Goal: Task Accomplishment & Management: Complete application form

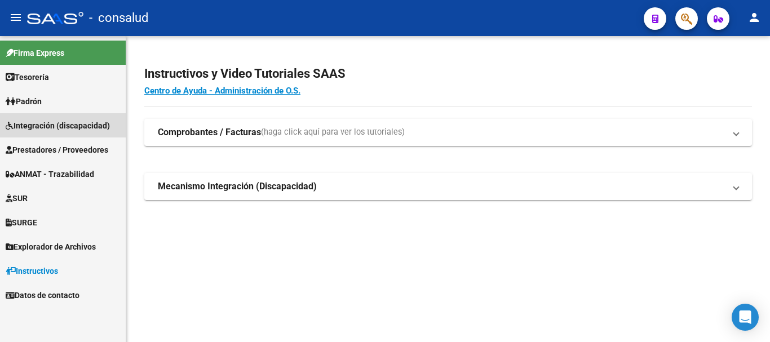
click at [103, 124] on span "Integración (discapacidad)" at bounding box center [58, 126] width 104 height 12
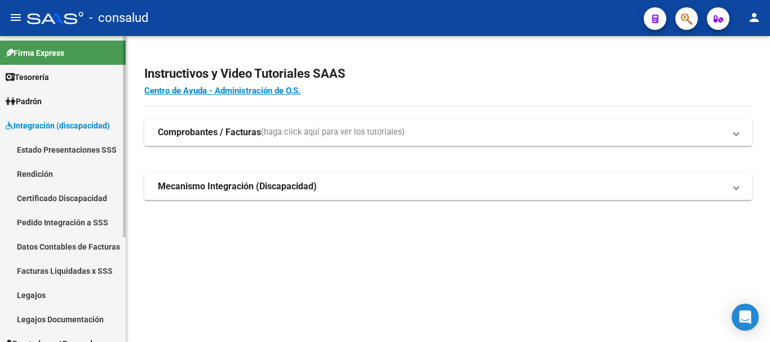
click at [103, 124] on span "Integración (discapacidad)" at bounding box center [58, 126] width 104 height 12
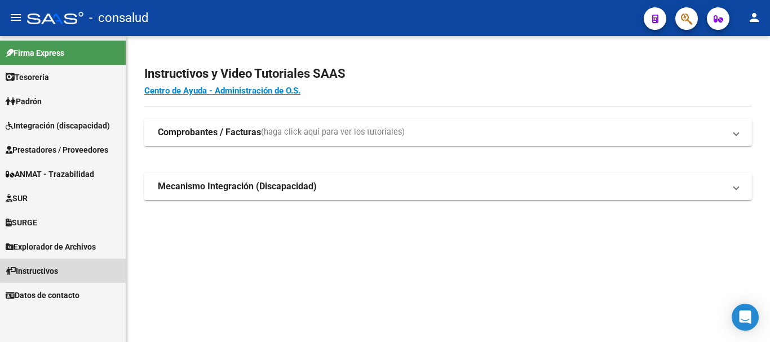
click at [77, 269] on link "Instructivos" at bounding box center [63, 271] width 126 height 24
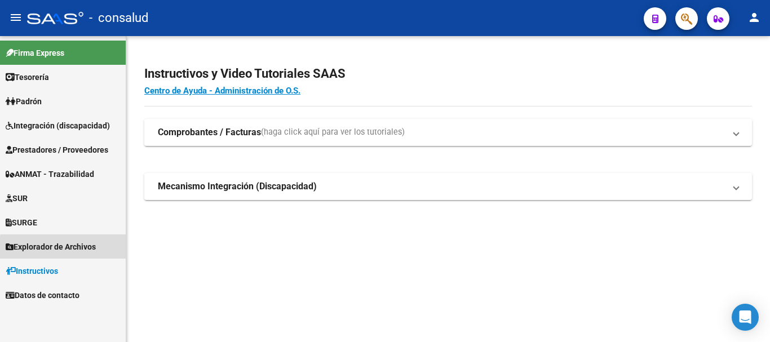
click at [83, 250] on span "Explorador de Archivos" at bounding box center [51, 247] width 90 height 12
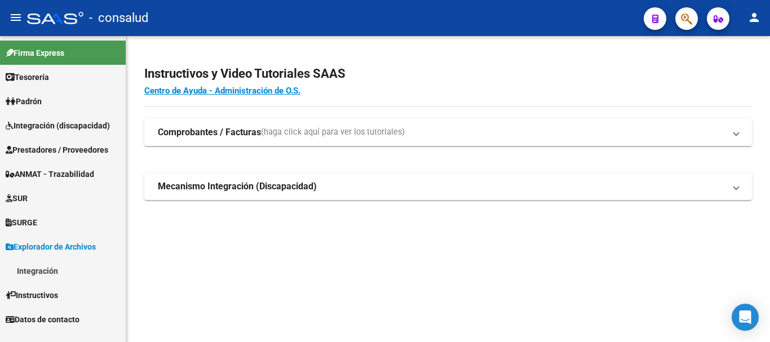
click at [84, 266] on link "Integración" at bounding box center [63, 271] width 126 height 24
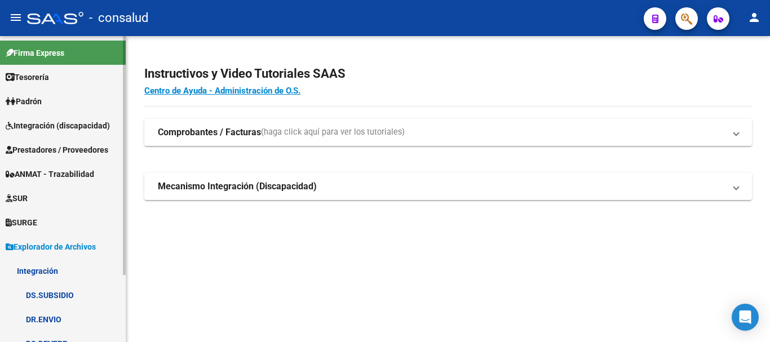
scroll to position [56, 0]
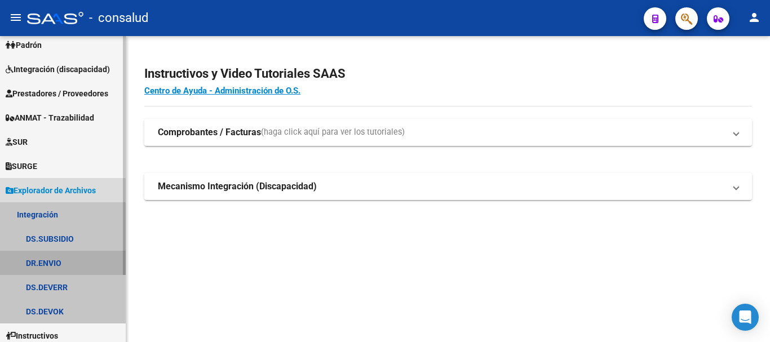
click at [89, 263] on link "DR.ENVIO" at bounding box center [63, 263] width 126 height 24
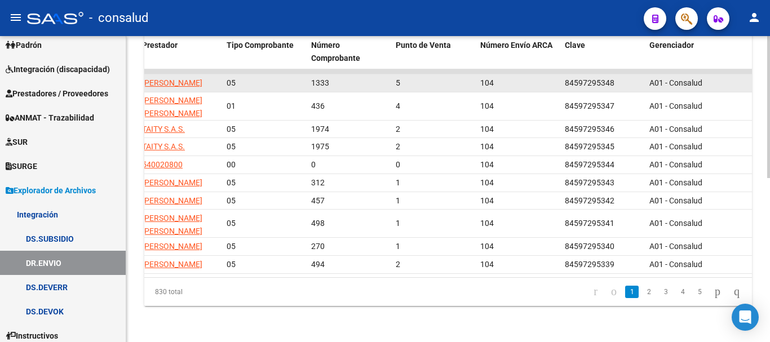
scroll to position [352, 0]
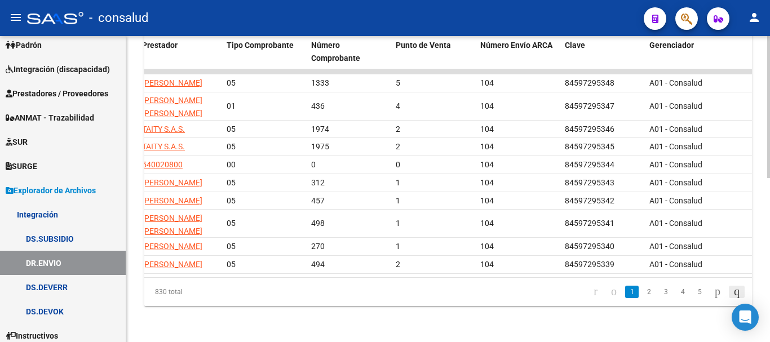
click at [733, 288] on icon "go to last page" at bounding box center [737, 292] width 9 height 14
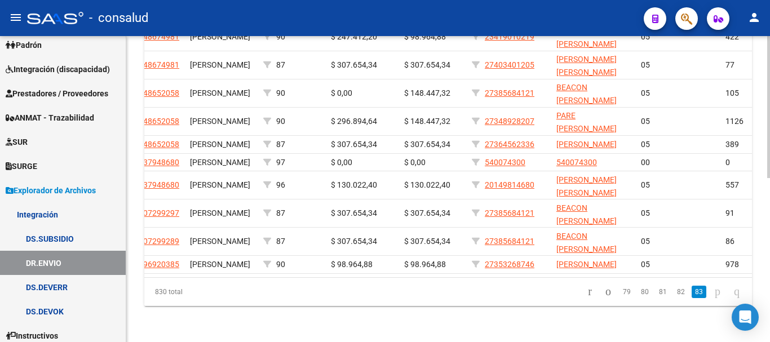
scroll to position [0, 149]
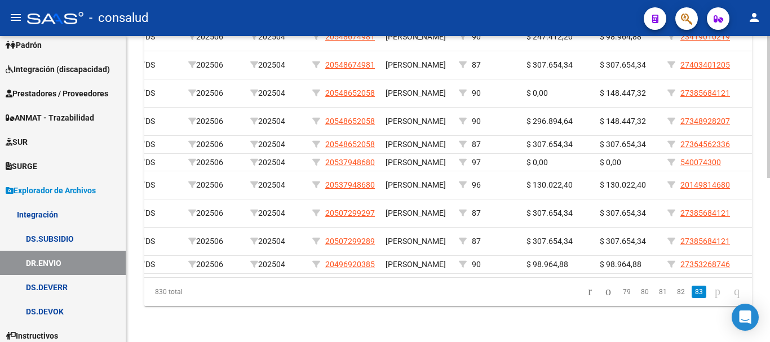
click at [391, 283] on datatable-pager "79 80 81 82 83" at bounding box center [508, 292] width 477 height 19
click at [587, 296] on icon "go to first page" at bounding box center [590, 292] width 7 height 14
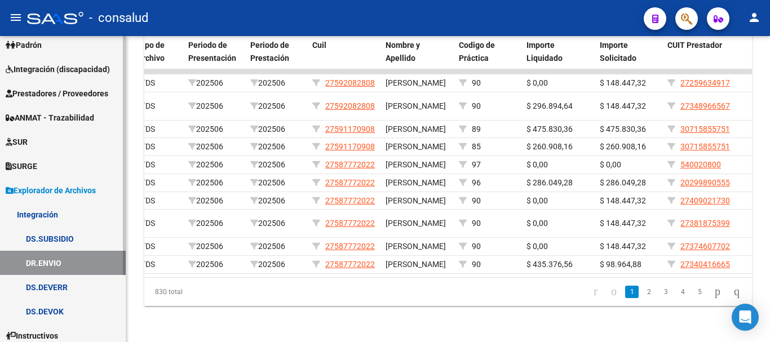
click at [54, 238] on link "DS.SUBSIDIO" at bounding box center [63, 239] width 126 height 24
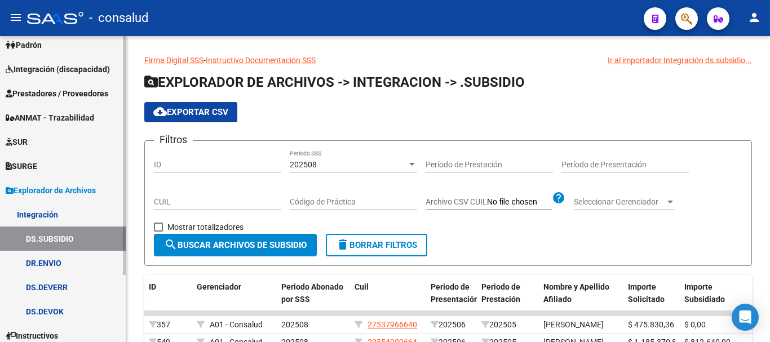
click at [85, 92] on span "Prestadores / Proveedores" at bounding box center [57, 93] width 103 height 12
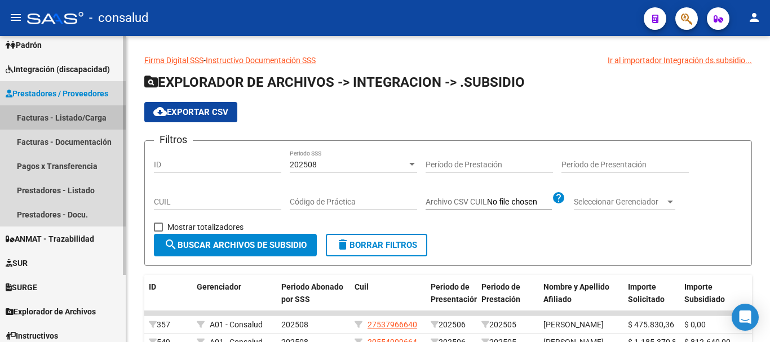
click at [89, 113] on link "Facturas - Listado/Carga" at bounding box center [63, 117] width 126 height 24
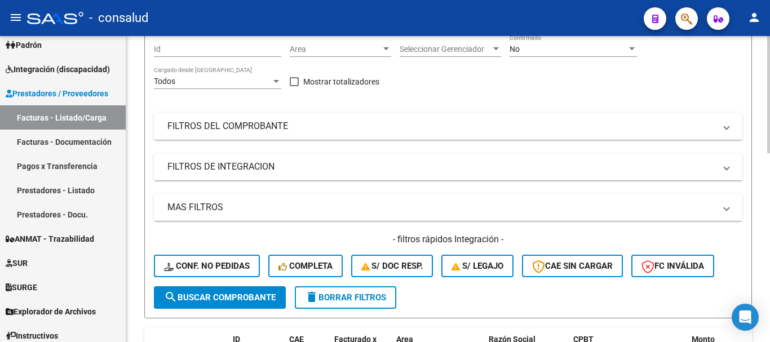
scroll to position [113, 0]
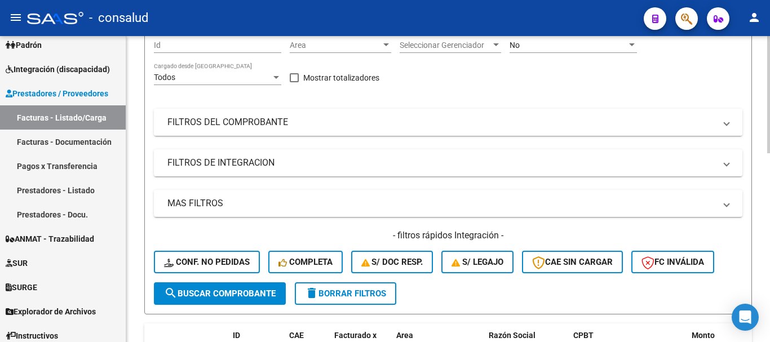
click at [265, 127] on mat-panel-title "FILTROS DEL COMPROBANTE" at bounding box center [442, 122] width 548 height 12
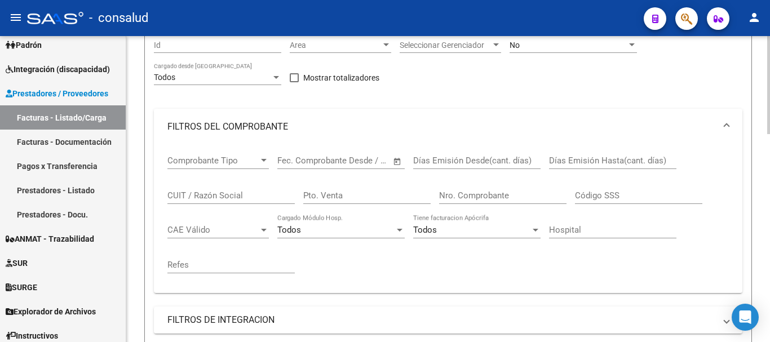
click at [224, 191] on input "CUIT / Razón Social" at bounding box center [231, 196] width 127 height 10
type input "27350103118"
click at [584, 52] on div "No Confirmado" at bounding box center [573, 41] width 127 height 23
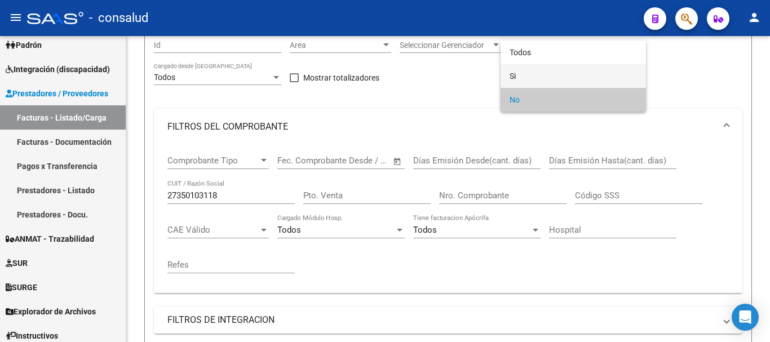
click at [576, 72] on span "Si" at bounding box center [573, 76] width 127 height 24
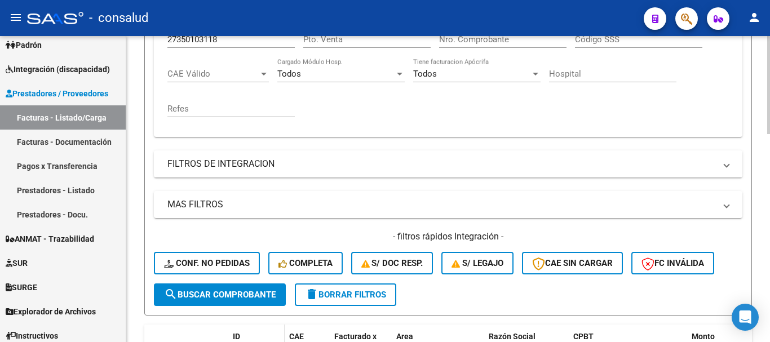
scroll to position [338, 0]
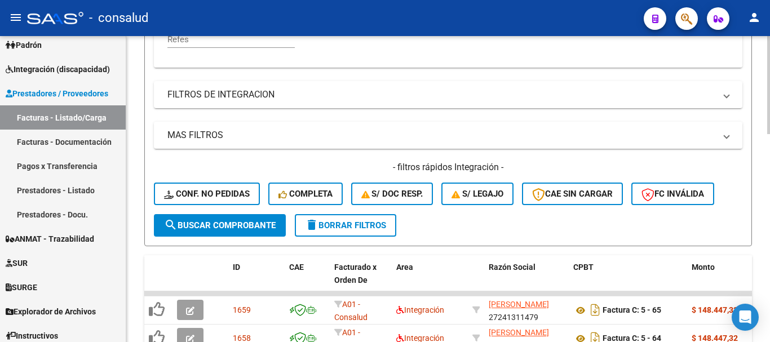
click at [235, 228] on span "search Buscar Comprobante" at bounding box center [220, 226] width 112 height 10
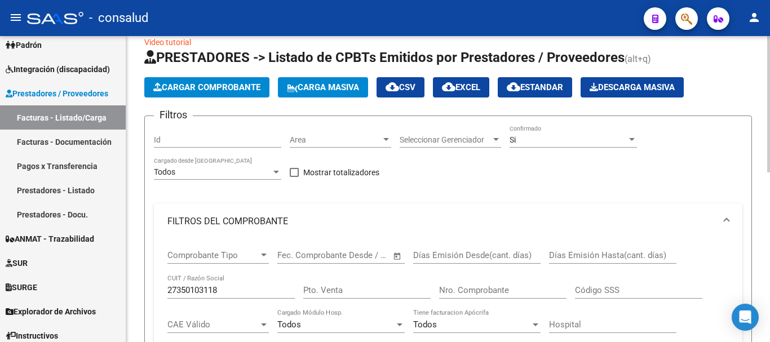
scroll to position [0, 0]
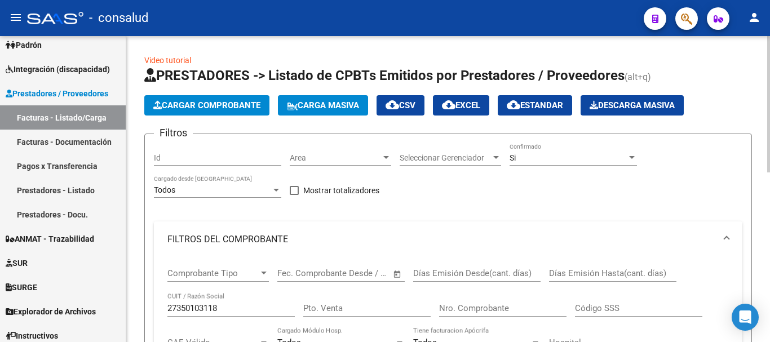
click at [549, 150] on div "Si Confirmado" at bounding box center [573, 154] width 127 height 23
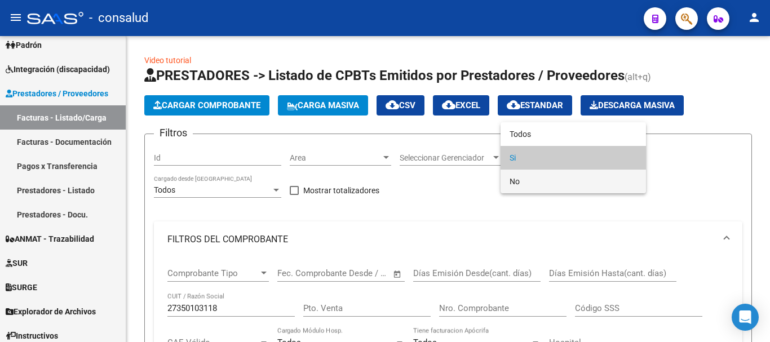
click at [550, 180] on span "No" at bounding box center [573, 182] width 127 height 24
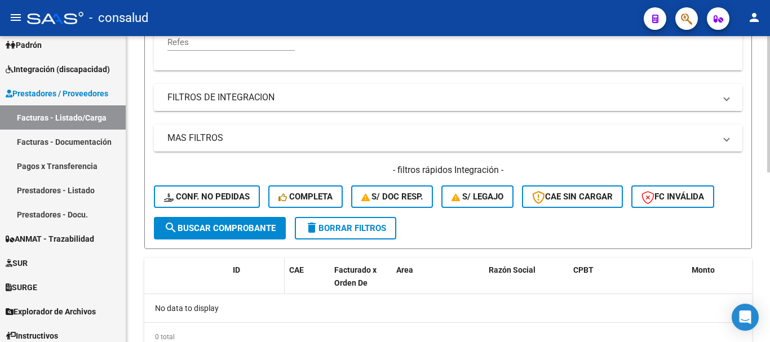
scroll to position [338, 0]
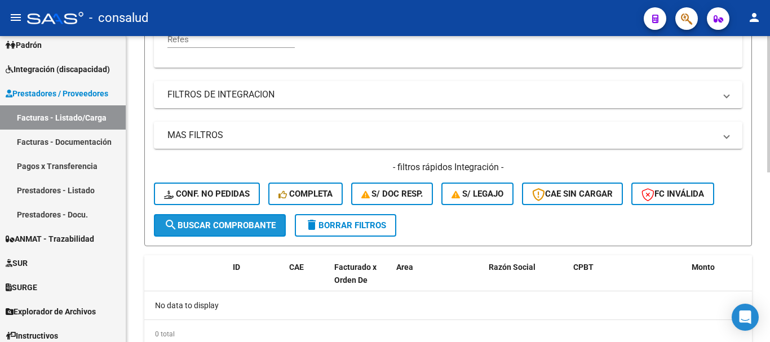
click at [222, 223] on span "search Buscar Comprobante" at bounding box center [220, 226] width 112 height 10
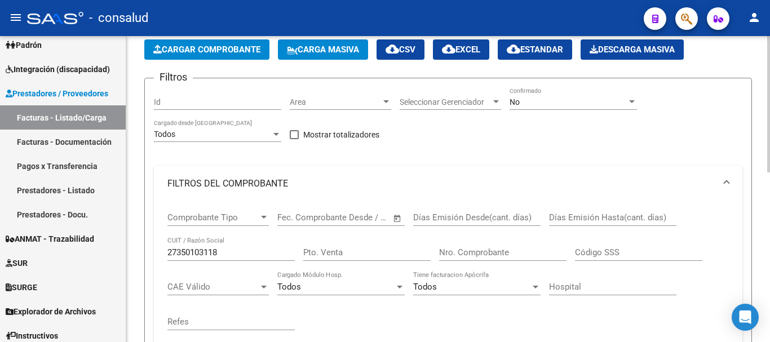
scroll to position [56, 0]
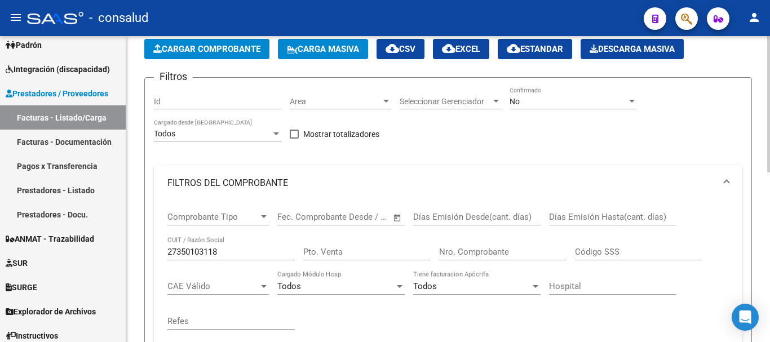
click at [732, 178] on mat-expansion-panel-header "FILTROS DEL COMPROBANTE" at bounding box center [448, 183] width 589 height 36
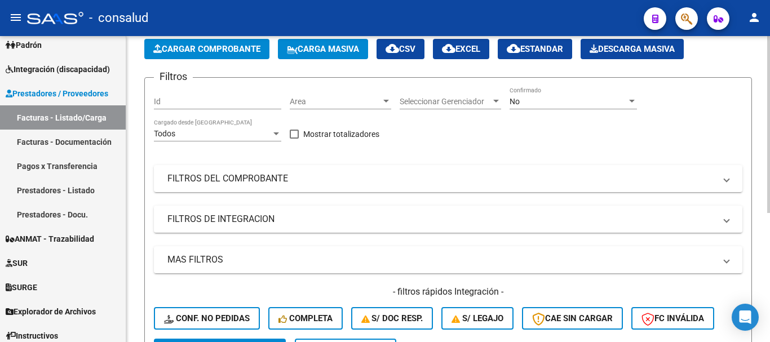
click at [541, 104] on div "No" at bounding box center [568, 102] width 117 height 10
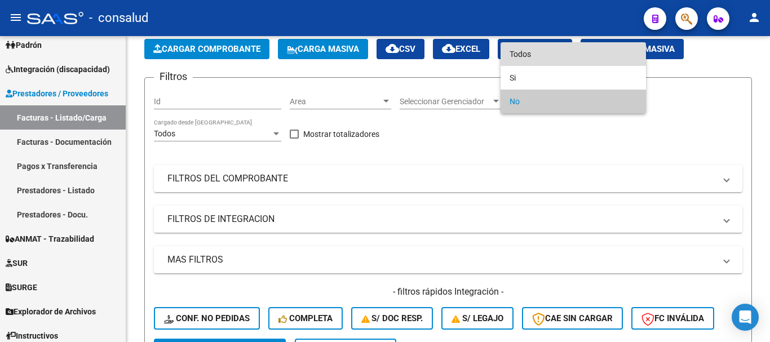
click at [539, 55] on span "Todos" at bounding box center [573, 54] width 127 height 24
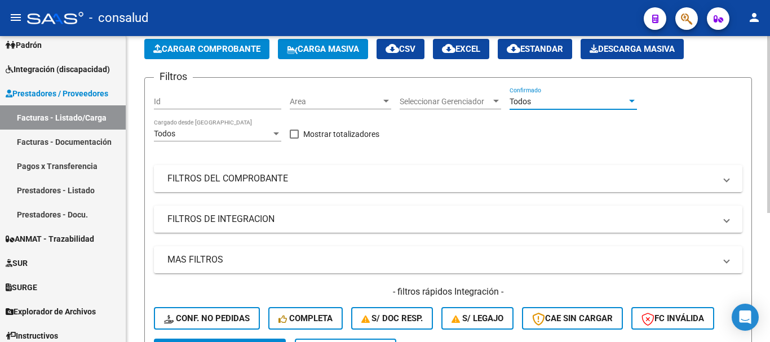
click at [303, 182] on mat-panel-title "FILTROS DEL COMPROBANTE" at bounding box center [442, 179] width 548 height 12
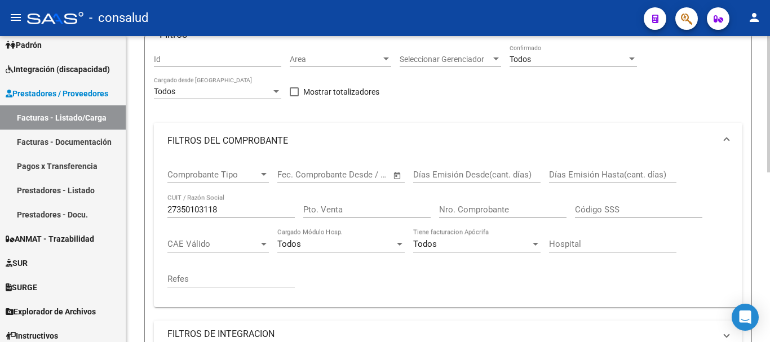
scroll to position [282, 0]
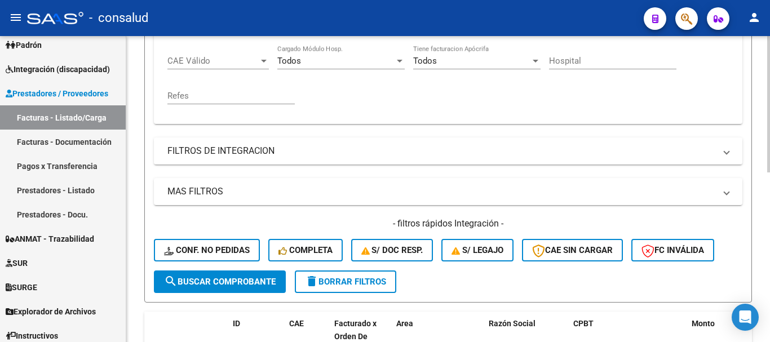
click at [226, 280] on span "search Buscar Comprobante" at bounding box center [220, 282] width 112 height 10
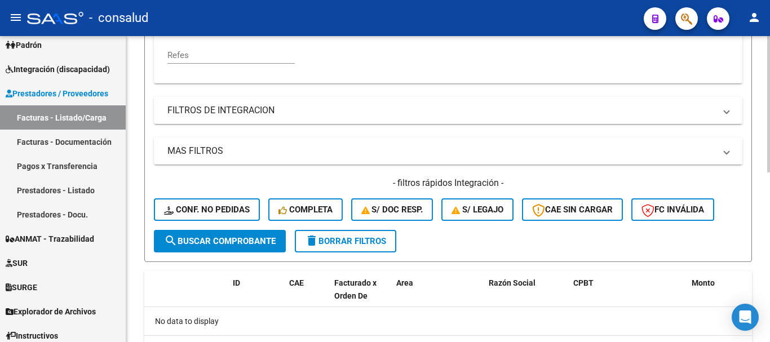
scroll to position [381, 0]
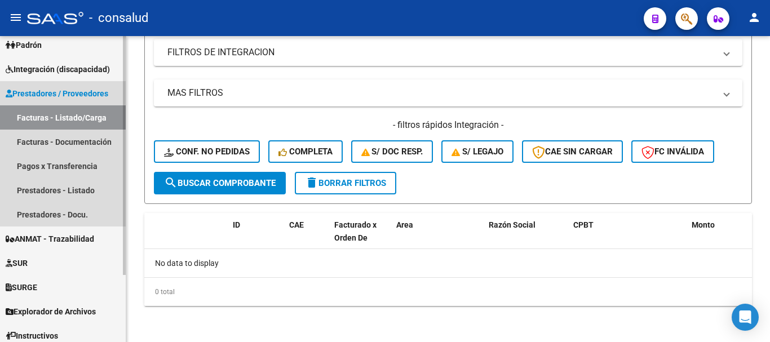
click at [73, 110] on link "Facturas - Listado/Carga" at bounding box center [63, 117] width 126 height 24
click at [81, 139] on link "Facturas - Documentación" at bounding box center [63, 142] width 126 height 24
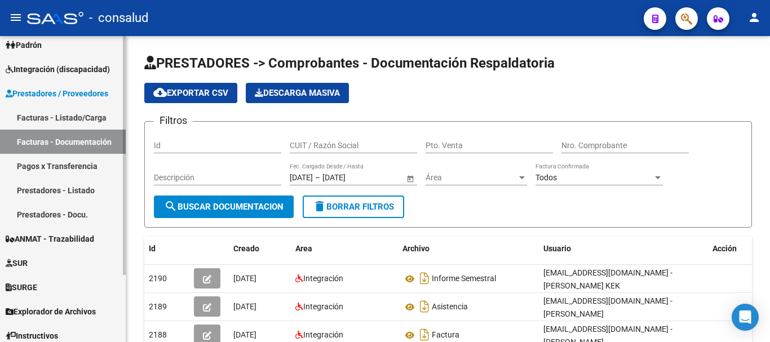
click at [77, 116] on link "Facturas - Listado/Carga" at bounding box center [63, 117] width 126 height 24
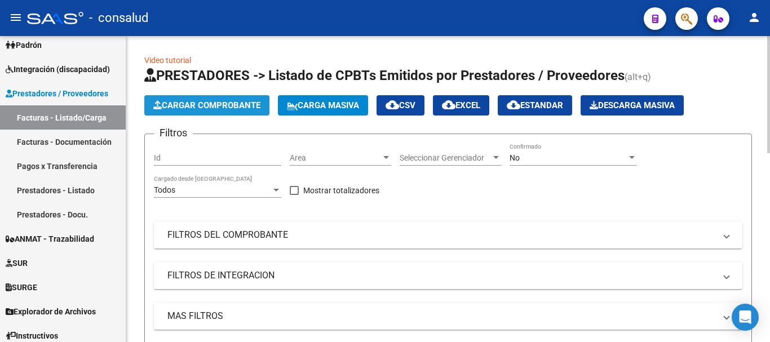
click at [183, 103] on span "Cargar Comprobante" at bounding box center [206, 105] width 107 height 10
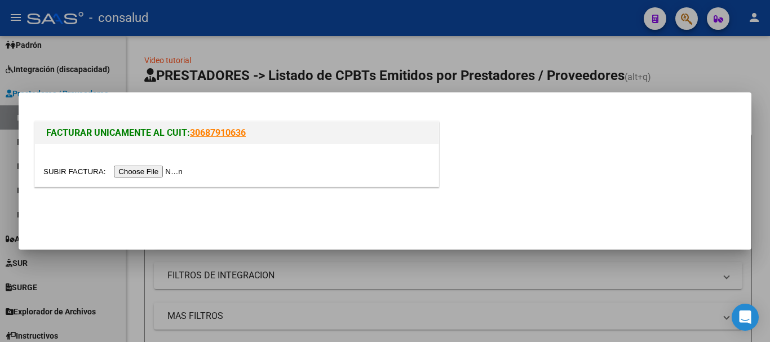
click at [161, 172] on input "file" at bounding box center [114, 172] width 143 height 12
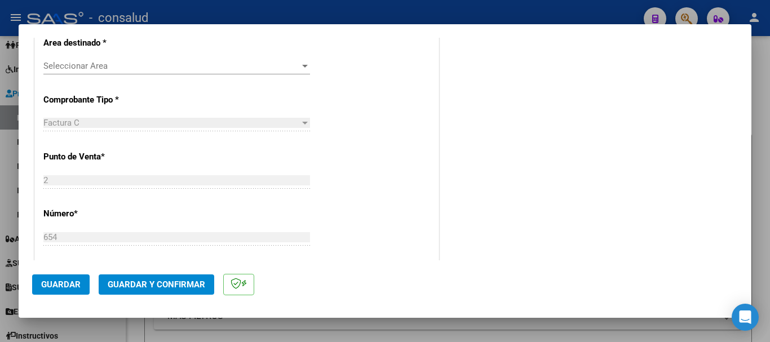
scroll to position [282, 0]
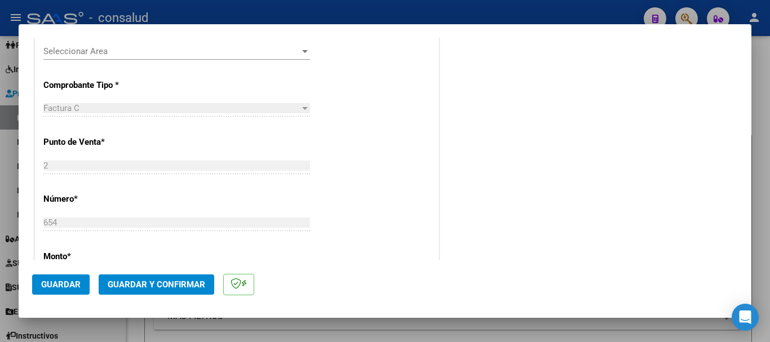
click at [153, 50] on span "Seleccionar Area" at bounding box center [171, 51] width 257 height 10
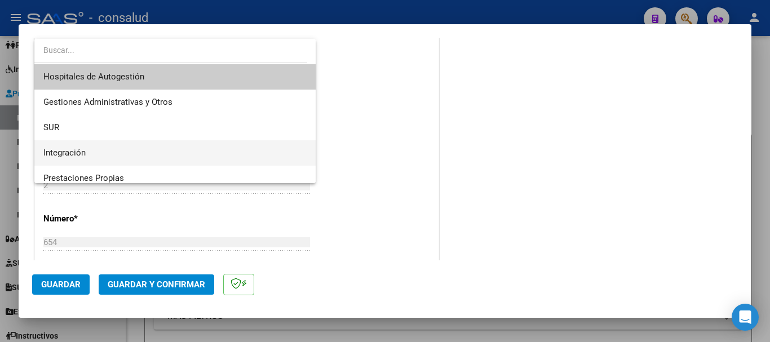
click at [168, 153] on span "Integración" at bounding box center [174, 152] width 263 height 25
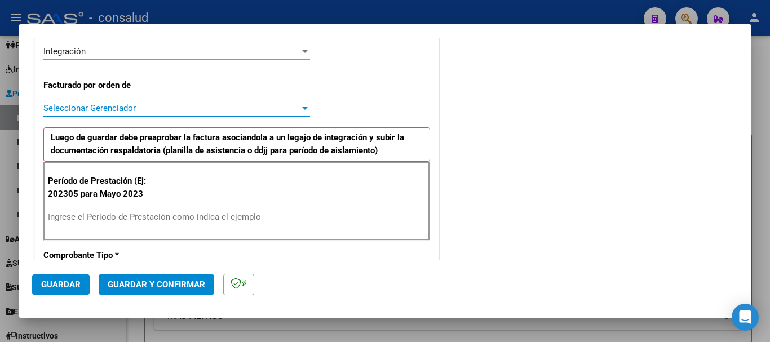
click at [179, 103] on span "Seleccionar Gerenciador" at bounding box center [171, 108] width 257 height 10
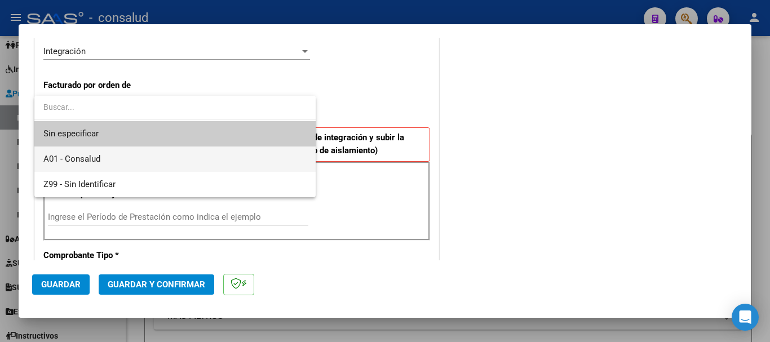
click at [177, 152] on span "A01 - Consalud" at bounding box center [174, 159] width 263 height 25
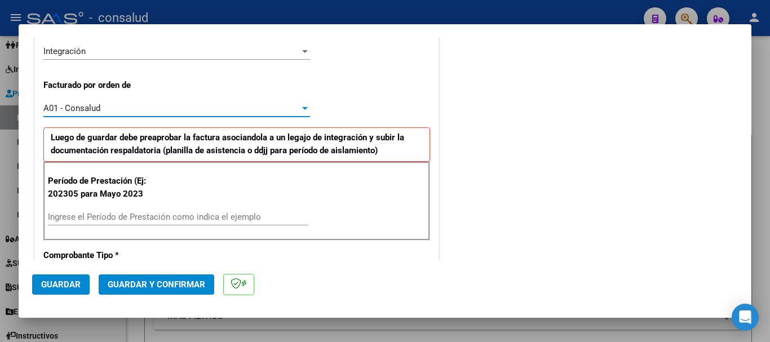
click at [158, 214] on input "Ingrese el Período de Prestación como indica el ejemplo" at bounding box center [178, 217] width 261 height 10
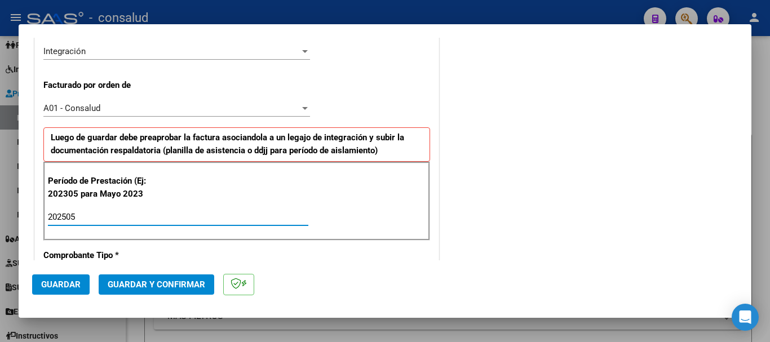
type input "202505"
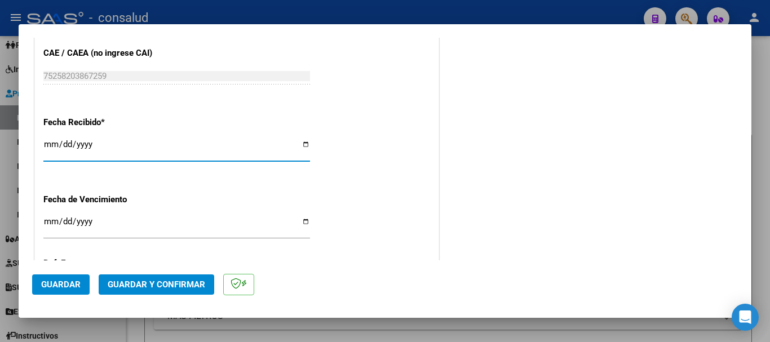
click at [60, 282] on span "Guardar" at bounding box center [60, 285] width 39 height 10
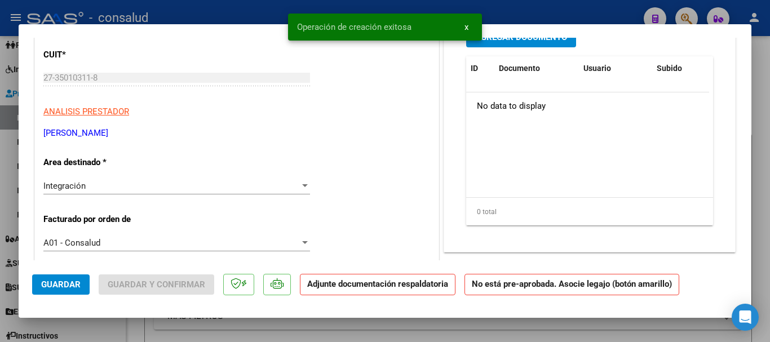
scroll to position [0, 0]
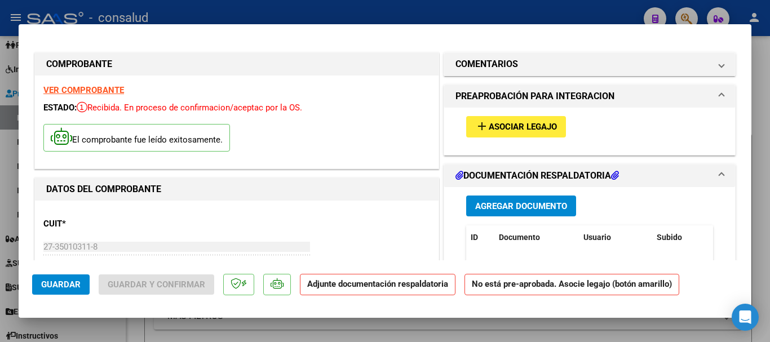
click at [517, 120] on button "add Asociar Legajo" at bounding box center [516, 126] width 100 height 21
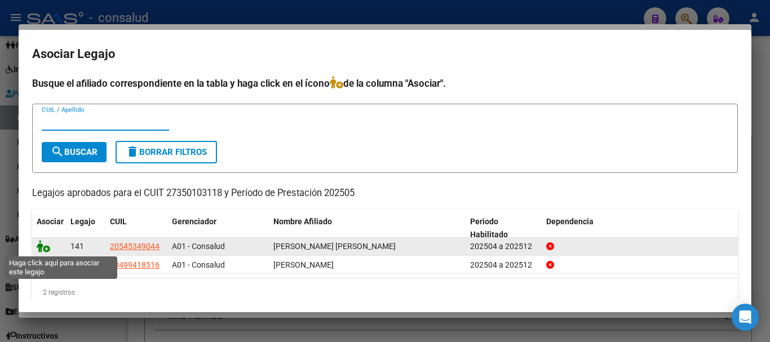
click at [42, 245] on icon at bounding box center [44, 246] width 14 height 12
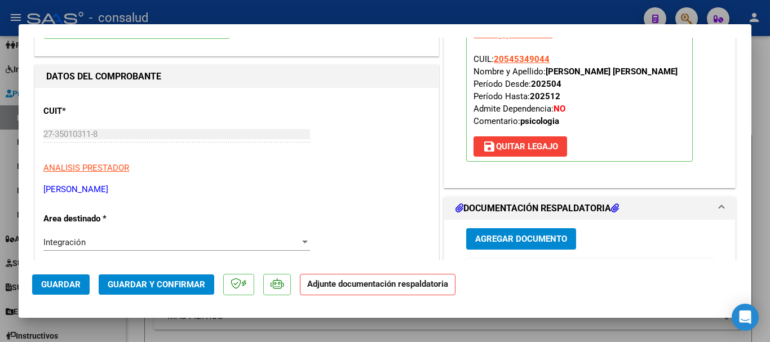
scroll to position [226, 0]
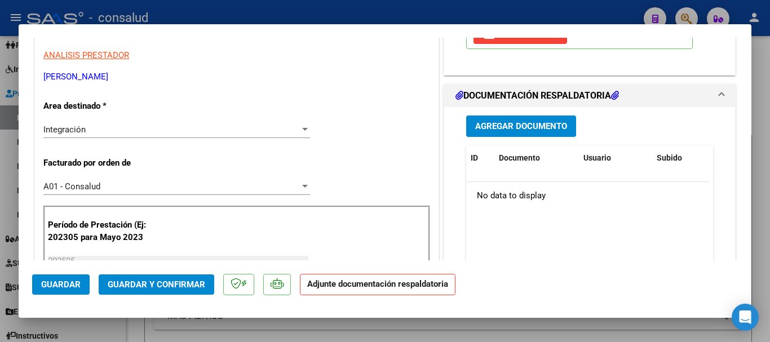
click at [536, 123] on span "Agregar Documento" at bounding box center [521, 127] width 92 height 10
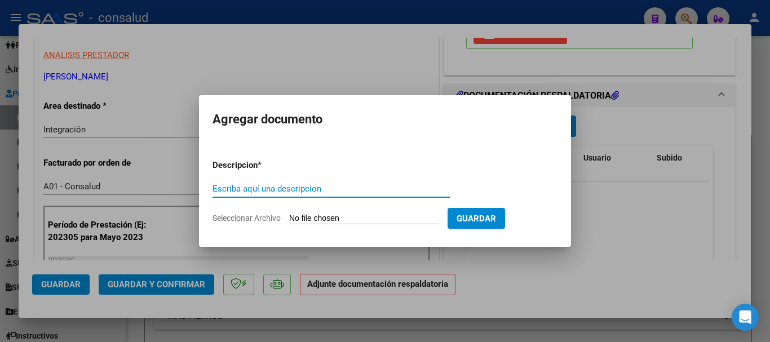
click at [391, 218] on input "Seleccionar Archivo" at bounding box center [363, 219] width 149 height 11
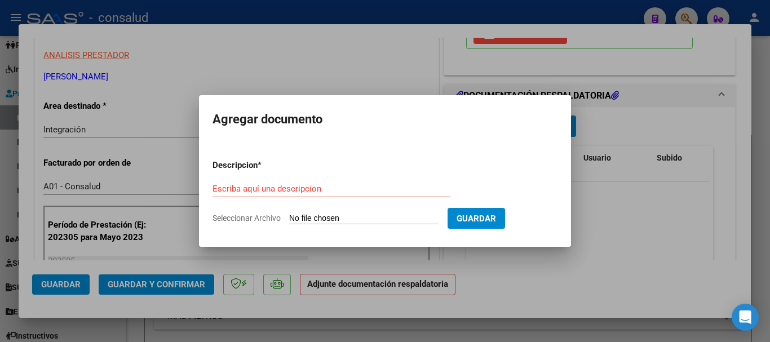
type input "C:\fakepath\[PERSON_NAME] planilla psicologia 052025.pdf"
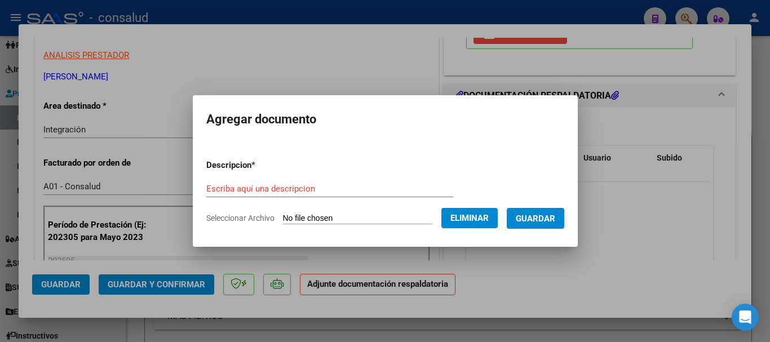
click at [281, 184] on div "Escriba aquí una descripcion" at bounding box center [329, 188] width 247 height 17
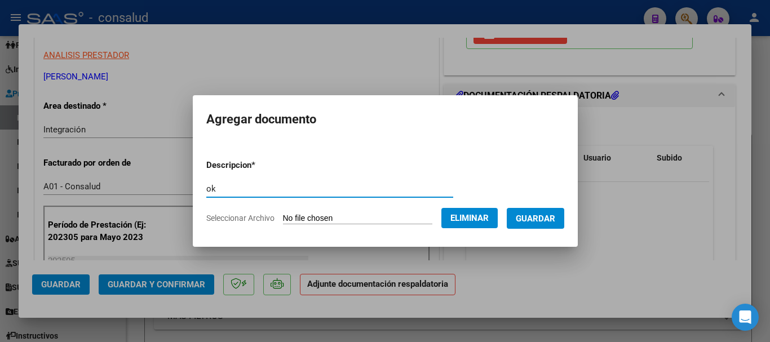
type input "o"
type input "planilla de asistencia"
click at [537, 219] on span "Guardar" at bounding box center [535, 219] width 39 height 10
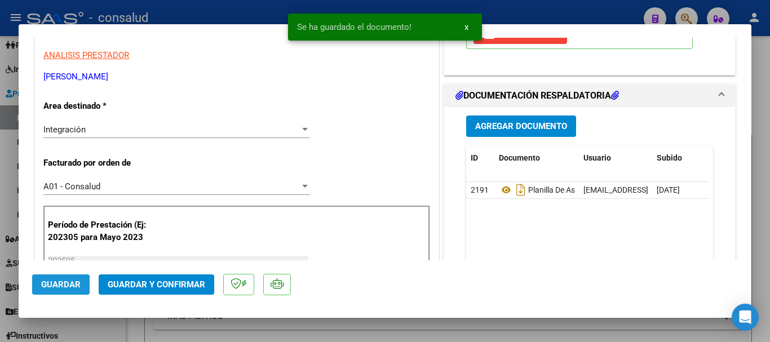
click at [55, 290] on button "Guardar" at bounding box center [61, 285] width 58 height 20
click at [161, 286] on span "Guardar y Confirmar" at bounding box center [157, 285] width 98 height 10
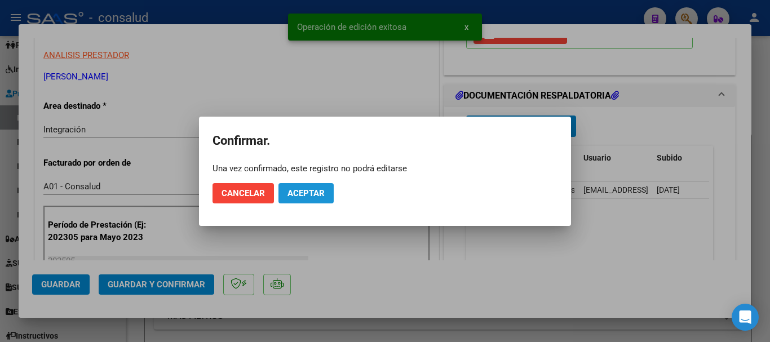
click at [312, 194] on span "Aceptar" at bounding box center [306, 193] width 37 height 10
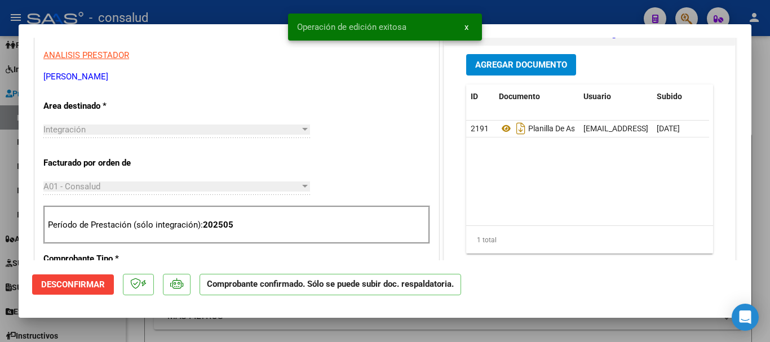
type input "$ 0,00"
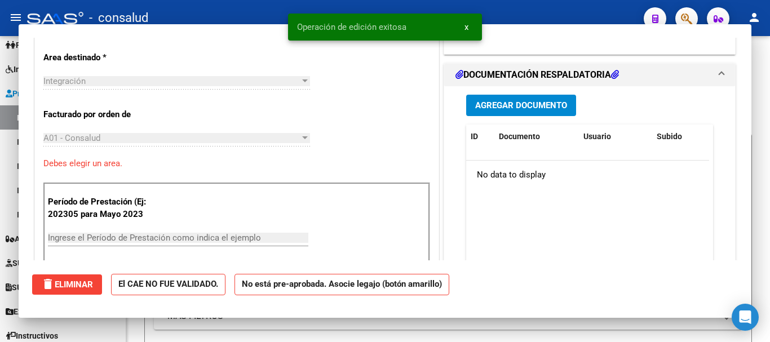
scroll to position [191, 0]
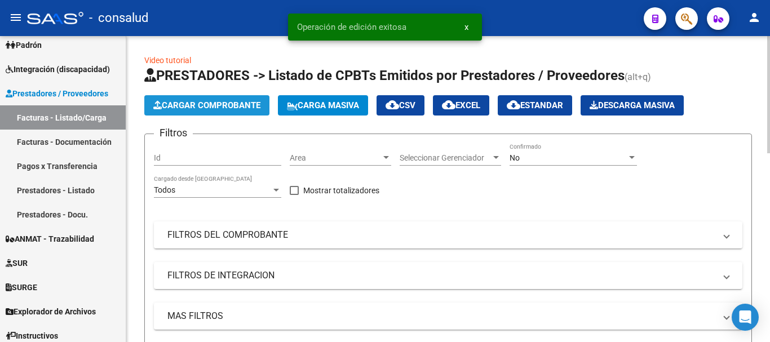
click at [240, 106] on span "Cargar Comprobante" at bounding box center [206, 105] width 107 height 10
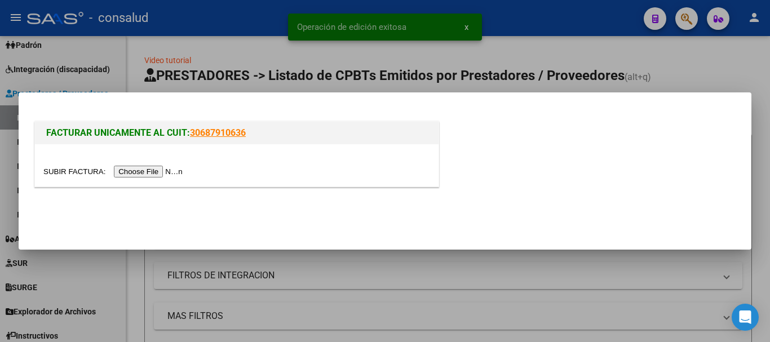
click at [166, 174] on input "file" at bounding box center [114, 172] width 143 height 12
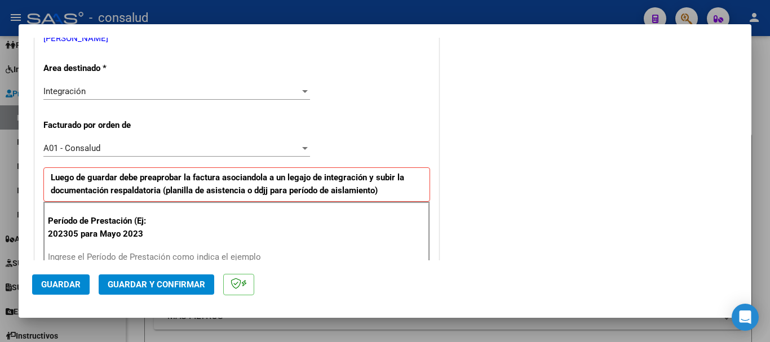
scroll to position [282, 0]
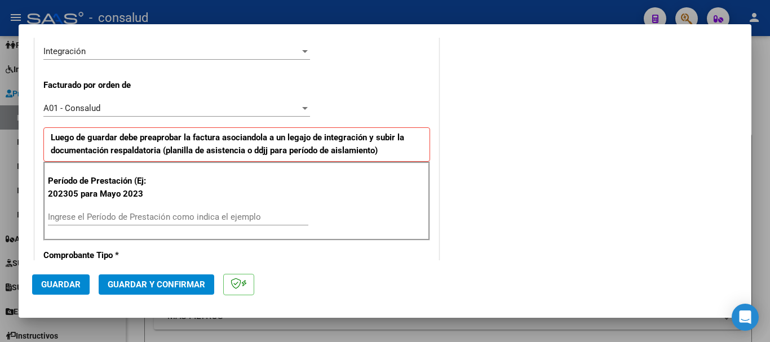
click at [186, 221] on input "Ingrese el Período de Prestación como indica el ejemplo" at bounding box center [178, 217] width 261 height 10
type input "202505"
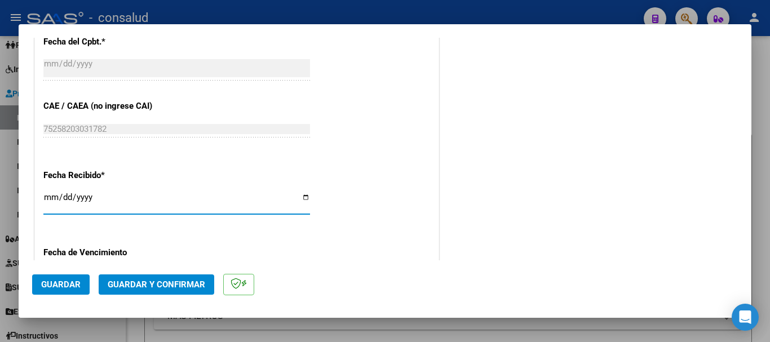
scroll to position [777, 0]
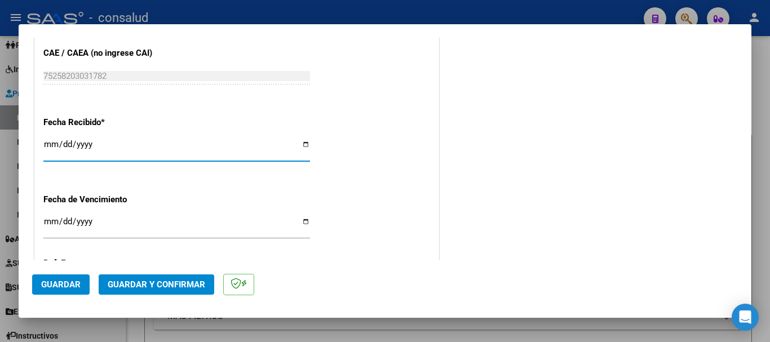
click at [49, 284] on span "Guardar" at bounding box center [60, 285] width 39 height 10
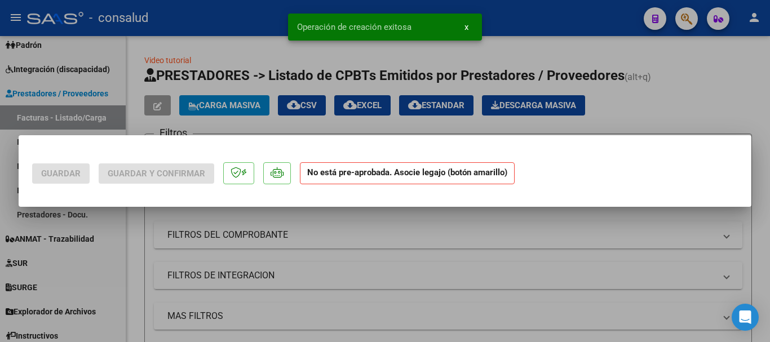
scroll to position [0, 0]
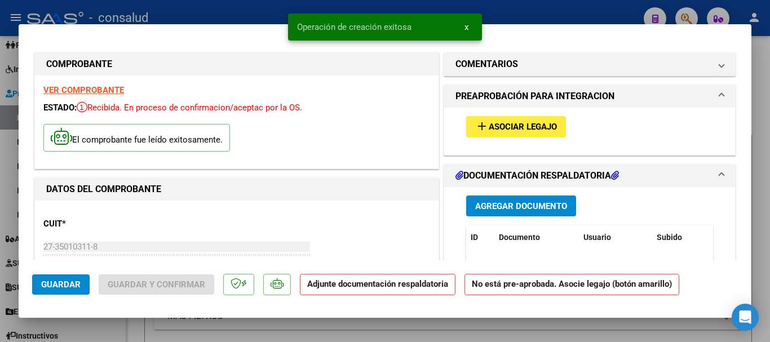
click at [506, 130] on span "Asociar Legajo" at bounding box center [523, 127] width 68 height 10
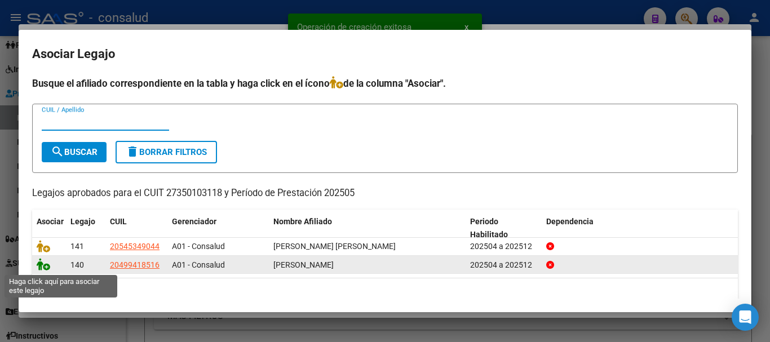
click at [46, 269] on icon at bounding box center [44, 264] width 14 height 12
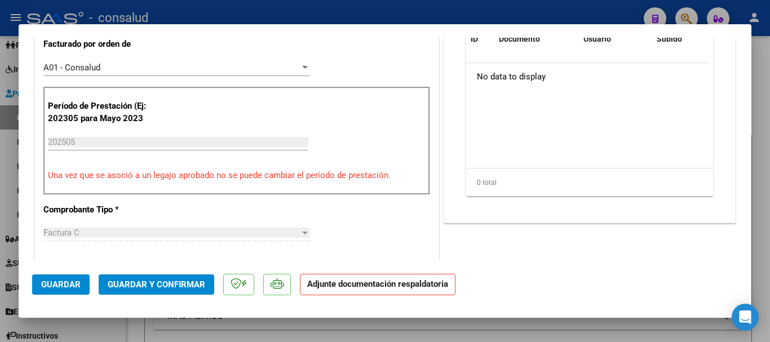
scroll to position [226, 0]
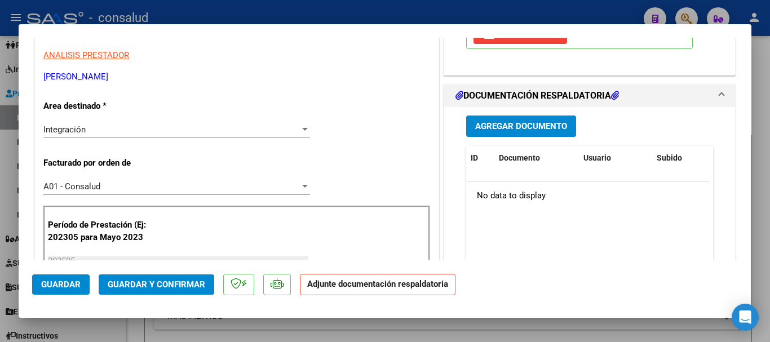
click at [513, 124] on span "Agregar Documento" at bounding box center [521, 127] width 92 height 10
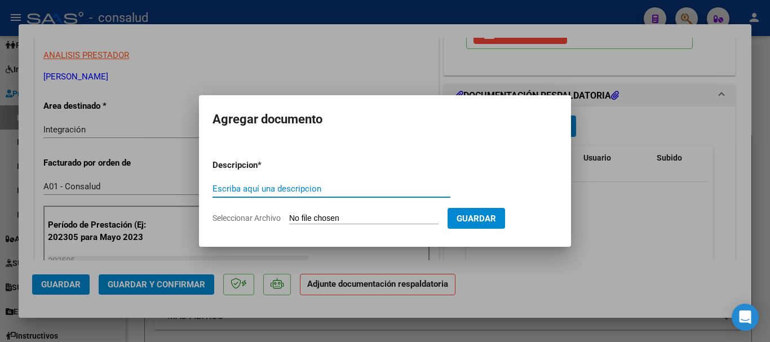
click at [351, 219] on input "Seleccionar Archivo" at bounding box center [363, 219] width 149 height 11
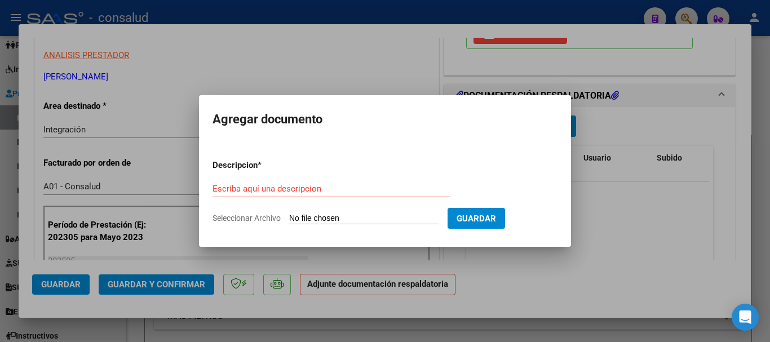
type input "C:\fakepath\[PERSON_NAME] planilla psicologia 052025.pdf"
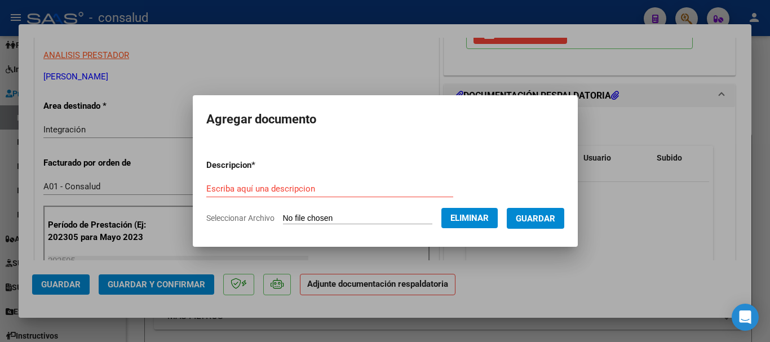
click at [292, 187] on input "Escriba aquí una descripcion" at bounding box center [329, 189] width 247 height 10
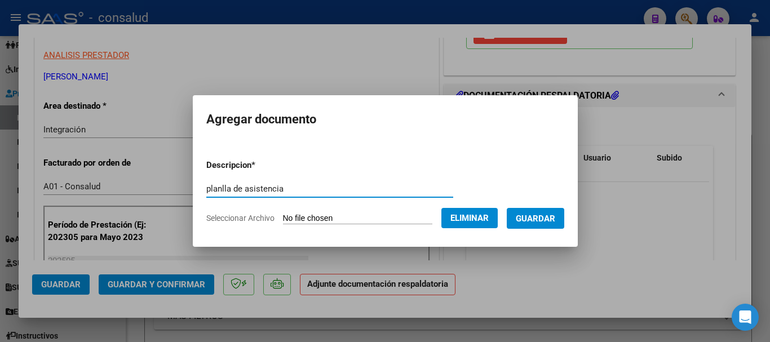
click at [209, 188] on input "planlla de asistencia" at bounding box center [329, 189] width 247 height 10
type input "planilla de asistencia"
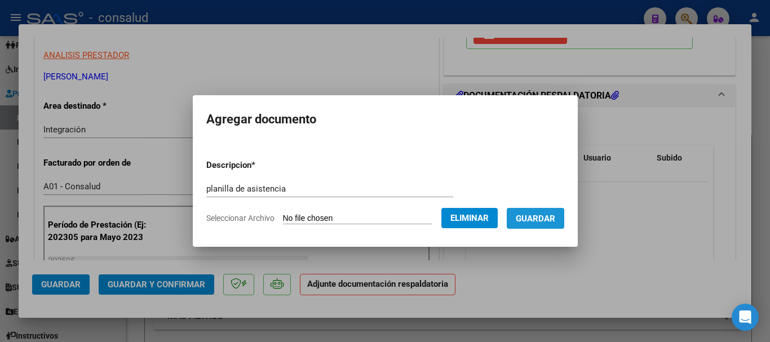
click at [555, 215] on span "Guardar" at bounding box center [535, 219] width 39 height 10
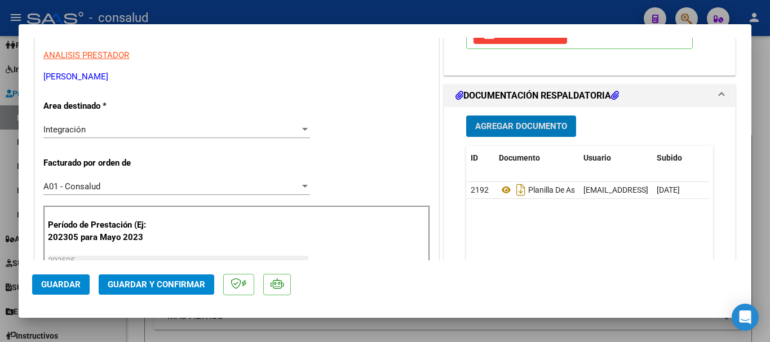
click at [55, 287] on span "Guardar" at bounding box center [60, 285] width 39 height 10
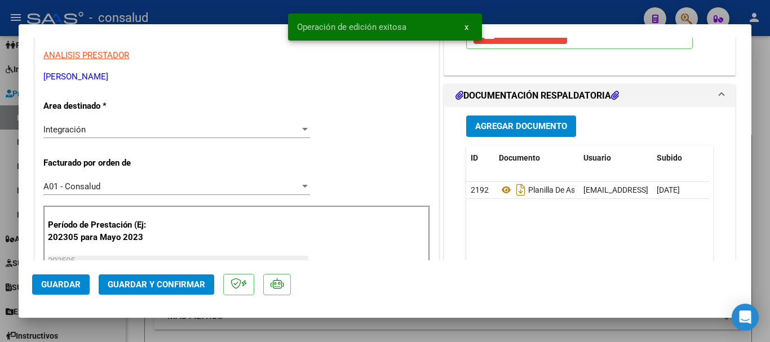
click at [175, 281] on span "Guardar y Confirmar" at bounding box center [157, 285] width 98 height 10
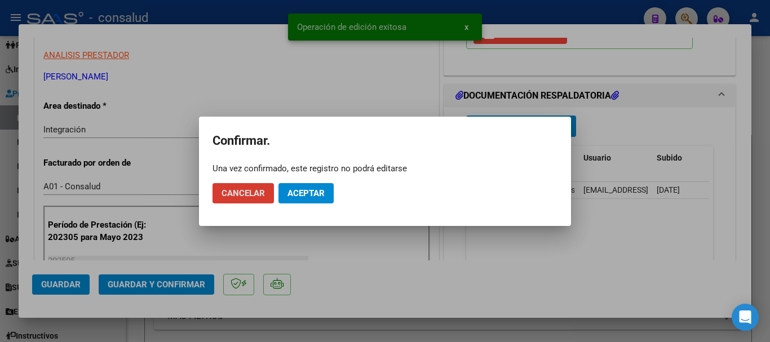
click at [305, 194] on span "Aceptar" at bounding box center [306, 193] width 37 height 10
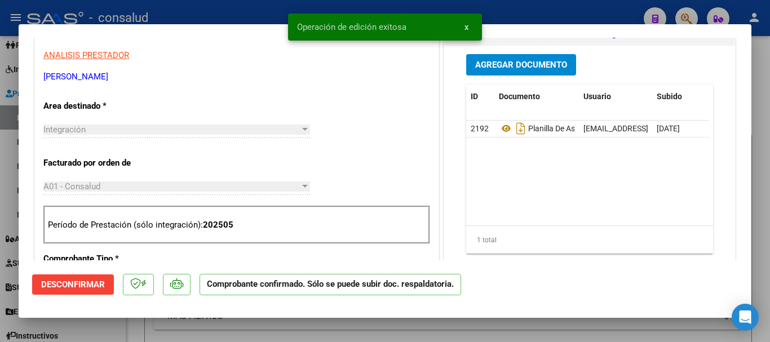
type input "$ 0,00"
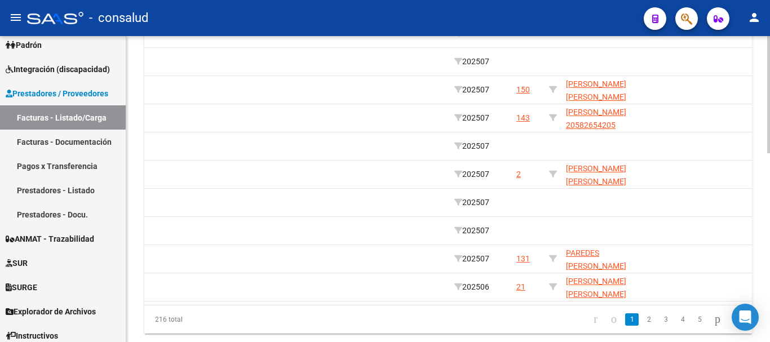
scroll to position [495, 0]
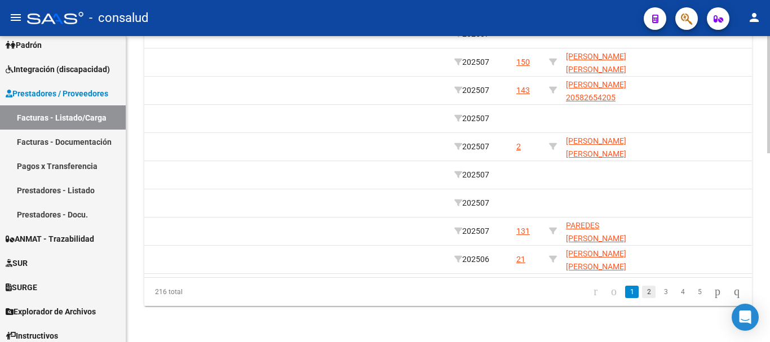
click at [642, 293] on link "2" at bounding box center [649, 292] width 14 height 12
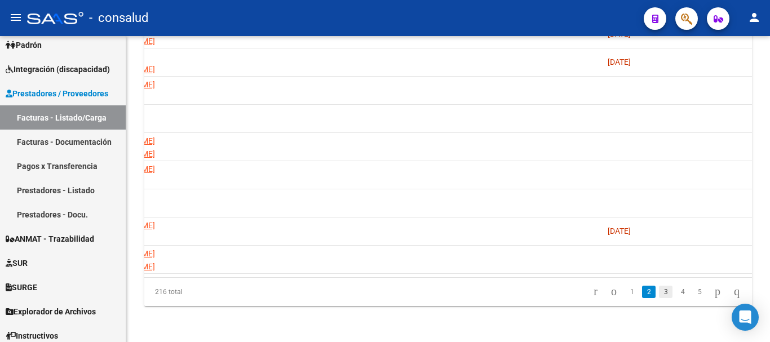
click at [659, 293] on link "3" at bounding box center [666, 292] width 14 height 12
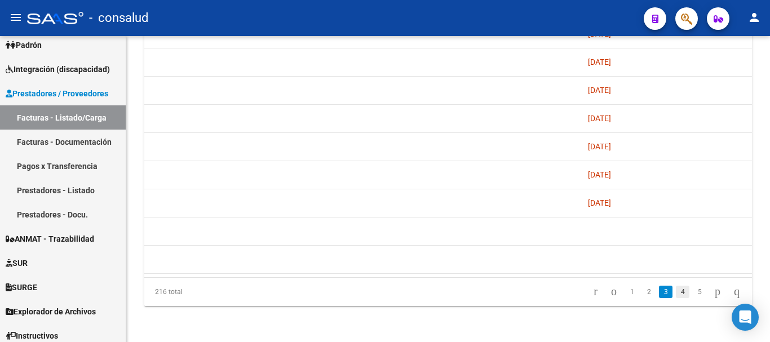
click at [676, 294] on link "4" at bounding box center [683, 292] width 14 height 12
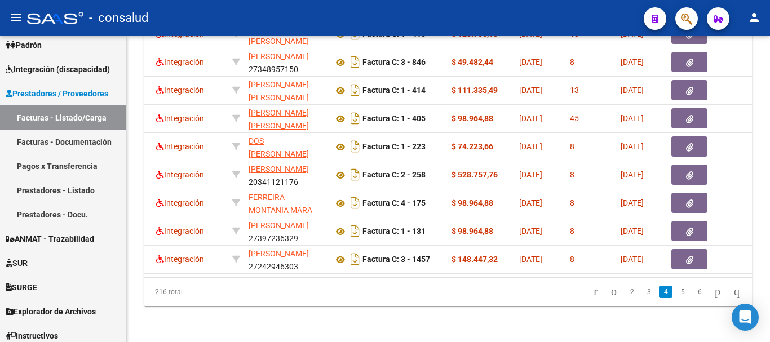
scroll to position [0, 0]
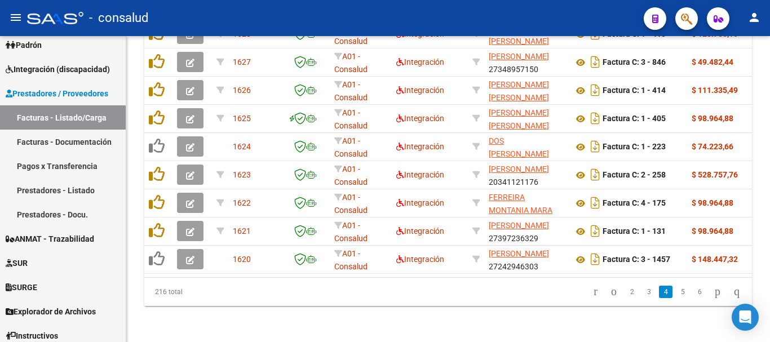
click at [676, 297] on link "5" at bounding box center [683, 292] width 14 height 12
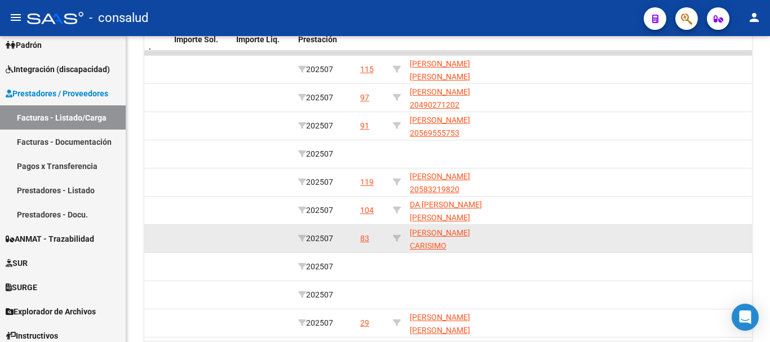
scroll to position [495, 0]
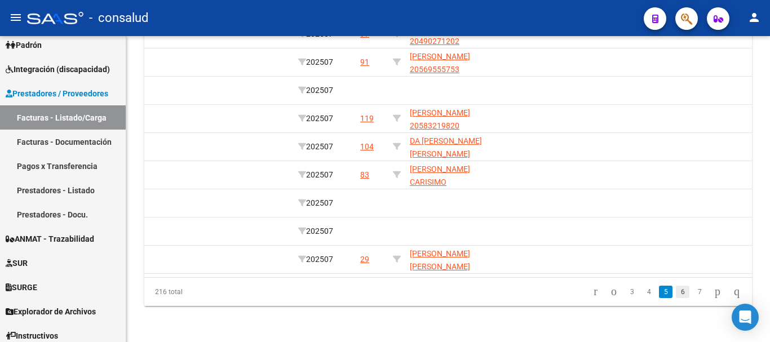
click at [676, 294] on link "6" at bounding box center [683, 292] width 14 height 12
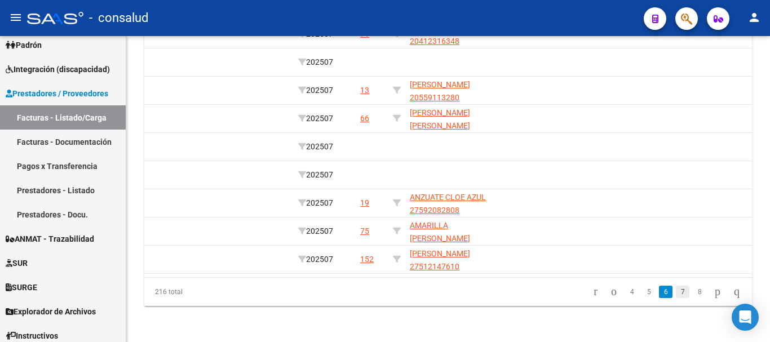
click at [677, 297] on link "7" at bounding box center [683, 292] width 14 height 12
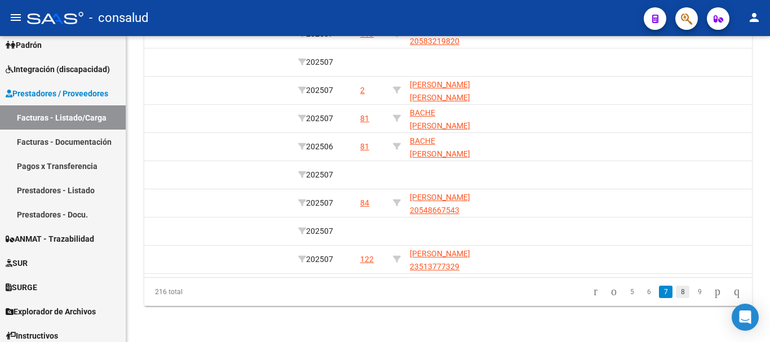
click at [676, 292] on link "8" at bounding box center [683, 292] width 14 height 12
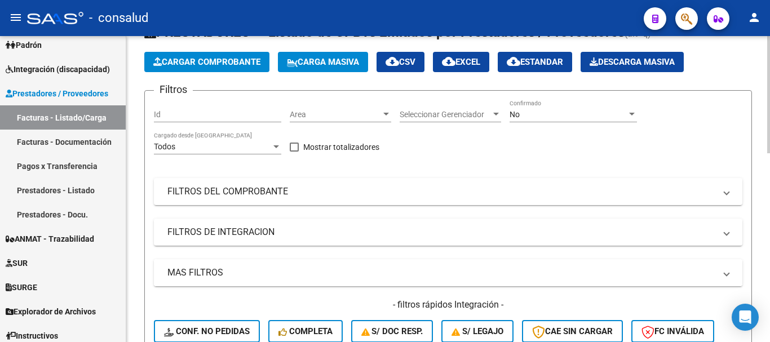
scroll to position [0, 0]
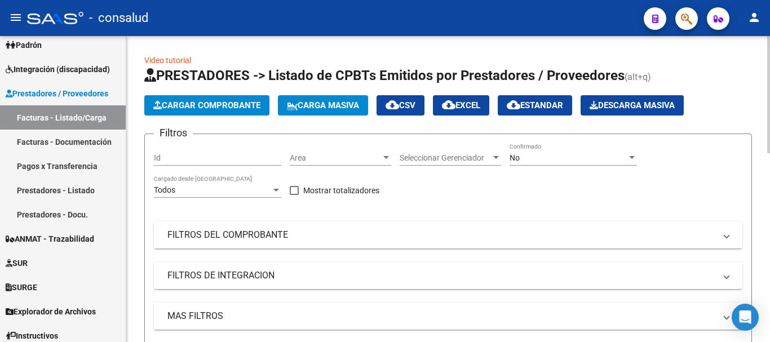
click at [234, 232] on mat-panel-title "FILTROS DEL COMPROBANTE" at bounding box center [442, 235] width 548 height 12
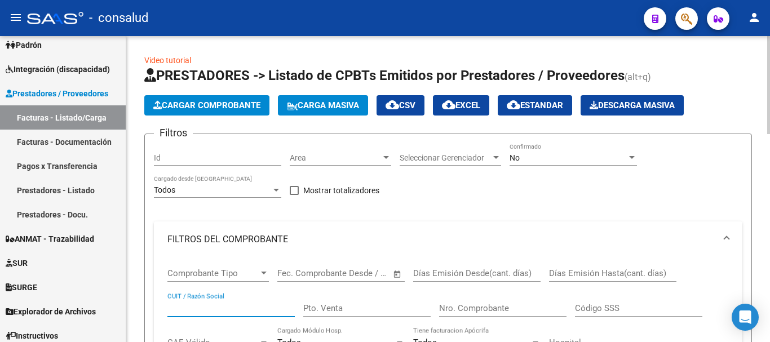
paste input "33-71559950-9."
type input "33715599509"
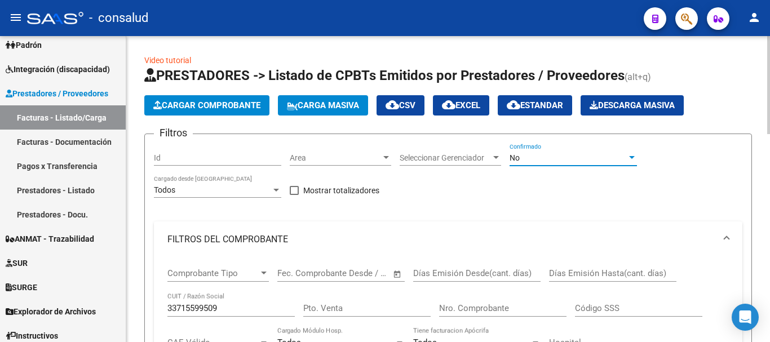
click at [550, 156] on div "No" at bounding box center [568, 158] width 117 height 10
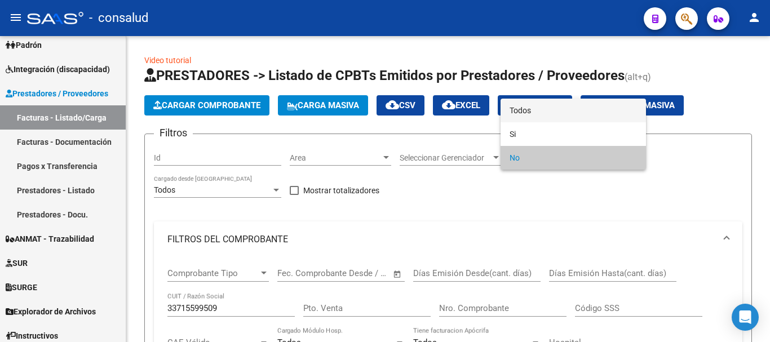
click at [552, 104] on span "Todos" at bounding box center [573, 111] width 127 height 24
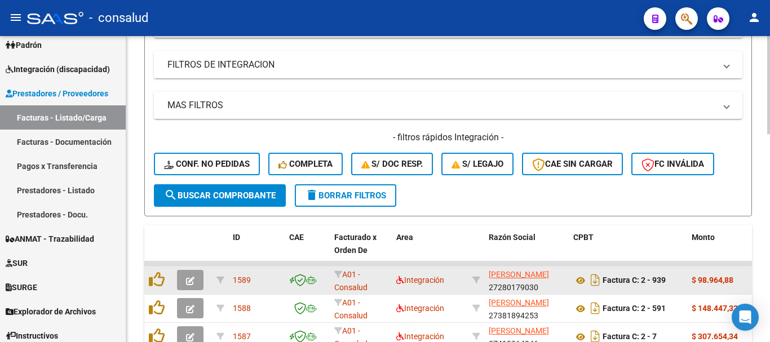
scroll to position [395, 0]
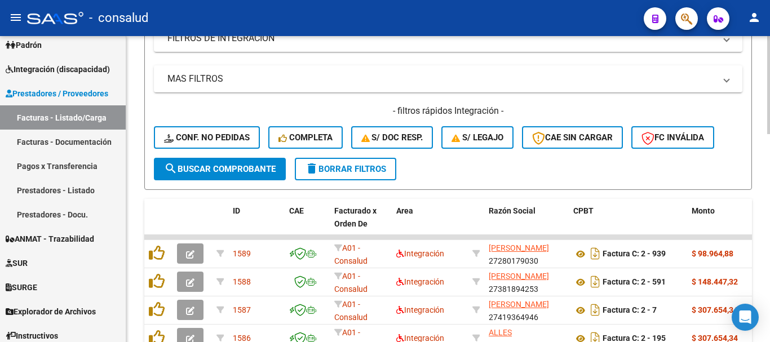
click at [236, 172] on span "search Buscar Comprobante" at bounding box center [220, 169] width 112 height 10
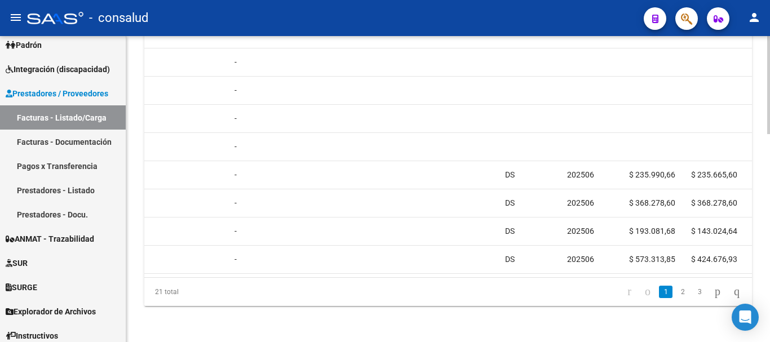
scroll to position [0, 0]
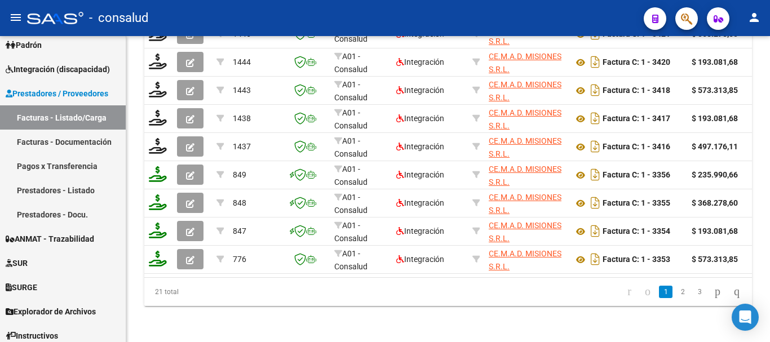
click at [233, 281] on div "21 total" at bounding box center [204, 292] width 120 height 28
click at [676, 294] on link "2" at bounding box center [683, 292] width 14 height 12
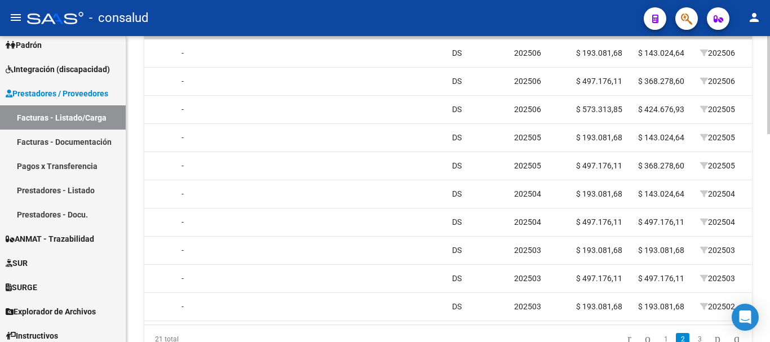
scroll to position [652, 0]
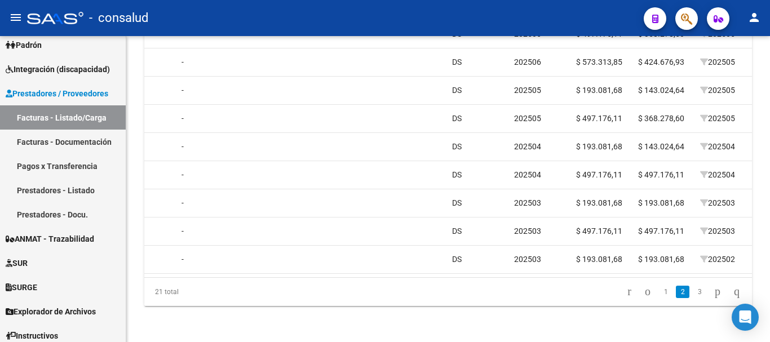
click at [693, 296] on link "3" at bounding box center [700, 292] width 14 height 12
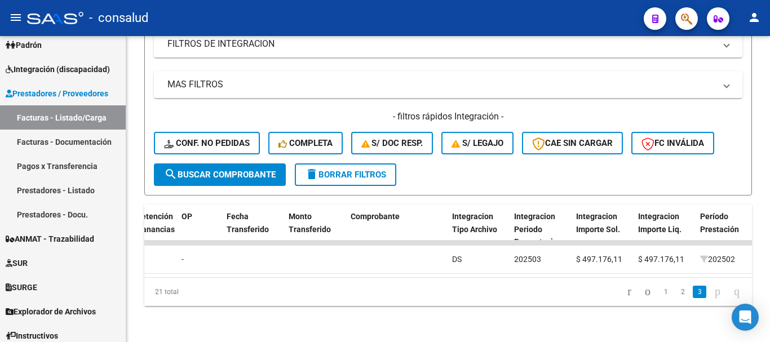
scroll to position [398, 0]
click at [676, 292] on link "2" at bounding box center [683, 292] width 14 height 12
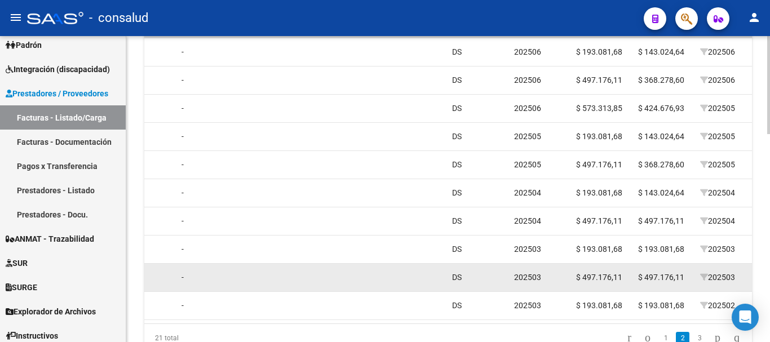
scroll to position [624, 0]
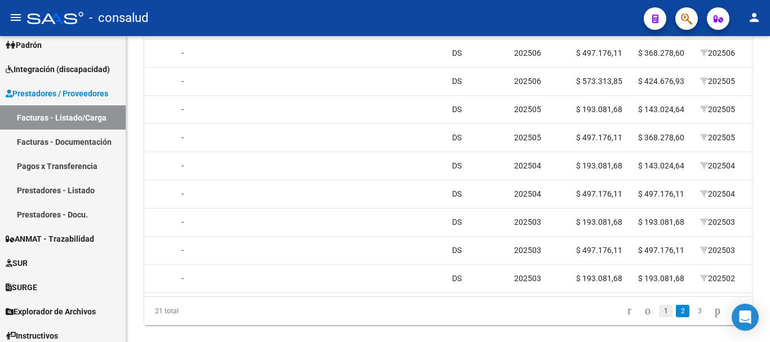
click at [659, 318] on link "1" at bounding box center [666, 311] width 14 height 12
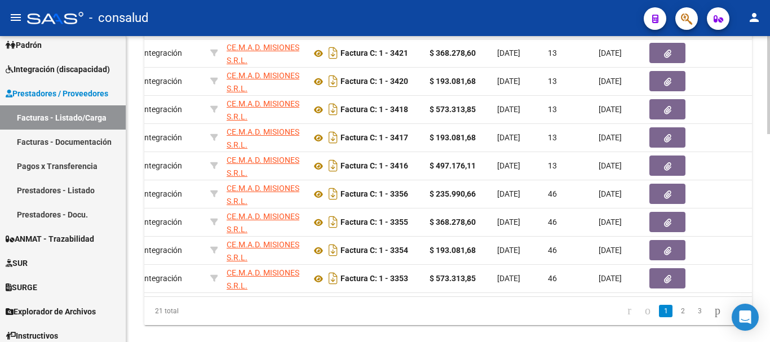
scroll to position [0, 0]
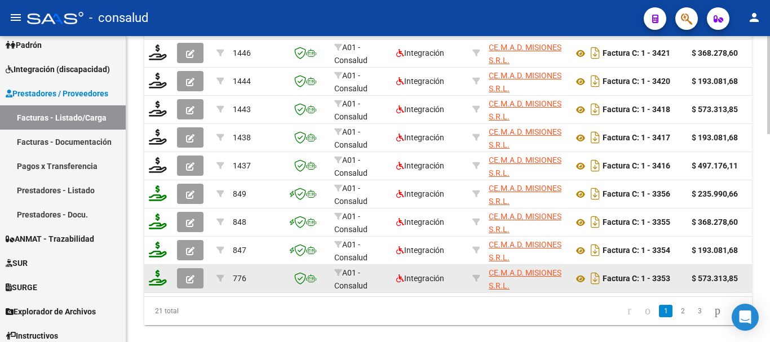
drag, startPoint x: 218, startPoint y: 280, endPoint x: 424, endPoint y: 285, distance: 205.9
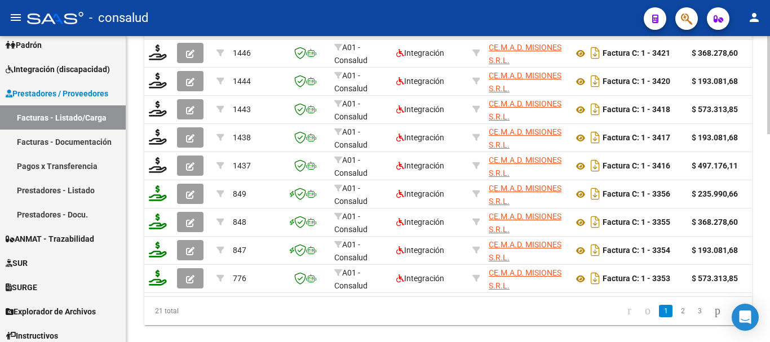
click at [344, 309] on div "21 total 1 2 3" at bounding box center [448, 311] width 608 height 28
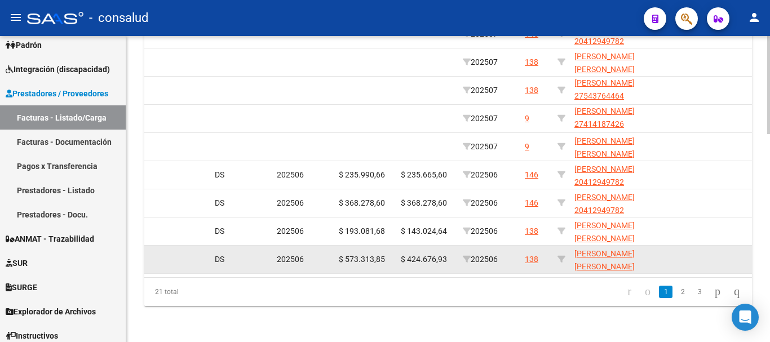
scroll to position [652, 0]
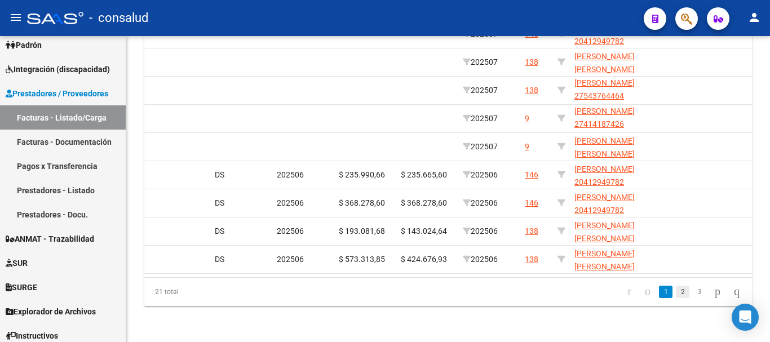
click at [676, 293] on link "2" at bounding box center [683, 292] width 14 height 12
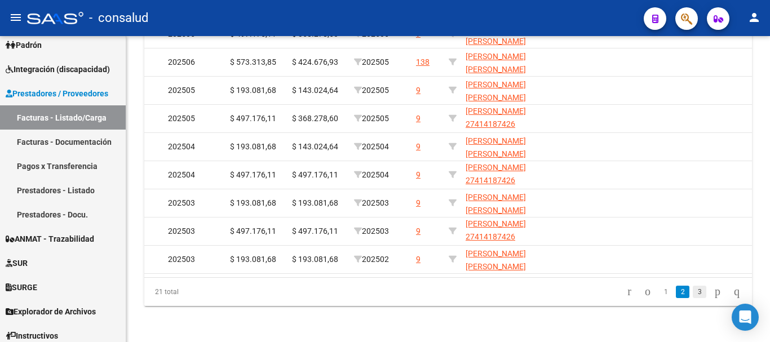
click at [693, 296] on link "3" at bounding box center [700, 292] width 14 height 12
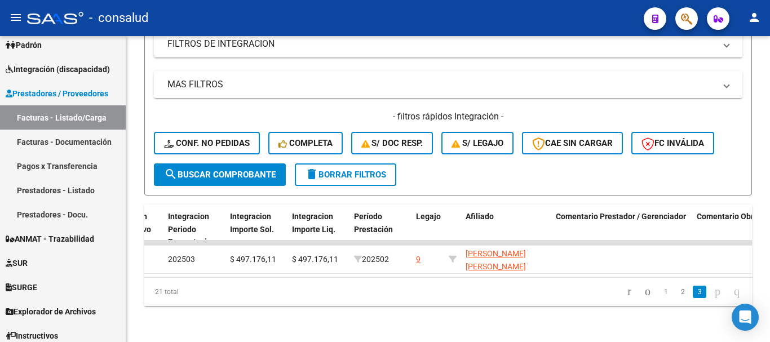
scroll to position [398, 0]
click at [659, 294] on link "1" at bounding box center [666, 292] width 14 height 12
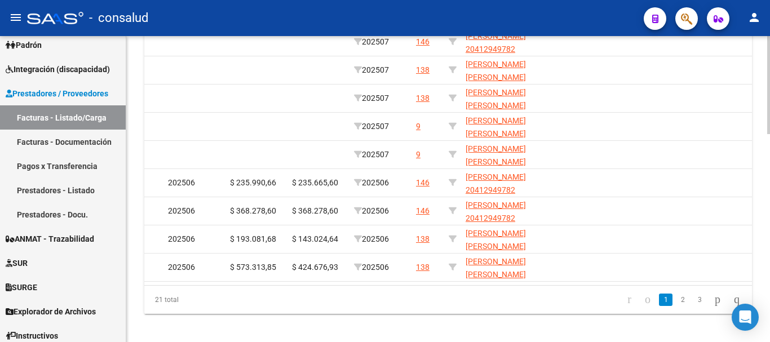
scroll to position [652, 0]
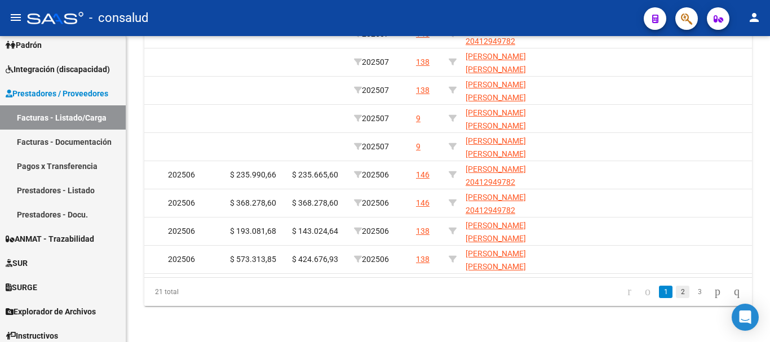
click at [676, 292] on link "2" at bounding box center [683, 292] width 14 height 12
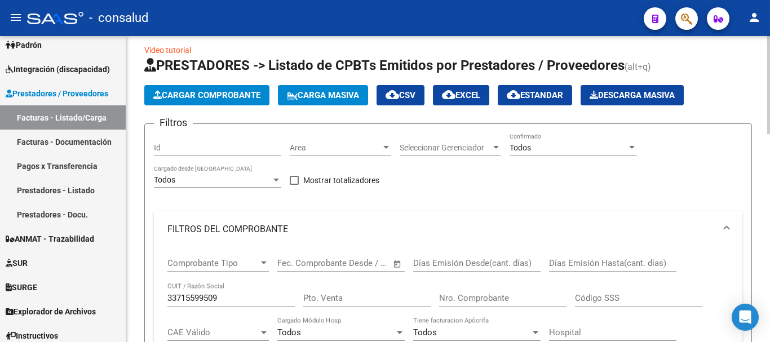
scroll to position [0, 0]
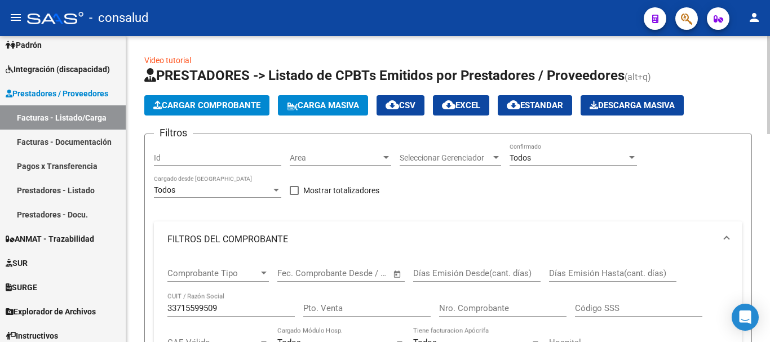
click at [240, 103] on span "Cargar Comprobante" at bounding box center [206, 105] width 107 height 10
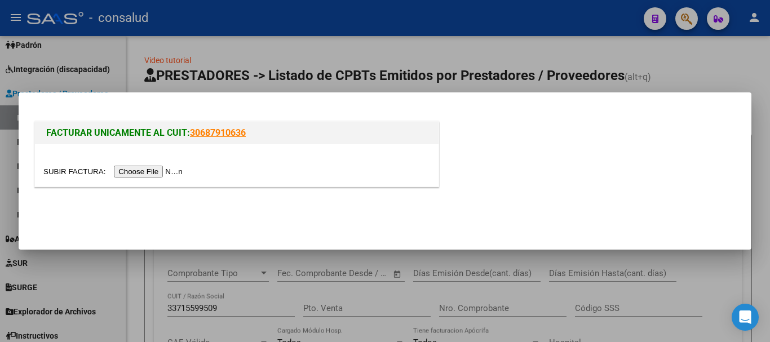
click at [160, 166] on input "file" at bounding box center [114, 172] width 143 height 12
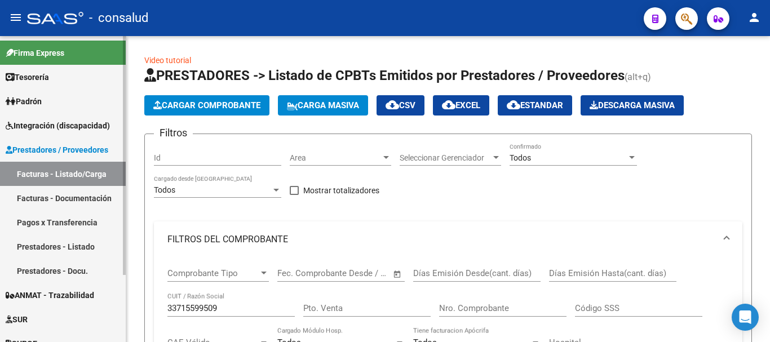
click at [78, 122] on span "Integración (discapacidad)" at bounding box center [58, 126] width 104 height 12
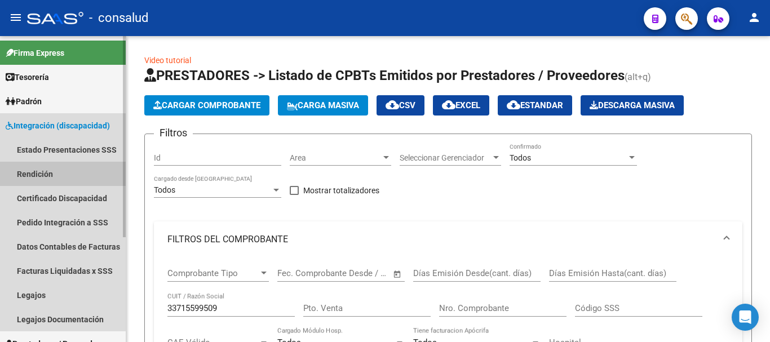
click at [72, 169] on link "Rendición" at bounding box center [63, 174] width 126 height 24
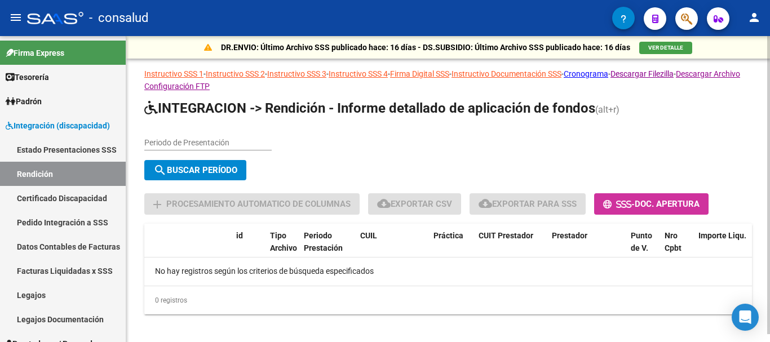
click at [206, 140] on input "Periodo de Presentación" at bounding box center [207, 143] width 127 height 10
type input "202505"
click at [224, 169] on span "search Buscar Período" at bounding box center [195, 170] width 84 height 10
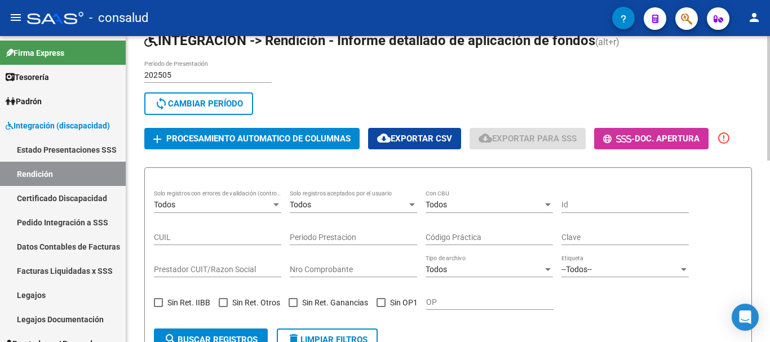
scroll to position [56, 0]
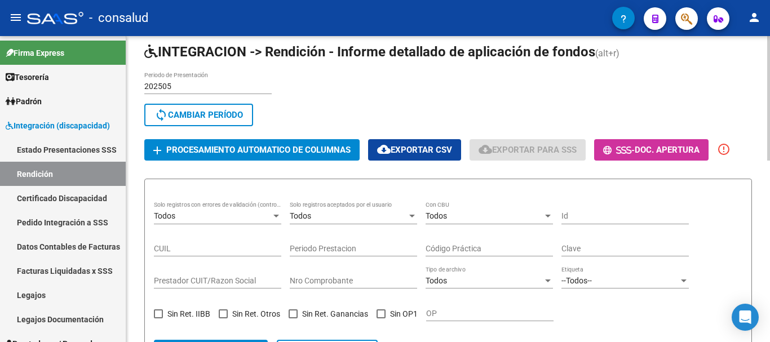
click at [214, 211] on div "Todos" at bounding box center [212, 216] width 117 height 10
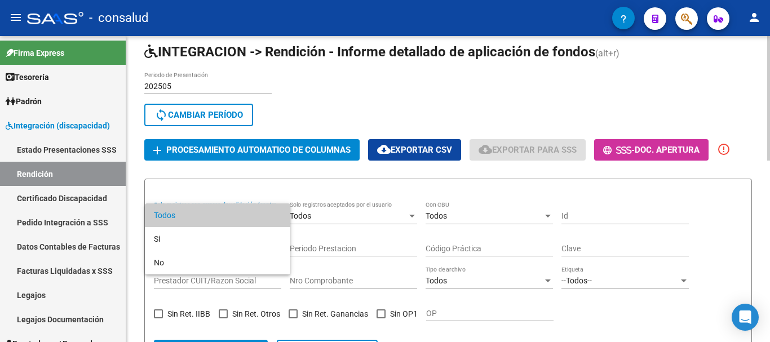
click at [214, 211] on span "Todos" at bounding box center [217, 216] width 127 height 24
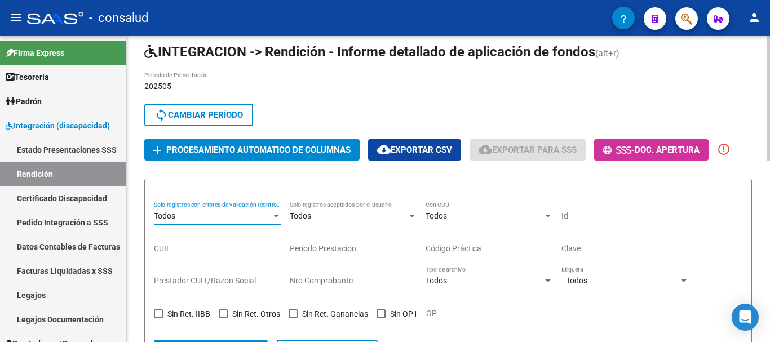
click at [232, 217] on div "Todos" at bounding box center [212, 216] width 117 height 10
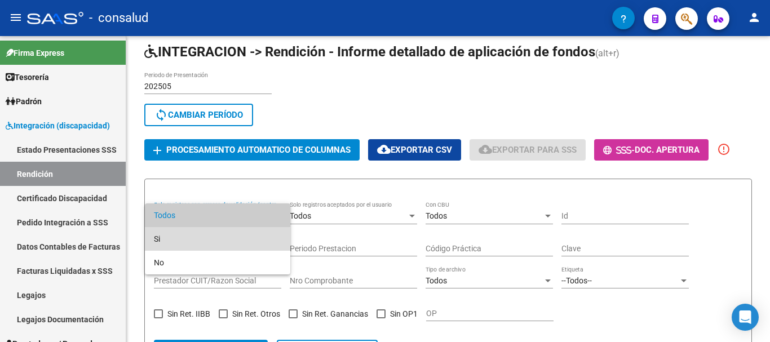
click at [202, 242] on span "Si" at bounding box center [217, 239] width 127 height 24
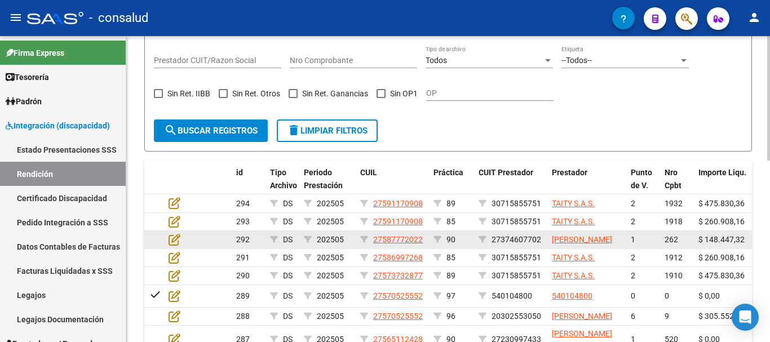
scroll to position [282, 0]
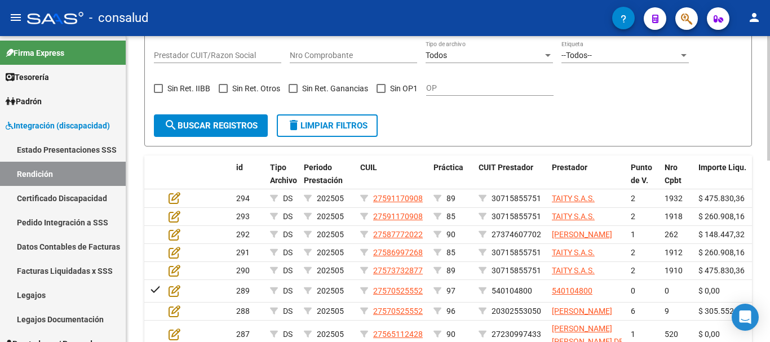
click at [188, 130] on span "search Buscar registros" at bounding box center [211, 126] width 94 height 10
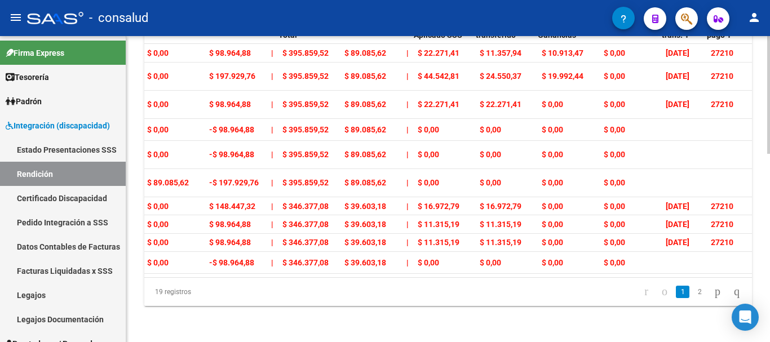
scroll to position [0, 556]
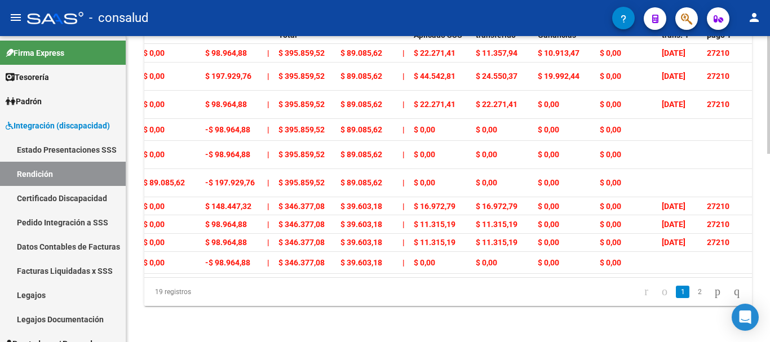
click at [473, 292] on datatable-pager "1 2" at bounding box center [508, 292] width 477 height 19
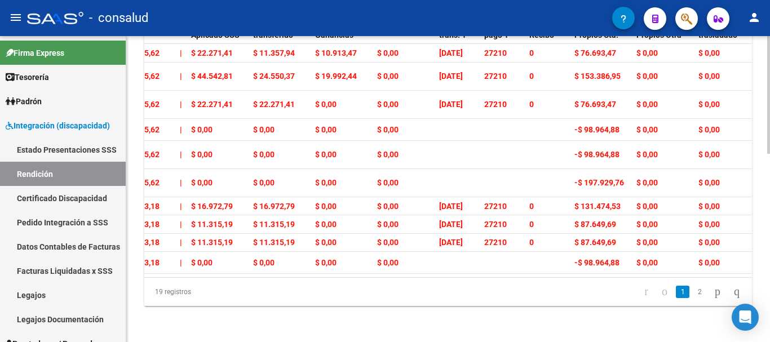
scroll to position [488, 0]
click at [693, 292] on link "2" at bounding box center [700, 292] width 14 height 12
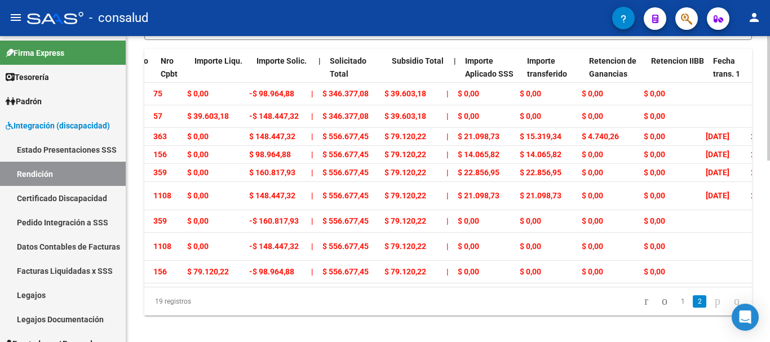
scroll to position [0, 0]
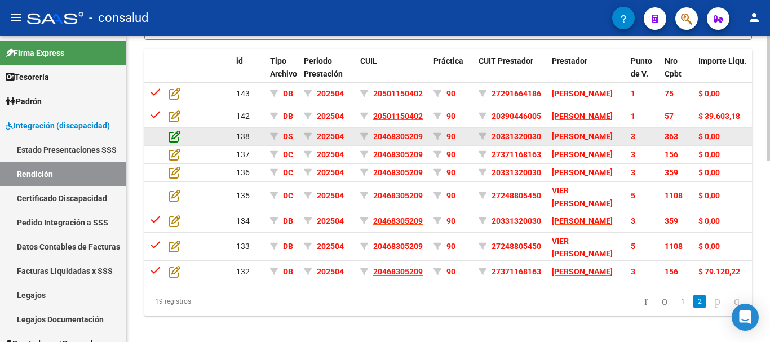
click at [171, 143] on icon at bounding box center [175, 136] width 12 height 12
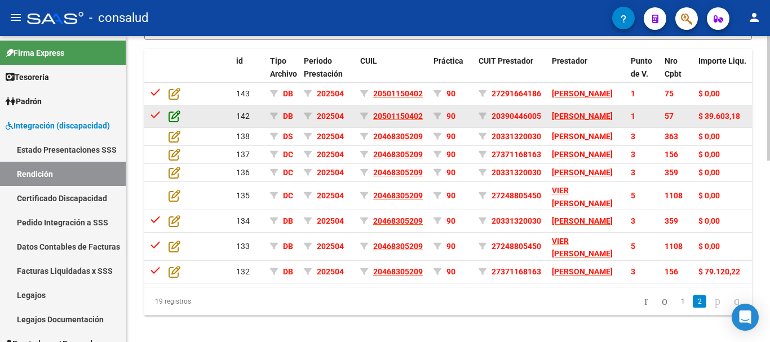
click at [172, 122] on icon at bounding box center [175, 116] width 12 height 12
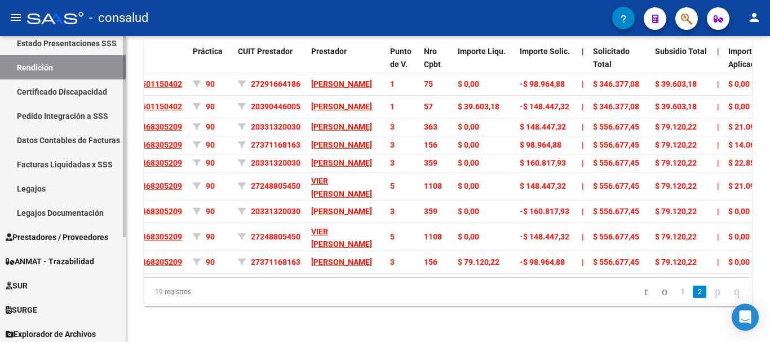
scroll to position [113, 0]
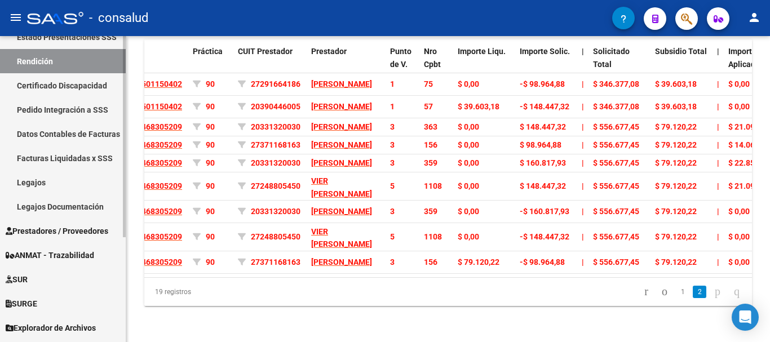
click at [83, 231] on span "Prestadores / Proveedores" at bounding box center [57, 231] width 103 height 12
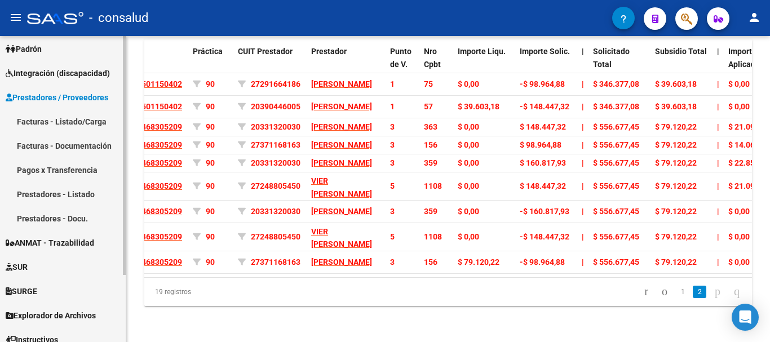
scroll to position [0, 0]
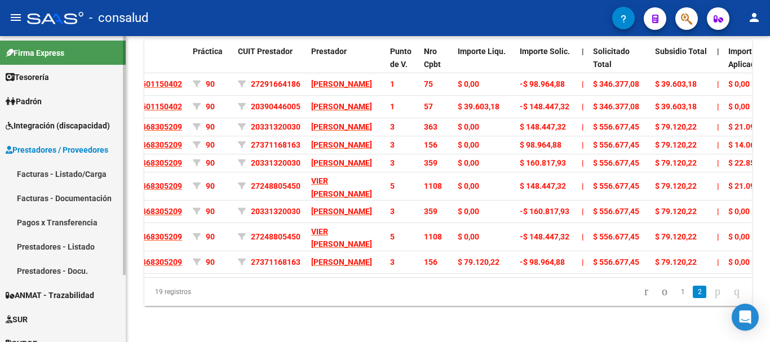
click at [85, 124] on span "Integración (discapacidad)" at bounding box center [58, 126] width 104 height 12
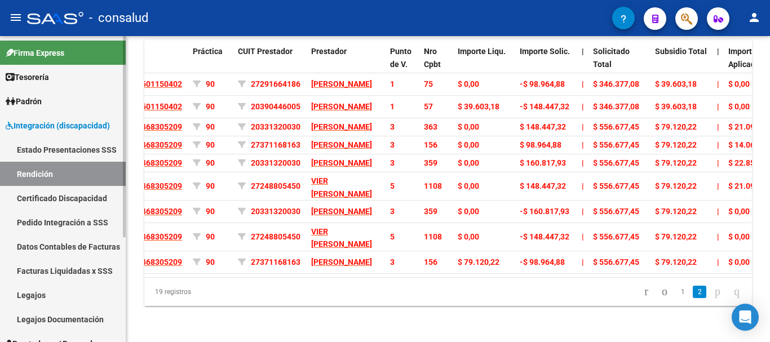
click at [85, 175] on link "Rendición" at bounding box center [63, 174] width 126 height 24
click at [84, 120] on span "Integración (discapacidad)" at bounding box center [58, 126] width 104 height 12
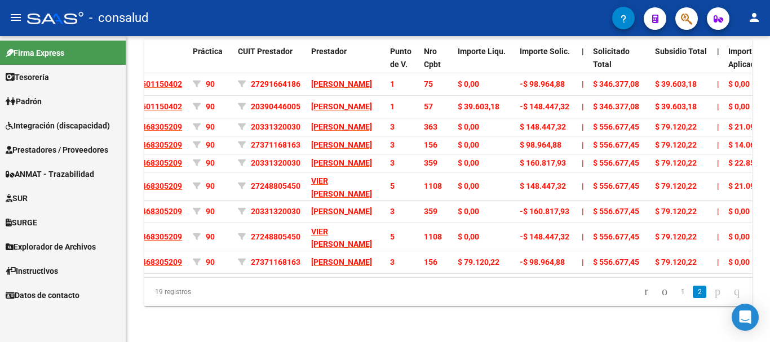
click at [78, 148] on span "Prestadores / Proveedores" at bounding box center [57, 150] width 103 height 12
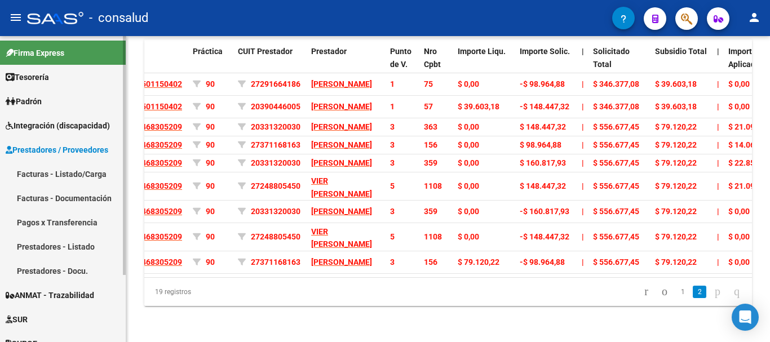
click at [82, 174] on link "Facturas - Listado/Carga" at bounding box center [63, 174] width 126 height 24
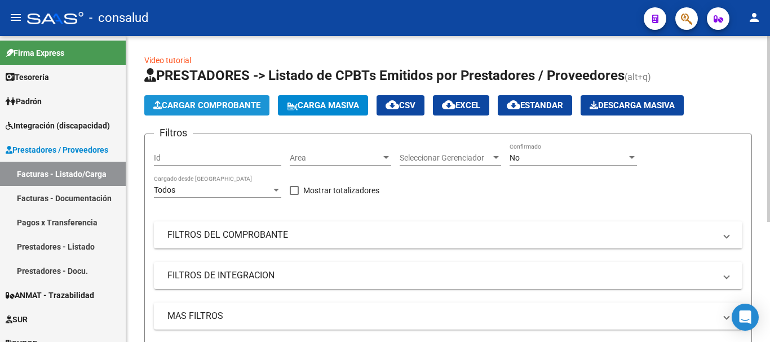
click at [180, 102] on span "Cargar Comprobante" at bounding box center [206, 105] width 107 height 10
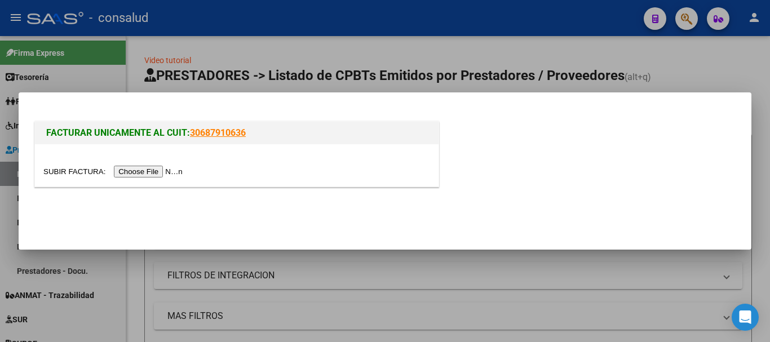
click at [165, 173] on input "file" at bounding box center [114, 172] width 143 height 12
click at [153, 173] on input "file" at bounding box center [114, 172] width 143 height 12
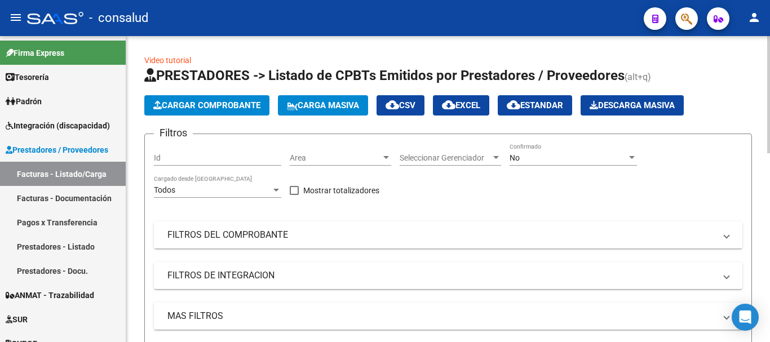
click at [219, 98] on button "Cargar Comprobante" at bounding box center [206, 105] width 125 height 20
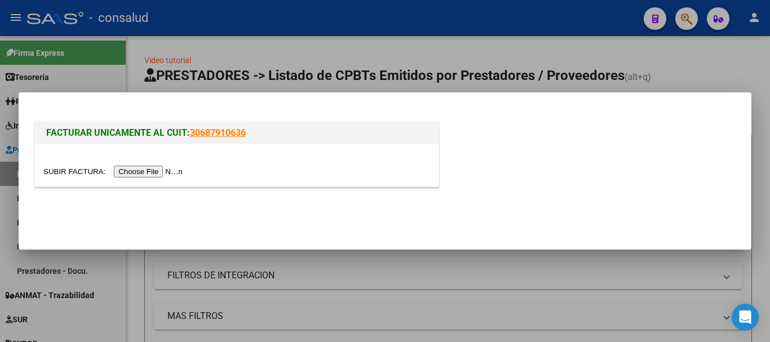
click at [150, 175] on input "file" at bounding box center [114, 172] width 143 height 12
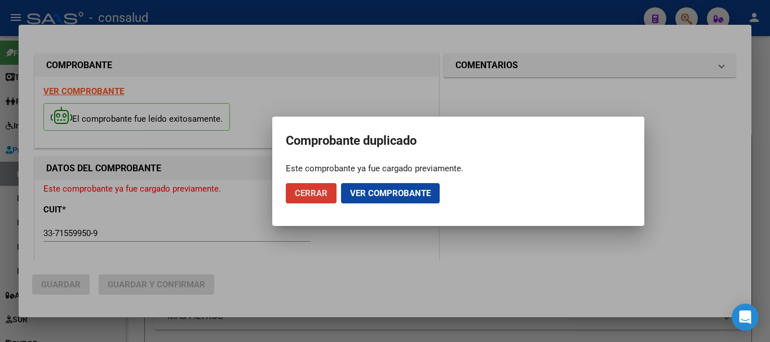
click at [289, 187] on button "Cerrar" at bounding box center [311, 193] width 51 height 20
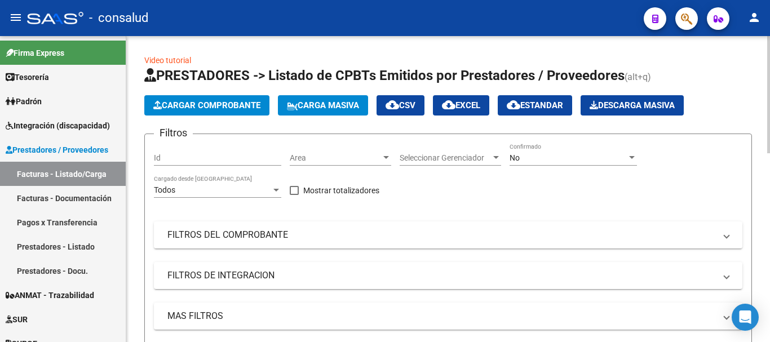
click at [208, 106] on span "Cargar Comprobante" at bounding box center [206, 105] width 107 height 10
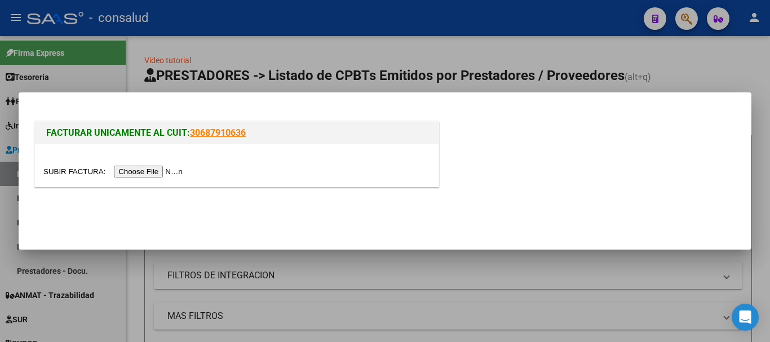
click at [160, 169] on input "file" at bounding box center [114, 172] width 143 height 12
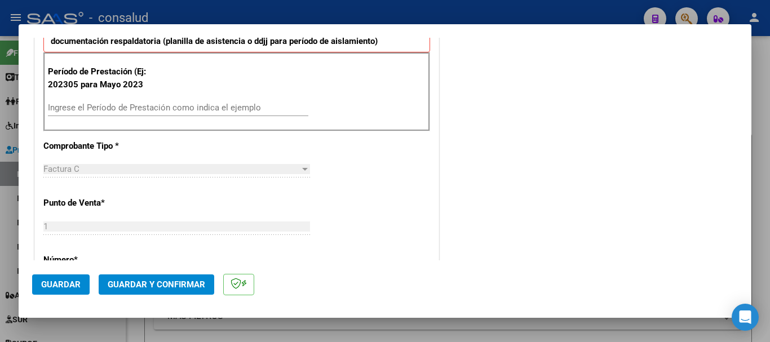
scroll to position [395, 0]
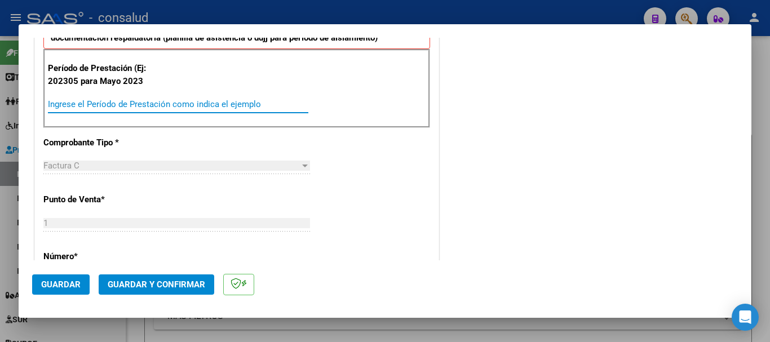
click at [120, 99] on input "Ingrese el Período de Prestación como indica el ejemplo" at bounding box center [178, 104] width 261 height 10
type input "202505"
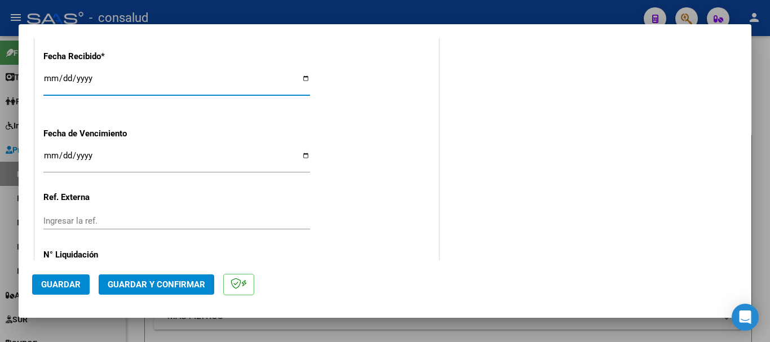
scroll to position [891, 0]
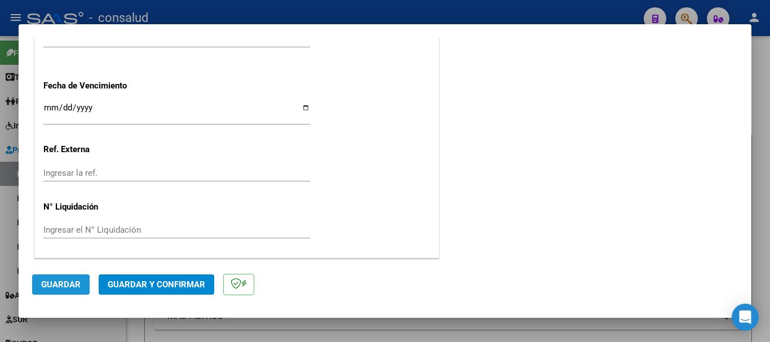
click at [58, 276] on button "Guardar" at bounding box center [61, 285] width 58 height 20
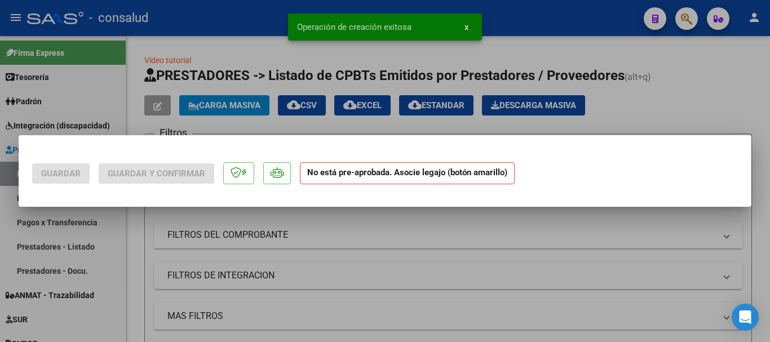
scroll to position [0, 0]
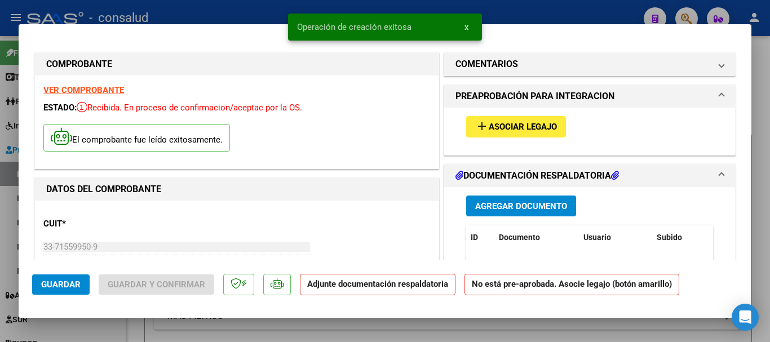
click at [525, 128] on span "Asociar Legajo" at bounding box center [523, 127] width 68 height 10
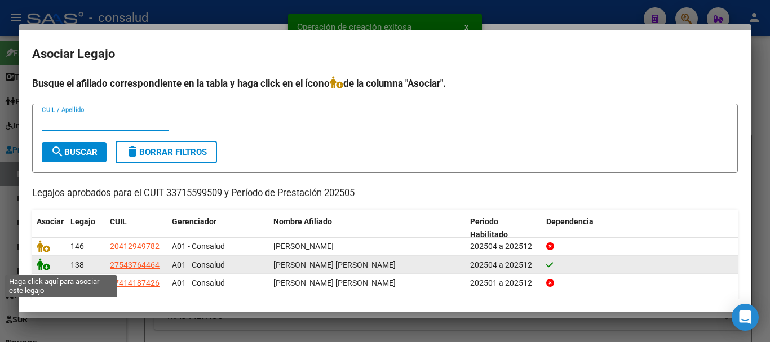
click at [39, 265] on icon at bounding box center [44, 264] width 14 height 12
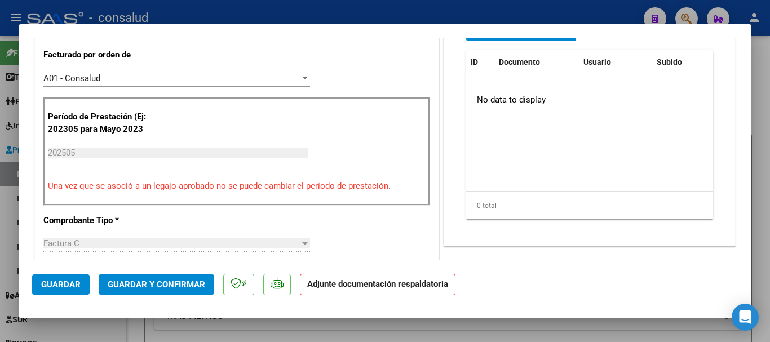
scroll to position [226, 0]
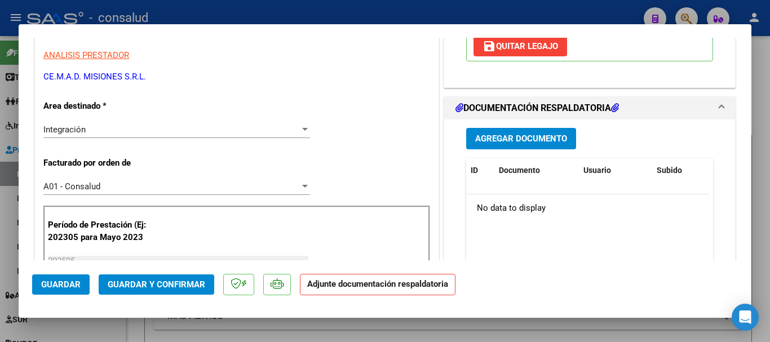
click at [497, 144] on span "Agregar Documento" at bounding box center [521, 139] width 92 height 10
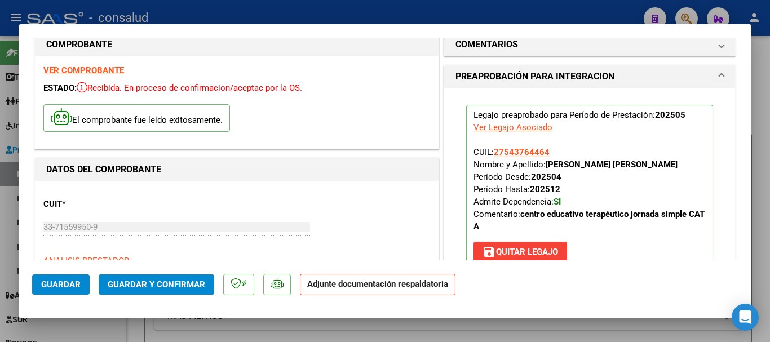
scroll to position [0, 0]
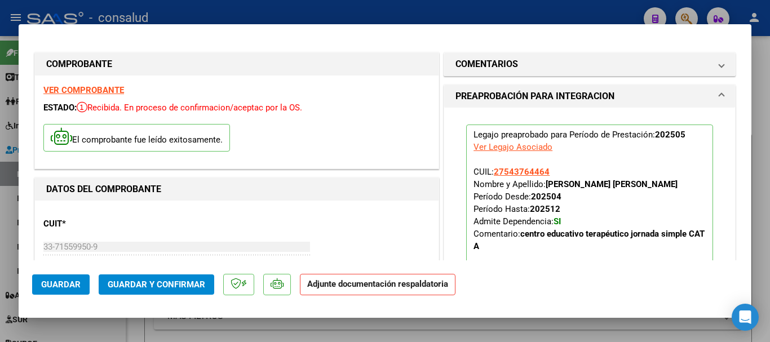
click at [111, 87] on strong "VER COMPROBANTE" at bounding box center [83, 90] width 81 height 10
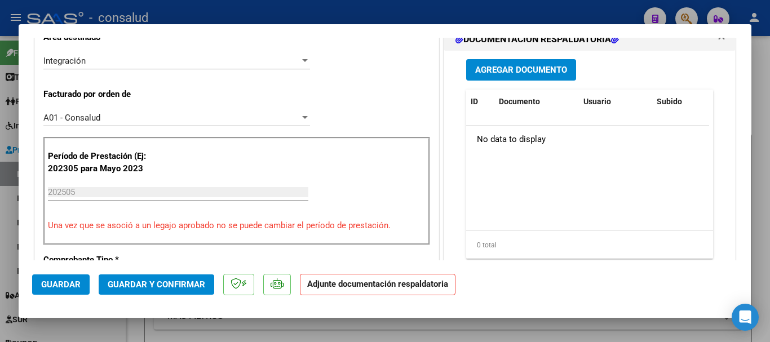
scroll to position [282, 0]
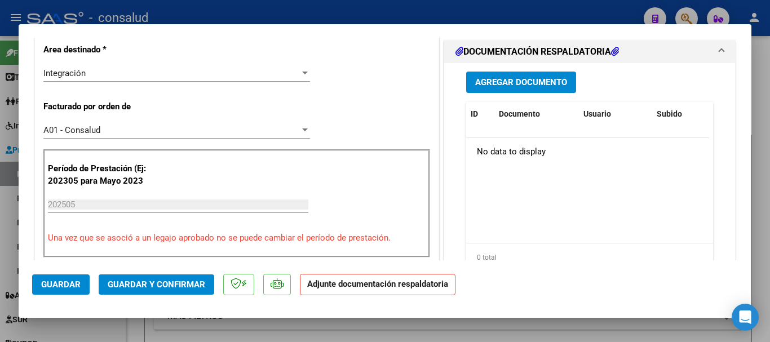
click at [531, 85] on span "Agregar Documento" at bounding box center [521, 83] width 92 height 10
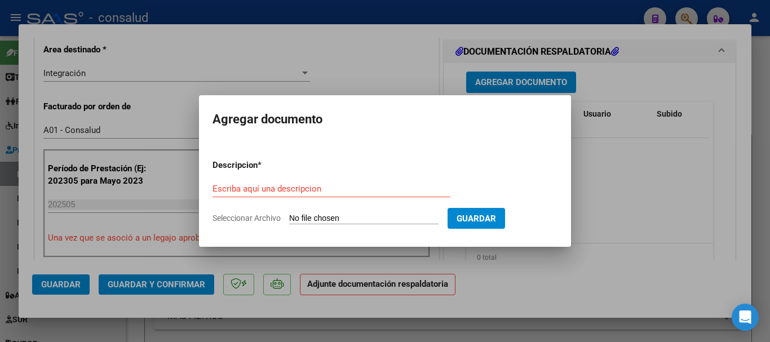
click at [371, 211] on form "Descripcion * Escriba aquí una descripcion Seleccionar Archivo Guardar" at bounding box center [385, 192] width 345 height 82
click at [369, 222] on input "Seleccionar Archivo" at bounding box center [363, 219] width 149 height 11
type input "C:\fakepath\OSPAT [PERSON_NAME] [PERSON_NAME] ASISTENCIA TTE [DATE].pdf"
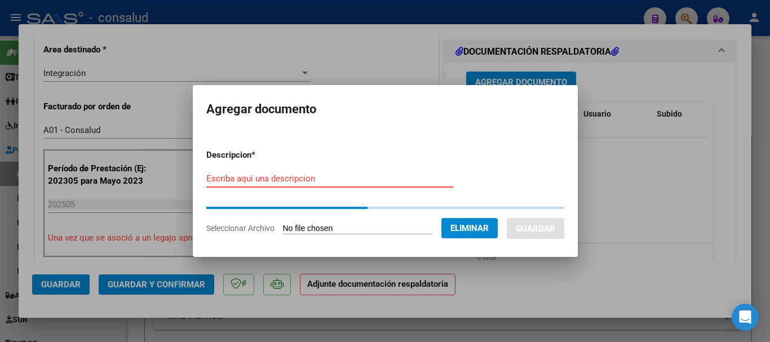
click at [327, 179] on input "Escriba aquí una descripcion" at bounding box center [329, 179] width 247 height 10
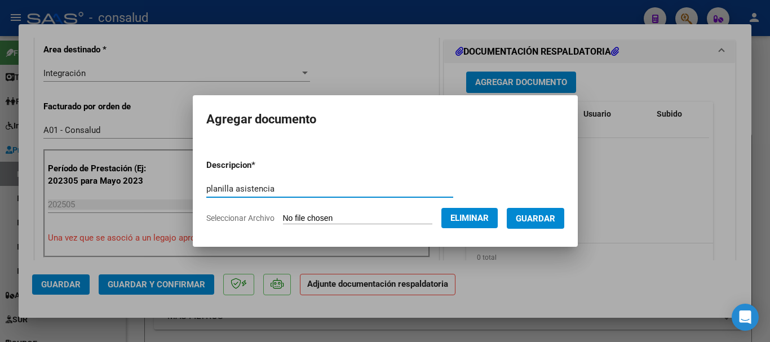
type input "planilla asistencia"
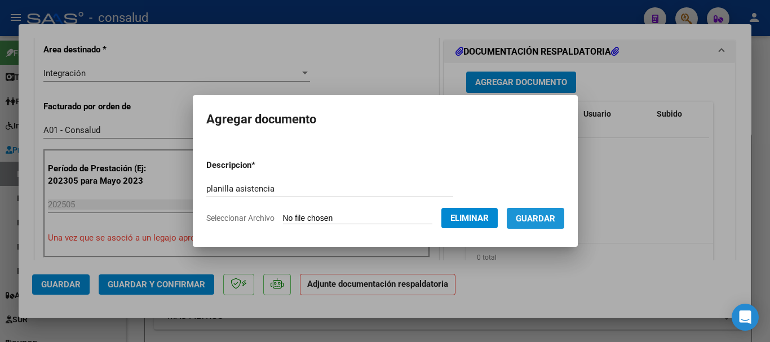
click at [561, 208] on button "Guardar" at bounding box center [536, 218] width 58 height 21
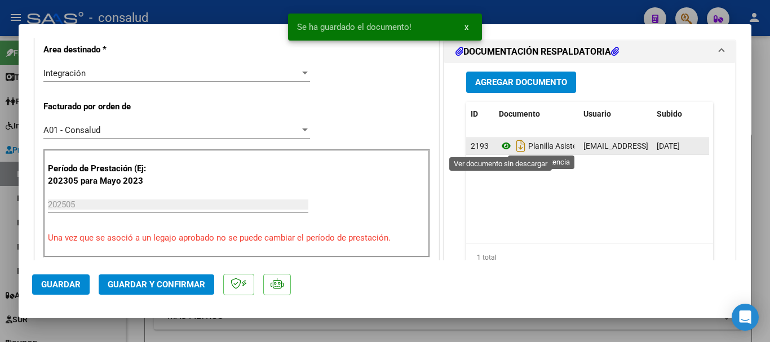
click at [501, 146] on icon at bounding box center [506, 146] width 15 height 14
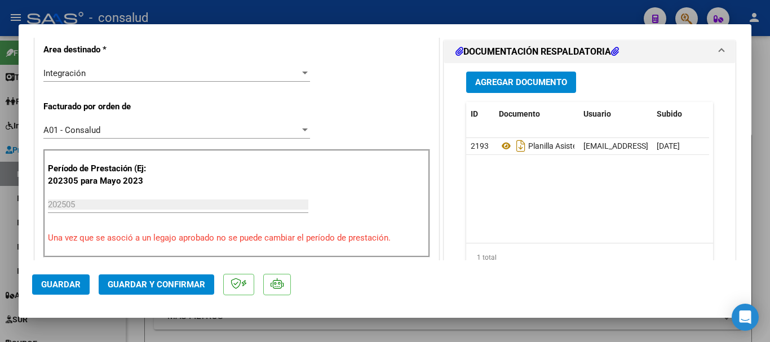
click at [46, 286] on span "Guardar" at bounding box center [60, 285] width 39 height 10
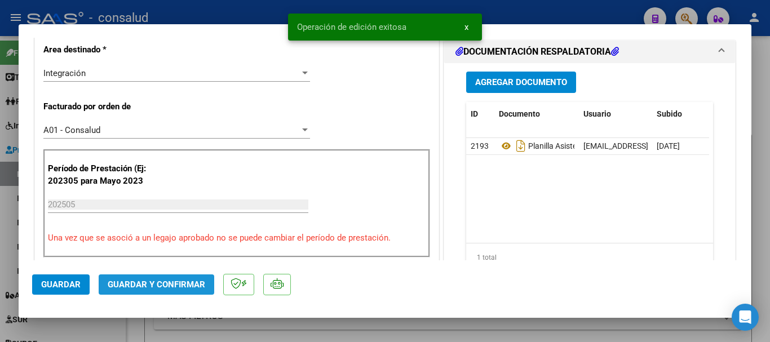
click at [179, 287] on span "Guardar y Confirmar" at bounding box center [157, 285] width 98 height 10
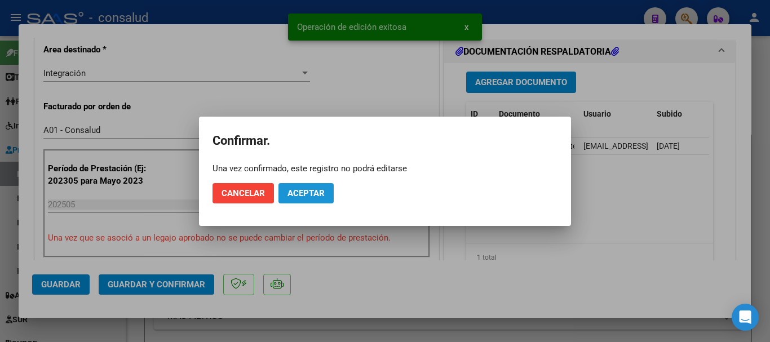
click at [303, 193] on span "Aceptar" at bounding box center [306, 193] width 37 height 10
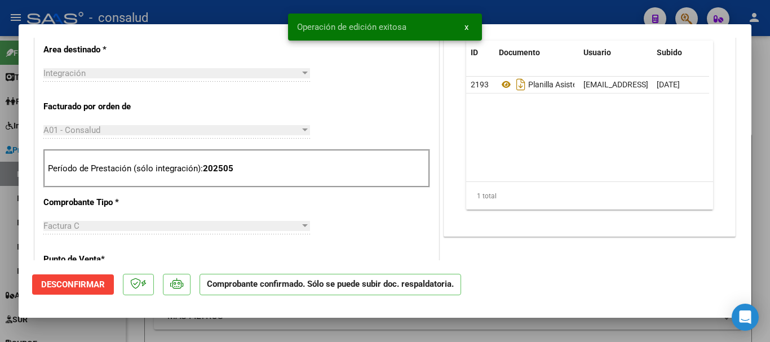
type input "$ 0,00"
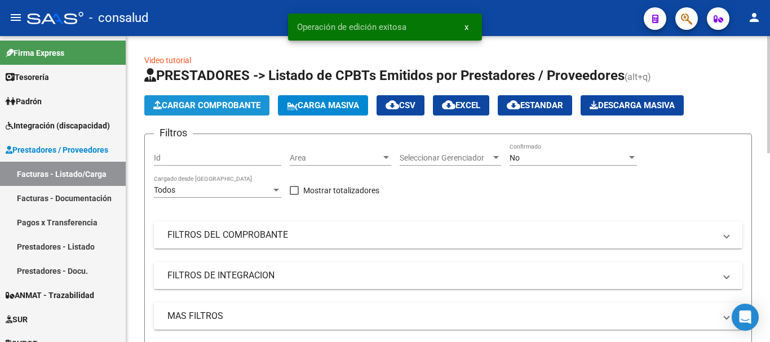
click at [202, 102] on span "Cargar Comprobante" at bounding box center [206, 105] width 107 height 10
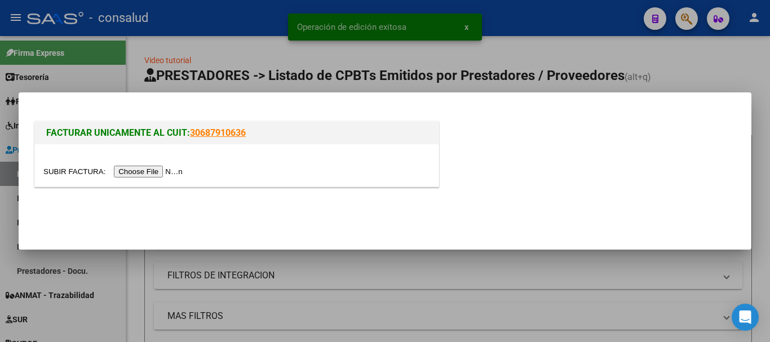
click at [170, 170] on input "file" at bounding box center [114, 172] width 143 height 12
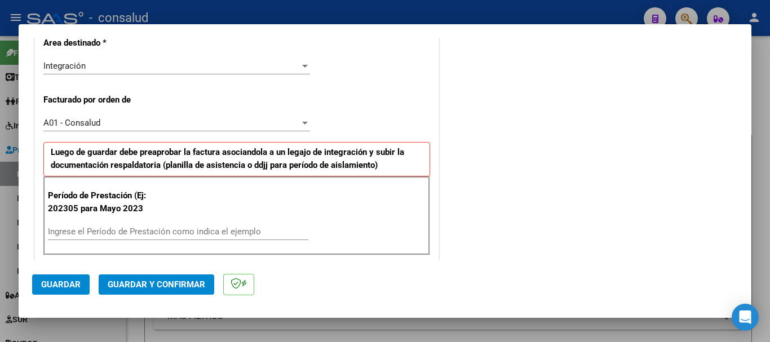
scroll to position [282, 0]
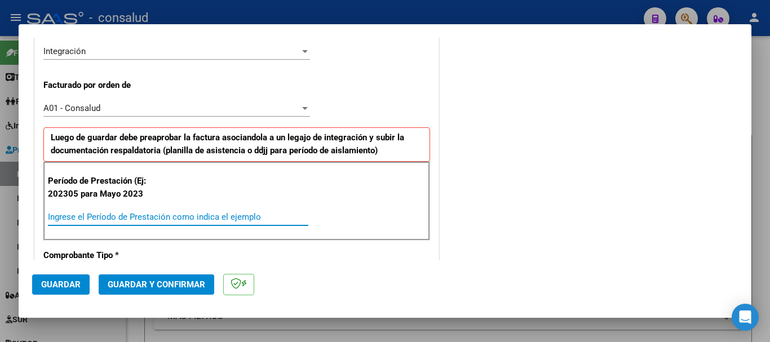
click at [193, 214] on input "Ingrese el Período de Prestación como indica el ejemplo" at bounding box center [178, 217] width 261 height 10
type input "202505"
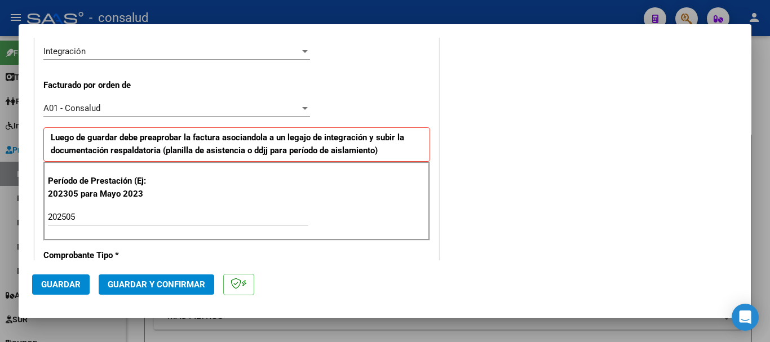
scroll to position [777, 0]
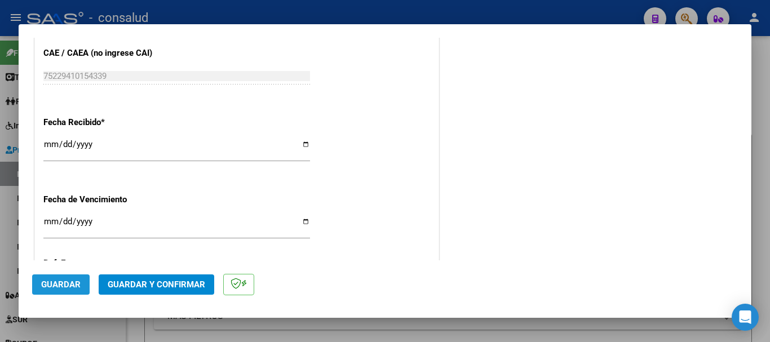
click at [55, 282] on span "Guardar" at bounding box center [60, 285] width 39 height 10
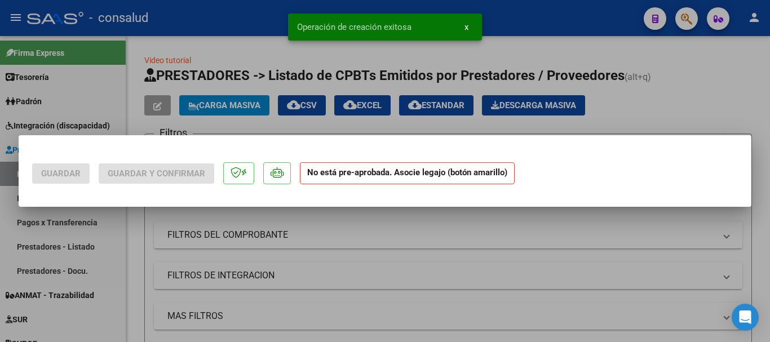
scroll to position [0, 0]
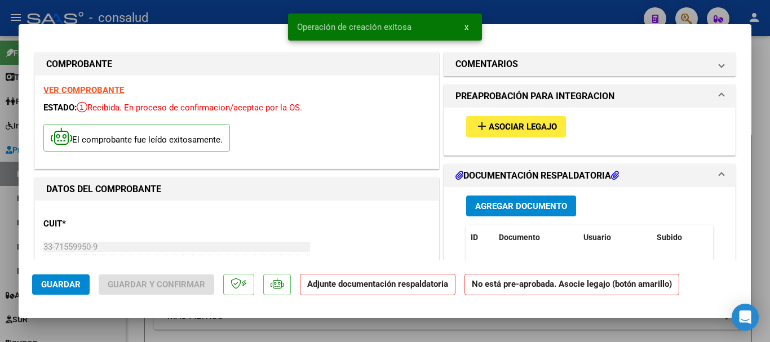
click at [498, 125] on span "Asociar Legajo" at bounding box center [523, 127] width 68 height 10
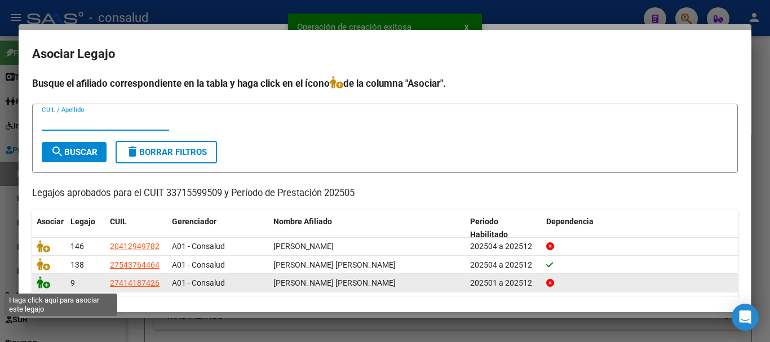
click at [44, 287] on icon at bounding box center [44, 282] width 14 height 12
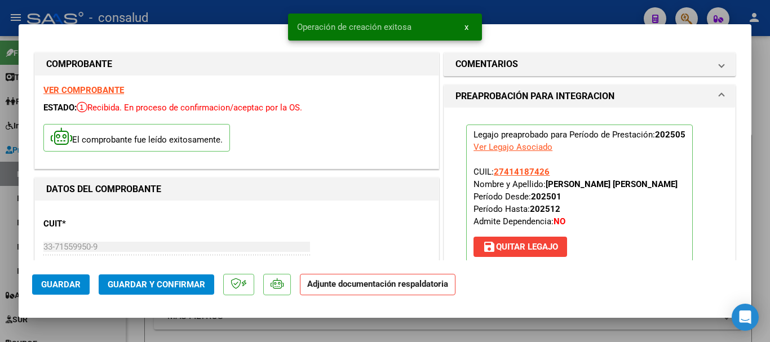
click at [545, 244] on span "save [PERSON_NAME]" at bounding box center [521, 247] width 76 height 10
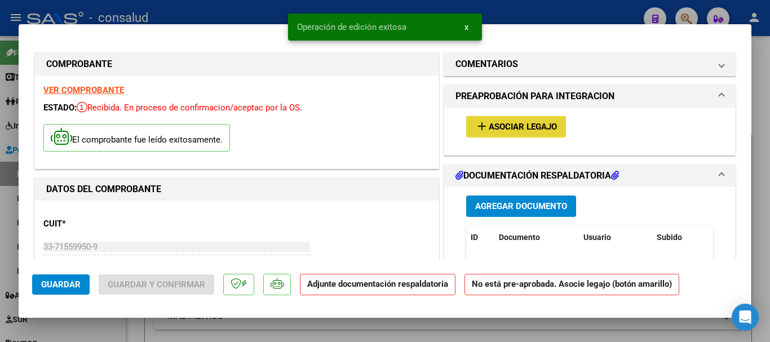
click at [528, 125] on span "Asociar Legajo" at bounding box center [523, 127] width 68 height 10
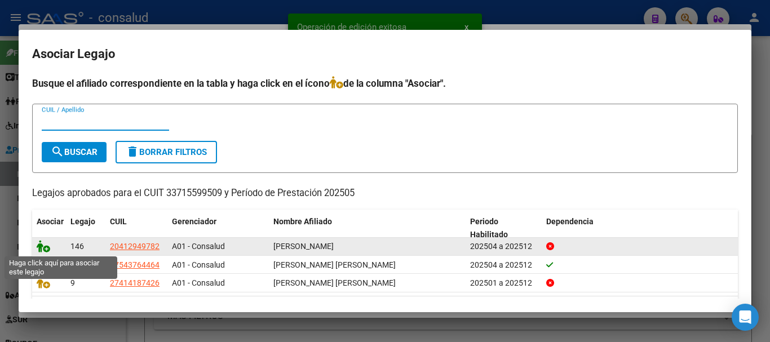
click at [45, 248] on icon at bounding box center [44, 246] width 14 height 12
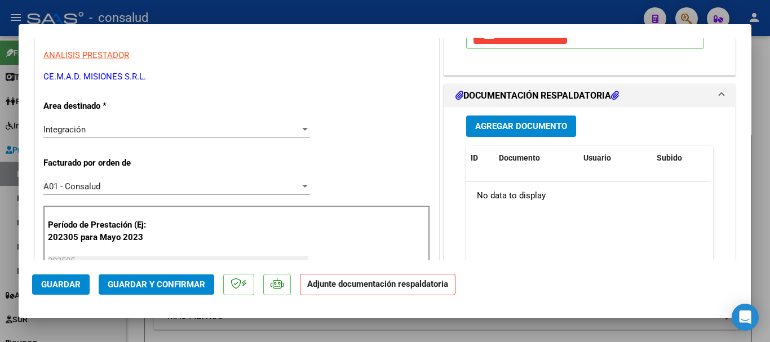
scroll to position [282, 0]
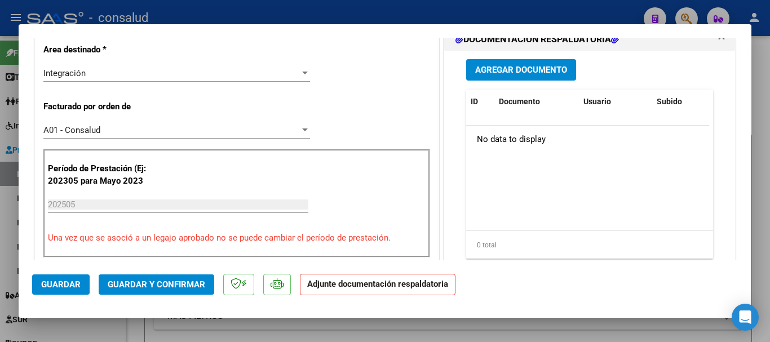
click at [561, 76] on button "Agregar Documento" at bounding box center [521, 69] width 110 height 21
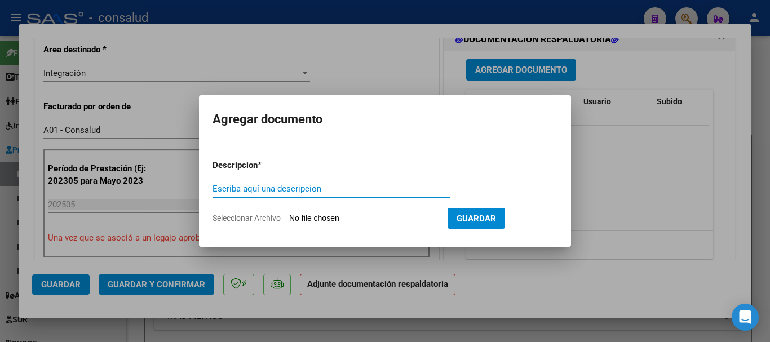
click at [359, 223] on input "Seleccionar Archivo" at bounding box center [363, 219] width 149 height 11
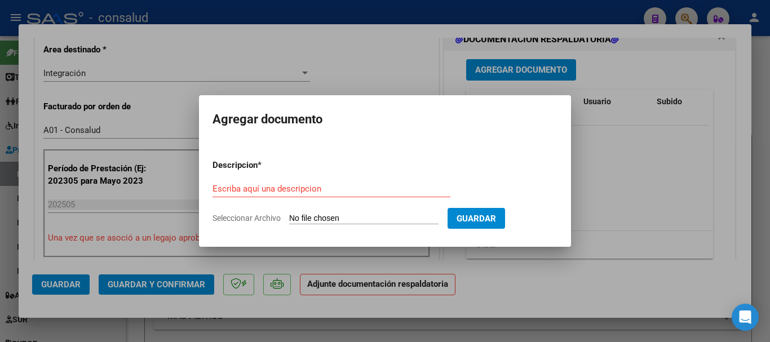
type input "C:\fakepath\OSPAT [PERSON_NAME] CD [DATE].pdf"
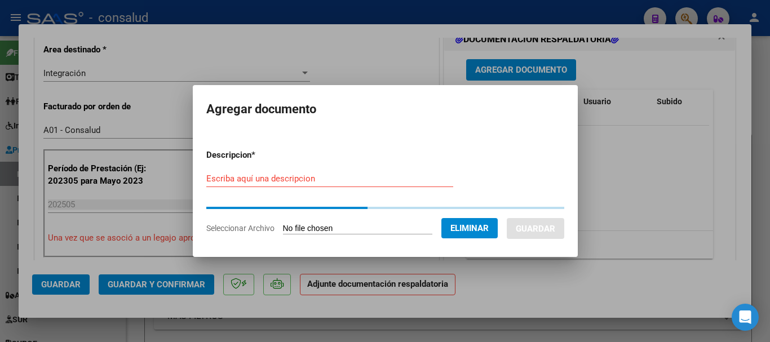
click at [333, 179] on form "Descripcion * Escriba aquí una descripcion Seleccionar Archivo Eliminar Guardar" at bounding box center [385, 191] width 358 height 103
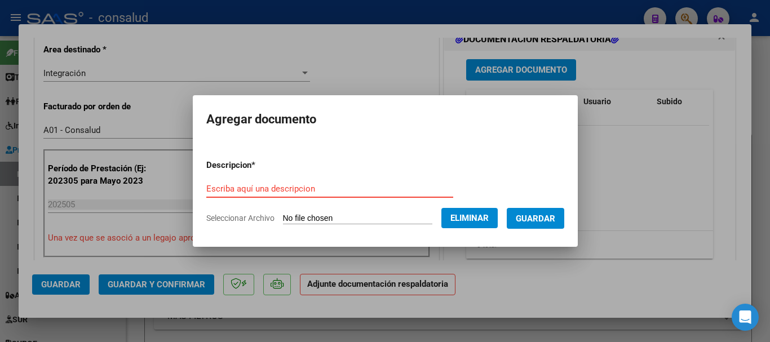
drag, startPoint x: 335, startPoint y: 190, endPoint x: 331, endPoint y: 179, distance: 11.6
click at [334, 190] on input "Escriba aquí una descripcion" at bounding box center [329, 189] width 247 height 10
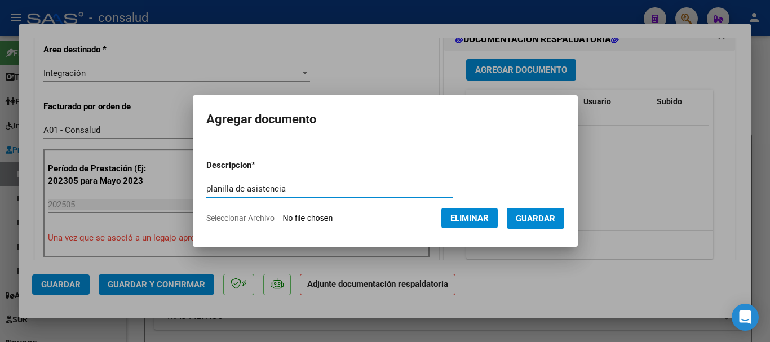
type input "planilla de asistencia"
click at [556, 218] on span "Guardar" at bounding box center [535, 219] width 39 height 10
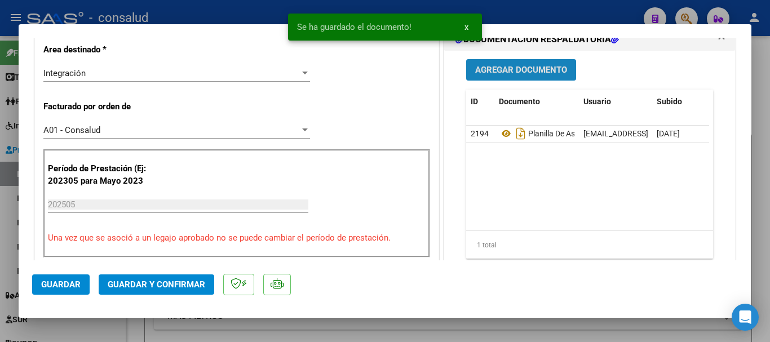
click at [526, 74] on span "Agregar Documento" at bounding box center [521, 70] width 92 height 10
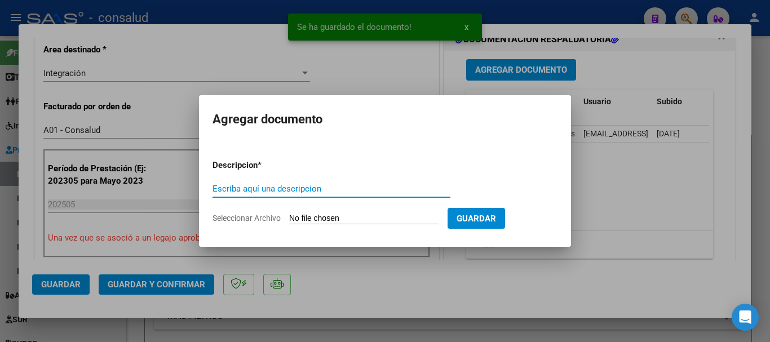
click at [380, 220] on input "Seleccionar Archivo" at bounding box center [363, 219] width 149 height 11
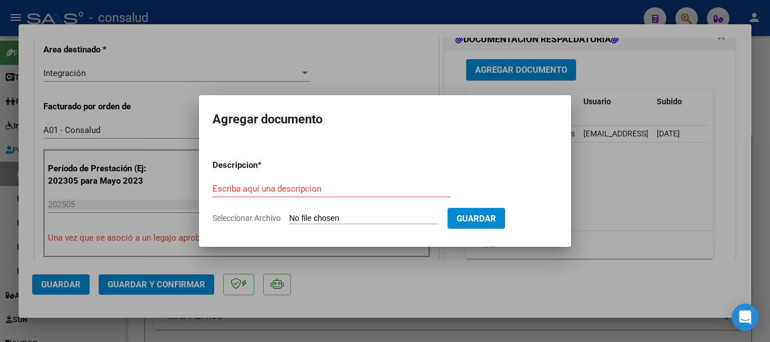
type input "C:\fakepath\OSPAT [PERSON_NAME] INFORME [DATE].pdf"
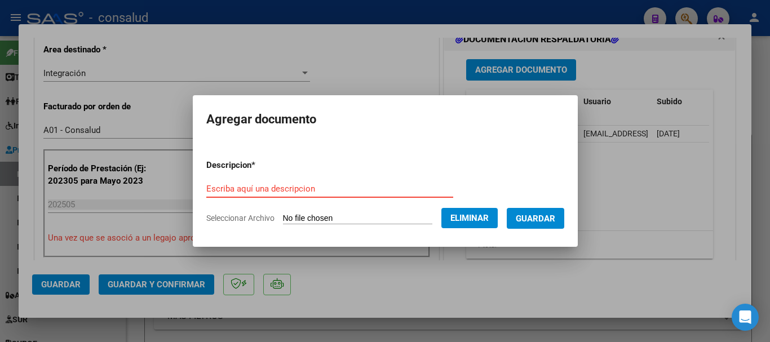
click at [316, 177] on form "Descripcion * Escriba aquí una descripcion Seleccionar Archivo Eliminar Guardar" at bounding box center [385, 192] width 358 height 82
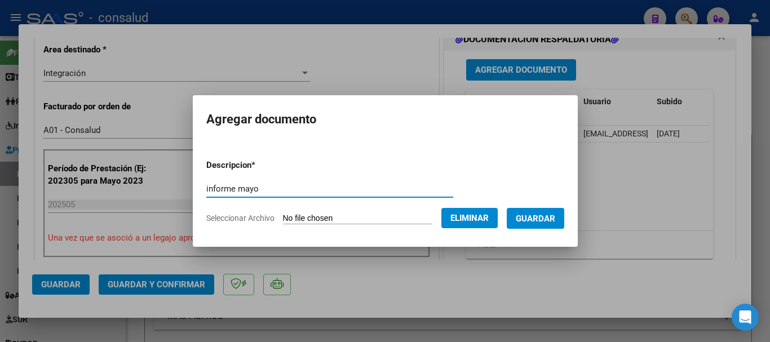
type input "informe mayo"
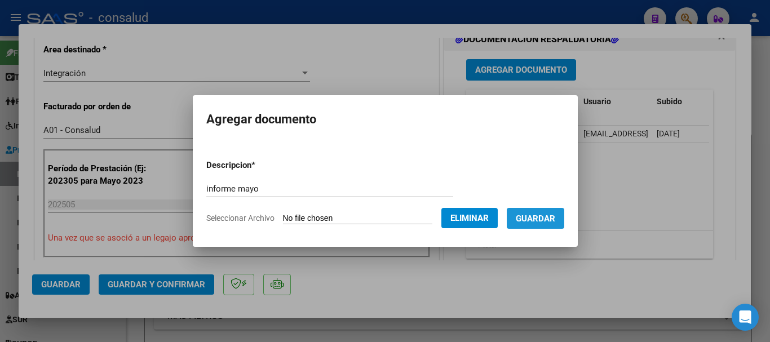
click at [565, 223] on button "Guardar" at bounding box center [536, 218] width 58 height 21
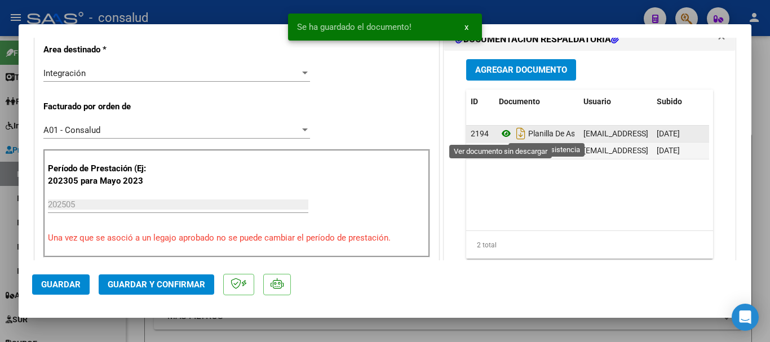
click at [499, 134] on icon at bounding box center [506, 134] width 15 height 14
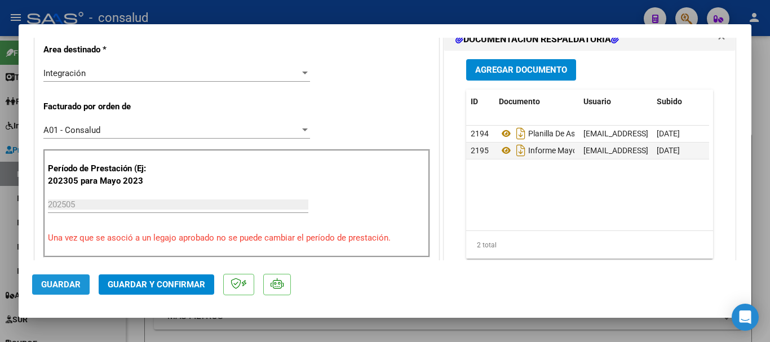
click at [42, 281] on span "Guardar" at bounding box center [60, 285] width 39 height 10
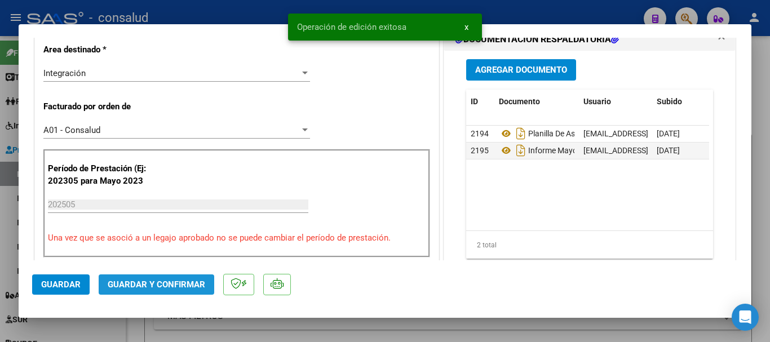
click at [164, 288] on span "Guardar y Confirmar" at bounding box center [157, 285] width 98 height 10
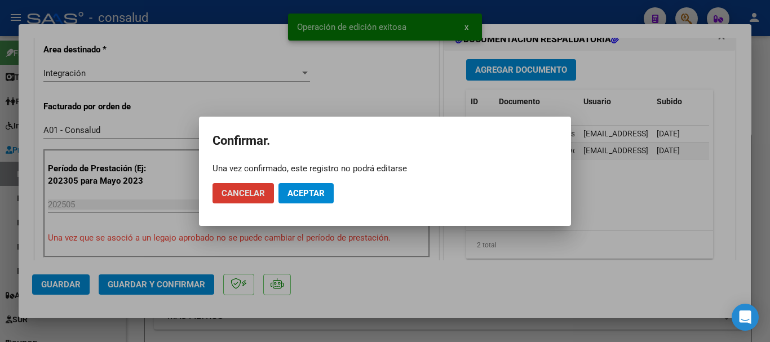
click at [292, 188] on span "Aceptar" at bounding box center [306, 193] width 37 height 10
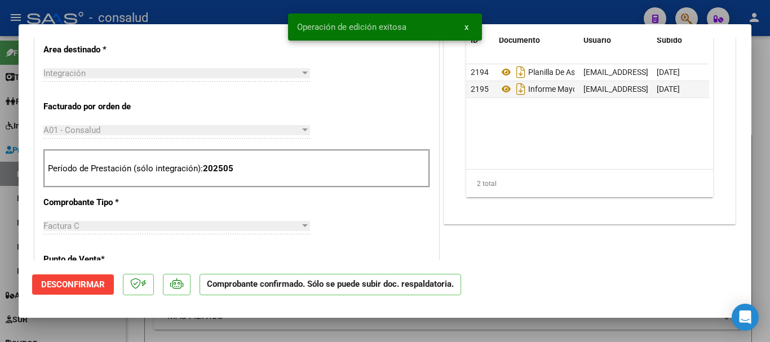
type input "$ 0,00"
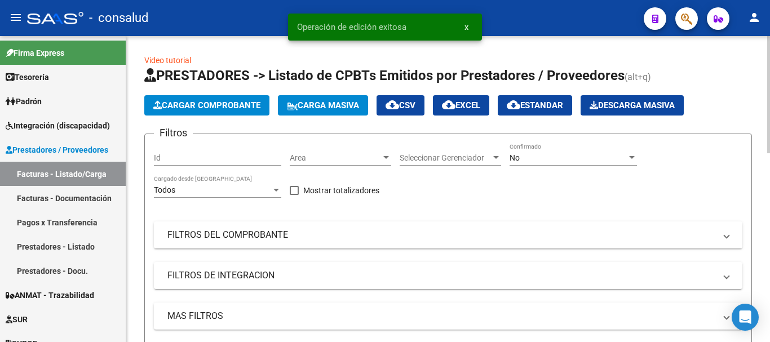
click at [215, 104] on span "Cargar Comprobante" at bounding box center [206, 105] width 107 height 10
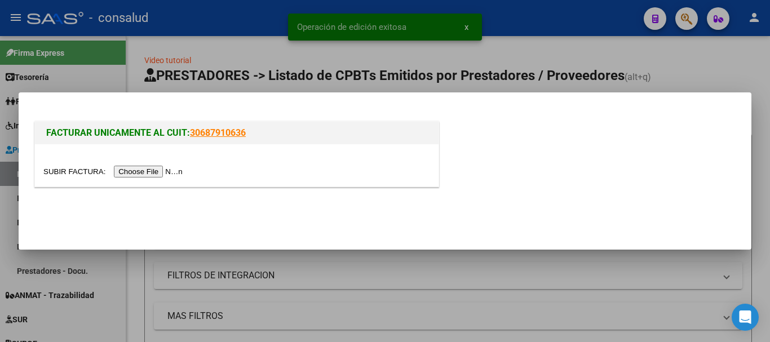
click at [174, 170] on input "file" at bounding box center [114, 172] width 143 height 12
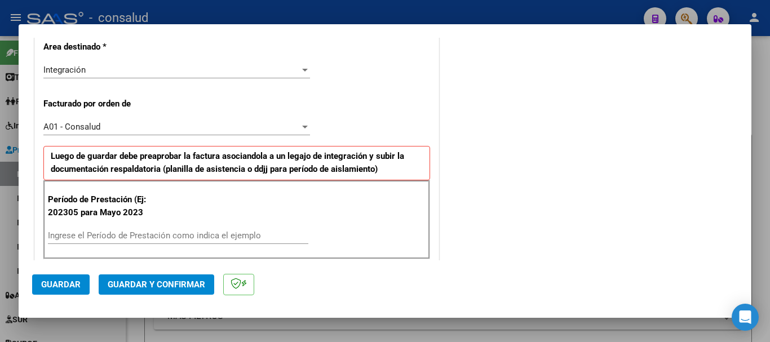
scroll to position [282, 0]
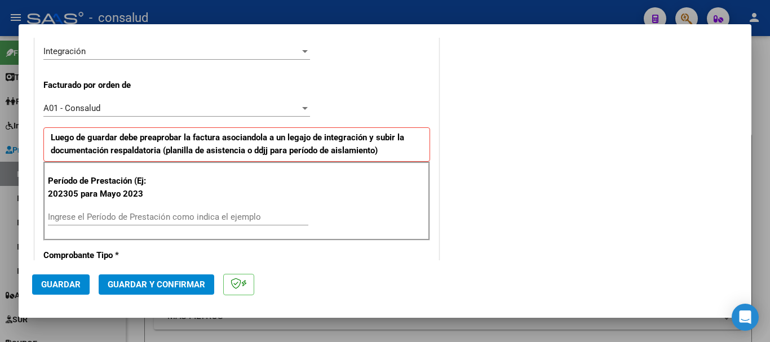
click at [191, 214] on input "Ingrese el Período de Prestación como indica el ejemplo" at bounding box center [178, 217] width 261 height 10
type input "202505"
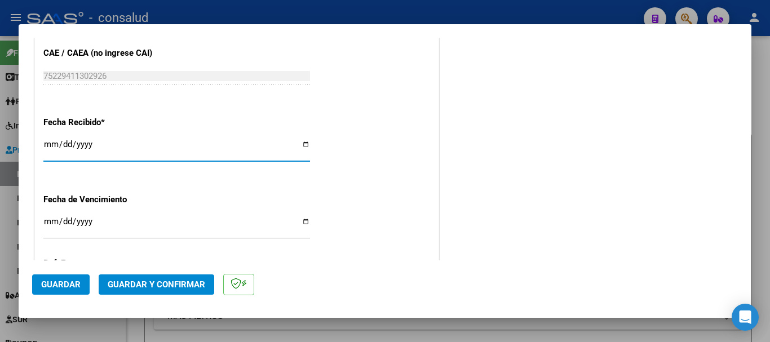
click at [44, 281] on span "Guardar" at bounding box center [60, 285] width 39 height 10
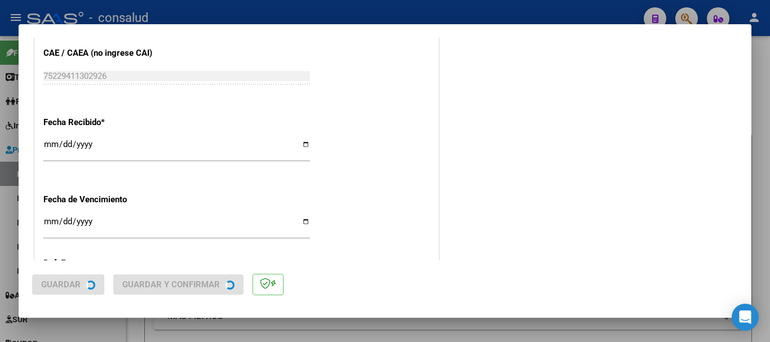
scroll to position [0, 0]
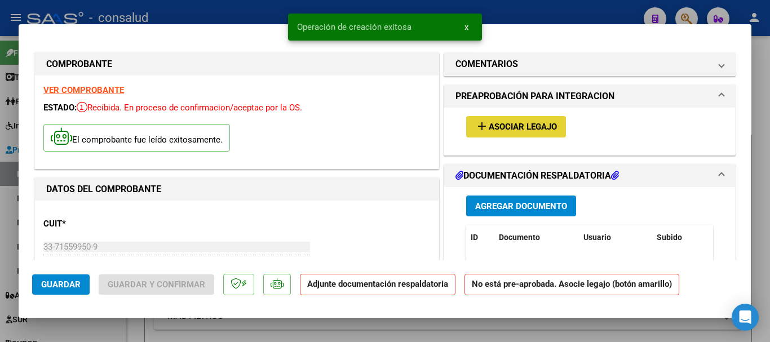
click at [510, 125] on span "Asociar Legajo" at bounding box center [523, 127] width 68 height 10
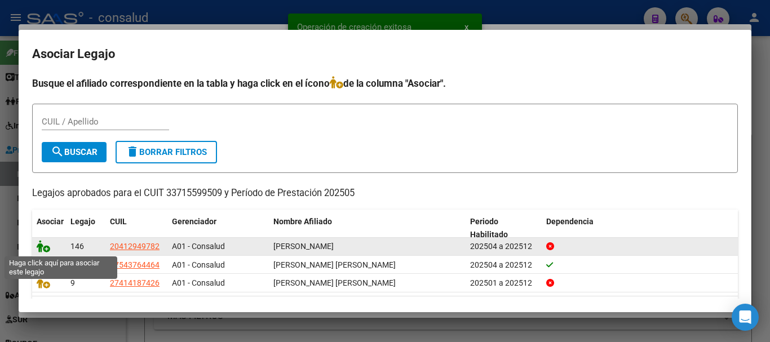
click at [44, 246] on icon at bounding box center [44, 246] width 14 height 12
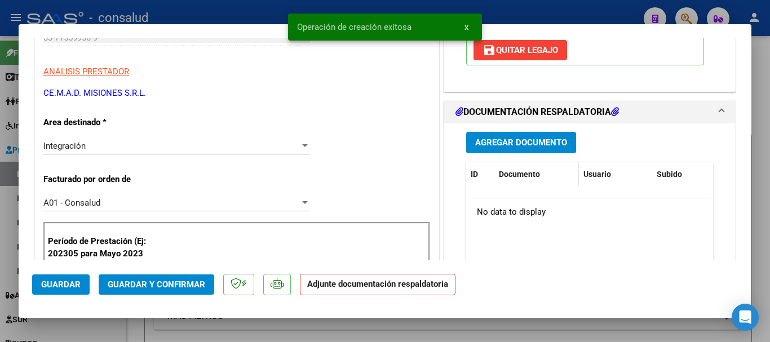
scroll to position [226, 0]
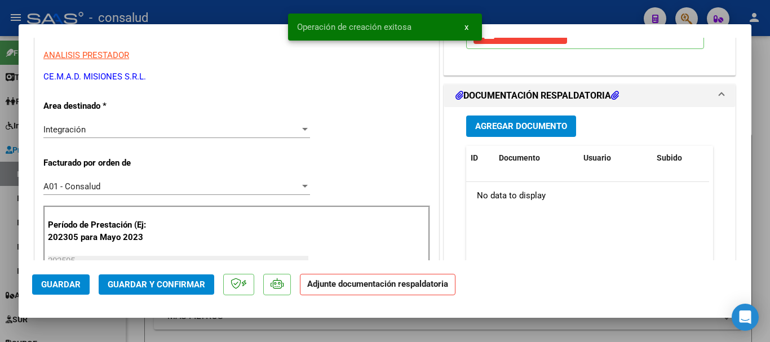
click at [547, 124] on span "Agregar Documento" at bounding box center [521, 127] width 92 height 10
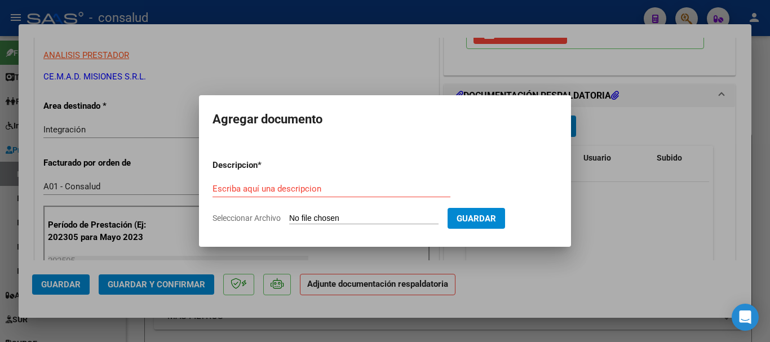
click at [336, 218] on input "Seleccionar Archivo" at bounding box center [363, 219] width 149 height 11
type input "C:\fakepath\OSPAT [PERSON_NAME] TTE [DATE].pdf"
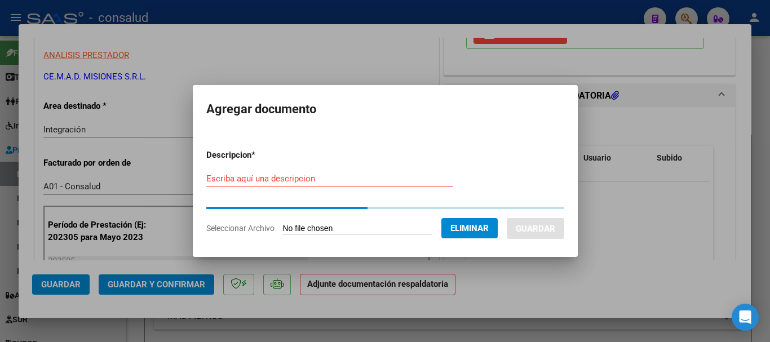
click at [255, 183] on input "Escriba aquí una descripcion" at bounding box center [329, 179] width 247 height 10
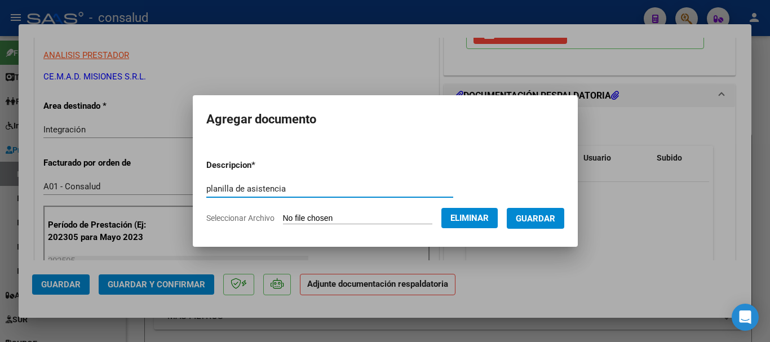
type input "planilla de asistencia"
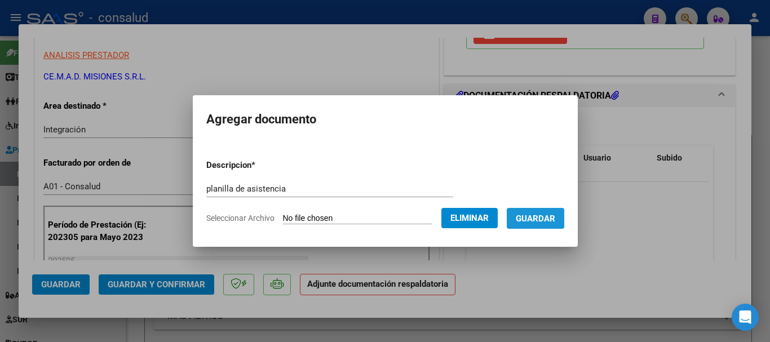
click at [527, 216] on button "Guardar" at bounding box center [536, 218] width 58 height 21
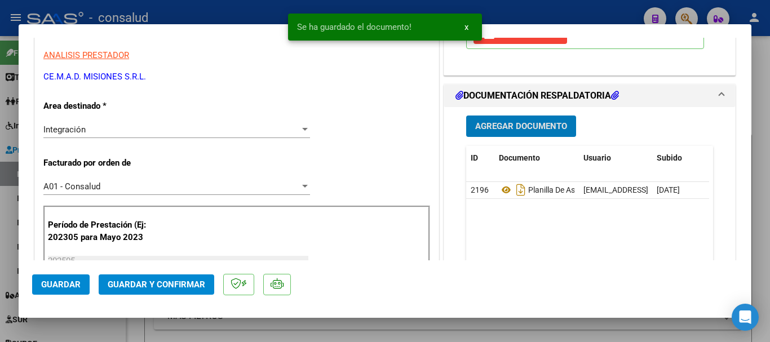
click at [65, 288] on span "Guardar" at bounding box center [60, 285] width 39 height 10
click at [169, 289] on span "Guardar y Confirmar" at bounding box center [157, 285] width 98 height 10
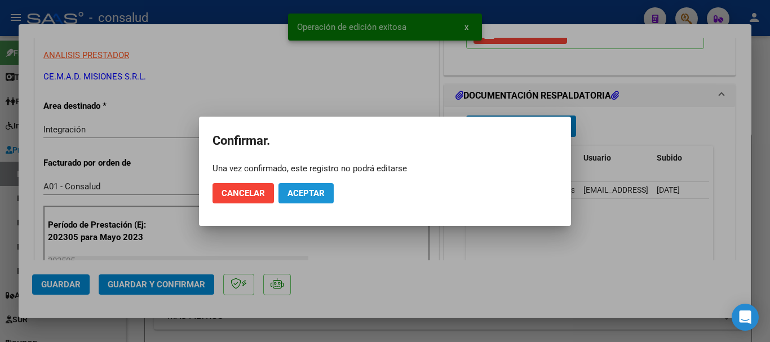
click at [293, 187] on button "Aceptar" at bounding box center [306, 193] width 55 height 20
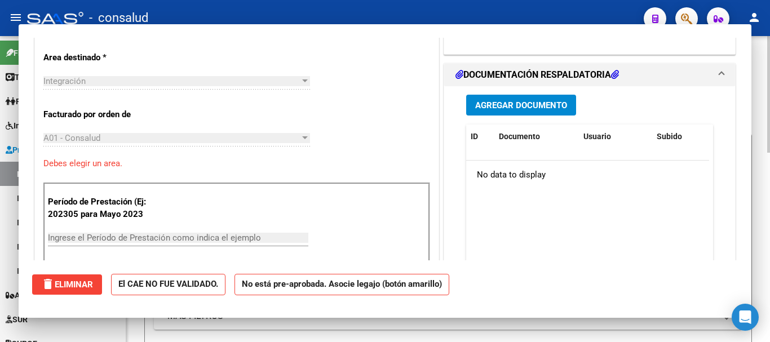
scroll to position [0, 0]
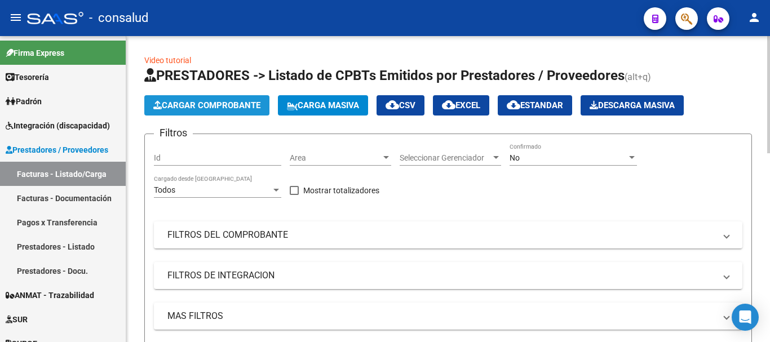
click at [201, 112] on button "Cargar Comprobante" at bounding box center [206, 105] width 125 height 20
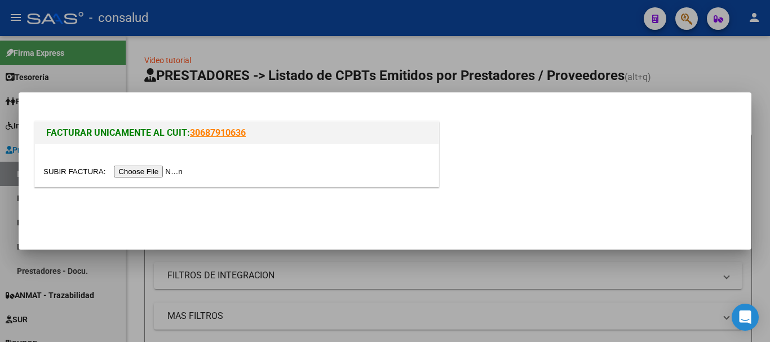
click at [164, 166] on input "file" at bounding box center [114, 172] width 143 height 12
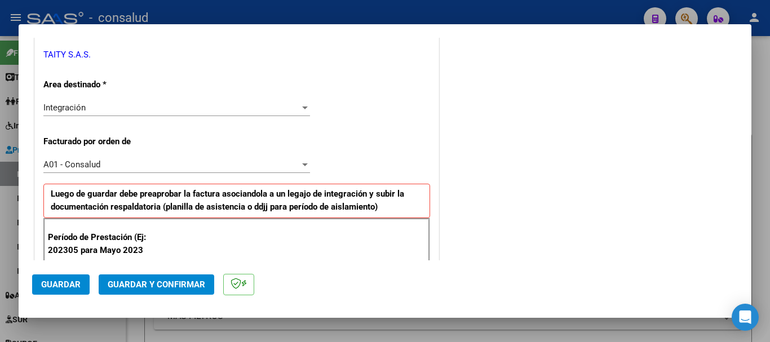
scroll to position [282, 0]
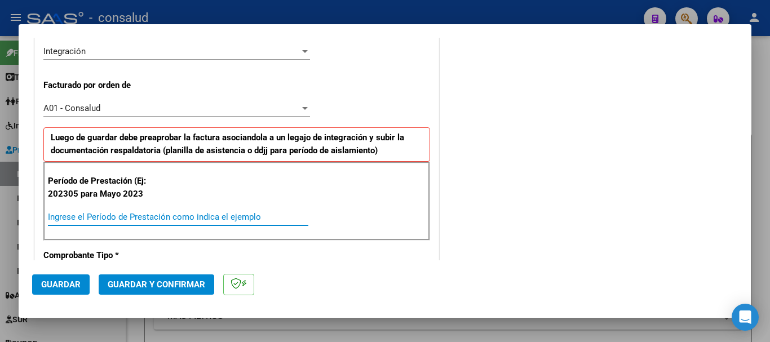
click at [169, 220] on input "Ingrese el Período de Prestación como indica el ejemplo" at bounding box center [178, 217] width 261 height 10
type input "202507"
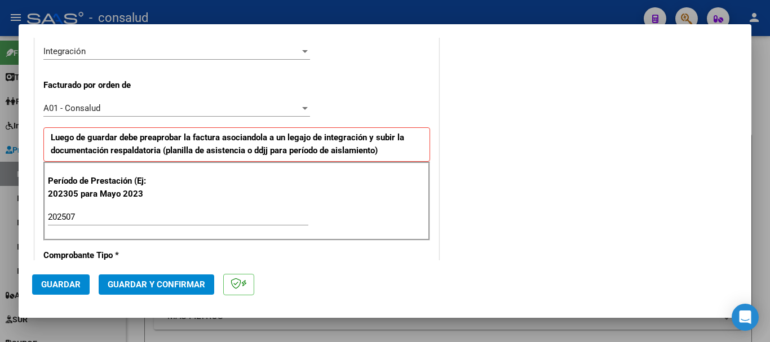
scroll to position [777, 0]
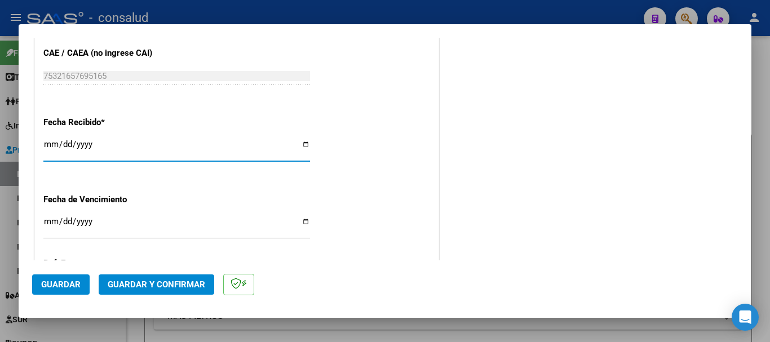
click at [50, 285] on span "Guardar" at bounding box center [60, 285] width 39 height 10
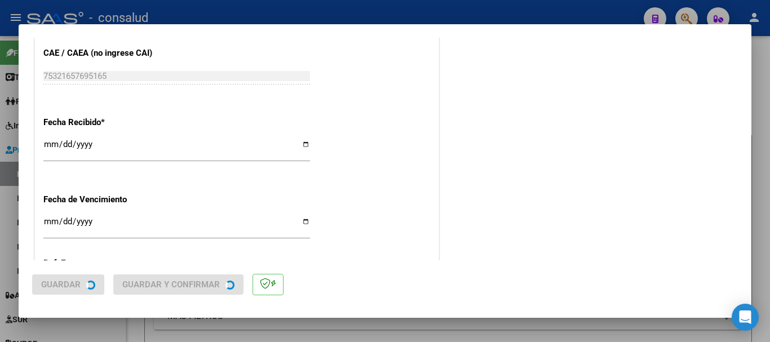
scroll to position [0, 0]
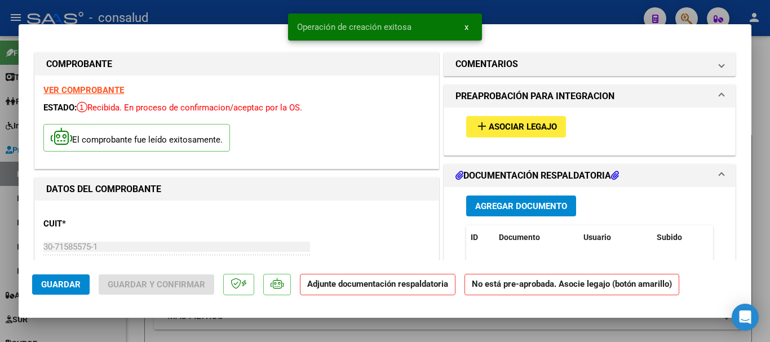
click at [516, 131] on span "Asociar Legajo" at bounding box center [523, 127] width 68 height 10
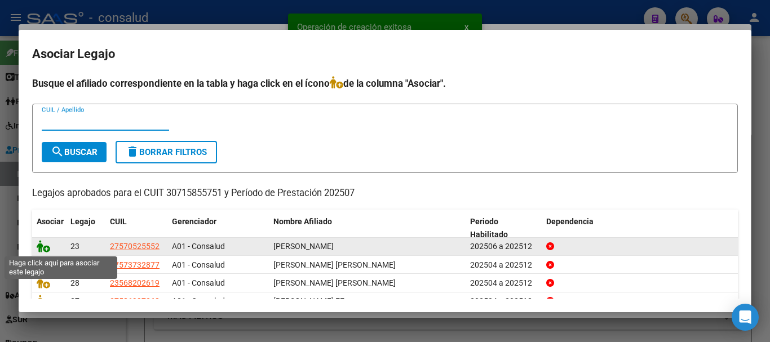
click at [45, 248] on icon at bounding box center [44, 246] width 14 height 12
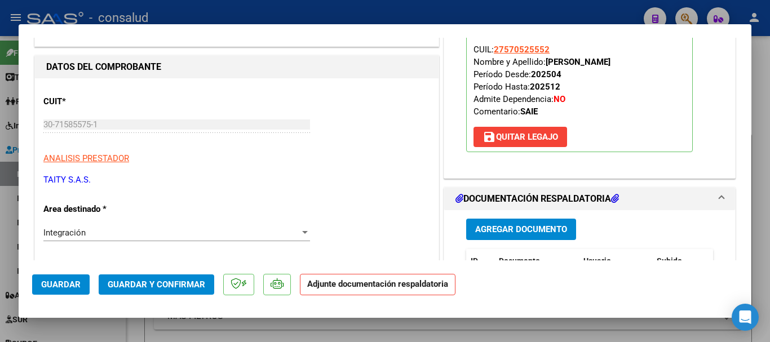
scroll to position [113, 0]
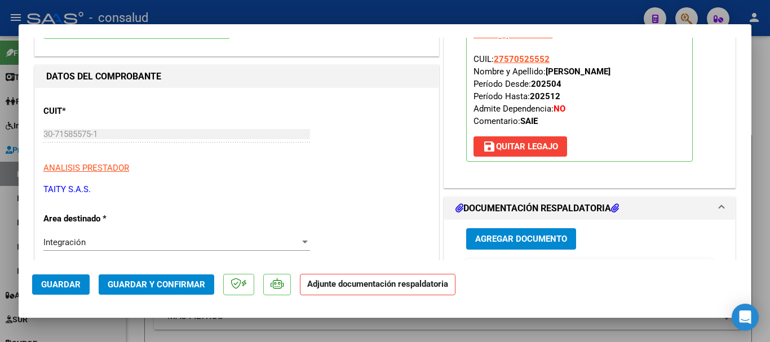
click at [526, 237] on span "Agregar Documento" at bounding box center [521, 240] width 92 height 10
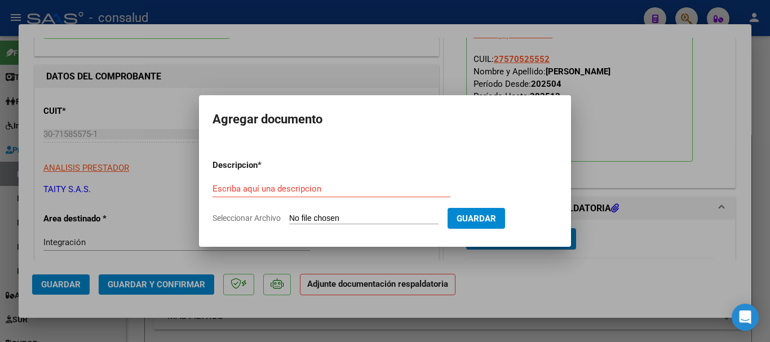
click at [369, 215] on input "Seleccionar Archivo" at bounding box center [363, 219] width 149 height 11
type input "C:\fakepath\[PERSON_NAME] SAIE 202507.pdf"
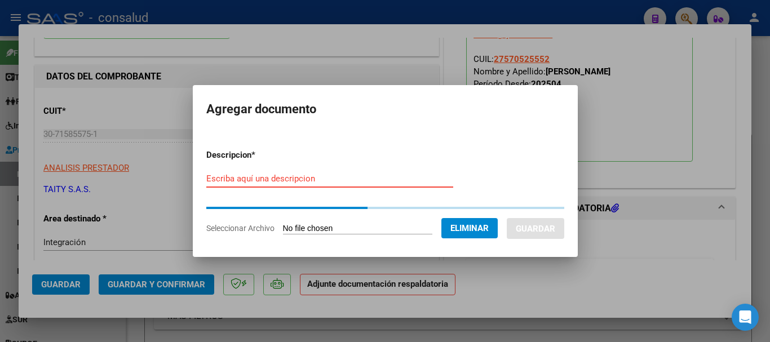
click at [261, 182] on input "Escriba aquí una descripcion" at bounding box center [329, 179] width 247 height 10
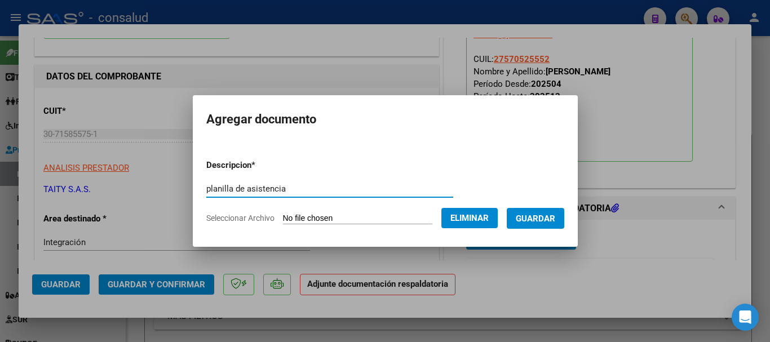
type input "planilla de asistencia"
click at [541, 199] on form "Descripcion * planilla de asistencia Escriba aquí una descripcion Seleccionar A…" at bounding box center [385, 192] width 358 height 82
click at [554, 224] on button "Guardar" at bounding box center [536, 218] width 58 height 21
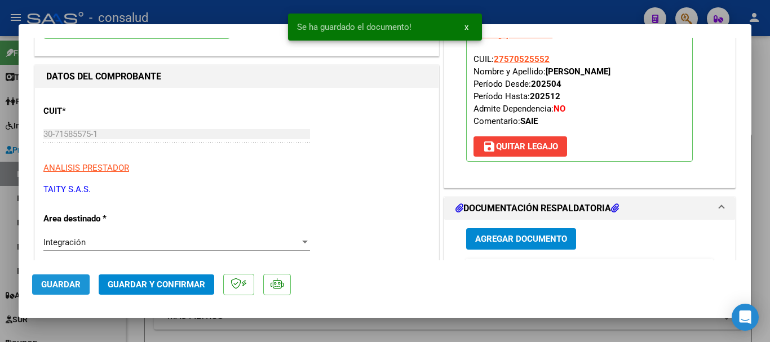
click at [53, 281] on span "Guardar" at bounding box center [60, 285] width 39 height 10
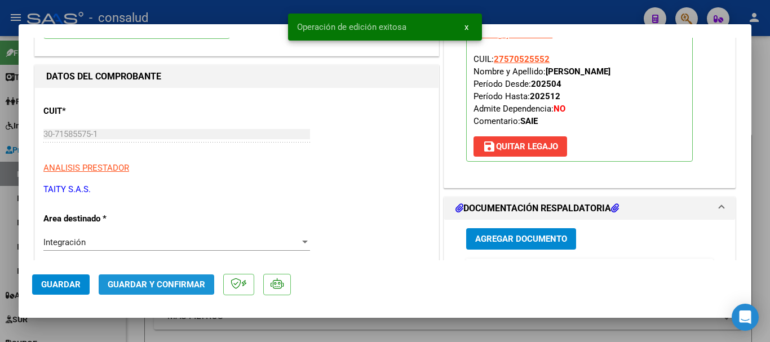
click at [126, 280] on span "Guardar y Confirmar" at bounding box center [157, 285] width 98 height 10
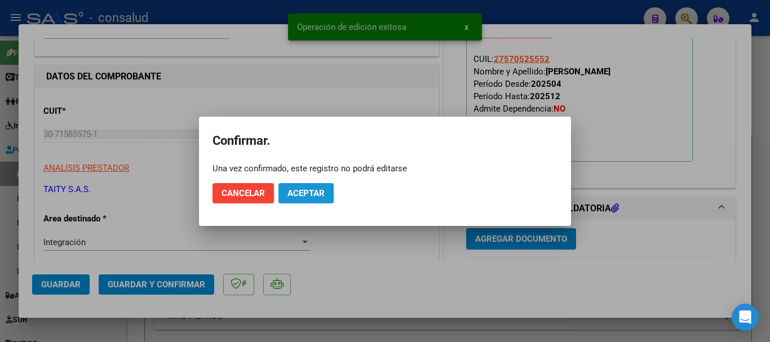
click at [302, 190] on span "Aceptar" at bounding box center [306, 193] width 37 height 10
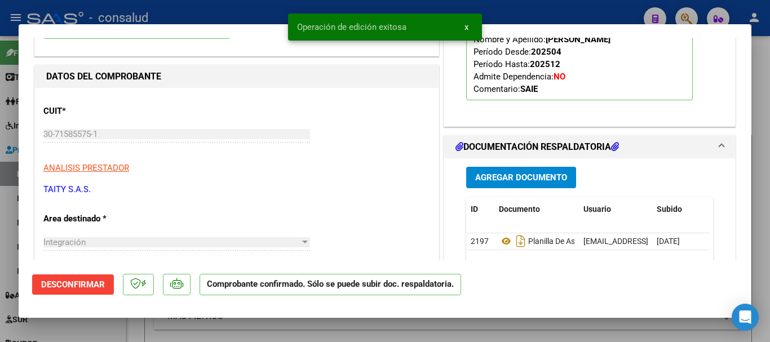
type input "$ 0,00"
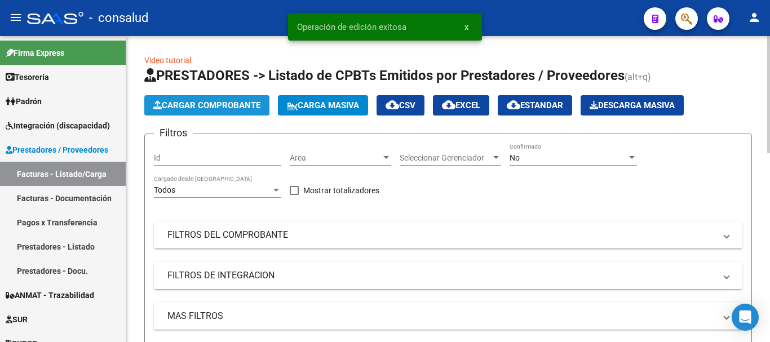
click at [235, 102] on span "Cargar Comprobante" at bounding box center [206, 105] width 107 height 10
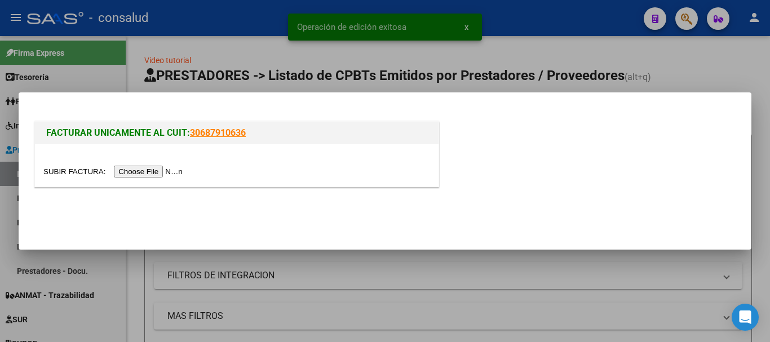
click at [179, 168] on input "file" at bounding box center [114, 172] width 143 height 12
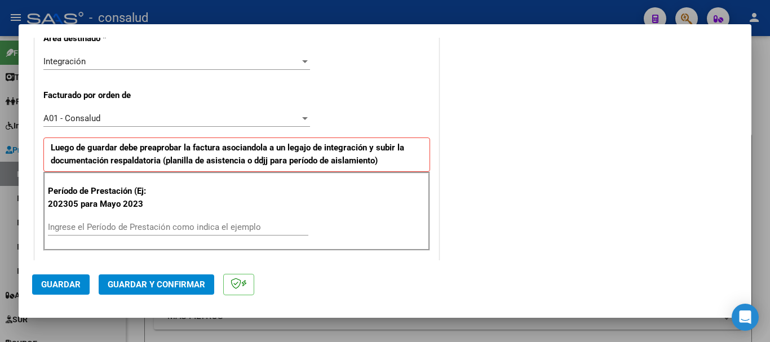
scroll to position [282, 0]
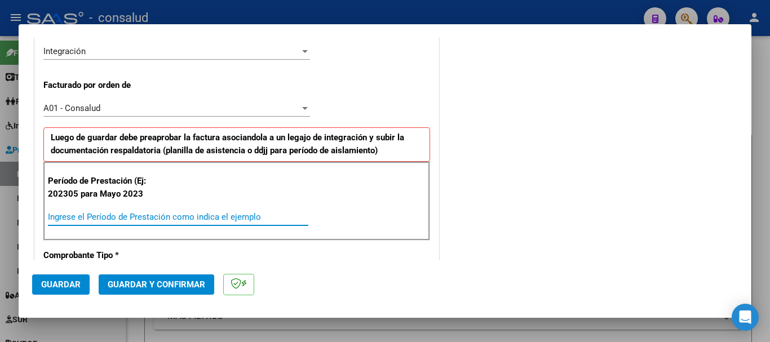
click at [143, 219] on input "Ingrese el Período de Prestación como indica el ejemplo" at bounding box center [178, 217] width 261 height 10
type input "202506"
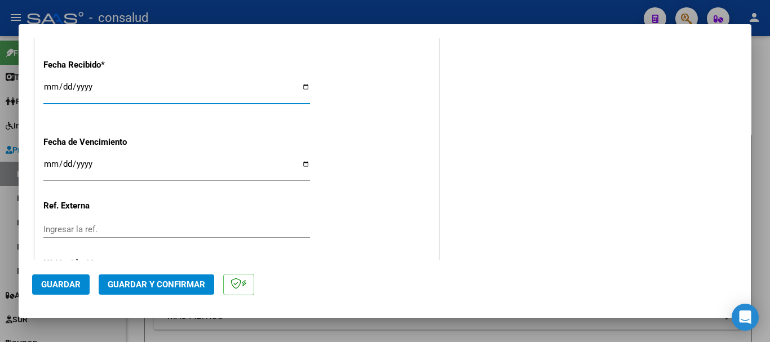
scroll to position [891, 0]
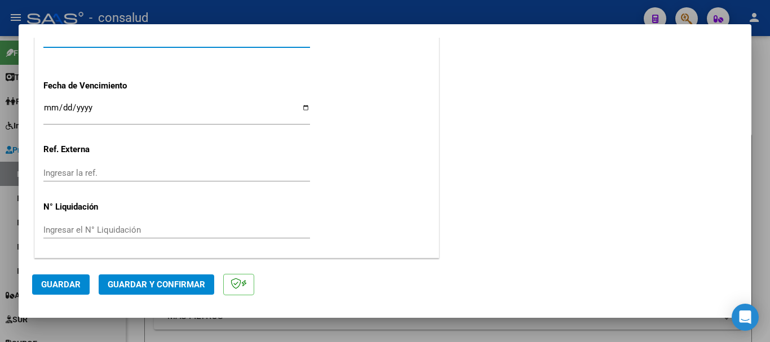
click at [57, 289] on span "Guardar" at bounding box center [60, 285] width 39 height 10
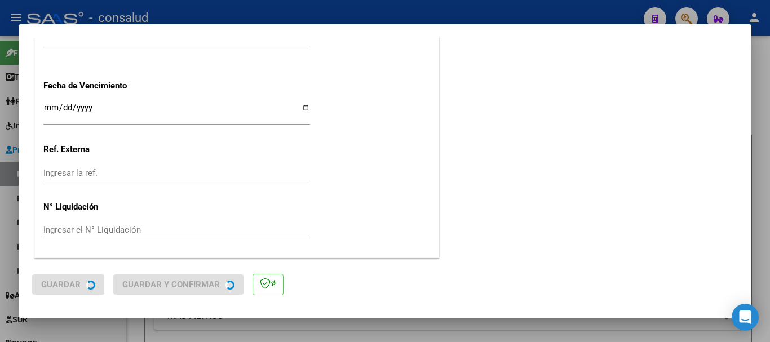
scroll to position [0, 0]
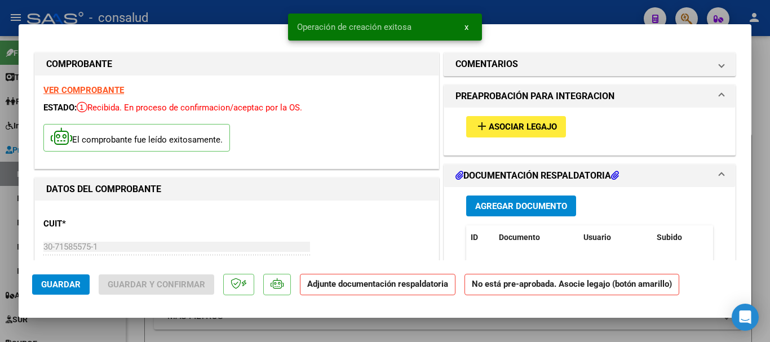
click at [551, 130] on span "Asociar Legajo" at bounding box center [523, 127] width 68 height 10
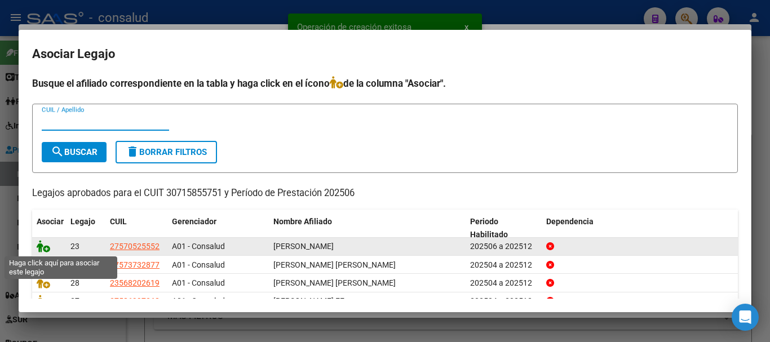
click at [43, 248] on icon at bounding box center [44, 246] width 14 height 12
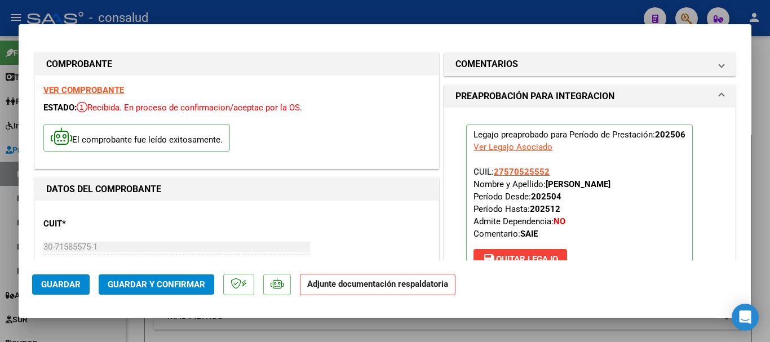
click at [93, 92] on strong "VER COMPROBANTE" at bounding box center [83, 90] width 81 height 10
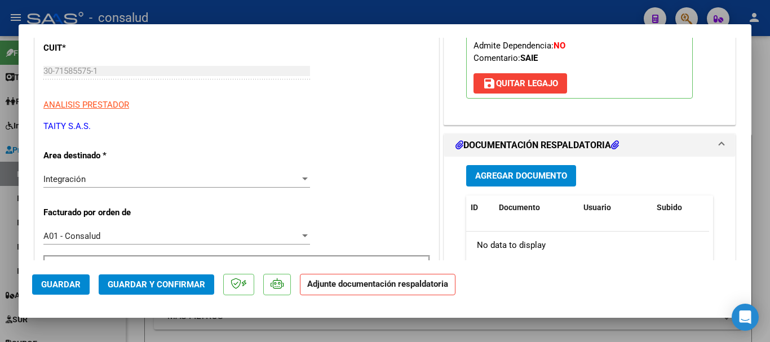
scroll to position [169, 0]
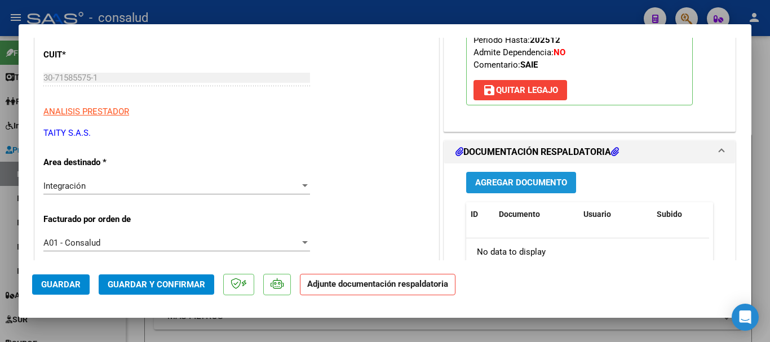
click at [486, 178] on span "Agregar Documento" at bounding box center [521, 183] width 92 height 10
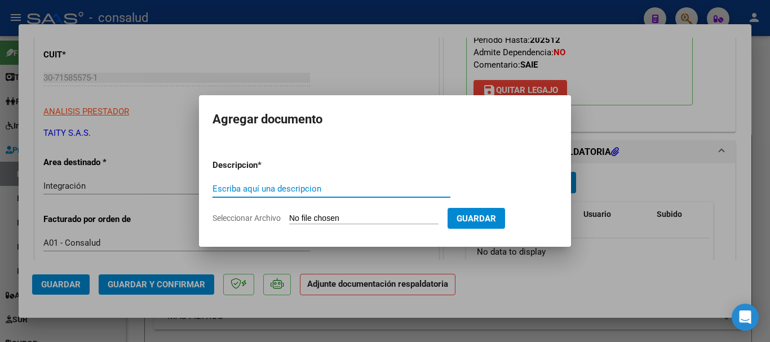
click at [375, 222] on input "Seleccionar Archivo" at bounding box center [363, 219] width 149 height 11
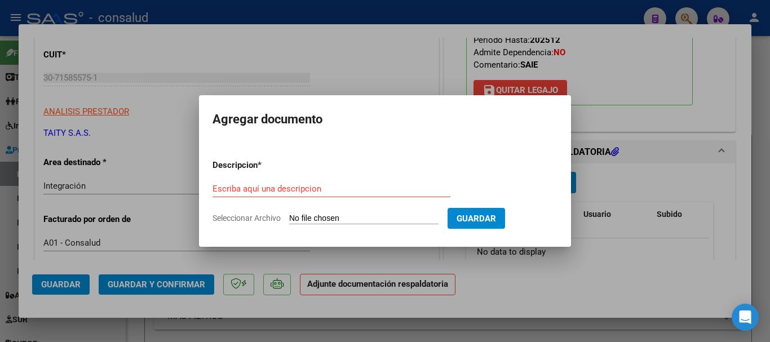
type input "C:\fakepath\[PERSON_NAME] SAIE 202506.pdf"
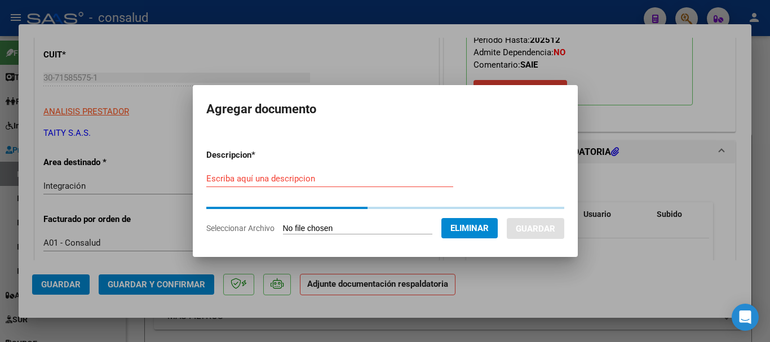
click at [244, 182] on input "Escriba aquí una descripcion" at bounding box center [329, 179] width 247 height 10
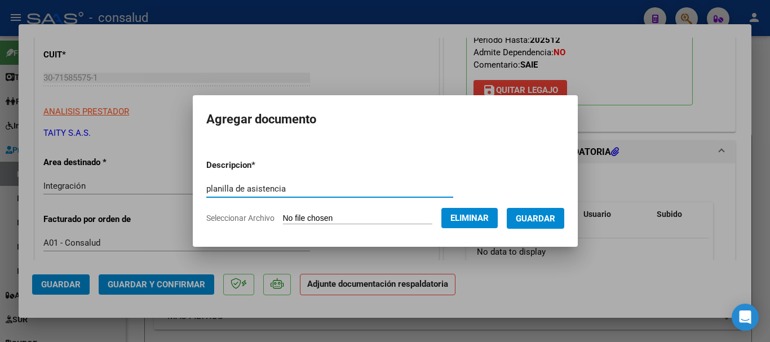
type input "planilla de asistencia"
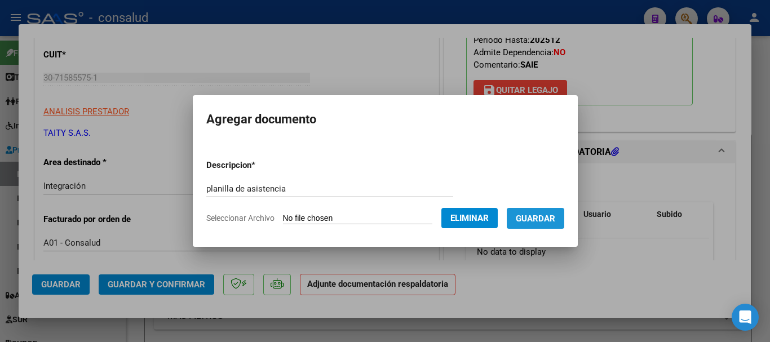
click at [541, 210] on button "Guardar" at bounding box center [536, 218] width 58 height 21
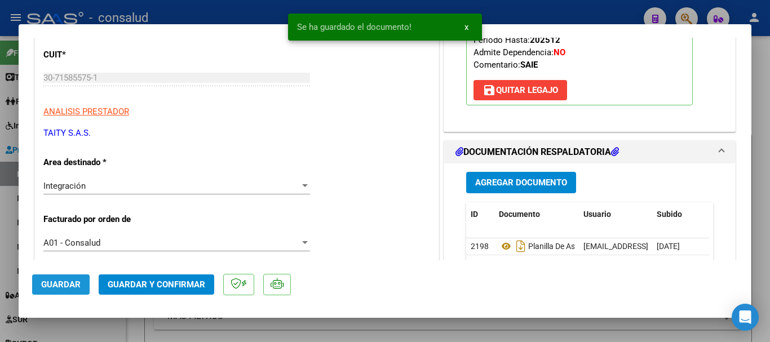
click at [46, 287] on span "Guardar" at bounding box center [60, 285] width 39 height 10
click at [139, 290] on button "Guardar y Confirmar" at bounding box center [157, 285] width 116 height 20
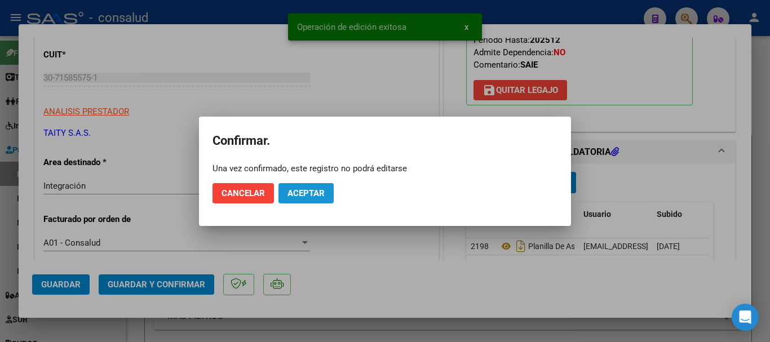
click at [307, 193] on span "Aceptar" at bounding box center [306, 193] width 37 height 10
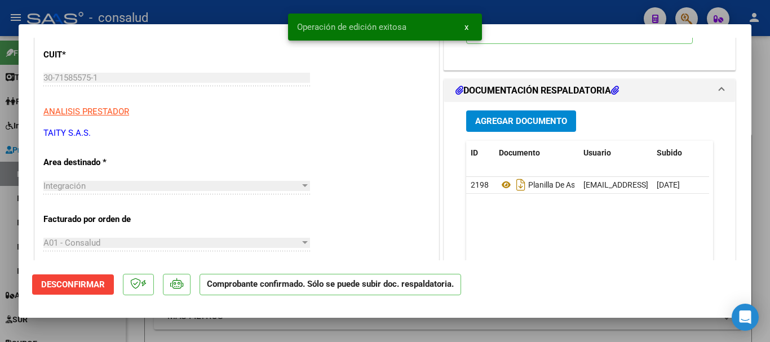
type input "$ 0,00"
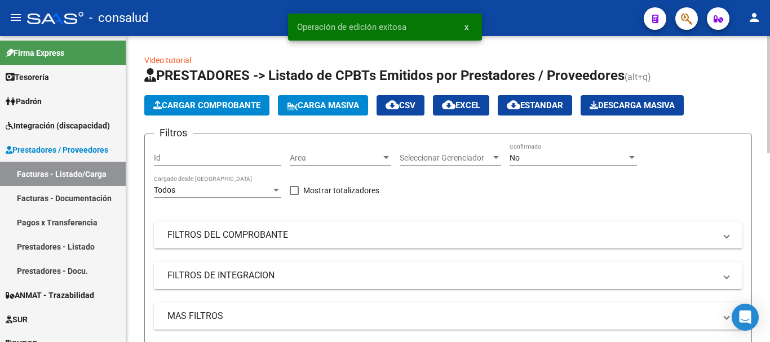
click at [204, 101] on span "Cargar Comprobante" at bounding box center [206, 105] width 107 height 10
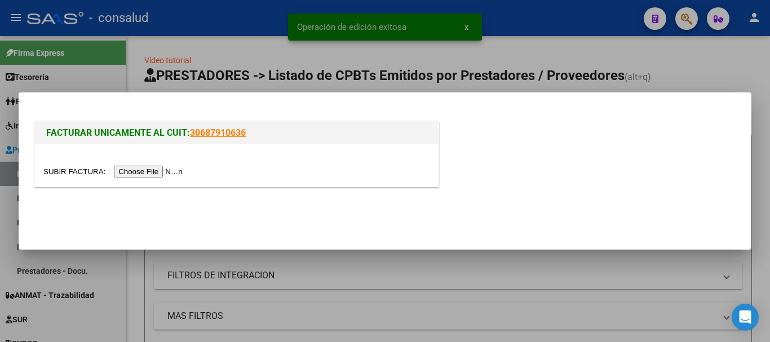
click at [162, 174] on input "file" at bounding box center [114, 172] width 143 height 12
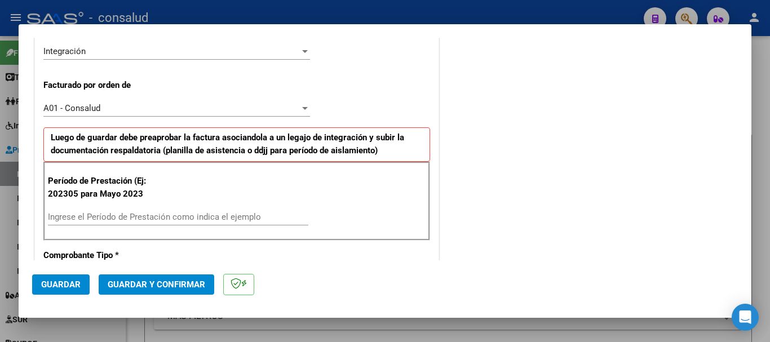
scroll to position [338, 0]
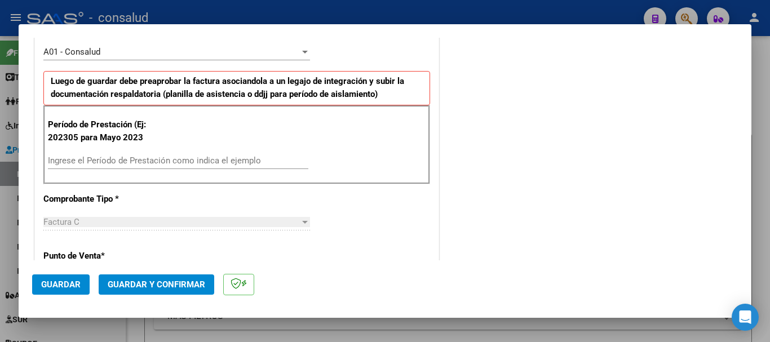
click at [173, 161] on input "Ingrese el Período de Prestación como indica el ejemplo" at bounding box center [178, 161] width 261 height 10
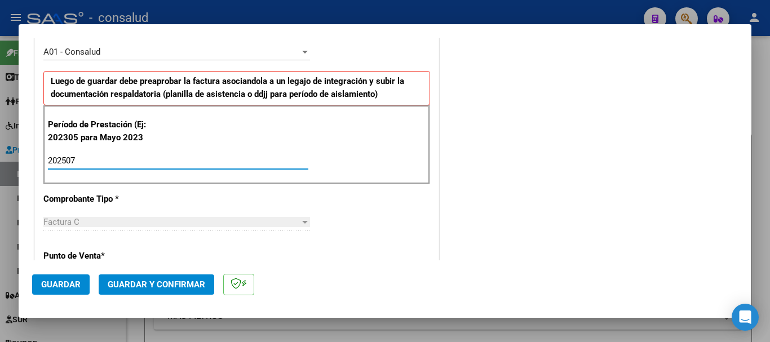
type input "202507"
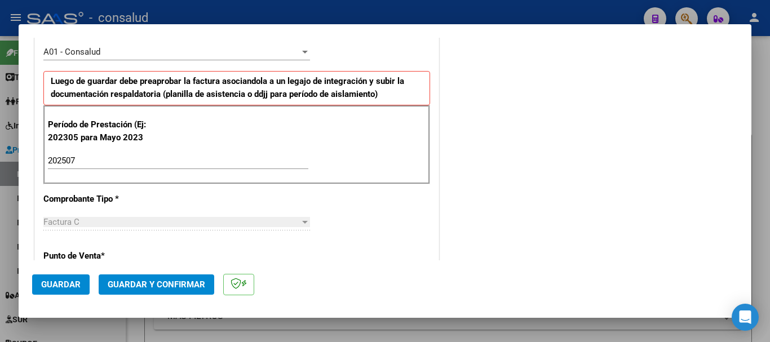
scroll to position [777, 0]
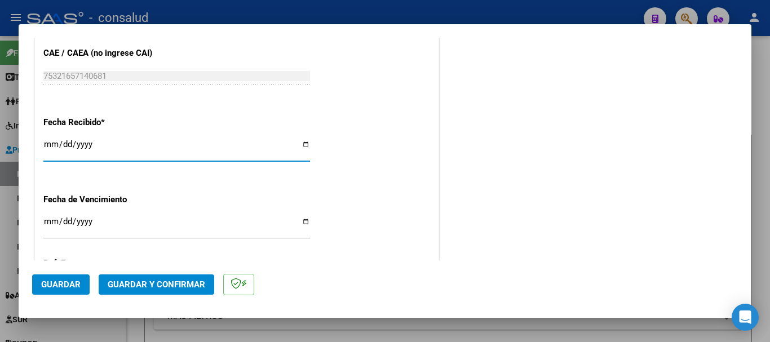
click at [41, 281] on button "Guardar" at bounding box center [61, 285] width 58 height 20
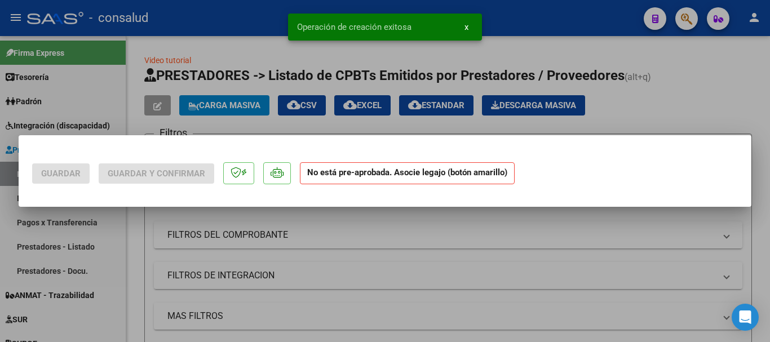
scroll to position [0, 0]
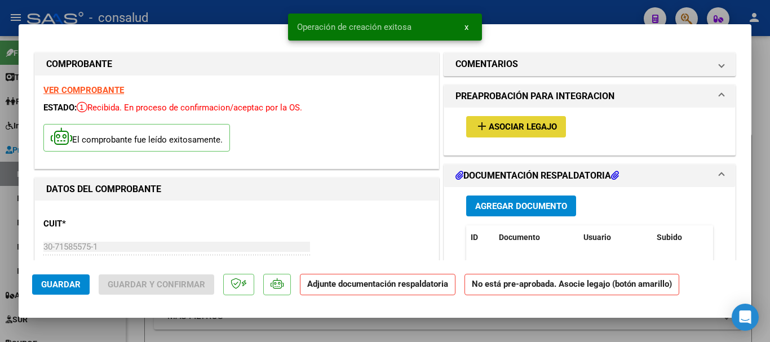
click at [530, 129] on span "Asociar Legajo" at bounding box center [523, 127] width 68 height 10
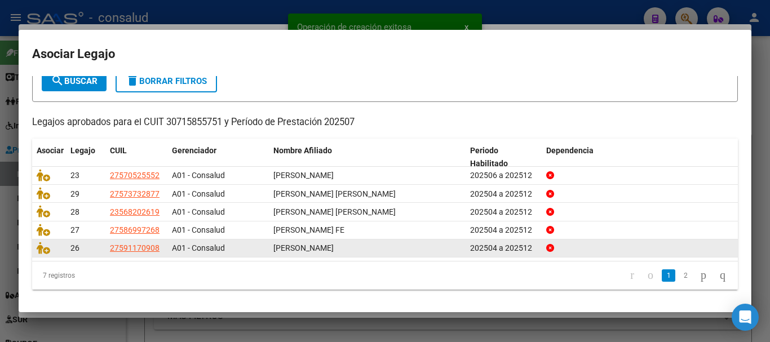
scroll to position [74, 0]
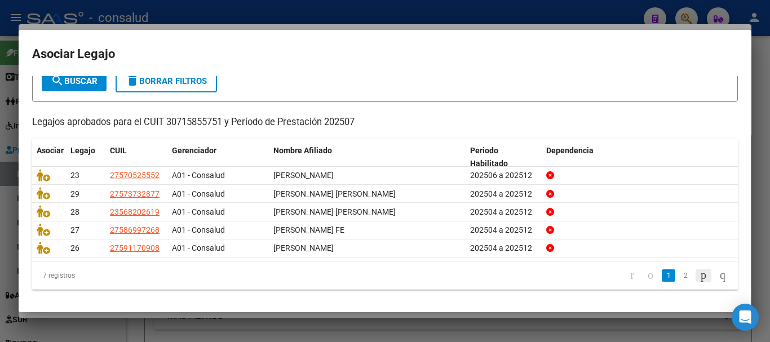
click at [699, 274] on icon "go to next page" at bounding box center [703, 275] width 9 height 14
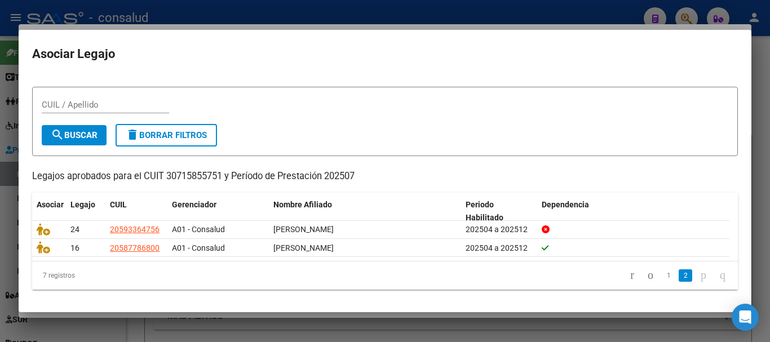
scroll to position [18, 0]
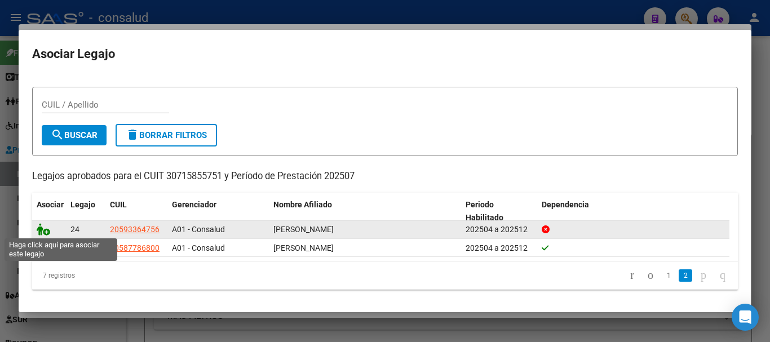
click at [48, 229] on icon at bounding box center [44, 229] width 14 height 12
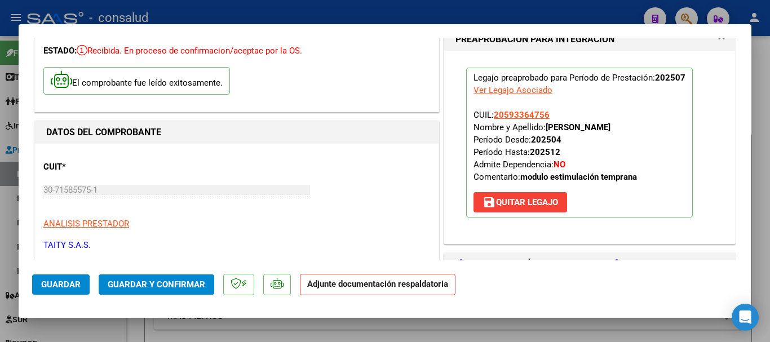
scroll to position [169, 0]
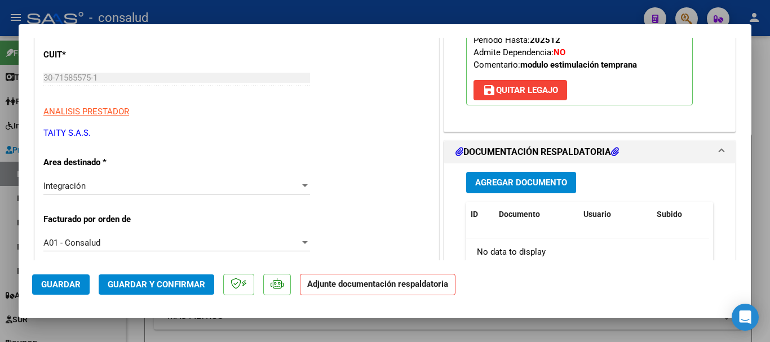
click at [554, 186] on span "Agregar Documento" at bounding box center [521, 183] width 92 height 10
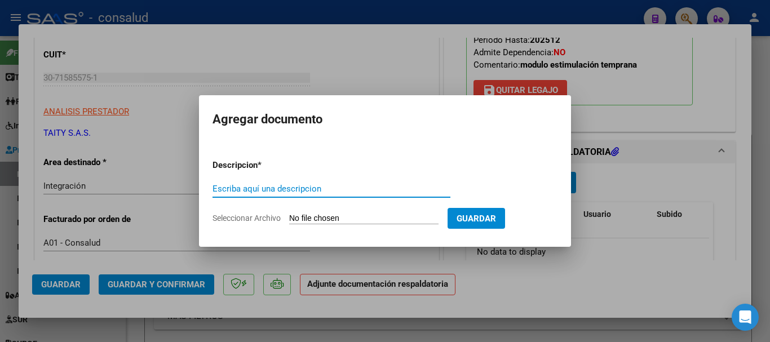
click at [346, 222] on input "Seleccionar Archivo" at bounding box center [363, 219] width 149 height 11
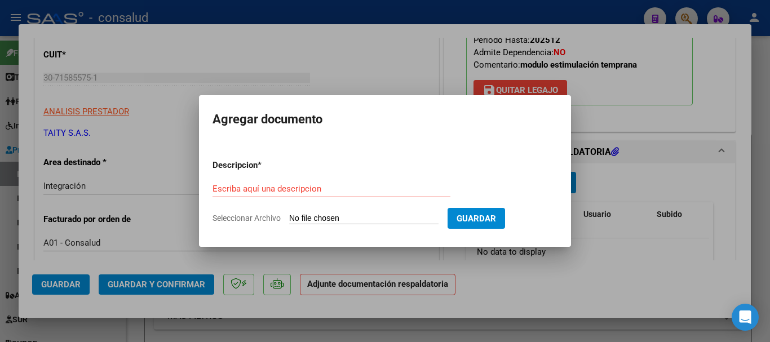
type input "C:\fakepath\[PERSON_NAME] planilla MET 202507.pdf"
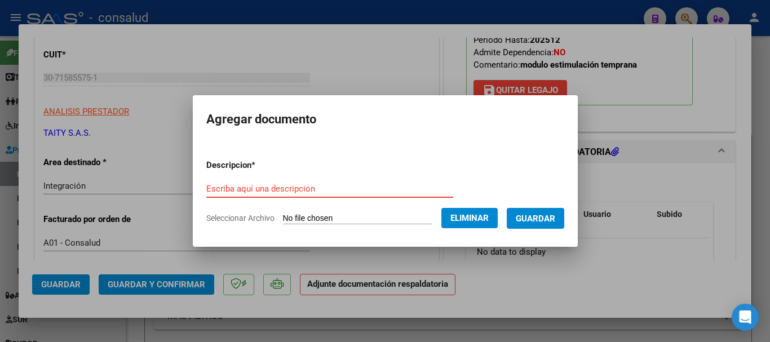
click at [320, 188] on input "Escriba aquí una descripcion" at bounding box center [329, 189] width 247 height 10
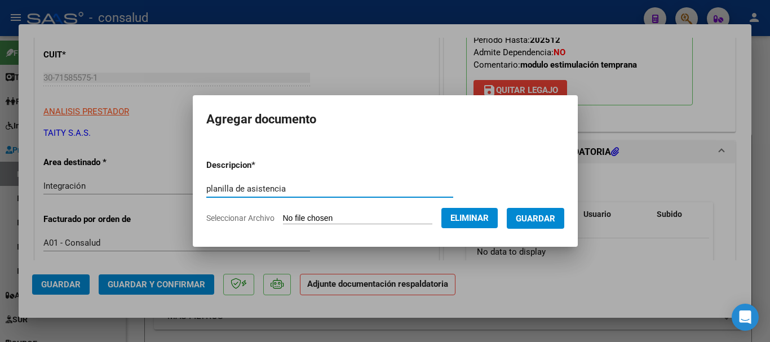
type input "planilla de asistencia"
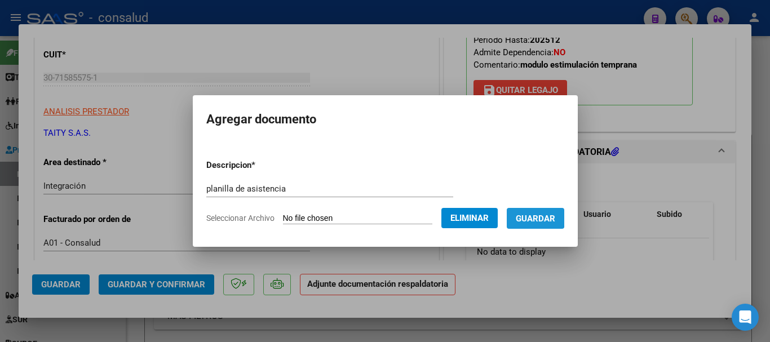
drag, startPoint x: 527, startPoint y: 209, endPoint x: 540, endPoint y: 219, distance: 16.5
click at [531, 215] on button "Guardar" at bounding box center [536, 218] width 58 height 21
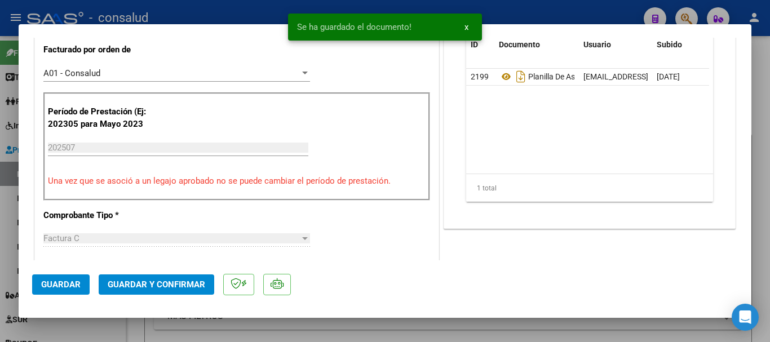
scroll to position [338, 0]
click at [73, 289] on span "Guardar" at bounding box center [60, 285] width 39 height 10
click at [179, 285] on span "Guardar y Confirmar" at bounding box center [157, 285] width 98 height 10
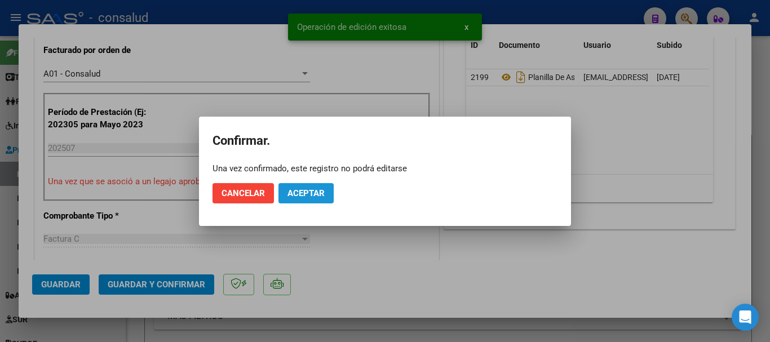
click at [299, 194] on span "Aceptar" at bounding box center [306, 193] width 37 height 10
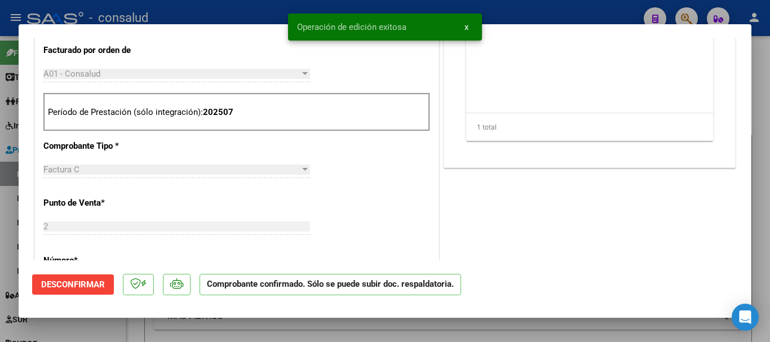
type input "$ 0,00"
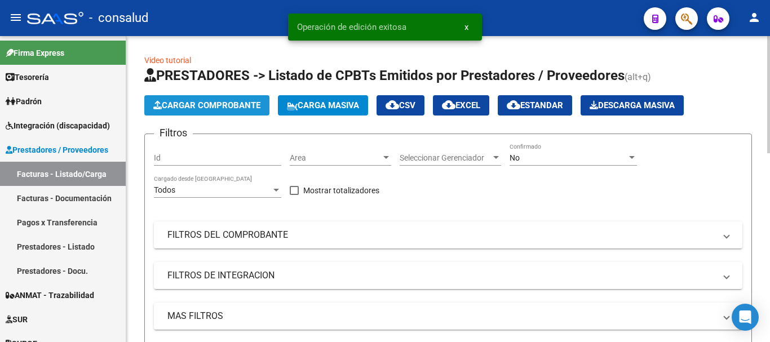
click at [217, 108] on span "Cargar Comprobante" at bounding box center [206, 105] width 107 height 10
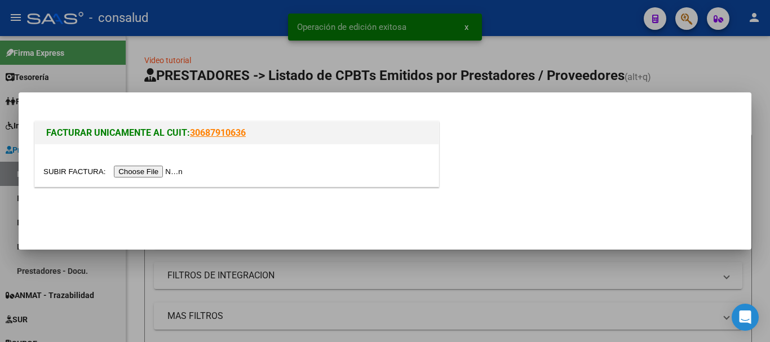
click at [181, 168] on input "file" at bounding box center [114, 172] width 143 height 12
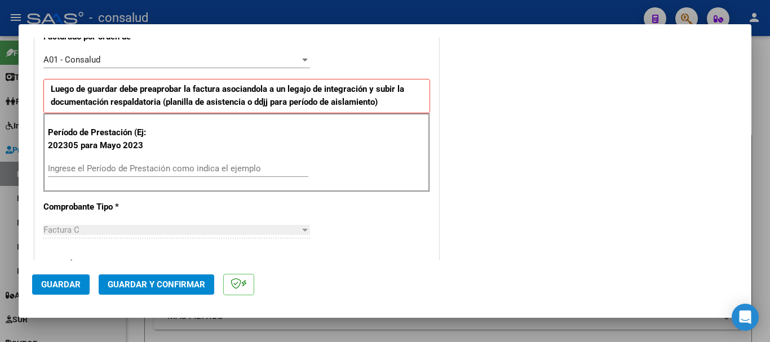
scroll to position [338, 0]
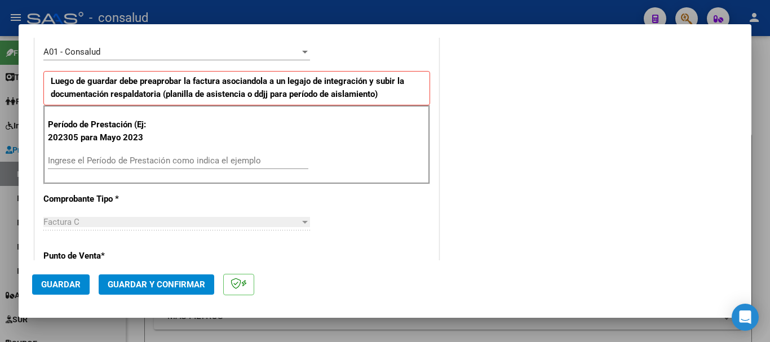
click at [177, 157] on input "Ingrese el Período de Prestación como indica el ejemplo" at bounding box center [178, 161] width 261 height 10
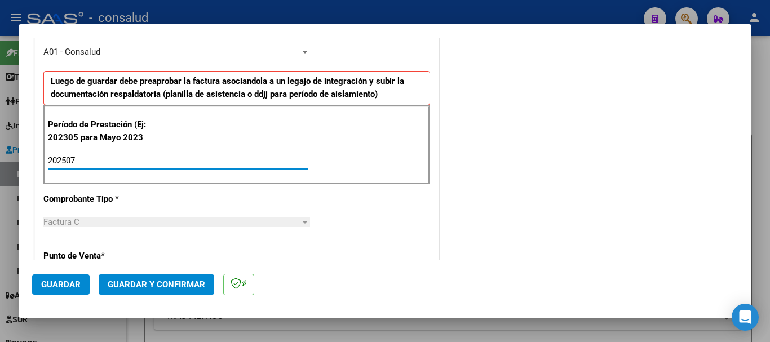
type input "202507"
click at [72, 286] on span "Guardar" at bounding box center [60, 285] width 39 height 10
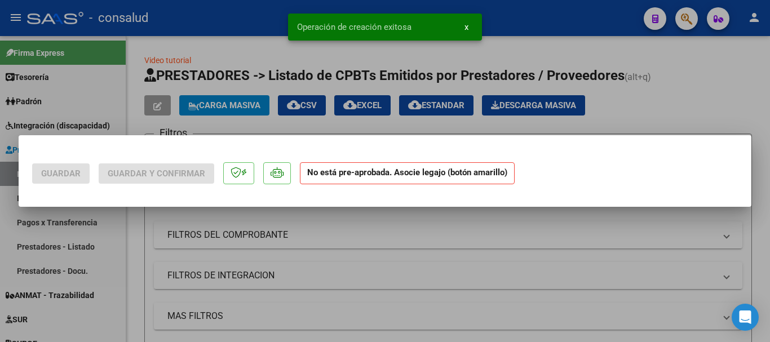
scroll to position [0, 0]
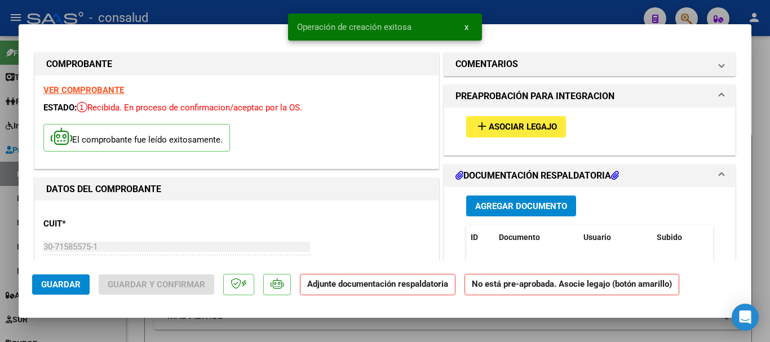
click at [512, 126] on span "Asociar Legajo" at bounding box center [523, 127] width 68 height 10
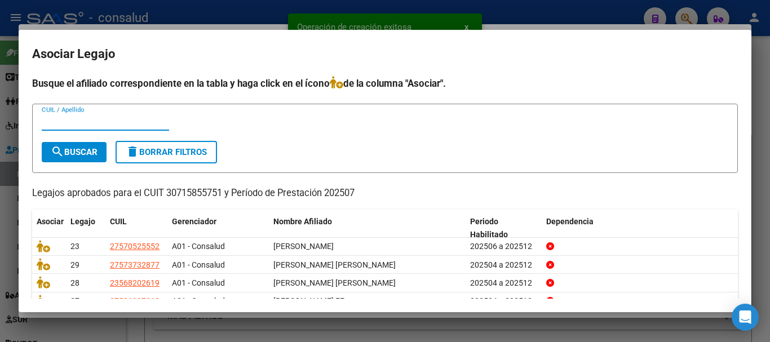
scroll to position [56, 0]
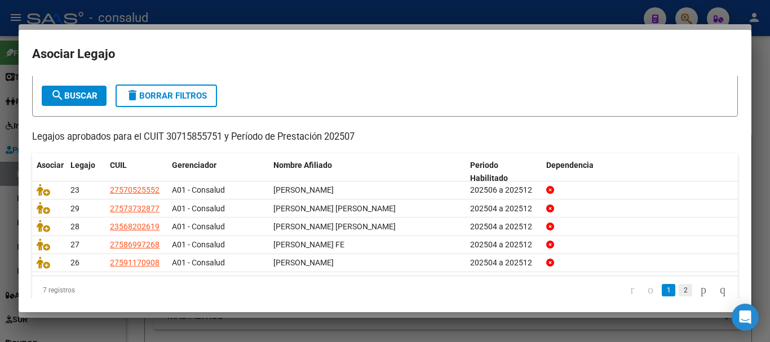
click at [679, 297] on link "2" at bounding box center [686, 290] width 14 height 12
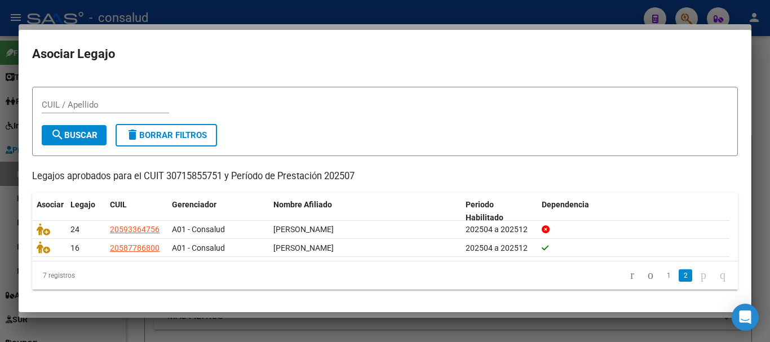
scroll to position [18, 0]
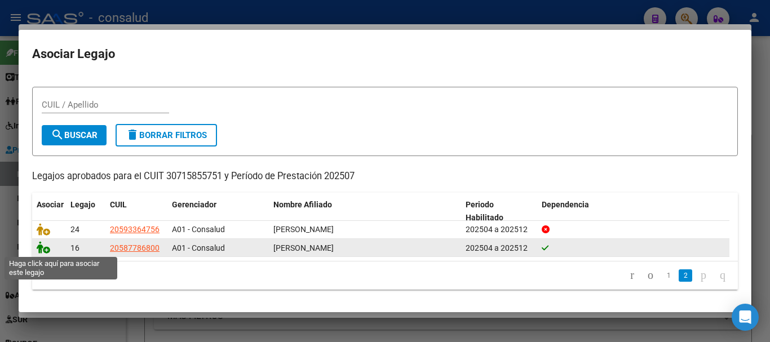
click at [48, 248] on icon at bounding box center [44, 247] width 14 height 12
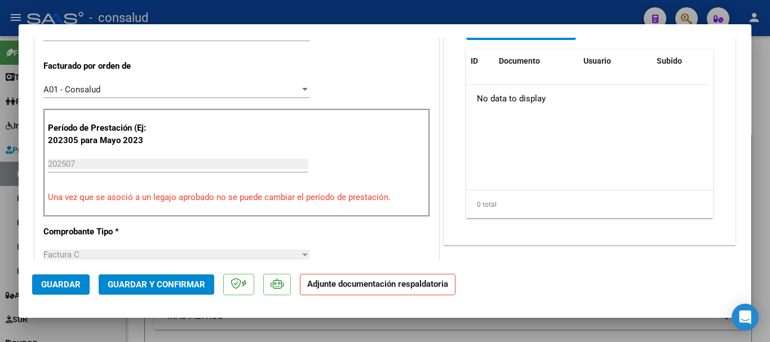
scroll to position [226, 0]
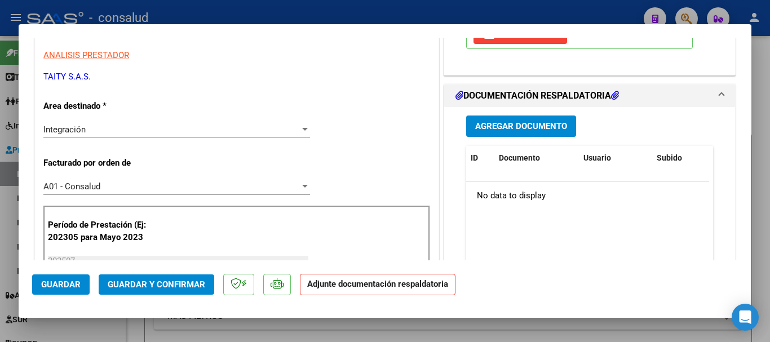
click at [547, 113] on div "Agregar Documento ID Documento Usuario Subido Acción No data to display 0 total…" at bounding box center [590, 219] width 264 height 225
click at [546, 125] on span "Agregar Documento" at bounding box center [521, 127] width 92 height 10
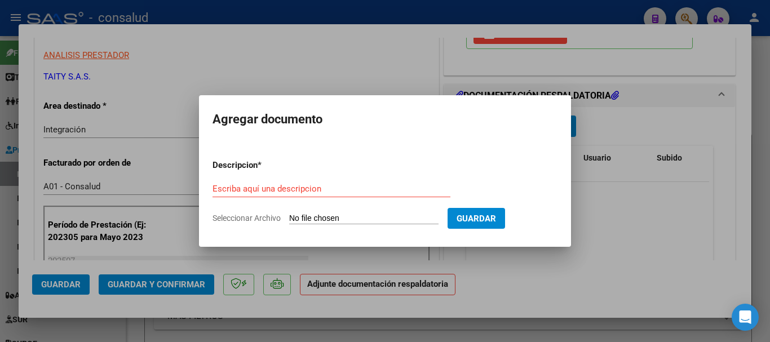
click at [377, 218] on input "Seleccionar Archivo" at bounding box center [363, 219] width 149 height 11
type input "C:\fakepath\[PERSON_NAME] MET 202507.pdf"
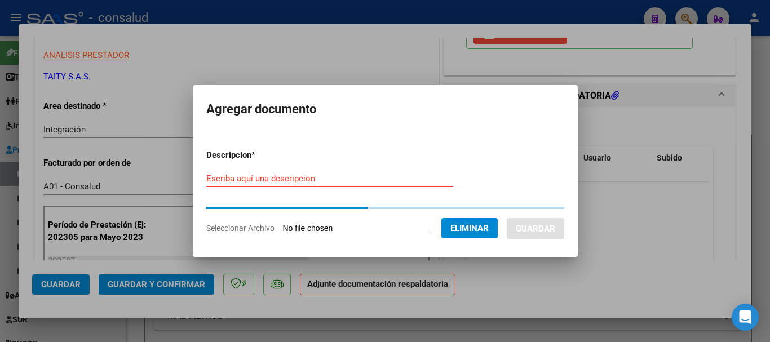
click at [287, 174] on form "Descripcion * Escriba aquí una descripcion Seleccionar Archivo Eliminar Guardar" at bounding box center [385, 191] width 358 height 103
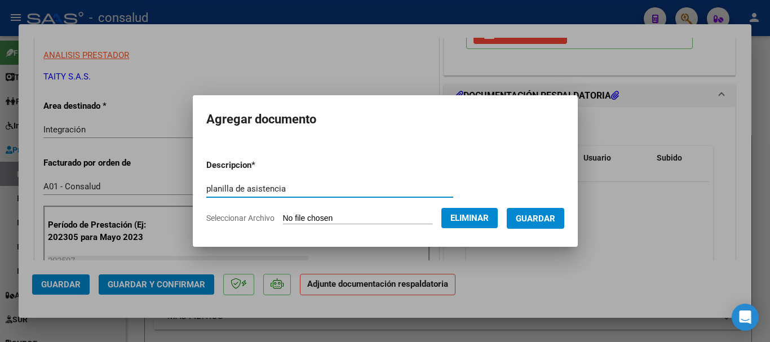
type input "planilla de asistencia"
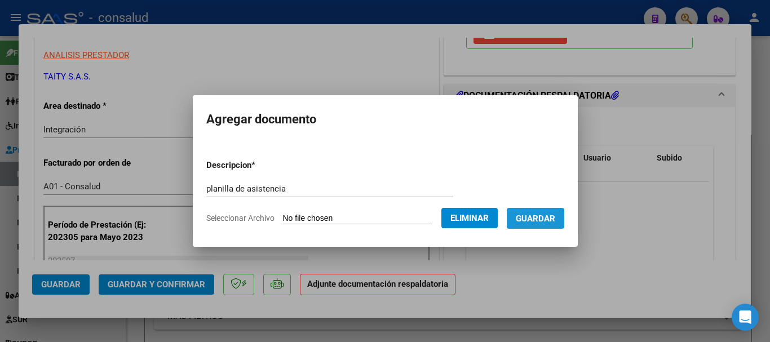
click at [554, 217] on span "Guardar" at bounding box center [535, 219] width 39 height 10
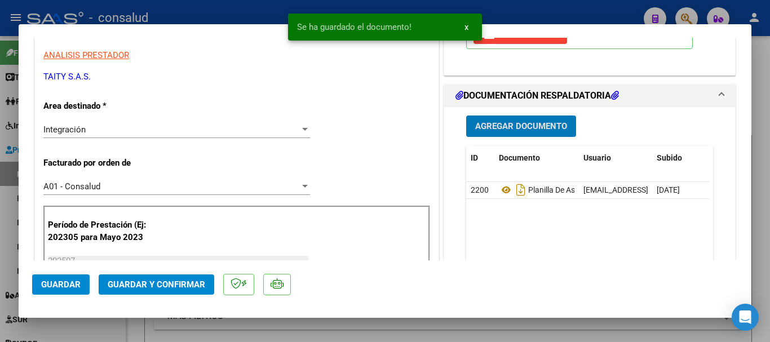
click at [43, 280] on span "Guardar" at bounding box center [60, 285] width 39 height 10
click at [154, 288] on span "Guardar y Confirmar" at bounding box center [157, 285] width 98 height 10
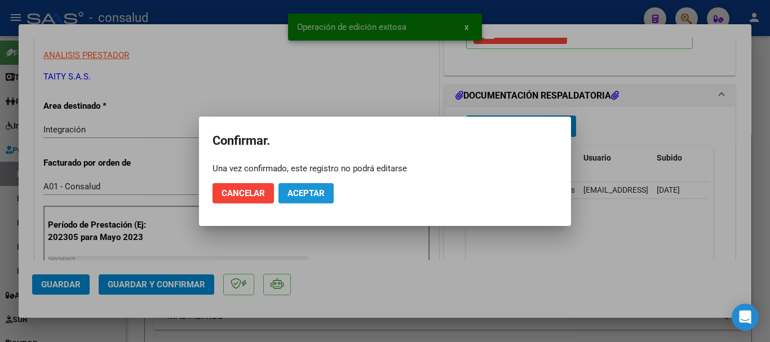
click at [311, 198] on span "Aceptar" at bounding box center [306, 193] width 37 height 10
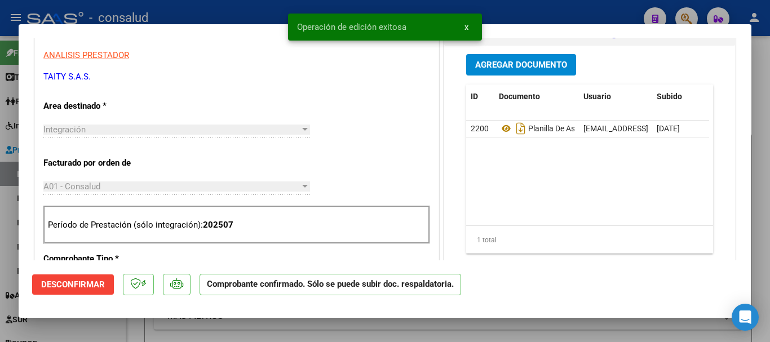
scroll to position [0, 0]
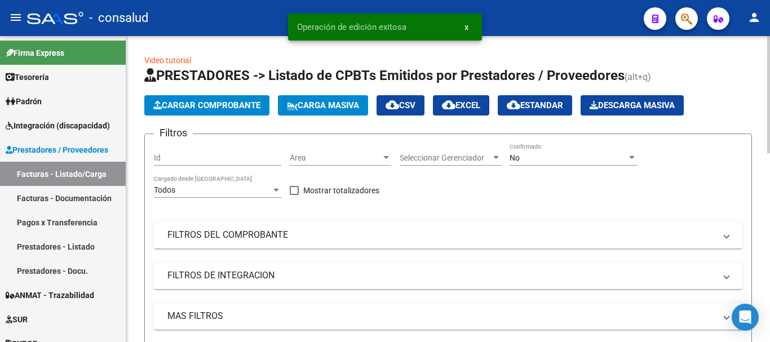
click at [205, 104] on span "Cargar Comprobante" at bounding box center [206, 105] width 107 height 10
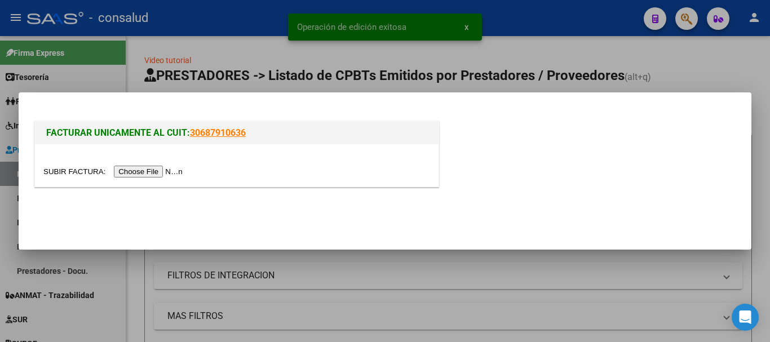
click at [168, 173] on input "file" at bounding box center [114, 172] width 143 height 12
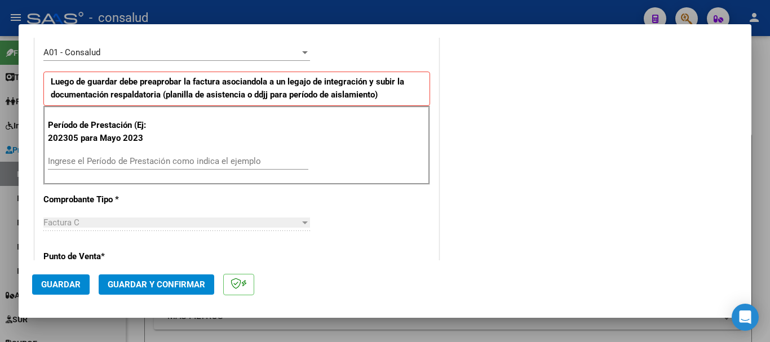
scroll to position [338, 0]
click at [178, 157] on input "Ingrese el Período de Prestación como indica el ejemplo" at bounding box center [178, 161] width 261 height 10
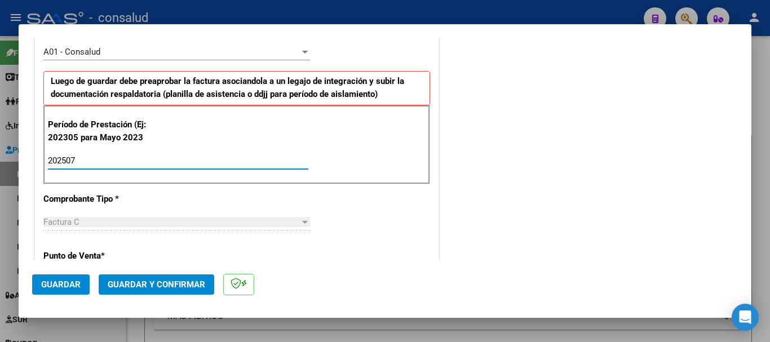
type input "202507"
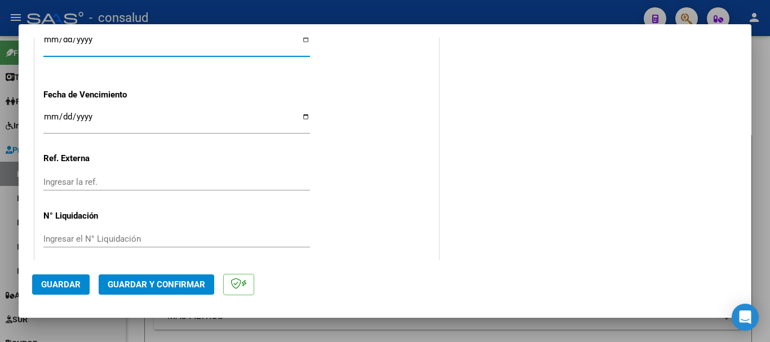
scroll to position [890, 0]
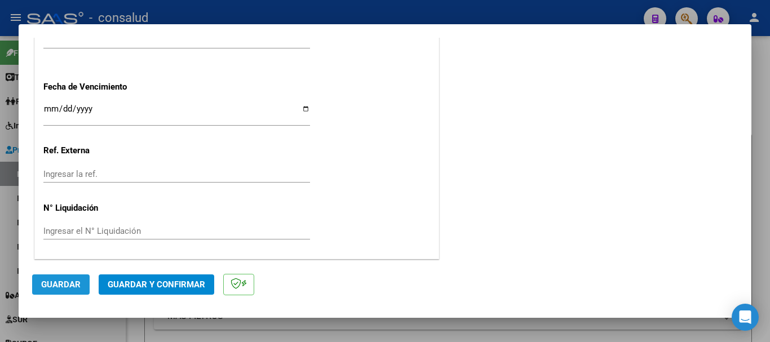
click at [73, 283] on span "Guardar" at bounding box center [60, 285] width 39 height 10
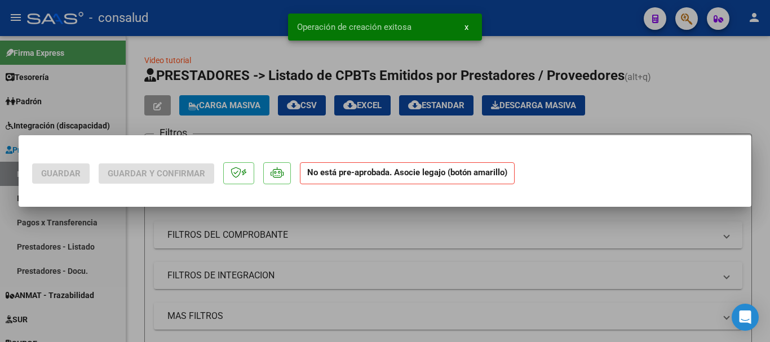
scroll to position [0, 0]
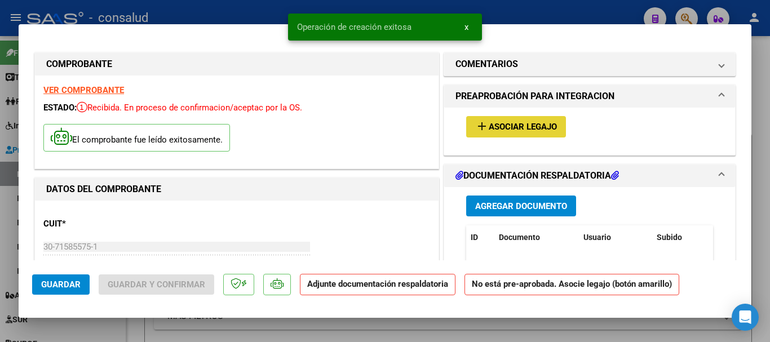
click at [513, 126] on span "Asociar Legajo" at bounding box center [523, 127] width 68 height 10
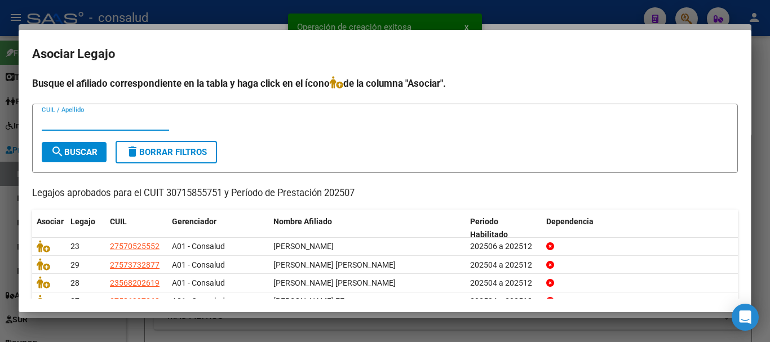
scroll to position [74, 0]
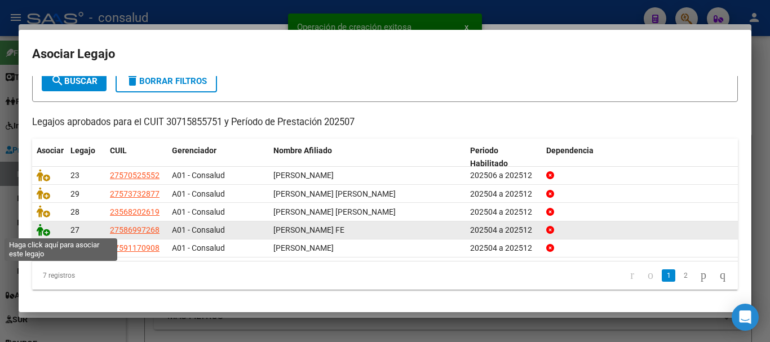
click at [45, 225] on icon at bounding box center [44, 230] width 14 height 12
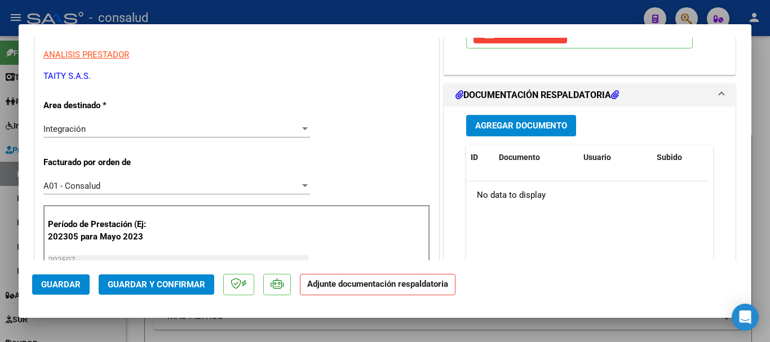
scroll to position [282, 0]
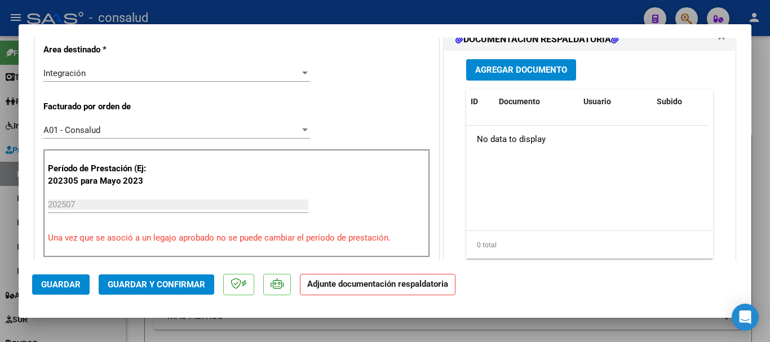
click at [557, 70] on span "Agregar Documento" at bounding box center [521, 70] width 92 height 10
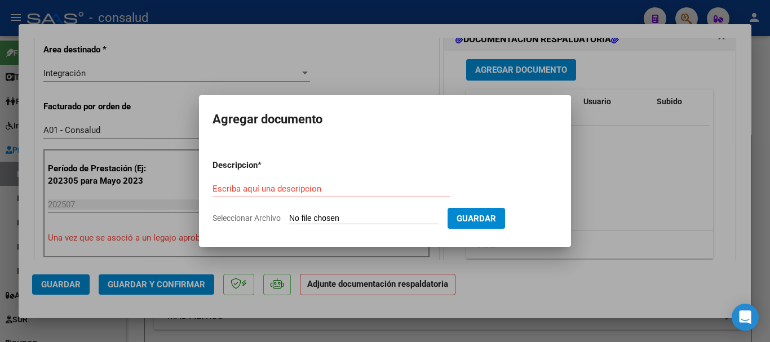
click at [343, 221] on input "Seleccionar Archivo" at bounding box center [363, 219] width 149 height 11
type input "C:\fakepath\[PERSON_NAME] planilla MET 202507.pdf"
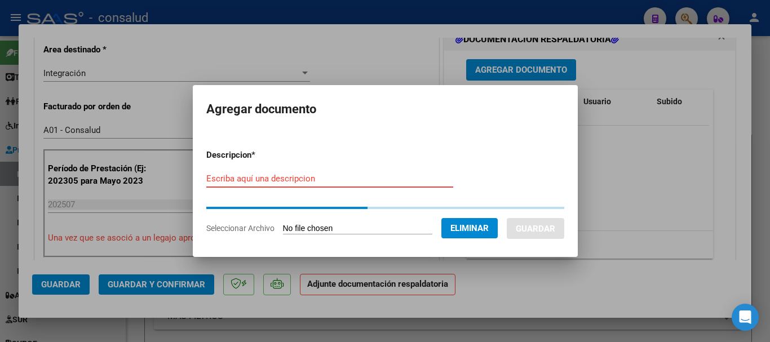
click at [314, 175] on input "Escriba aquí una descripcion" at bounding box center [329, 179] width 247 height 10
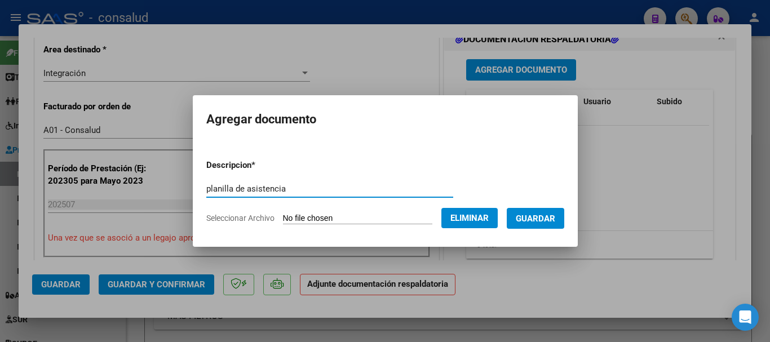
type input "planilla de asistencia"
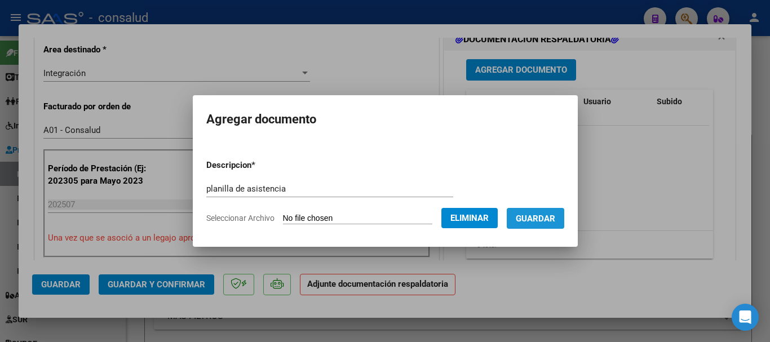
click at [556, 214] on span "Guardar" at bounding box center [535, 219] width 39 height 10
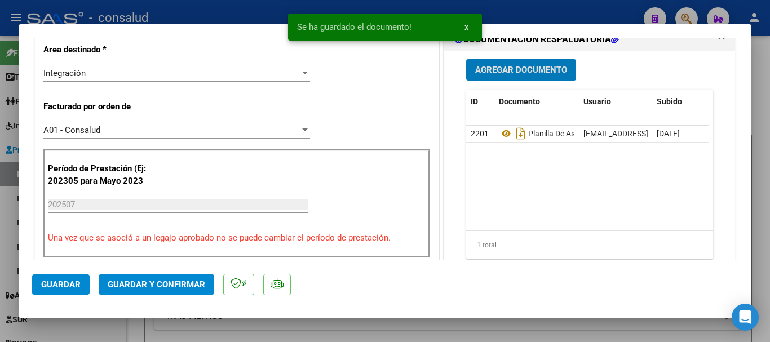
click at [58, 283] on span "Guardar" at bounding box center [60, 285] width 39 height 10
click at [125, 289] on span "Guardar y Confirmar" at bounding box center [157, 285] width 98 height 10
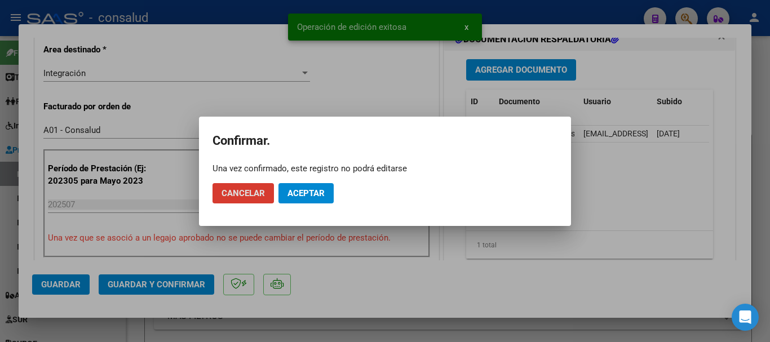
click at [314, 196] on span "Aceptar" at bounding box center [306, 193] width 37 height 10
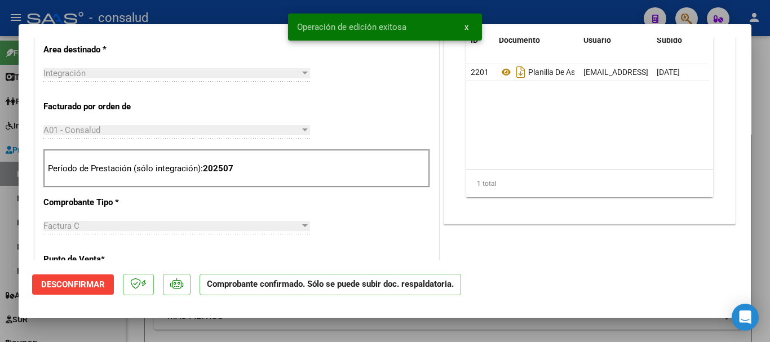
type input "$ 0,00"
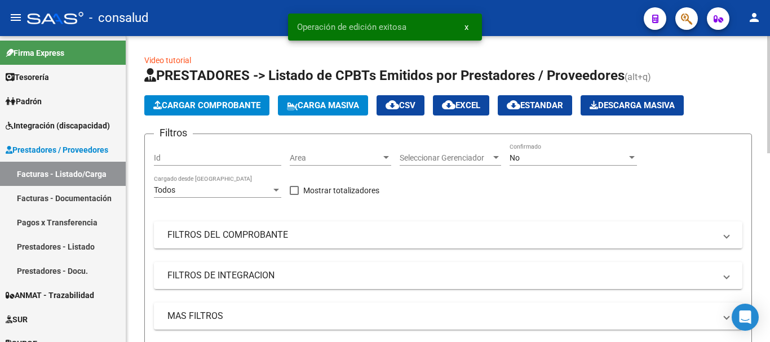
click at [223, 107] on span "Cargar Comprobante" at bounding box center [206, 105] width 107 height 10
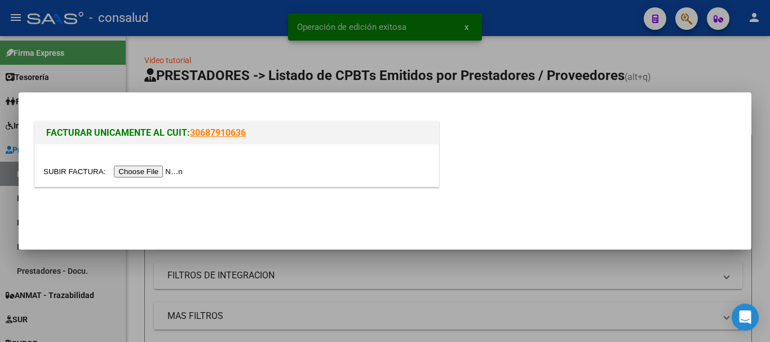
click at [171, 174] on input "file" at bounding box center [114, 172] width 143 height 12
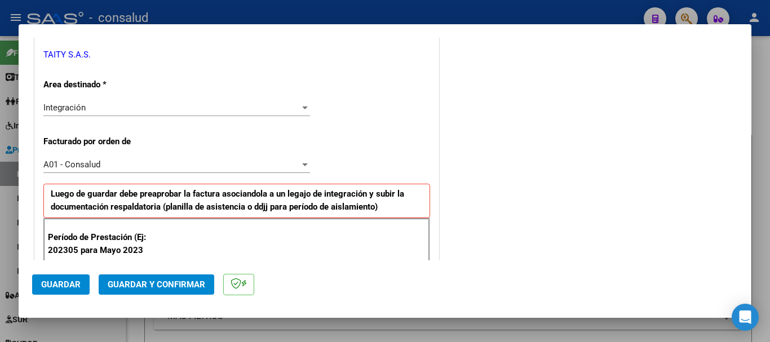
scroll to position [338, 0]
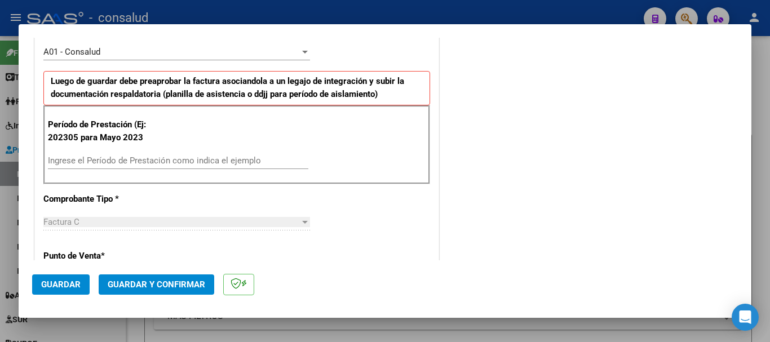
click at [114, 162] on input "Ingrese el Período de Prestación como indica el ejemplo" at bounding box center [178, 161] width 261 height 10
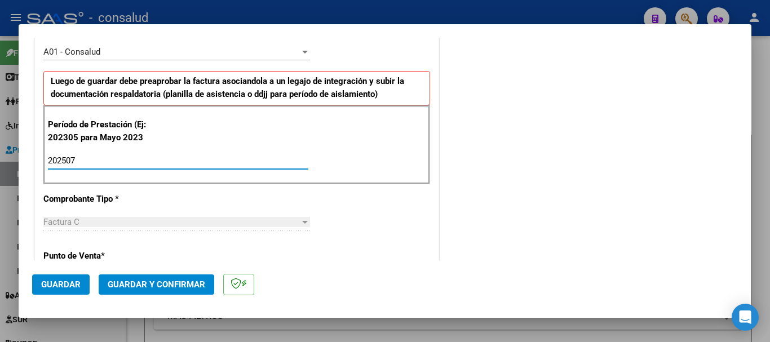
type input "202507"
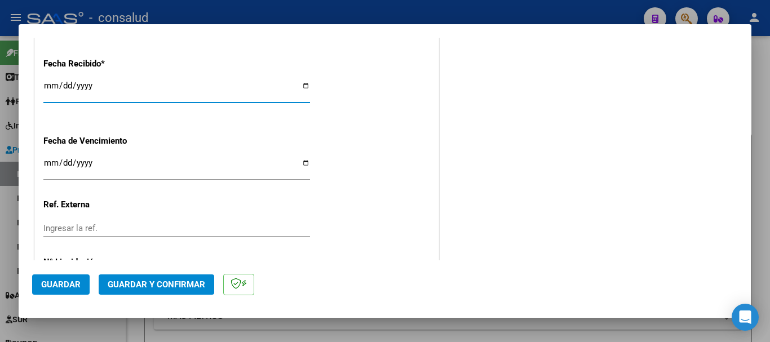
scroll to position [891, 0]
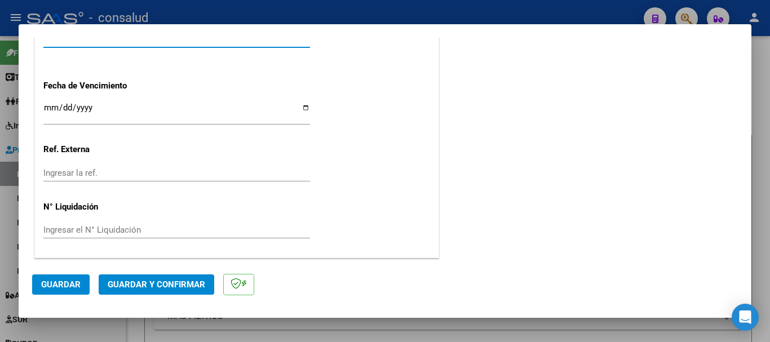
click at [71, 277] on button "Guardar" at bounding box center [61, 285] width 58 height 20
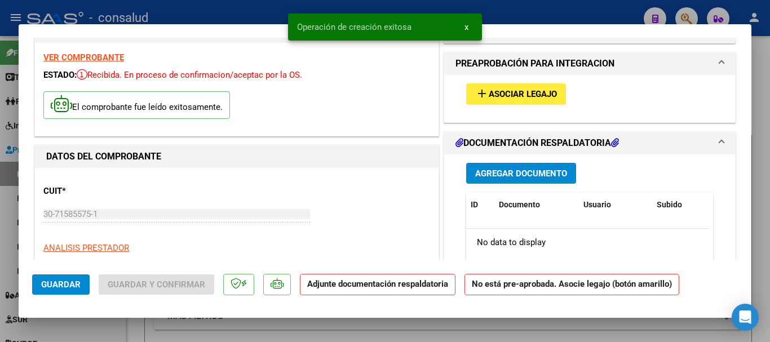
scroll to position [0, 0]
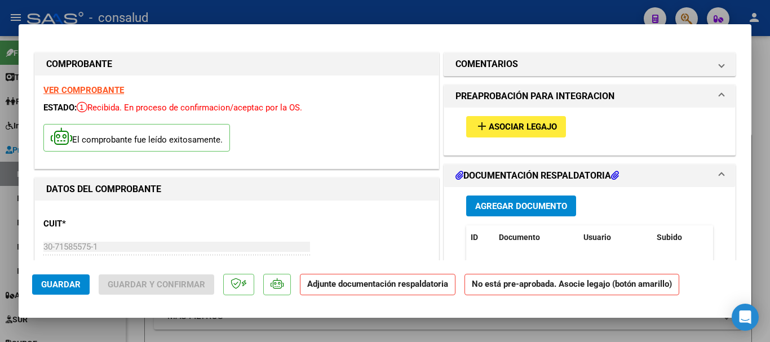
click at [532, 126] on span "Asociar Legajo" at bounding box center [523, 127] width 68 height 10
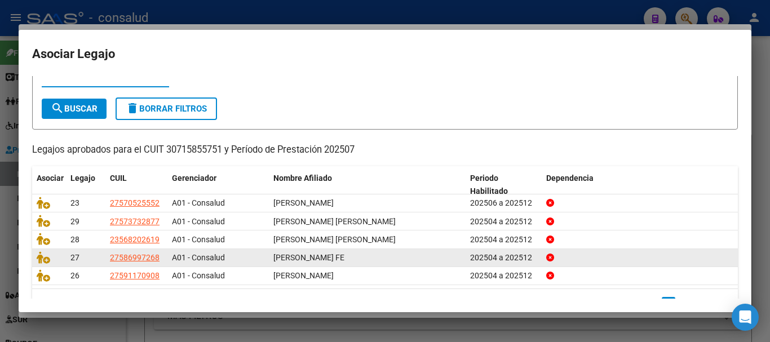
scroll to position [74, 0]
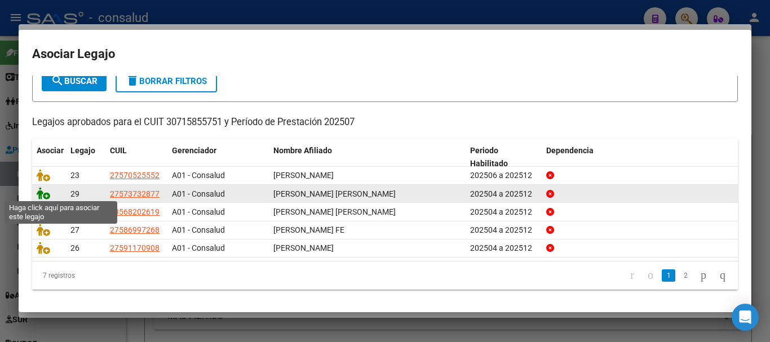
click at [47, 190] on icon at bounding box center [44, 193] width 14 height 12
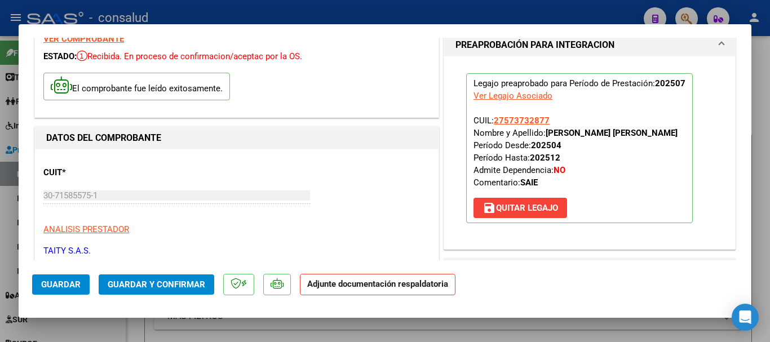
scroll to position [169, 0]
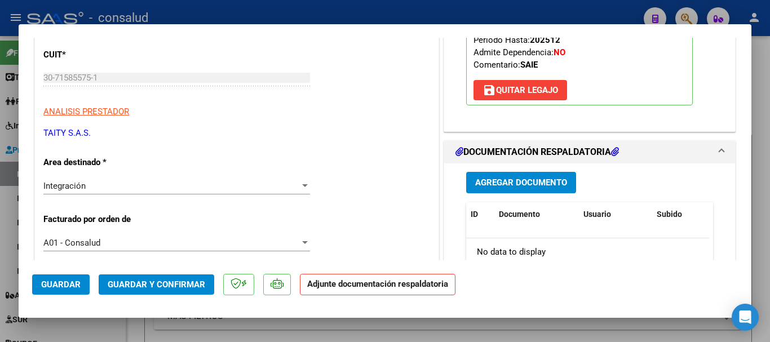
click at [541, 177] on span "Agregar Documento" at bounding box center [521, 182] width 92 height 10
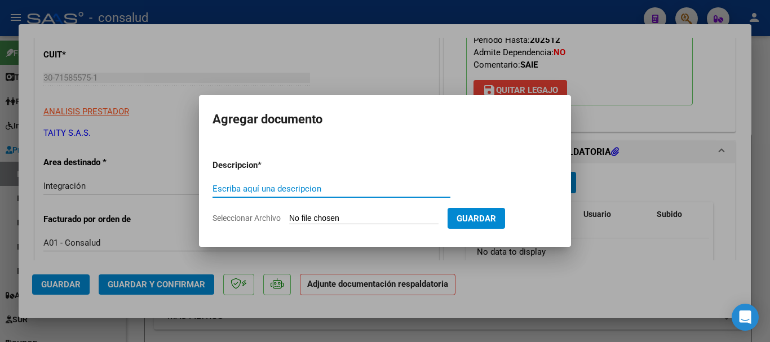
click at [394, 221] on input "Seleccionar Archivo" at bounding box center [363, 219] width 149 height 11
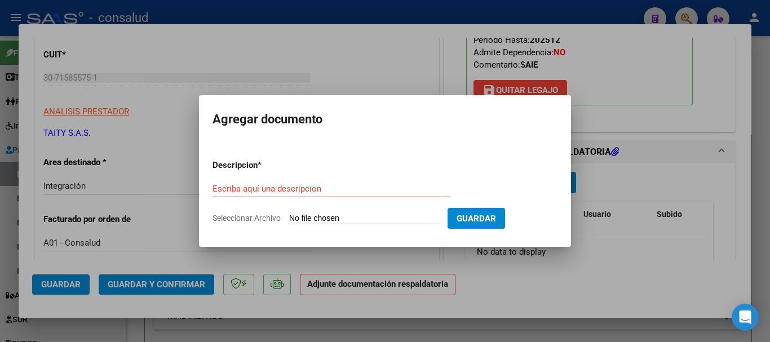
type input "C:\fakepath\[PERSON_NAME] SAIE 202507.pdf"
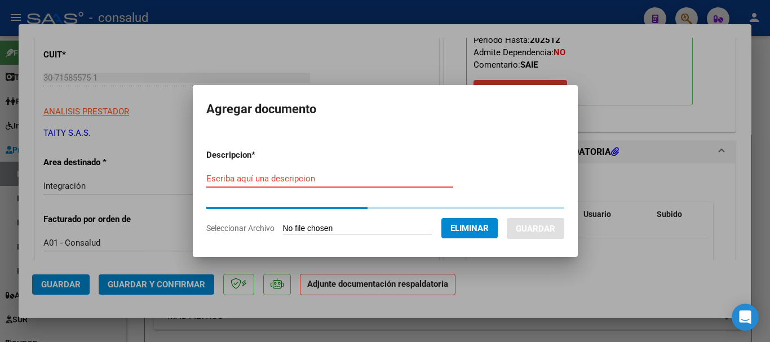
click at [226, 180] on div "Escriba aquí una descripcion" at bounding box center [329, 178] width 247 height 17
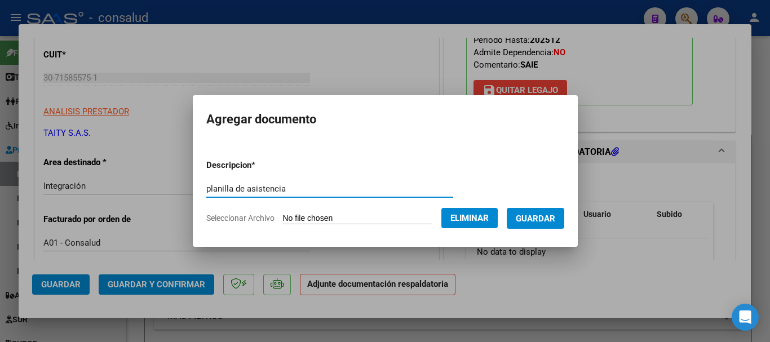
type input "planilla de asistencia"
click at [544, 216] on span "Guardar" at bounding box center [535, 219] width 39 height 10
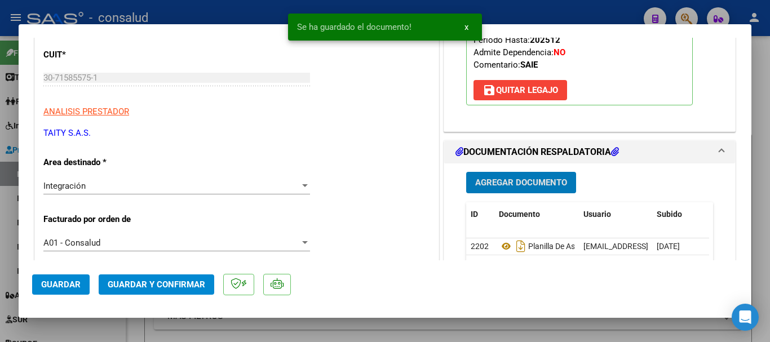
click at [51, 290] on button "Guardar" at bounding box center [61, 285] width 58 height 20
click at [199, 284] on span "Guardar y Confirmar" at bounding box center [157, 285] width 98 height 10
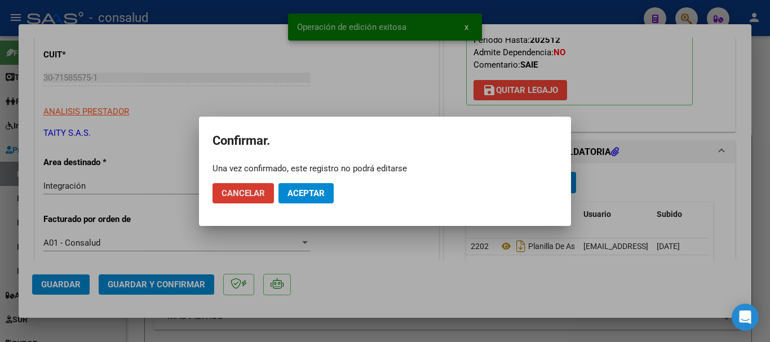
click at [312, 193] on span "Aceptar" at bounding box center [306, 193] width 37 height 10
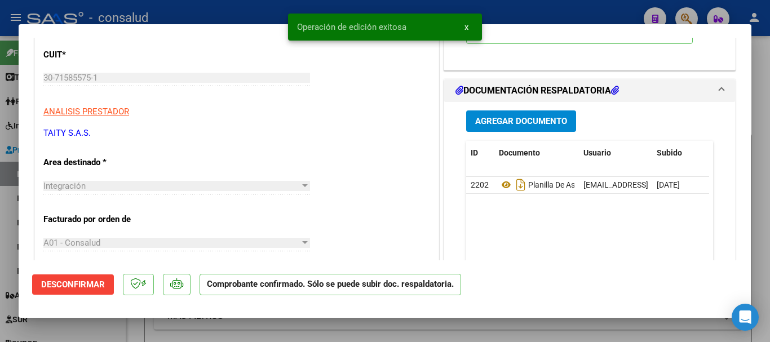
type input "$ 0,00"
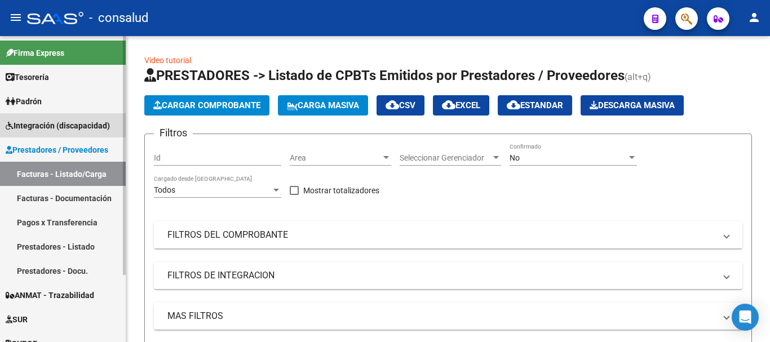
click at [62, 124] on span "Integración (discapacidad)" at bounding box center [58, 126] width 104 height 12
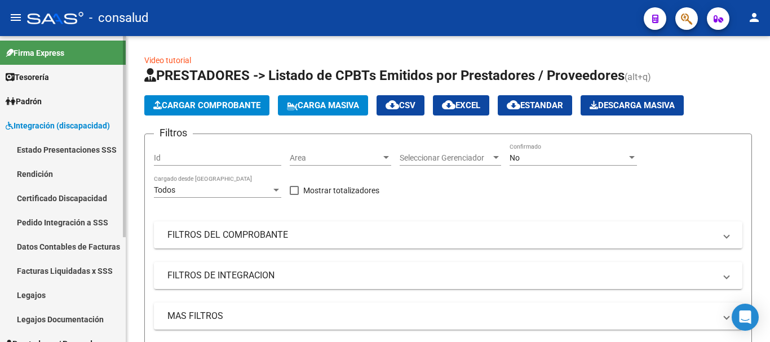
click at [53, 297] on link "Legajos" at bounding box center [63, 295] width 126 height 24
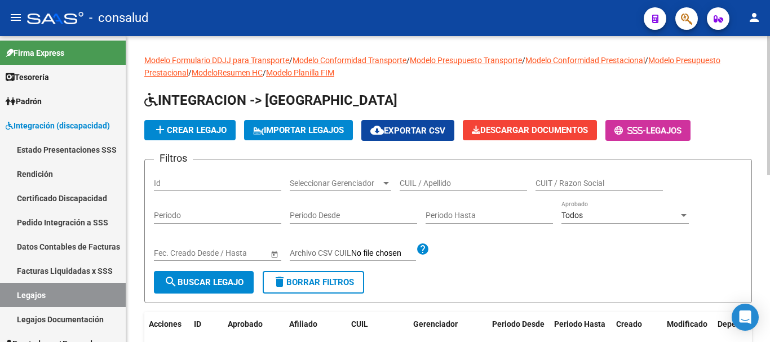
scroll to position [226, 0]
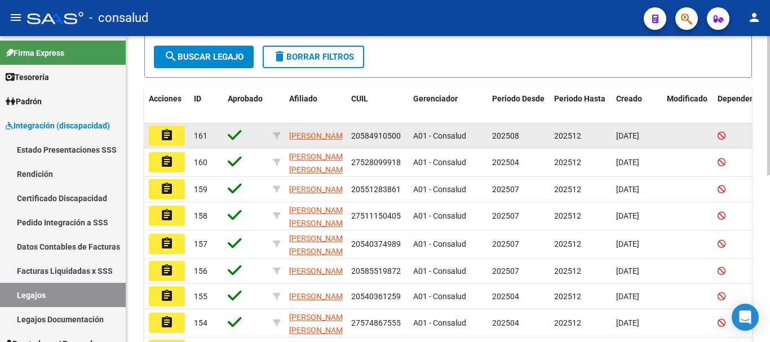
click at [166, 135] on mat-icon "assignment" at bounding box center [167, 136] width 14 height 14
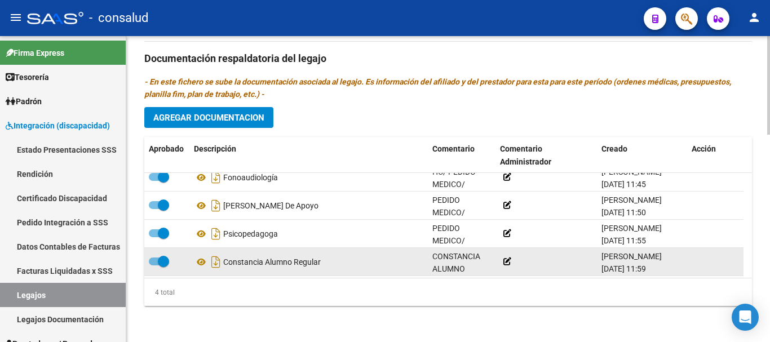
scroll to position [12, 0]
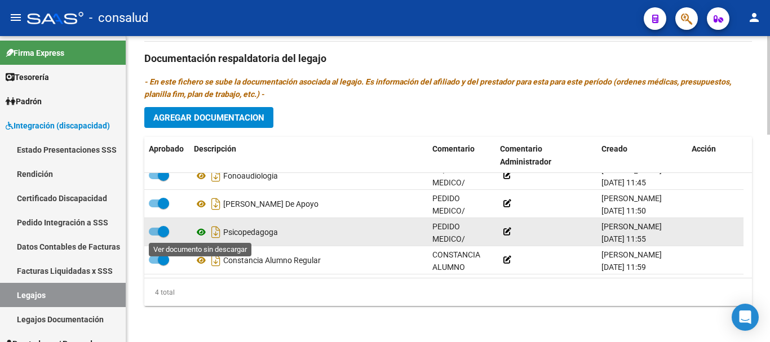
click at [200, 230] on icon at bounding box center [201, 233] width 15 height 14
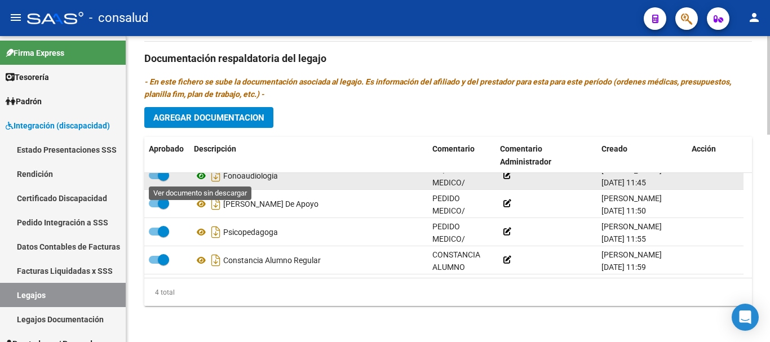
click at [202, 177] on icon at bounding box center [201, 176] width 15 height 14
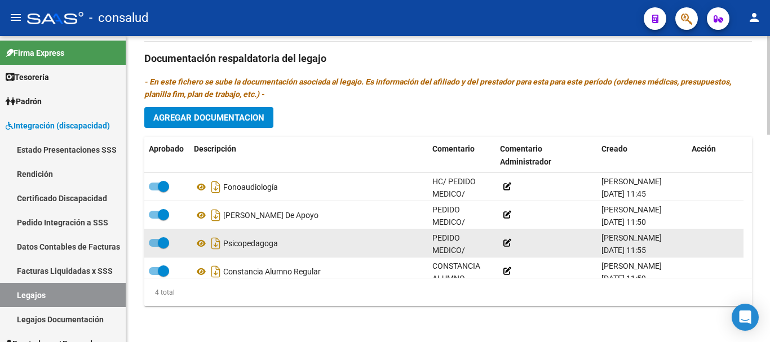
scroll to position [587, 0]
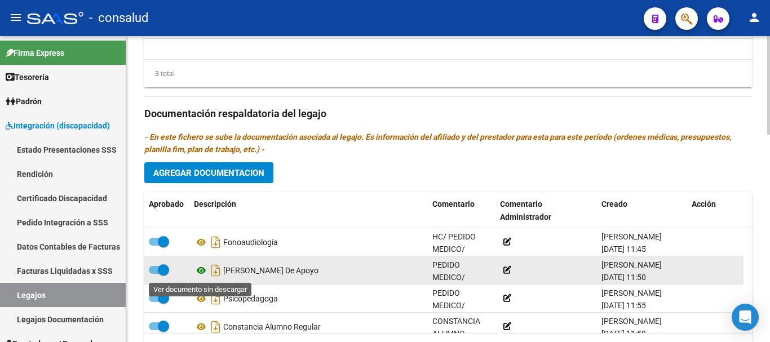
click at [204, 269] on icon at bounding box center [201, 271] width 15 height 14
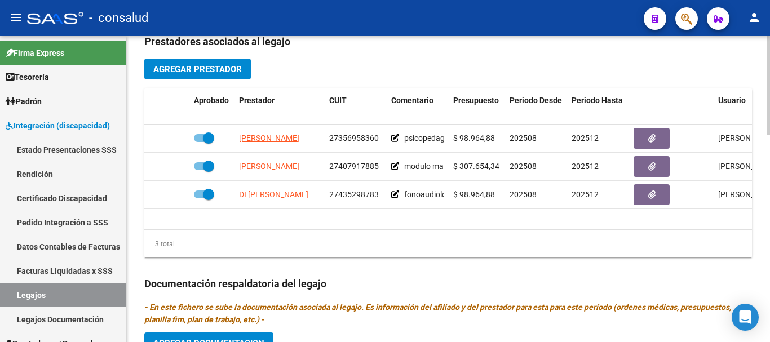
scroll to position [419, 0]
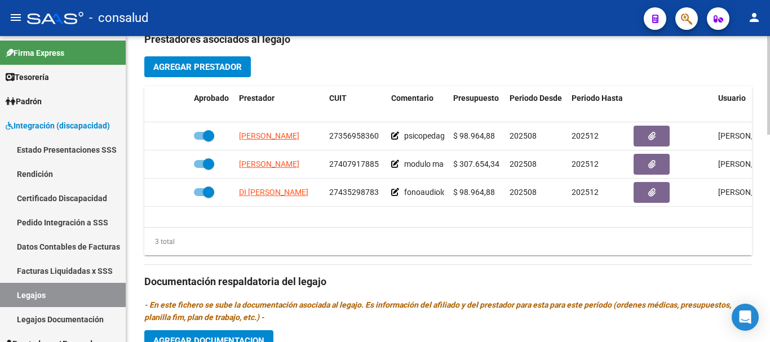
click at [764, 224] on div "arrow_back Editar 161 save Guardar cambios Legajo de Integración Modelo Formula…" at bounding box center [449, 91] width 647 height 949
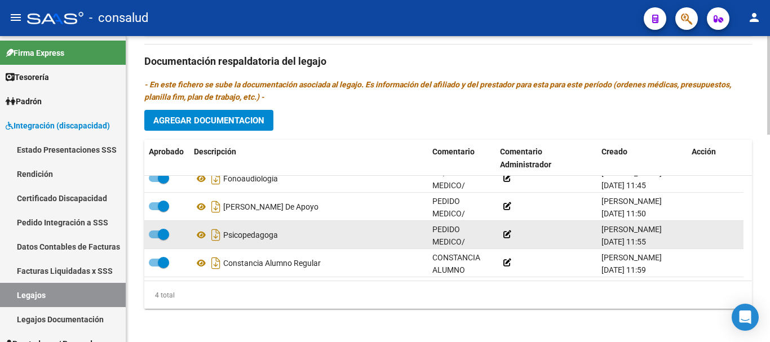
scroll to position [644, 0]
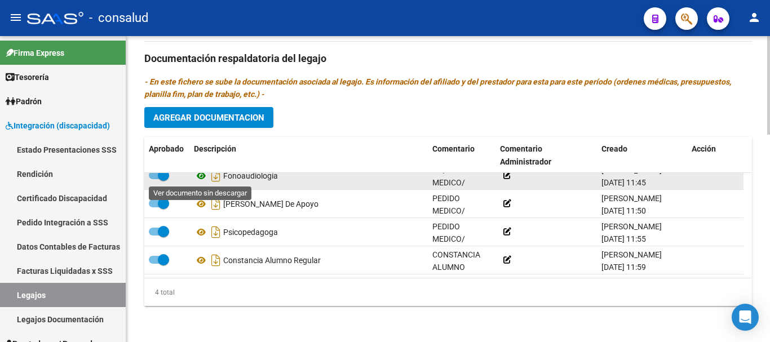
click at [203, 177] on icon at bounding box center [201, 176] width 15 height 14
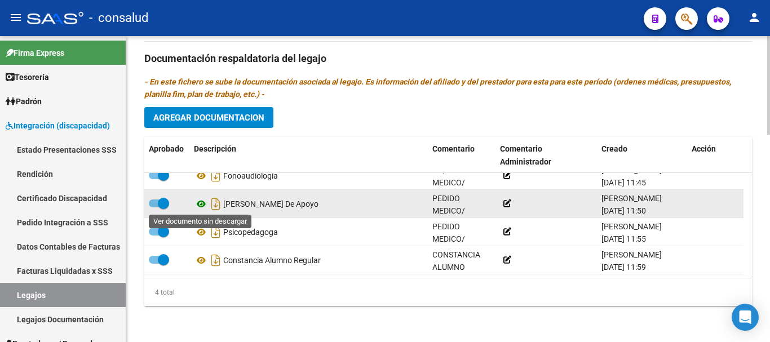
click at [196, 204] on icon at bounding box center [201, 204] width 15 height 14
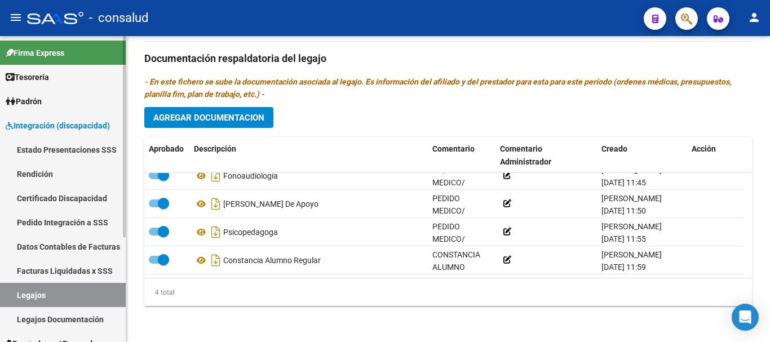
click at [76, 121] on span "Integración (discapacidad)" at bounding box center [58, 126] width 104 height 12
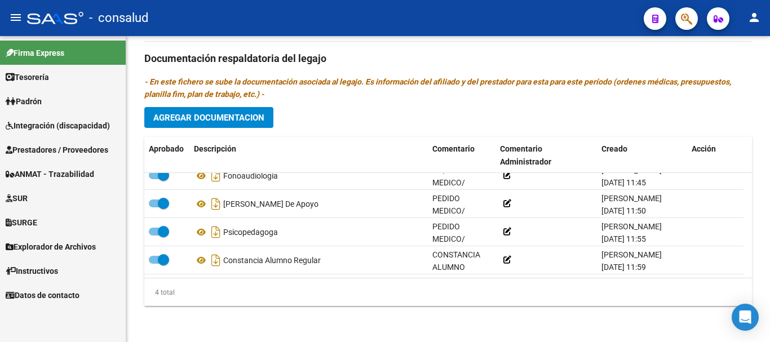
click at [97, 152] on span "Prestadores / Proveedores" at bounding box center [57, 150] width 103 height 12
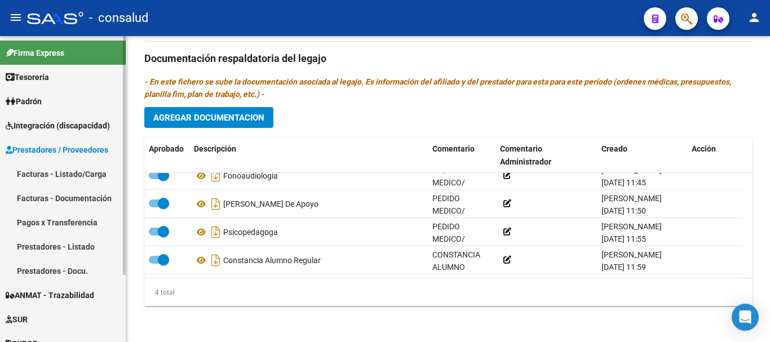
click at [93, 178] on link "Facturas - Listado/Carga" at bounding box center [63, 174] width 126 height 24
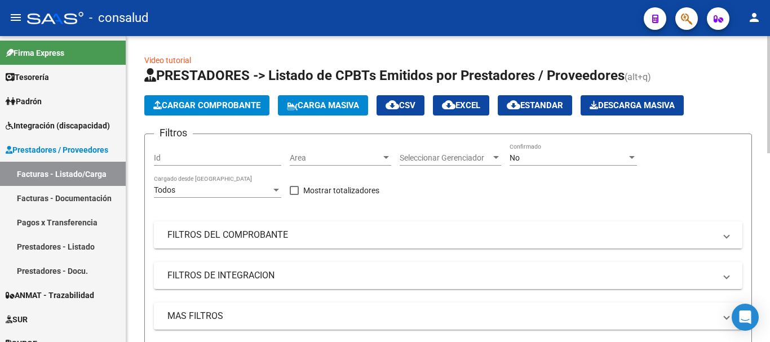
click at [229, 233] on mat-panel-title "FILTROS DEL COMPROBANTE" at bounding box center [442, 235] width 548 height 12
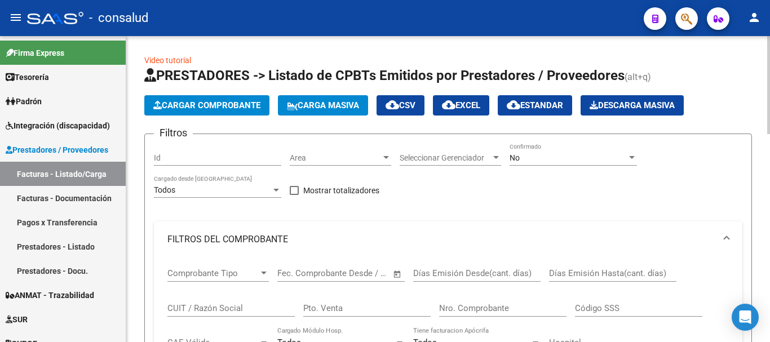
click at [208, 307] on input "CUIT / Razón Social" at bounding box center [231, 308] width 127 height 10
click at [548, 162] on div "No" at bounding box center [568, 158] width 117 height 10
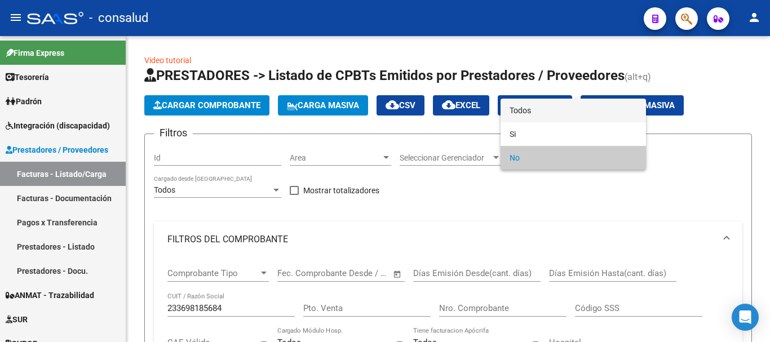
click at [561, 110] on span "Todos" at bounding box center [573, 111] width 127 height 24
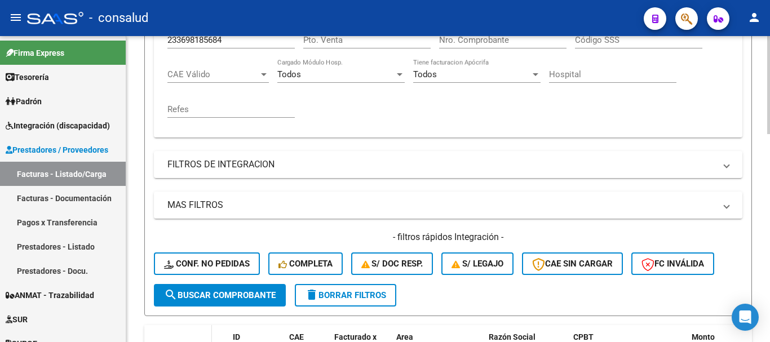
scroll to position [338, 0]
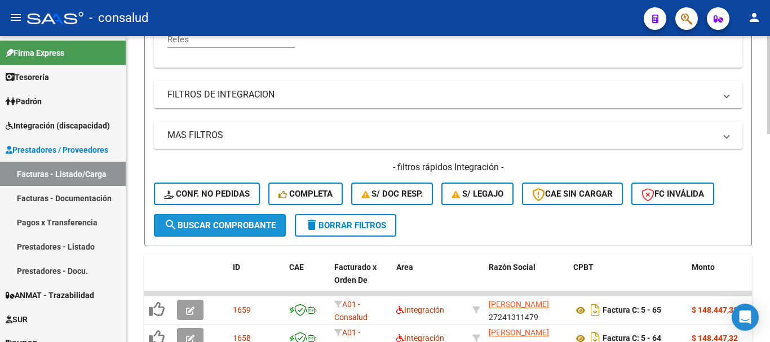
drag, startPoint x: 214, startPoint y: 226, endPoint x: 290, endPoint y: 257, distance: 82.2
click at [214, 226] on span "search Buscar Comprobante" at bounding box center [220, 226] width 112 height 10
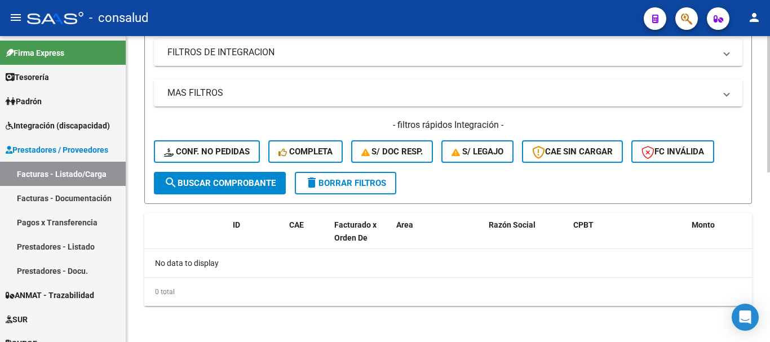
scroll to position [155, 0]
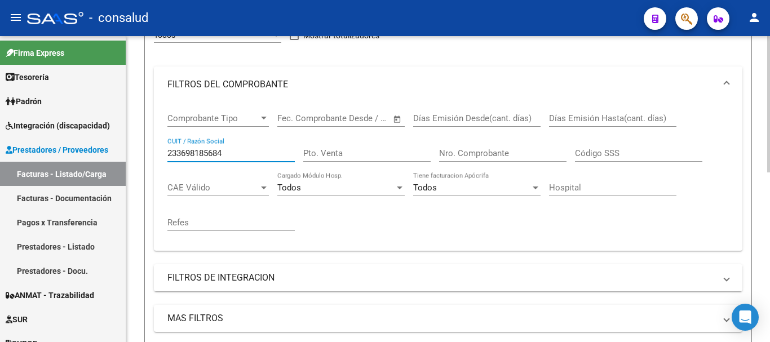
click at [183, 150] on input "233698185684" at bounding box center [231, 153] width 127 height 10
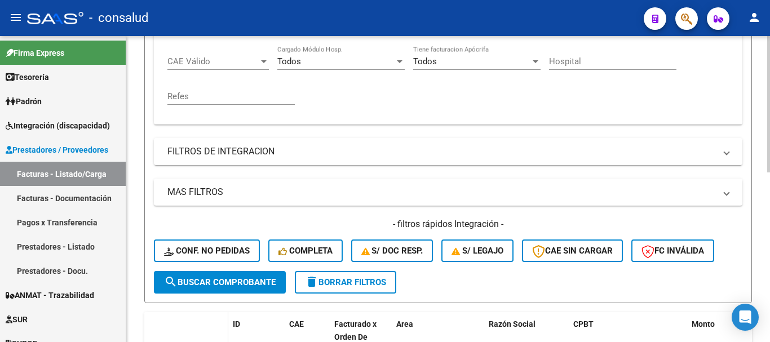
scroll to position [324, 0]
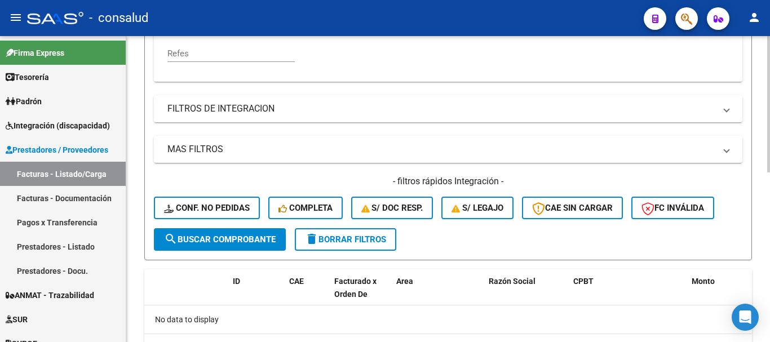
type input "23398185684"
click at [221, 241] on span "search Buscar Comprobante" at bounding box center [220, 240] width 112 height 10
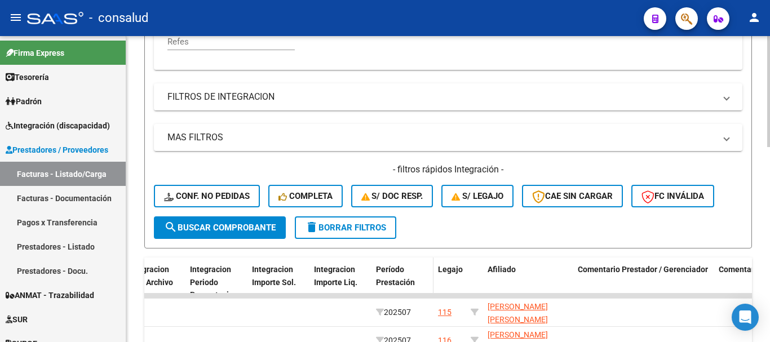
scroll to position [338, 0]
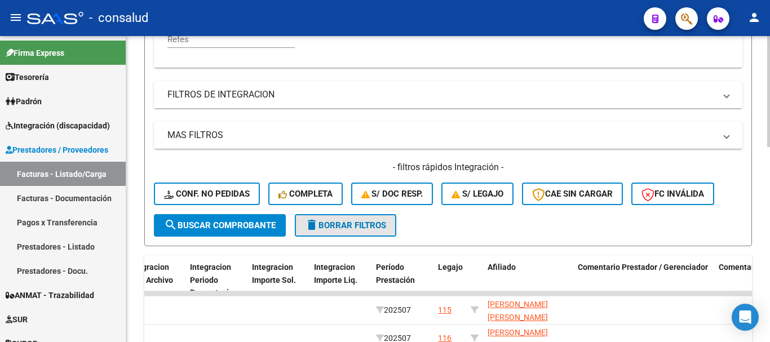
click at [390, 216] on button "delete Borrar Filtros" at bounding box center [346, 225] width 102 height 23
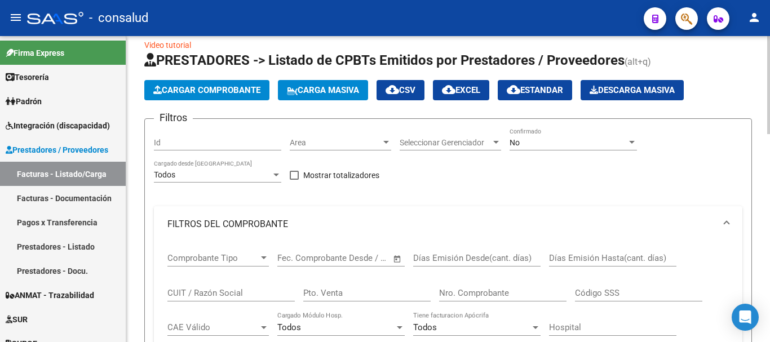
scroll to position [0, 0]
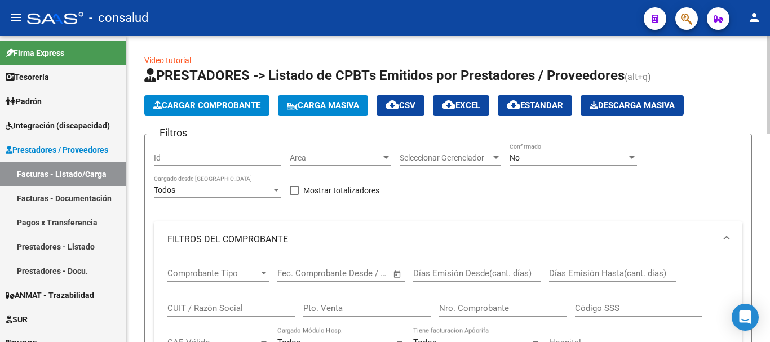
click at [236, 106] on span "Cargar Comprobante" at bounding box center [206, 105] width 107 height 10
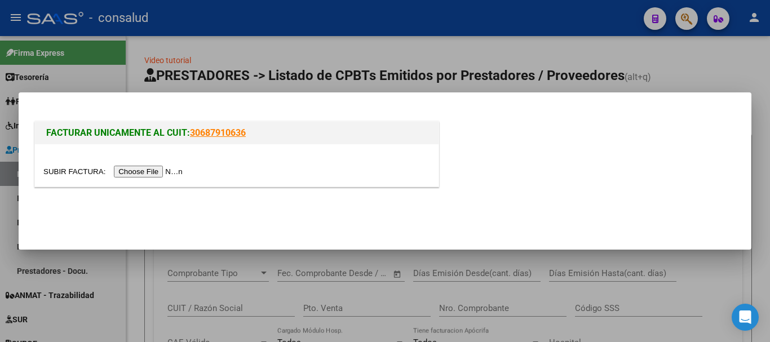
click at [154, 171] on input "file" at bounding box center [114, 172] width 143 height 12
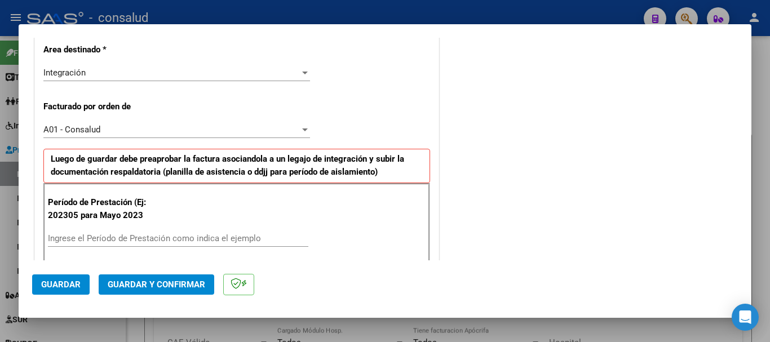
scroll to position [338, 0]
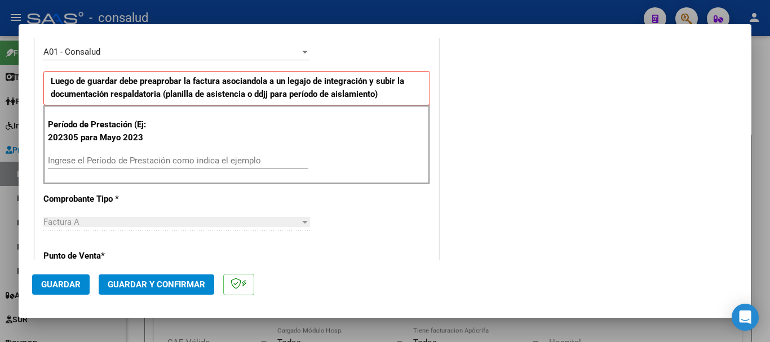
click at [187, 159] on input "Ingrese el Período de Prestación como indica el ejemplo" at bounding box center [178, 161] width 261 height 10
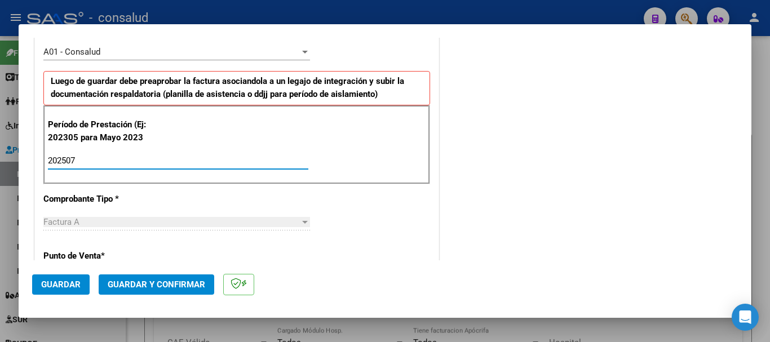
type input "202507"
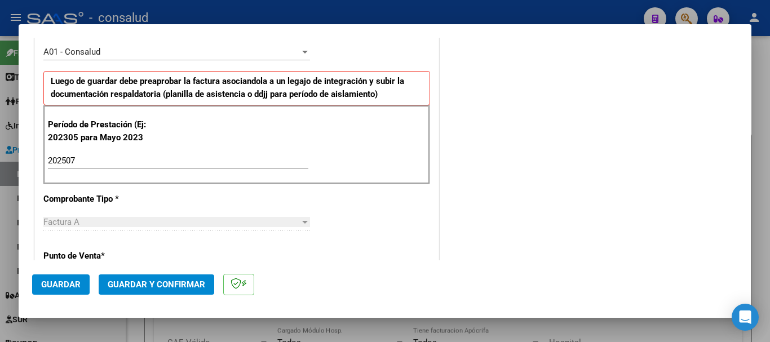
scroll to position [777, 0]
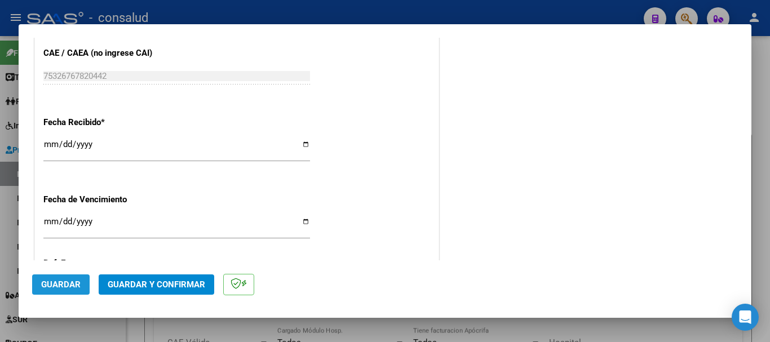
click at [63, 278] on button "Guardar" at bounding box center [61, 285] width 58 height 20
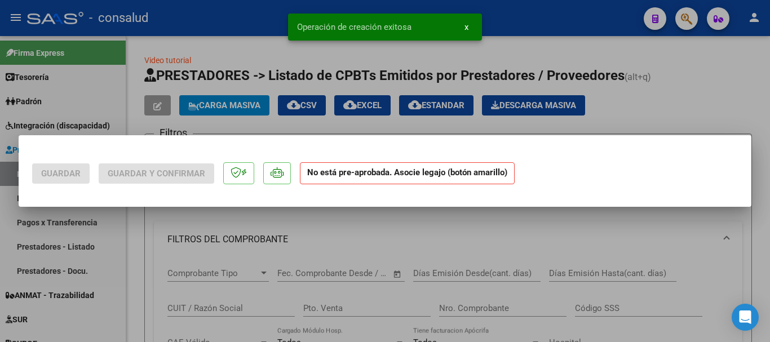
scroll to position [0, 0]
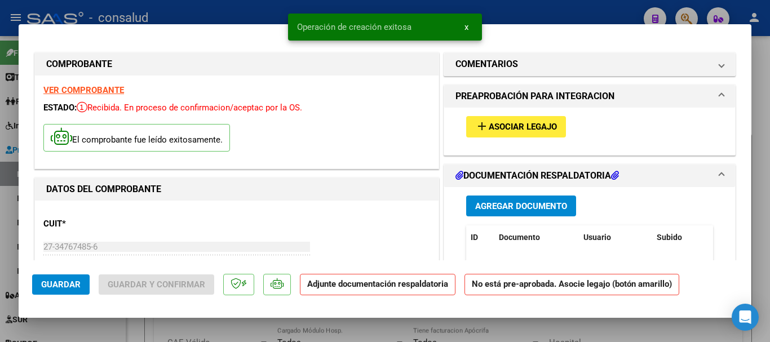
click at [519, 129] on span "Asociar Legajo" at bounding box center [523, 127] width 68 height 10
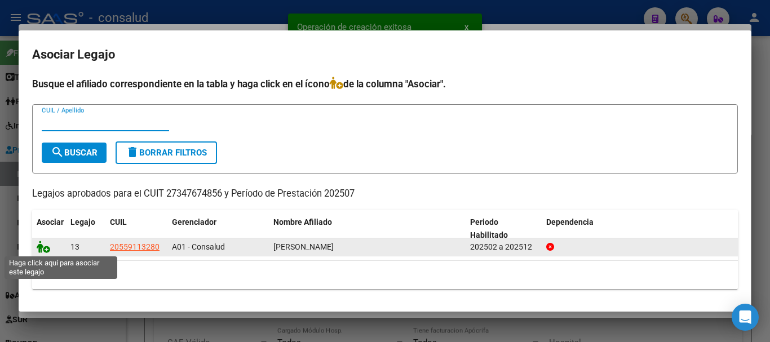
click at [46, 245] on icon at bounding box center [44, 247] width 14 height 12
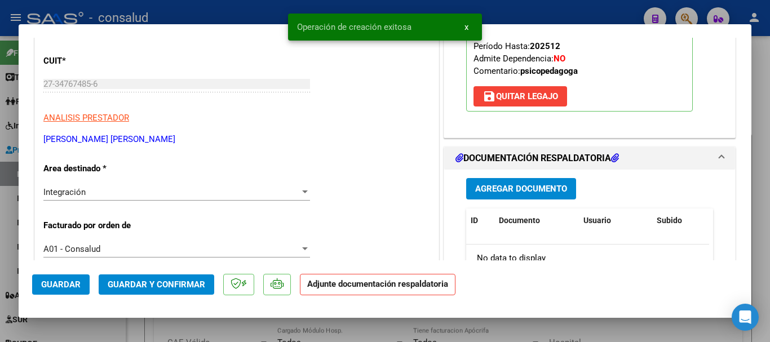
scroll to position [226, 0]
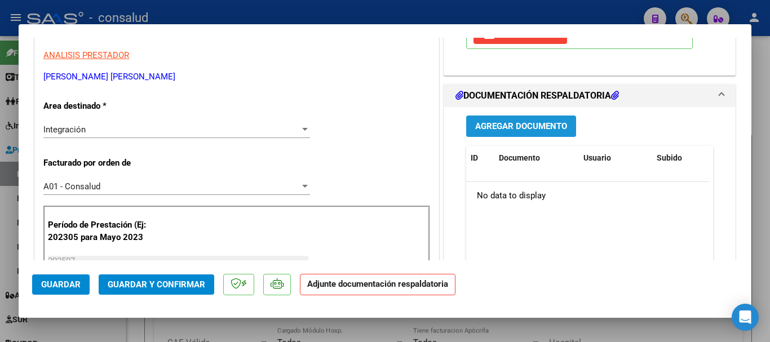
click at [537, 126] on span "Agregar Documento" at bounding box center [521, 127] width 92 height 10
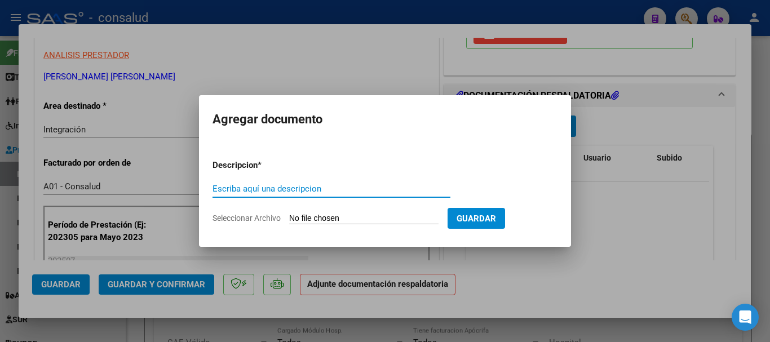
click at [312, 221] on input "Seleccionar Archivo" at bounding box center [363, 219] width 149 height 11
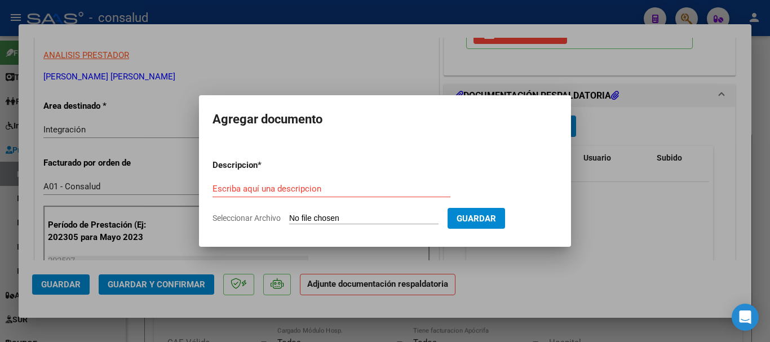
type input "C:\fakepath\[PERSON_NAME] planilla PSP 202507.pdf"
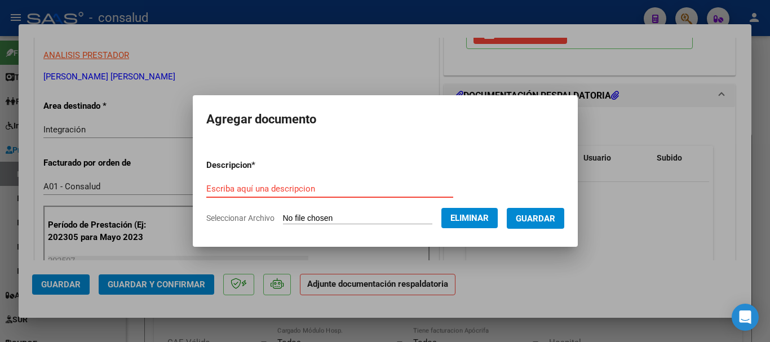
click at [266, 184] on input "Escriba aquí una descripcion" at bounding box center [329, 189] width 247 height 10
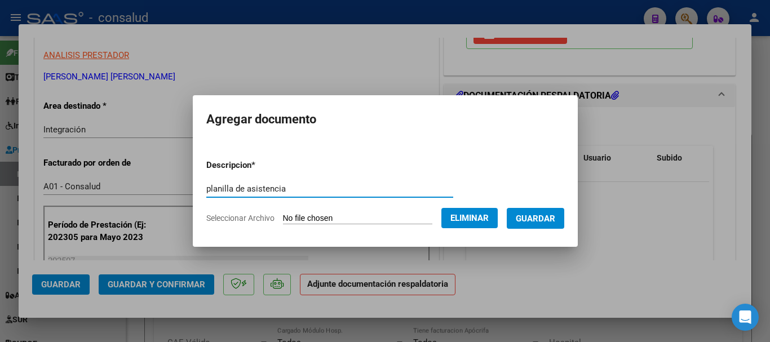
type input "planilla de asistencia"
click at [556, 215] on span "Guardar" at bounding box center [535, 219] width 39 height 10
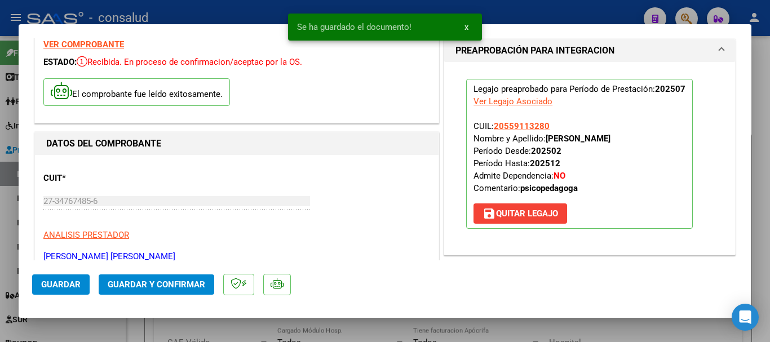
scroll to position [0, 0]
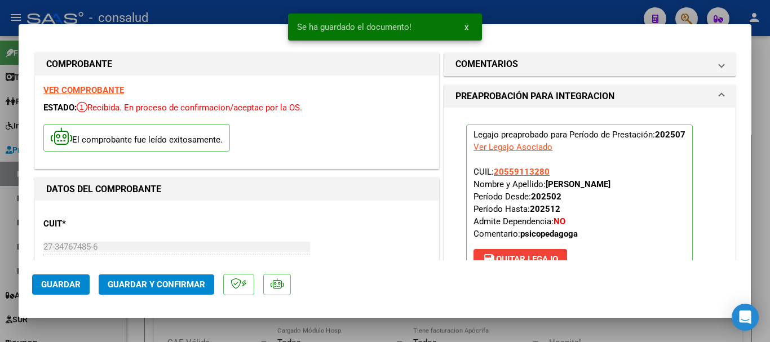
click at [106, 92] on strong "VER COMPROBANTE" at bounding box center [83, 90] width 81 height 10
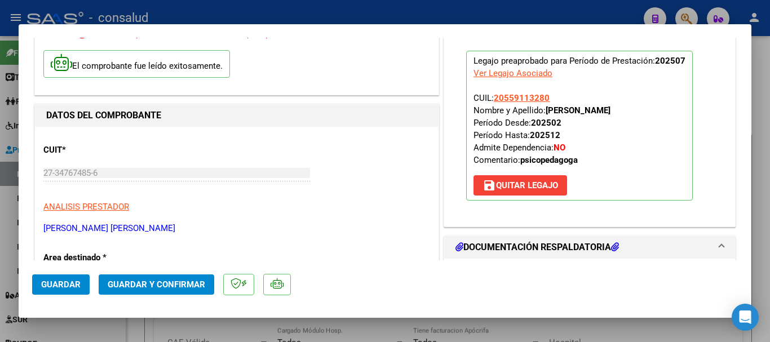
scroll to position [113, 0]
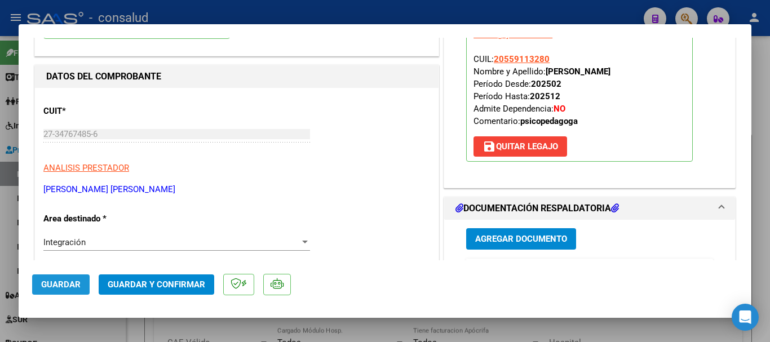
click at [51, 285] on span "Guardar" at bounding box center [60, 285] width 39 height 10
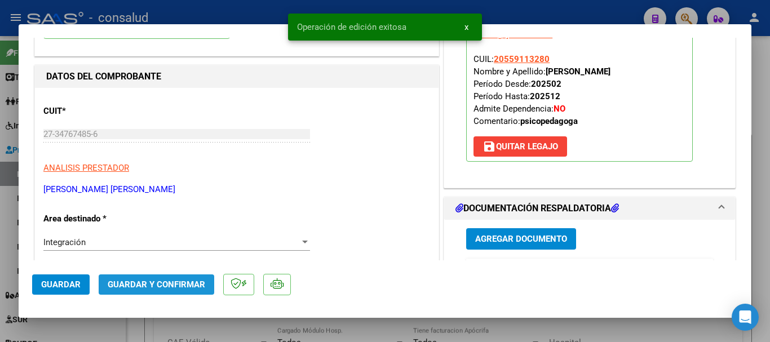
click at [168, 280] on span "Guardar y Confirmar" at bounding box center [157, 285] width 98 height 10
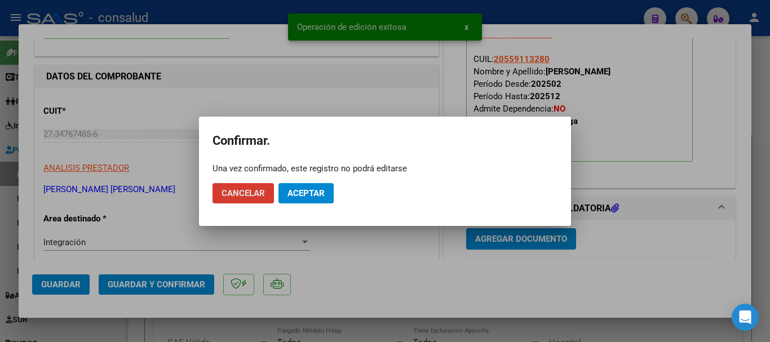
click at [315, 182] on mat-dialog-actions "Cancelar Aceptar" at bounding box center [385, 193] width 345 height 38
click at [320, 190] on span "Aceptar" at bounding box center [306, 193] width 37 height 10
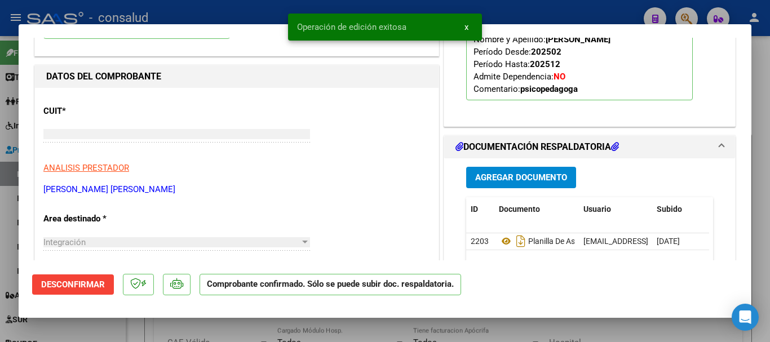
scroll to position [0, 0]
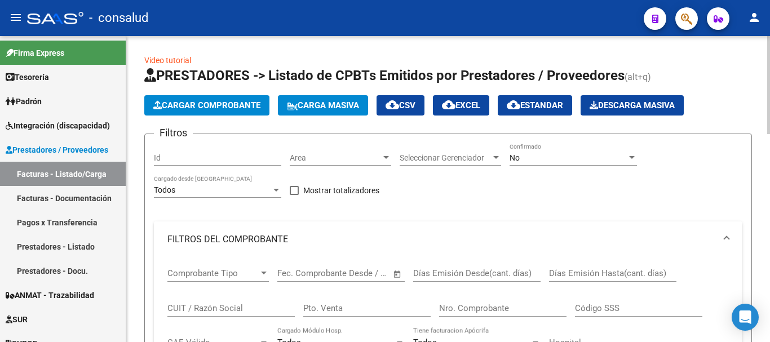
click at [722, 238] on span "FILTROS DEL COMPROBANTE" at bounding box center [446, 239] width 557 height 12
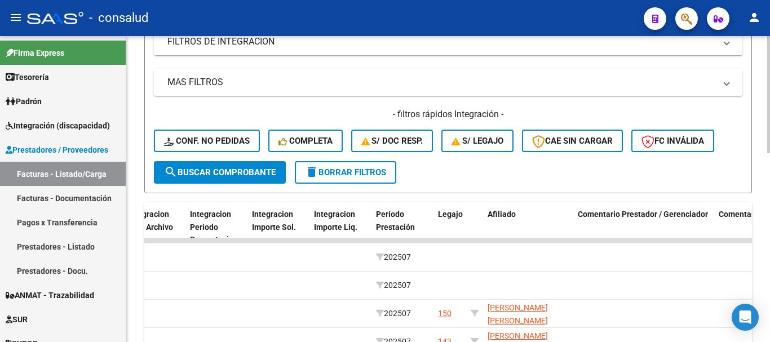
scroll to position [169, 0]
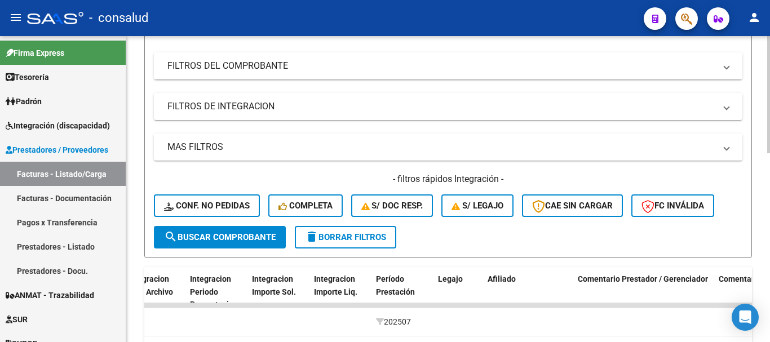
click at [327, 229] on button "delete Borrar Filtros" at bounding box center [346, 237] width 102 height 23
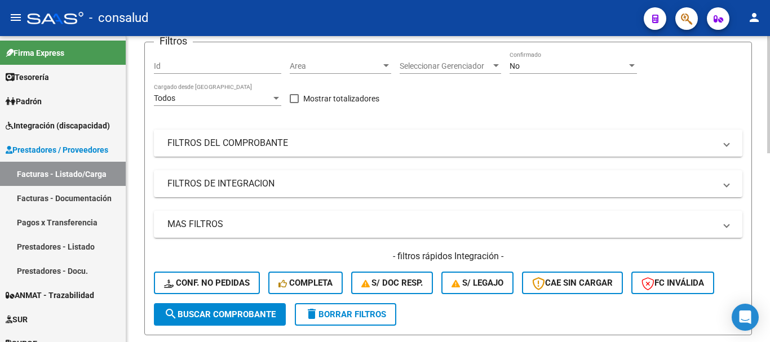
scroll to position [0, 0]
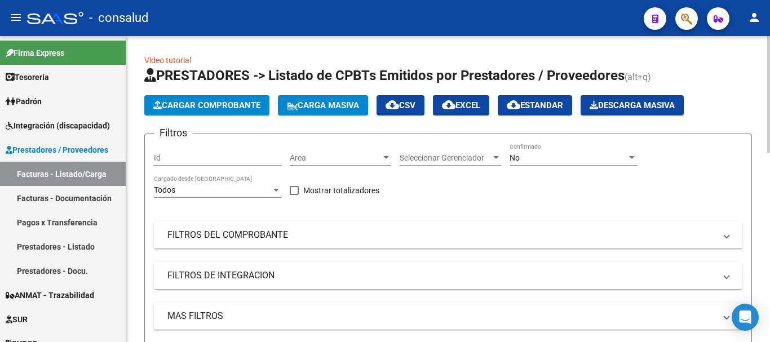
click at [226, 104] on span "Cargar Comprobante" at bounding box center [206, 105] width 107 height 10
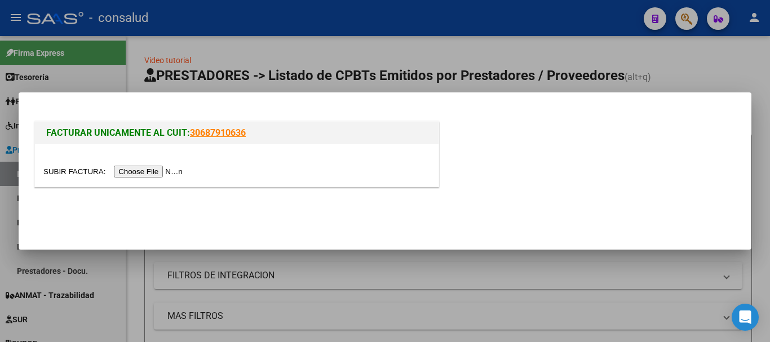
click at [176, 169] on input "file" at bounding box center [114, 172] width 143 height 12
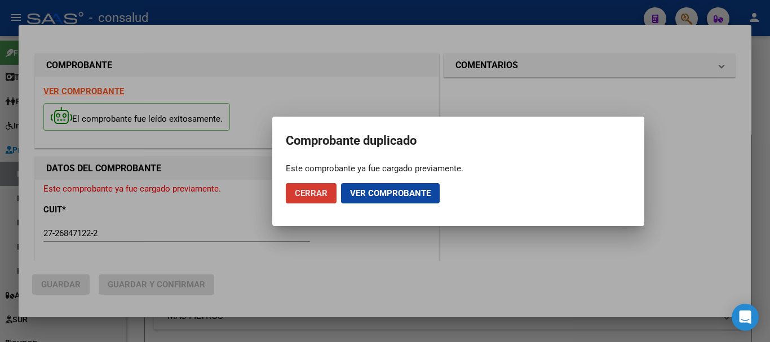
click at [319, 198] on span "Cerrar" at bounding box center [311, 193] width 33 height 10
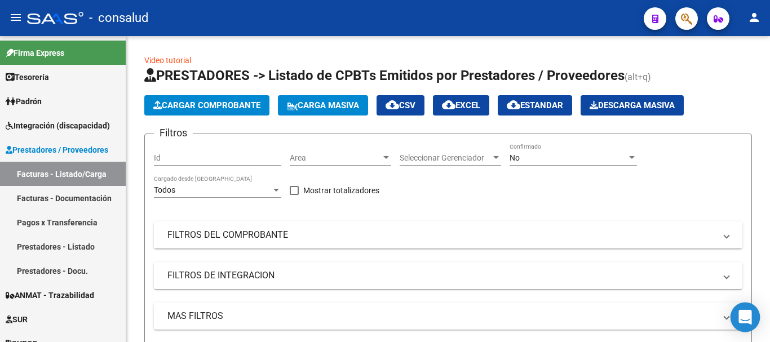
click at [749, 321] on icon "Open Intercom Messenger" at bounding box center [745, 317] width 13 height 15
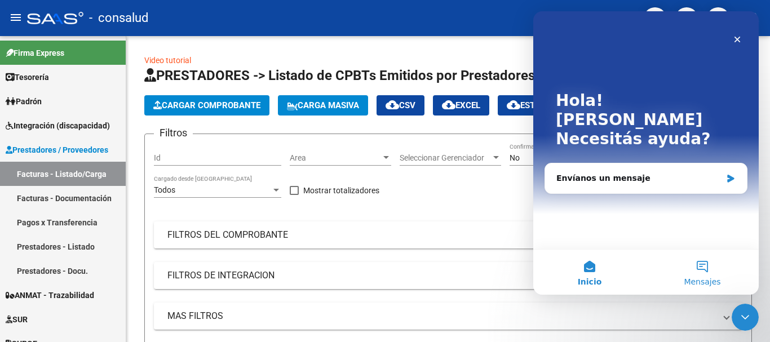
click at [708, 281] on span "Mensajes" at bounding box center [702, 282] width 37 height 8
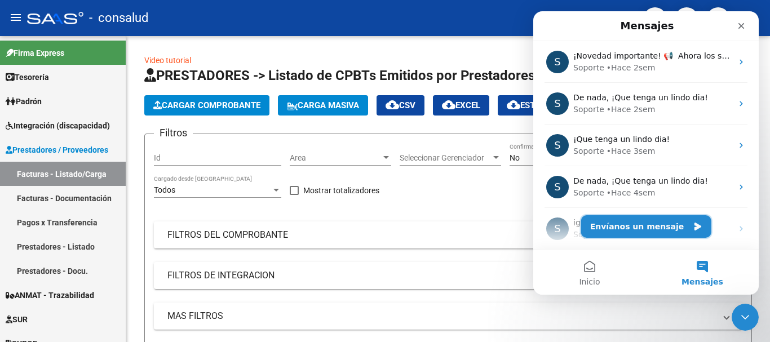
click at [650, 229] on button "Envíanos un mensaje" at bounding box center [646, 226] width 130 height 23
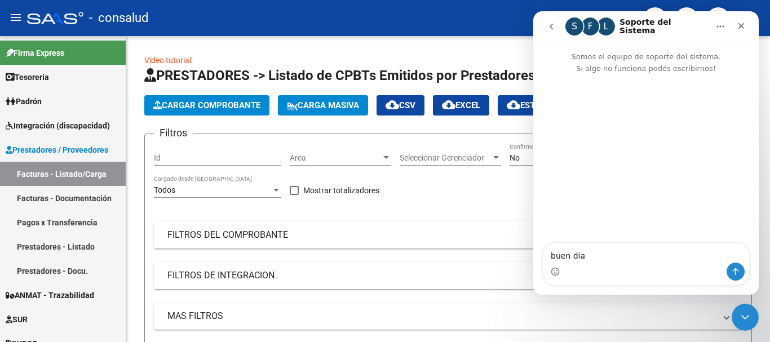
type textarea "buen dia ."
type textarea "l"
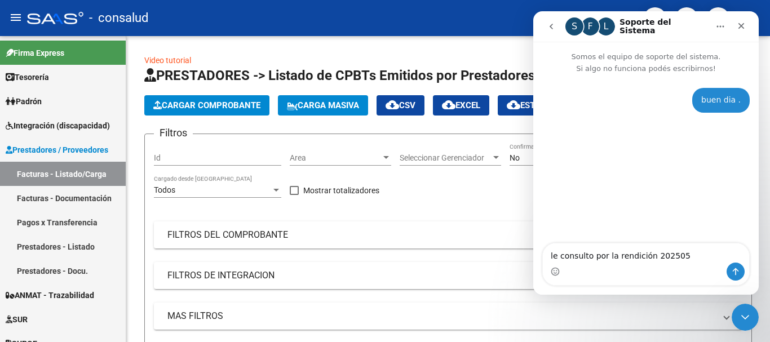
click at [682, 258] on textarea "le consulto por la rendición 202505" at bounding box center [646, 253] width 206 height 19
type textarea "le consulto por la rendición 202505 me sale error"
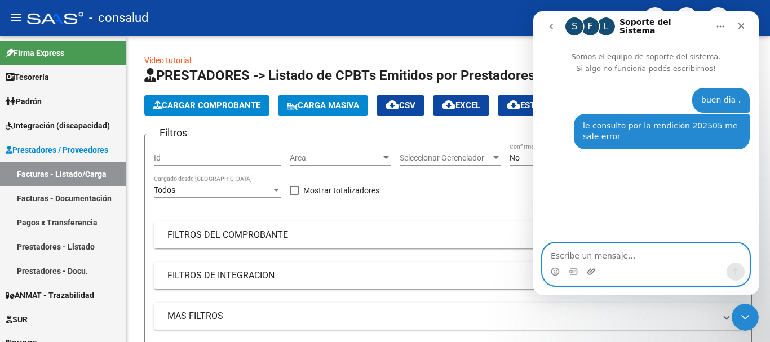
click at [589, 272] on icon "Adjuntar un archivo" at bounding box center [591, 271] width 9 height 9
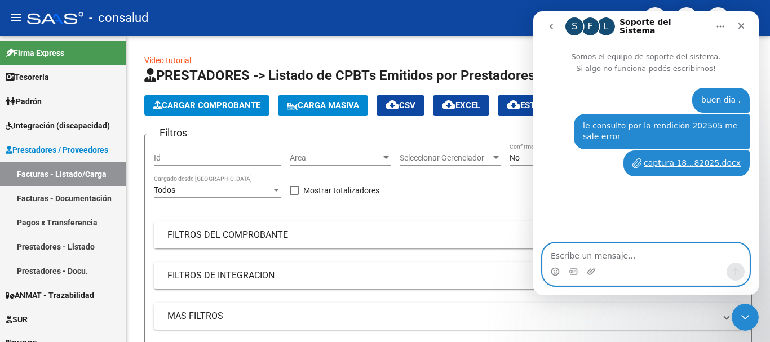
click at [568, 253] on textarea "Escribe un mensaje..." at bounding box center [646, 253] width 206 height 19
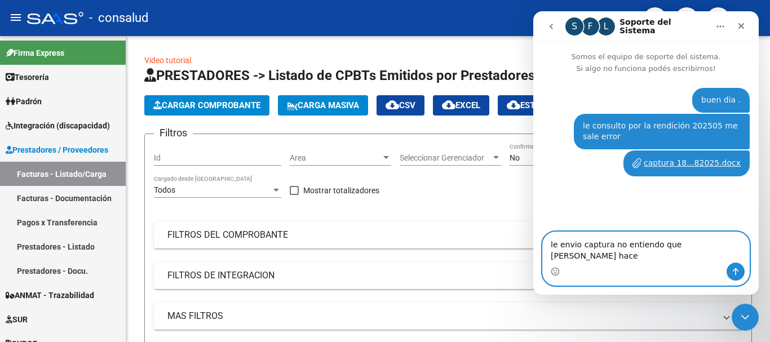
click at [655, 254] on textarea "le envio captura no entiendo que [PERSON_NAME] hace" at bounding box center [646, 247] width 206 height 30
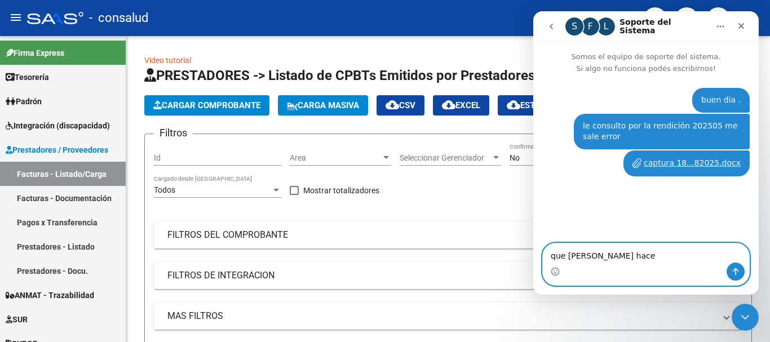
click at [628, 253] on textarea "que [PERSON_NAME] hace" at bounding box center [646, 253] width 206 height 19
type textarea "que debo hacer ??"
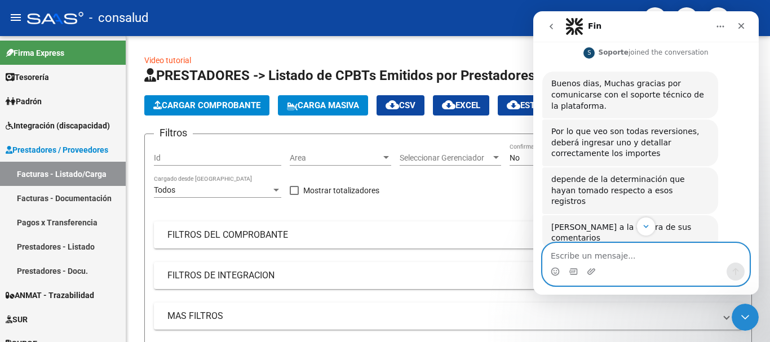
scroll to position [174, 0]
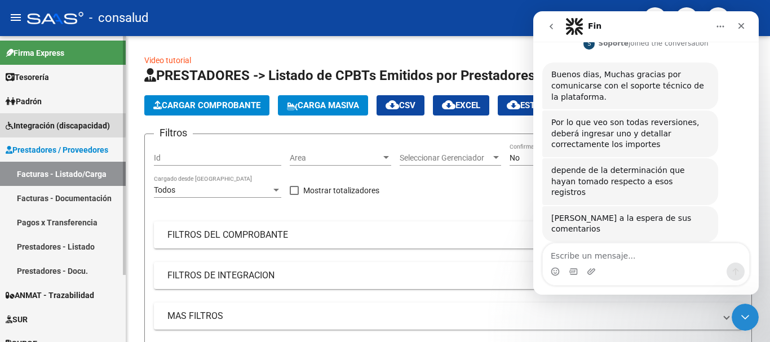
click at [61, 124] on span "Integración (discapacidad)" at bounding box center [58, 126] width 104 height 12
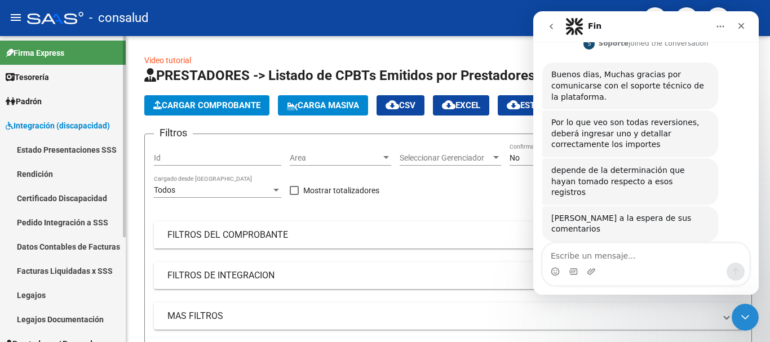
click at [78, 169] on link "Rendición" at bounding box center [63, 174] width 126 height 24
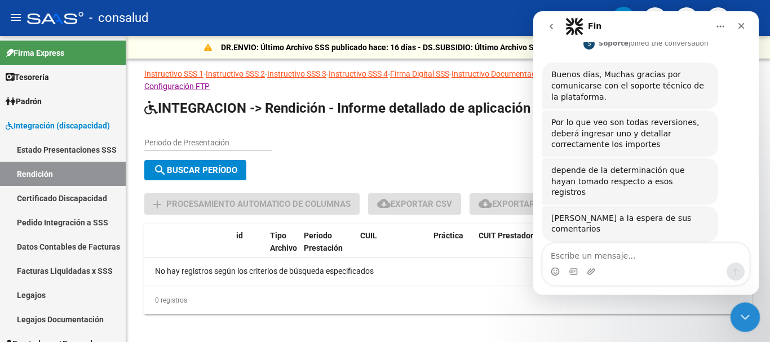
click at [746, 320] on icon "Cerrar Intercom Messenger" at bounding box center [744, 316] width 14 height 14
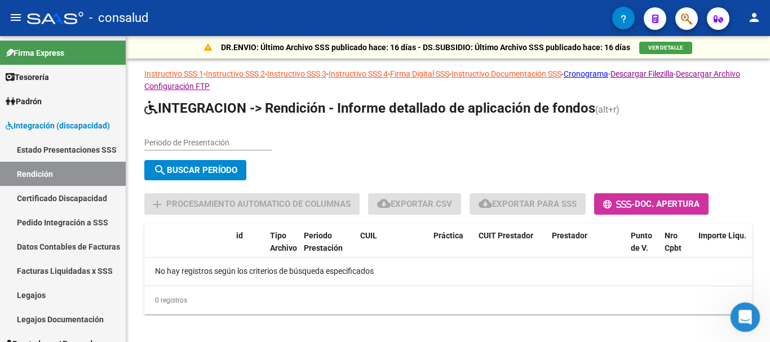
scroll to position [174, 0]
click at [204, 142] on input "Periodo de Presentación" at bounding box center [207, 143] width 127 height 10
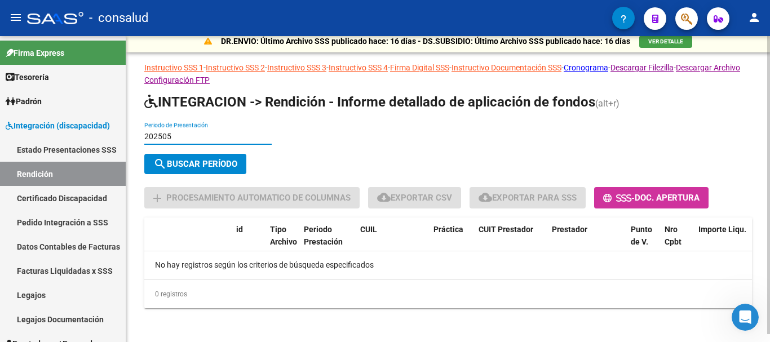
scroll to position [8, 0]
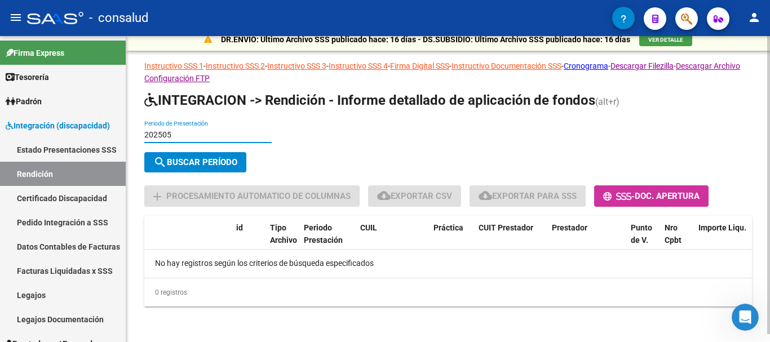
type input "202505"
click at [237, 162] on span "search Buscar Período" at bounding box center [195, 162] width 84 height 10
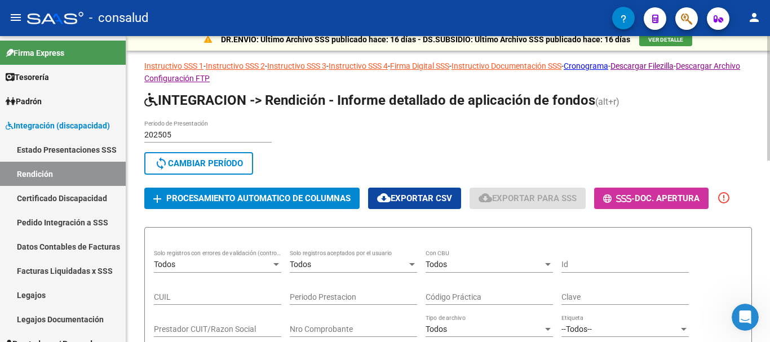
click at [235, 265] on div "Todos" at bounding box center [212, 265] width 117 height 10
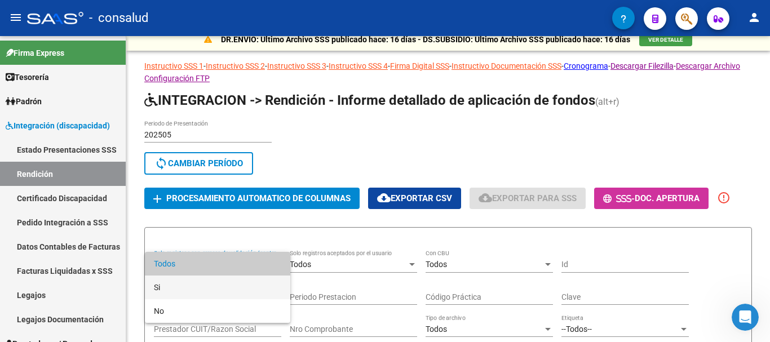
click at [224, 284] on span "Si" at bounding box center [217, 288] width 127 height 24
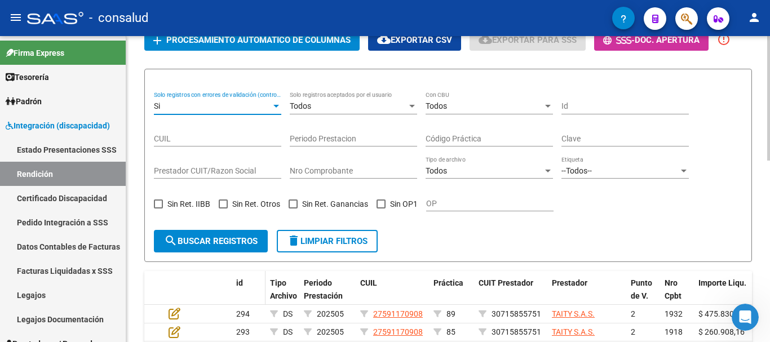
scroll to position [177, 0]
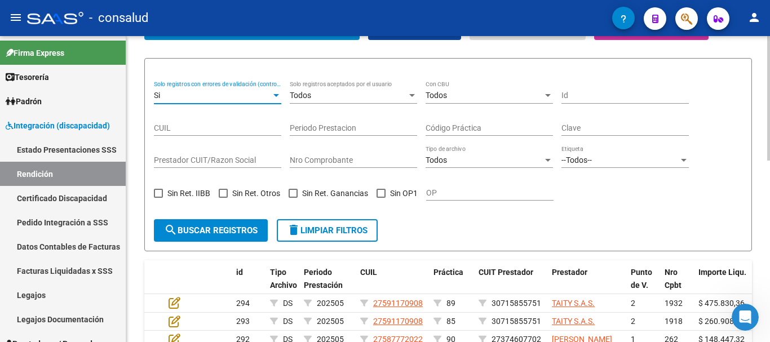
click at [228, 230] on span "search Buscar registros" at bounding box center [211, 231] width 94 height 10
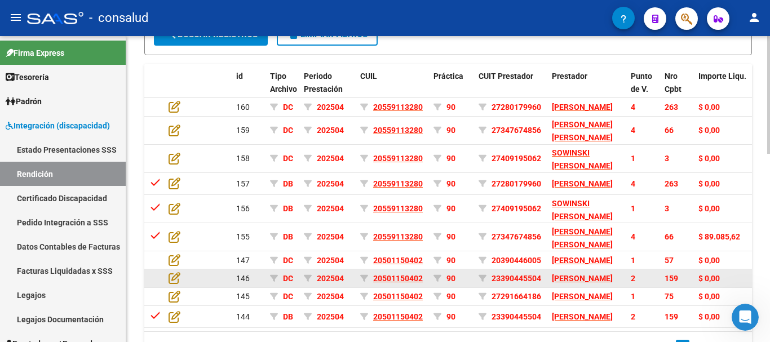
scroll to position [403, 0]
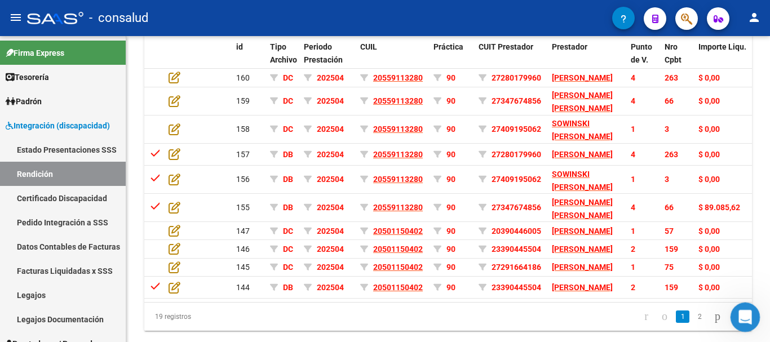
click at [746, 322] on icon "Abrir Intercom Messenger" at bounding box center [744, 316] width 19 height 19
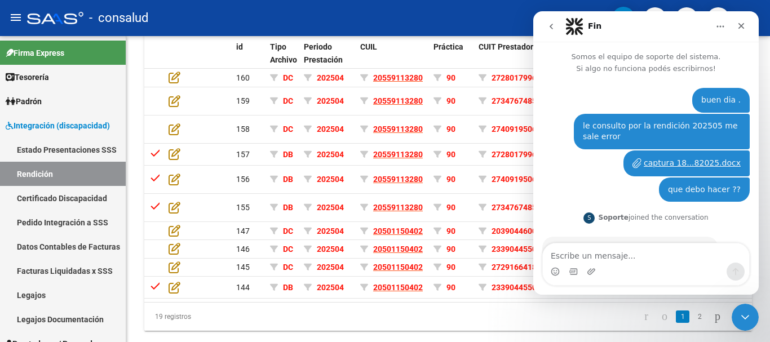
scroll to position [174, 0]
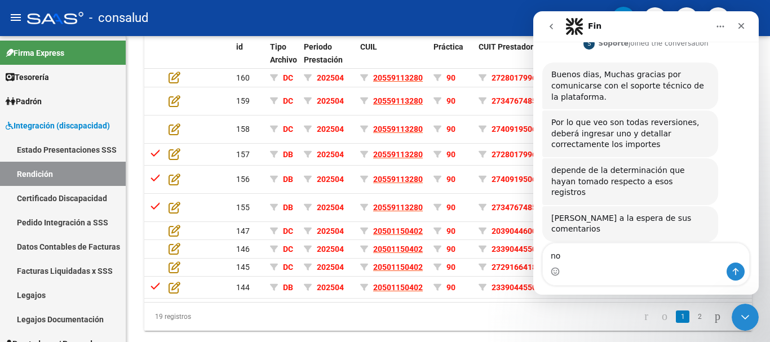
type textarea "n"
type textarea "algunos tienen una tilde que significa ?"
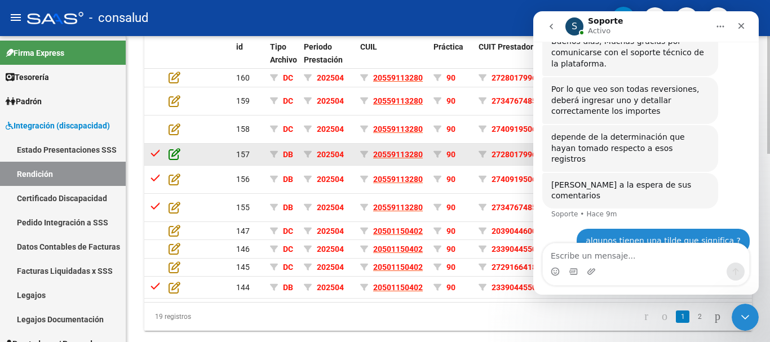
click at [173, 160] on icon at bounding box center [175, 154] width 12 height 12
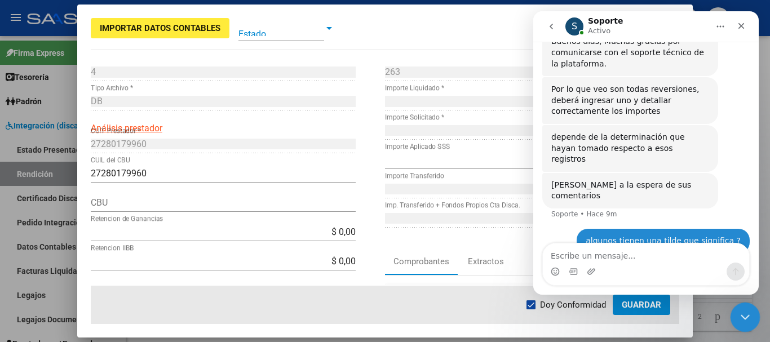
click at [740, 310] on icon "Cerrar Intercom Messenger" at bounding box center [744, 316] width 14 height 14
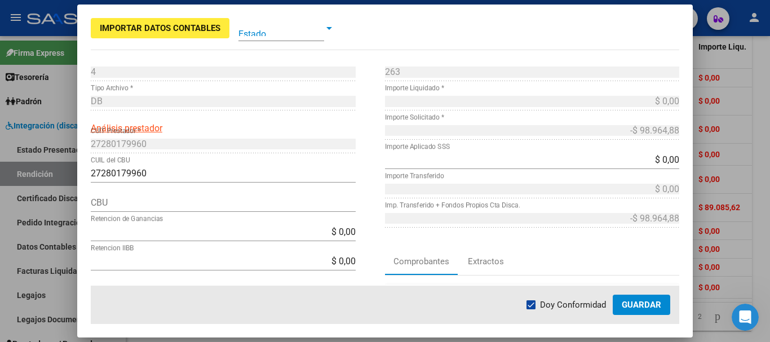
click at [329, 28] on div at bounding box center [330, 28] width 6 height 3
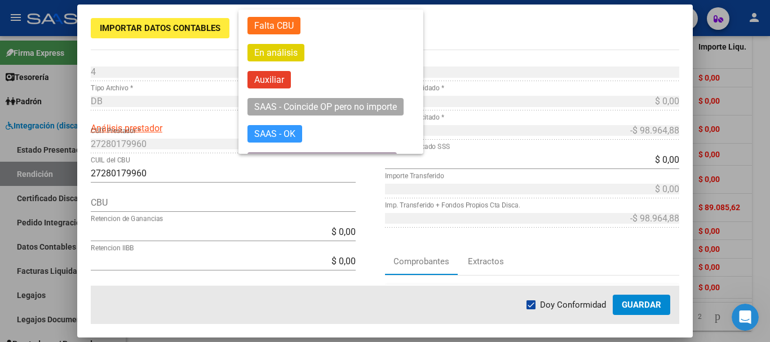
scroll to position [72, 0]
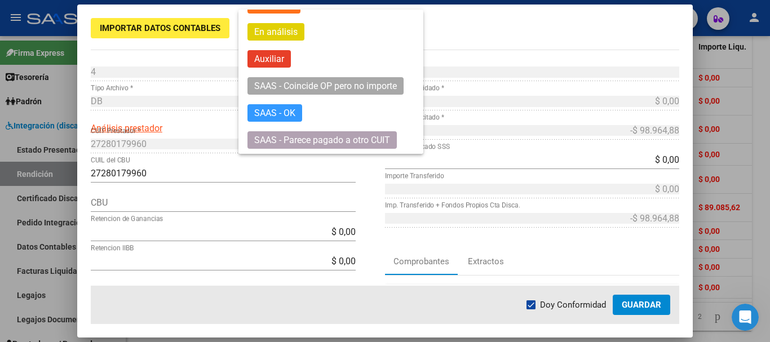
click at [459, 26] on div at bounding box center [385, 171] width 770 height 342
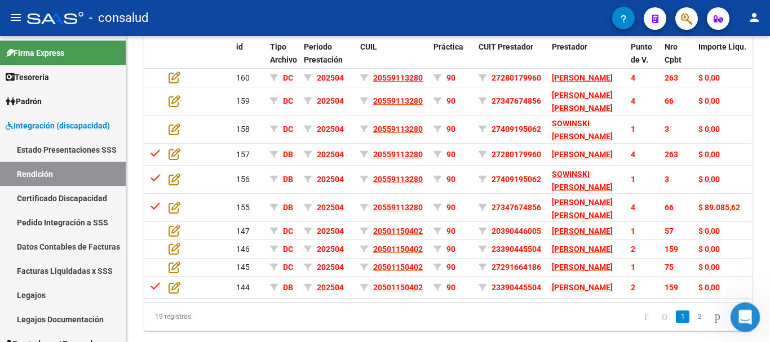
click at [746, 314] on icon "Abrir Intercom Messenger" at bounding box center [744, 316] width 19 height 19
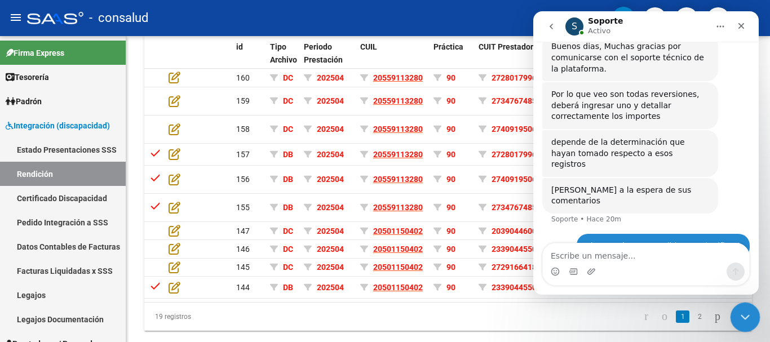
scroll to position [208, 0]
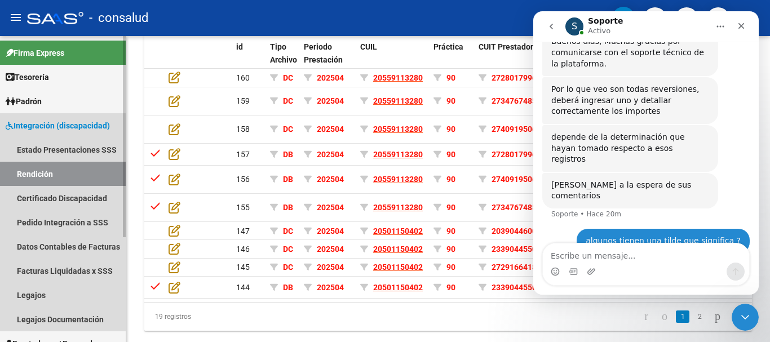
click at [75, 128] on span "Integración (discapacidad)" at bounding box center [58, 126] width 104 height 12
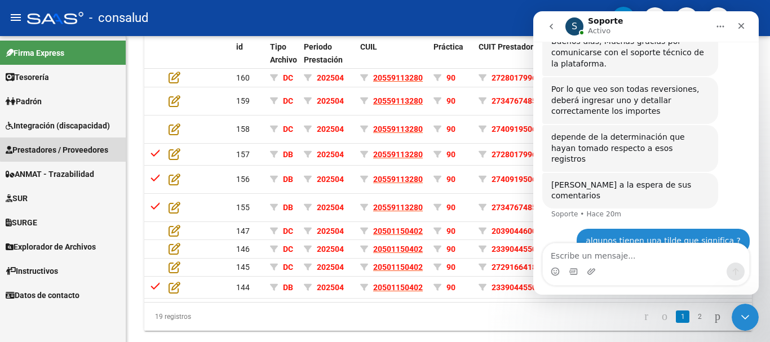
click at [77, 148] on span "Prestadores / Proveedores" at bounding box center [57, 150] width 103 height 12
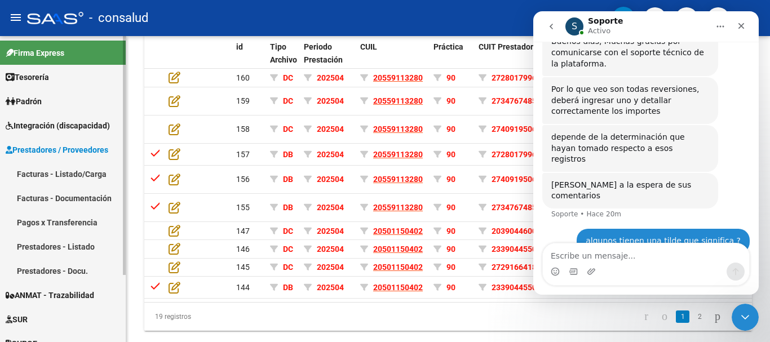
click at [73, 168] on link "Facturas - Listado/Carga" at bounding box center [63, 174] width 126 height 24
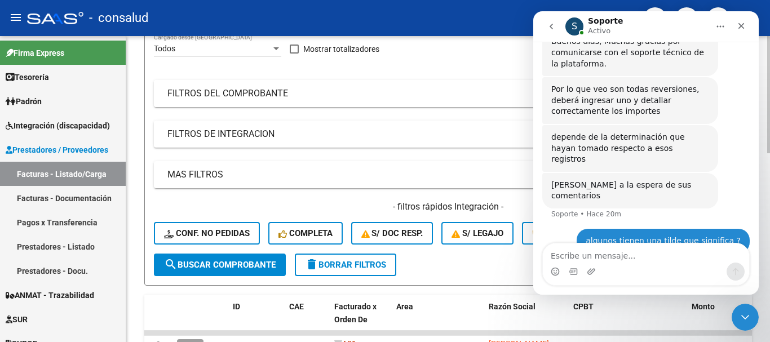
scroll to position [64, 0]
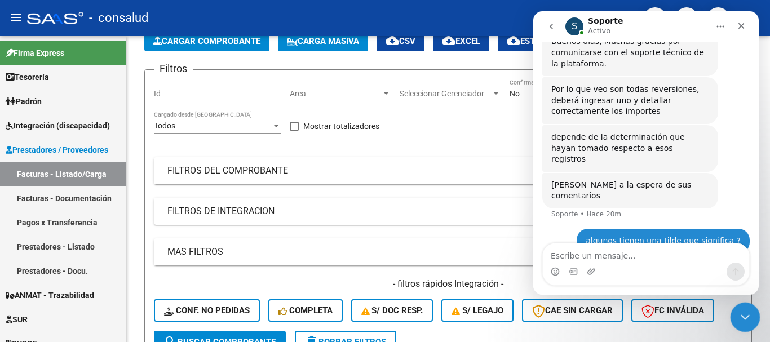
click at [736, 318] on div "Cerrar Intercom Messenger" at bounding box center [743, 315] width 27 height 27
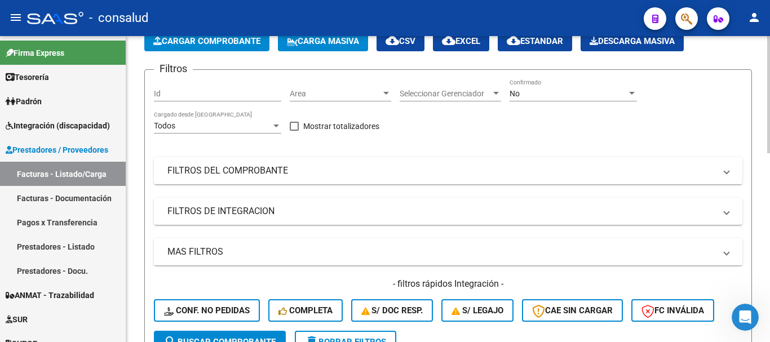
drag, startPoint x: 242, startPoint y: 179, endPoint x: 238, endPoint y: 187, distance: 8.8
click at [243, 179] on mat-expansion-panel-header "FILTROS DEL COMPROBANTE" at bounding box center [448, 170] width 589 height 27
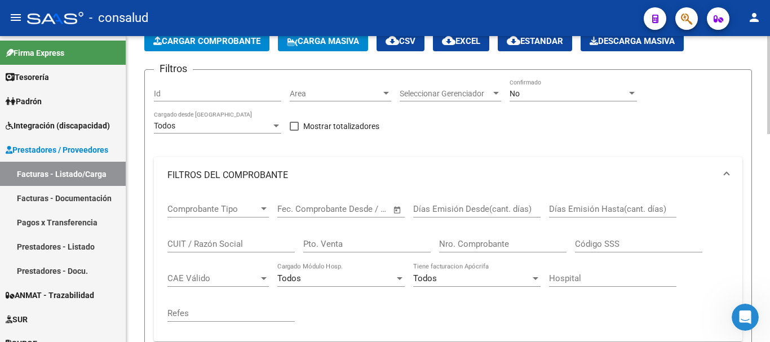
click at [215, 240] on input "CUIT / Razón Social" at bounding box center [231, 244] width 127 height 10
type input "27294162033"
click at [546, 97] on div "No" at bounding box center [568, 94] width 117 height 10
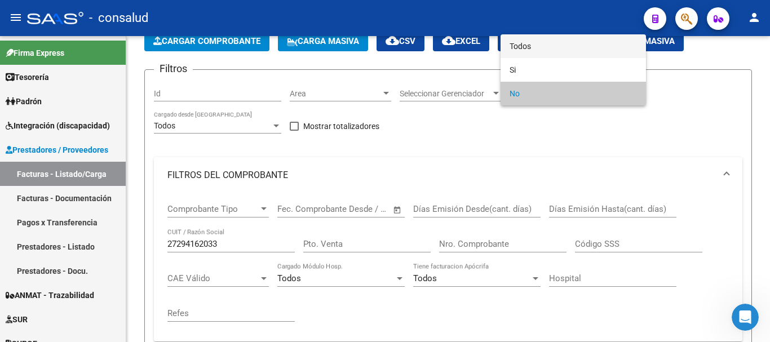
click at [546, 38] on span "Todos" at bounding box center [573, 46] width 127 height 24
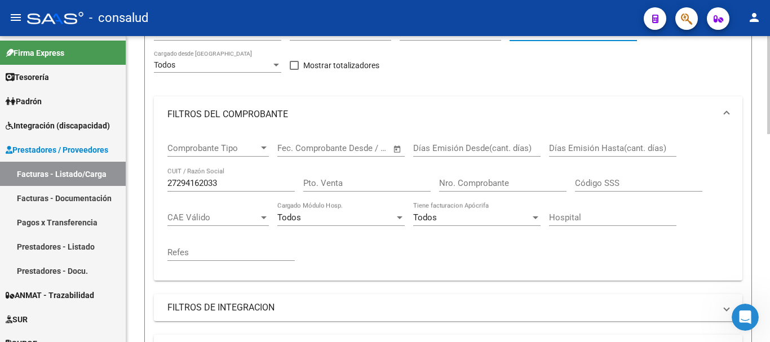
scroll to position [290, 0]
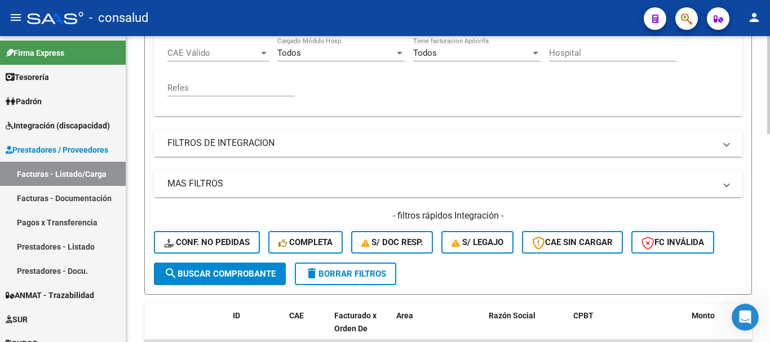
click at [190, 266] on button "search Buscar Comprobante" at bounding box center [220, 274] width 132 height 23
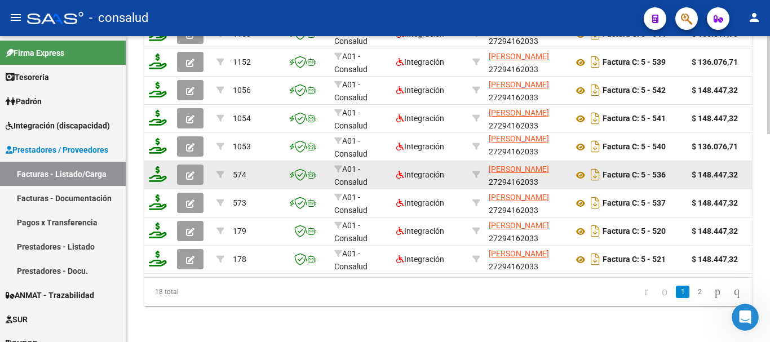
scroll to position [652, 0]
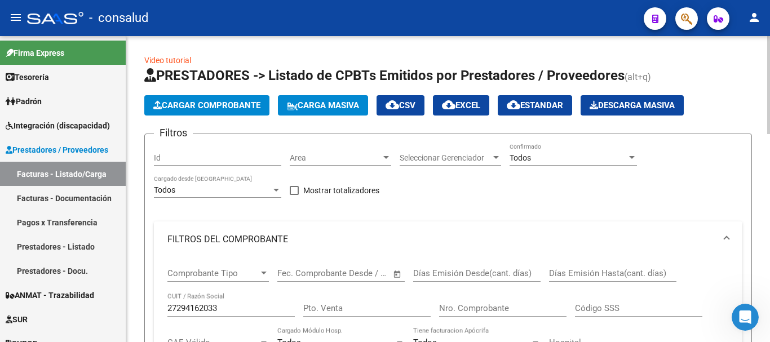
click at [573, 158] on div "Todos" at bounding box center [568, 158] width 117 height 10
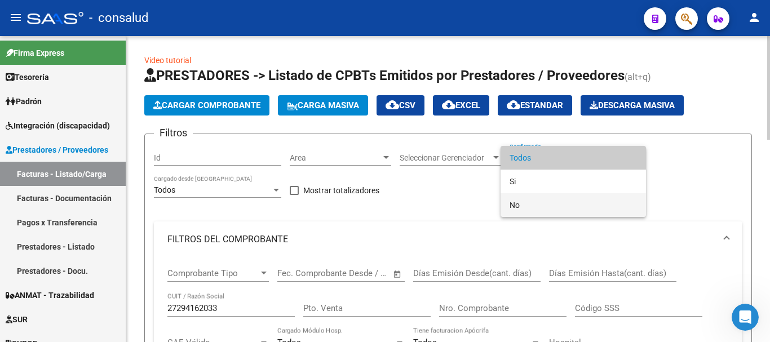
click at [563, 195] on span "No" at bounding box center [573, 205] width 127 height 24
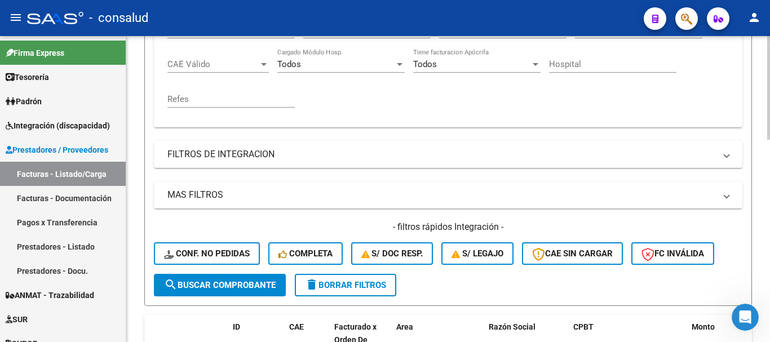
scroll to position [282, 0]
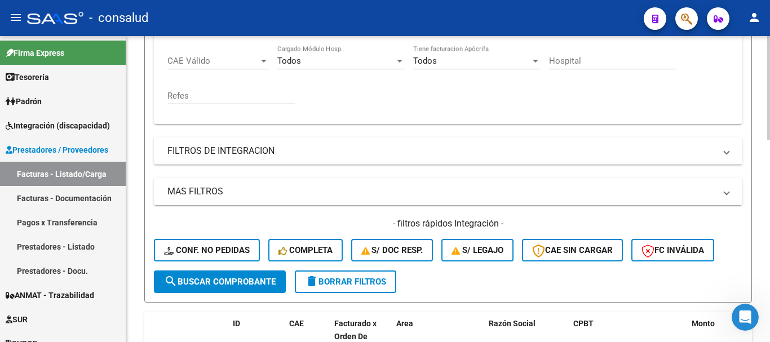
click at [218, 274] on button "search Buscar Comprobante" at bounding box center [220, 282] width 132 height 23
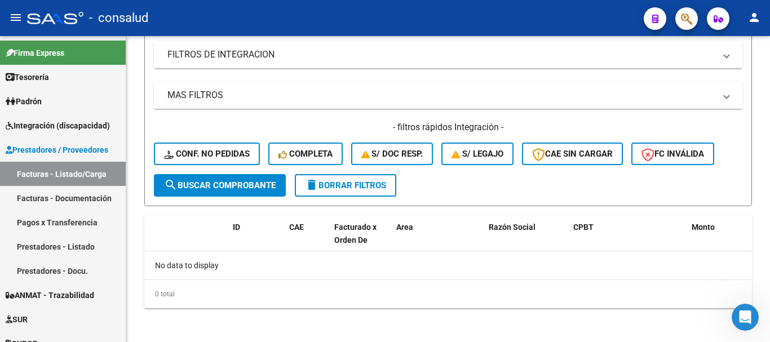
scroll to position [381, 0]
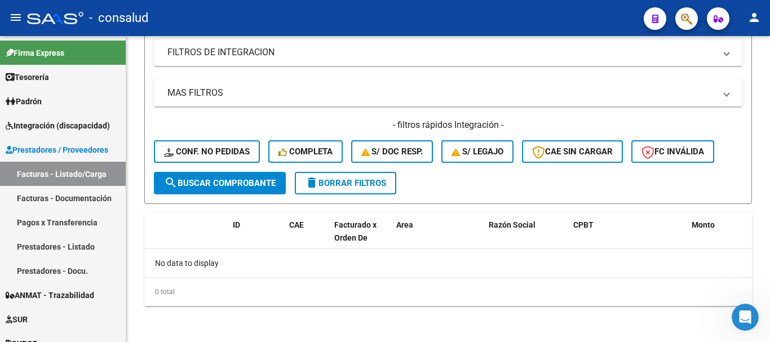
click at [362, 189] on button "delete Borrar Filtros" at bounding box center [346, 183] width 102 height 23
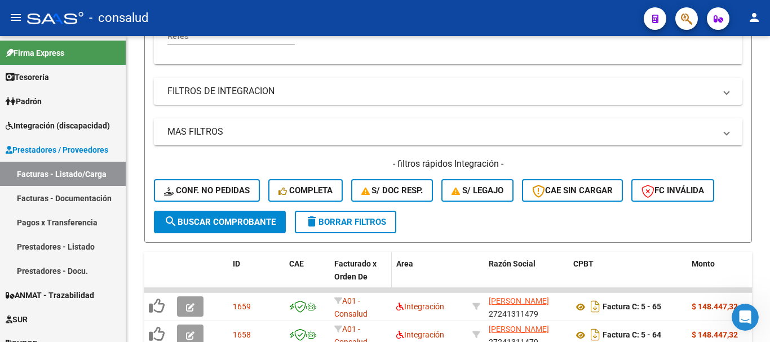
scroll to position [155, 0]
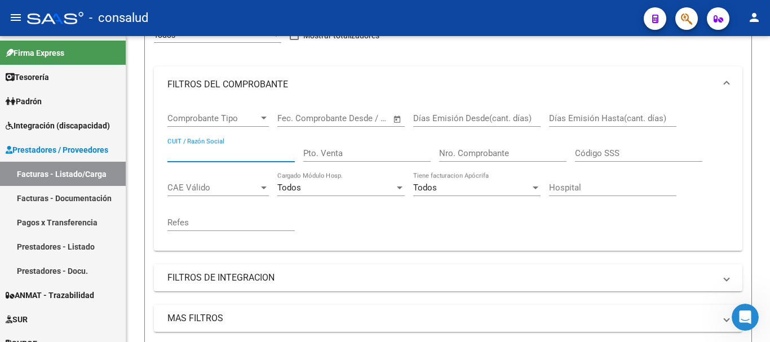
drag, startPoint x: 222, startPoint y: 153, endPoint x: 186, endPoint y: 152, distance: 36.1
click at [186, 152] on input "CUIT / Razón Social" at bounding box center [231, 153] width 127 height 10
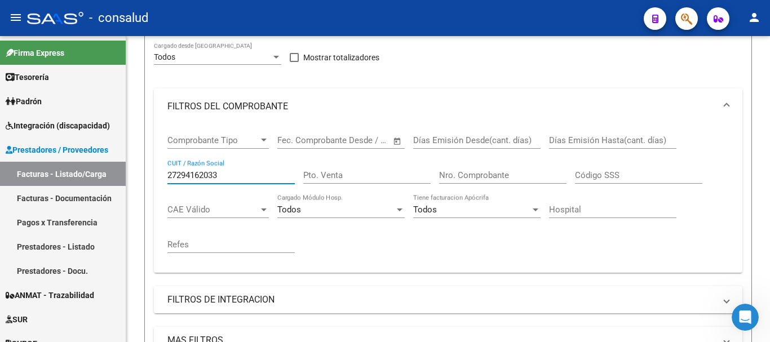
scroll to position [99, 0]
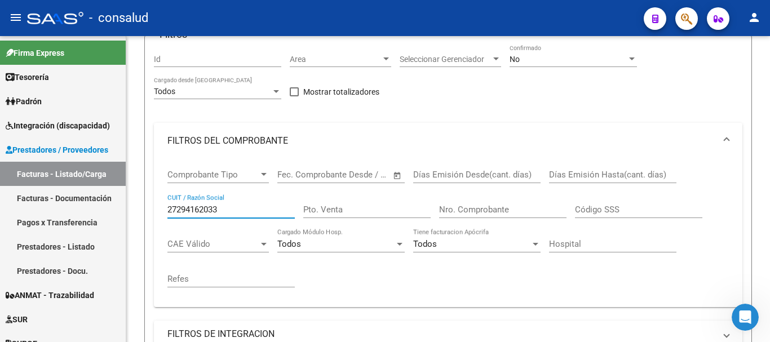
type input "27294162033"
click at [566, 62] on div "No" at bounding box center [568, 60] width 117 height 10
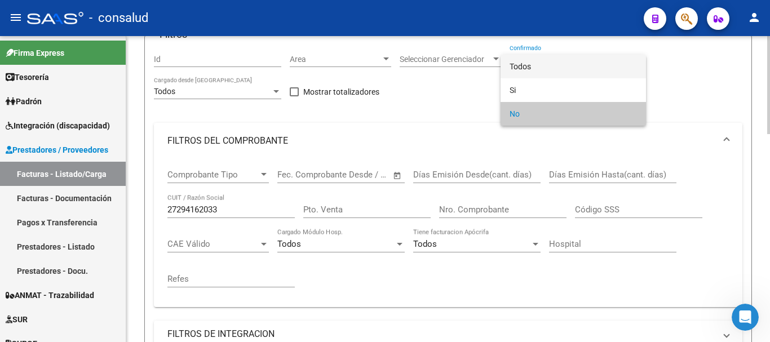
click at [552, 69] on span "Todos" at bounding box center [573, 67] width 127 height 24
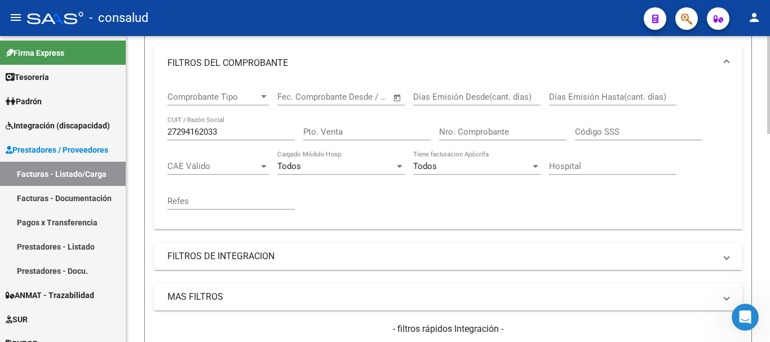
scroll to position [324, 0]
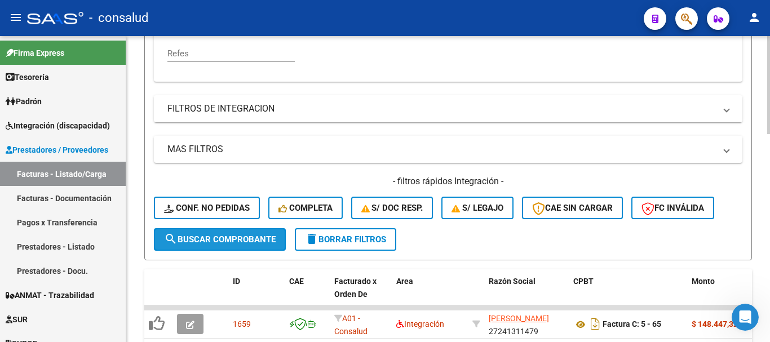
click at [200, 238] on span "search Buscar Comprobante" at bounding box center [220, 240] width 112 height 10
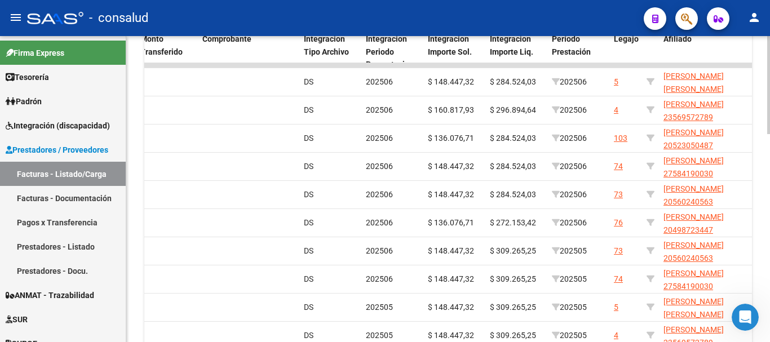
scroll to position [596, 0]
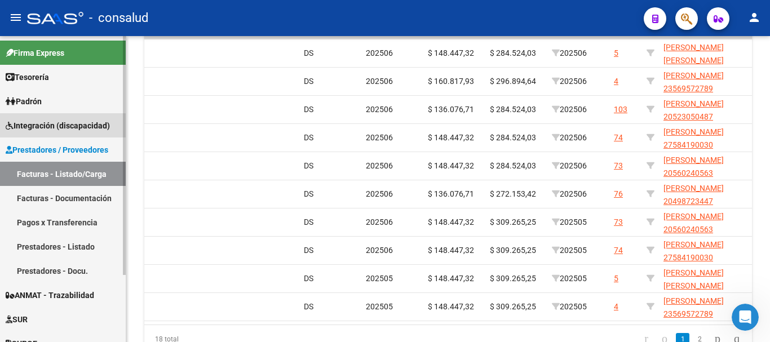
click at [67, 127] on span "Integración (discapacidad)" at bounding box center [58, 126] width 104 height 12
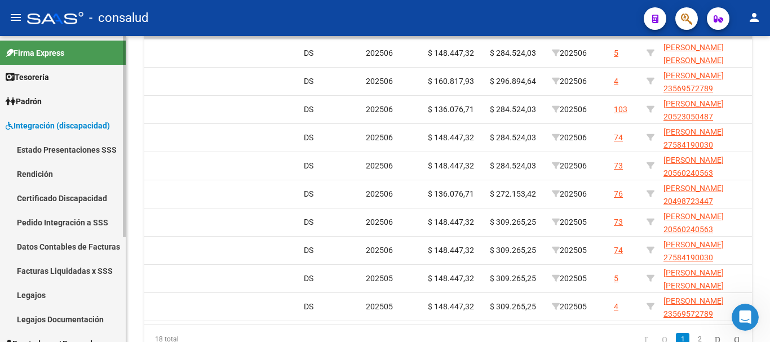
click at [49, 288] on link "Legajos" at bounding box center [63, 295] width 126 height 24
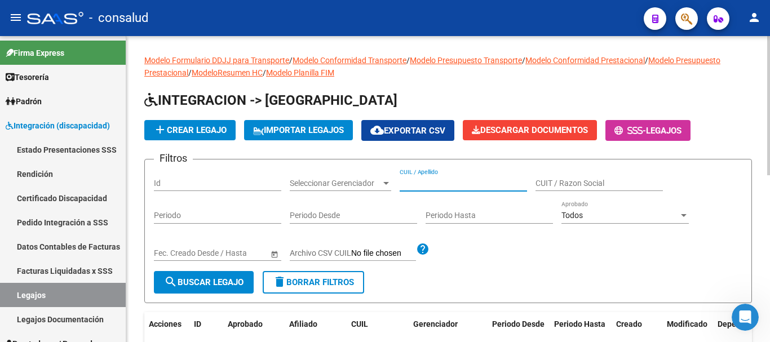
click at [459, 183] on input "CUIL / Apellido" at bounding box center [463, 184] width 127 height 10
type input "DUARTE"
click at [219, 286] on span "search Buscar Legajo" at bounding box center [204, 282] width 80 height 10
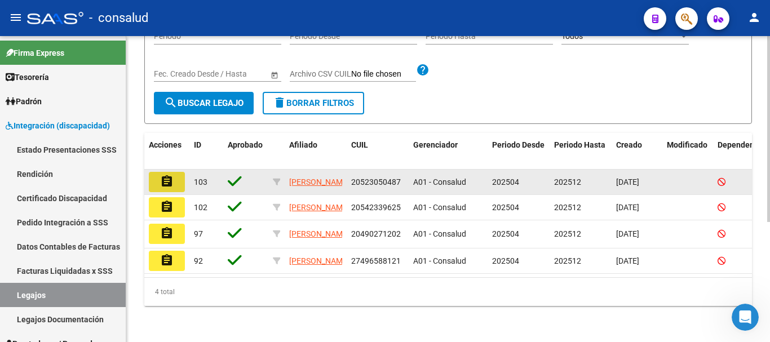
click at [170, 175] on mat-icon "assignment" at bounding box center [167, 182] width 14 height 14
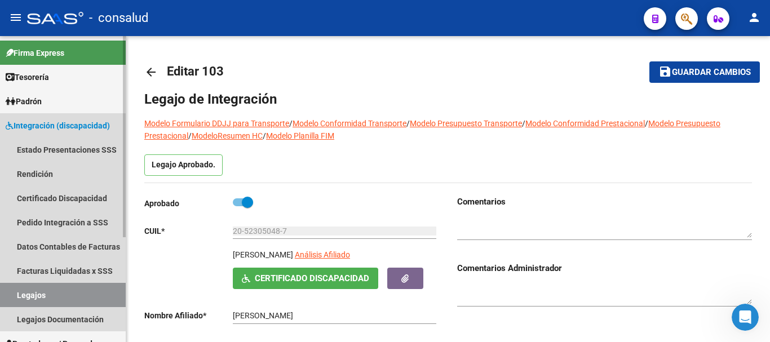
click at [65, 296] on link "Legajos" at bounding box center [63, 295] width 126 height 24
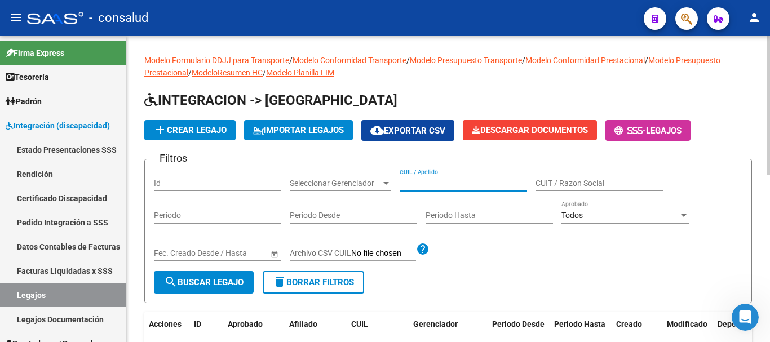
click at [430, 184] on input "CUIL / Apellido" at bounding box center [463, 184] width 127 height 10
type input "ASUNCION"
click at [218, 291] on button "search Buscar Legajo" at bounding box center [204, 282] width 100 height 23
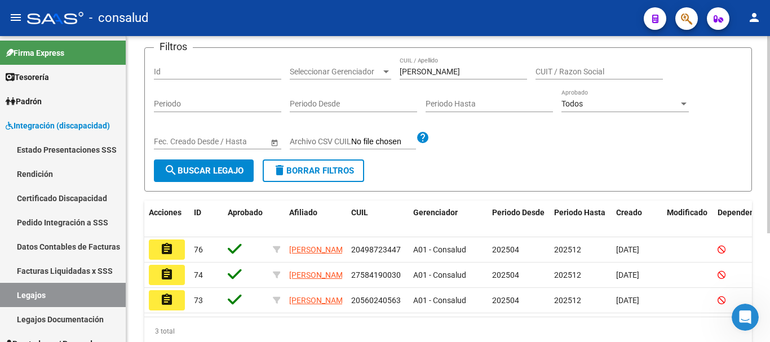
scroll to position [113, 0]
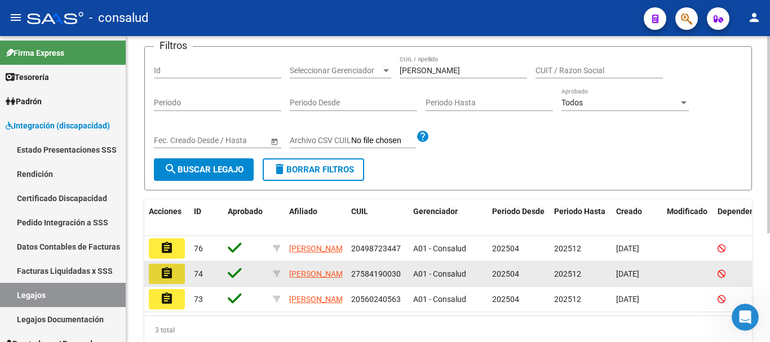
click at [156, 275] on button "assignment" at bounding box center [167, 274] width 36 height 20
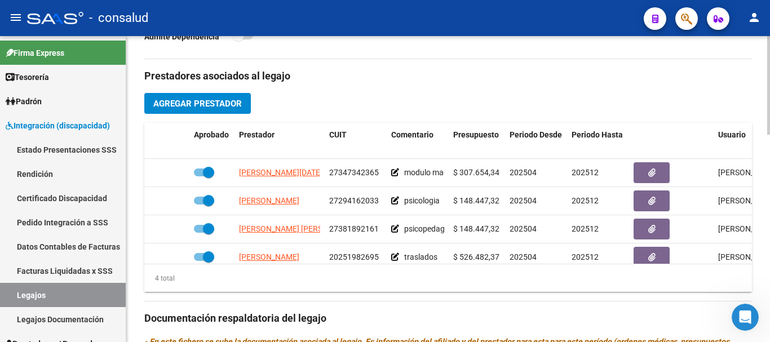
scroll to position [395, 0]
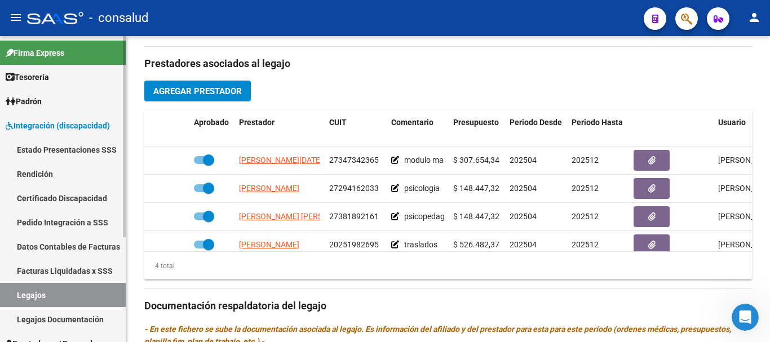
click at [56, 299] on link "Legajos" at bounding box center [63, 295] width 126 height 24
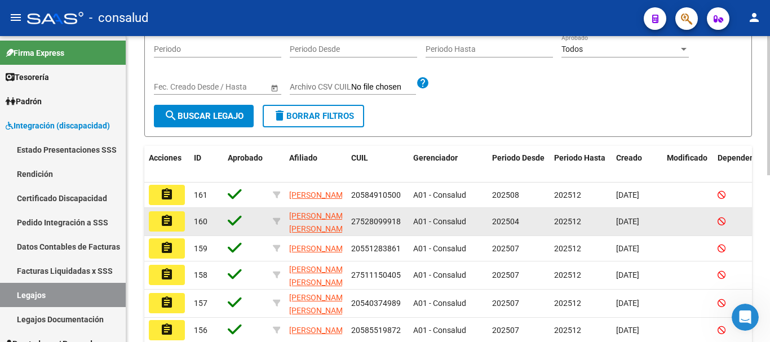
scroll to position [85, 0]
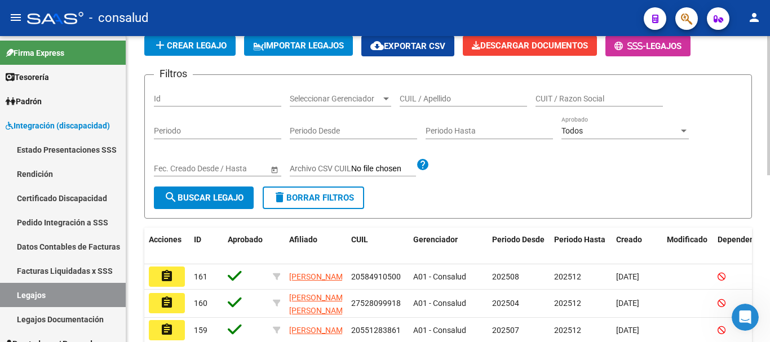
click at [451, 104] on div "CUIL / Apellido" at bounding box center [463, 95] width 127 height 23
click at [451, 98] on input "CUIL / Apellido" at bounding box center [463, 99] width 127 height 10
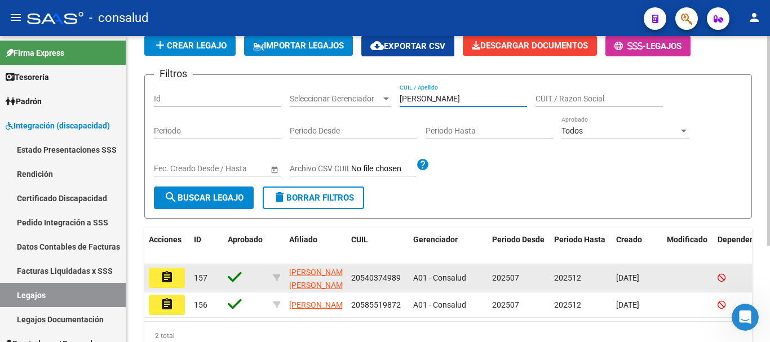
type input "REIS"
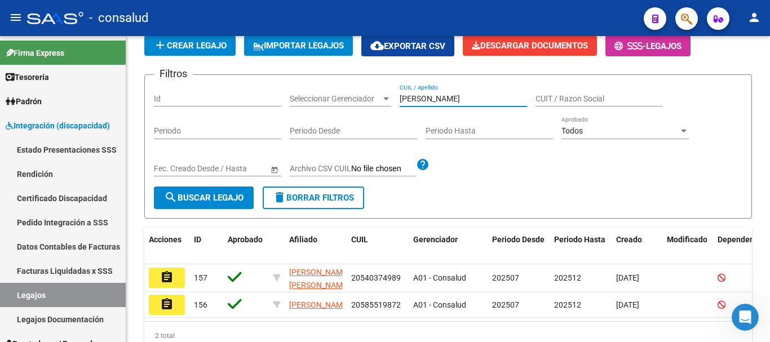
click at [172, 280] on mat-icon "assignment" at bounding box center [167, 278] width 14 height 14
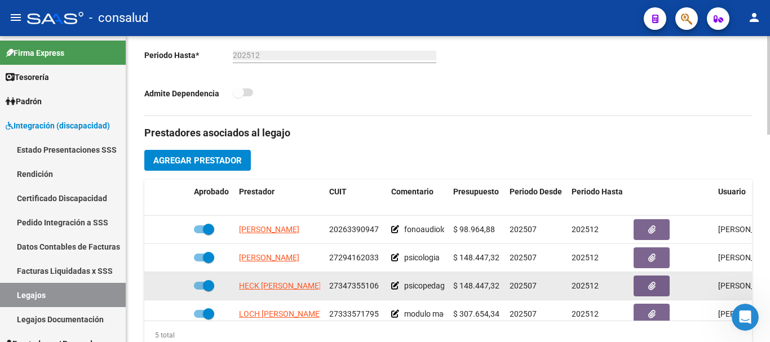
scroll to position [338, 0]
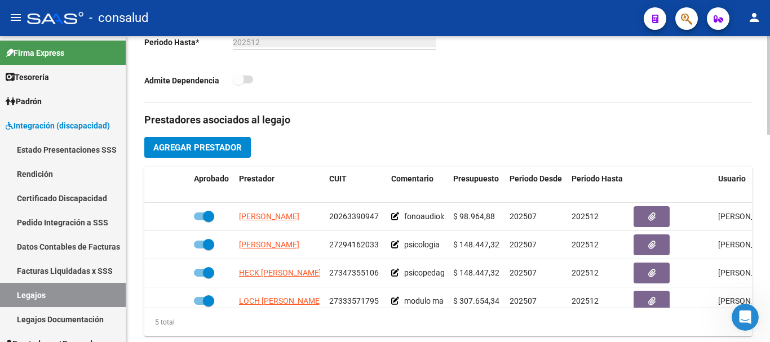
click at [730, 320] on div "5 total" at bounding box center [448, 323] width 608 height 28
click at [738, 316] on icon "Abrir Intercom Messenger" at bounding box center [744, 316] width 19 height 19
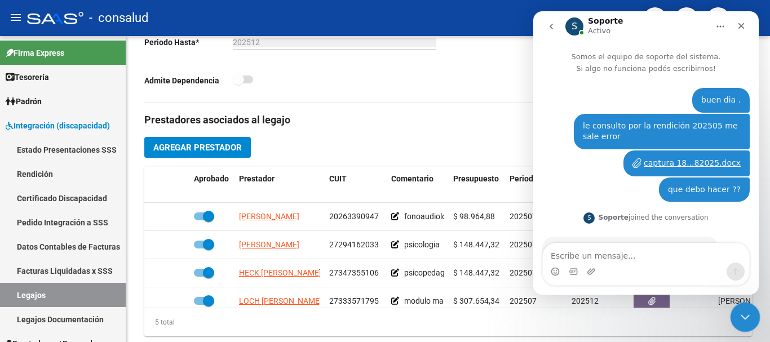
scroll to position [208, 0]
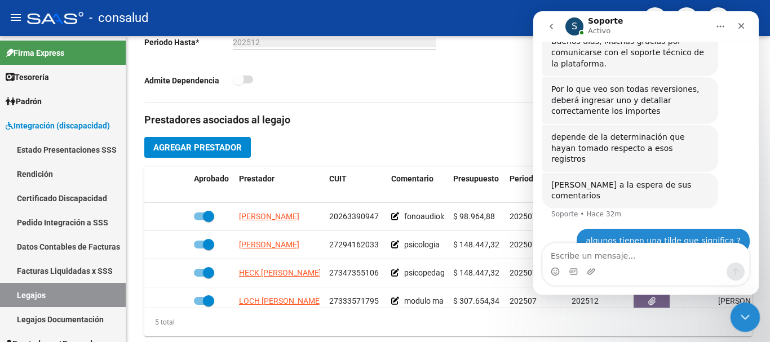
click at [744, 309] on icon "Cerrar Intercom Messenger" at bounding box center [744, 316] width 14 height 14
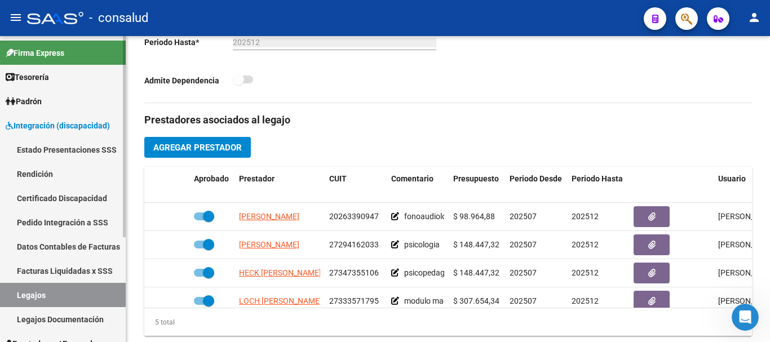
click at [55, 281] on link "Facturas Liquidadas x SSS" at bounding box center [63, 271] width 126 height 24
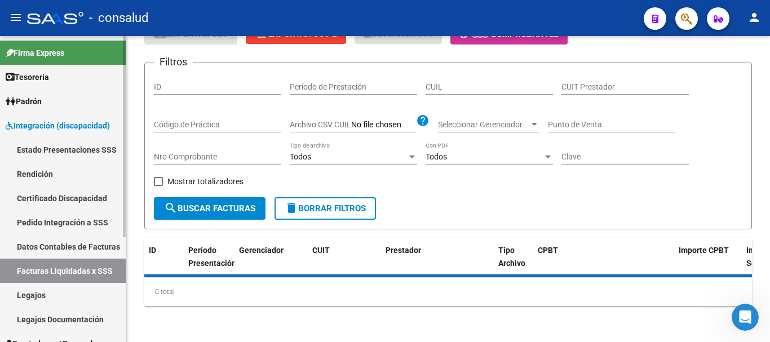
click at [62, 296] on link "Legajos" at bounding box center [63, 295] width 126 height 24
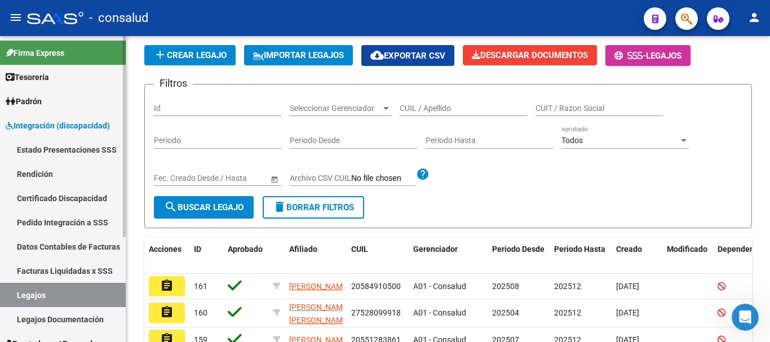
scroll to position [338, 0]
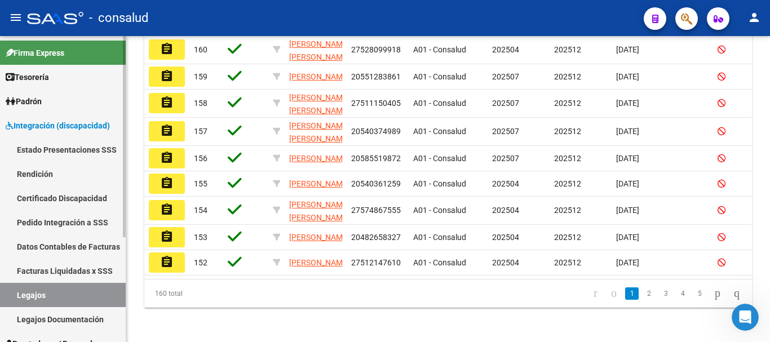
click at [86, 127] on span "Integración (discapacidad)" at bounding box center [58, 126] width 104 height 12
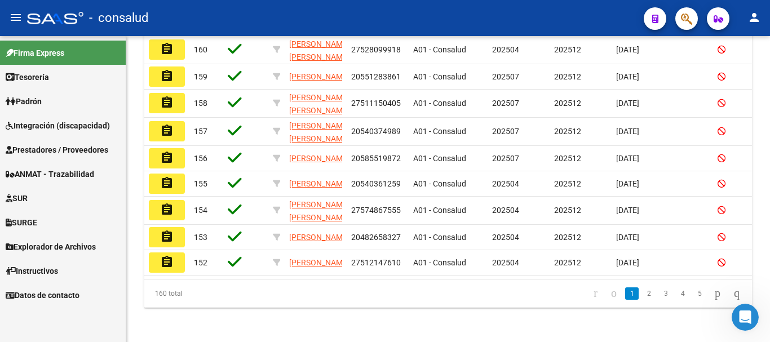
click at [86, 153] on span "Prestadores / Proveedores" at bounding box center [57, 150] width 103 height 12
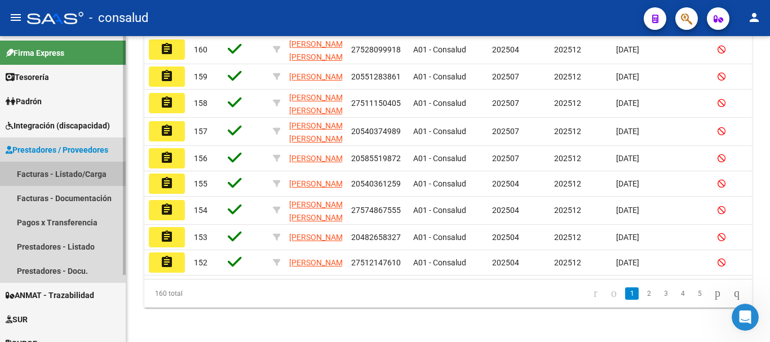
click at [81, 174] on link "Facturas - Listado/Carga" at bounding box center [63, 174] width 126 height 24
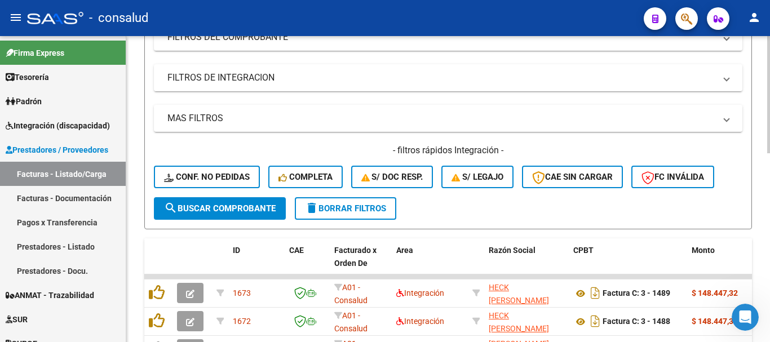
scroll to position [29, 0]
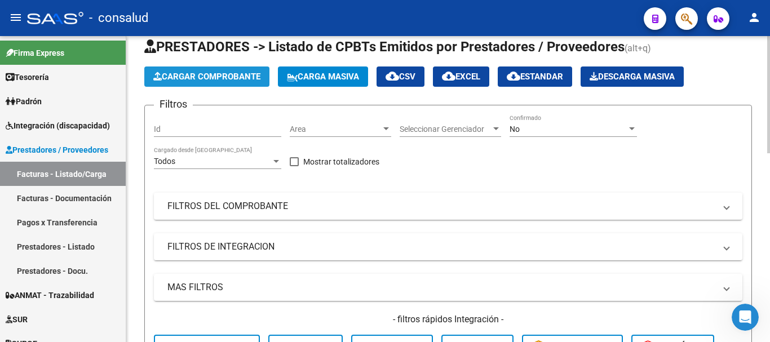
click at [209, 74] on span "Cargar Comprobante" at bounding box center [206, 77] width 107 height 10
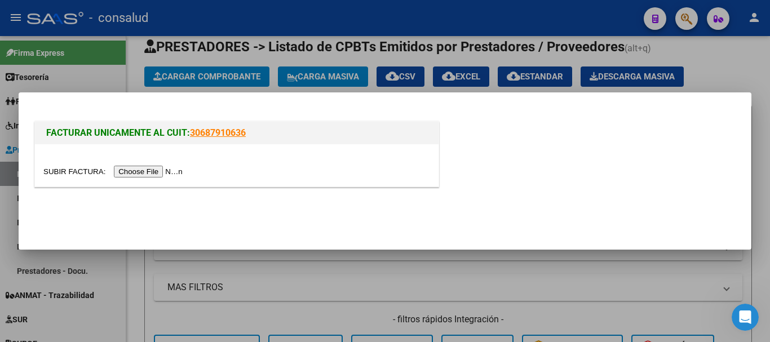
click at [153, 174] on input "file" at bounding box center [114, 172] width 143 height 12
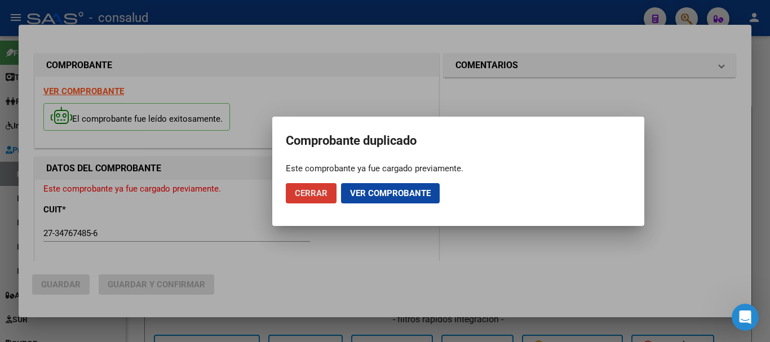
click at [297, 193] on span "Cerrar" at bounding box center [311, 193] width 33 height 10
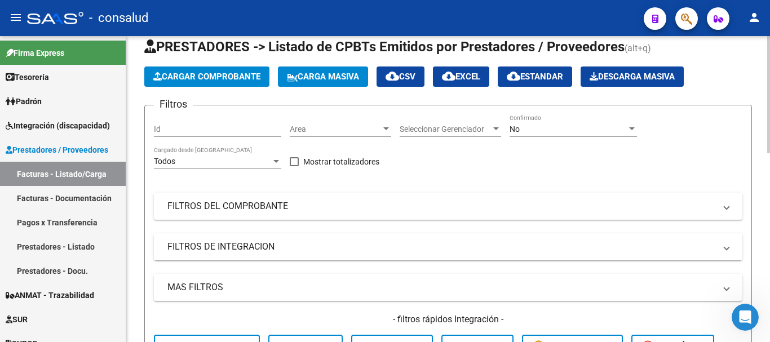
click at [187, 80] on span "Cargar Comprobante" at bounding box center [206, 77] width 107 height 10
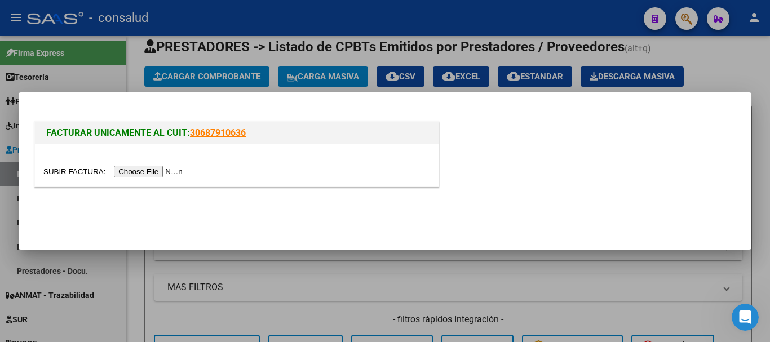
click at [157, 175] on input "file" at bounding box center [114, 172] width 143 height 12
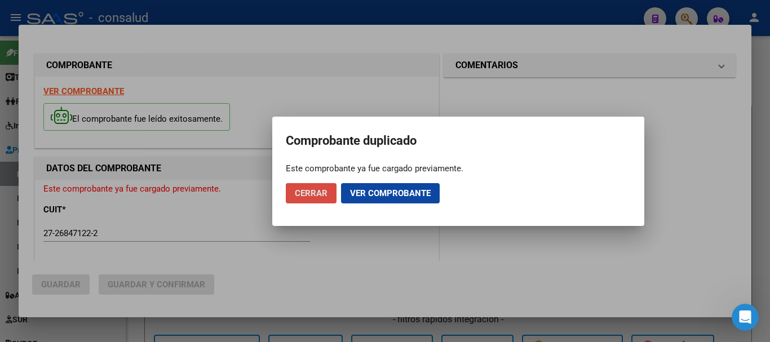
click at [302, 195] on span "Cerrar" at bounding box center [311, 193] width 33 height 10
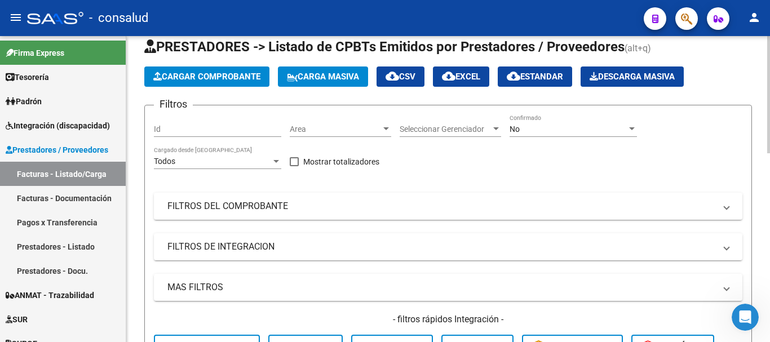
click at [205, 76] on span "Cargar Comprobante" at bounding box center [206, 77] width 107 height 10
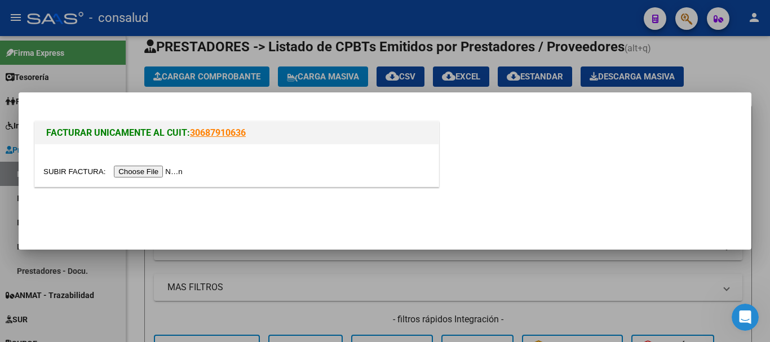
click at [157, 165] on div at bounding box center [237, 165] width 404 height 42
click at [157, 168] on input "file" at bounding box center [114, 172] width 143 height 12
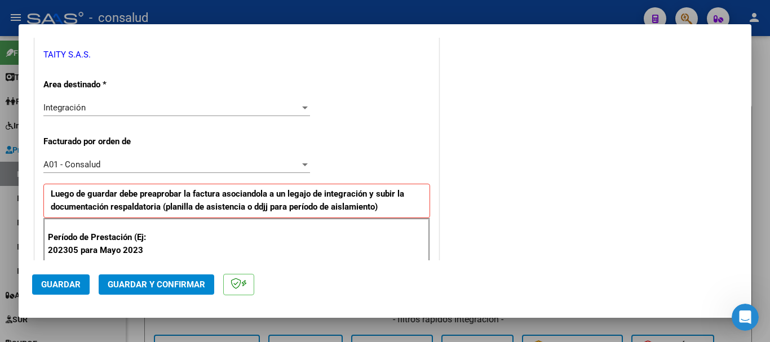
scroll to position [282, 0]
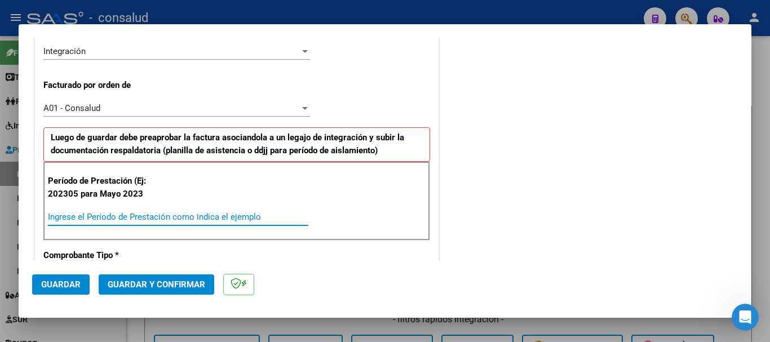
click at [153, 214] on input "Ingrese el Período de Prestación como indica el ejemplo" at bounding box center [178, 217] width 261 height 10
type input "202507"
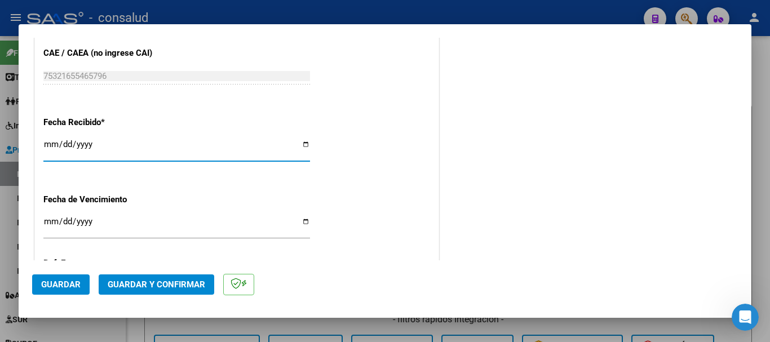
click at [65, 288] on span "Guardar" at bounding box center [60, 285] width 39 height 10
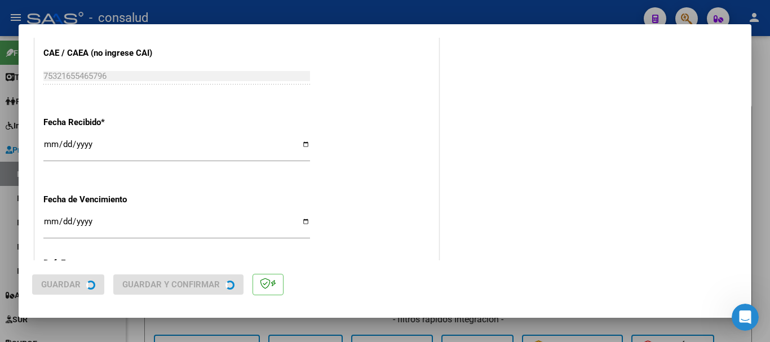
scroll to position [0, 0]
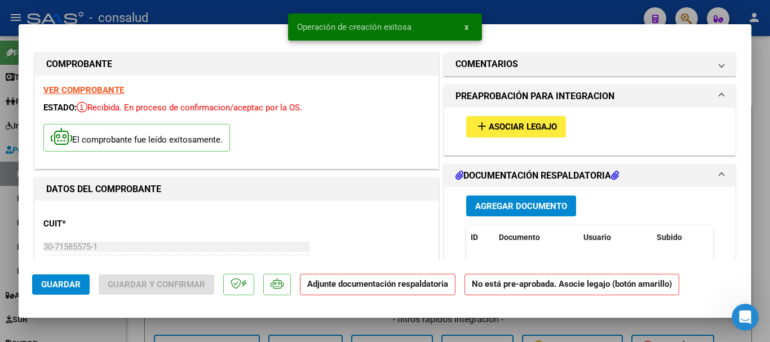
click at [510, 129] on span "Asociar Legajo" at bounding box center [523, 127] width 68 height 10
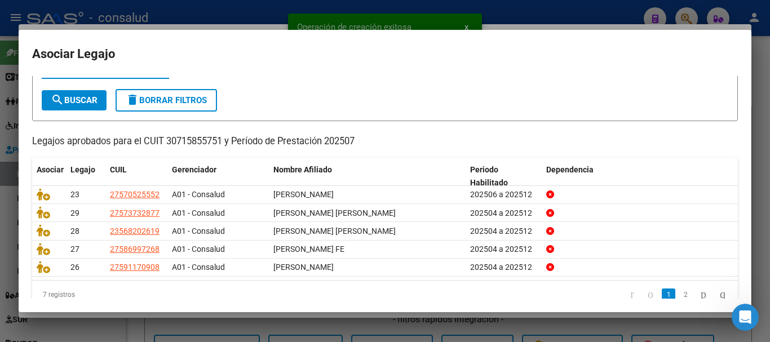
scroll to position [74, 0]
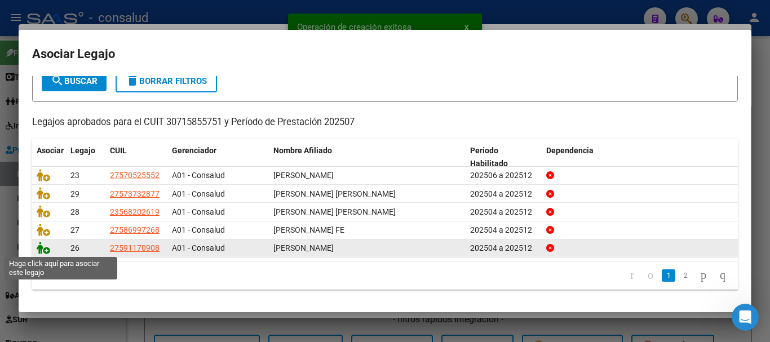
click at [43, 249] on icon at bounding box center [44, 248] width 14 height 12
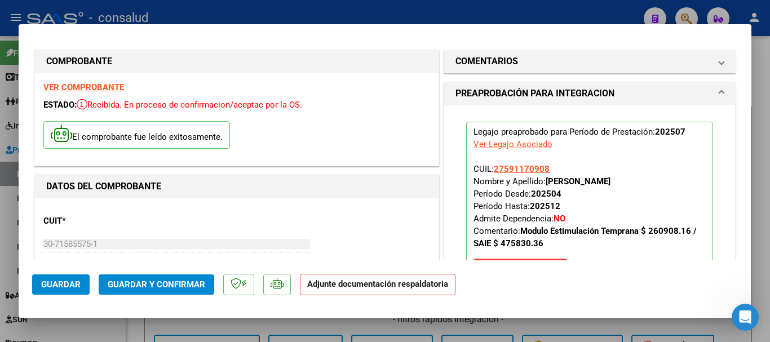
scroll to position [0, 0]
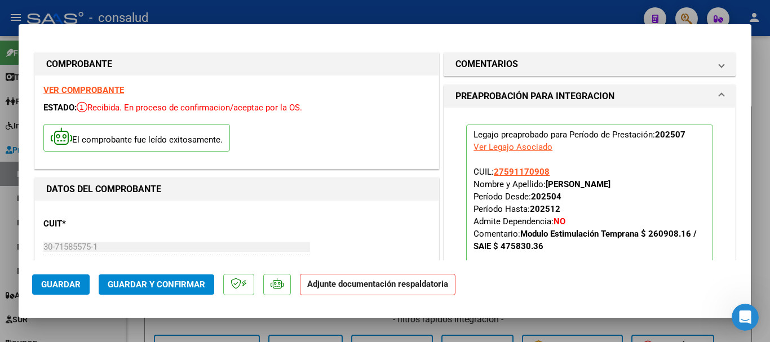
click at [98, 86] on strong "VER COMPROBANTE" at bounding box center [83, 90] width 81 height 10
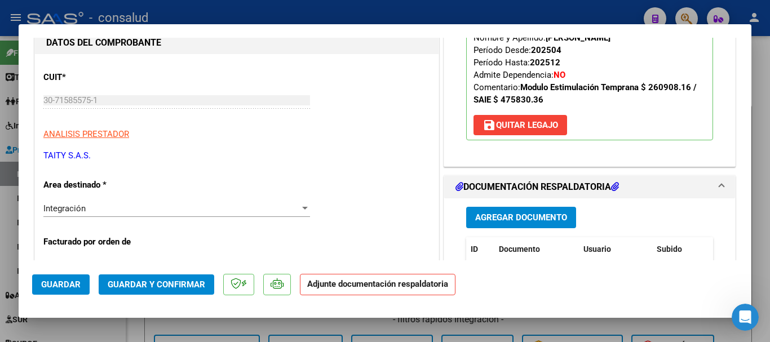
scroll to position [282, 0]
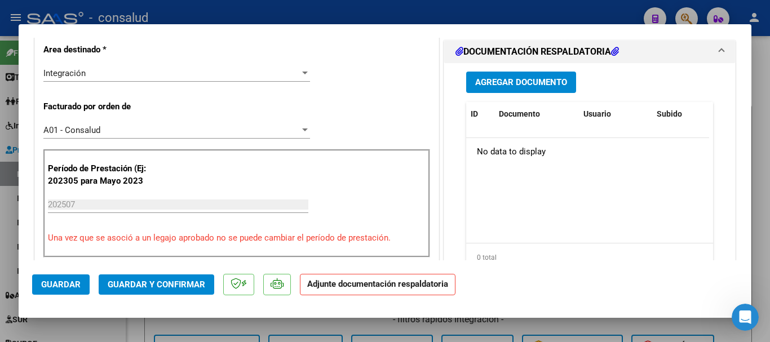
click at [495, 81] on span "Agregar Documento" at bounding box center [521, 83] width 92 height 10
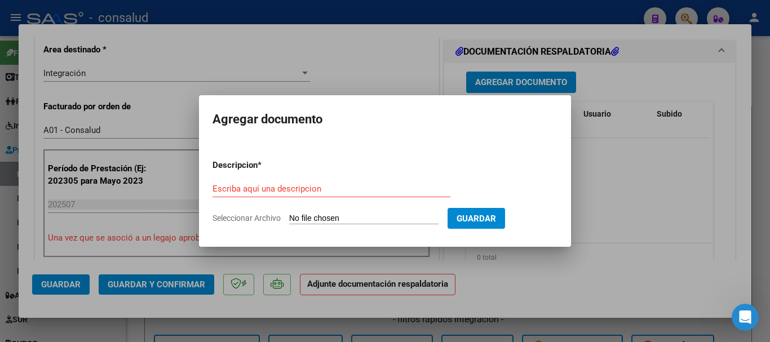
click at [342, 220] on input "Seleccionar Archivo" at bounding box center [363, 219] width 149 height 11
type input "C:\fakepath\Martinez Mora planilla MET 202507.pdf"
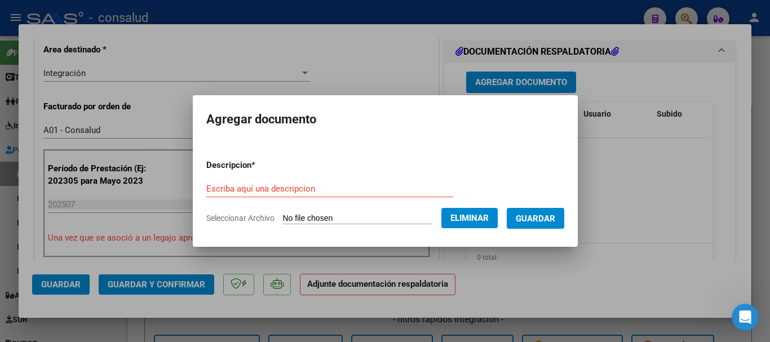
click at [236, 182] on div "Escriba aquí una descripcion" at bounding box center [329, 188] width 247 height 17
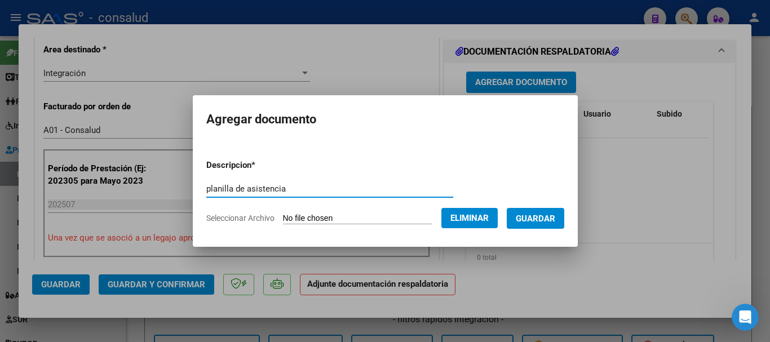
type input "planilla de asistencia"
click at [554, 226] on button "Guardar" at bounding box center [536, 218] width 58 height 21
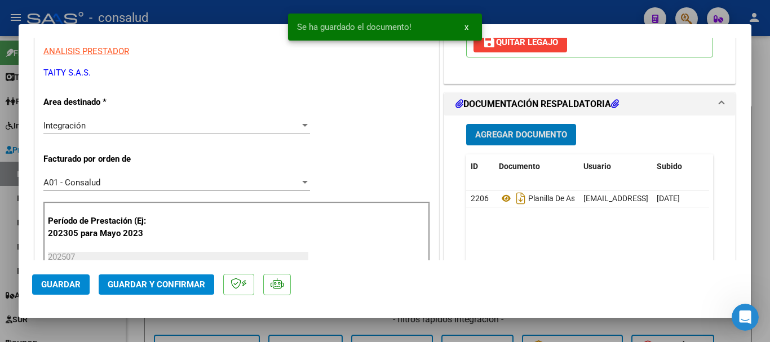
scroll to position [169, 0]
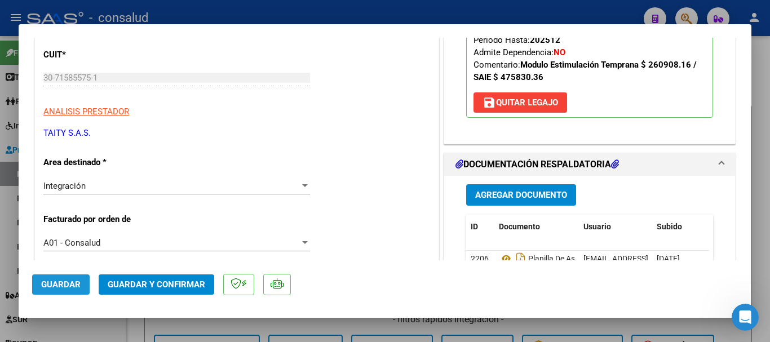
click at [52, 287] on span "Guardar" at bounding box center [60, 285] width 39 height 10
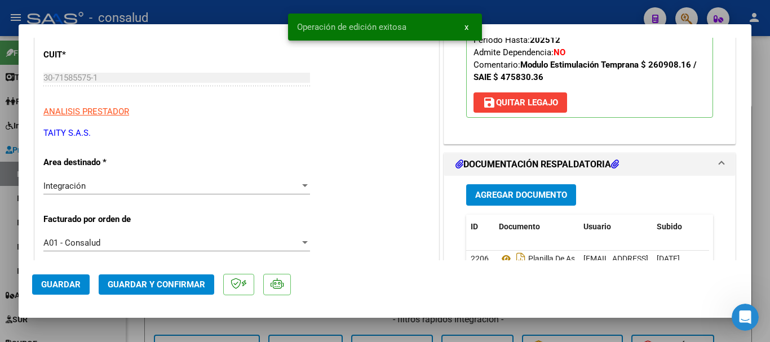
click at [112, 283] on span "Guardar y Confirmar" at bounding box center [157, 285] width 98 height 10
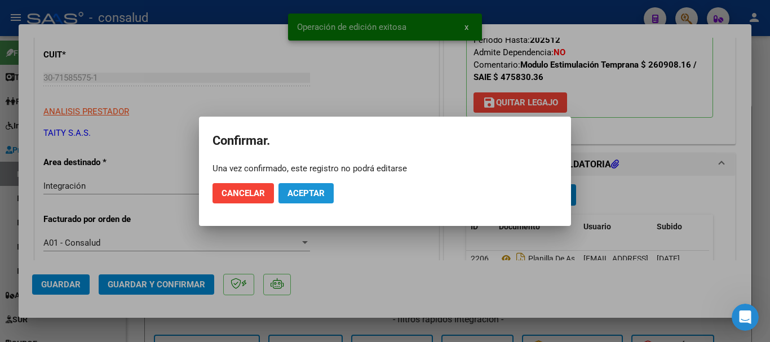
click at [323, 187] on button "Aceptar" at bounding box center [306, 193] width 55 height 20
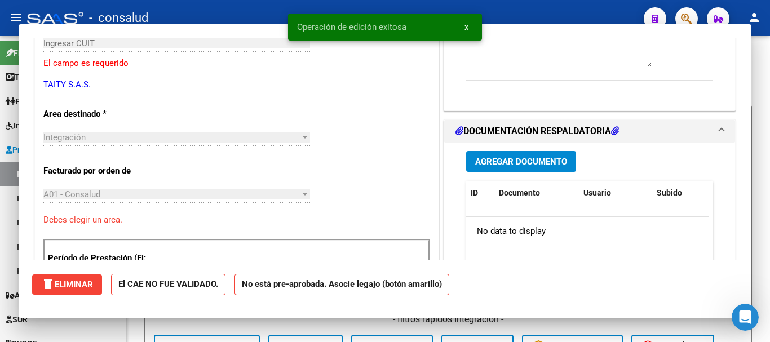
scroll to position [0, 0]
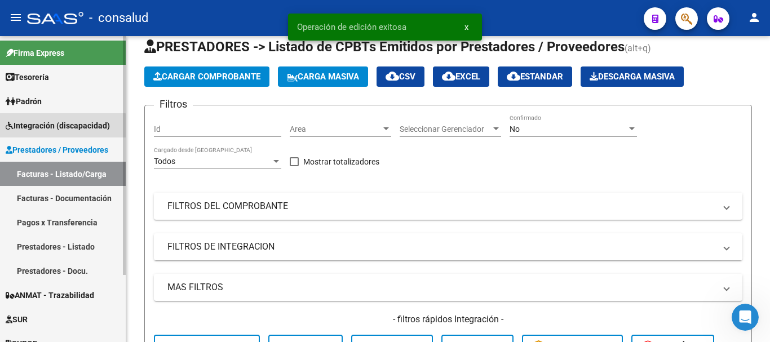
click at [60, 126] on span "Integración (discapacidad)" at bounding box center [58, 126] width 104 height 12
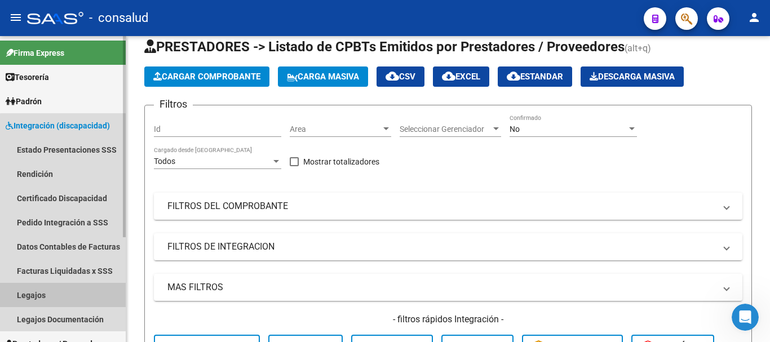
click at [77, 298] on link "Legajos" at bounding box center [63, 295] width 126 height 24
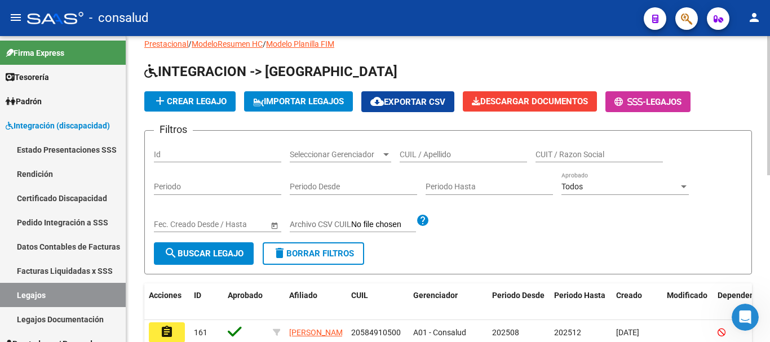
click at [434, 153] on input "CUIL / Apellido" at bounding box center [463, 155] width 127 height 10
type input "martinez"
click at [173, 261] on button "search Buscar Legajo" at bounding box center [204, 254] width 100 height 23
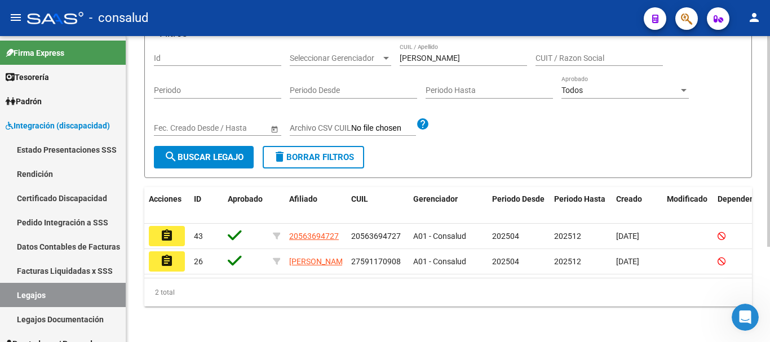
scroll to position [138, 0]
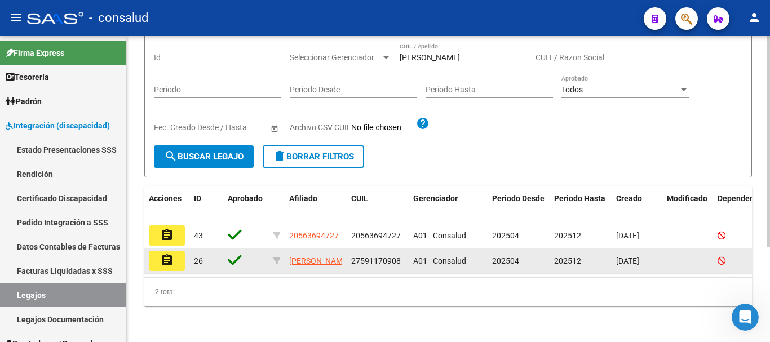
click at [179, 253] on button "assignment" at bounding box center [167, 261] width 36 height 20
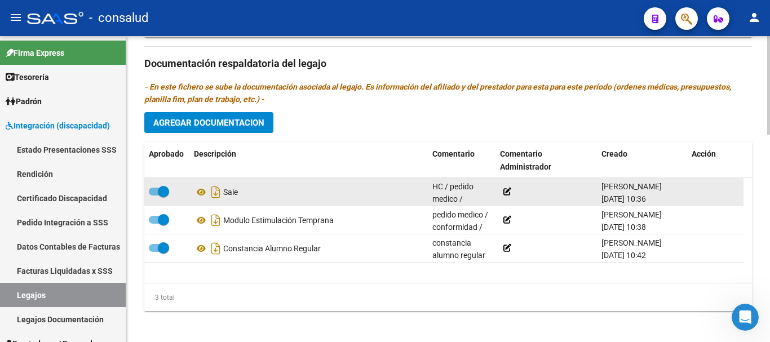
scroll to position [644, 0]
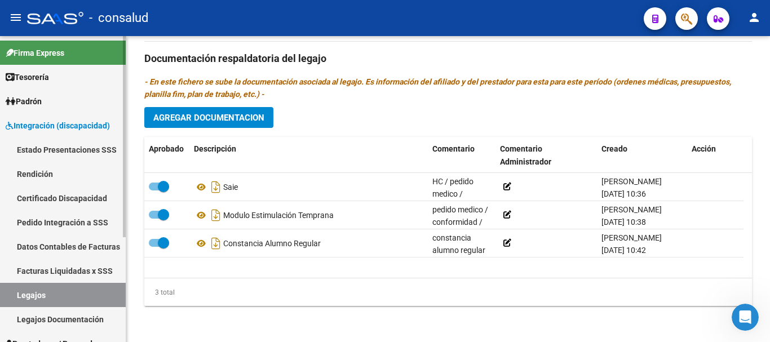
click at [73, 295] on link "Legajos" at bounding box center [63, 295] width 126 height 24
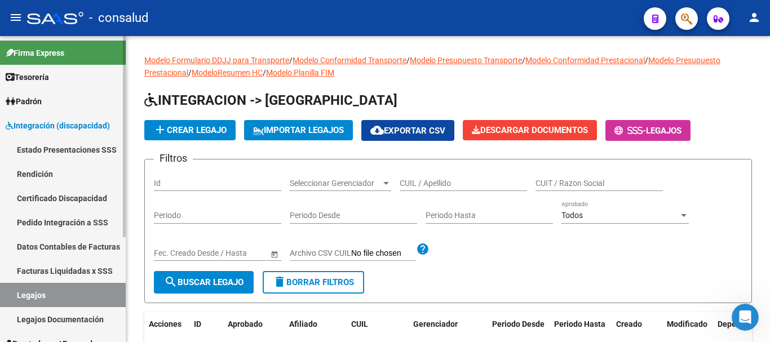
click at [51, 130] on span "Integración (discapacidad)" at bounding box center [58, 126] width 104 height 12
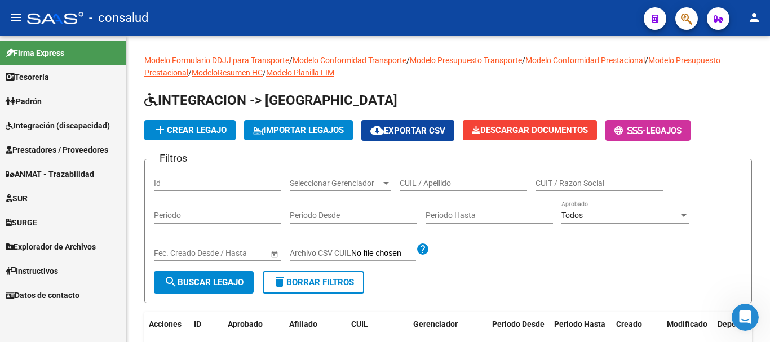
click at [78, 148] on span "Prestadores / Proveedores" at bounding box center [57, 150] width 103 height 12
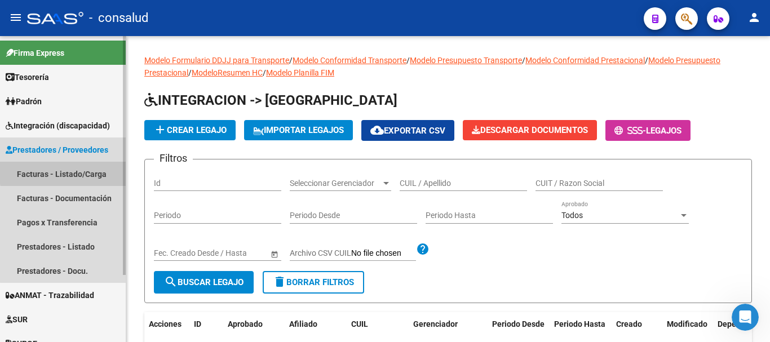
click at [78, 171] on link "Facturas - Listado/Carga" at bounding box center [63, 174] width 126 height 24
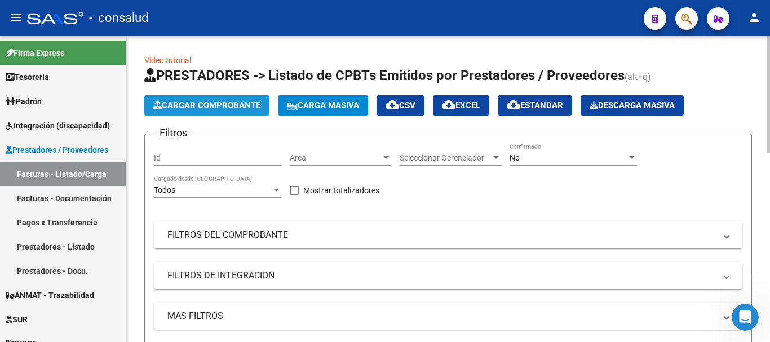
click at [182, 96] on button "Cargar Comprobante" at bounding box center [206, 105] width 125 height 20
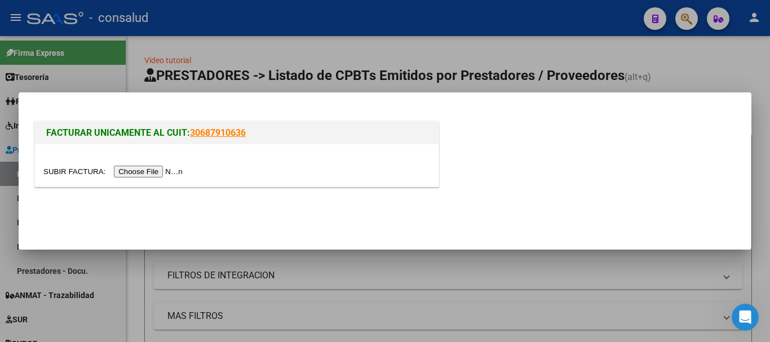
click at [184, 169] on input "file" at bounding box center [114, 172] width 143 height 12
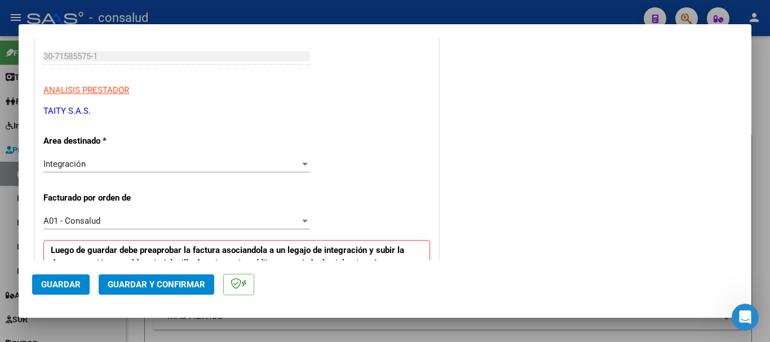
scroll to position [282, 0]
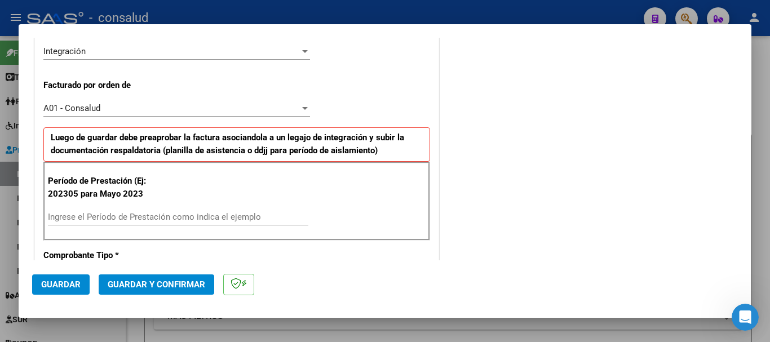
click at [192, 215] on input "Ingrese el Período de Prestación como indica el ejemplo" at bounding box center [178, 217] width 261 height 10
type input "202507"
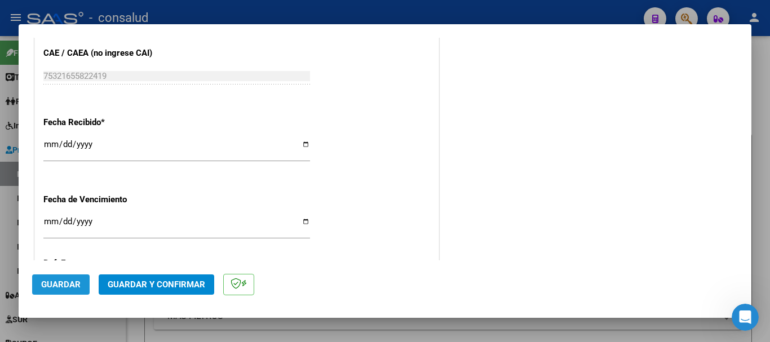
click at [62, 283] on span "Guardar" at bounding box center [60, 285] width 39 height 10
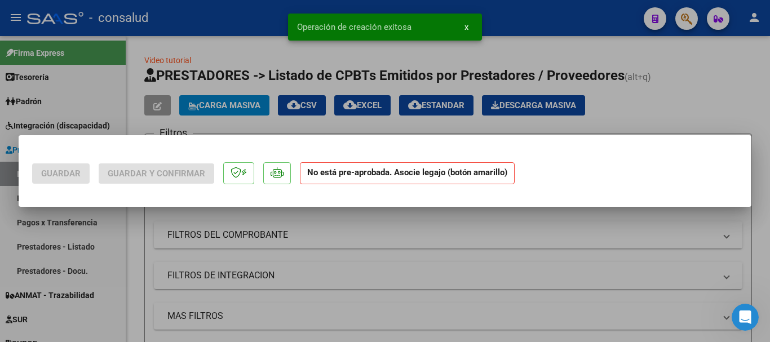
scroll to position [0, 0]
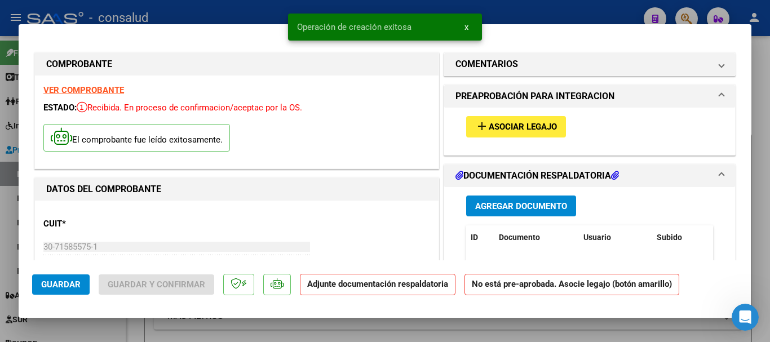
click at [504, 138] on div "add Asociar Legajo" at bounding box center [590, 127] width 264 height 38
click at [505, 130] on span "Asociar Legajo" at bounding box center [523, 127] width 68 height 10
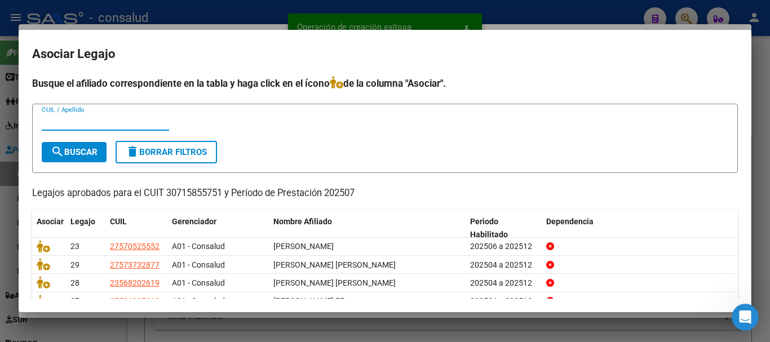
scroll to position [74, 0]
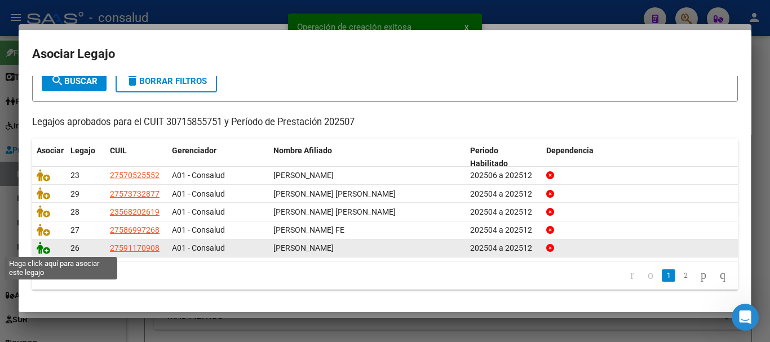
click at [42, 249] on icon at bounding box center [44, 248] width 14 height 12
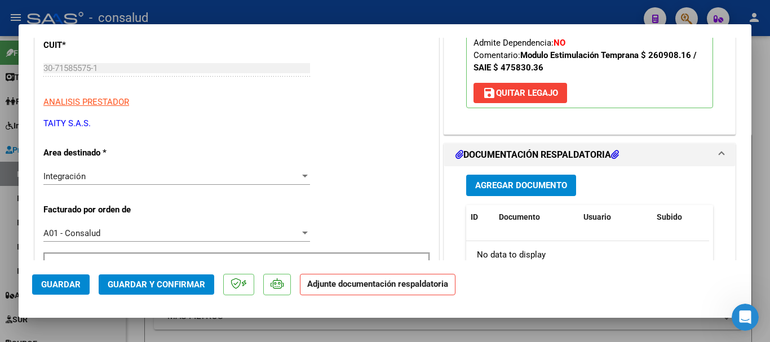
scroll to position [226, 0]
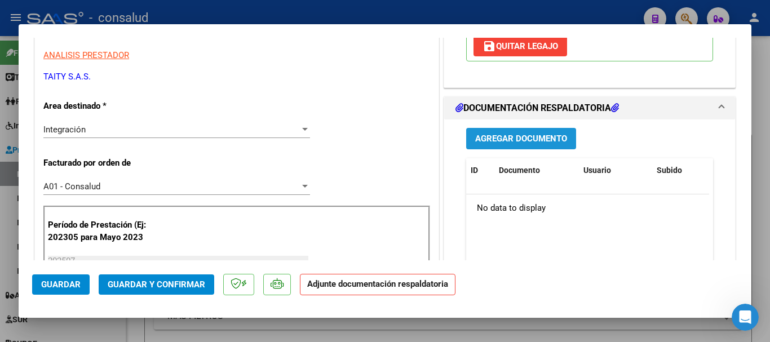
click at [500, 144] on button "Agregar Documento" at bounding box center [521, 138] width 110 height 21
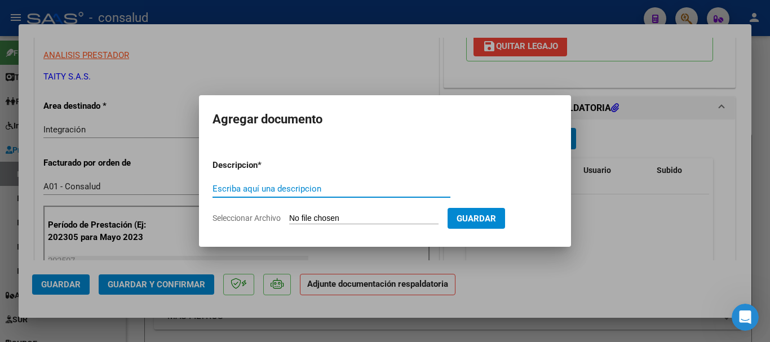
click at [343, 218] on input "Seleccionar Archivo" at bounding box center [363, 219] width 149 height 11
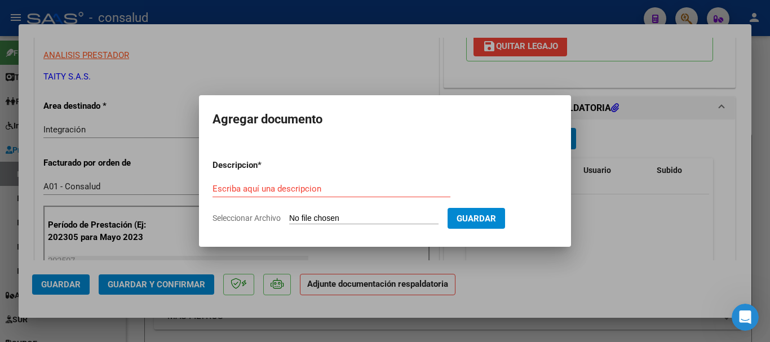
type input "C:\fakepath\Martinez Mora planilla SAIE 202507.pdf"
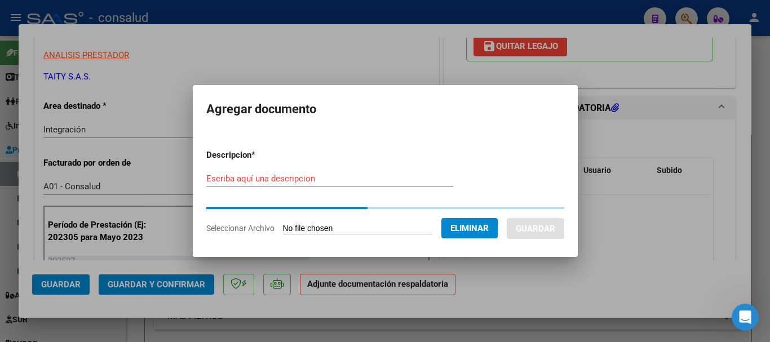
click at [243, 174] on input "Escriba aquí una descripcion" at bounding box center [329, 179] width 247 height 10
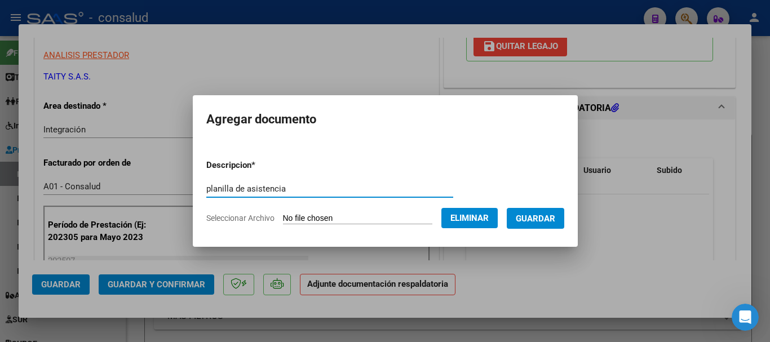
type input "planilla de asistencia"
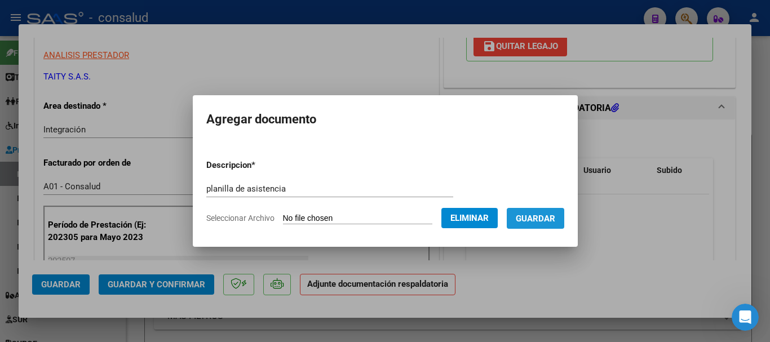
click at [548, 218] on span "Guardar" at bounding box center [535, 219] width 39 height 10
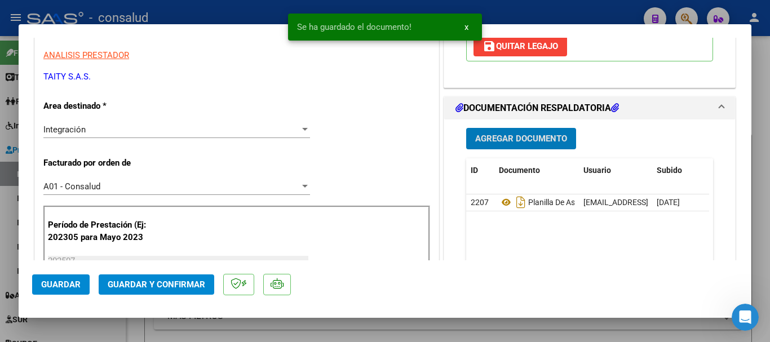
click at [38, 280] on button "Guardar" at bounding box center [61, 285] width 58 height 20
click at [197, 292] on button "Guardar y Confirmar" at bounding box center [157, 285] width 116 height 20
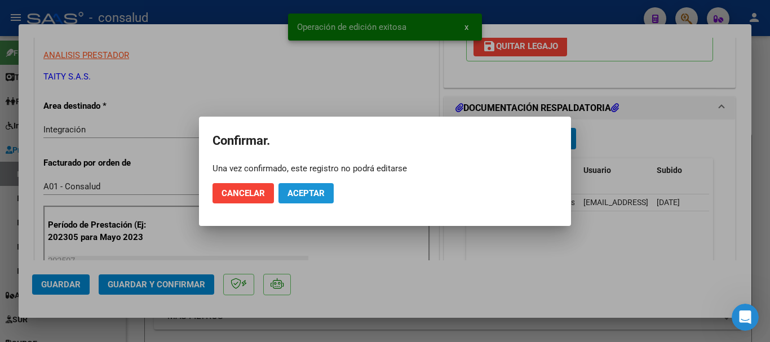
click at [314, 191] on span "Aceptar" at bounding box center [306, 193] width 37 height 10
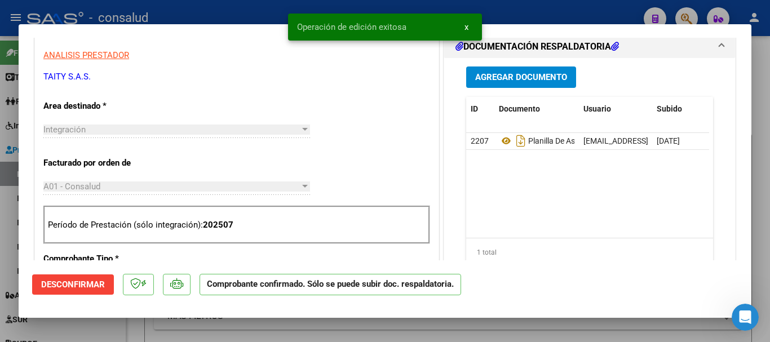
type input "$ 0,00"
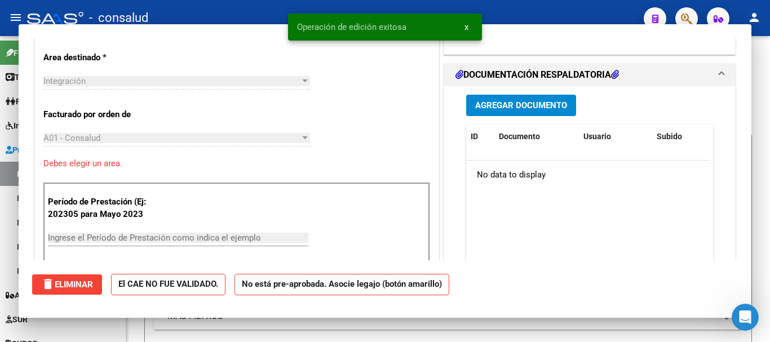
scroll to position [191, 0]
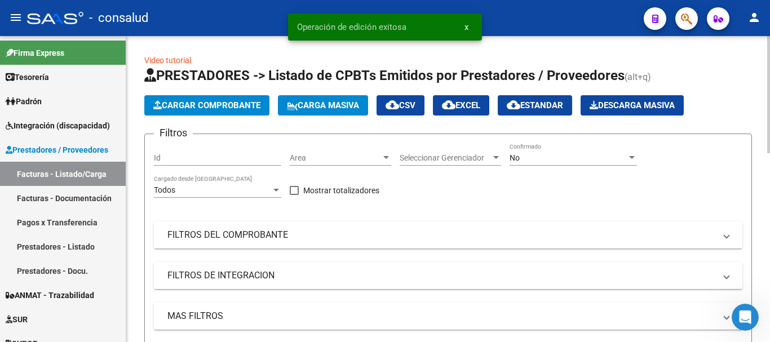
click at [210, 107] on span "Cargar Comprobante" at bounding box center [206, 105] width 107 height 10
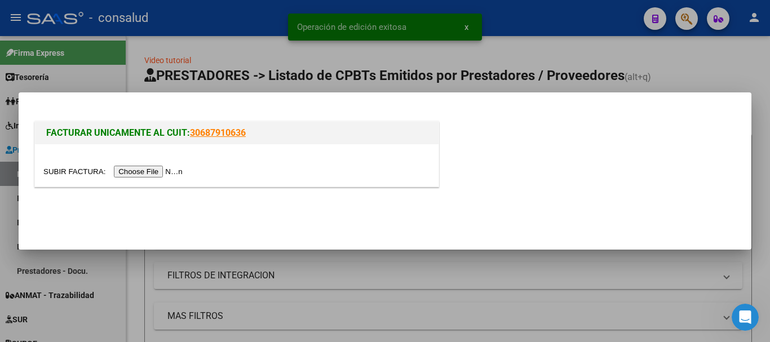
click at [158, 167] on input "file" at bounding box center [114, 172] width 143 height 12
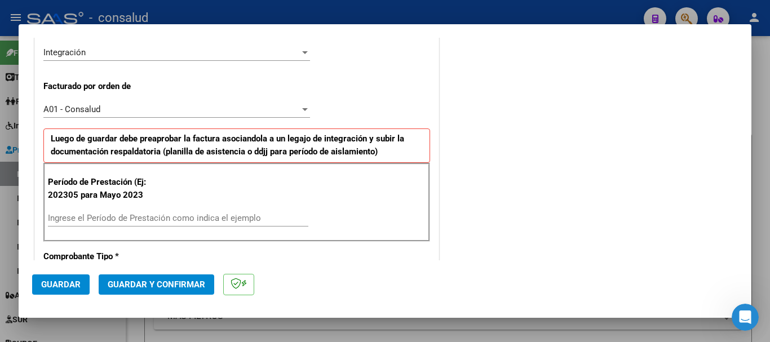
scroll to position [338, 0]
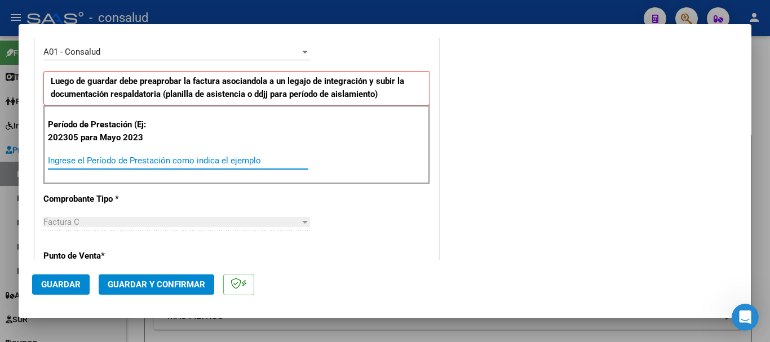
click at [192, 162] on input "Ingrese el Período de Prestación como indica el ejemplo" at bounding box center [178, 161] width 261 height 10
type input "202507"
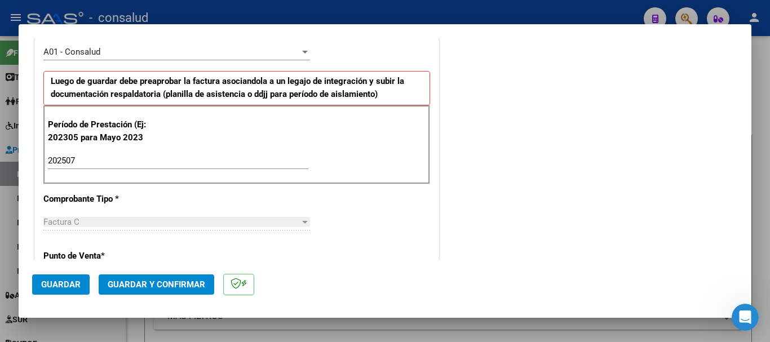
scroll to position [777, 0]
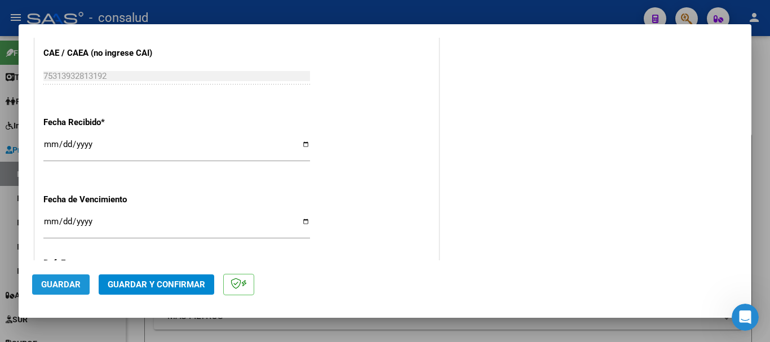
click at [75, 292] on button "Guardar" at bounding box center [61, 285] width 58 height 20
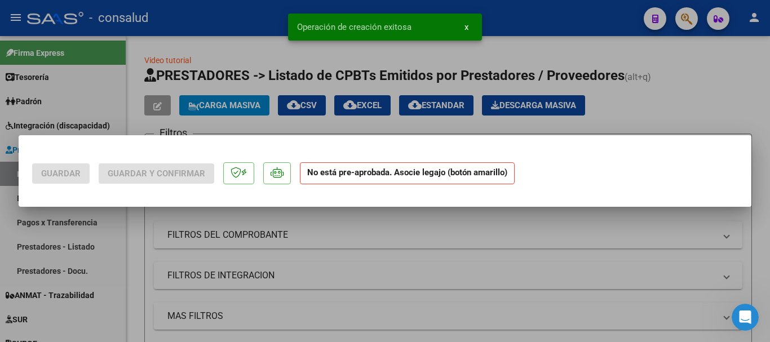
scroll to position [0, 0]
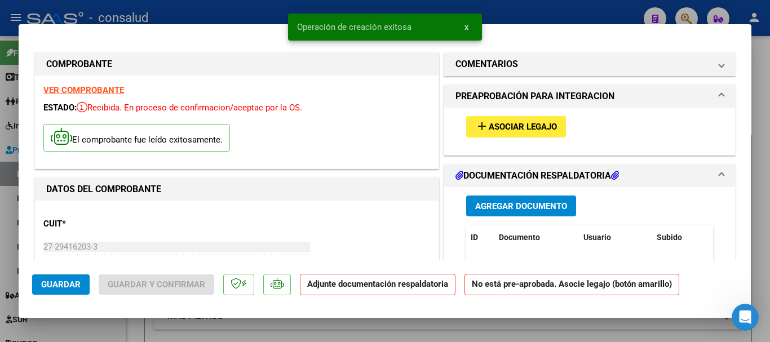
click at [515, 122] on span "Asociar Legajo" at bounding box center [523, 127] width 68 height 10
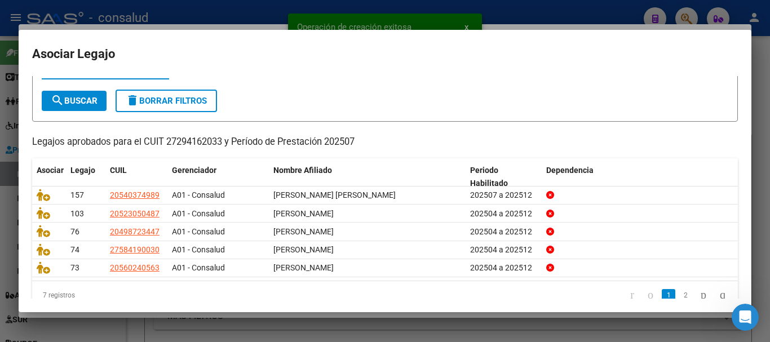
scroll to position [74, 0]
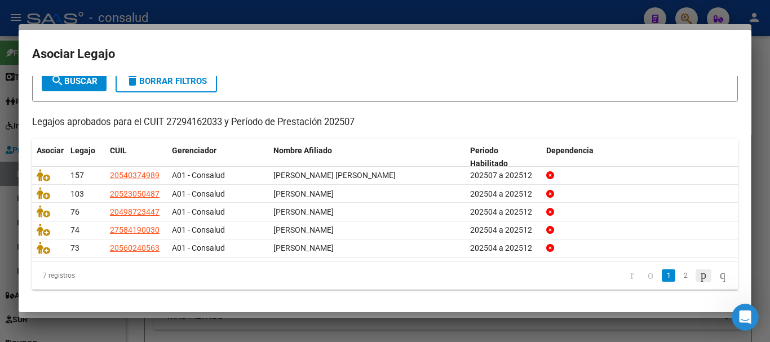
click at [699, 278] on icon "go to next page" at bounding box center [703, 275] width 9 height 14
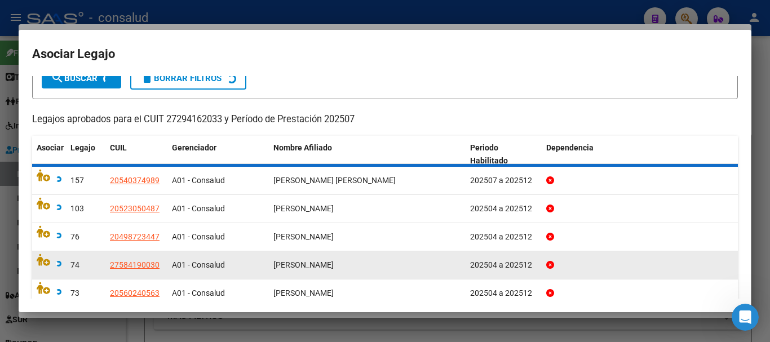
scroll to position [18, 0]
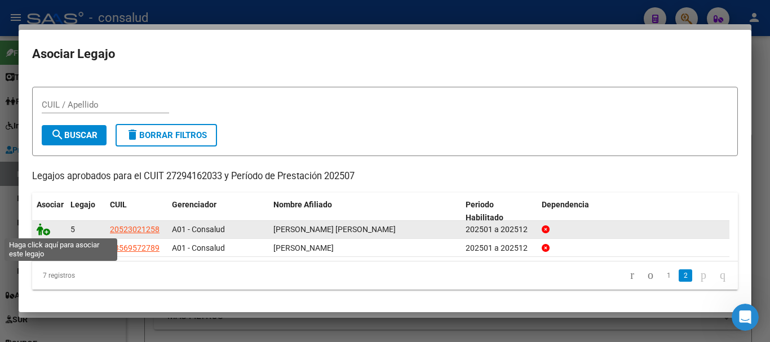
click at [45, 230] on icon at bounding box center [44, 229] width 14 height 12
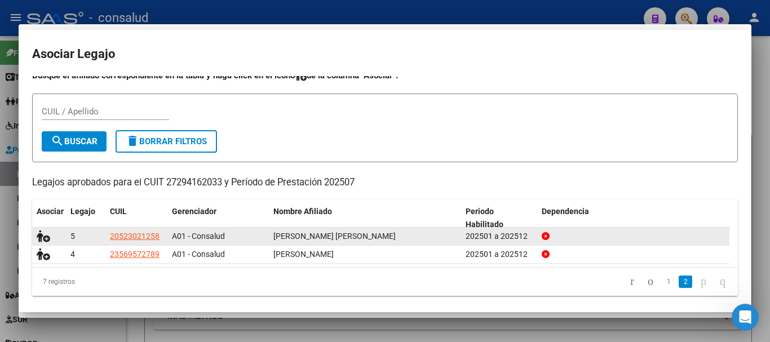
scroll to position [0, 0]
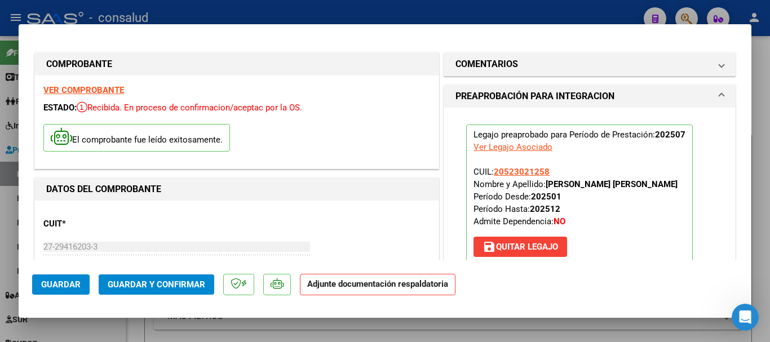
click at [120, 90] on strong "VER COMPROBANTE" at bounding box center [83, 90] width 81 height 10
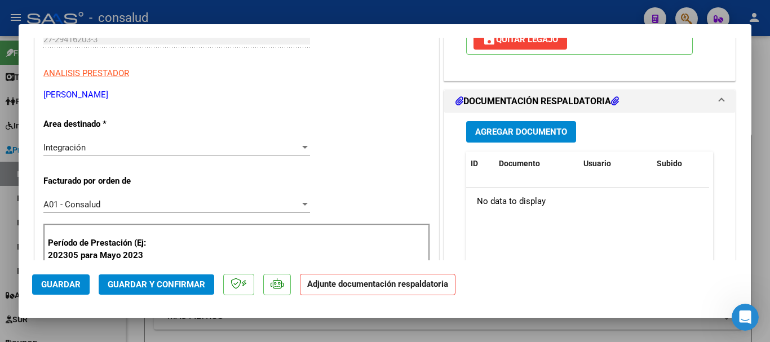
scroll to position [226, 0]
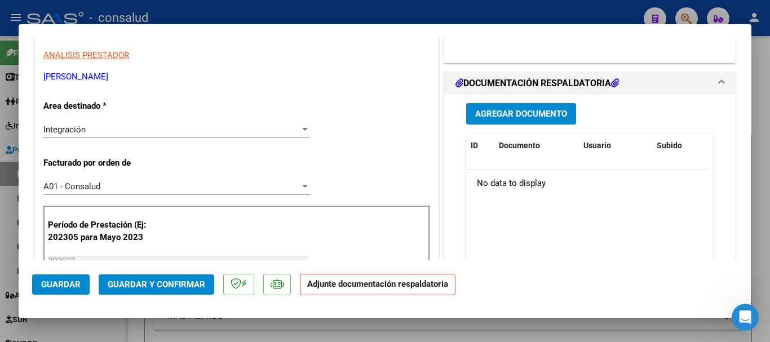
click at [502, 111] on span "Agregar Documento" at bounding box center [521, 114] width 92 height 10
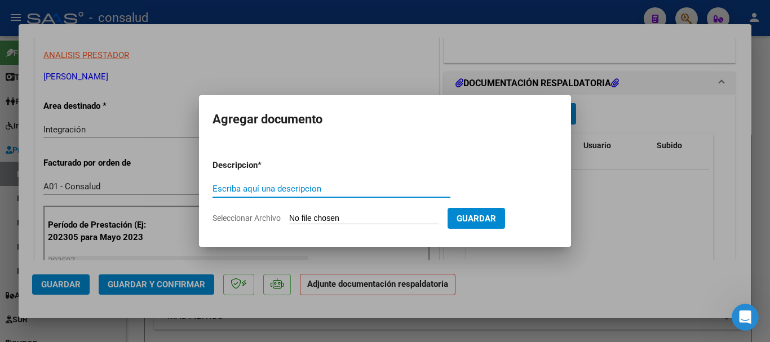
click at [350, 221] on input "Seleccionar Archivo" at bounding box center [363, 219] width 149 height 11
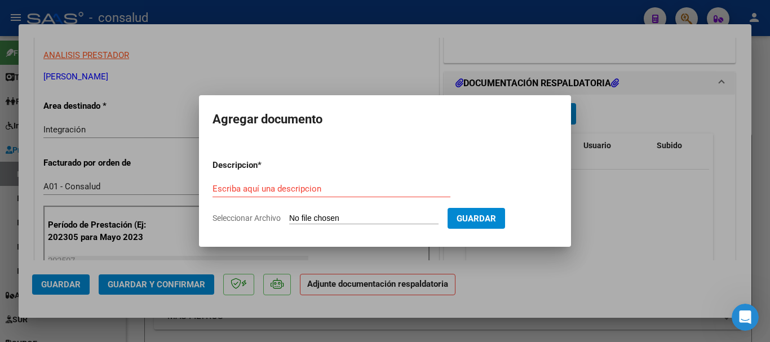
type input "C:\fakepath\Benitez Agustin planilla PSICOLOGIA 202507.pdf"
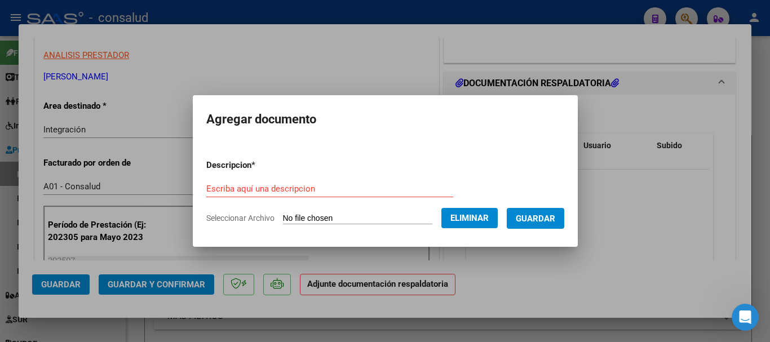
click at [224, 182] on div "Escriba aquí una descripcion" at bounding box center [329, 188] width 247 height 17
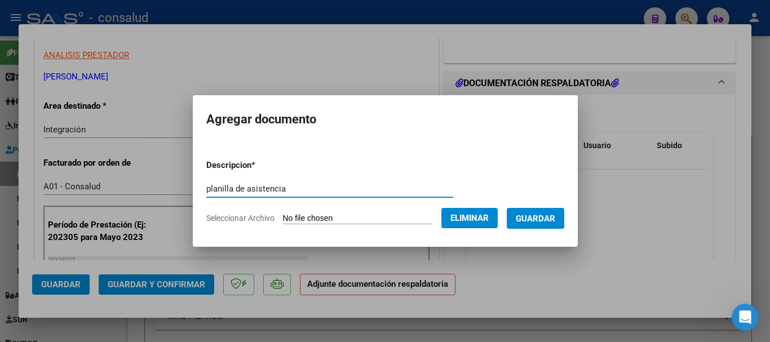
type input "planilla de asistencia"
click at [544, 214] on span "Guardar" at bounding box center [535, 219] width 39 height 10
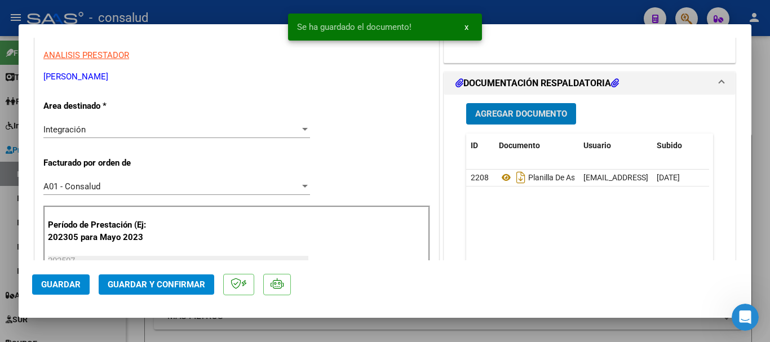
click at [63, 287] on span "Guardar" at bounding box center [60, 285] width 39 height 10
click at [186, 293] on button "Guardar y Confirmar" at bounding box center [157, 285] width 116 height 20
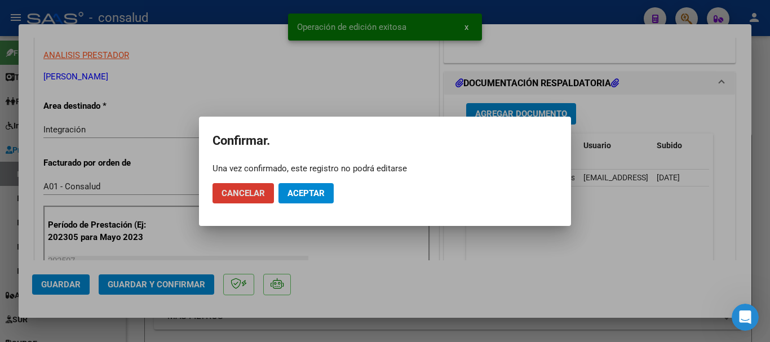
click at [288, 191] on span "Aceptar" at bounding box center [306, 193] width 37 height 10
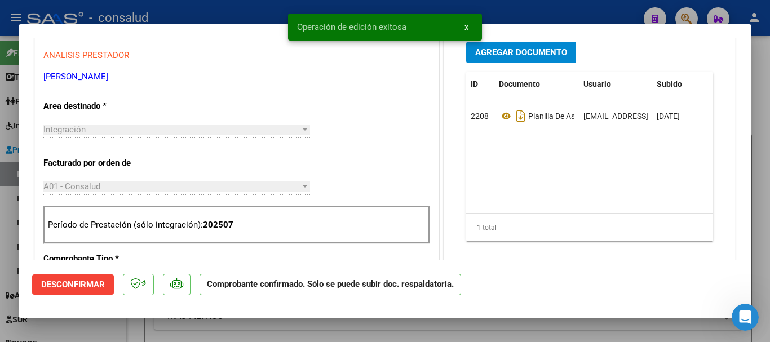
type input "$ 0,00"
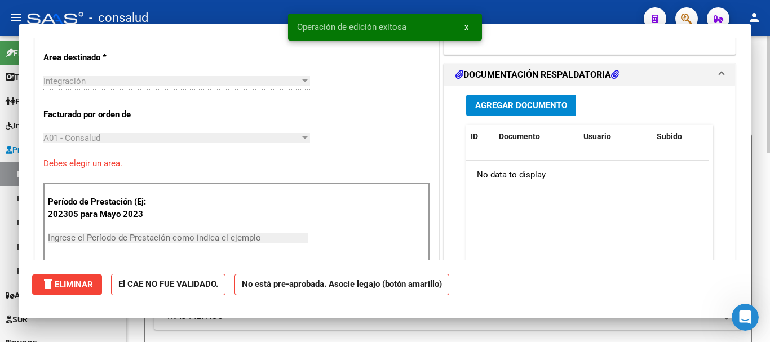
scroll to position [191, 0]
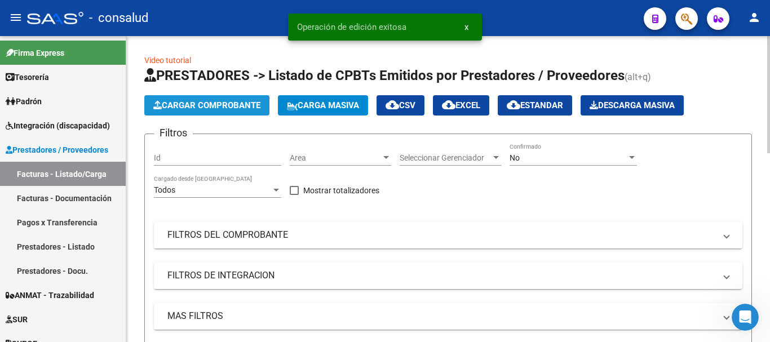
click at [236, 108] on span "Cargar Comprobante" at bounding box center [206, 105] width 107 height 10
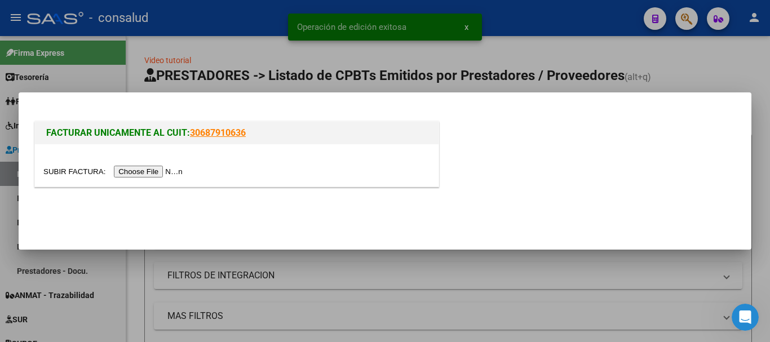
click at [179, 171] on input "file" at bounding box center [114, 172] width 143 height 12
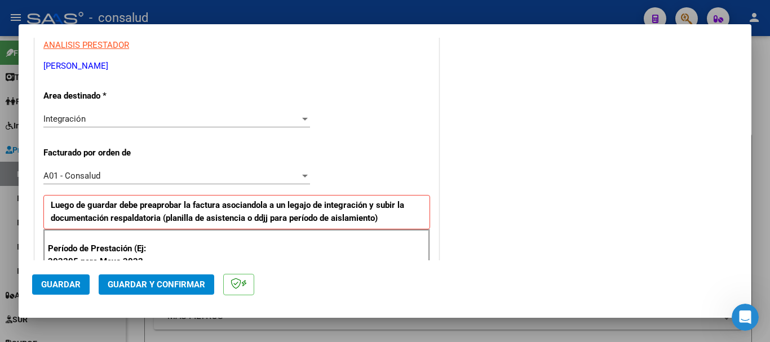
scroll to position [338, 0]
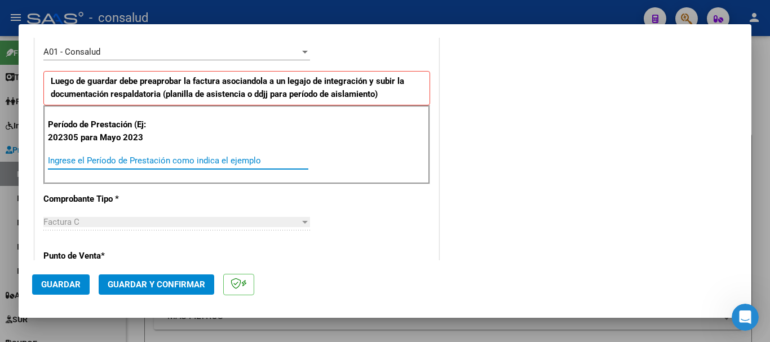
click at [208, 163] on input "Ingrese el Período de Prestación como indica el ejemplo" at bounding box center [178, 161] width 261 height 10
type input "202507"
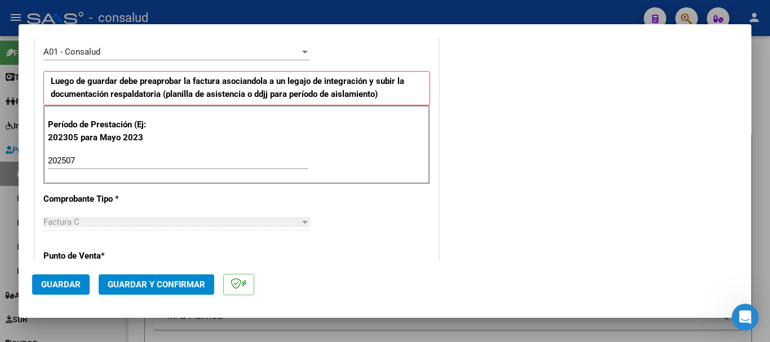
scroll to position [777, 0]
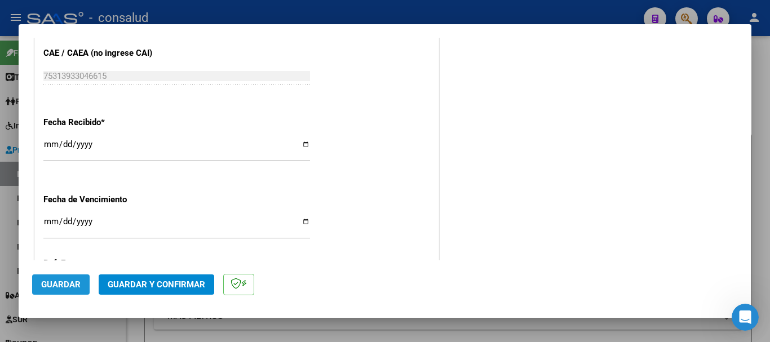
click at [67, 286] on span "Guardar" at bounding box center [60, 285] width 39 height 10
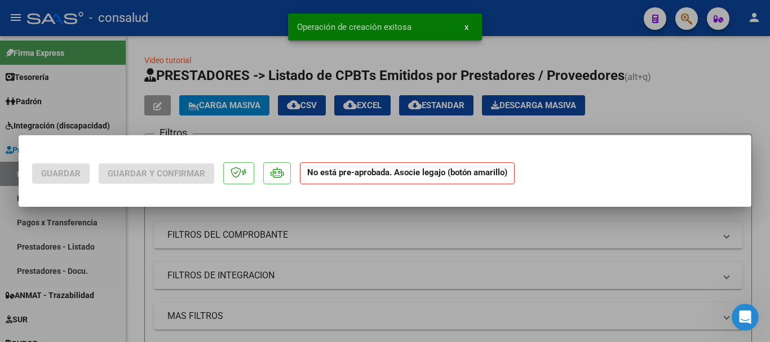
scroll to position [0, 0]
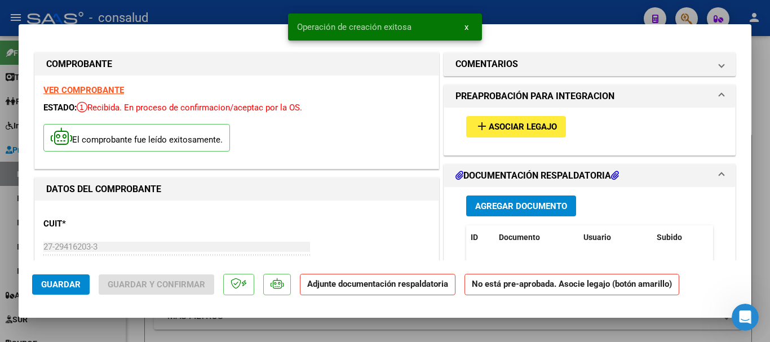
click at [488, 135] on button "add Asociar Legajo" at bounding box center [516, 126] width 100 height 21
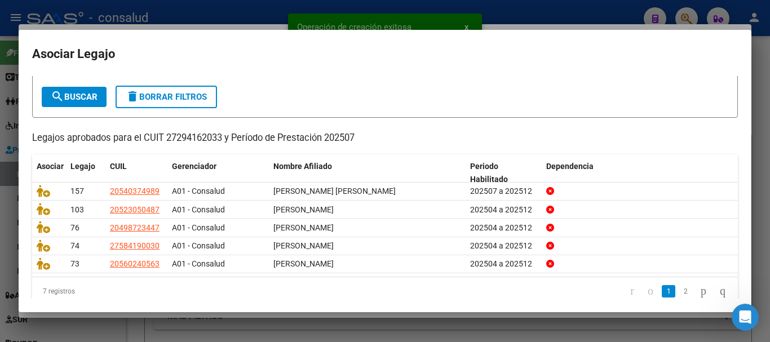
scroll to position [74, 0]
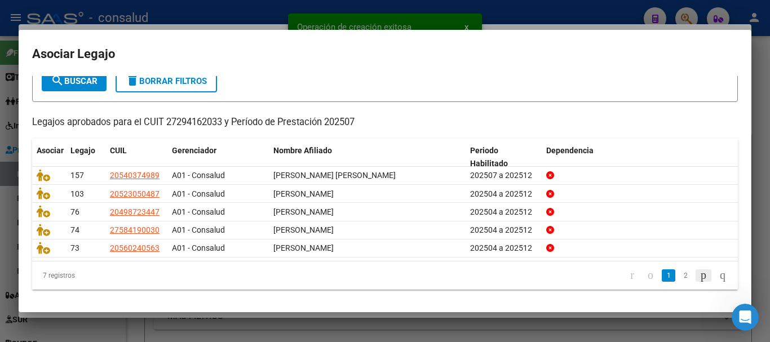
click at [699, 277] on icon "go to next page" at bounding box center [703, 275] width 9 height 14
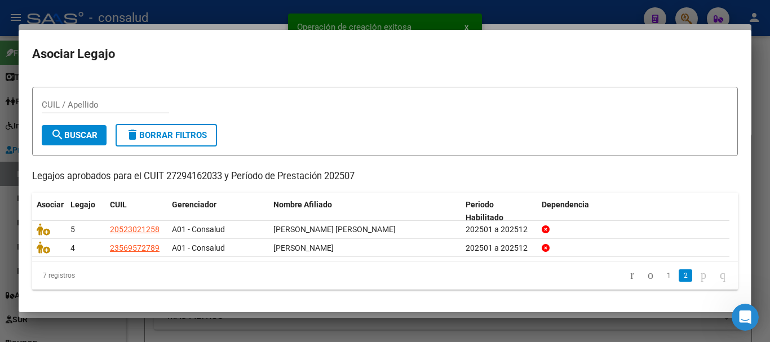
scroll to position [18, 0]
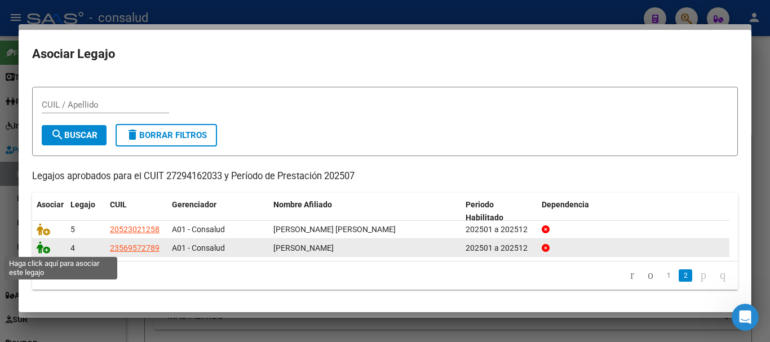
click at [40, 246] on icon at bounding box center [44, 247] width 14 height 12
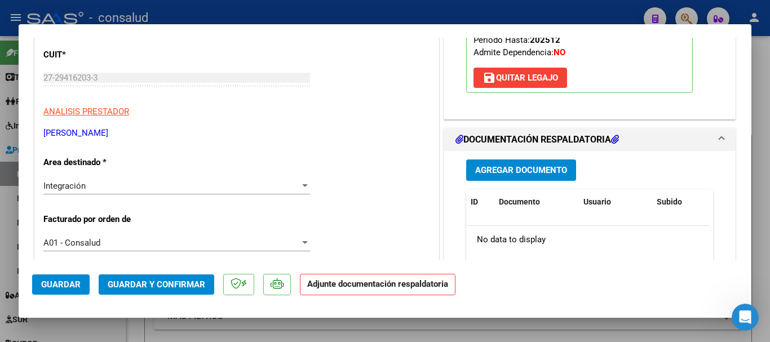
scroll to position [282, 0]
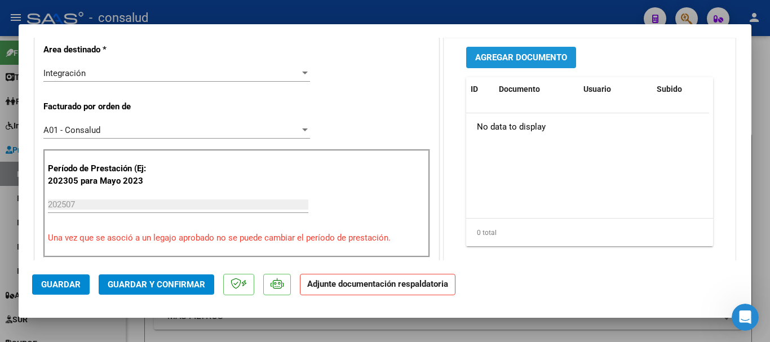
click at [532, 58] on span "Agregar Documento" at bounding box center [521, 58] width 92 height 10
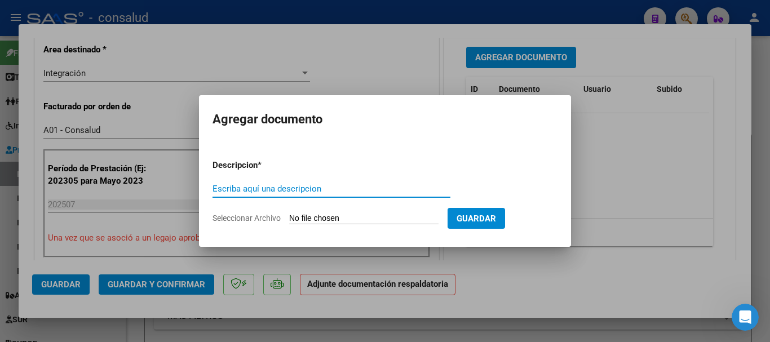
click at [360, 217] on input "Seleccionar Archivo" at bounding box center [363, 219] width 149 height 11
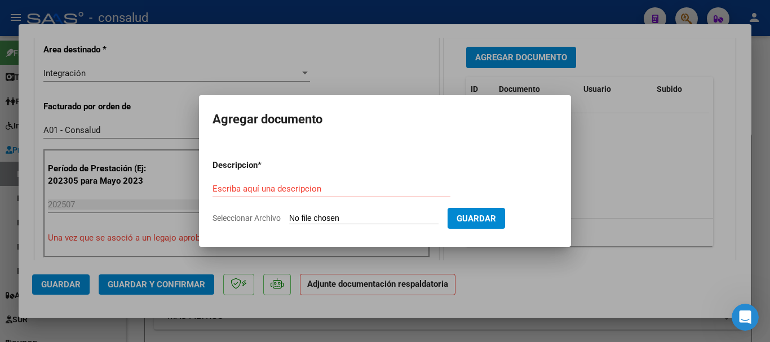
type input "C:\fakepath\Benitez Cristofer planilla PSICOLOGIA 202507.pdf"
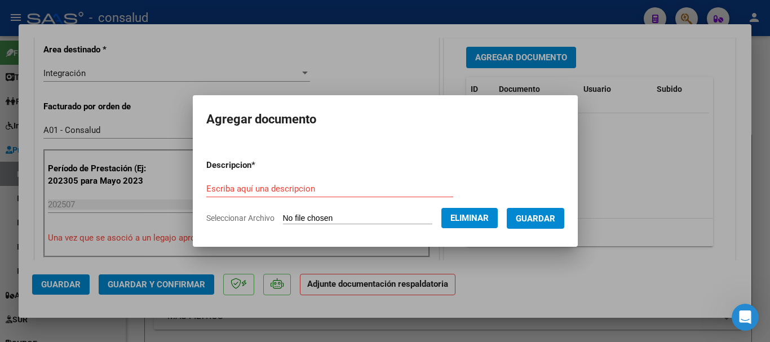
click at [232, 180] on div "Escriba aquí una descripcion" at bounding box center [329, 188] width 247 height 17
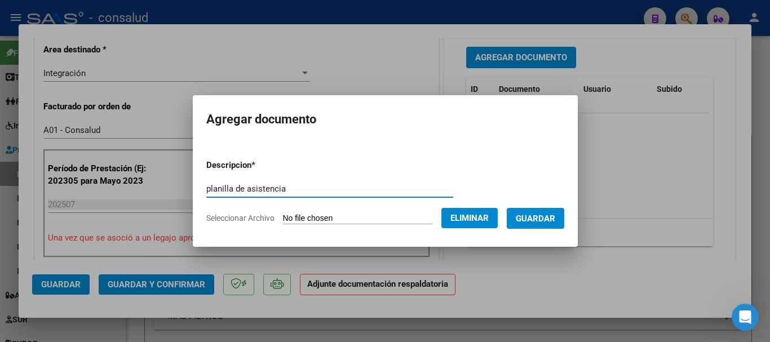
type input "planilla de asistencia"
click at [556, 219] on span "Guardar" at bounding box center [535, 219] width 39 height 10
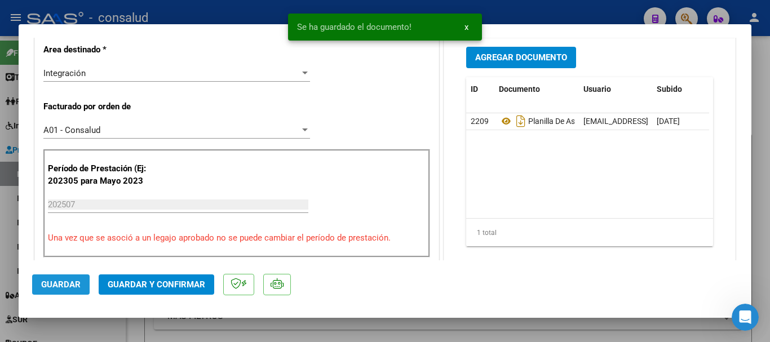
click at [60, 284] on span "Guardar" at bounding box center [60, 285] width 39 height 10
click at [158, 285] on span "Guardar y Confirmar" at bounding box center [157, 285] width 98 height 10
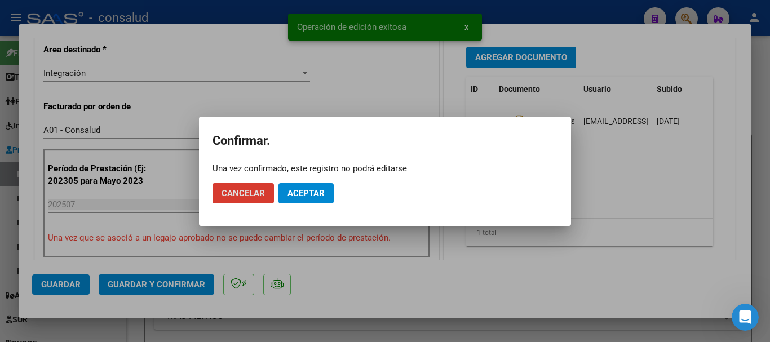
click at [298, 193] on span "Aceptar" at bounding box center [306, 193] width 37 height 10
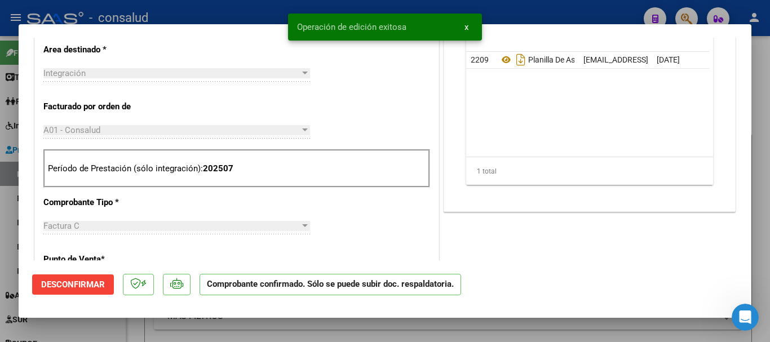
type input "$ 0,00"
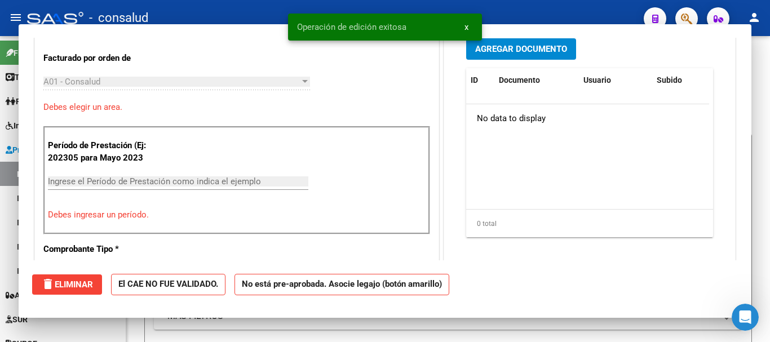
scroll to position [233, 0]
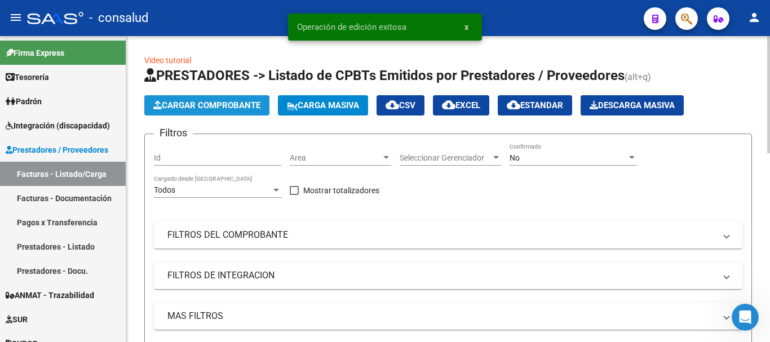
click at [192, 108] on span "Cargar Comprobante" at bounding box center [206, 105] width 107 height 10
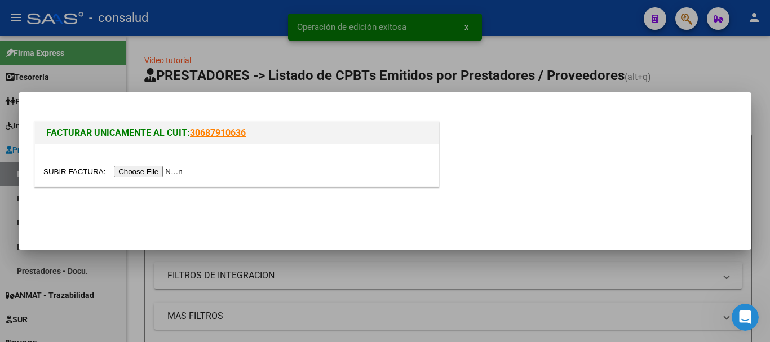
click at [178, 170] on input "file" at bounding box center [114, 172] width 143 height 12
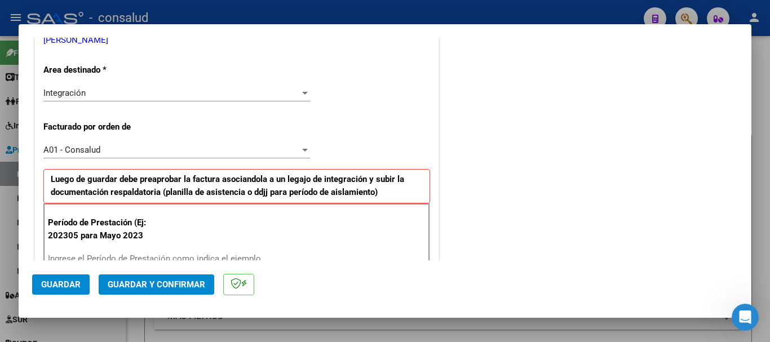
scroll to position [282, 0]
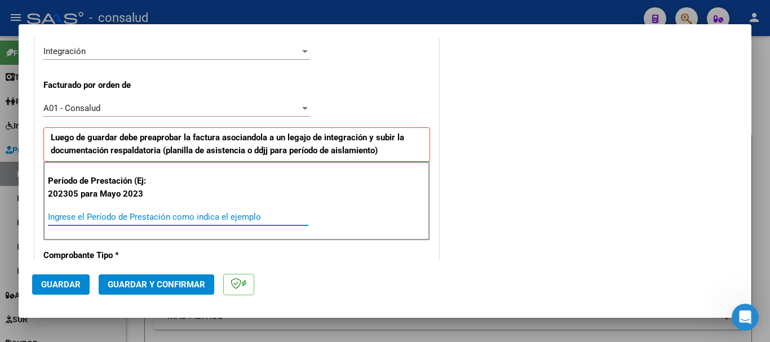
click at [134, 215] on input "Ingrese el Período de Prestación como indica el ejemplo" at bounding box center [178, 217] width 261 height 10
type input "202507"
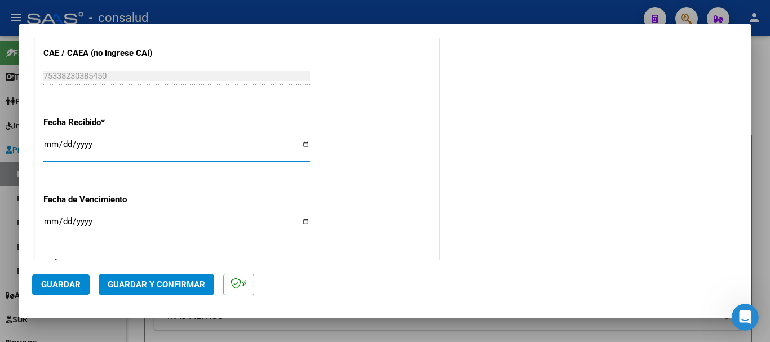
click at [71, 292] on button "Guardar" at bounding box center [61, 285] width 58 height 20
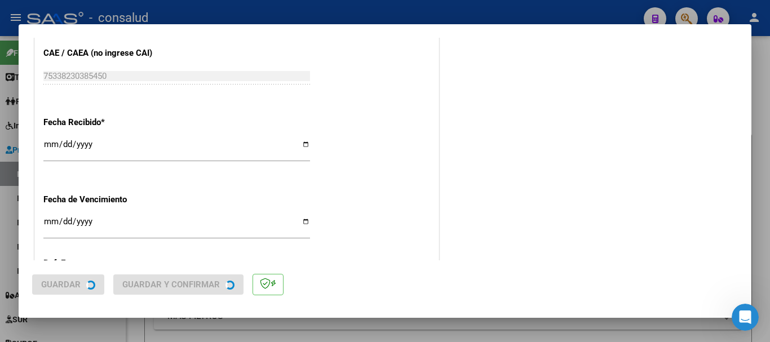
scroll to position [0, 0]
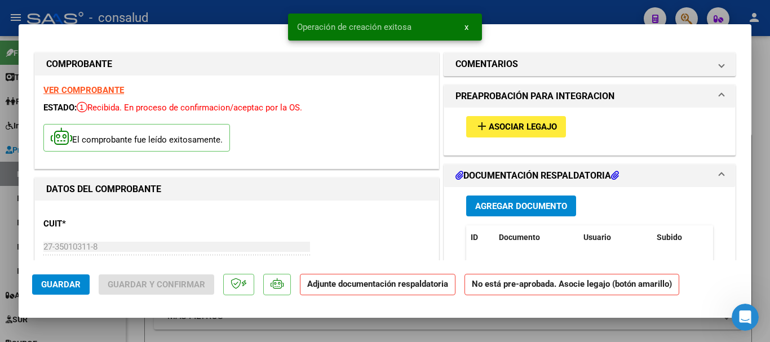
click at [499, 128] on span "Asociar Legajo" at bounding box center [523, 127] width 68 height 10
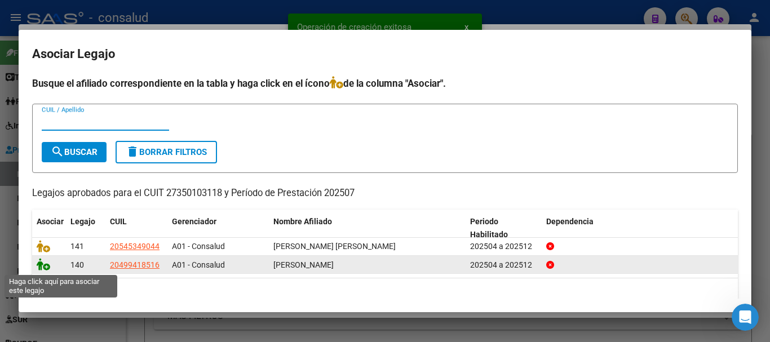
click at [42, 267] on icon at bounding box center [44, 264] width 14 height 12
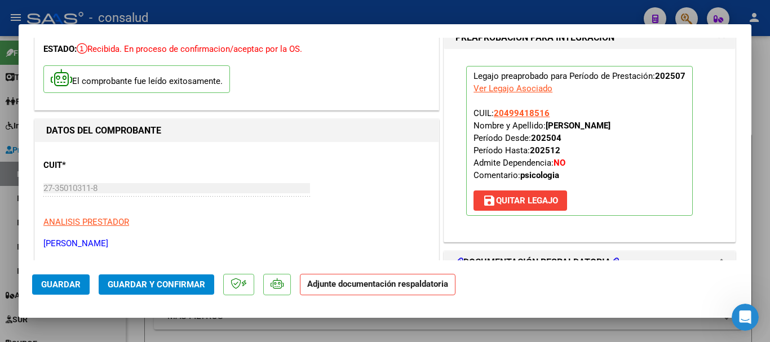
scroll to position [169, 0]
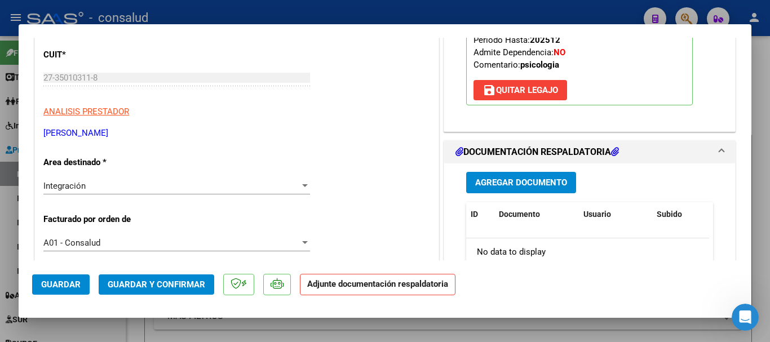
click at [477, 180] on span "Agregar Documento" at bounding box center [521, 183] width 92 height 10
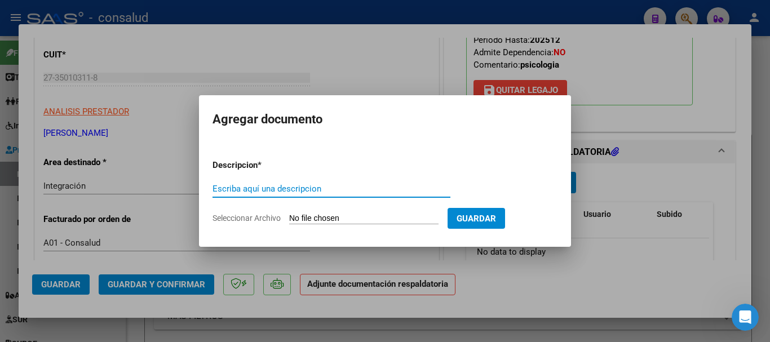
click at [332, 220] on input "Seleccionar Archivo" at bounding box center [363, 219] width 149 height 11
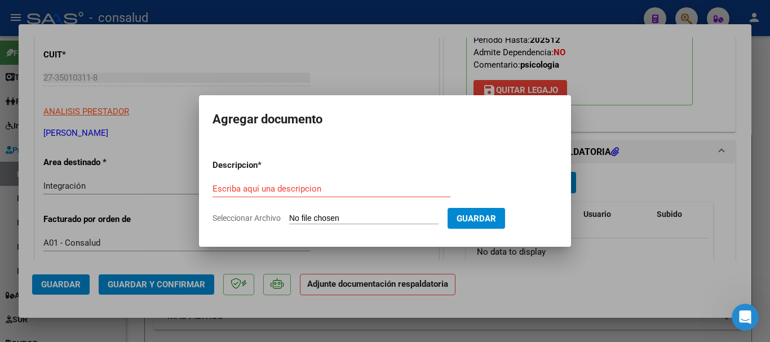
type input "C:\fakepath\Rodriguez Lazaro planilla PSICOLOGIA 202507.pdf"
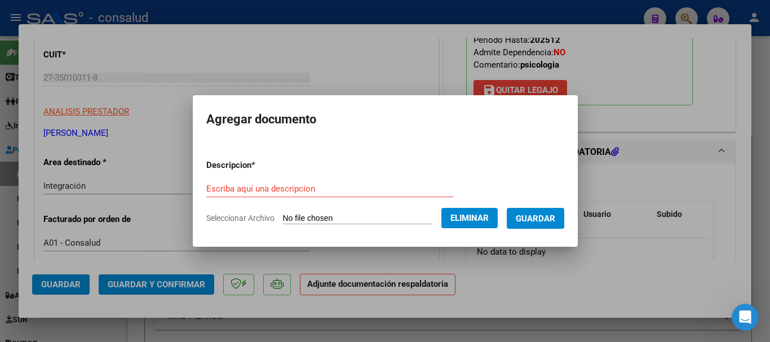
click at [222, 183] on div "Escriba aquí una descripcion" at bounding box center [329, 188] width 247 height 17
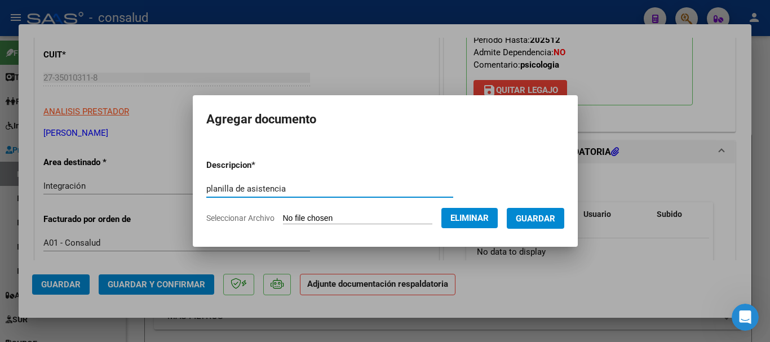
type input "planilla de asistencia"
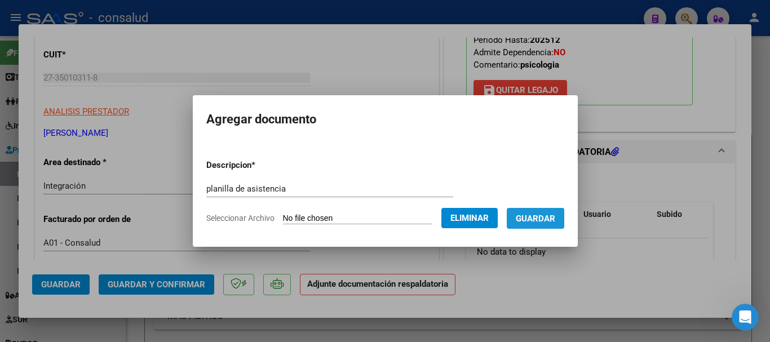
click at [546, 226] on button "Guardar" at bounding box center [536, 218] width 58 height 21
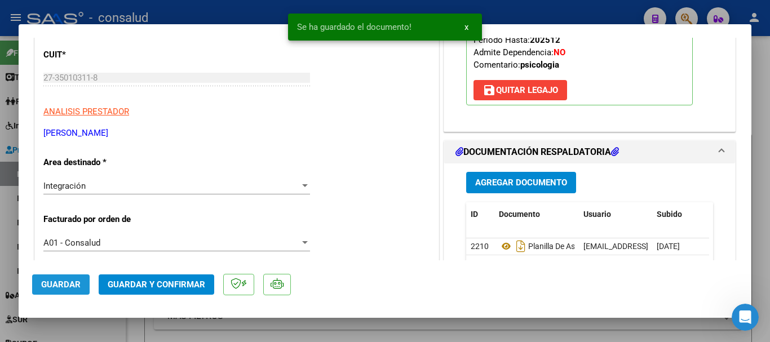
click at [51, 289] on span "Guardar" at bounding box center [60, 285] width 39 height 10
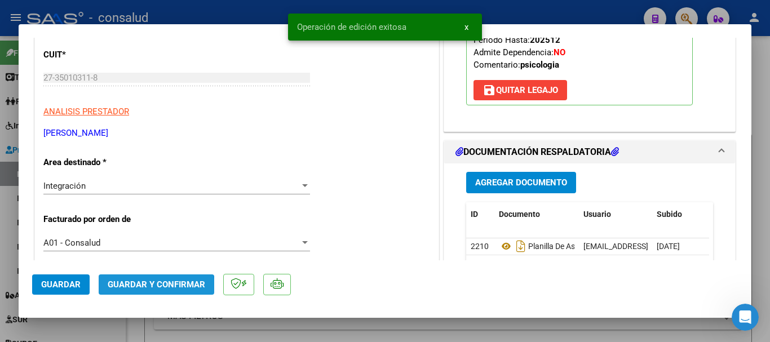
click at [144, 288] on span "Guardar y Confirmar" at bounding box center [157, 285] width 98 height 10
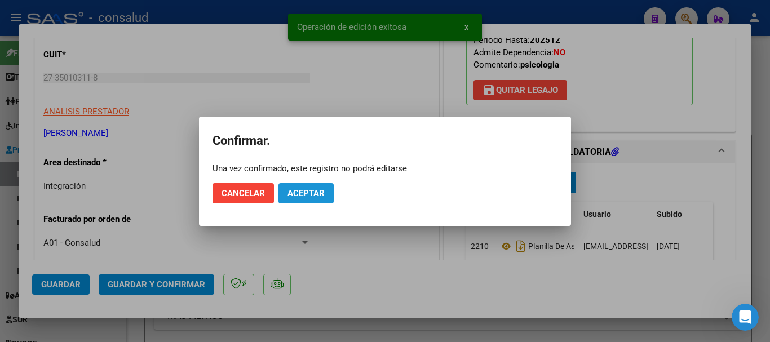
click at [312, 192] on span "Aceptar" at bounding box center [306, 193] width 37 height 10
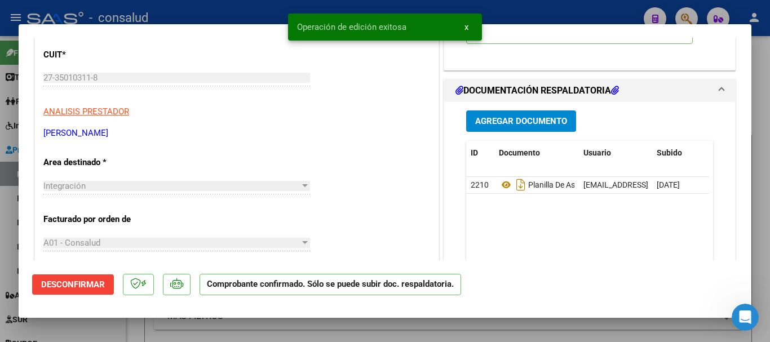
type input "$ 0,00"
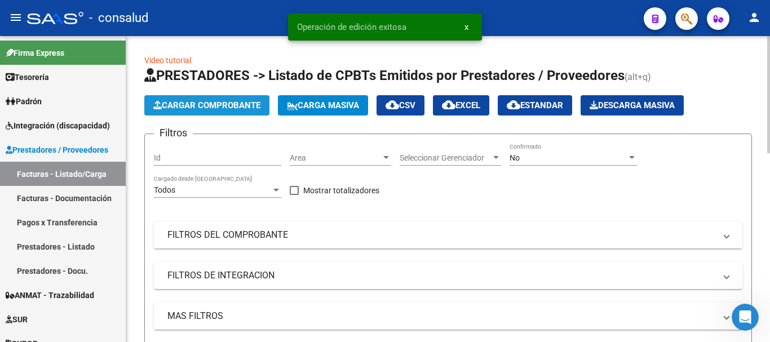
click at [210, 108] on span "Cargar Comprobante" at bounding box center [206, 105] width 107 height 10
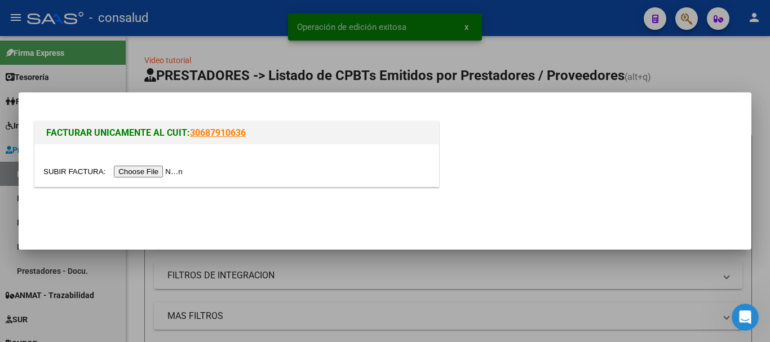
click at [176, 172] on input "file" at bounding box center [114, 172] width 143 height 12
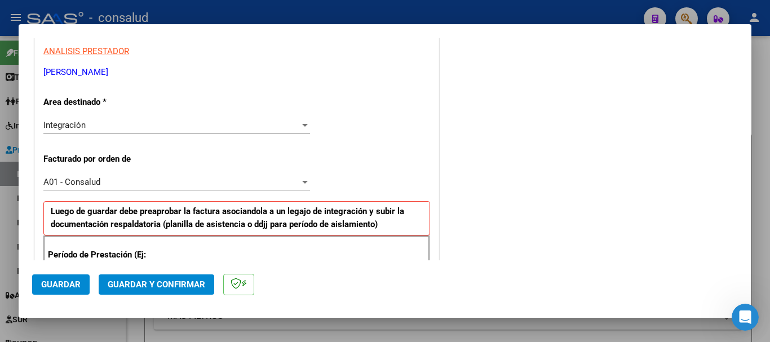
scroll to position [282, 0]
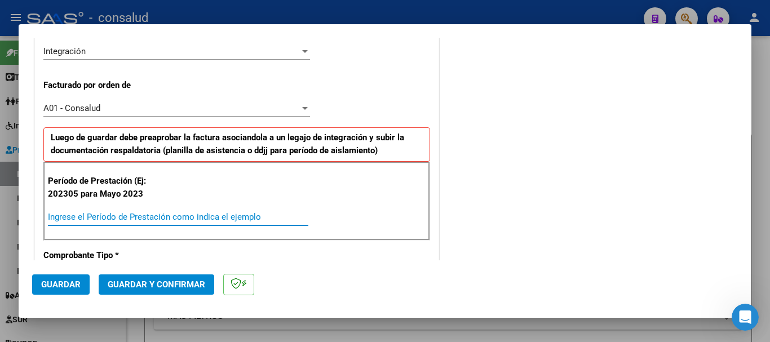
click at [151, 218] on input "Ingrese el Período de Prestación como indica el ejemplo" at bounding box center [178, 217] width 261 height 10
type input "202507"
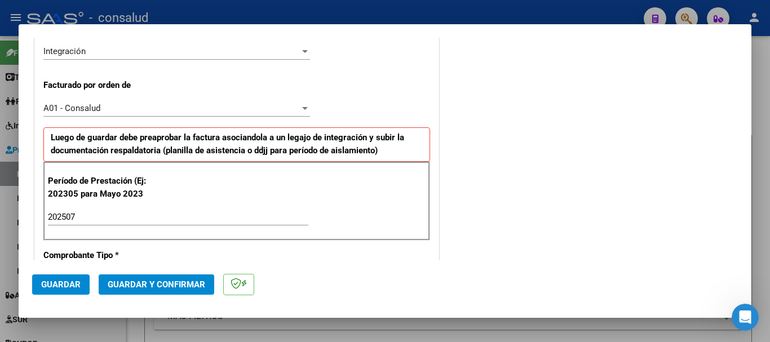
scroll to position [777, 0]
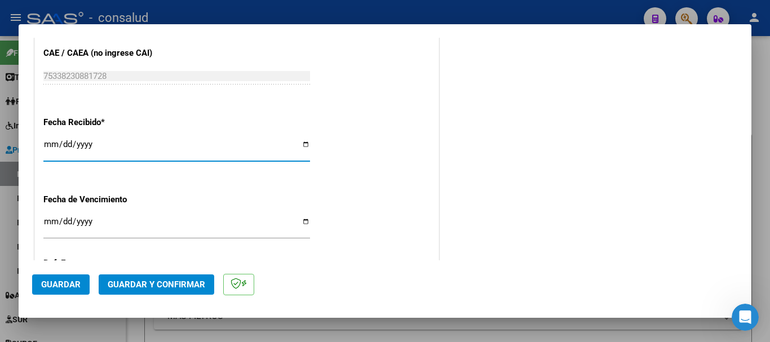
click at [49, 285] on span "Guardar" at bounding box center [60, 285] width 39 height 10
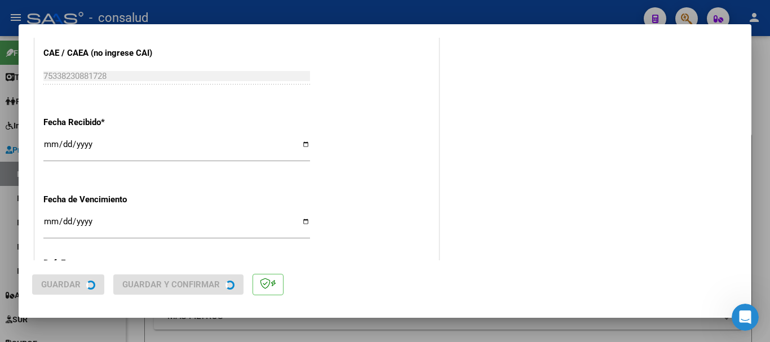
scroll to position [0, 0]
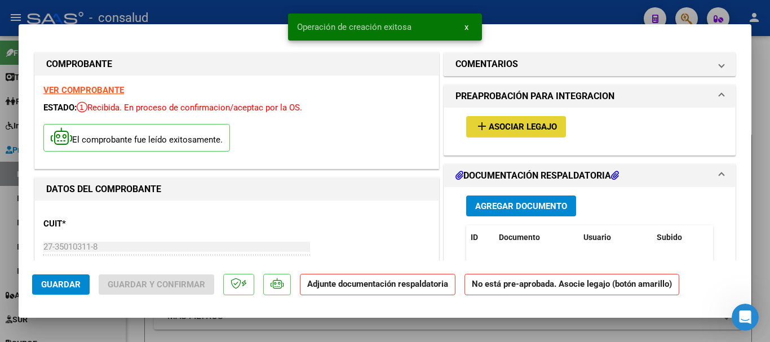
click at [492, 124] on span "Asociar Legajo" at bounding box center [523, 127] width 68 height 10
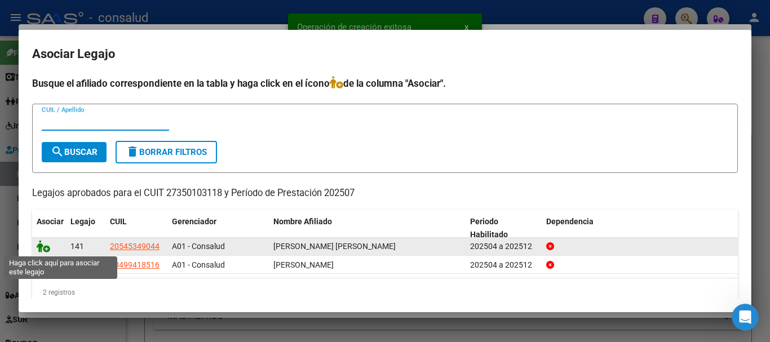
click at [38, 248] on icon at bounding box center [44, 246] width 14 height 12
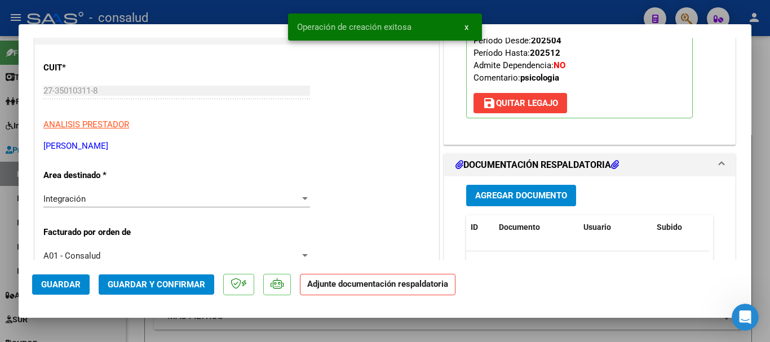
scroll to position [169, 0]
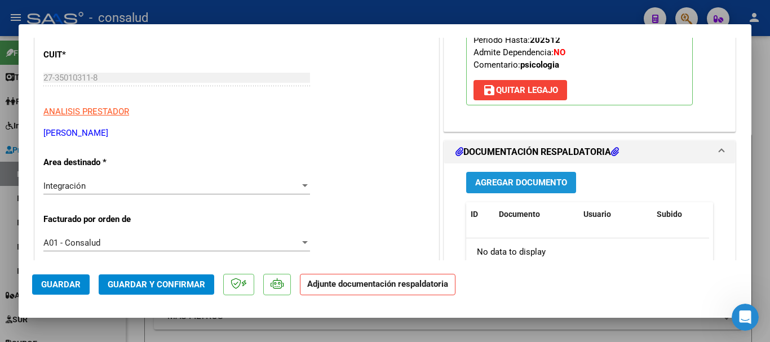
click at [477, 185] on span "Agregar Documento" at bounding box center [521, 183] width 92 height 10
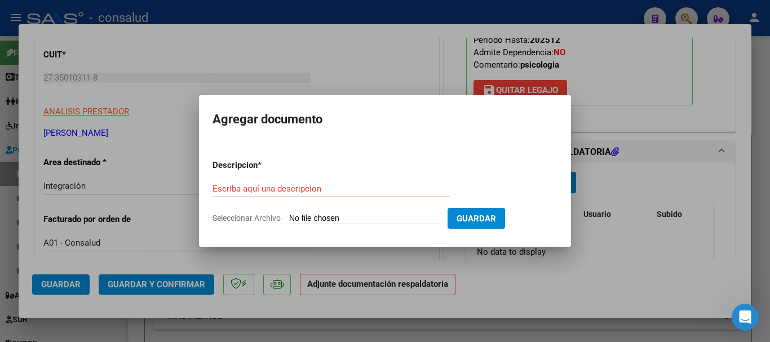
click at [341, 219] on input "Seleccionar Archivo" at bounding box center [363, 219] width 149 height 11
type input "C:\fakepath\Rolon Segovia planilla PSICOLOGIA 202507.pdf"
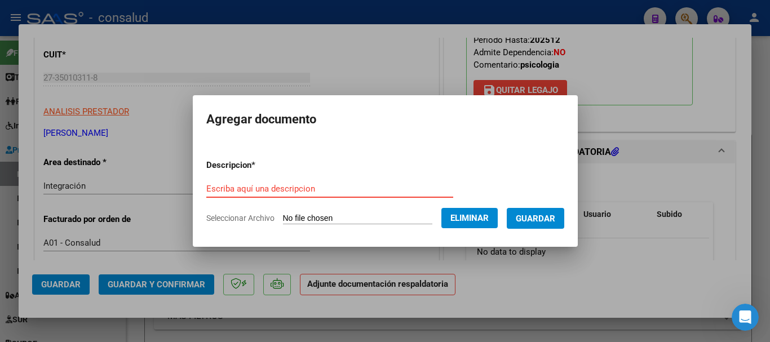
click at [274, 187] on input "Escriba aquí una descripcion" at bounding box center [329, 189] width 247 height 10
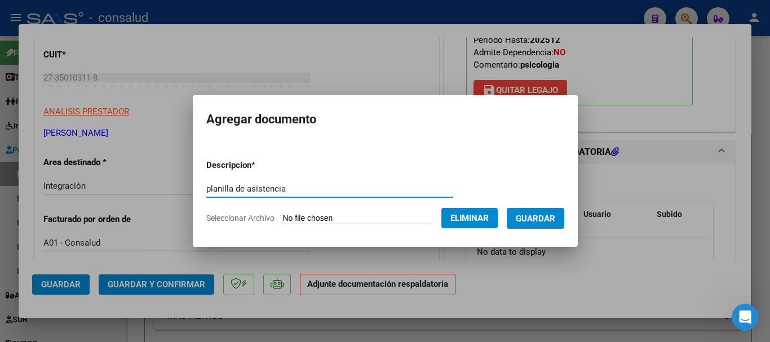
type input "planilla de asistencia"
click at [565, 219] on button "Guardar" at bounding box center [536, 218] width 58 height 21
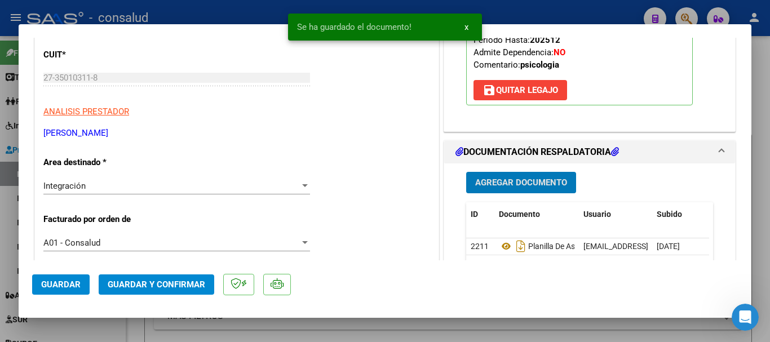
click at [68, 287] on span "Guardar" at bounding box center [60, 285] width 39 height 10
click at [143, 284] on span "Guardar y Confirmar" at bounding box center [157, 285] width 98 height 10
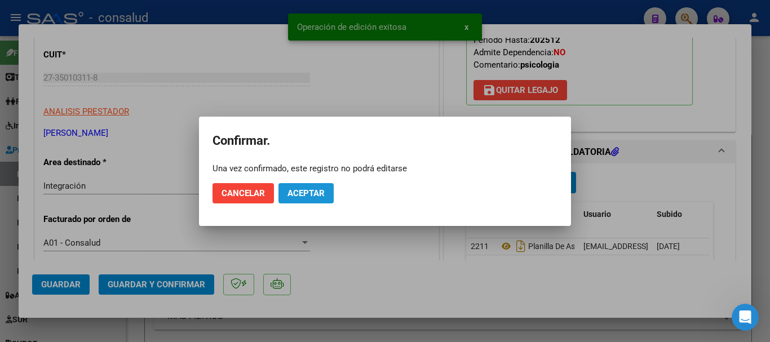
click at [295, 194] on span "Aceptar" at bounding box center [306, 193] width 37 height 10
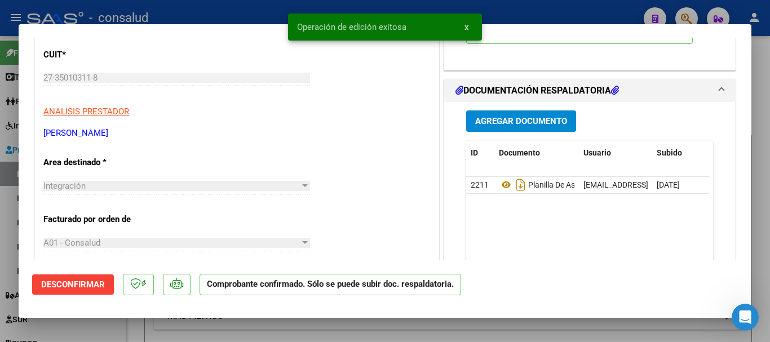
type input "$ 0,00"
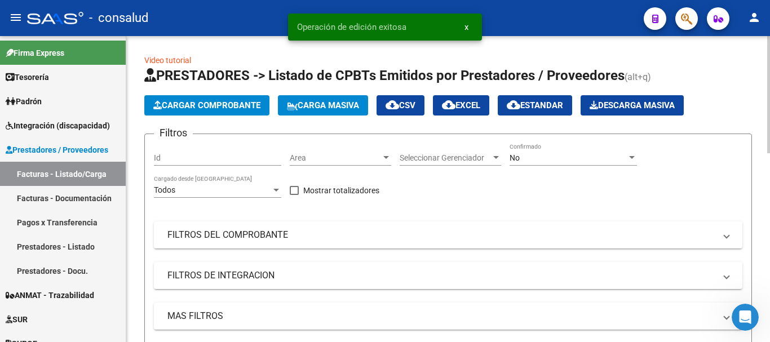
click at [188, 107] on span "Cargar Comprobante" at bounding box center [206, 105] width 107 height 10
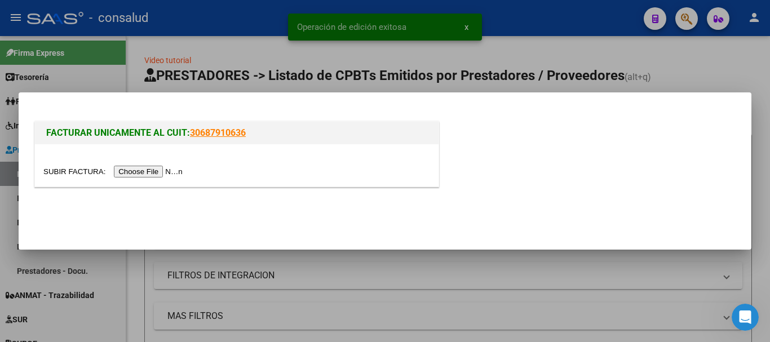
click at [143, 170] on input "file" at bounding box center [114, 172] width 143 height 12
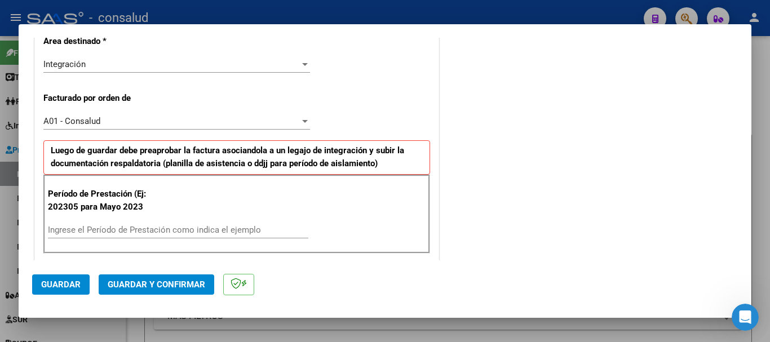
scroll to position [282, 0]
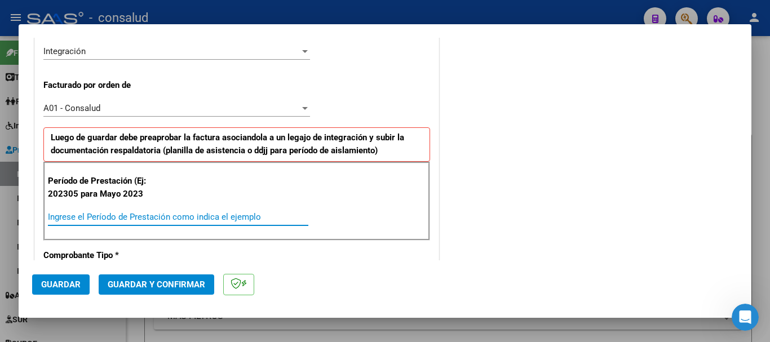
click at [91, 217] on input "Ingrese el Período de Prestación como indica el ejemplo" at bounding box center [178, 217] width 261 height 10
type input "202506"
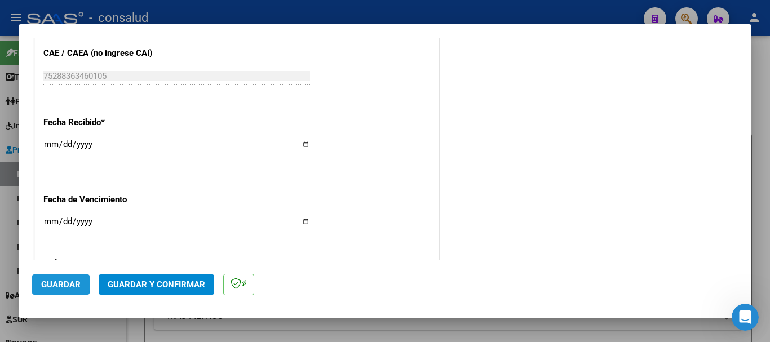
click at [47, 284] on span "Guardar" at bounding box center [60, 285] width 39 height 10
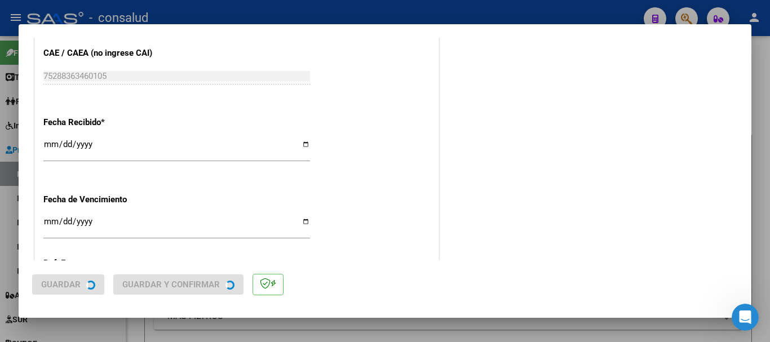
scroll to position [0, 0]
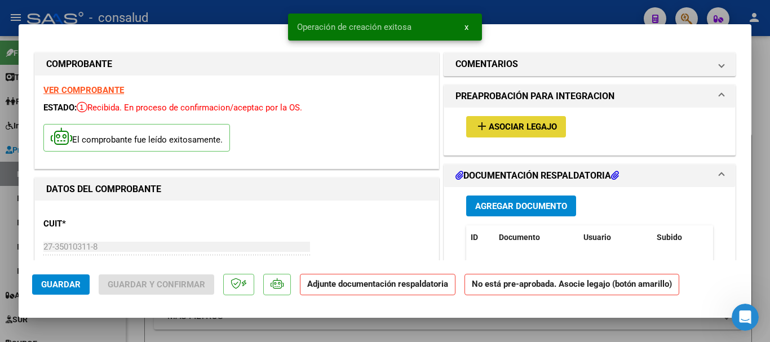
click at [491, 131] on span "Asociar Legajo" at bounding box center [523, 127] width 68 height 10
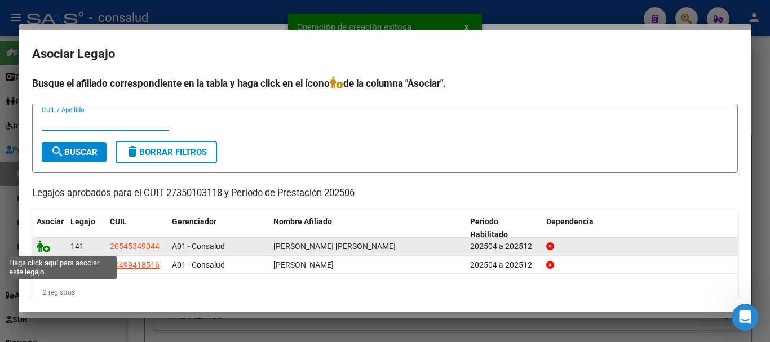
click at [45, 249] on icon at bounding box center [44, 246] width 14 height 12
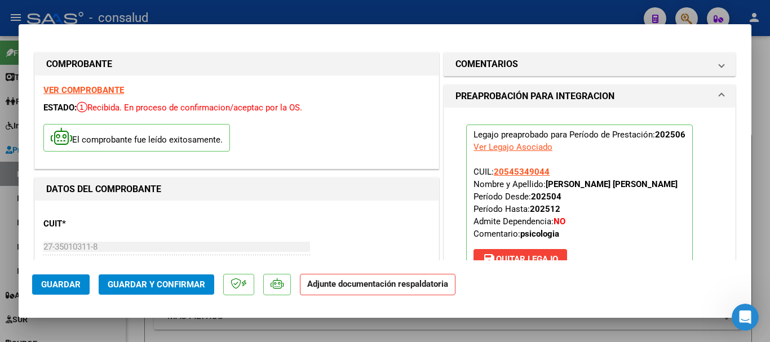
click at [98, 87] on strong "VER COMPROBANTE" at bounding box center [83, 90] width 81 height 10
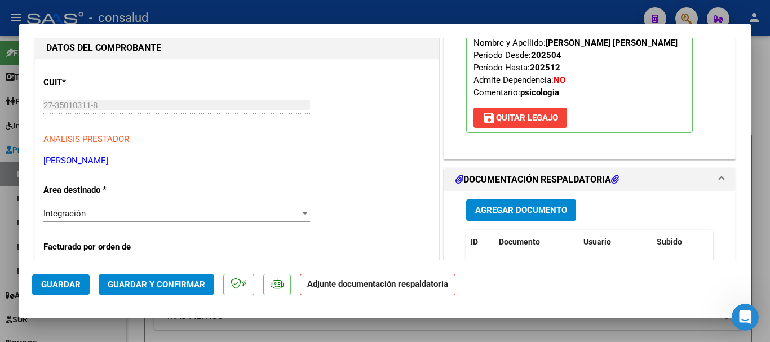
scroll to position [169, 0]
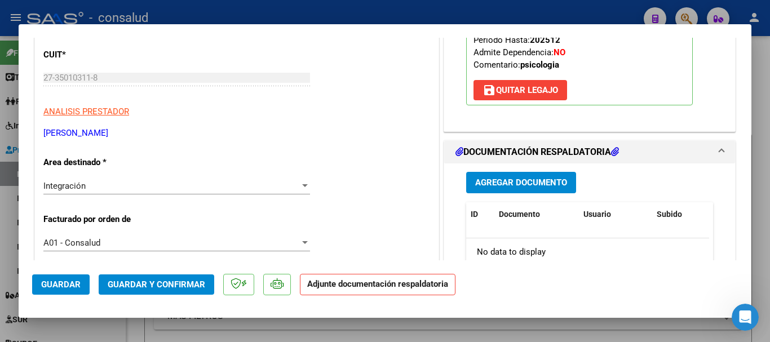
click at [549, 178] on span "Agregar Documento" at bounding box center [521, 183] width 92 height 10
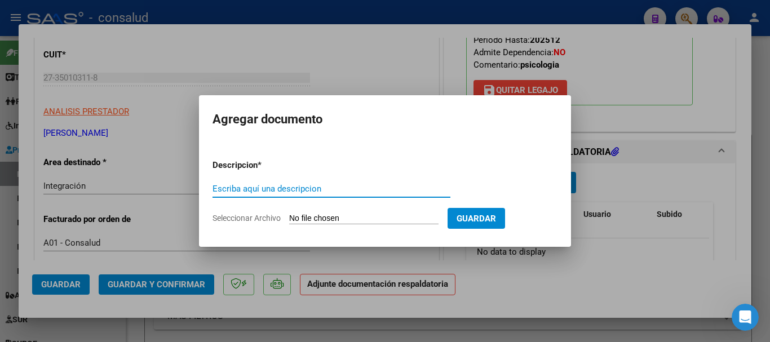
click at [358, 219] on input "Seleccionar Archivo" at bounding box center [363, 219] width 149 height 11
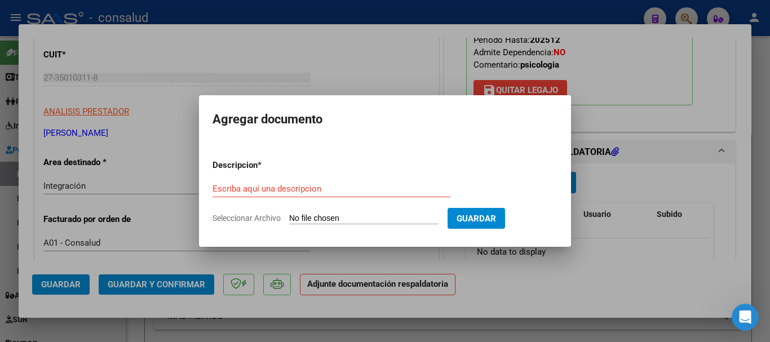
type input "C:\fakepath\Rolon Segovia planilla PSICOLOGIA 202506.pdf"
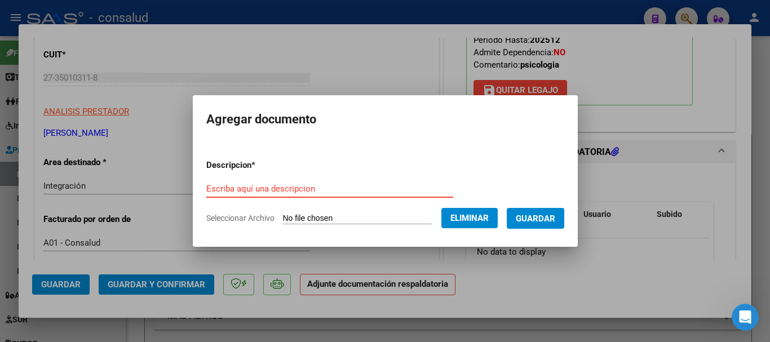
click at [327, 184] on input "Escriba aquí una descripcion" at bounding box center [329, 189] width 247 height 10
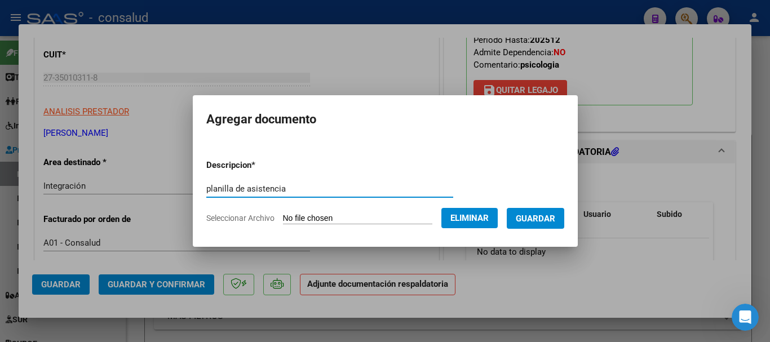
type input "planilla de asistencia"
click at [543, 221] on span "Guardar" at bounding box center [535, 219] width 39 height 10
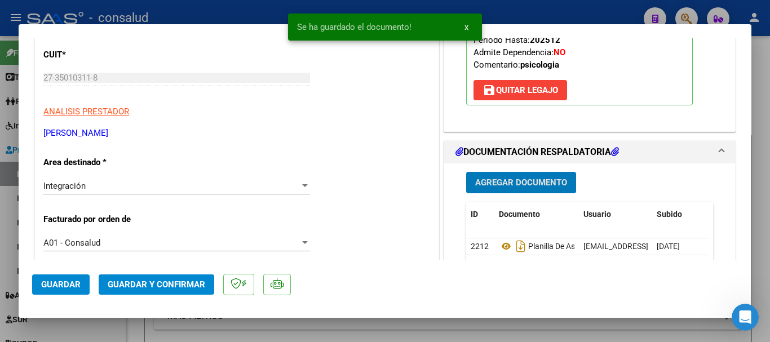
click at [70, 285] on span "Guardar" at bounding box center [60, 285] width 39 height 10
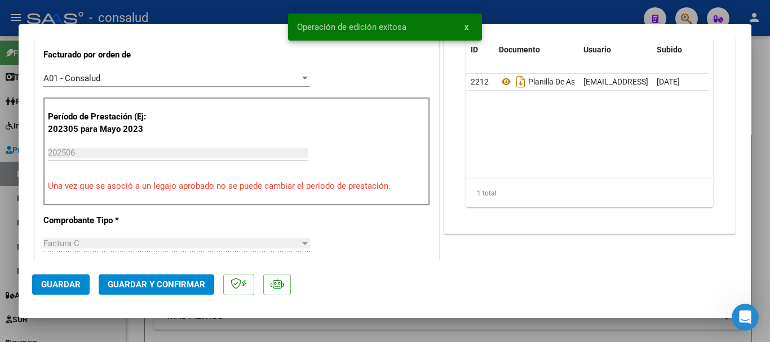
scroll to position [338, 0]
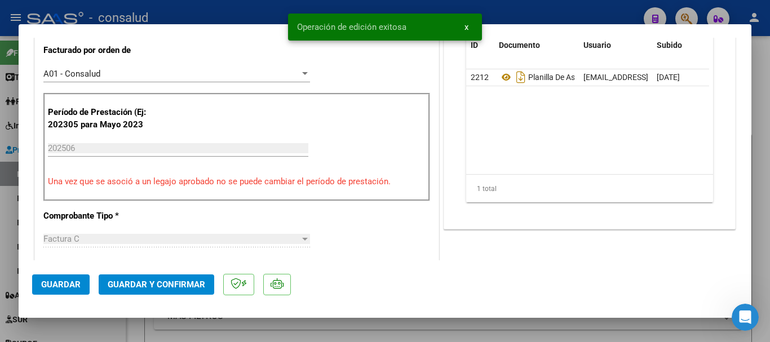
click at [190, 281] on span "Guardar y Confirmar" at bounding box center [157, 285] width 98 height 10
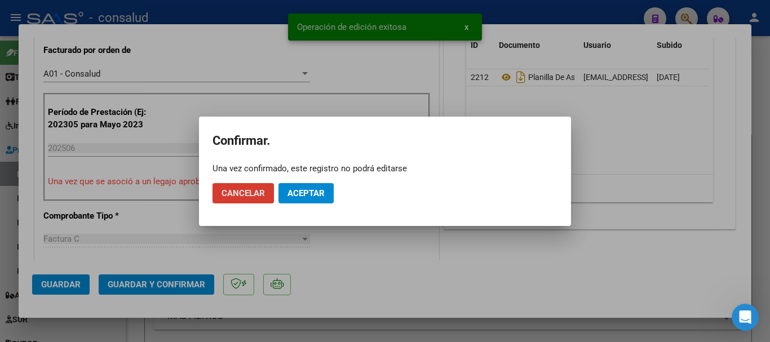
click at [325, 193] on button "Aceptar" at bounding box center [306, 193] width 55 height 20
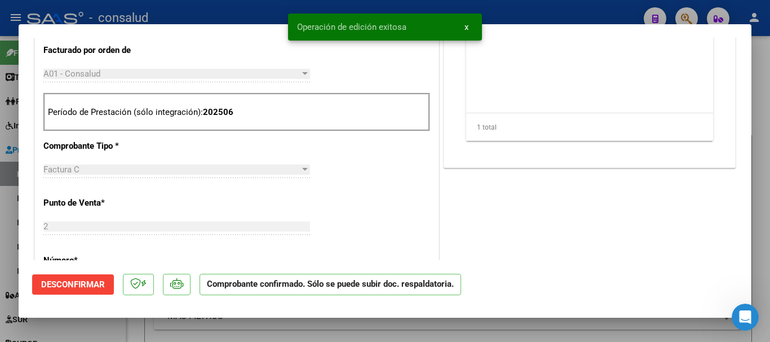
type input "$ 0,00"
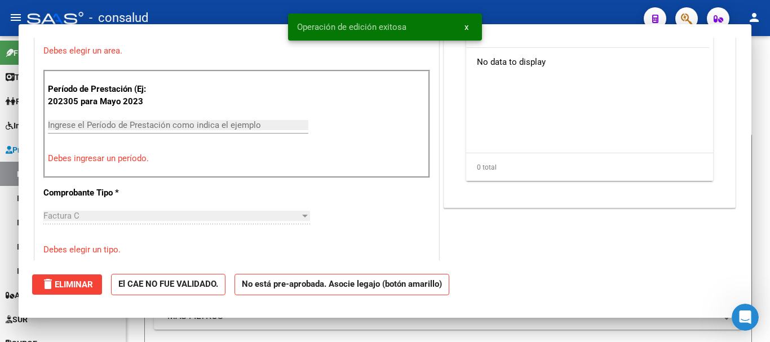
scroll to position [304, 0]
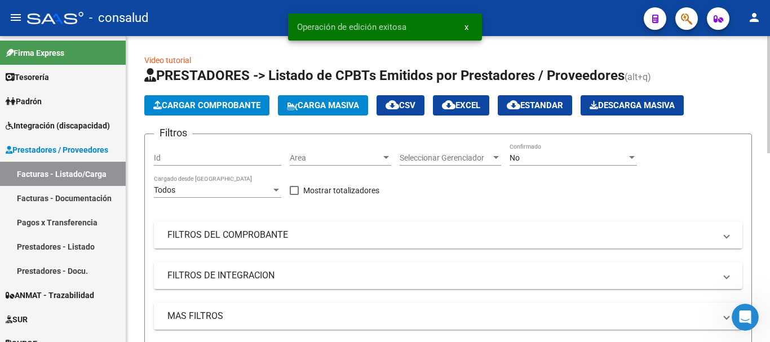
click at [210, 107] on span "Cargar Comprobante" at bounding box center [206, 105] width 107 height 10
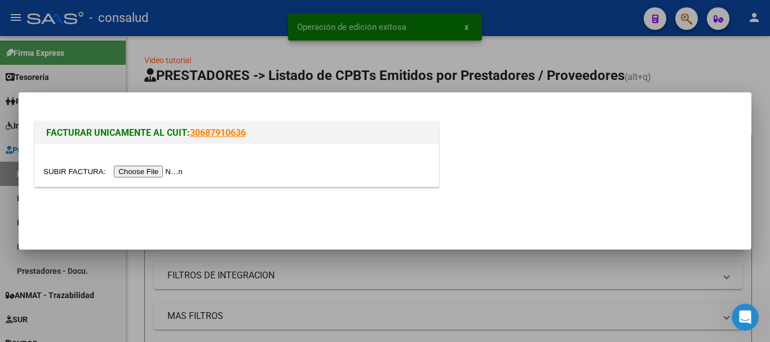
click at [164, 169] on input "file" at bounding box center [114, 172] width 143 height 12
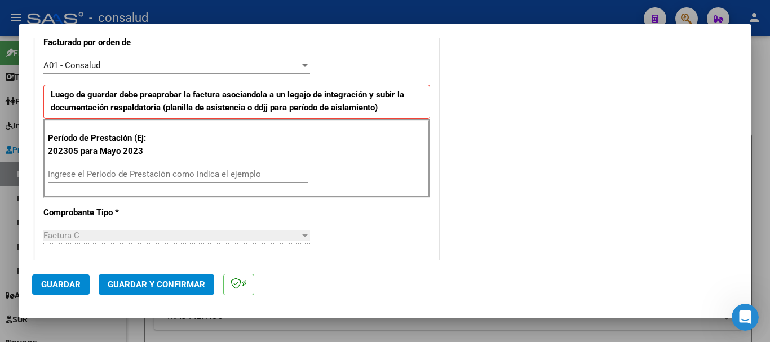
scroll to position [338, 0]
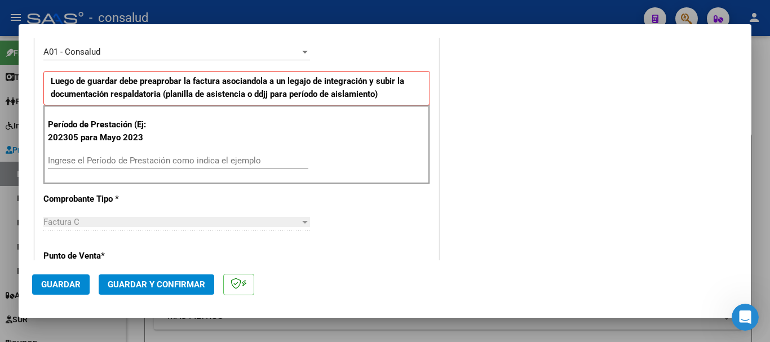
click at [147, 164] on input "Ingrese el Período de Prestación como indica el ejemplo" at bounding box center [178, 161] width 261 height 10
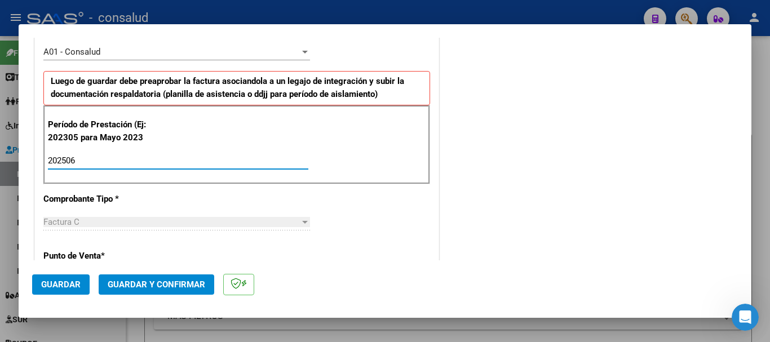
type input "202506"
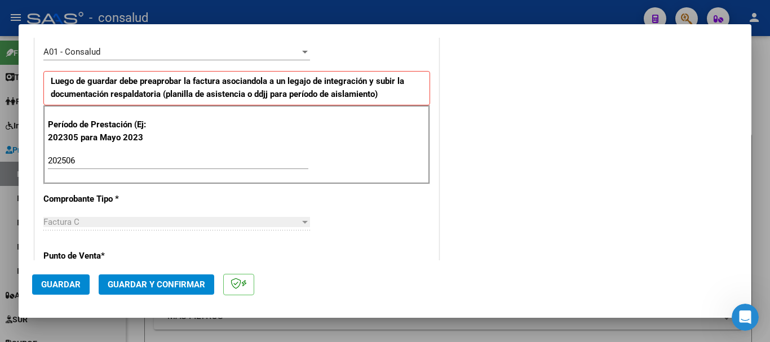
scroll to position [777, 0]
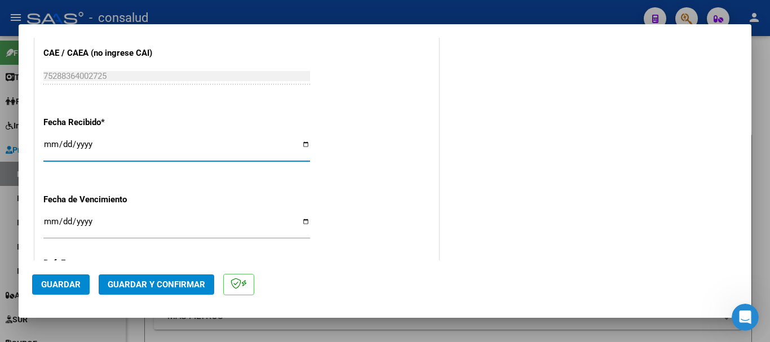
click at [58, 286] on span "Guardar" at bounding box center [60, 285] width 39 height 10
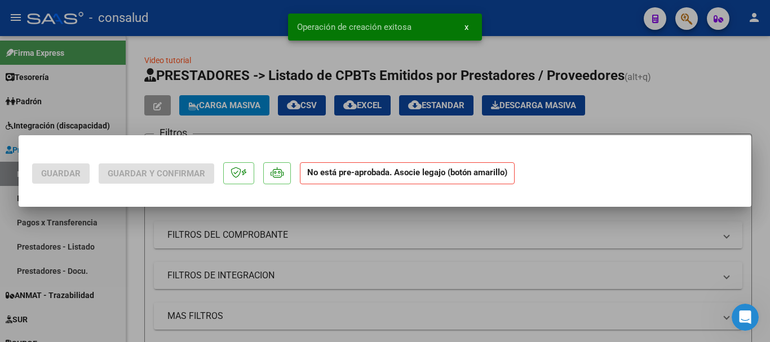
scroll to position [0, 0]
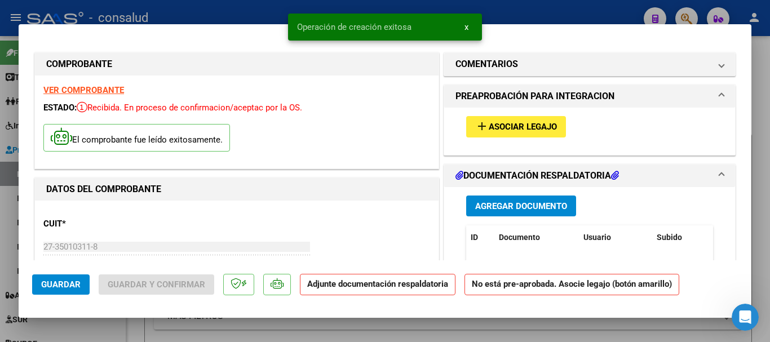
click at [495, 124] on span "Asociar Legajo" at bounding box center [523, 127] width 68 height 10
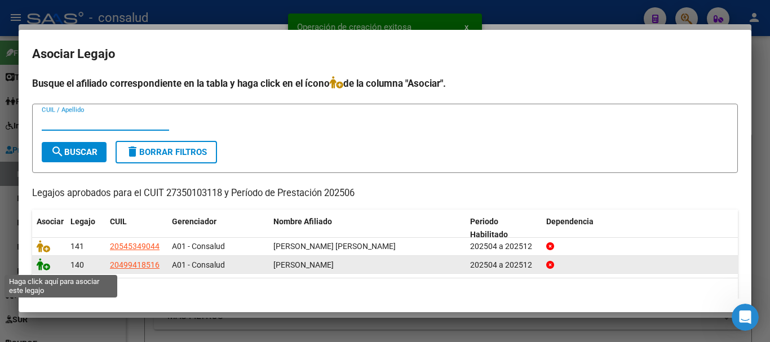
click at [42, 262] on icon at bounding box center [44, 264] width 14 height 12
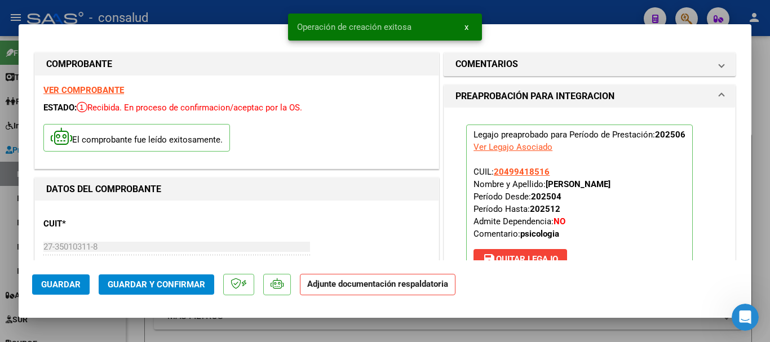
scroll to position [169, 0]
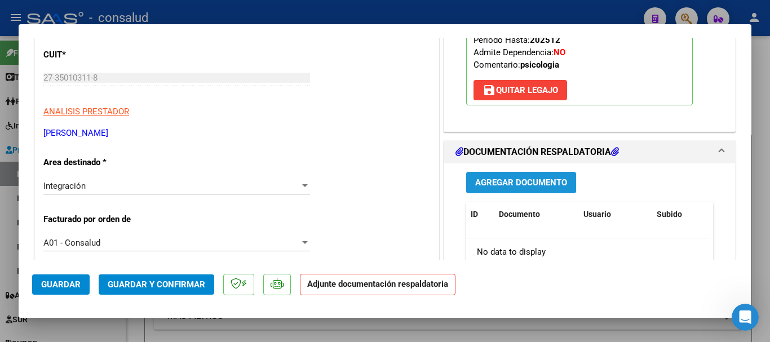
click at [491, 184] on span "Agregar Documento" at bounding box center [521, 183] width 92 height 10
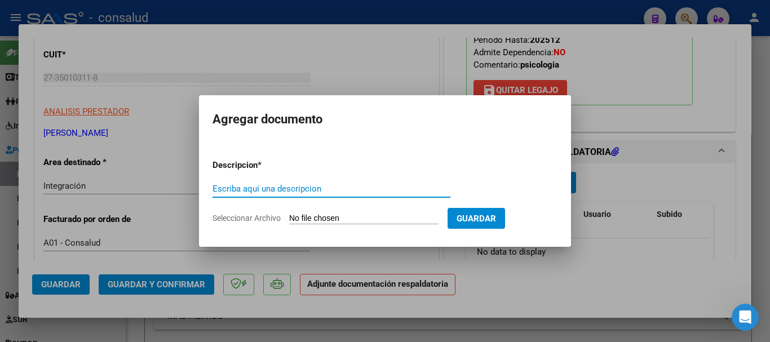
click at [325, 219] on input "Seleccionar Archivo" at bounding box center [363, 219] width 149 height 11
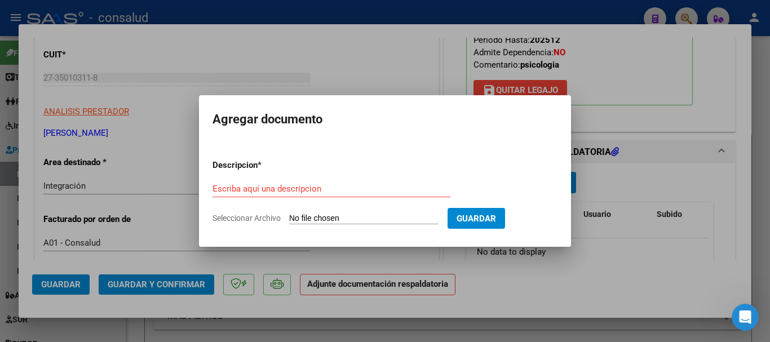
type input "C:\fakepath\Rodriguez Lazaro planilla PSICOLOGIA 202506.pdf"
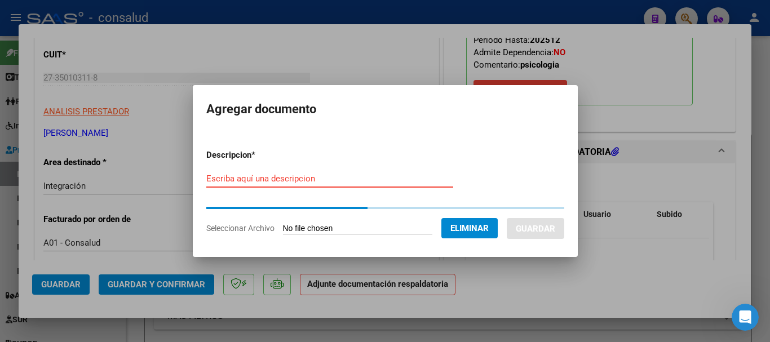
click at [230, 179] on input "Escriba aquí una descripcion" at bounding box center [329, 179] width 247 height 10
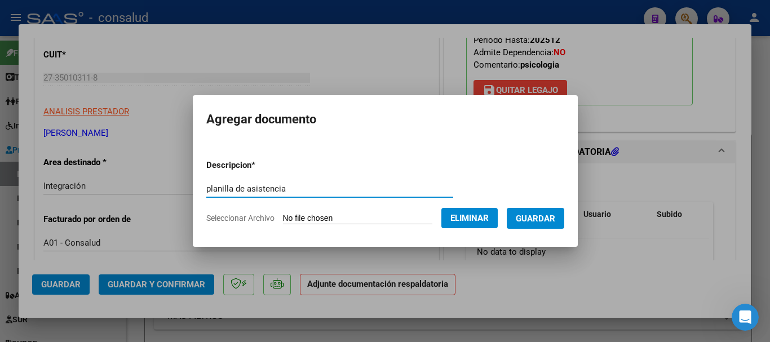
type input "planilla de asistencia"
click at [562, 230] on form "Descripcion * planilla de asistencia Escriba aquí una descripcion Seleccionar A…" at bounding box center [385, 192] width 358 height 82
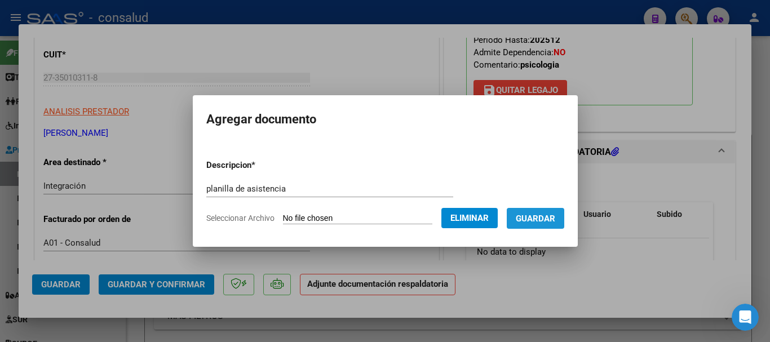
click at [556, 221] on span "Guardar" at bounding box center [535, 219] width 39 height 10
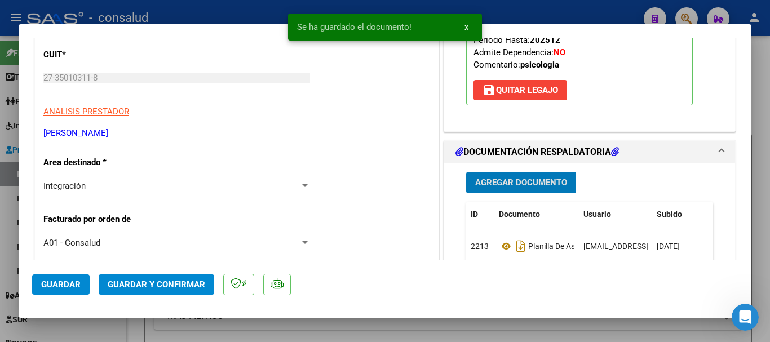
click at [83, 284] on button "Guardar" at bounding box center [61, 285] width 58 height 20
click at [183, 281] on span "Guardar y Confirmar" at bounding box center [157, 285] width 98 height 10
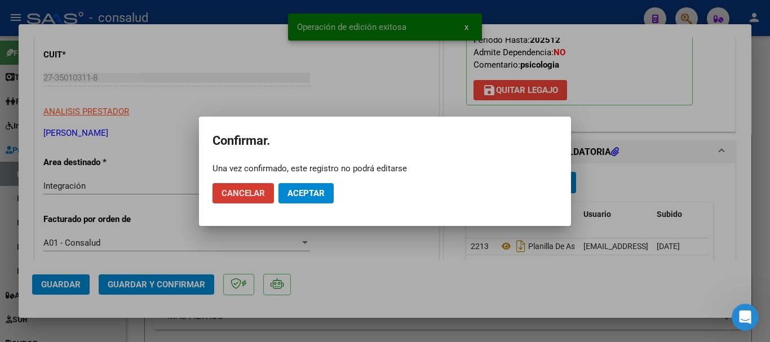
click at [300, 192] on span "Aceptar" at bounding box center [306, 193] width 37 height 10
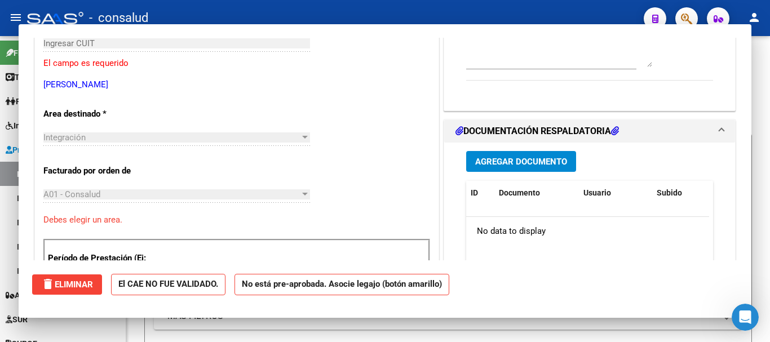
scroll to position [0, 0]
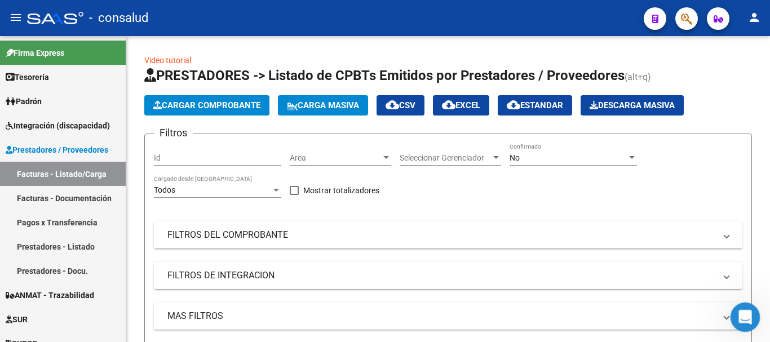
click at [747, 319] on icon "Abrir Intercom Messenger" at bounding box center [744, 316] width 19 height 19
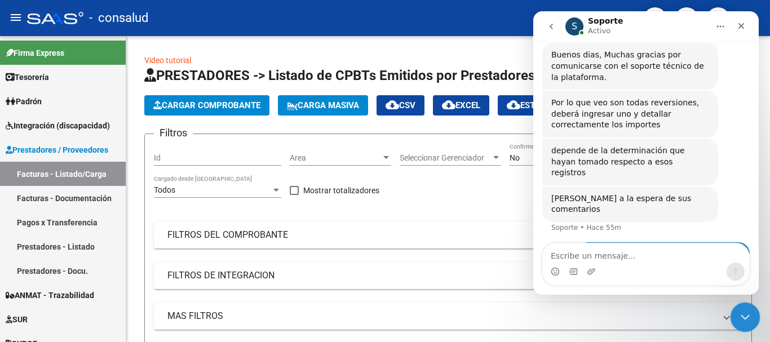
scroll to position [208, 0]
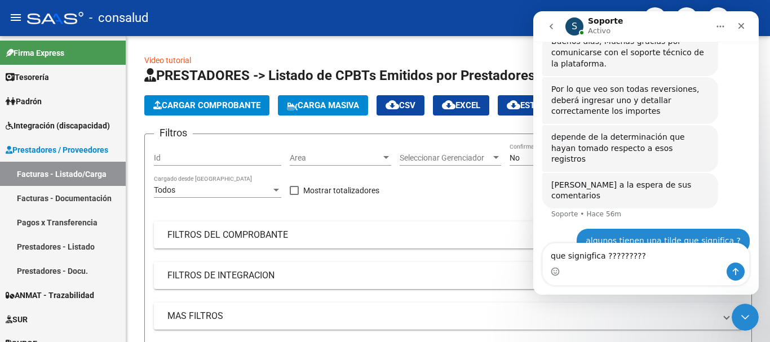
type textarea "que signigfica ??????????"
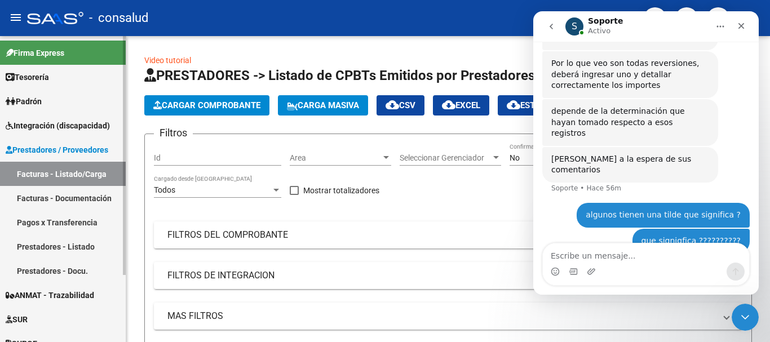
click at [42, 120] on span "Integración (discapacidad)" at bounding box center [58, 126] width 104 height 12
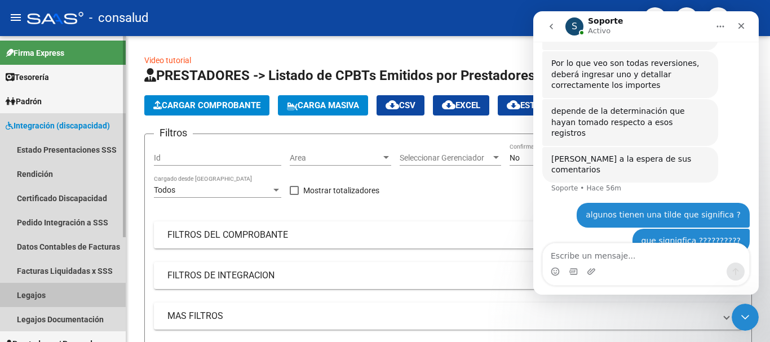
click at [36, 292] on link "Legajos" at bounding box center [63, 295] width 126 height 24
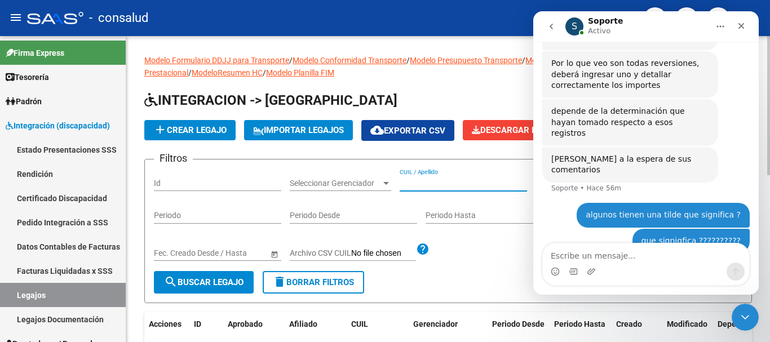
click at [439, 184] on input "CUIL / Apellido" at bounding box center [463, 184] width 127 height 10
type input "s"
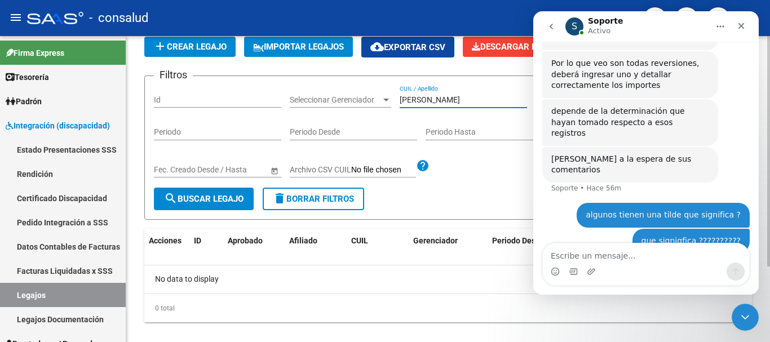
scroll to position [100, 0]
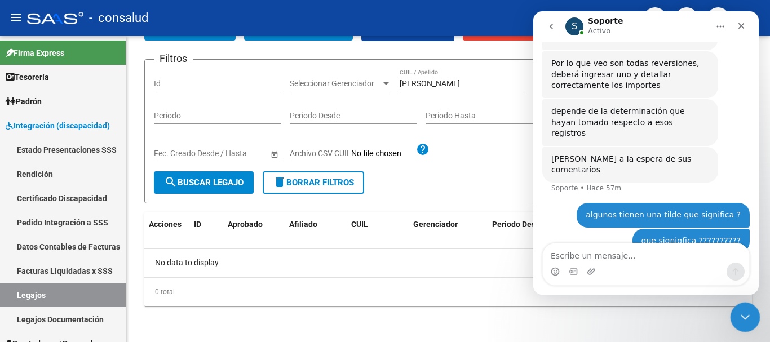
click at [739, 318] on icon "Cerrar Intercom Messenger" at bounding box center [744, 316] width 14 height 14
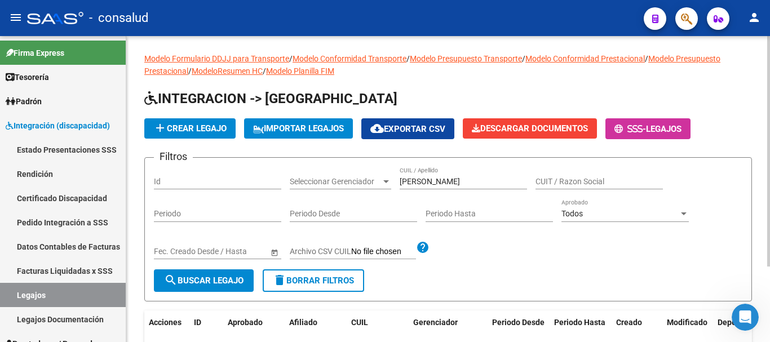
scroll to position [0, 0]
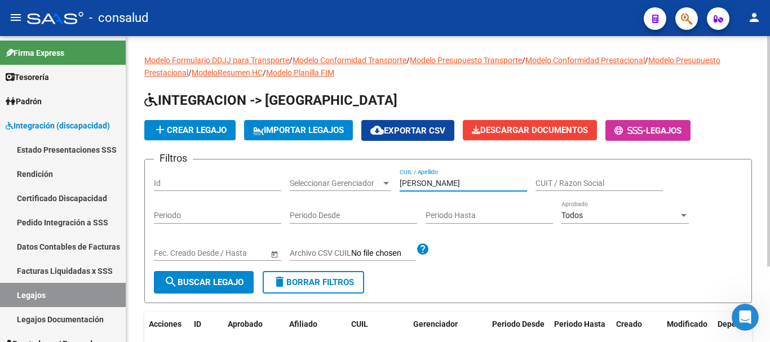
click at [451, 187] on input "zdanovich" at bounding box center [463, 184] width 127 height 10
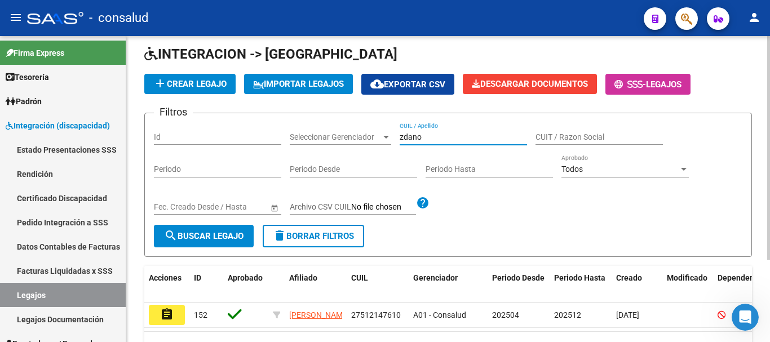
scroll to position [113, 0]
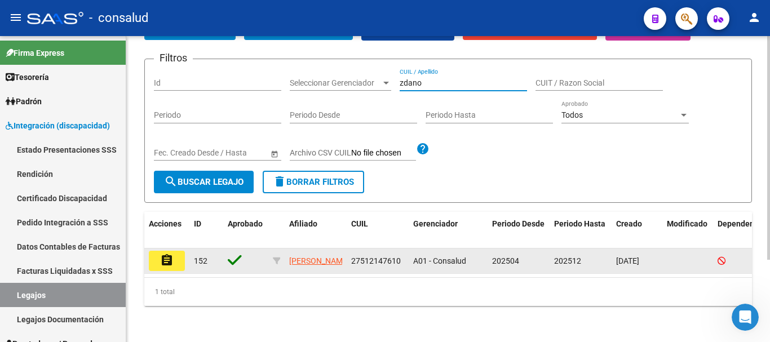
type input "zdano"
click at [159, 251] on button "assignment" at bounding box center [167, 261] width 36 height 20
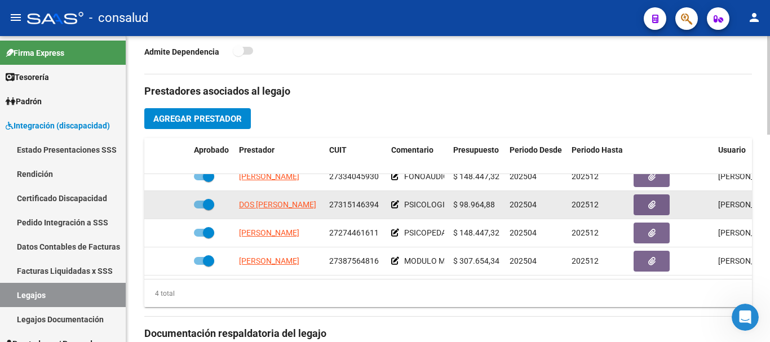
scroll to position [362, 0]
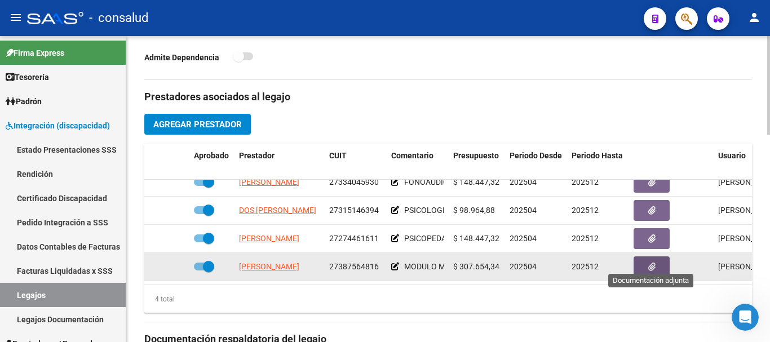
click at [646, 257] on button "button" at bounding box center [652, 267] width 36 height 21
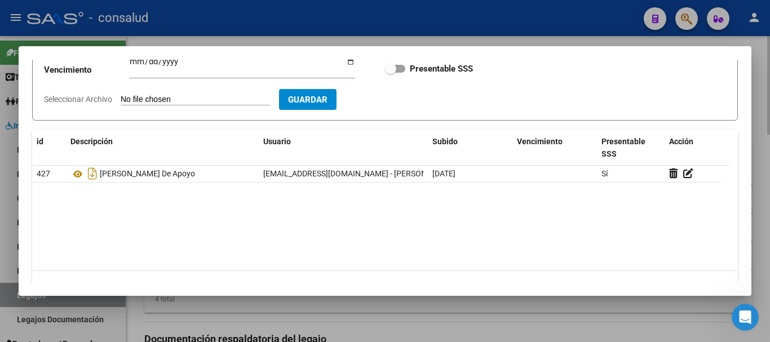
scroll to position [113, 0]
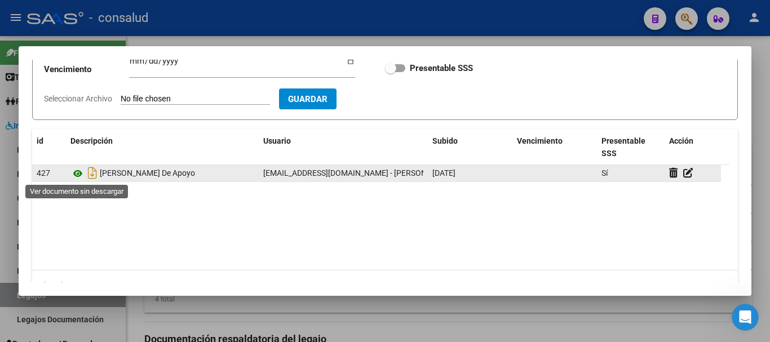
click at [80, 174] on icon at bounding box center [77, 174] width 15 height 14
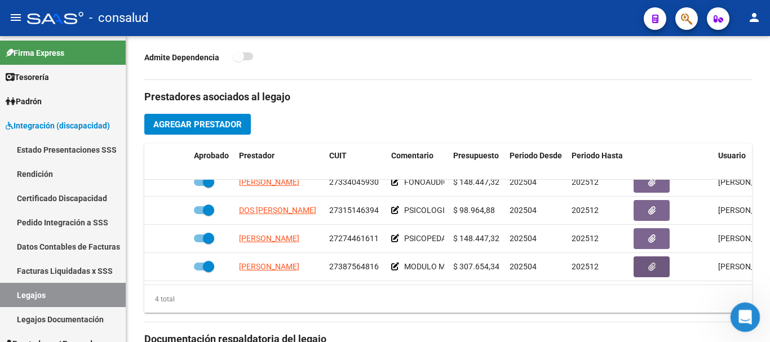
click at [743, 323] on icon "Abrir Intercom Messenger" at bounding box center [744, 316] width 19 height 19
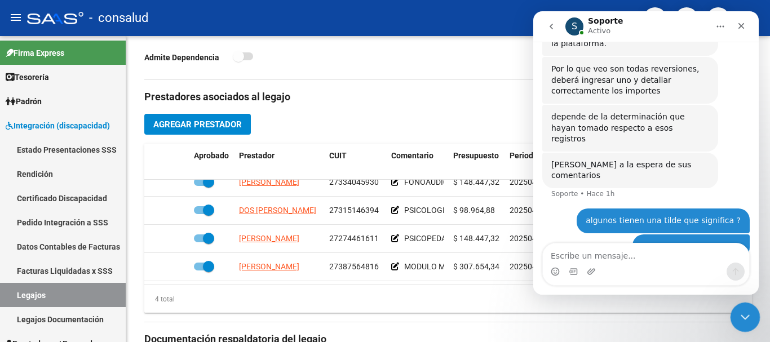
scroll to position [233, 0]
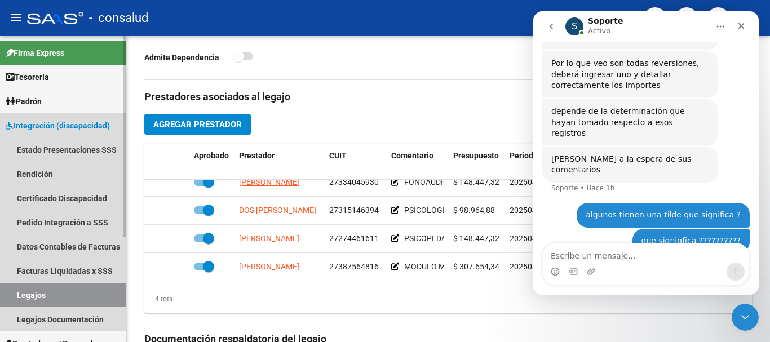
click at [43, 127] on span "Integración (discapacidad)" at bounding box center [58, 126] width 104 height 12
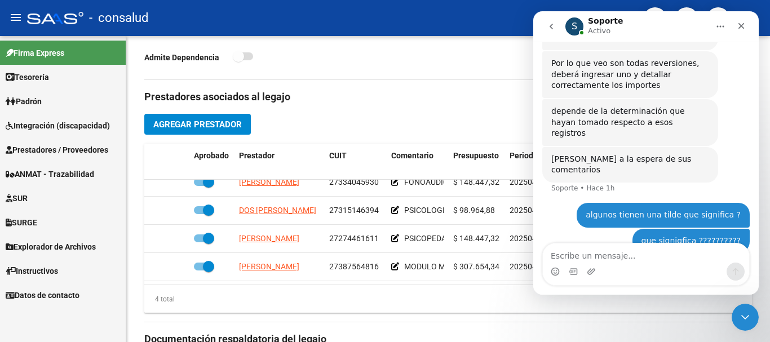
click at [48, 153] on span "Prestadores / Proveedores" at bounding box center [57, 150] width 103 height 12
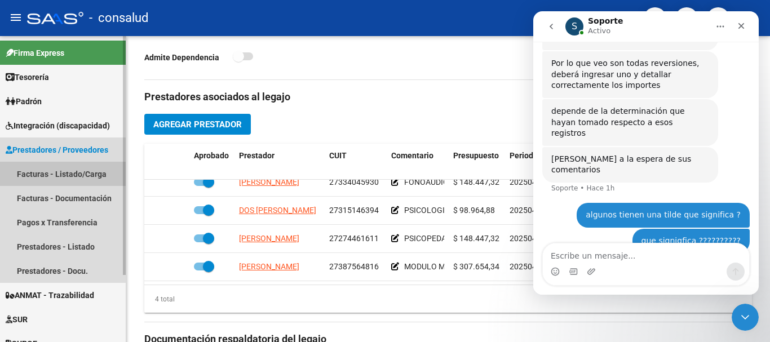
click at [49, 178] on link "Facturas - Listado/Carga" at bounding box center [63, 174] width 126 height 24
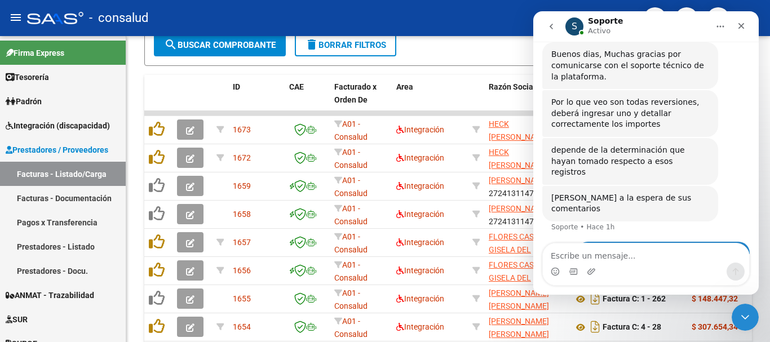
scroll to position [177, 0]
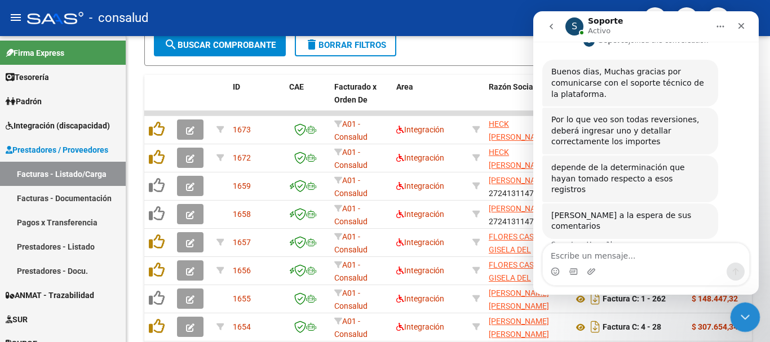
click at [746, 314] on icon "Cerrar Intercom Messenger" at bounding box center [744, 316] width 8 height 5
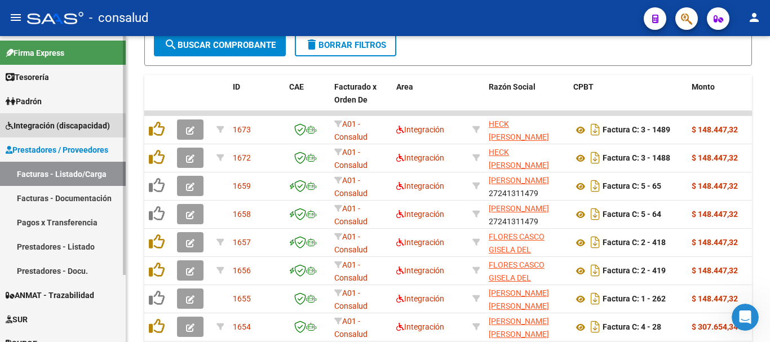
click at [47, 128] on span "Integración (discapacidad)" at bounding box center [58, 126] width 104 height 12
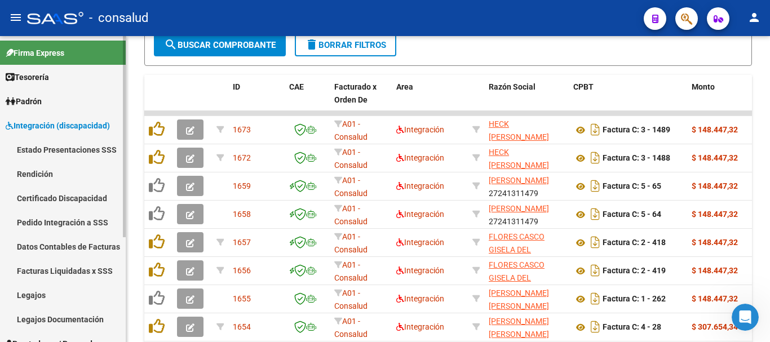
click at [49, 172] on link "Rendición" at bounding box center [63, 174] width 126 height 24
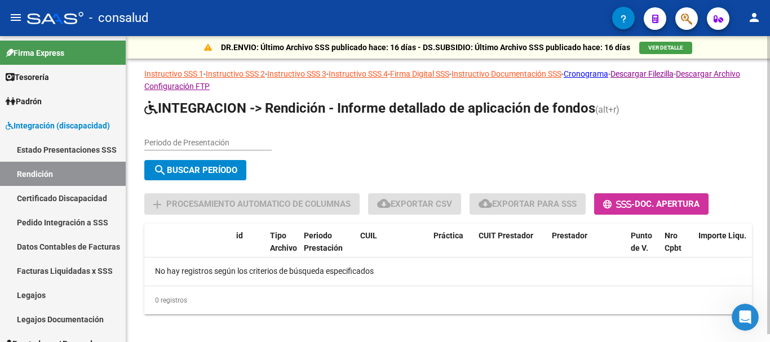
click at [195, 138] on input "Periodo de Presentación" at bounding box center [207, 143] width 127 height 10
type input "202505"
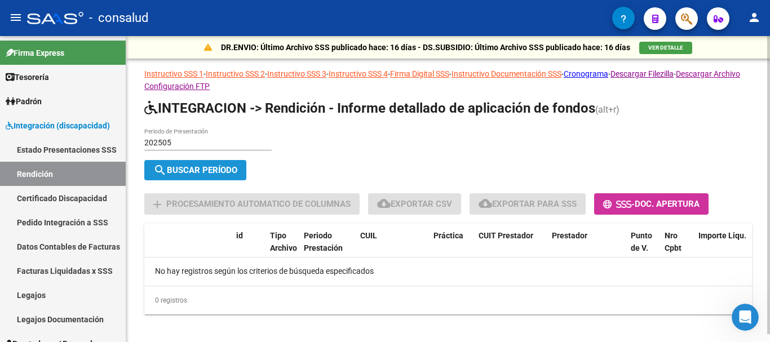
click at [188, 173] on span "search Buscar Período" at bounding box center [195, 170] width 84 height 10
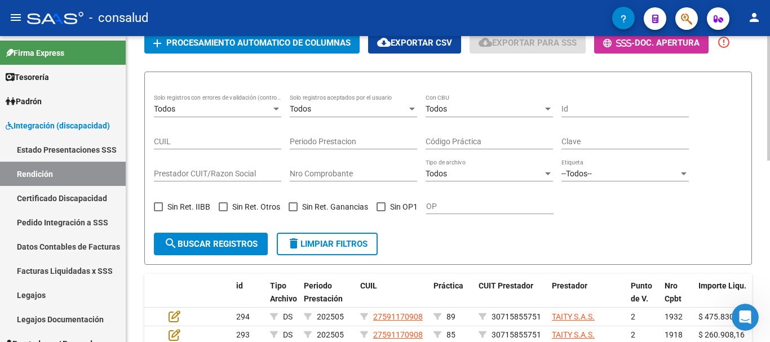
scroll to position [169, 0]
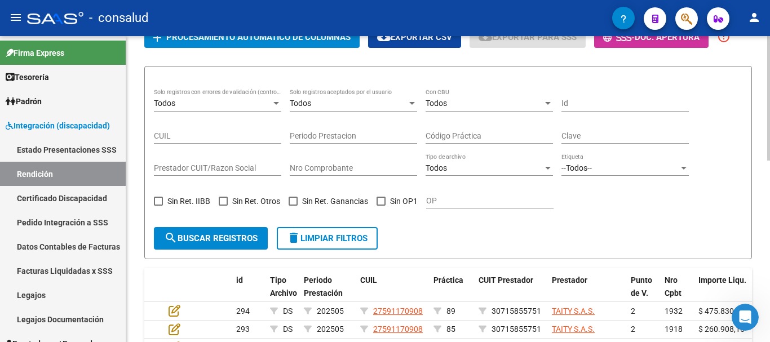
click at [213, 104] on div "Todos" at bounding box center [212, 104] width 117 height 10
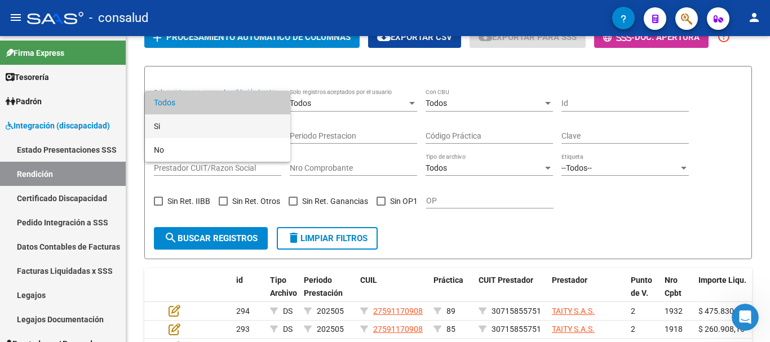
click at [206, 128] on span "Si" at bounding box center [217, 126] width 127 height 24
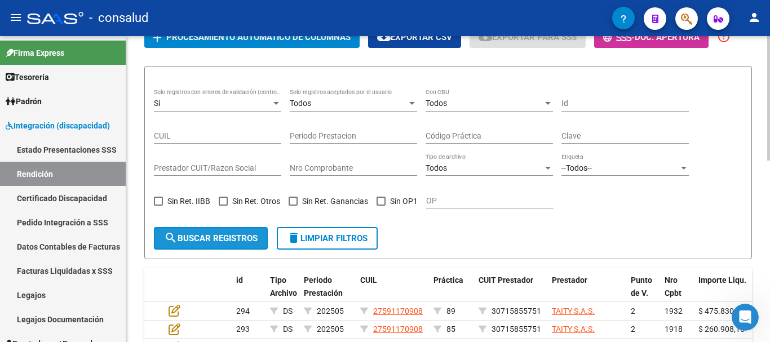
click at [202, 241] on span "search Buscar registros" at bounding box center [211, 238] width 94 height 10
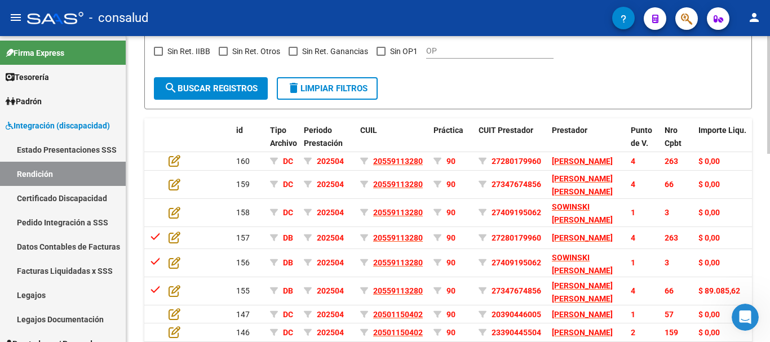
scroll to position [319, 0]
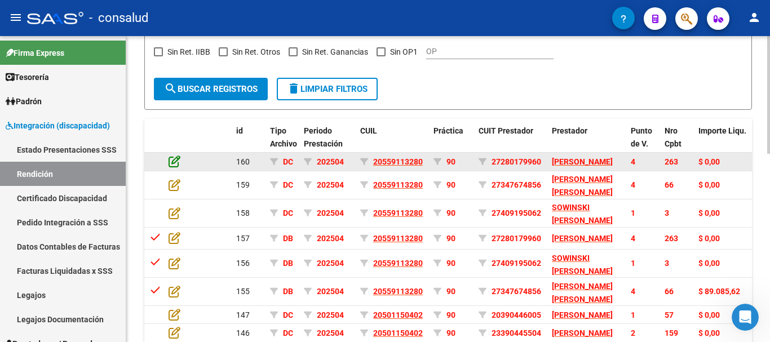
click at [174, 165] on icon at bounding box center [175, 161] width 12 height 12
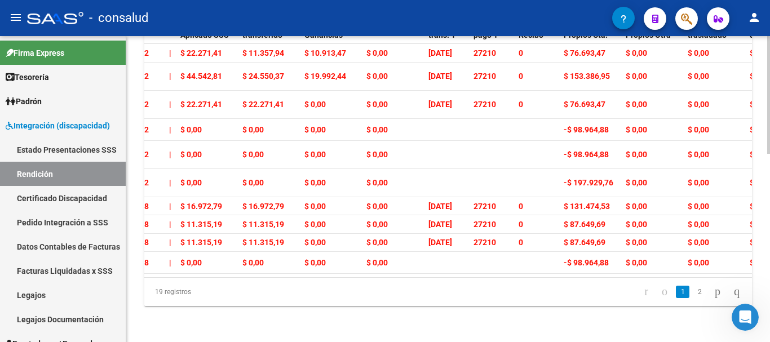
scroll to position [488, 0]
click at [693, 290] on link "2" at bounding box center [700, 292] width 14 height 12
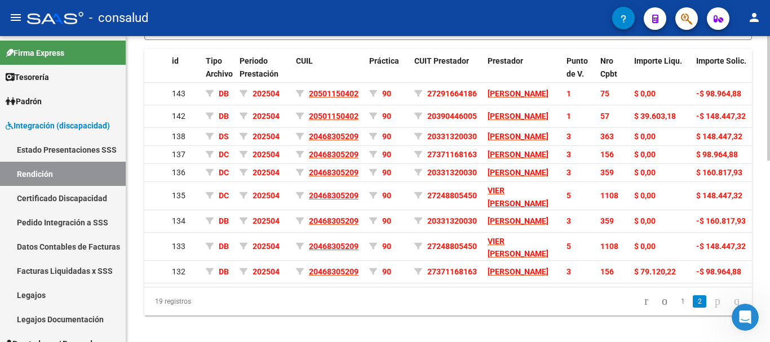
scroll to position [0, 0]
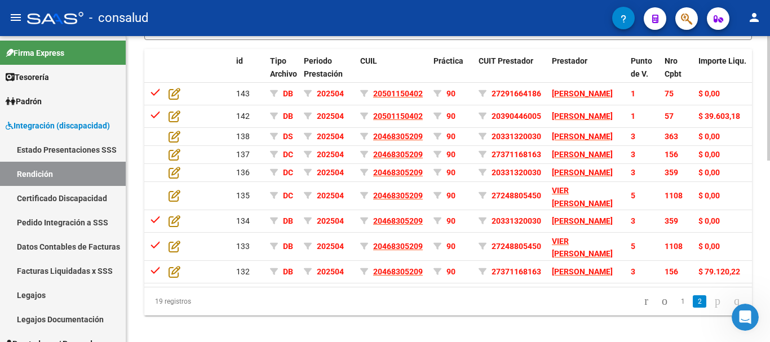
drag, startPoint x: 215, startPoint y: 323, endPoint x: 280, endPoint y: 323, distance: 64.9
click at [280, 285] on datatable-selection "check 143 DB 202504 20501150402 90 27291664186 GARAY MAGALI INES 1 75 $ 0,00 -$…" at bounding box center [448, 280] width 608 height 9
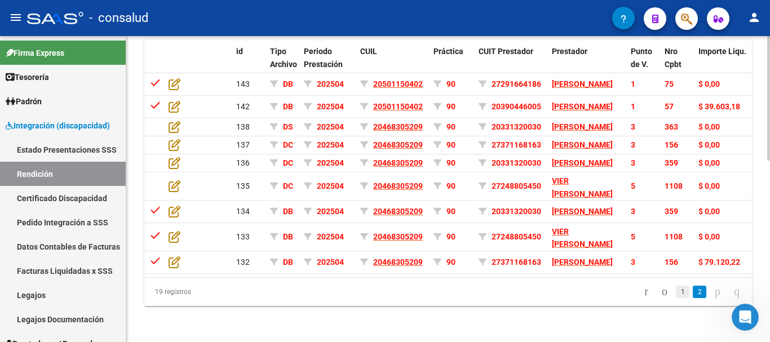
click at [676, 288] on link "1" at bounding box center [683, 292] width 14 height 12
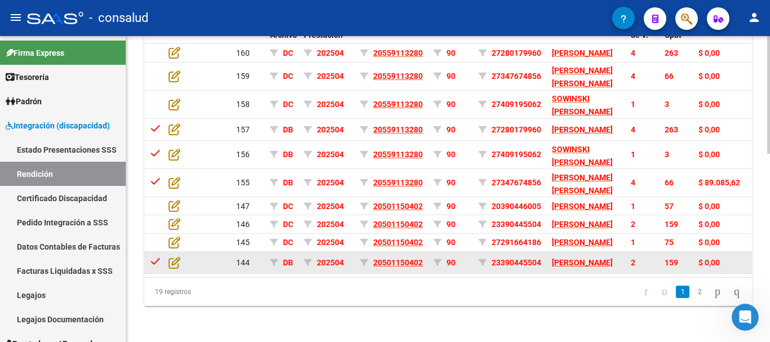
scroll to position [488, 0]
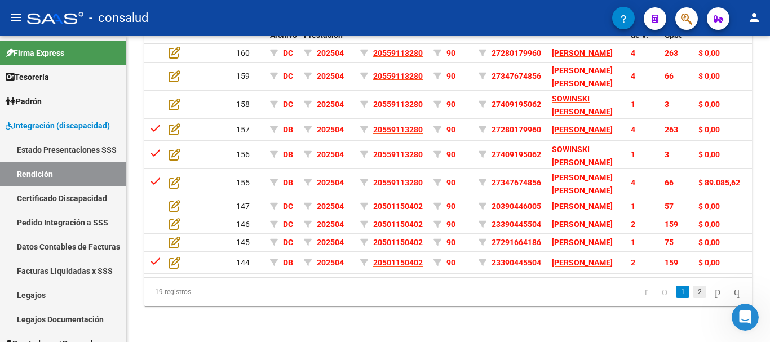
click at [693, 293] on link "2" at bounding box center [700, 292] width 14 height 12
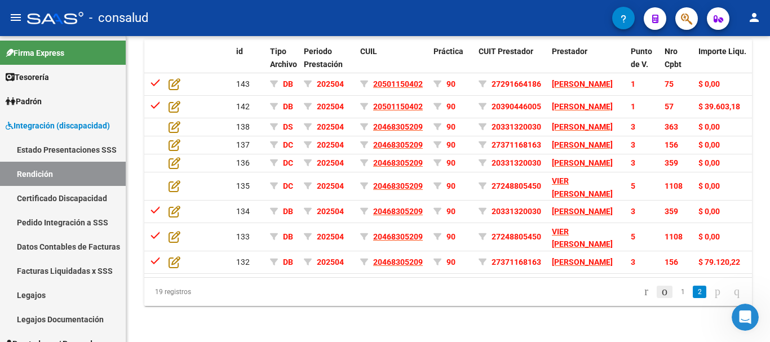
scroll to position [445, 0]
click at [676, 297] on link "1" at bounding box center [683, 292] width 14 height 12
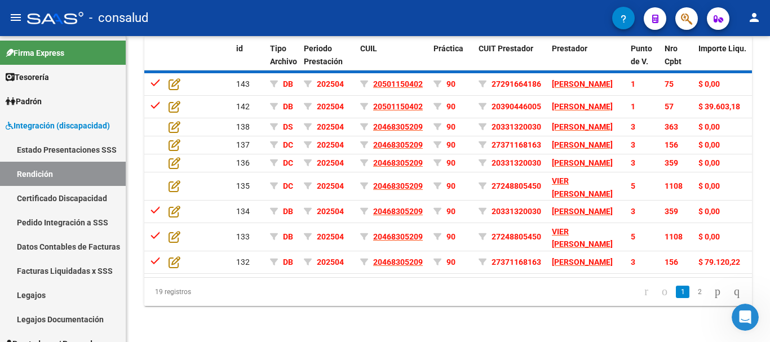
scroll to position [454, 0]
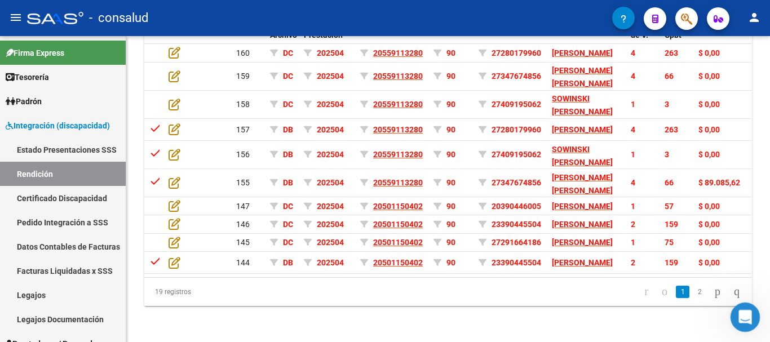
click at [746, 314] on icon "Abrir Intercom Messenger" at bounding box center [744, 316] width 19 height 19
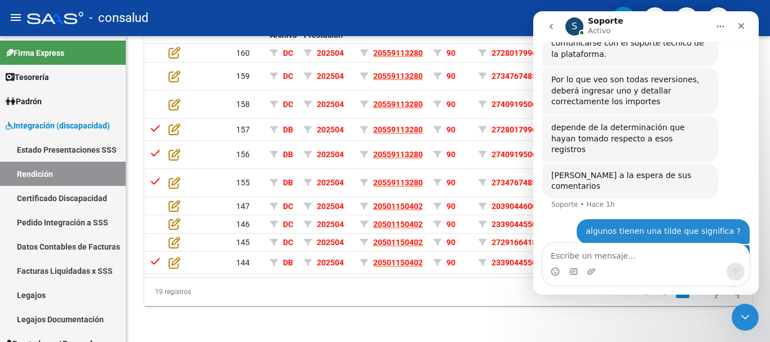
scroll to position [233, 0]
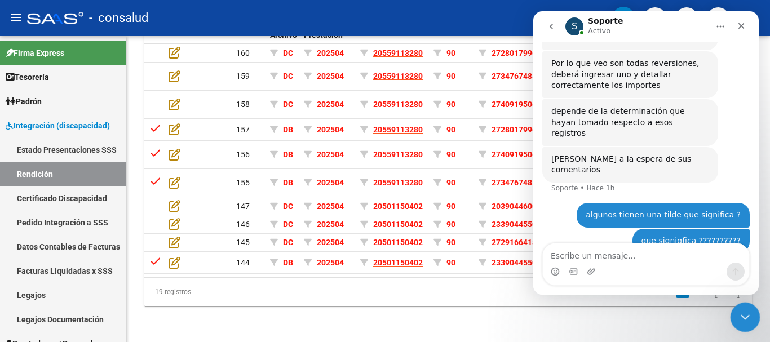
click at [744, 316] on icon "Cerrar Intercom Messenger" at bounding box center [744, 316] width 14 height 14
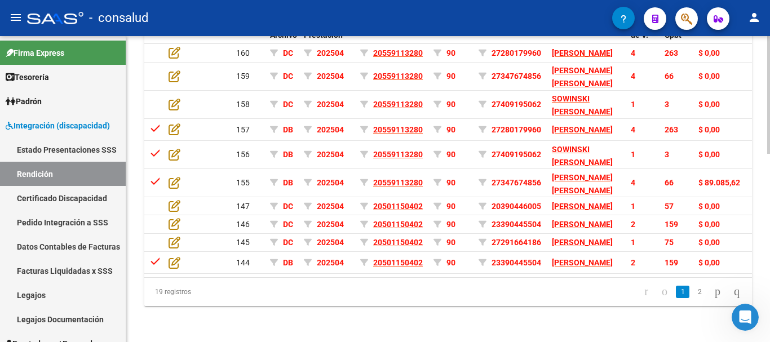
click at [269, 277] on datatable-body "160 DC 202504 20559113280 90 27280179960 CERDAN LORENA BEATRIZ 4 263 $ 0,00 $ 9…" at bounding box center [448, 160] width 608 height 233
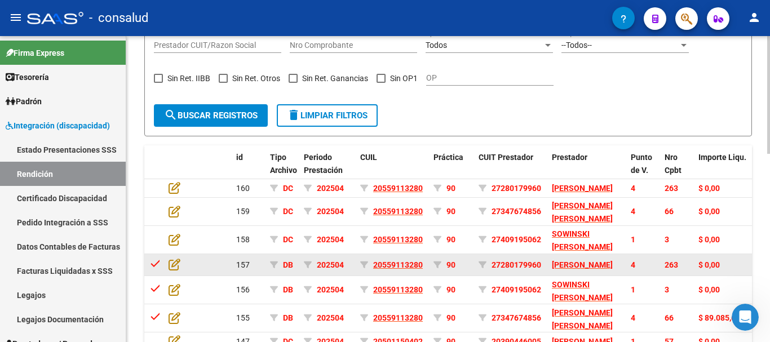
scroll to position [319, 0]
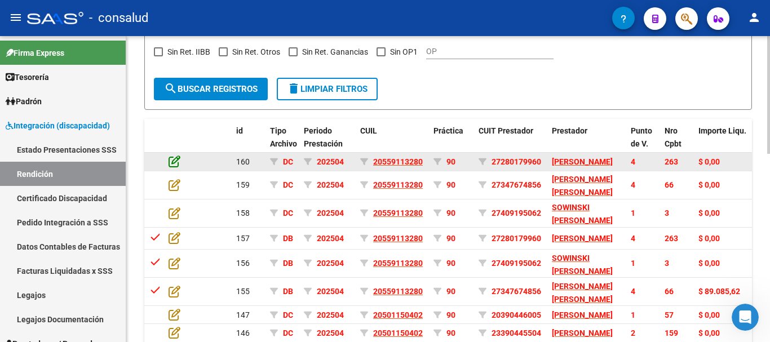
click at [174, 168] on icon at bounding box center [175, 161] width 12 height 12
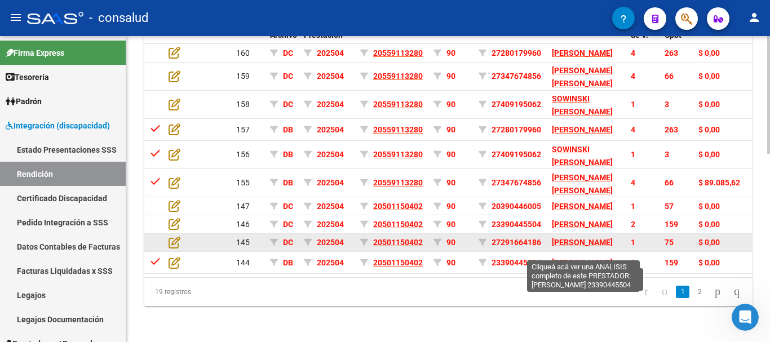
scroll to position [2, 0]
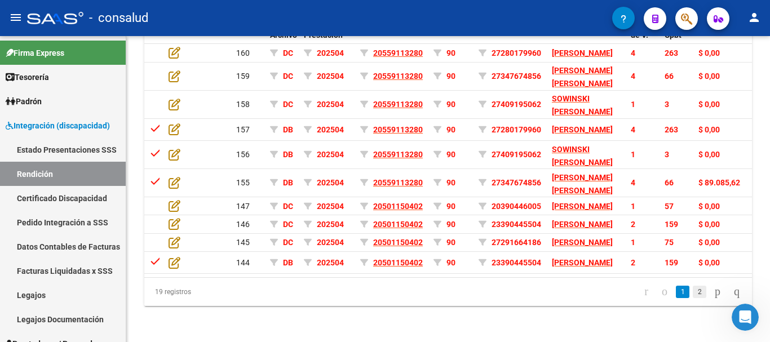
click at [693, 293] on link "2" at bounding box center [700, 292] width 14 height 12
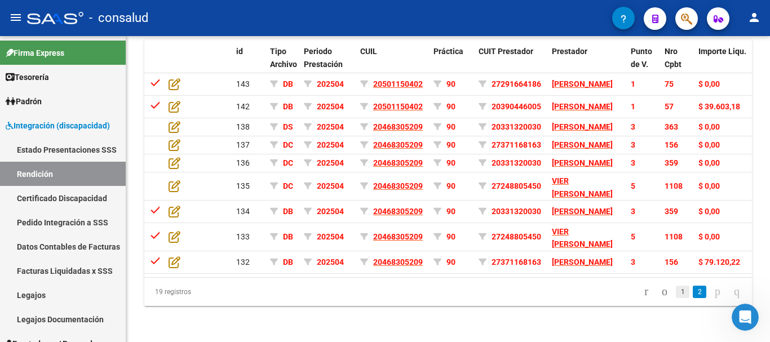
click at [676, 296] on link "1" at bounding box center [683, 292] width 14 height 12
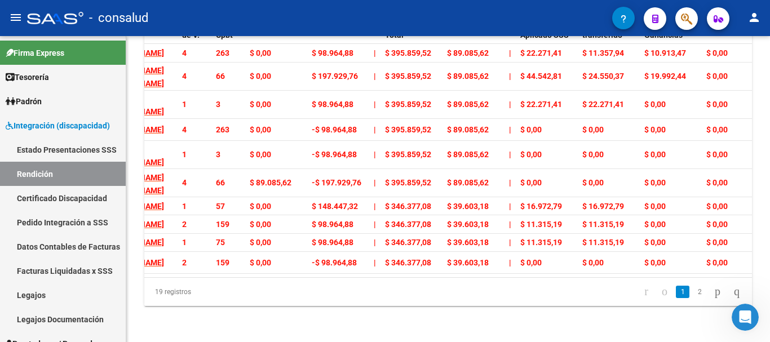
scroll to position [488, 0]
click at [693, 292] on link "2" at bounding box center [700, 292] width 14 height 12
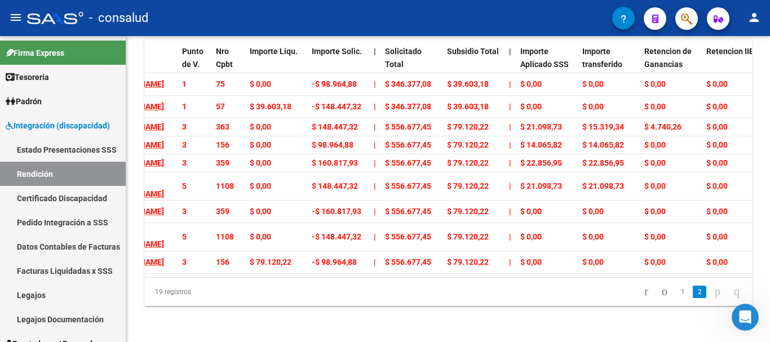
scroll to position [445, 0]
click at [748, 315] on icon "Abrir Intercom Messenger" at bounding box center [744, 316] width 19 height 19
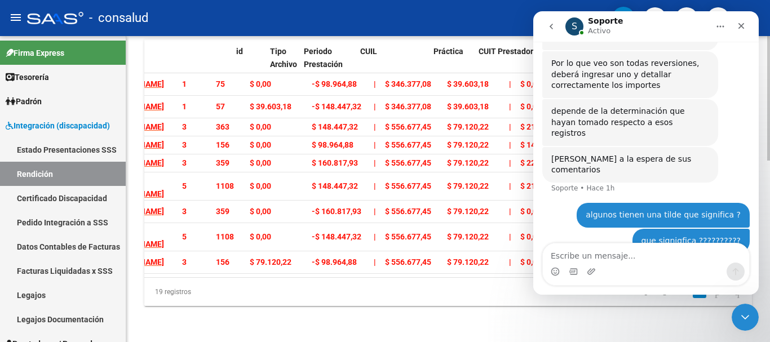
scroll to position [0, 0]
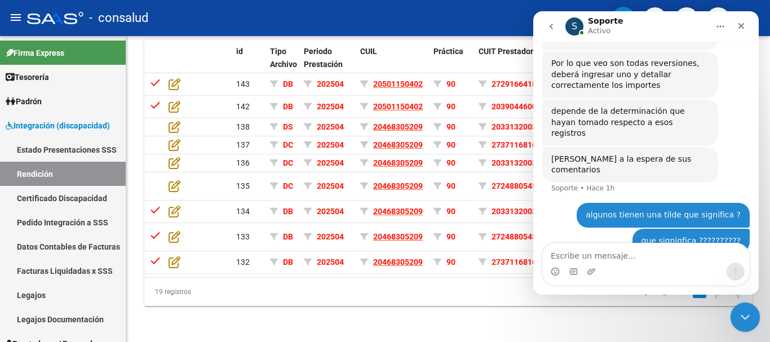
click at [742, 311] on icon "Cerrar Intercom Messenger" at bounding box center [744, 316] width 14 height 14
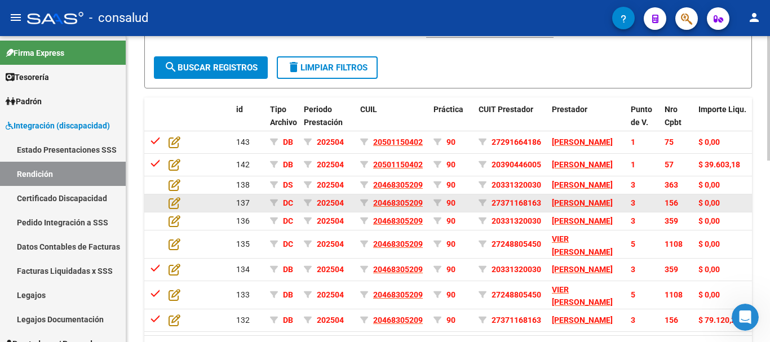
scroll to position [445, 0]
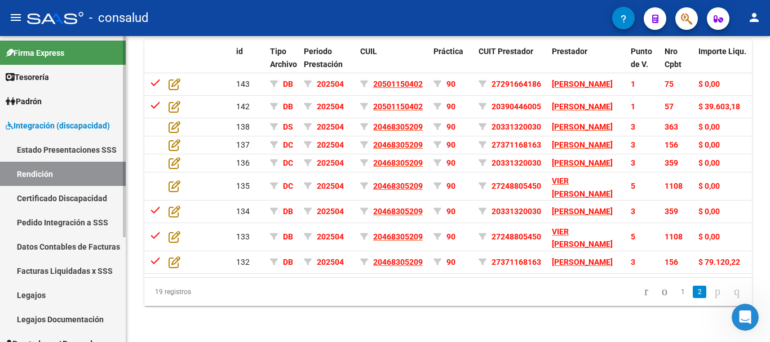
click at [67, 146] on link "Estado Presentaciones SSS" at bounding box center [63, 150] width 126 height 24
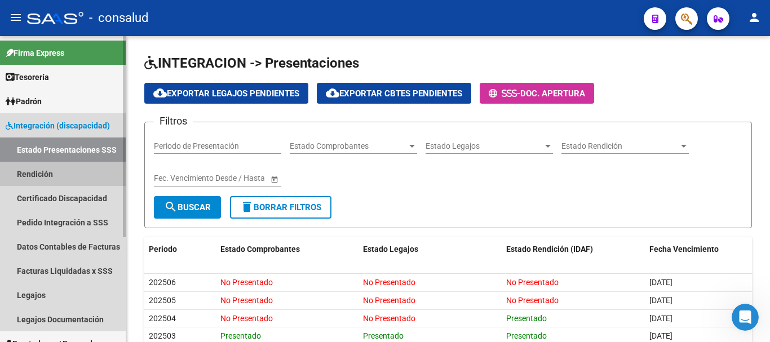
click at [36, 178] on link "Rendición" at bounding box center [63, 174] width 126 height 24
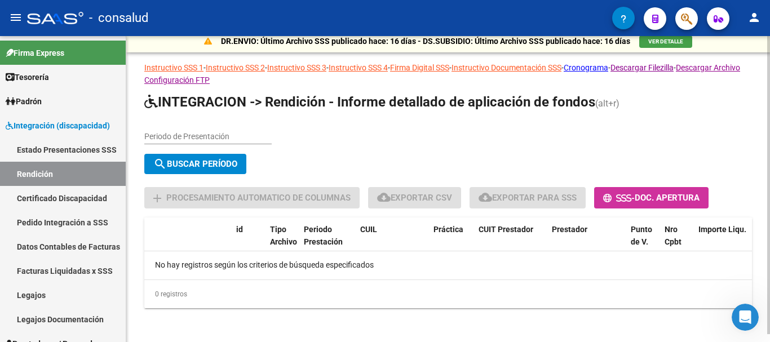
scroll to position [8, 0]
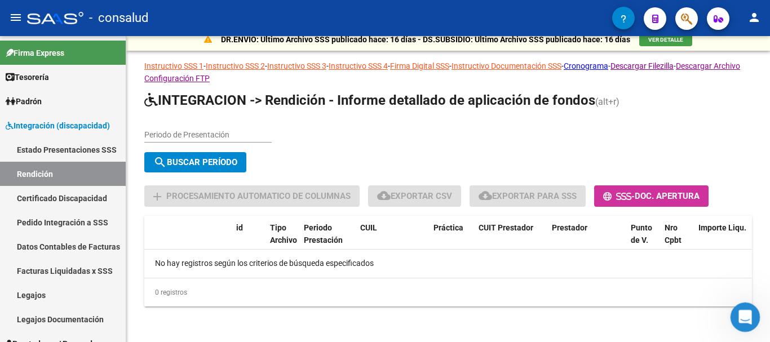
click at [751, 312] on icon "Abrir Intercom Messenger" at bounding box center [744, 316] width 19 height 19
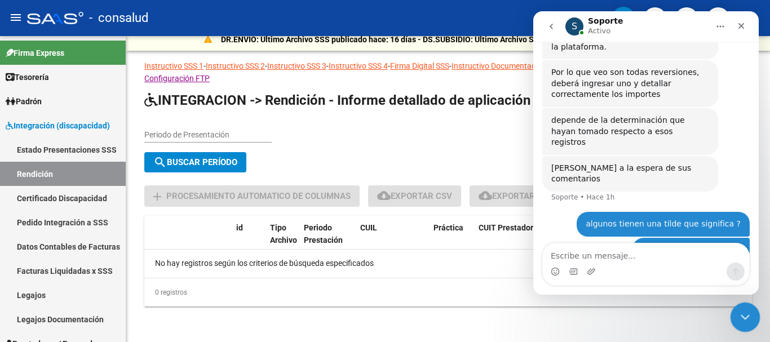
scroll to position [233, 0]
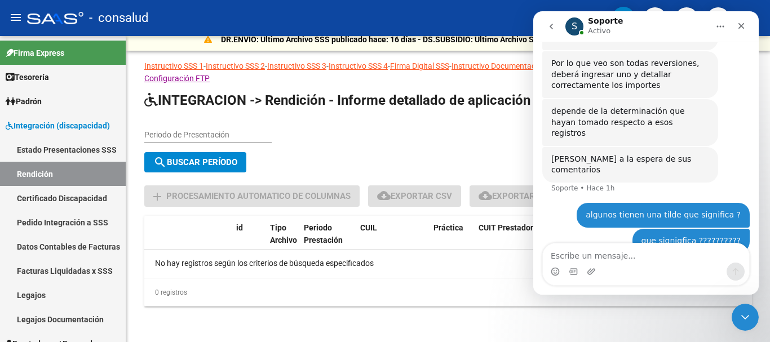
click at [671, 26] on div "S Soporte Activo" at bounding box center [637, 27] width 143 height 20
click at [354, 328] on div "DR.ENVIO: Último Archivo SSS publicado hace: 16 días - DS.SUBSIDIO: Último Arch…" at bounding box center [448, 185] width 644 height 315
click at [744, 321] on icon "Cerrar Intercom Messenger" at bounding box center [744, 316] width 14 height 14
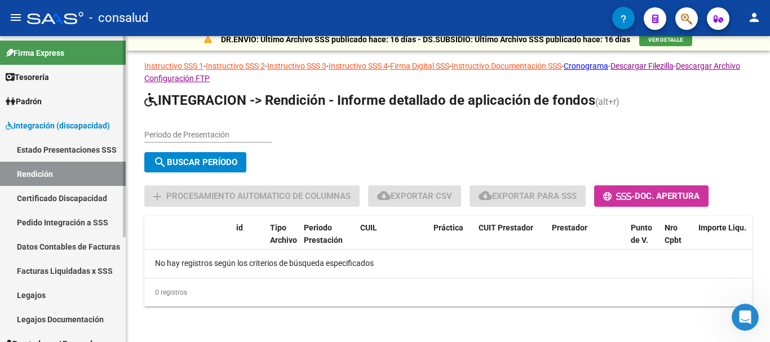
click at [40, 126] on span "Integración (discapacidad)" at bounding box center [58, 126] width 104 height 12
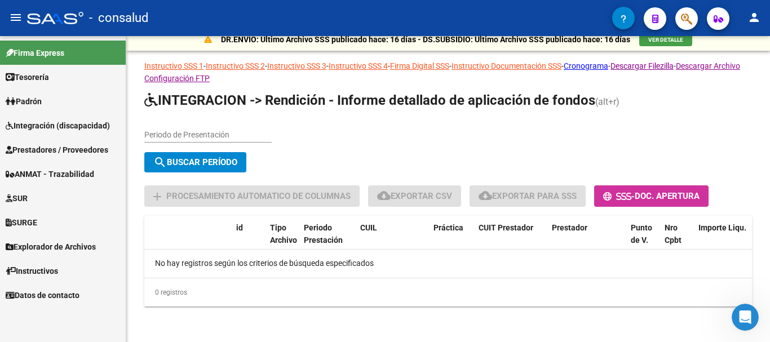
click at [57, 145] on span "Prestadores / Proveedores" at bounding box center [57, 150] width 103 height 12
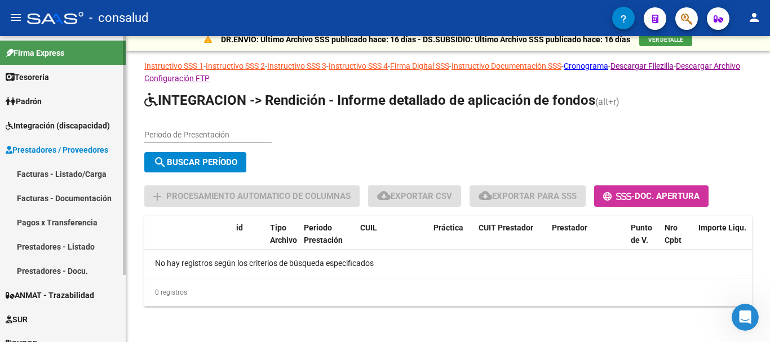
click at [74, 167] on link "Facturas - Listado/Carga" at bounding box center [63, 174] width 126 height 24
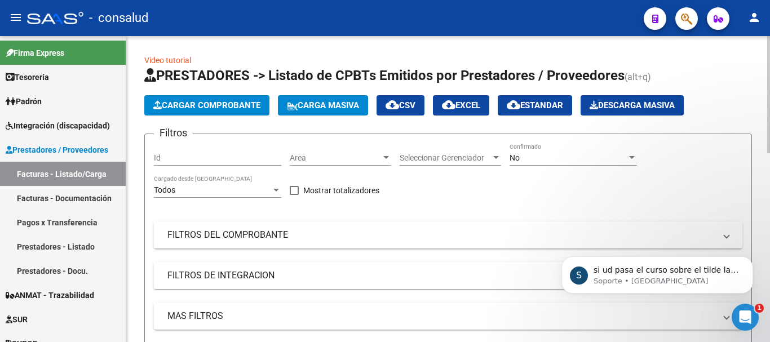
scroll to position [325, 0]
click at [733, 316] on div "Abrir Intercom Messenger" at bounding box center [743, 315] width 37 height 37
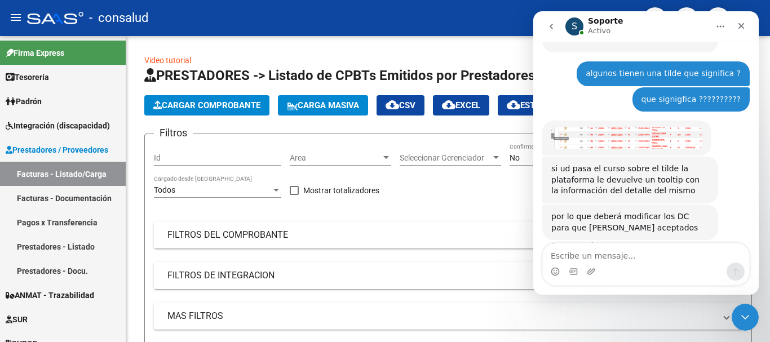
scroll to position [362, 0]
click at [80, 131] on span "Integración (discapacidad)" at bounding box center [58, 126] width 104 height 12
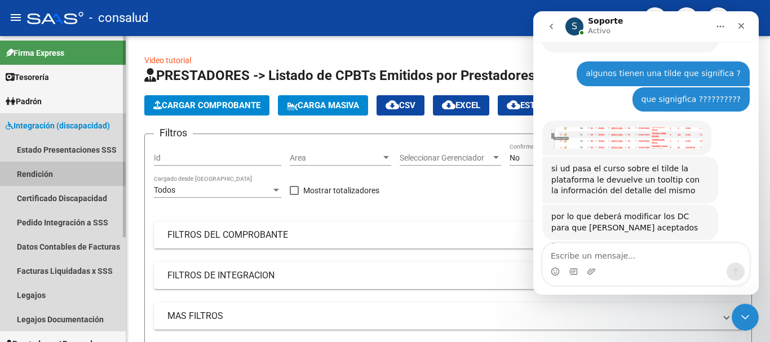
click at [77, 174] on link "Rendición" at bounding box center [63, 174] width 126 height 24
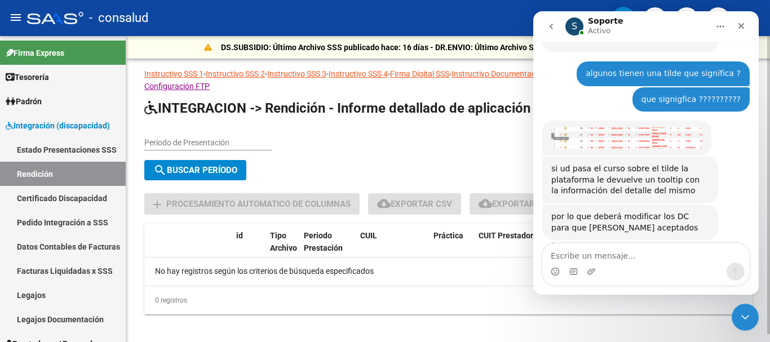
click at [177, 131] on div "Periodo de Presentación" at bounding box center [207, 139] width 127 height 23
type input "202505"
click at [210, 168] on span "search Buscar Período" at bounding box center [195, 170] width 84 height 10
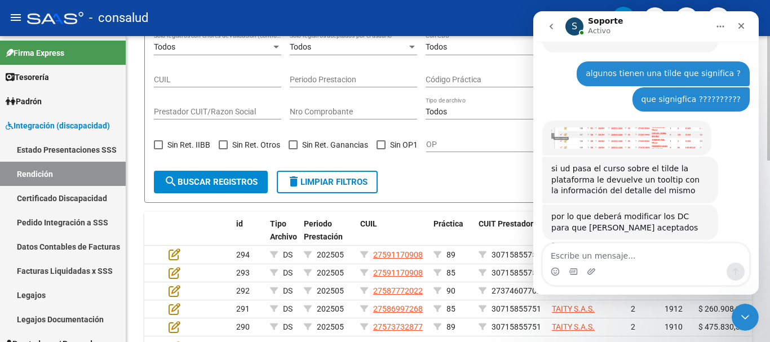
scroll to position [113, 0]
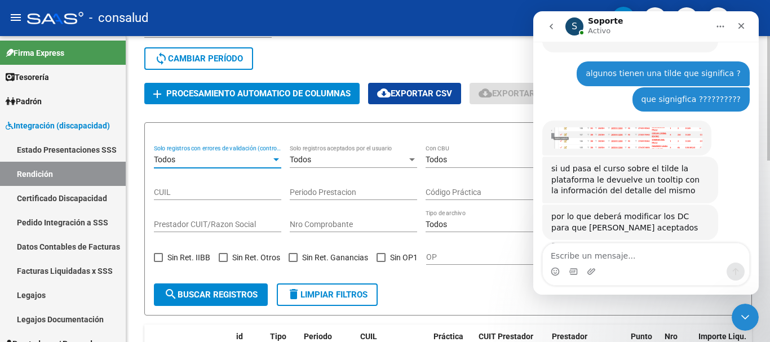
click at [247, 161] on div "Todos" at bounding box center [212, 160] width 117 height 10
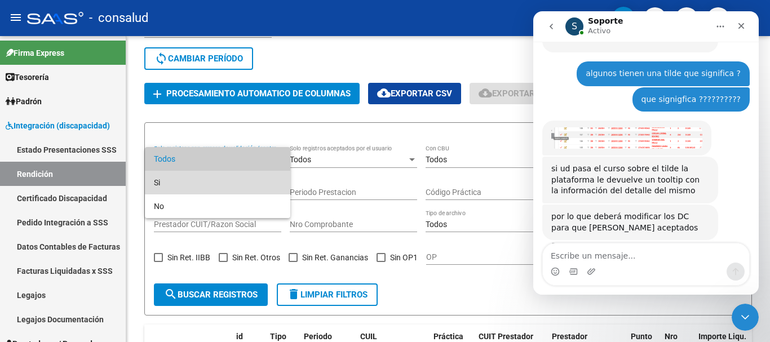
click at [236, 174] on span "Si" at bounding box center [217, 183] width 127 height 24
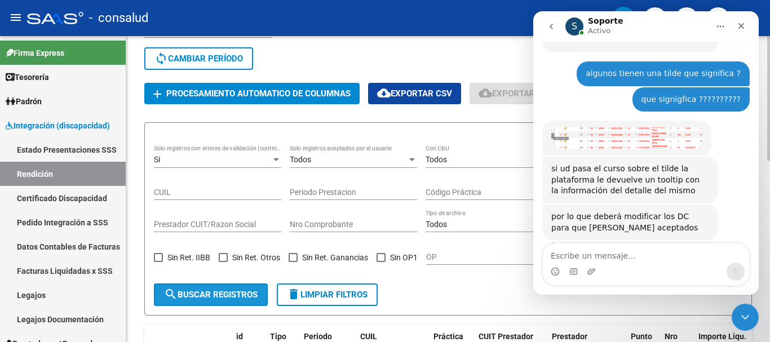
click at [219, 292] on span "search Buscar registros" at bounding box center [211, 295] width 94 height 10
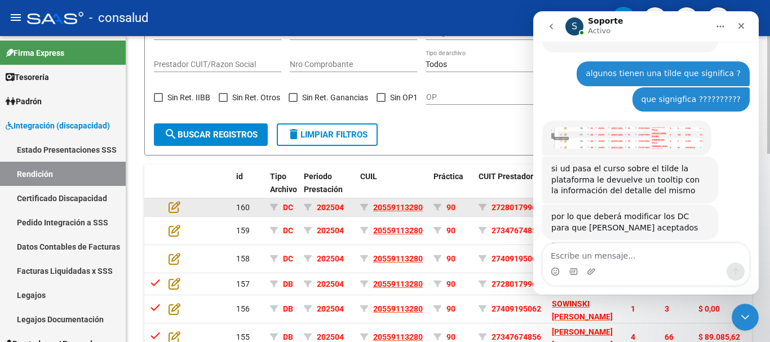
scroll to position [338, 0]
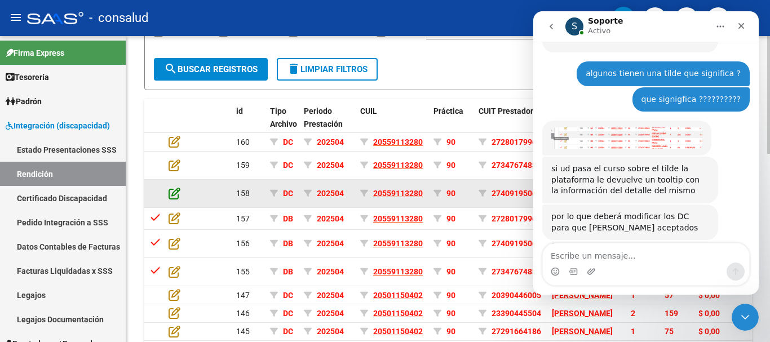
click at [173, 200] on icon at bounding box center [175, 193] width 12 height 12
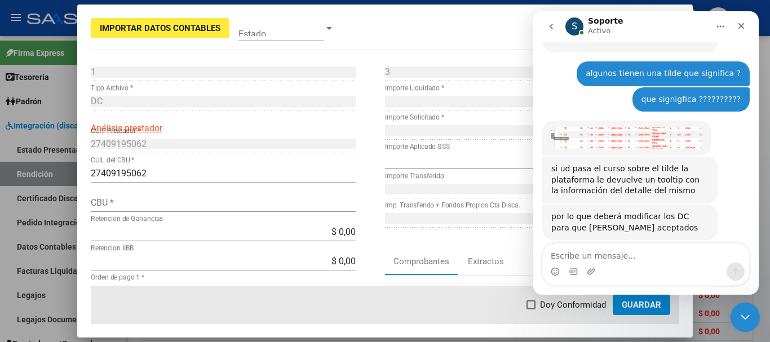
click at [752, 313] on div "Cerrar Intercom Messenger" at bounding box center [743, 315] width 27 height 27
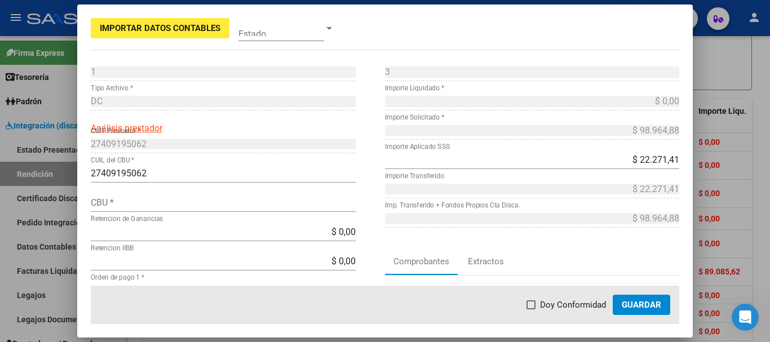
click at [164, 315] on mat-dialog-actions "Doy Conformidad Guardar" at bounding box center [385, 305] width 589 height 38
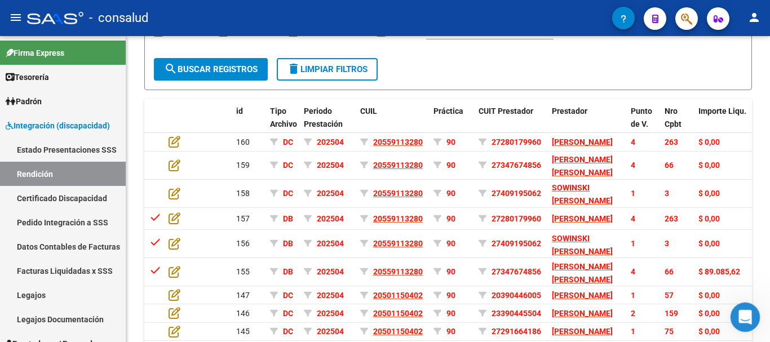
click at [741, 305] on div "Abrir Intercom Messenger" at bounding box center [743, 315] width 37 height 37
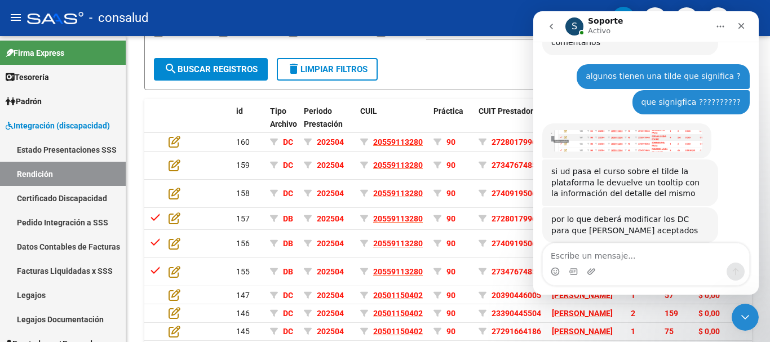
scroll to position [362, 0]
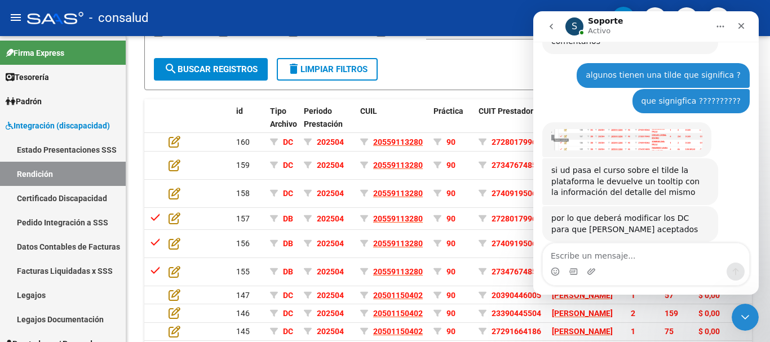
click at [545, 25] on button "go back" at bounding box center [551, 26] width 21 height 21
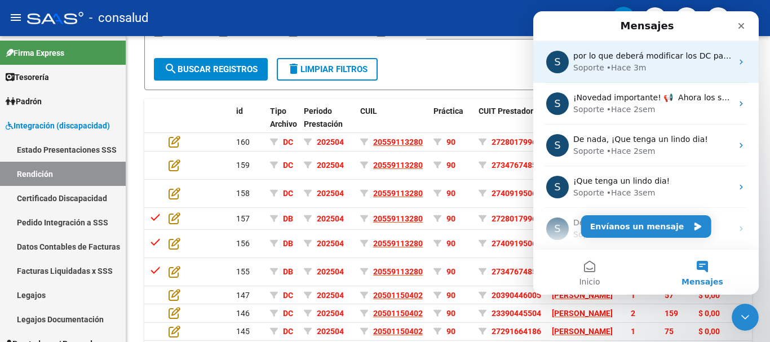
click at [611, 60] on span "por lo que deberá modificar los DC para que sean aceptados" at bounding box center [717, 55] width 287 height 9
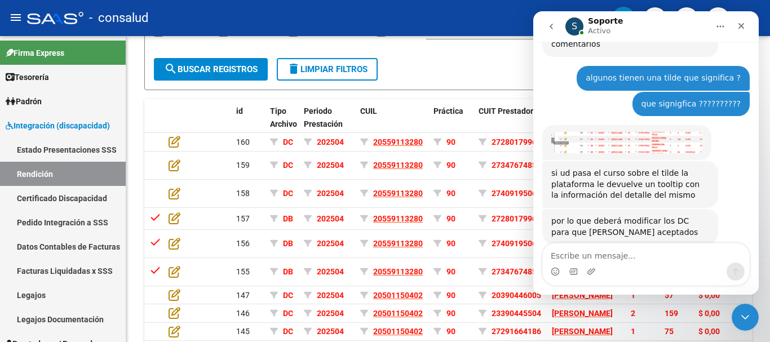
scroll to position [362, 0]
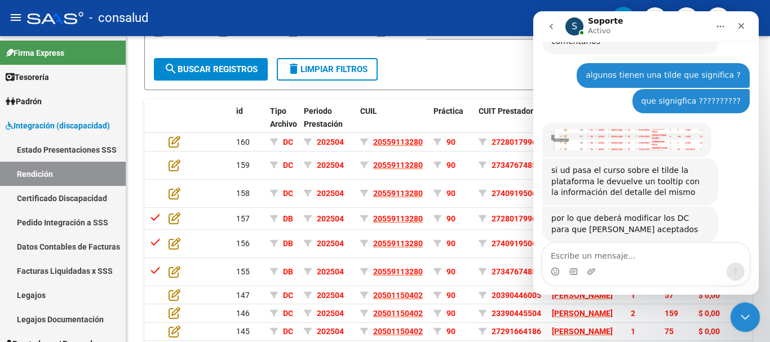
click at [745, 307] on div "Cerrar Intercom Messenger" at bounding box center [743, 315] width 27 height 27
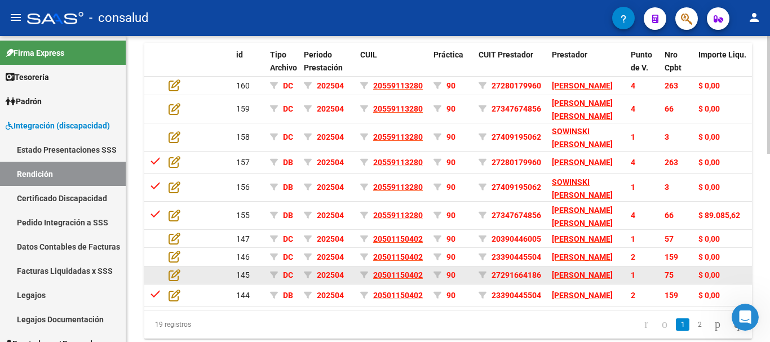
scroll to position [451, 0]
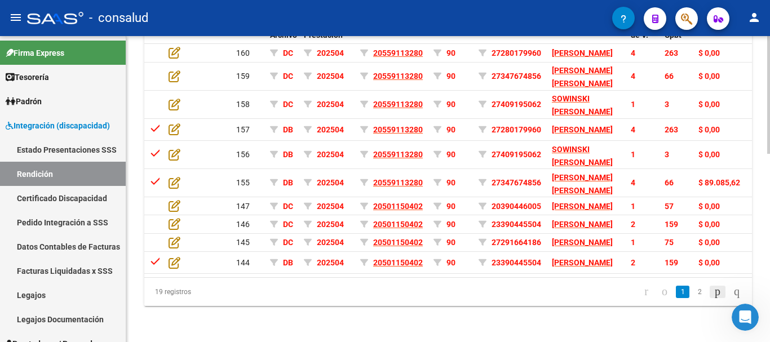
click at [713, 298] on icon "go to next page" at bounding box center [717, 292] width 9 height 14
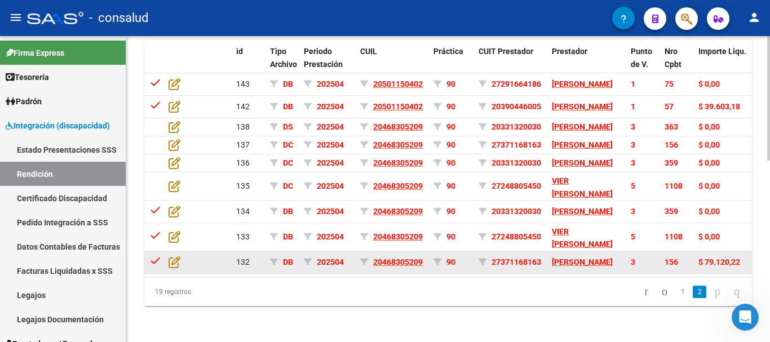
scroll to position [445, 0]
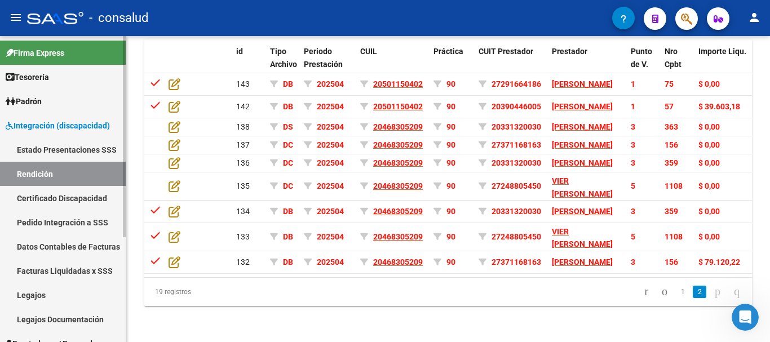
click at [75, 125] on span "Integración (discapacidad)" at bounding box center [58, 126] width 104 height 12
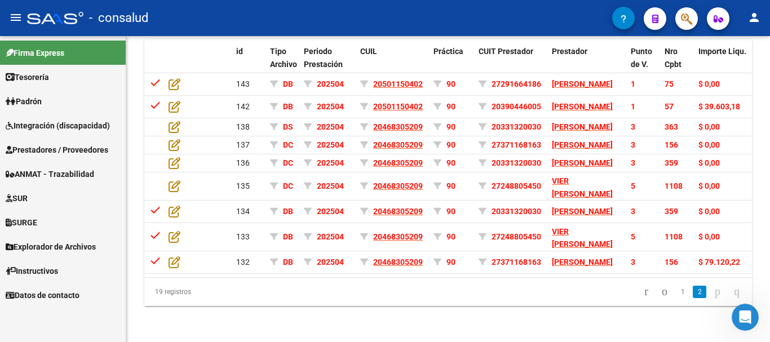
click at [85, 145] on span "Prestadores / Proveedores" at bounding box center [57, 150] width 103 height 12
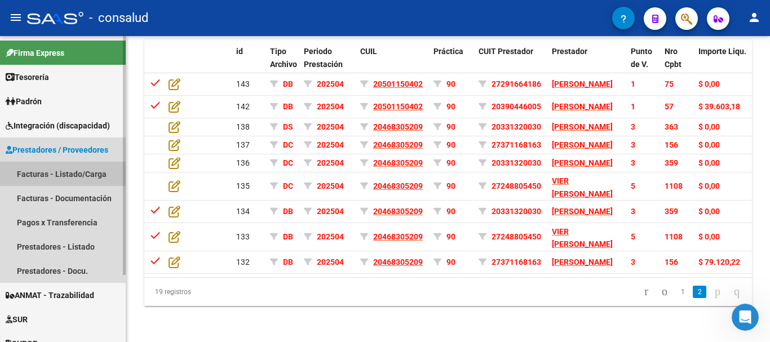
click at [83, 174] on link "Facturas - Listado/Carga" at bounding box center [63, 174] width 126 height 24
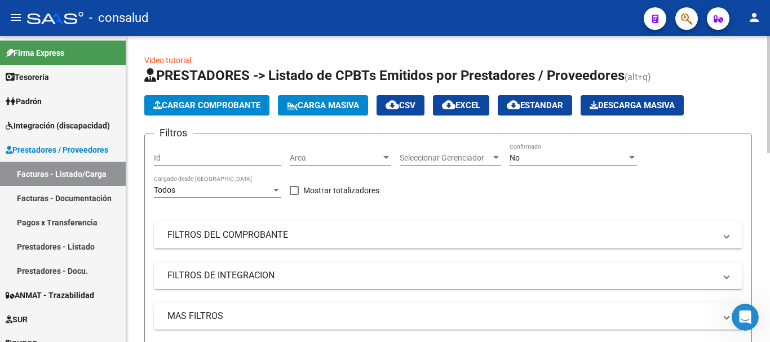
click at [209, 251] on div "Filtros Id Area Area Seleccionar Gerenciador Seleccionar Gerenciador No Confirm…" at bounding box center [448, 269] width 589 height 252
click at [210, 244] on mat-expansion-panel-header "FILTROS DEL COMPROBANTE" at bounding box center [448, 235] width 589 height 27
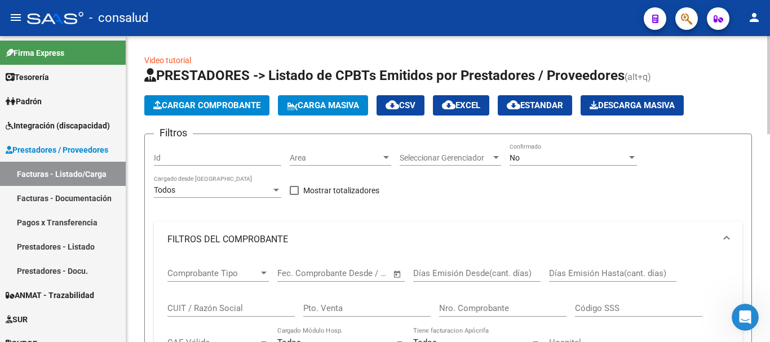
drag, startPoint x: 202, startPoint y: 276, endPoint x: 201, endPoint y: 289, distance: 13.0
click at [201, 285] on div "Comprobante Tipo Comprobante Tipo" at bounding box center [219, 275] width 102 height 35
drag, startPoint x: 201, startPoint y: 305, endPoint x: 219, endPoint y: 306, distance: 17.5
click at [201, 306] on input "CUIT / Razón Social" at bounding box center [231, 308] width 127 height 10
click at [542, 157] on div "No" at bounding box center [568, 158] width 117 height 10
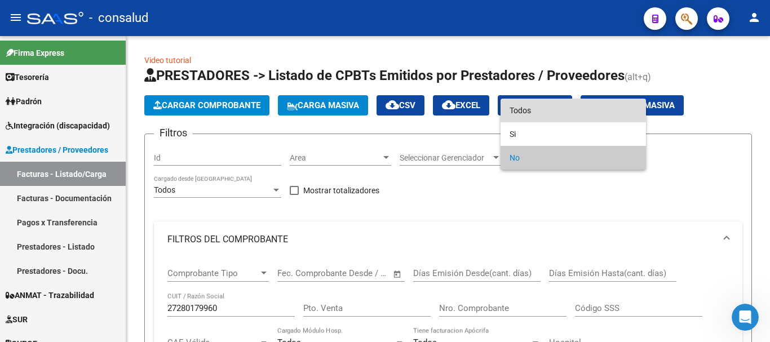
click at [549, 106] on span "Todos" at bounding box center [573, 111] width 127 height 24
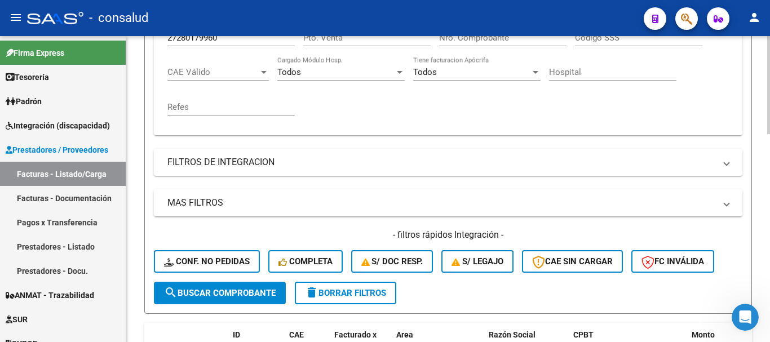
scroll to position [282, 0]
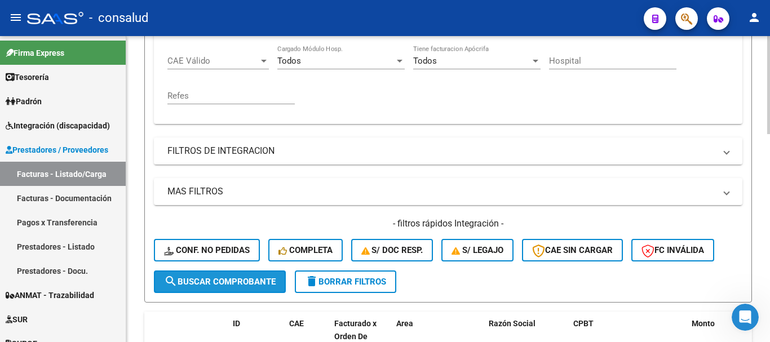
click at [230, 277] on span "search Buscar Comprobante" at bounding box center [220, 282] width 112 height 10
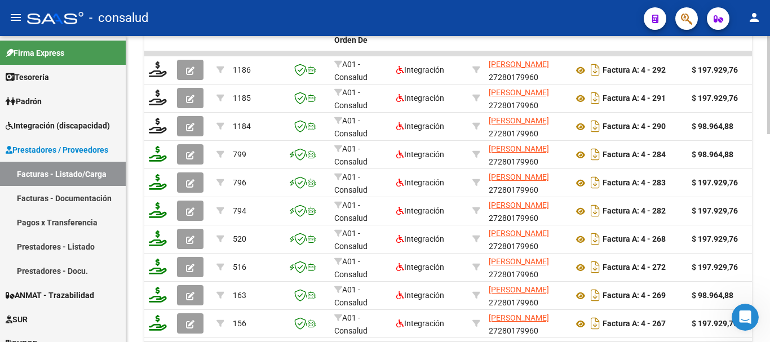
scroll to position [652, 0]
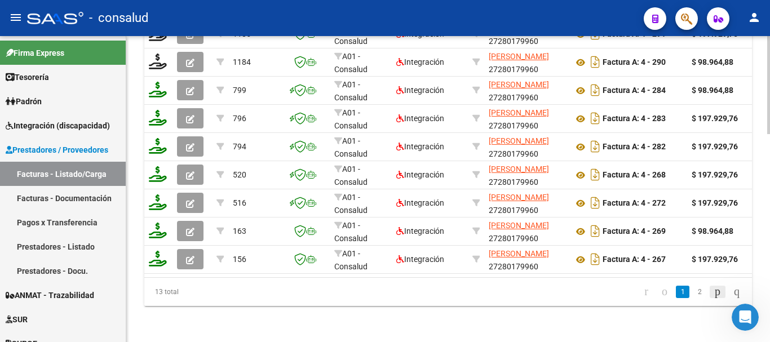
click at [713, 294] on icon "go to next page" at bounding box center [717, 292] width 9 height 14
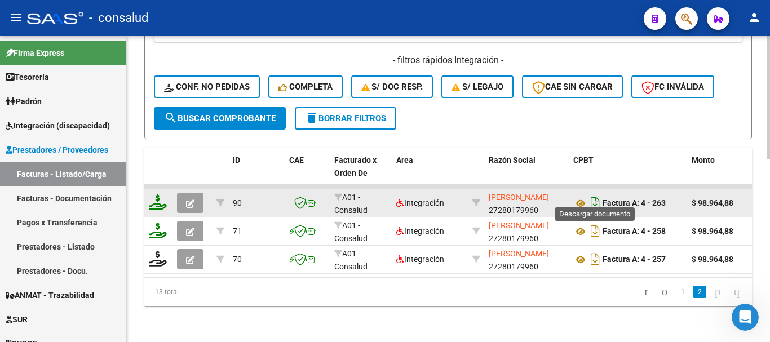
click at [595, 194] on icon "Descargar documento" at bounding box center [595, 203] width 15 height 18
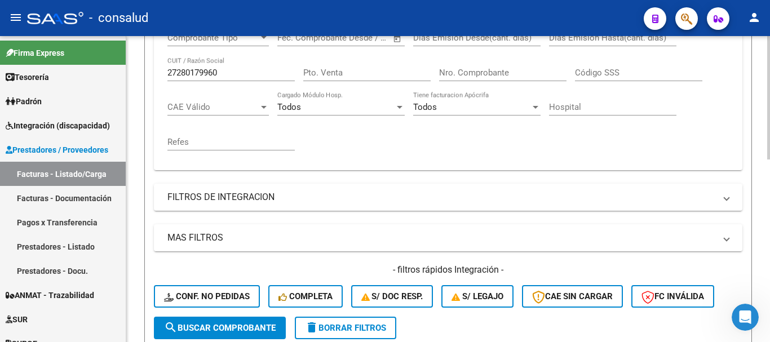
scroll to position [229, 0]
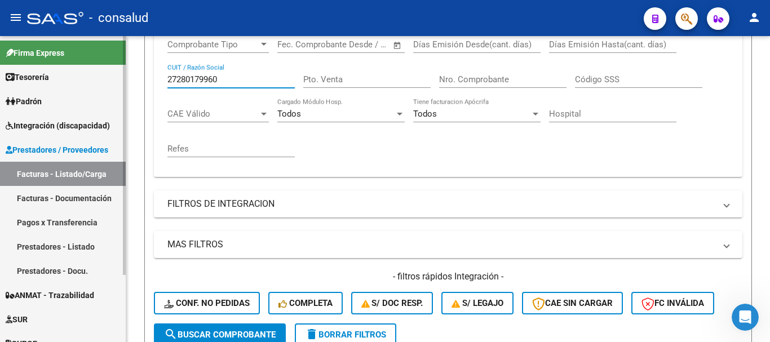
drag, startPoint x: 249, startPoint y: 78, endPoint x: 12, endPoint y: 49, distance: 238.1
click at [12, 49] on mat-sidenav-container "Firma Express Tesorería Extractos Procesados (csv) Extractos Originales (pdf) P…" at bounding box center [385, 189] width 770 height 306
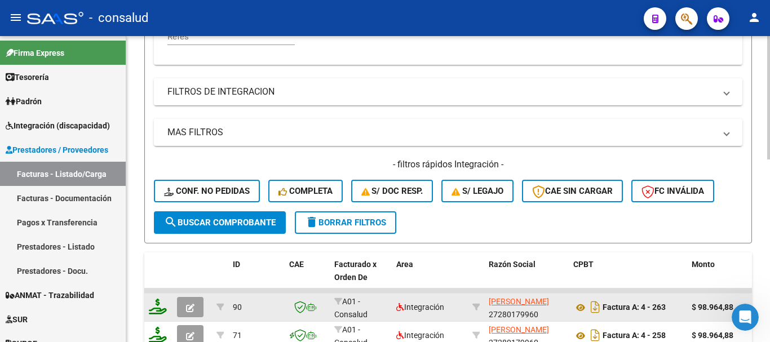
scroll to position [342, 0]
click at [256, 230] on button "search Buscar Comprobante" at bounding box center [220, 222] width 132 height 23
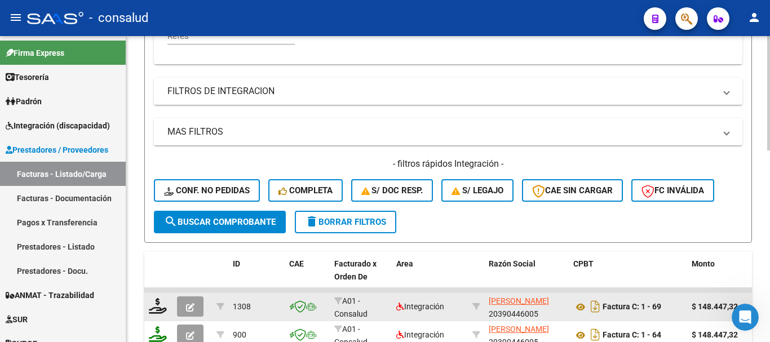
scroll to position [511, 0]
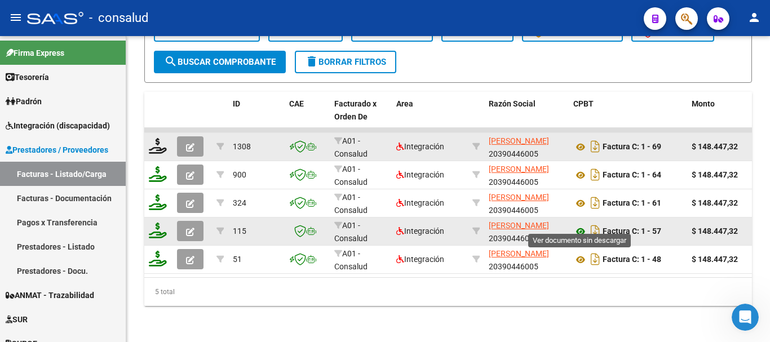
click at [580, 225] on icon at bounding box center [581, 232] width 15 height 14
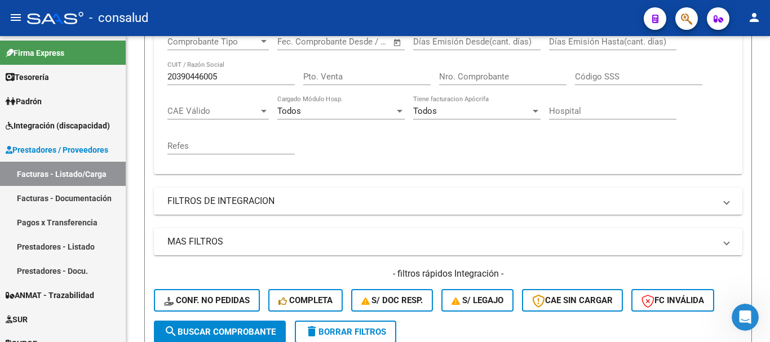
scroll to position [229, 0]
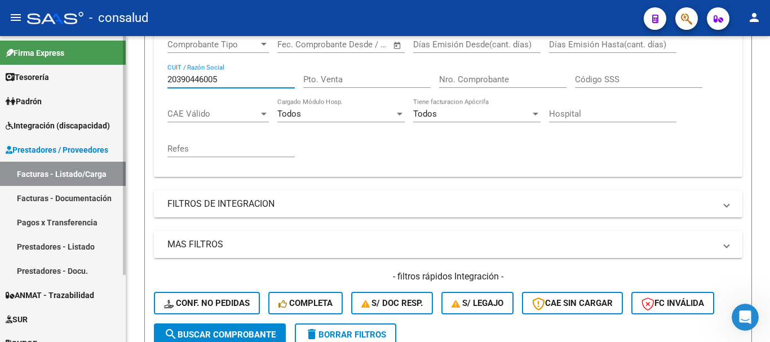
drag, startPoint x: 227, startPoint y: 79, endPoint x: 120, endPoint y: 81, distance: 107.2
click at [121, 81] on mat-sidenav-container "Firma Express Tesorería Extractos Procesados (csv) Extractos Originales (pdf) P…" at bounding box center [385, 189] width 770 height 306
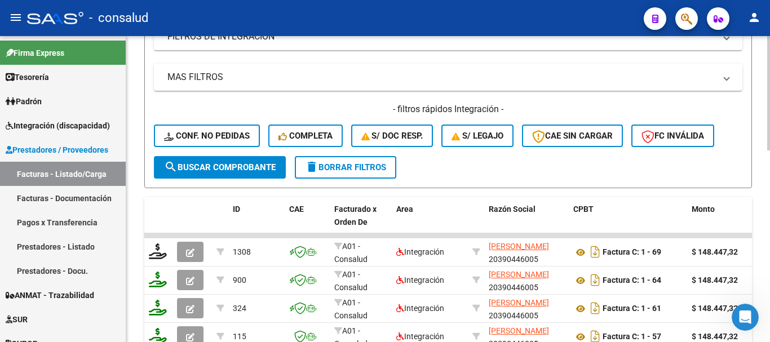
scroll to position [455, 0]
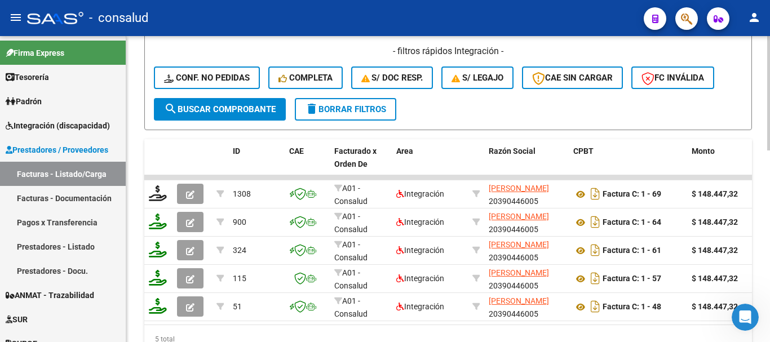
click at [227, 108] on span "search Buscar Comprobante" at bounding box center [220, 109] width 112 height 10
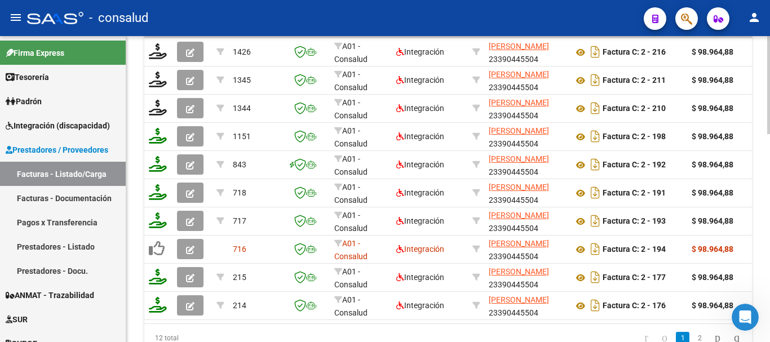
scroll to position [652, 0]
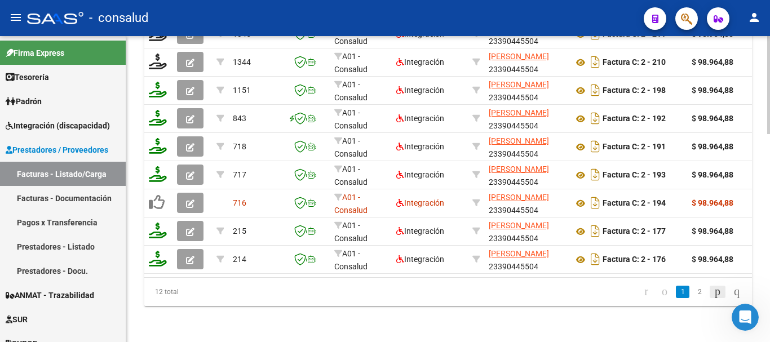
click at [713, 296] on icon "go to next page" at bounding box center [717, 292] width 9 height 14
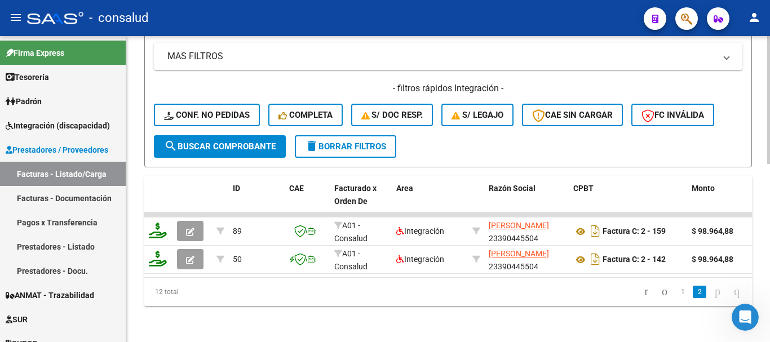
scroll to position [426, 0]
click at [580, 225] on icon at bounding box center [581, 232] width 15 height 14
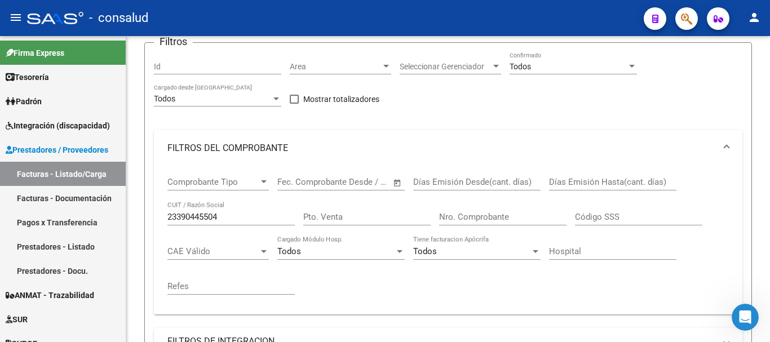
scroll to position [88, 0]
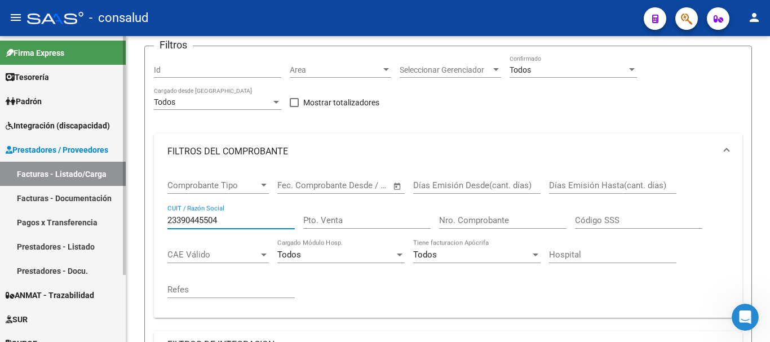
drag, startPoint x: 228, startPoint y: 218, endPoint x: 39, endPoint y: 204, distance: 189.5
click at [39, 204] on mat-sidenav-container "Firma Express Tesorería Extractos Procesados (csv) Extractos Originales (pdf) P…" at bounding box center [385, 189] width 770 height 306
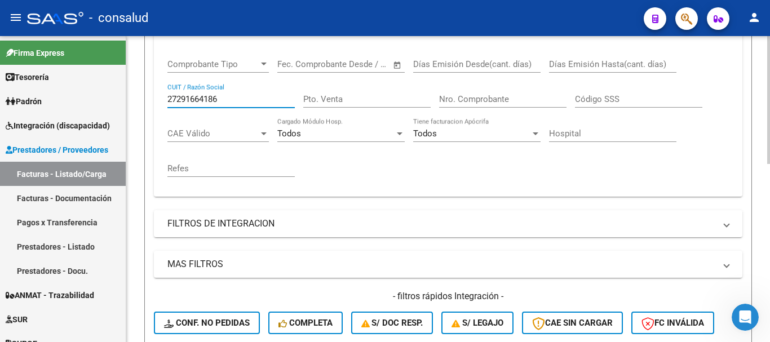
scroll to position [426, 0]
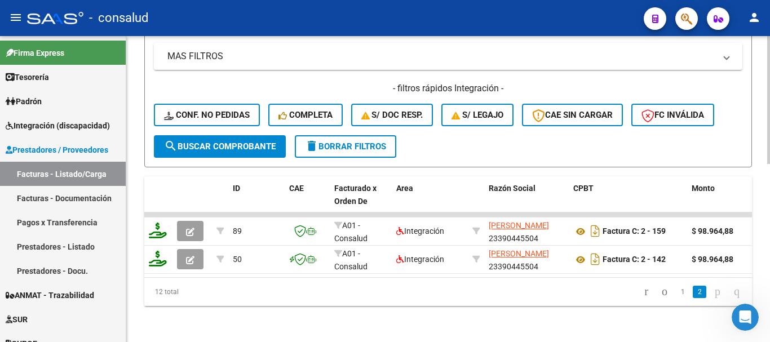
click at [233, 142] on span "search Buscar Comprobante" at bounding box center [220, 147] width 112 height 10
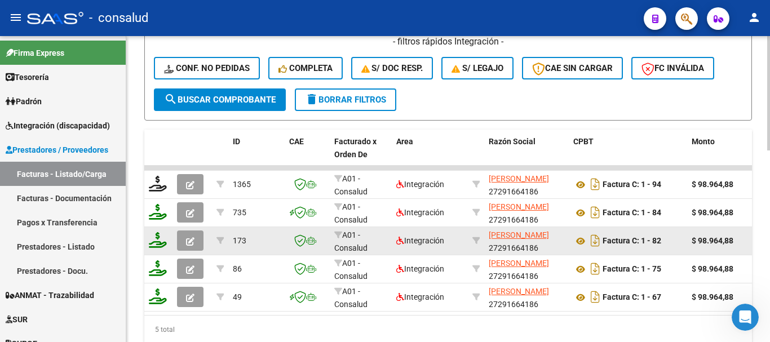
scroll to position [511, 0]
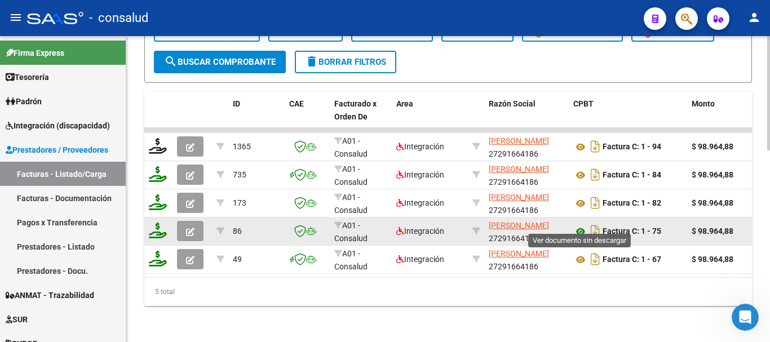
click at [584, 225] on icon at bounding box center [581, 232] width 15 height 14
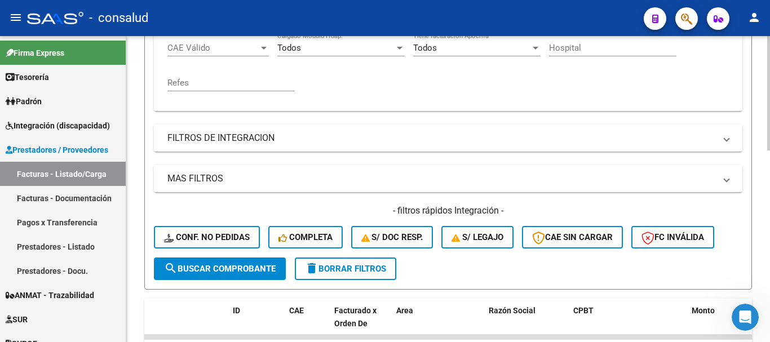
scroll to position [229, 0]
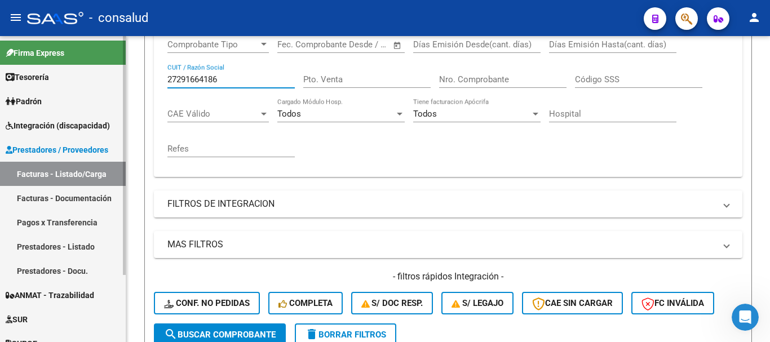
drag, startPoint x: 228, startPoint y: 80, endPoint x: 0, endPoint y: 76, distance: 227.9
click at [0, 76] on mat-sidenav-container "Firma Express Tesorería Extractos Procesados (csv) Extractos Originales (pdf) P…" at bounding box center [385, 189] width 770 height 306
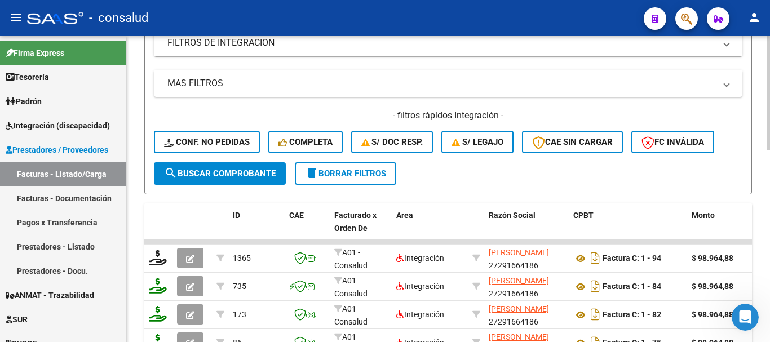
scroll to position [398, 0]
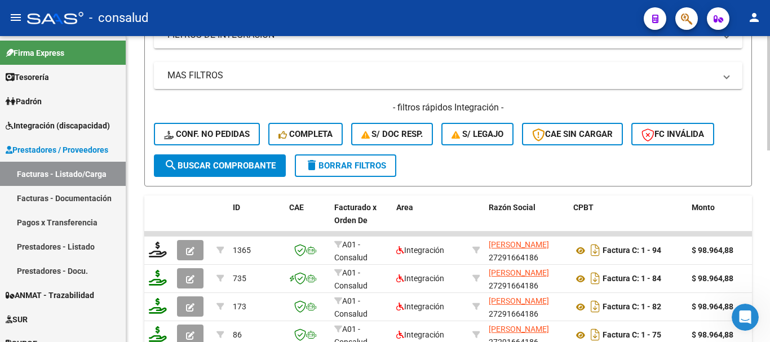
click at [223, 166] on span "search Buscar Comprobante" at bounding box center [220, 166] width 112 height 10
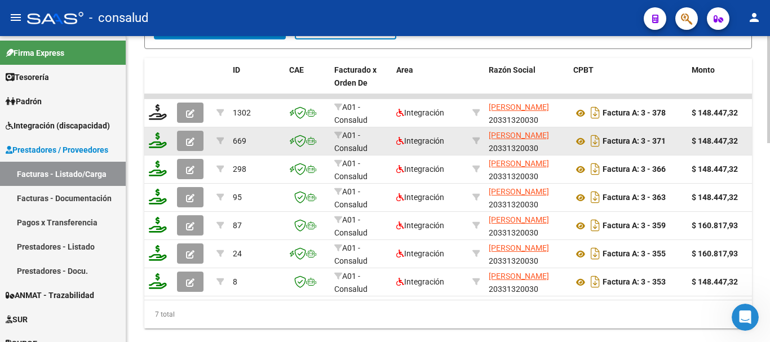
scroll to position [567, 0]
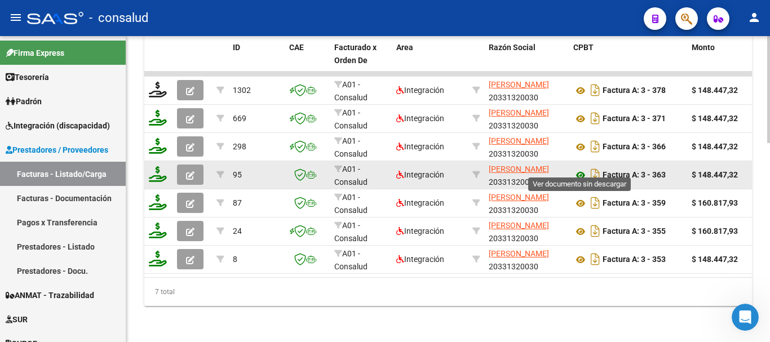
click at [579, 169] on icon at bounding box center [581, 176] width 15 height 14
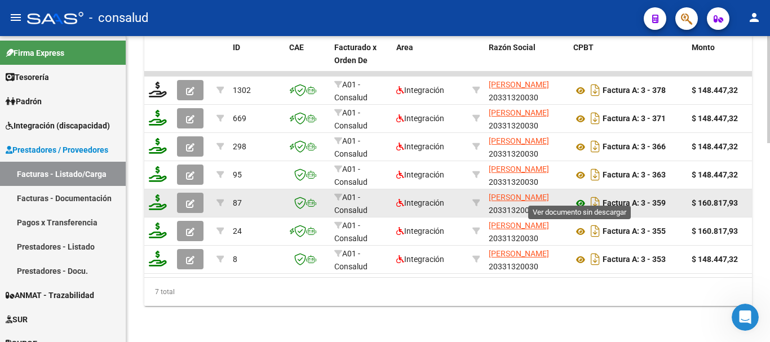
click at [583, 197] on icon at bounding box center [581, 204] width 15 height 14
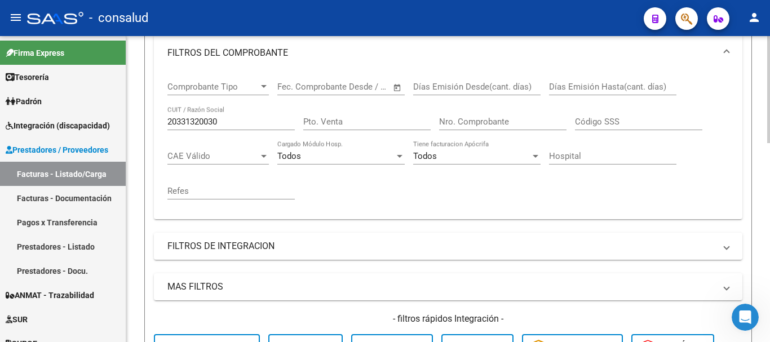
scroll to position [116, 0]
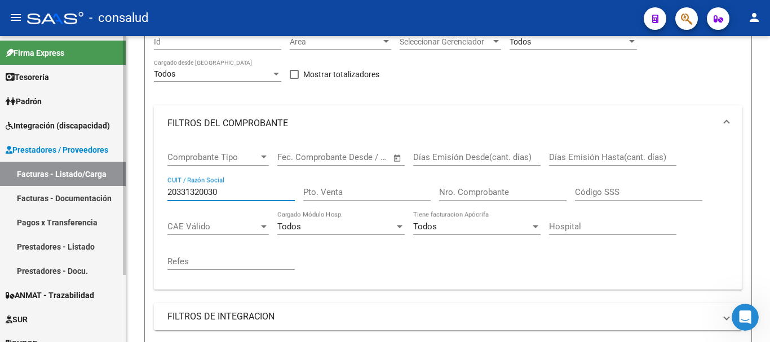
drag, startPoint x: 240, startPoint y: 195, endPoint x: 2, endPoint y: 179, distance: 238.6
click at [1, 180] on mat-sidenav-container "Firma Express Tesorería Extractos Procesados (csv) Extractos Originales (pdf) P…" at bounding box center [385, 189] width 770 height 306
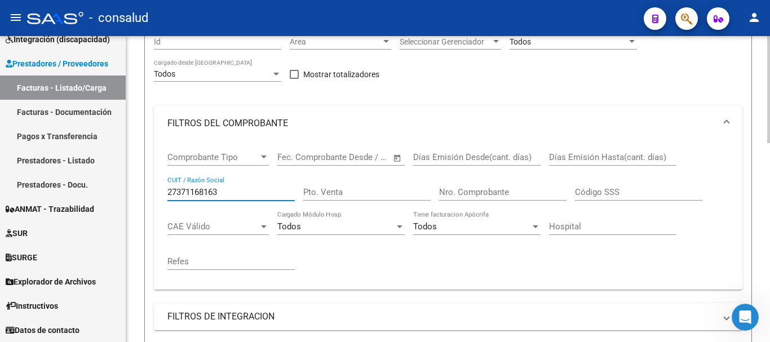
scroll to position [285, 0]
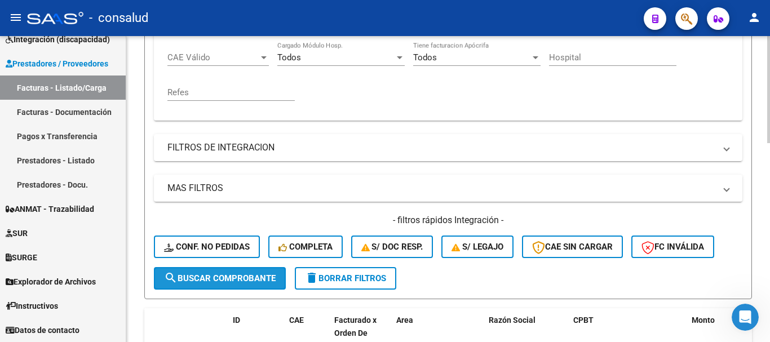
click at [255, 281] on span "search Buscar Comprobante" at bounding box center [220, 279] width 112 height 10
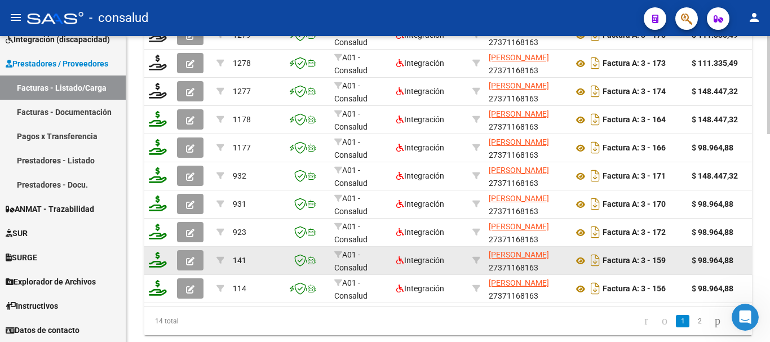
scroll to position [624, 0]
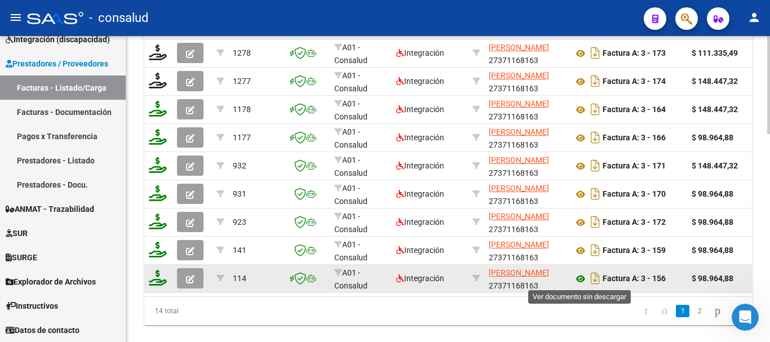
click at [579, 278] on icon at bounding box center [581, 279] width 15 height 14
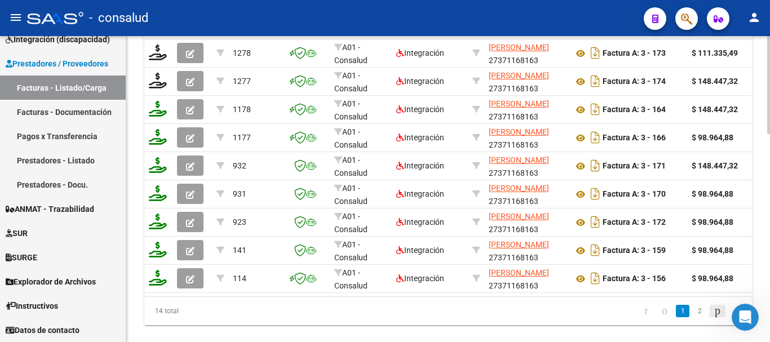
click at [713, 318] on icon "go to next page" at bounding box center [717, 311] width 9 height 14
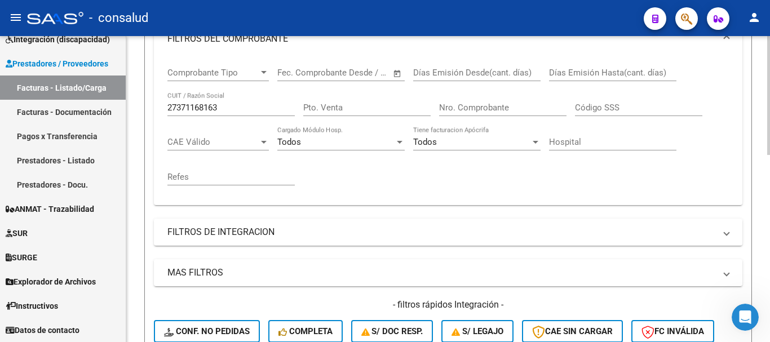
scroll to position [88, 0]
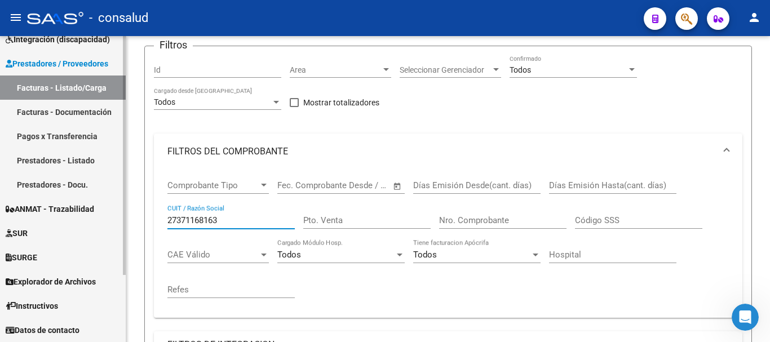
drag, startPoint x: 248, startPoint y: 223, endPoint x: 12, endPoint y: 223, distance: 235.2
click at [12, 223] on mat-sidenav-container "Firma Express Tesorería Extractos Procesados (csv) Extractos Originales (pdf) P…" at bounding box center [385, 189] width 770 height 306
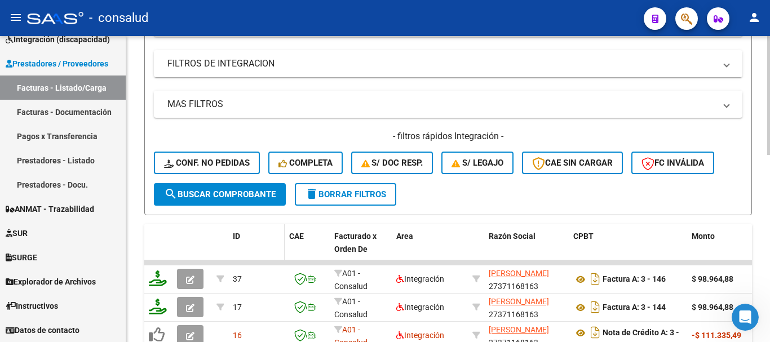
scroll to position [370, 0]
type input "27248805450"
click at [239, 197] on span "search Buscar Comprobante" at bounding box center [220, 194] width 112 height 10
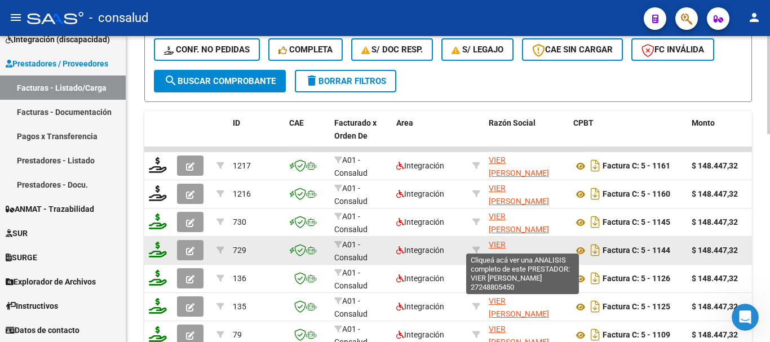
scroll to position [2, 0]
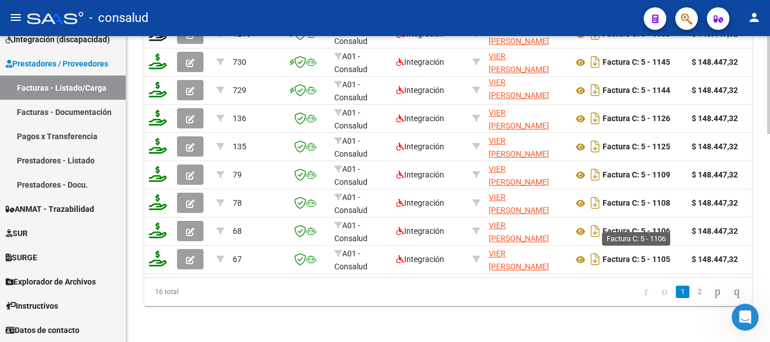
scroll to position [362, 0]
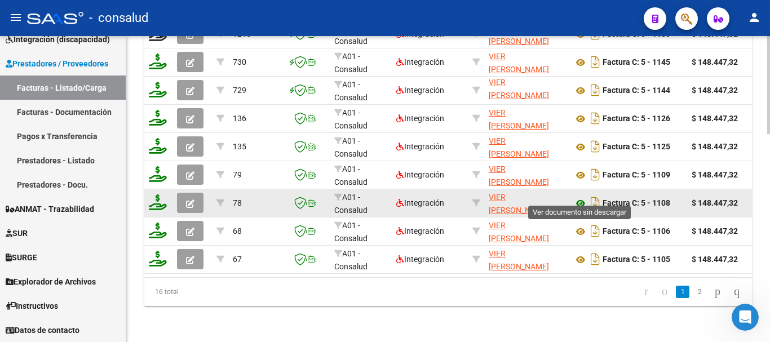
click at [580, 197] on icon at bounding box center [581, 204] width 15 height 14
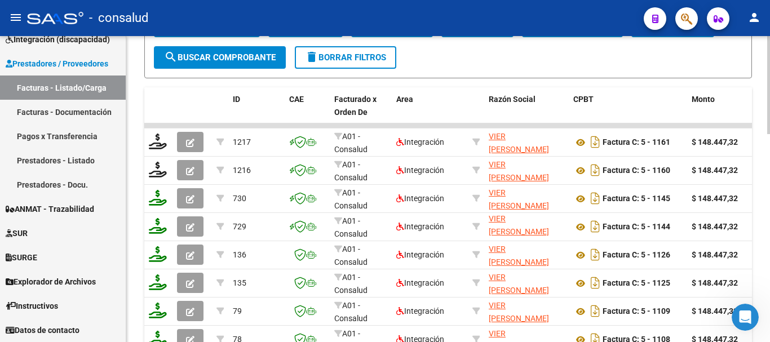
scroll to position [426, 0]
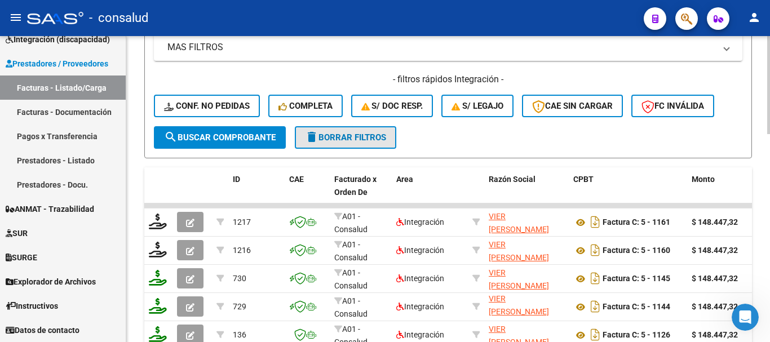
click at [364, 148] on button "delete Borrar Filtros" at bounding box center [346, 137] width 102 height 23
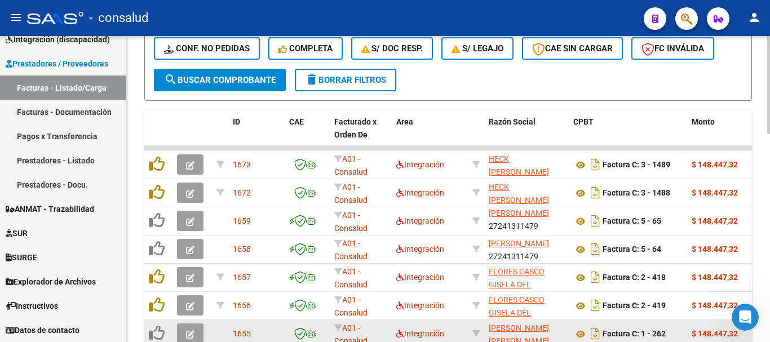
scroll to position [483, 0]
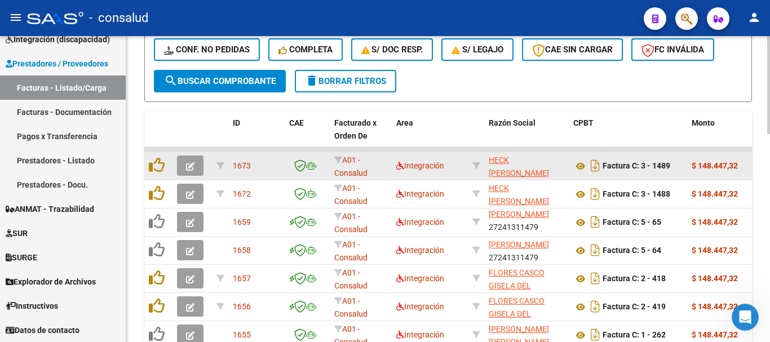
click at [191, 162] on icon "button" at bounding box center [190, 166] width 8 height 8
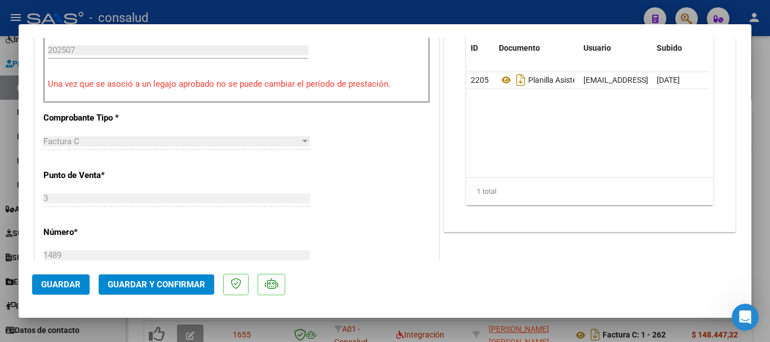
scroll to position [508, 0]
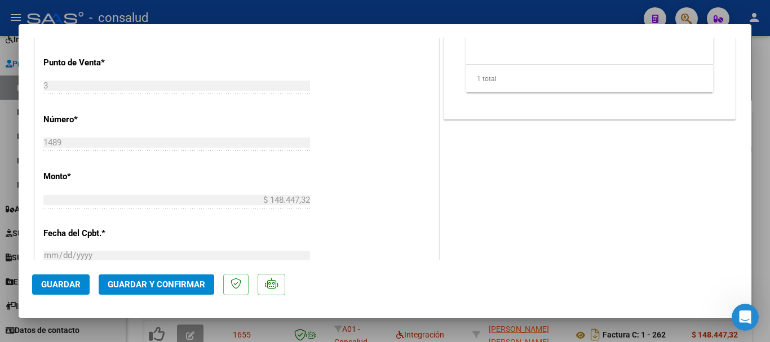
click at [187, 290] on button "Guardar y Confirmar" at bounding box center [157, 285] width 116 height 20
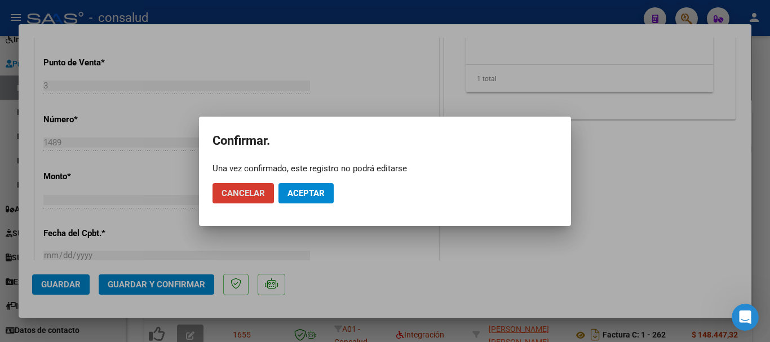
click at [324, 195] on button "Aceptar" at bounding box center [306, 193] width 55 height 20
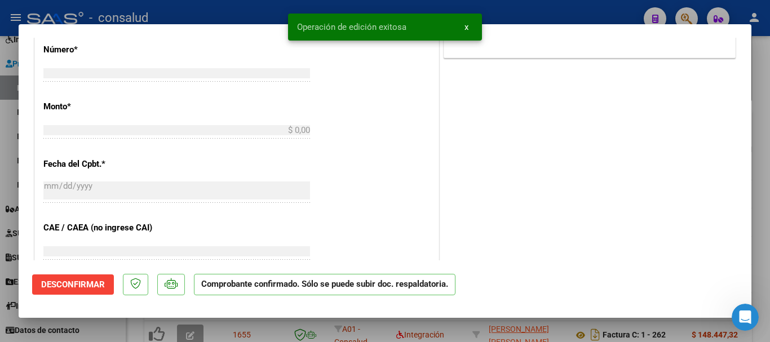
scroll to position [0, 0]
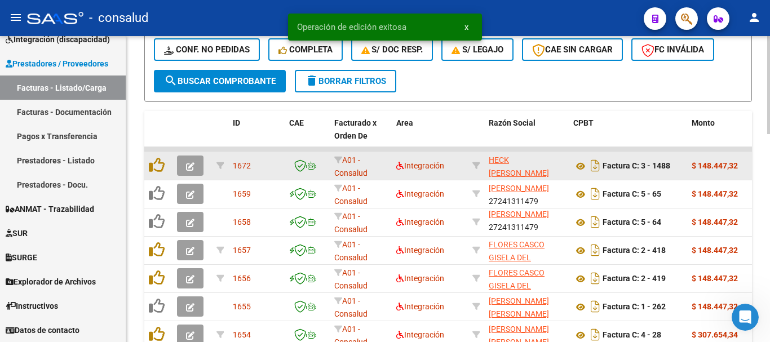
click at [196, 168] on button "button" at bounding box center [190, 166] width 27 height 20
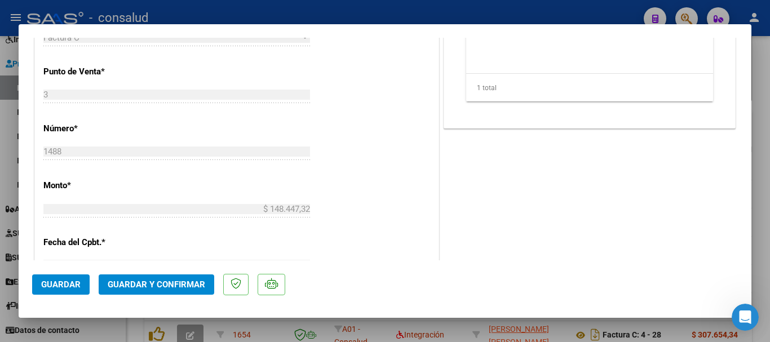
scroll to position [564, 0]
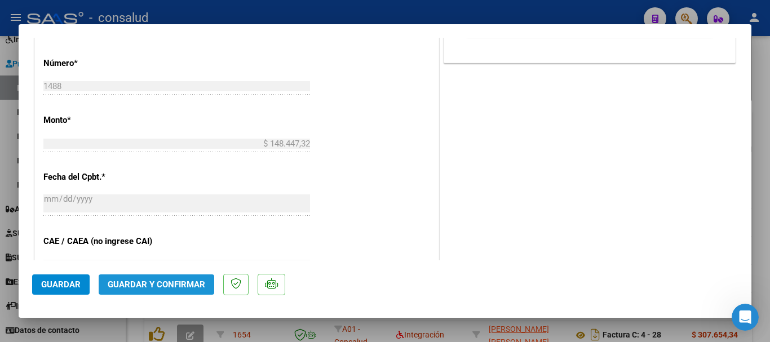
click at [192, 286] on span "Guardar y Confirmar" at bounding box center [157, 285] width 98 height 10
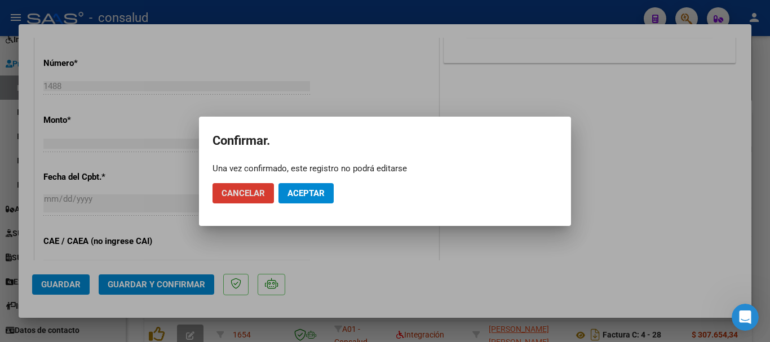
click at [318, 199] on button "Aceptar" at bounding box center [306, 193] width 55 height 20
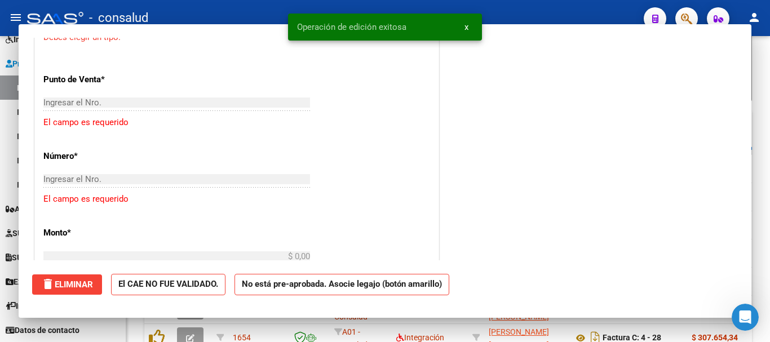
scroll to position [0, 0]
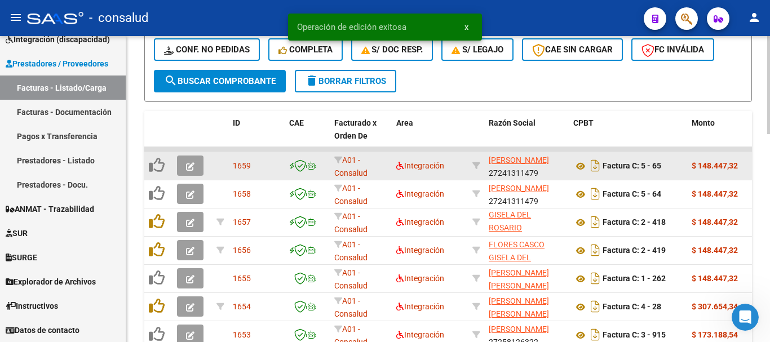
click at [188, 166] on icon "button" at bounding box center [190, 166] width 8 height 8
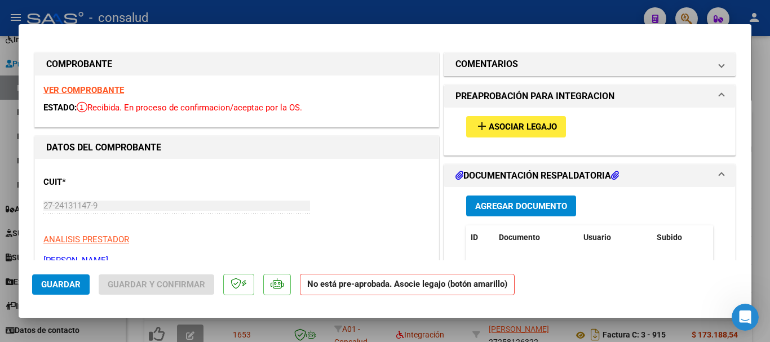
click at [52, 88] on strong "VER COMPROBANTE" at bounding box center [83, 90] width 81 height 10
click at [469, 124] on button "add Asociar Legajo" at bounding box center [516, 126] width 100 height 21
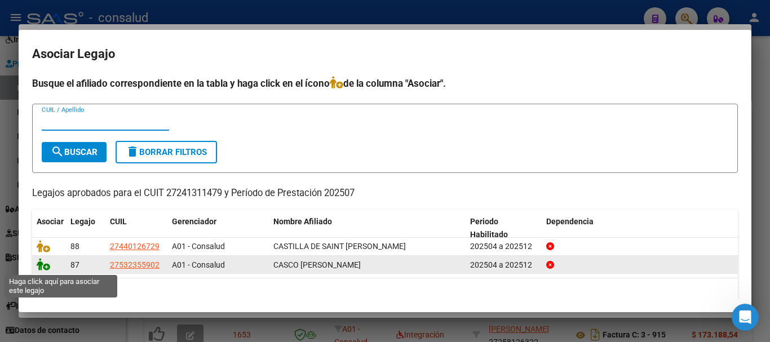
click at [43, 267] on icon at bounding box center [44, 264] width 14 height 12
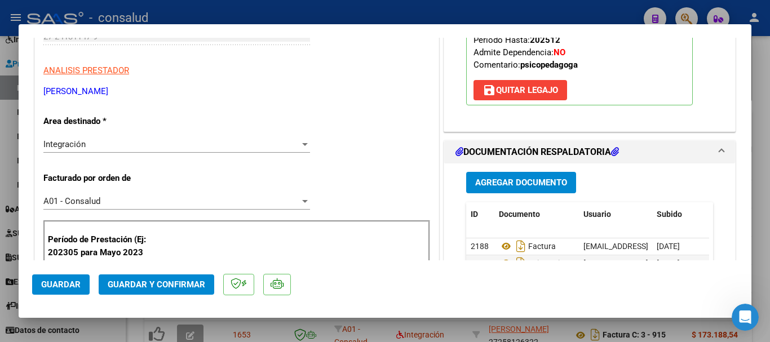
scroll to position [282, 0]
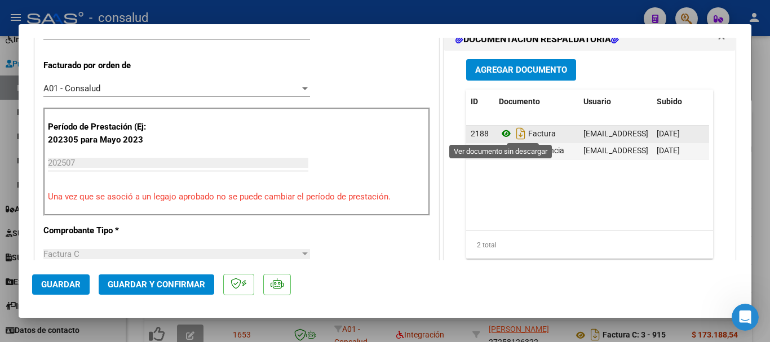
click at [499, 132] on icon at bounding box center [506, 134] width 15 height 14
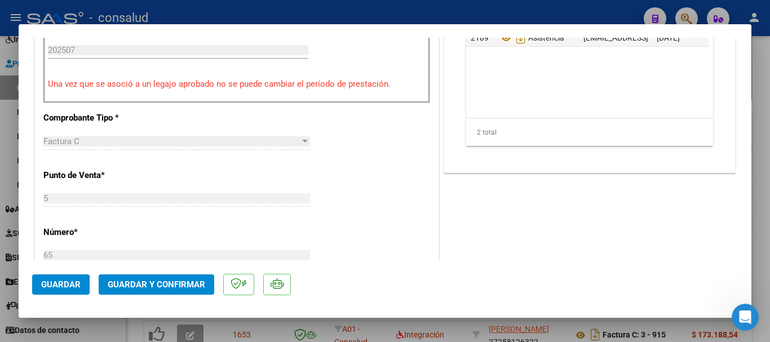
scroll to position [338, 0]
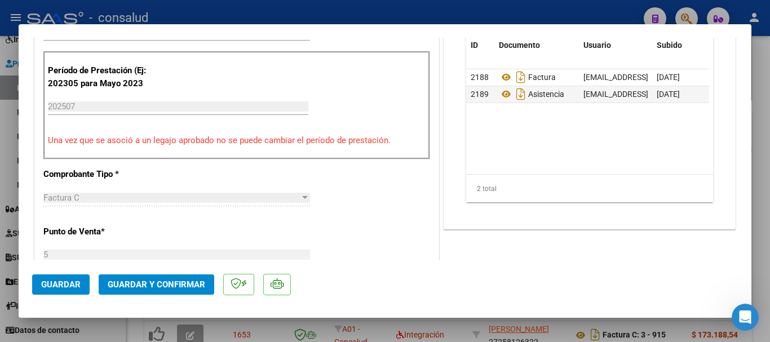
click at [165, 280] on span "Guardar y Confirmar" at bounding box center [157, 285] width 98 height 10
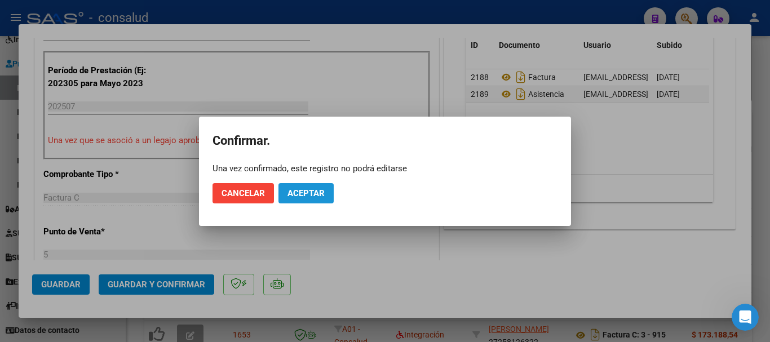
click at [293, 194] on span "Aceptar" at bounding box center [306, 193] width 37 height 10
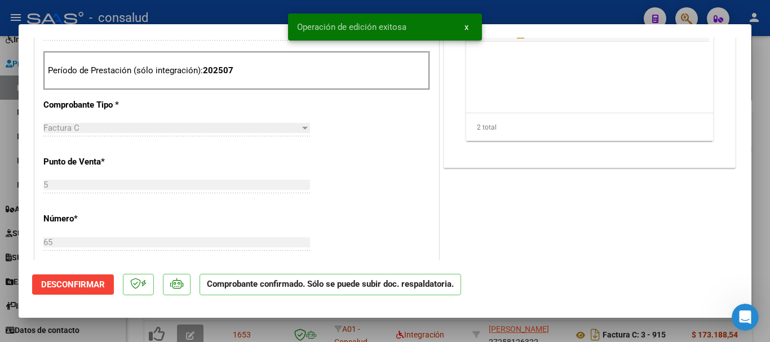
type input "$ 0,00"
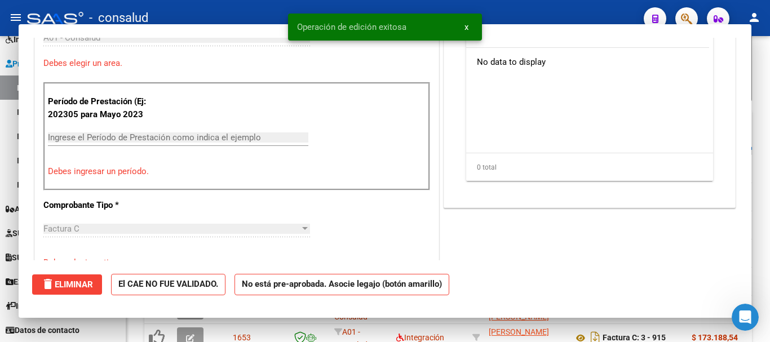
scroll to position [358, 0]
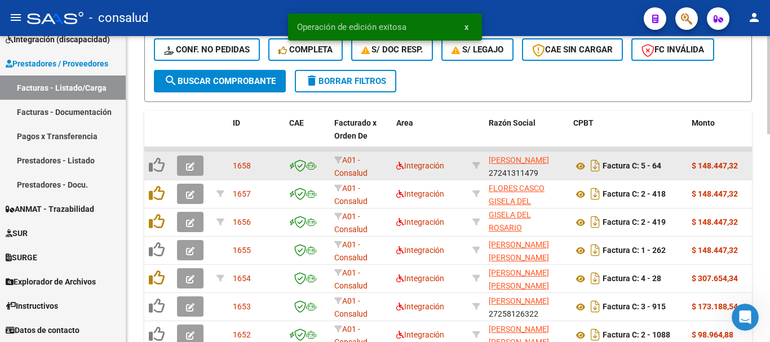
click at [181, 166] on button "button" at bounding box center [190, 166] width 27 height 20
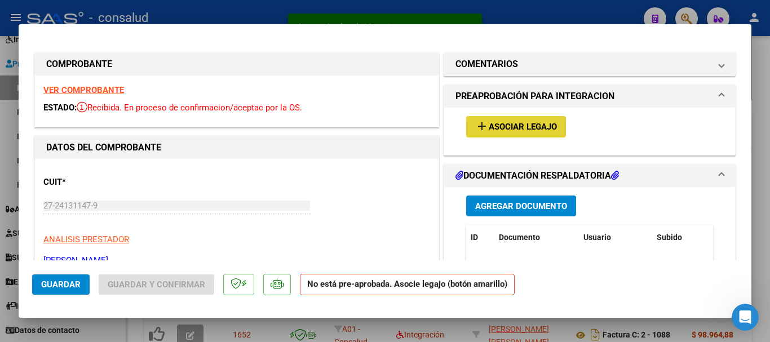
click at [510, 128] on span "Asociar Legajo" at bounding box center [523, 127] width 68 height 10
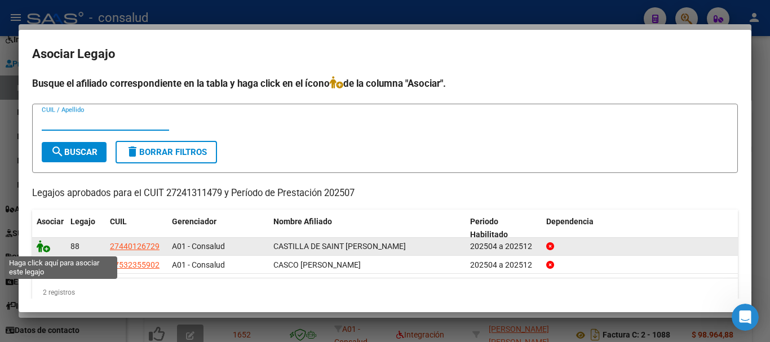
click at [46, 246] on icon at bounding box center [44, 246] width 14 height 12
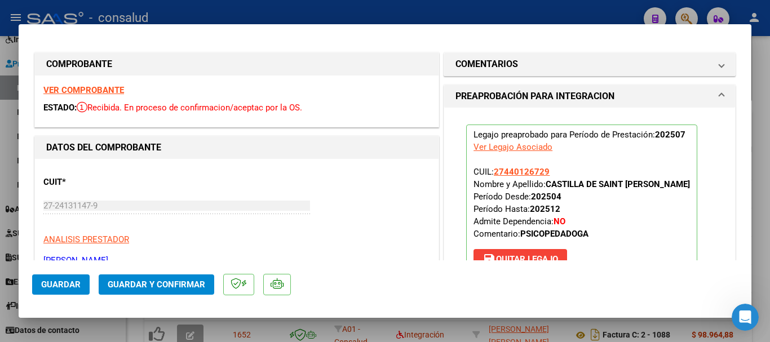
click at [109, 93] on strong "VER COMPROBANTE" at bounding box center [83, 90] width 81 height 10
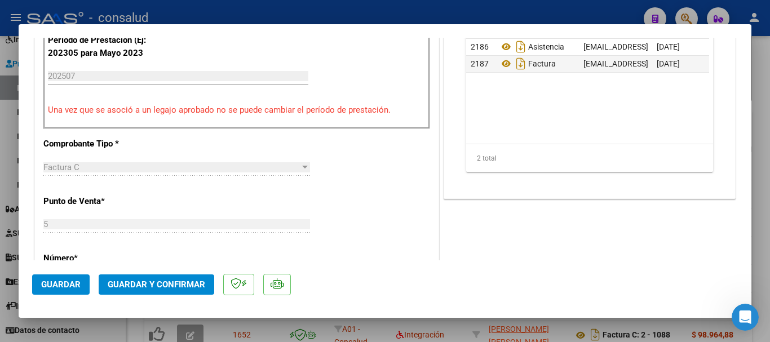
scroll to position [395, 0]
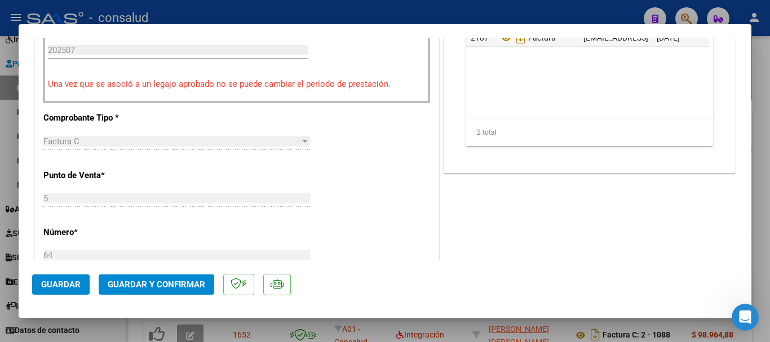
click at [187, 286] on span "Guardar y Confirmar" at bounding box center [157, 285] width 98 height 10
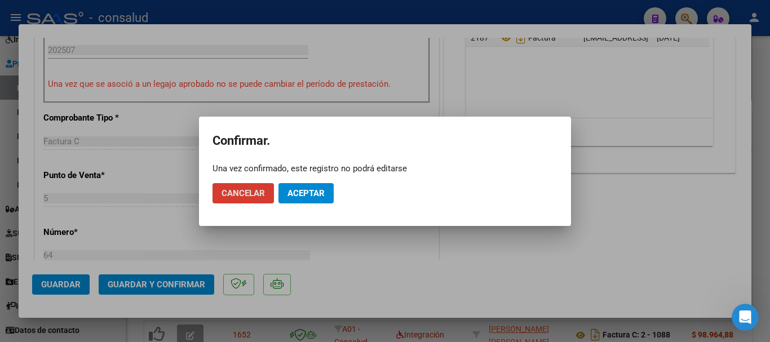
click at [316, 195] on span "Aceptar" at bounding box center [306, 193] width 37 height 10
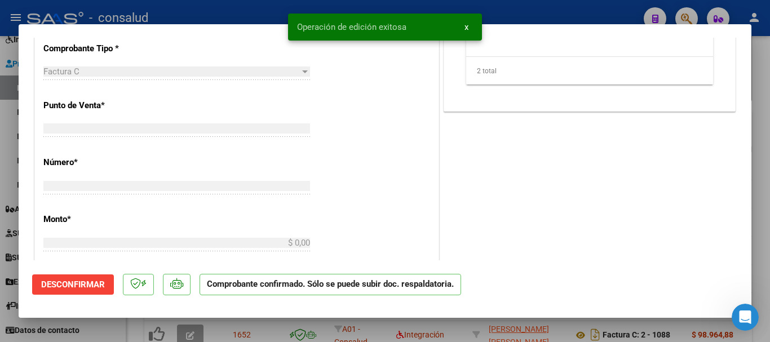
scroll to position [0, 0]
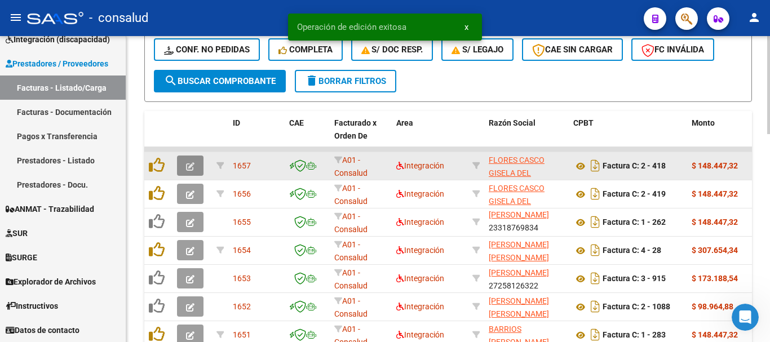
click at [194, 173] on button "button" at bounding box center [190, 166] width 27 height 20
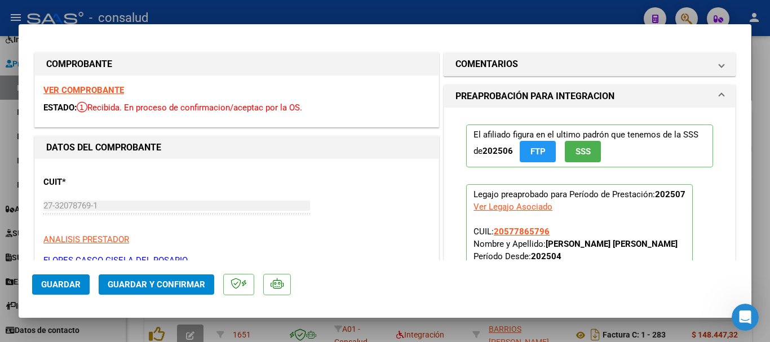
click at [69, 90] on strong "VER COMPROBANTE" at bounding box center [83, 90] width 81 height 10
click at [190, 287] on span "Guardar y Confirmar" at bounding box center [157, 285] width 98 height 10
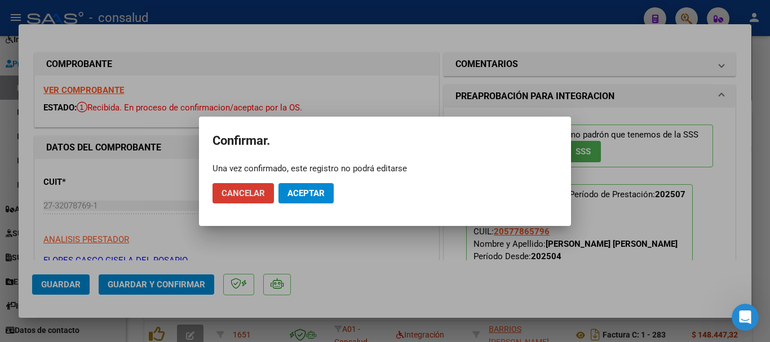
click at [306, 196] on span "Aceptar" at bounding box center [306, 193] width 37 height 10
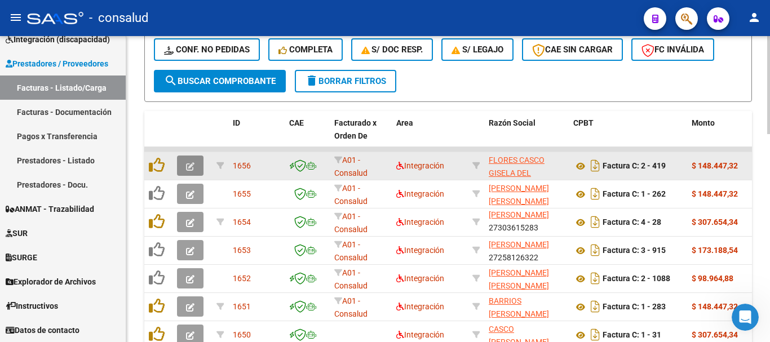
click at [183, 165] on button "button" at bounding box center [190, 166] width 27 height 20
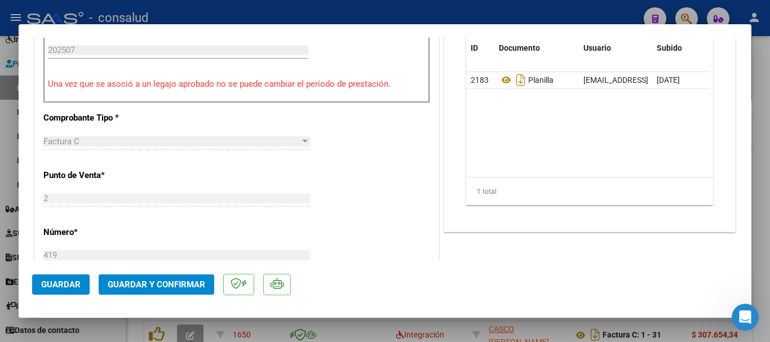
scroll to position [508, 0]
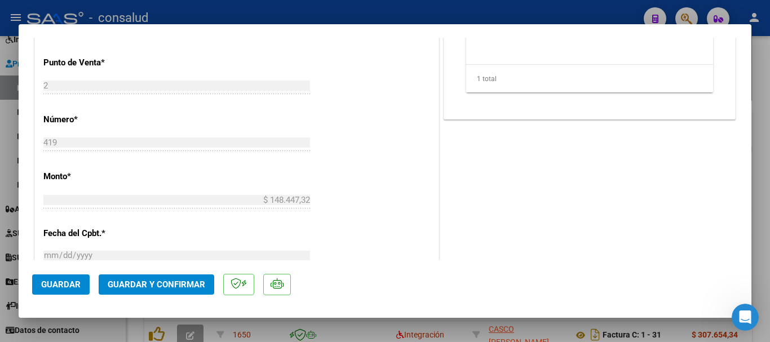
click at [184, 294] on button "Guardar y Confirmar" at bounding box center [157, 285] width 116 height 20
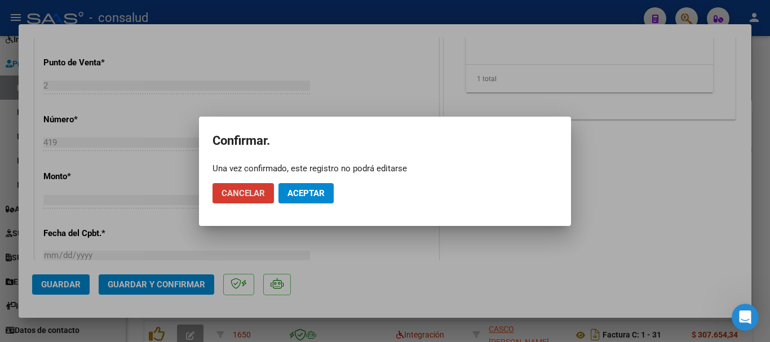
click at [311, 200] on button "Aceptar" at bounding box center [306, 193] width 55 height 20
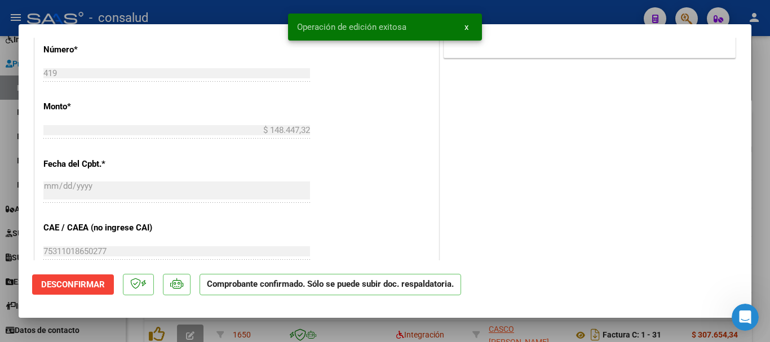
type input "$ 0,00"
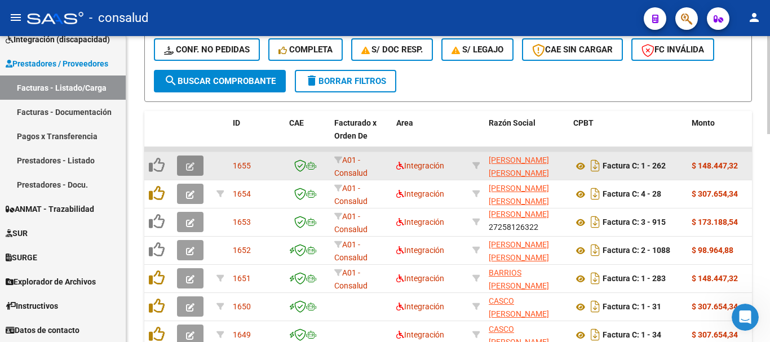
click at [186, 167] on icon "button" at bounding box center [190, 166] width 8 height 8
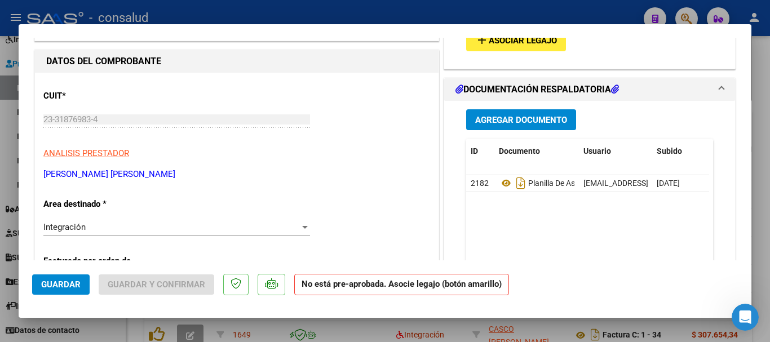
scroll to position [0, 0]
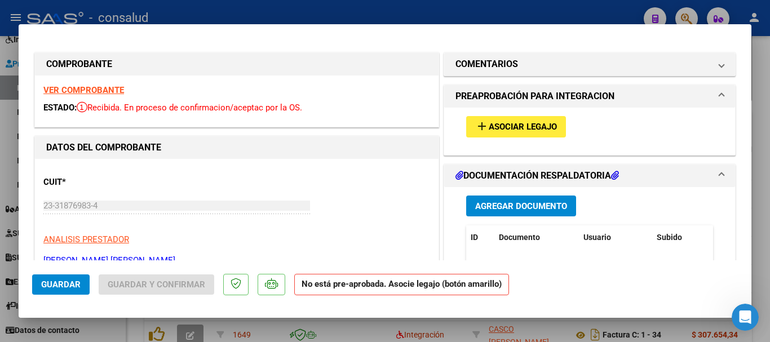
click at [106, 91] on strong "VER COMPROBANTE" at bounding box center [83, 90] width 81 height 10
click at [492, 128] on span "Asociar Legajo" at bounding box center [523, 127] width 68 height 10
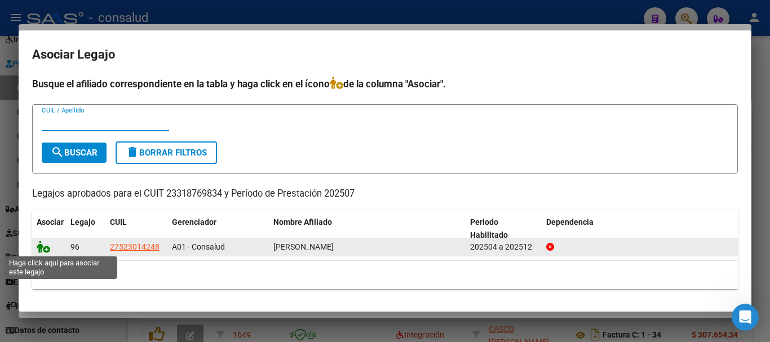
click at [41, 244] on icon at bounding box center [44, 247] width 14 height 12
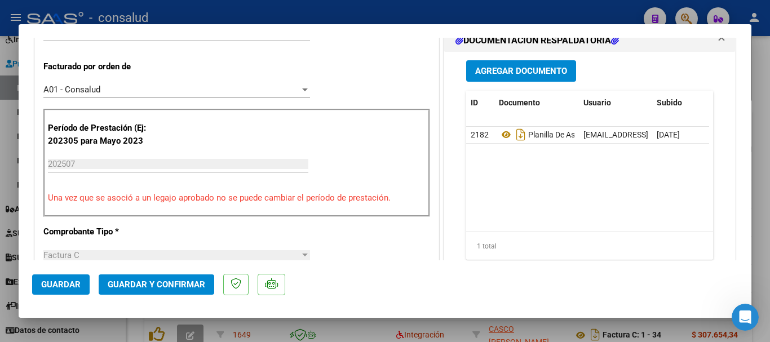
scroll to position [338, 0]
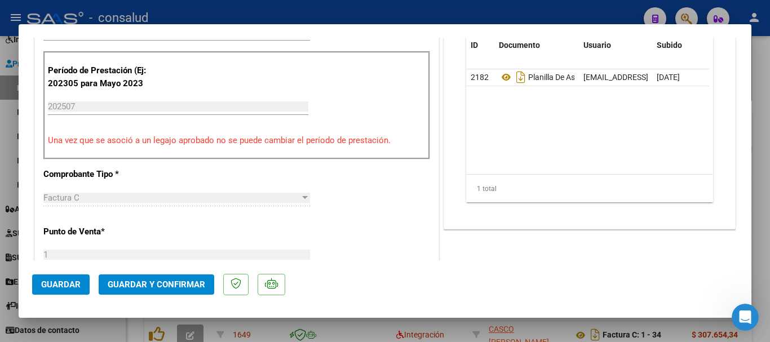
click at [162, 289] on span "Guardar y Confirmar" at bounding box center [157, 285] width 98 height 10
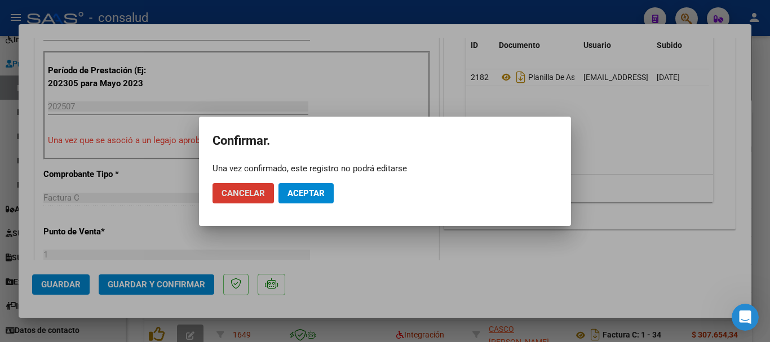
click at [312, 196] on span "Aceptar" at bounding box center [306, 193] width 37 height 10
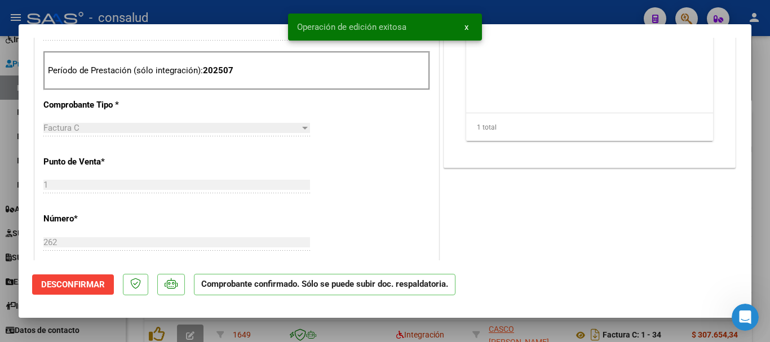
type input "$ 0,00"
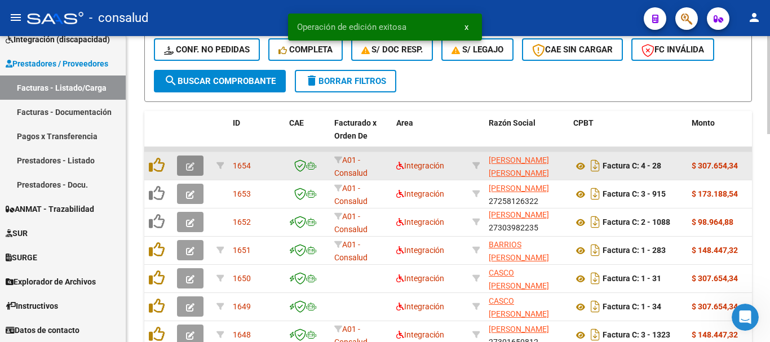
click at [195, 166] on button "button" at bounding box center [190, 166] width 27 height 20
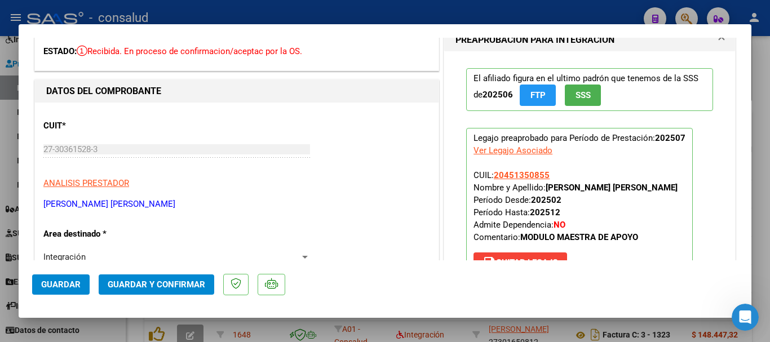
scroll to position [0, 0]
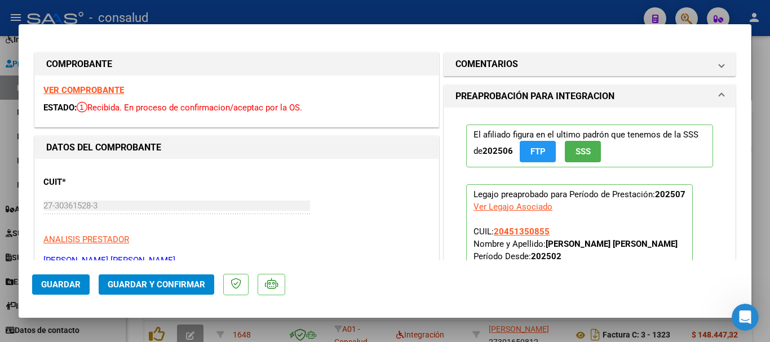
click at [121, 92] on strong "VER COMPROBANTE" at bounding box center [83, 90] width 81 height 10
click at [159, 280] on span "Guardar y Confirmar" at bounding box center [157, 285] width 98 height 10
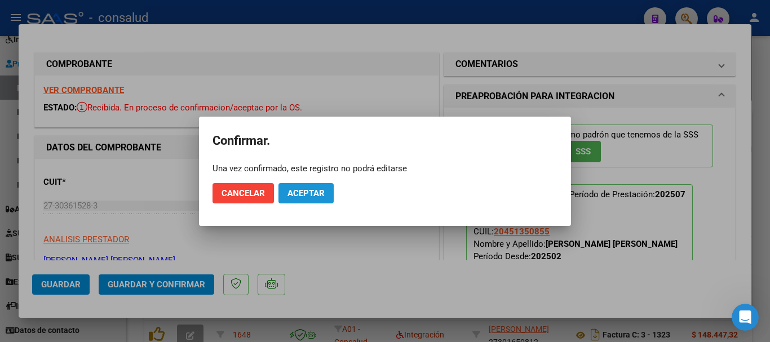
click at [305, 198] on span "Aceptar" at bounding box center [306, 193] width 37 height 10
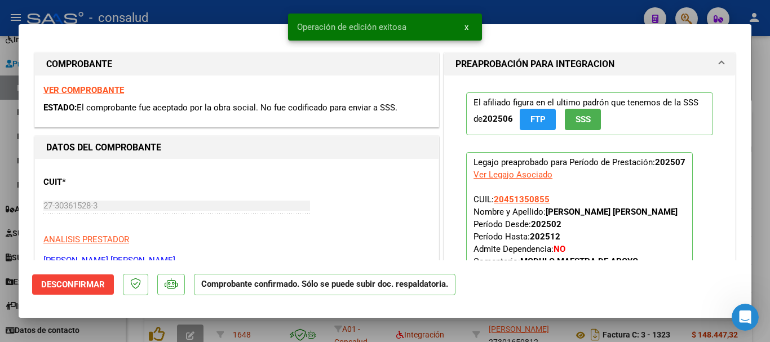
type input "$ 0,00"
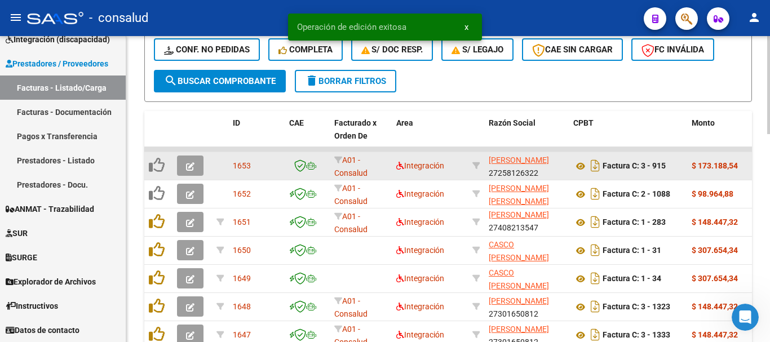
click at [184, 166] on button "button" at bounding box center [190, 166] width 27 height 20
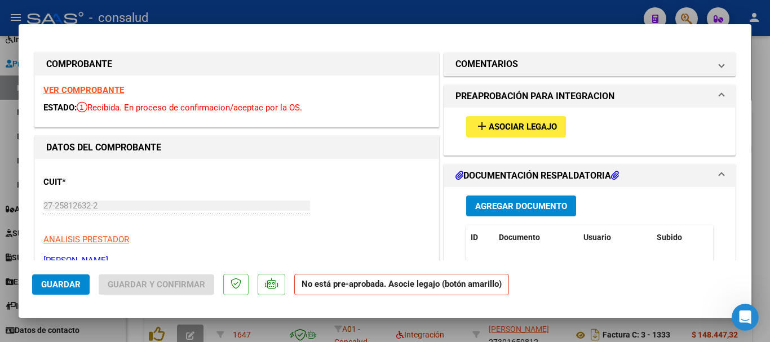
click at [506, 125] on span "Asociar Legajo" at bounding box center [523, 127] width 68 height 10
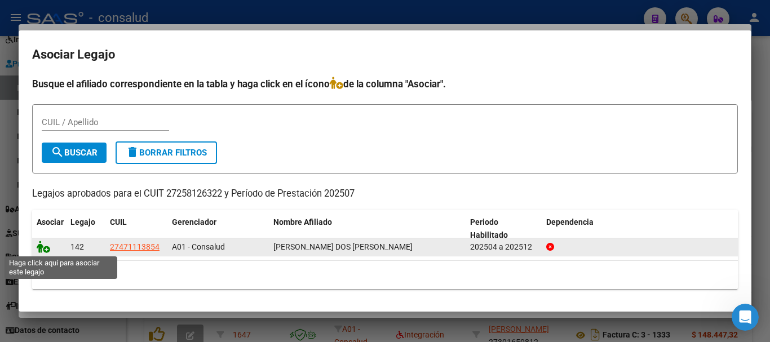
click at [48, 250] on icon at bounding box center [44, 247] width 14 height 12
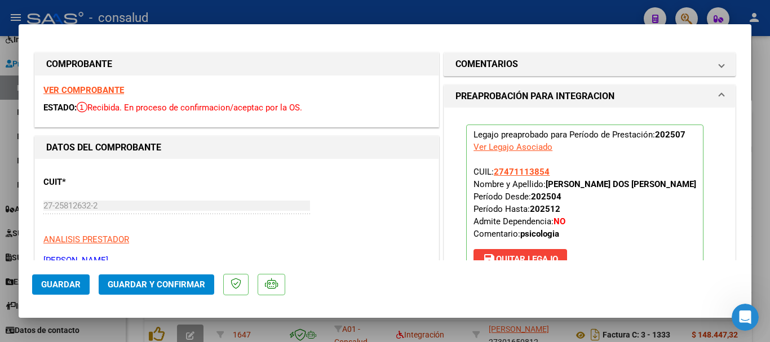
click at [82, 89] on strong "VER COMPROBANTE" at bounding box center [83, 90] width 81 height 10
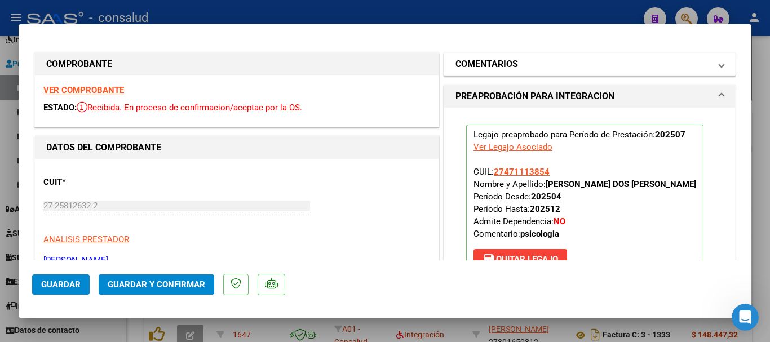
click at [539, 57] on mat-expansion-panel-header "COMENTARIOS" at bounding box center [589, 64] width 291 height 23
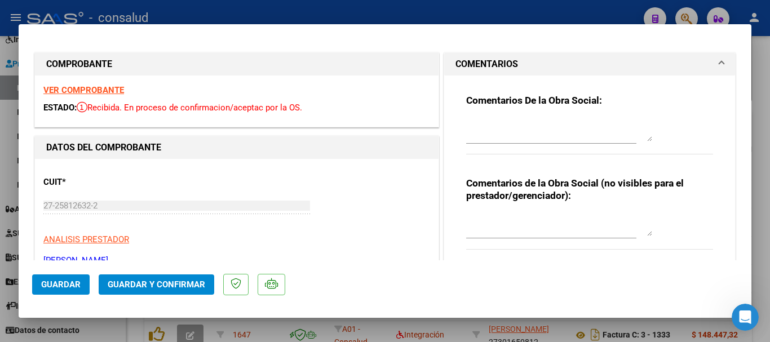
click at [538, 127] on textarea at bounding box center [559, 130] width 186 height 23
type textarea "e"
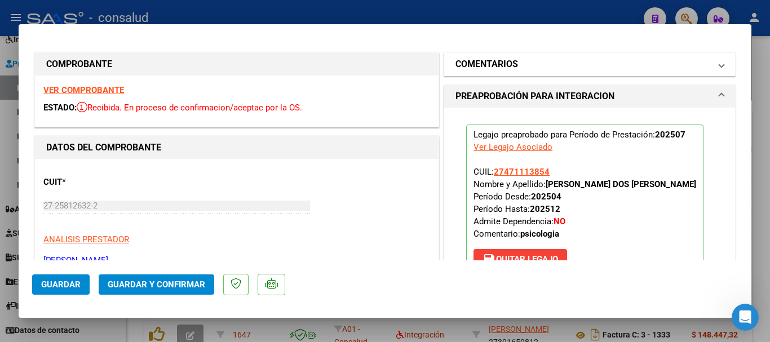
click at [543, 57] on mat-expansion-panel-header "COMENTARIOS" at bounding box center [589, 64] width 291 height 23
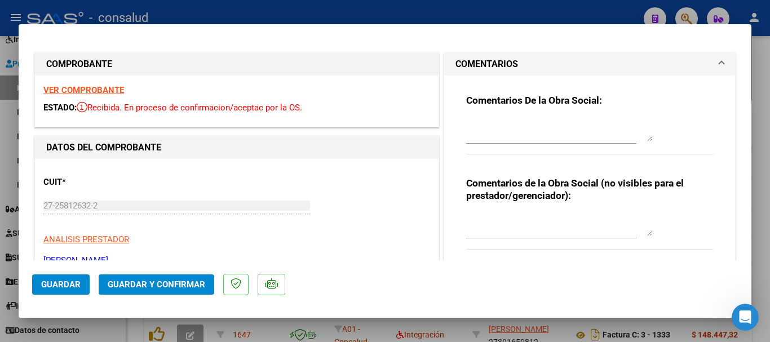
click at [528, 121] on textarea at bounding box center [559, 130] width 186 height 23
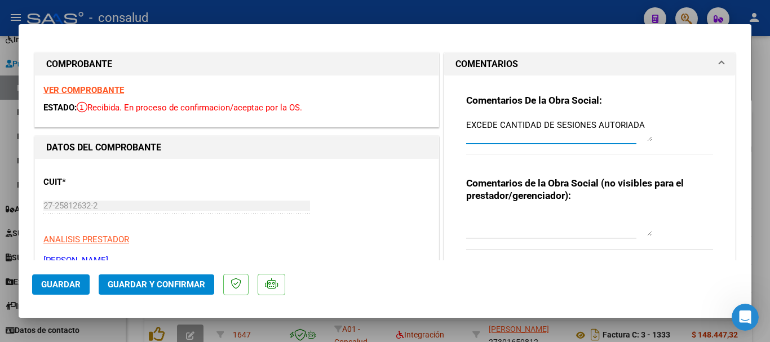
click at [622, 120] on textarea "EXCEDE CANTIDAD DE SESIONES AUTORIADA" at bounding box center [559, 130] width 186 height 23
type textarea "EXCEDE CANTIDAD DE SESIONES AUTORIZADA"
click at [669, 120] on div "Comentarios De la Obra Social: EXCEDE CANTIDAD DE SESIONES AUTORIZADA" at bounding box center [589, 130] width 247 height 73
click at [41, 288] on span "Guardar" at bounding box center [60, 285] width 39 height 10
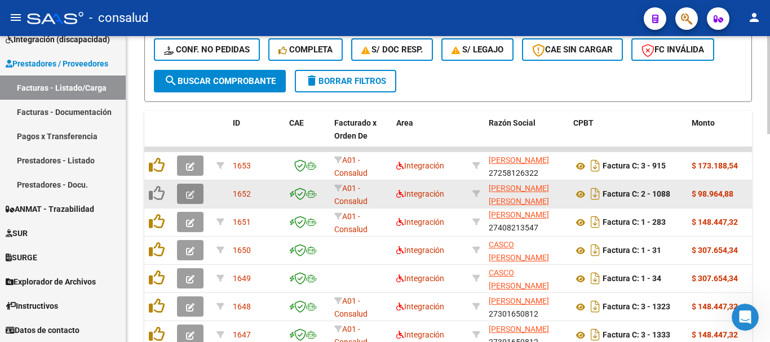
click at [188, 191] on icon "button" at bounding box center [190, 195] width 8 height 8
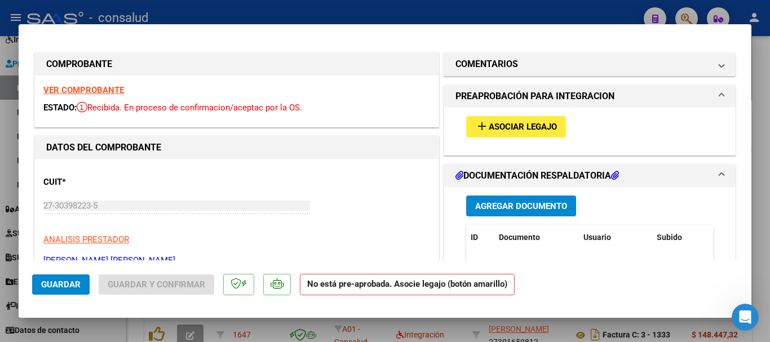
click at [94, 89] on strong "VER COMPROBANTE" at bounding box center [83, 90] width 81 height 10
click at [530, 122] on span "Asociar Legajo" at bounding box center [523, 127] width 68 height 10
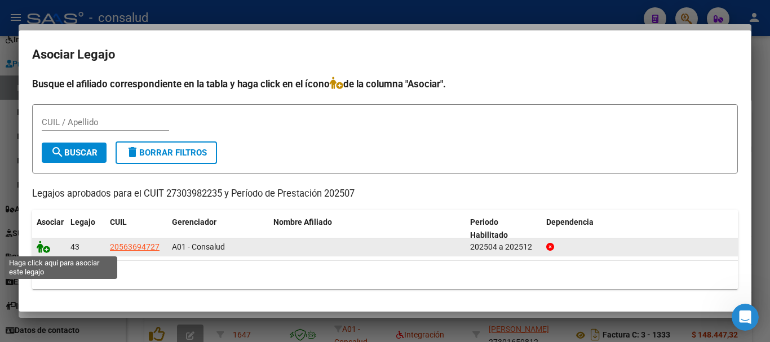
click at [39, 248] on icon at bounding box center [44, 247] width 14 height 12
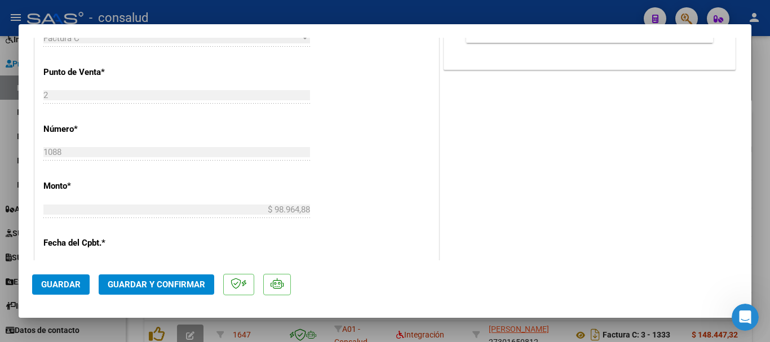
scroll to position [564, 0]
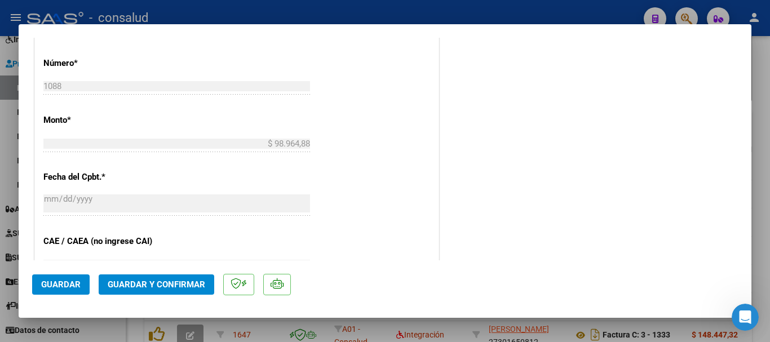
click at [178, 282] on span "Guardar y Confirmar" at bounding box center [157, 285] width 98 height 10
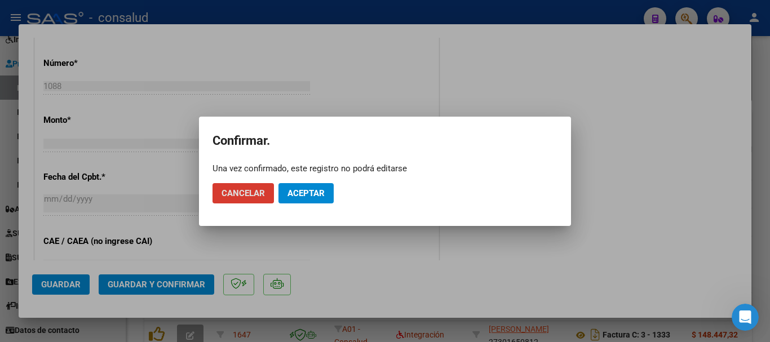
click at [311, 199] on button "Aceptar" at bounding box center [306, 193] width 55 height 20
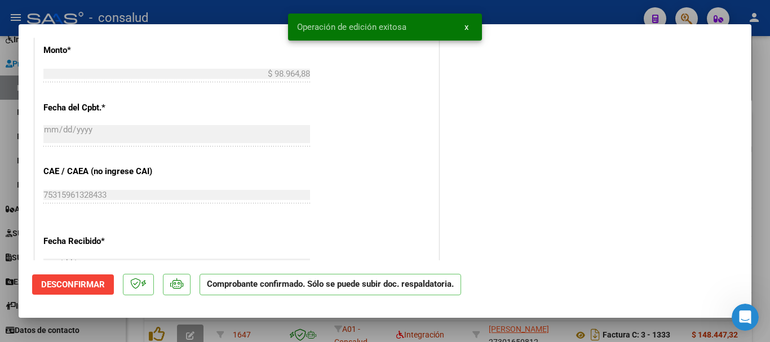
type input "$ 0,00"
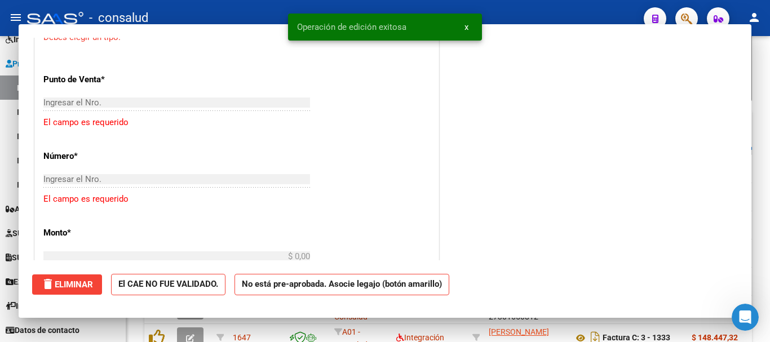
scroll to position [584, 0]
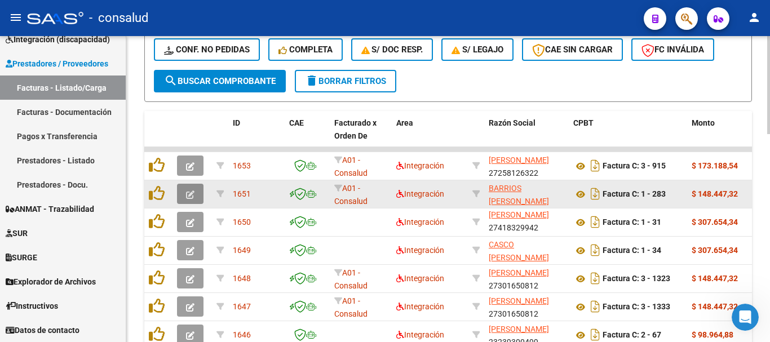
click at [195, 199] on button "button" at bounding box center [190, 194] width 27 height 20
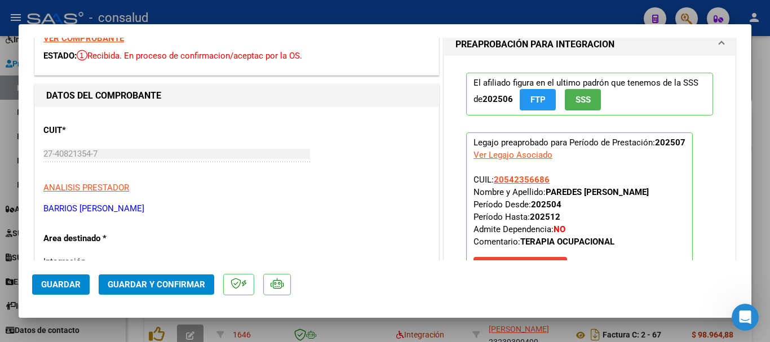
scroll to position [0, 0]
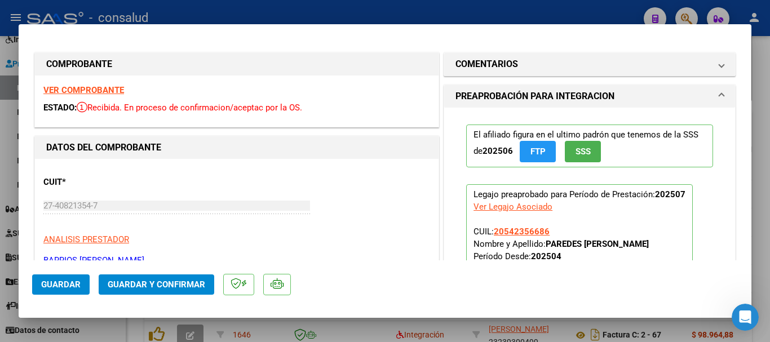
click at [117, 85] on div "VER COMPROBANTE ESTADO: Recibida. En proceso de confirmacion/aceptac por la OS." at bounding box center [237, 101] width 404 height 51
click at [117, 87] on strong "VER COMPROBANTE" at bounding box center [83, 90] width 81 height 10
click at [176, 288] on span "Guardar y Confirmar" at bounding box center [157, 285] width 98 height 10
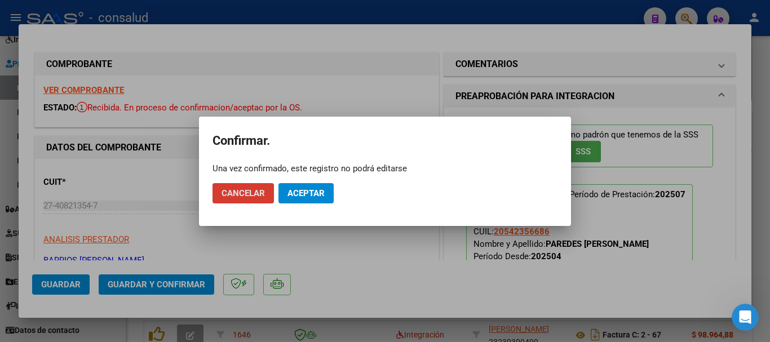
click at [306, 193] on span "Aceptar" at bounding box center [306, 193] width 37 height 10
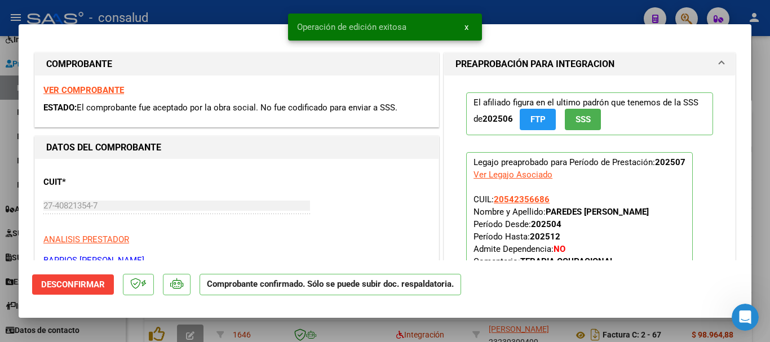
scroll to position [169, 0]
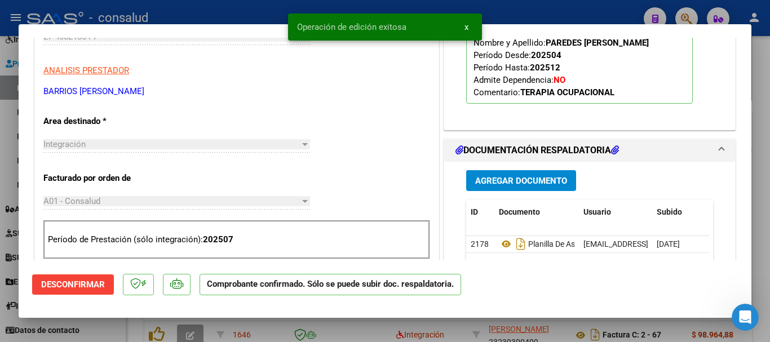
type input "$ 0,00"
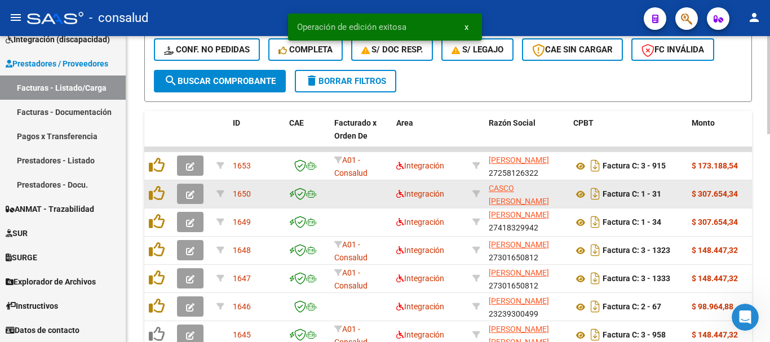
click at [184, 188] on button "button" at bounding box center [190, 194] width 27 height 20
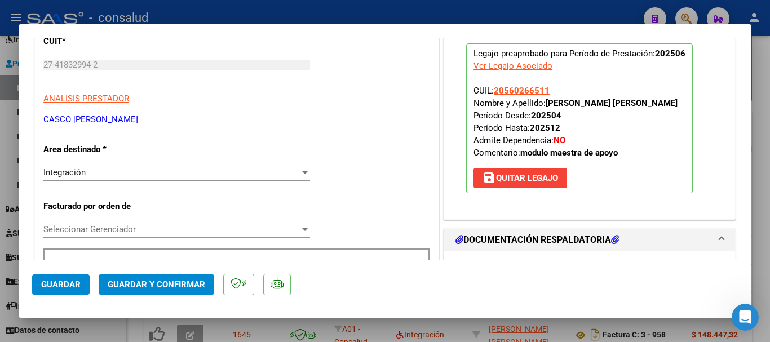
scroll to position [169, 0]
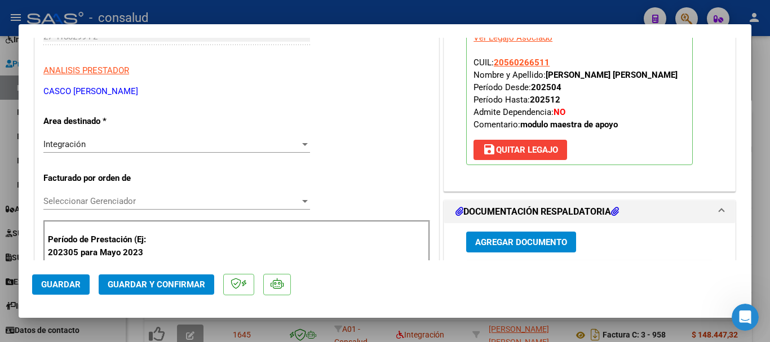
click at [230, 204] on span "Seleccionar Gerenciador" at bounding box center [171, 201] width 257 height 10
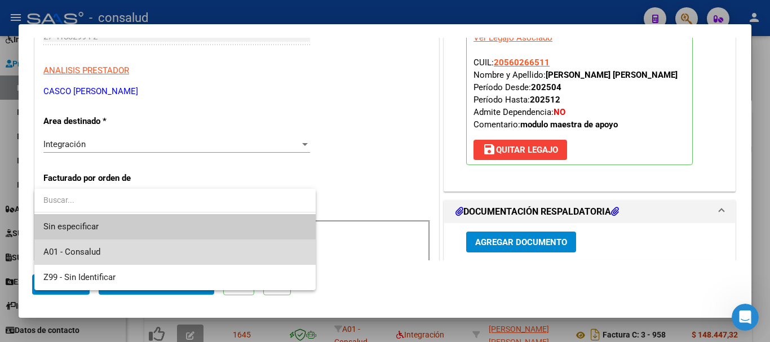
click at [228, 244] on span "A01 - Consalud" at bounding box center [174, 252] width 263 height 25
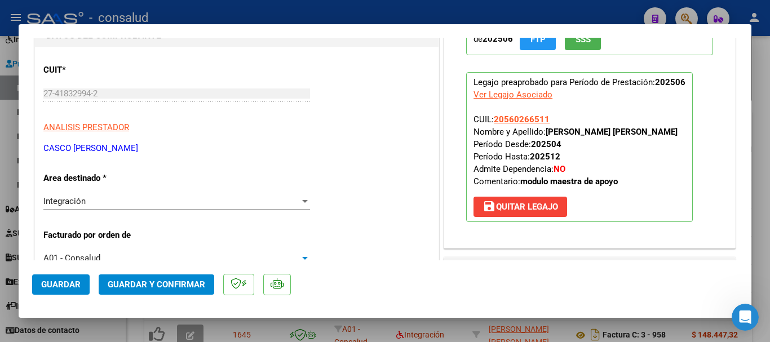
scroll to position [0, 0]
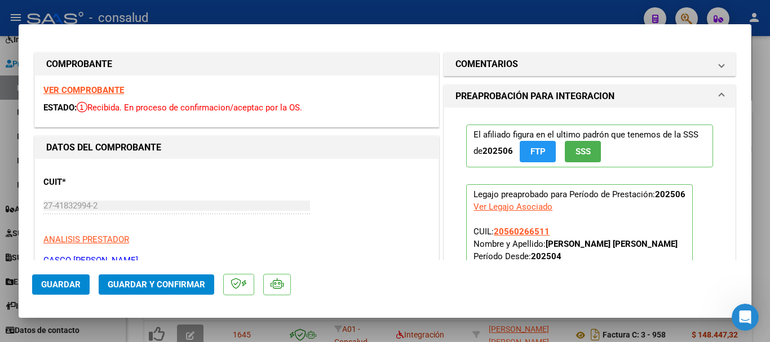
click at [59, 88] on strong "VER COMPROBANTE" at bounding box center [83, 90] width 81 height 10
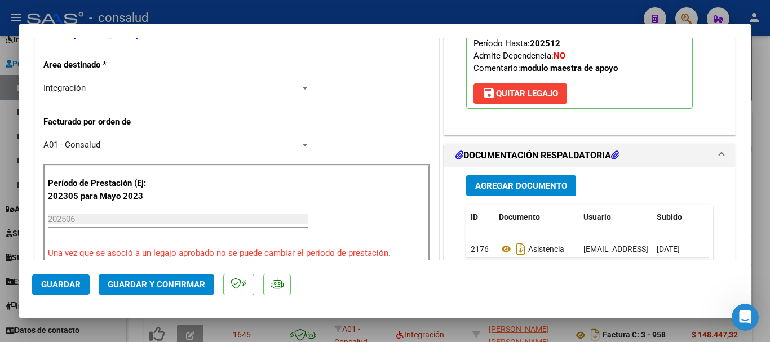
scroll to position [338, 0]
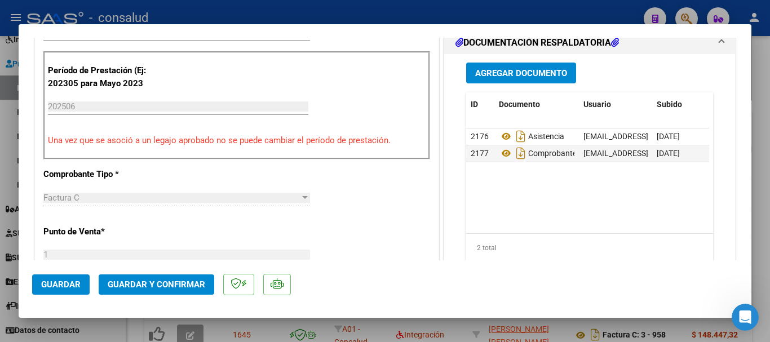
click at [173, 290] on button "Guardar y Confirmar" at bounding box center [157, 285] width 116 height 20
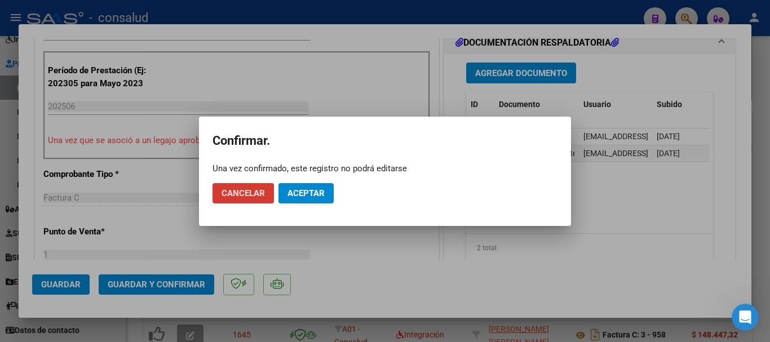
click at [302, 193] on span "Aceptar" at bounding box center [306, 193] width 37 height 10
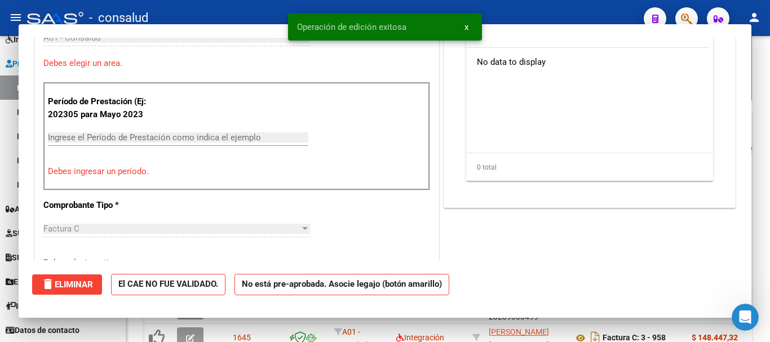
scroll to position [0, 0]
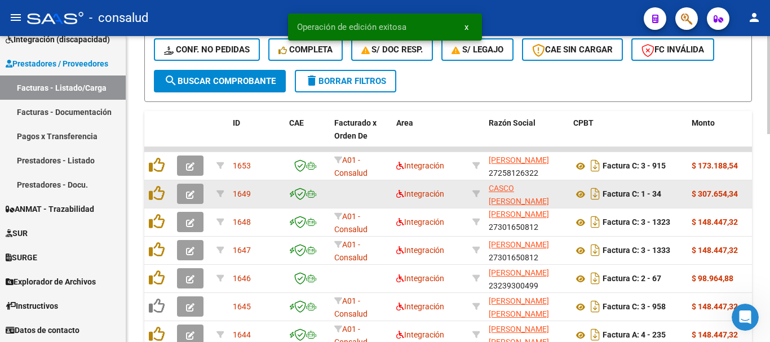
click at [191, 194] on icon "button" at bounding box center [190, 195] width 8 height 8
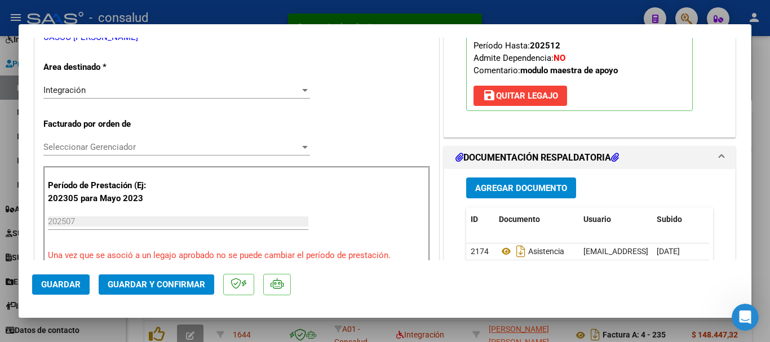
scroll to position [226, 0]
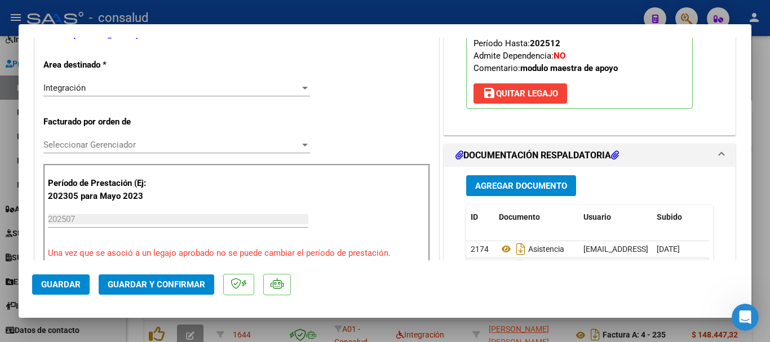
click at [224, 146] on span "Seleccionar Gerenciador" at bounding box center [171, 145] width 257 height 10
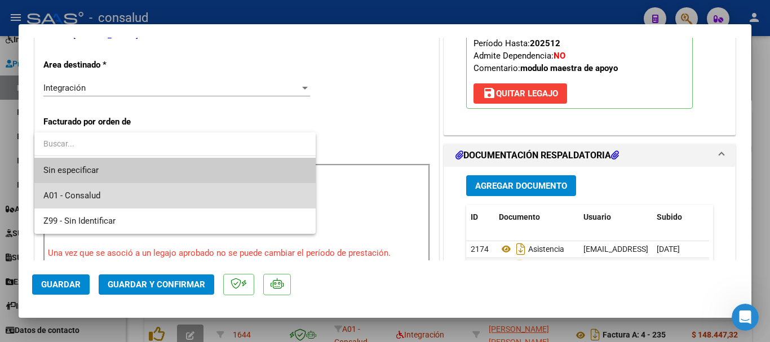
click at [226, 186] on span "A01 - Consalud" at bounding box center [174, 195] width 263 height 25
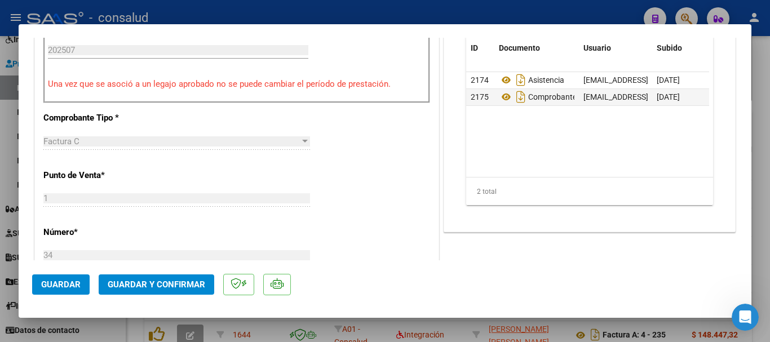
scroll to position [508, 0]
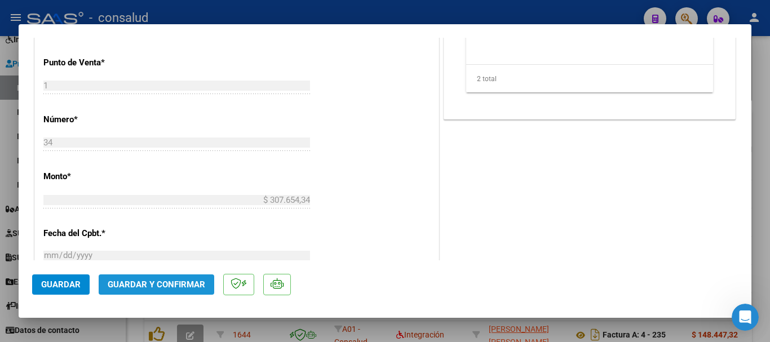
click at [177, 280] on span "Guardar y Confirmar" at bounding box center [157, 285] width 98 height 10
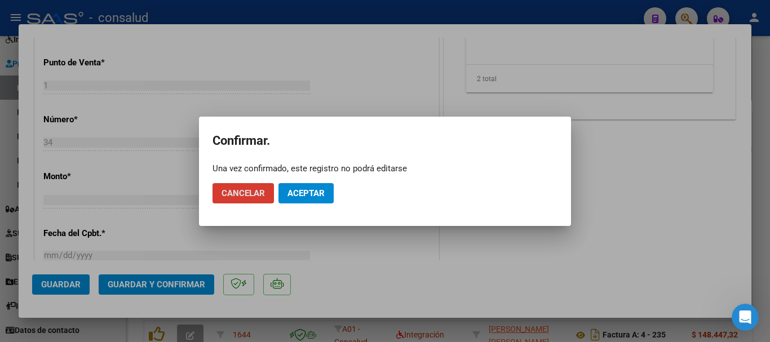
click at [292, 194] on span "Aceptar" at bounding box center [306, 193] width 37 height 10
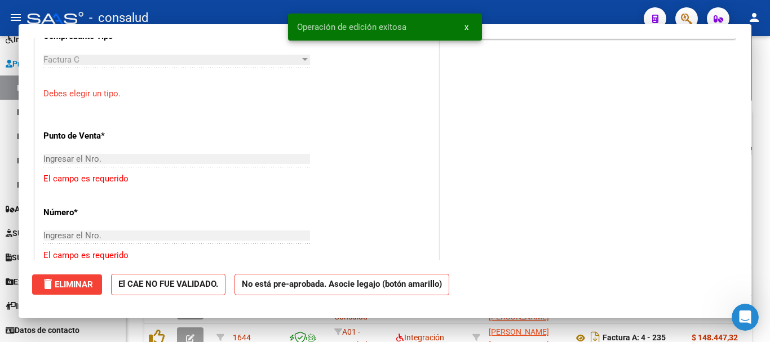
scroll to position [0, 0]
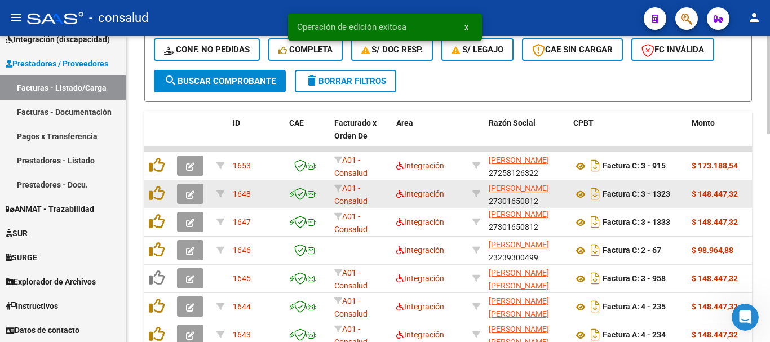
click at [183, 198] on button "button" at bounding box center [190, 194] width 27 height 20
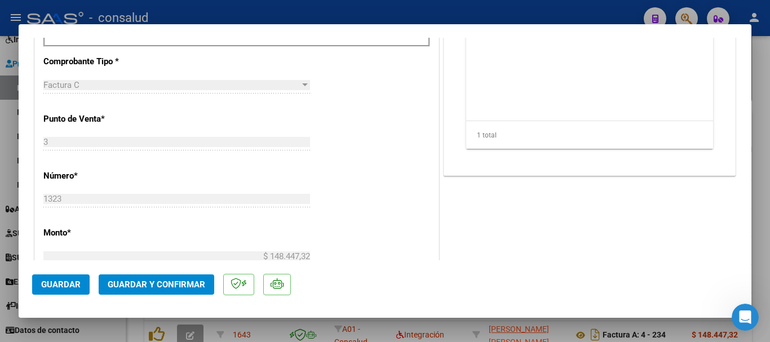
scroll to position [564, 0]
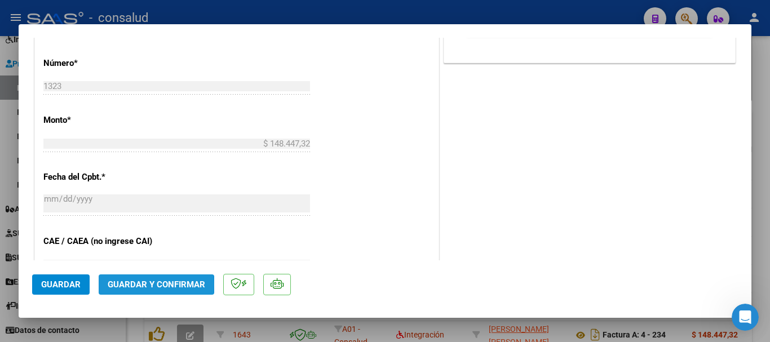
click at [139, 285] on span "Guardar y Confirmar" at bounding box center [157, 285] width 98 height 10
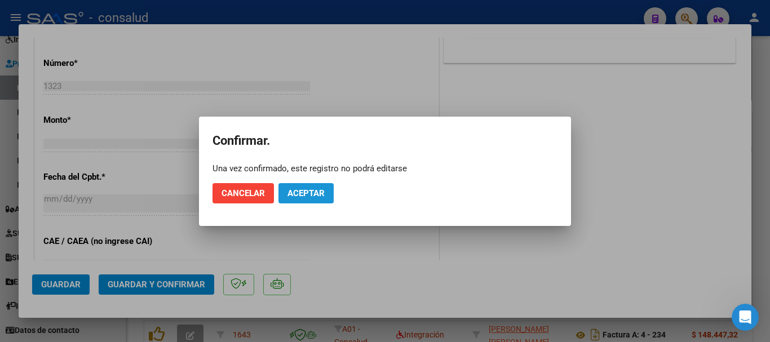
click at [315, 191] on span "Aceptar" at bounding box center [306, 193] width 37 height 10
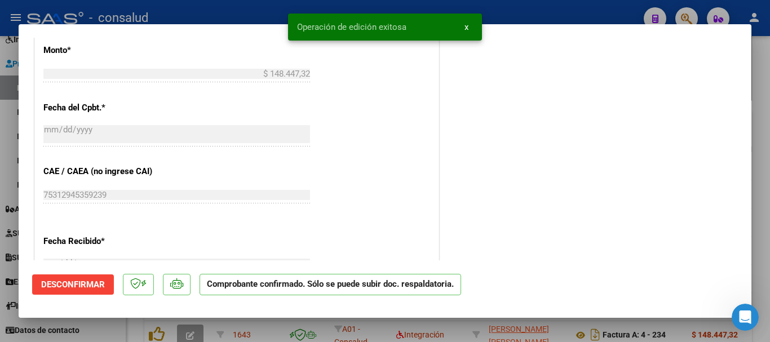
type input "$ 0,00"
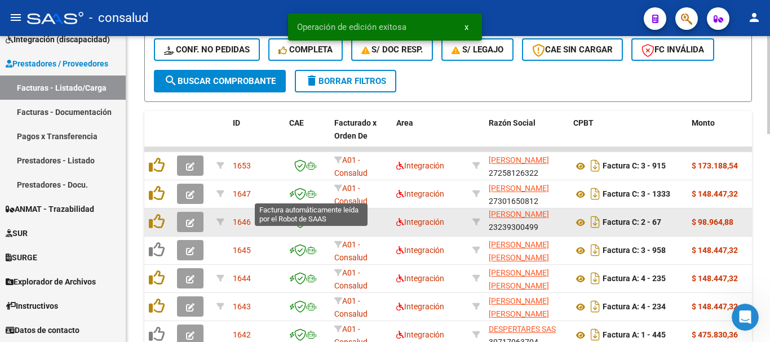
scroll to position [2, 0]
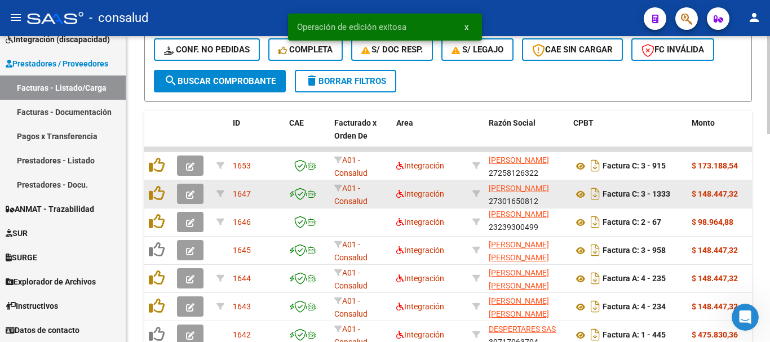
click at [191, 195] on icon "button" at bounding box center [190, 195] width 8 height 8
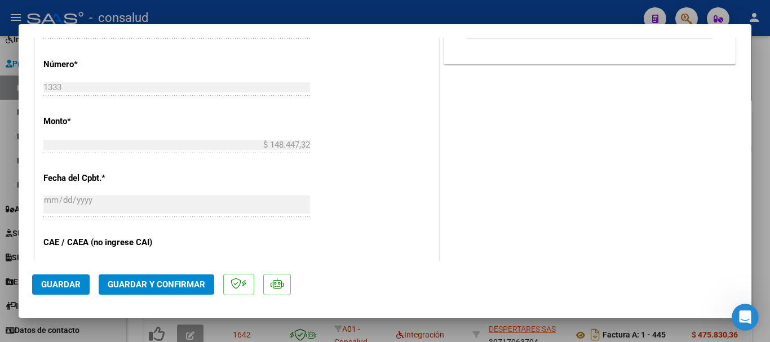
scroll to position [564, 0]
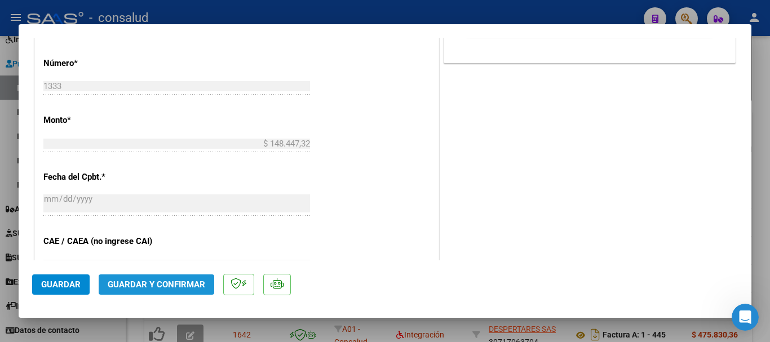
click at [169, 276] on button "Guardar y Confirmar" at bounding box center [157, 285] width 116 height 20
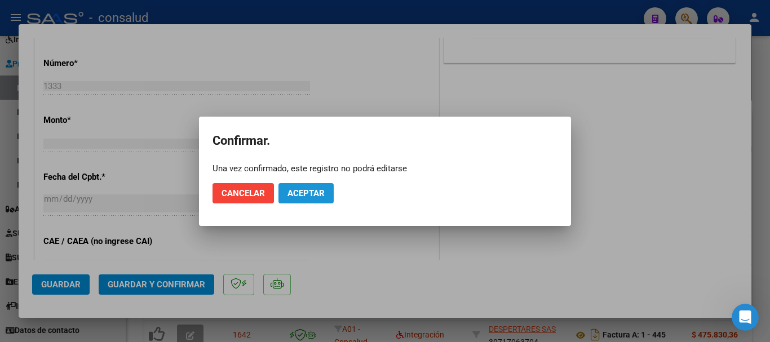
click at [319, 191] on span "Aceptar" at bounding box center [306, 193] width 37 height 10
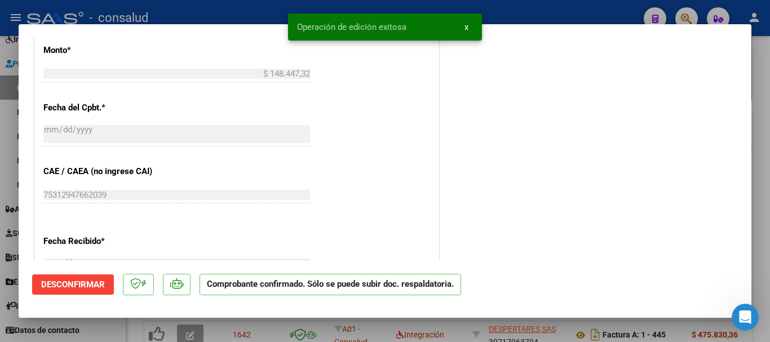
type input "$ 0,00"
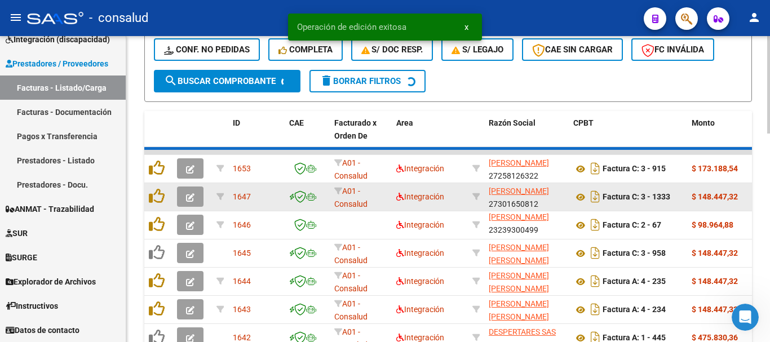
scroll to position [15, 0]
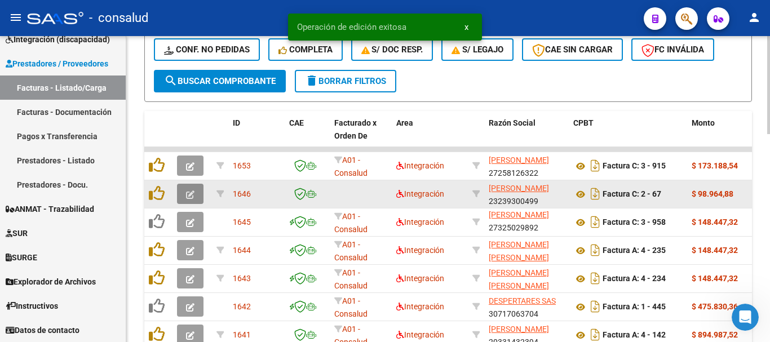
click at [183, 192] on button "button" at bounding box center [190, 194] width 27 height 20
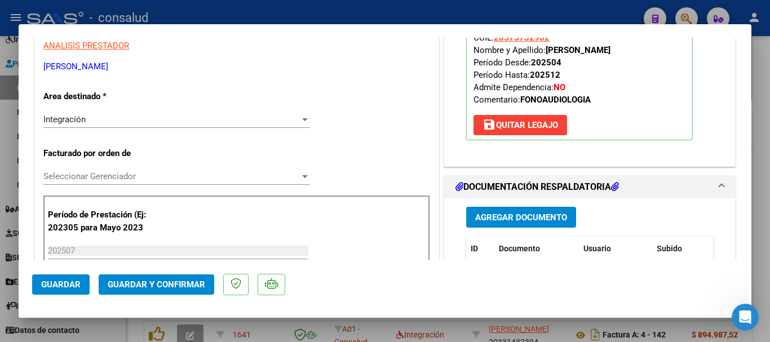
scroll to position [226, 0]
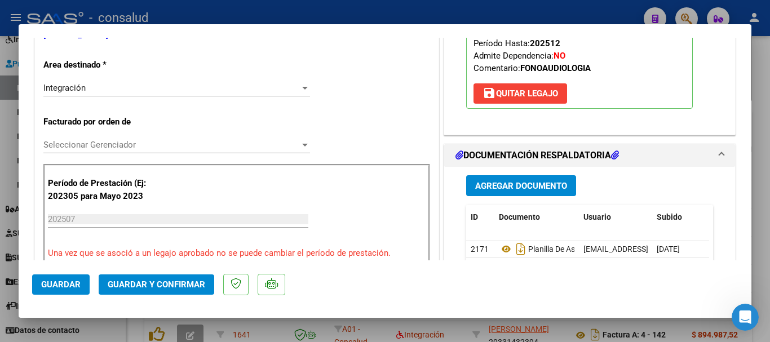
click at [222, 146] on span "Seleccionar Gerenciador" at bounding box center [171, 145] width 257 height 10
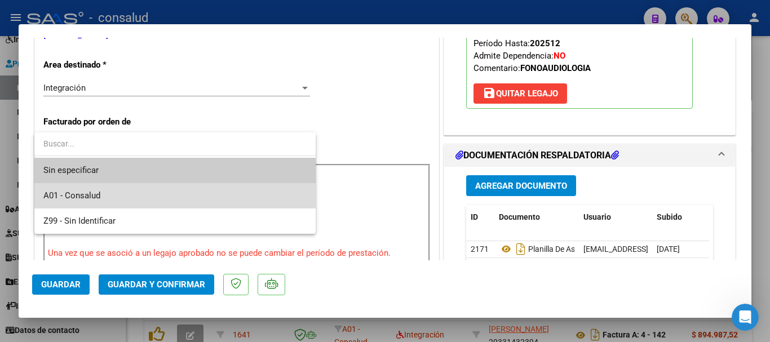
click at [230, 184] on span "A01 - Consalud" at bounding box center [174, 195] width 263 height 25
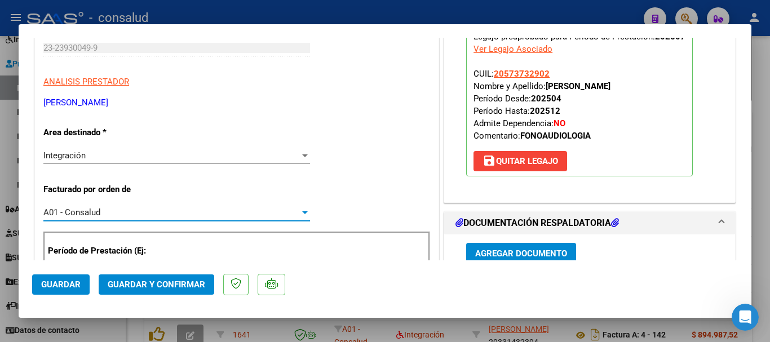
scroll to position [169, 0]
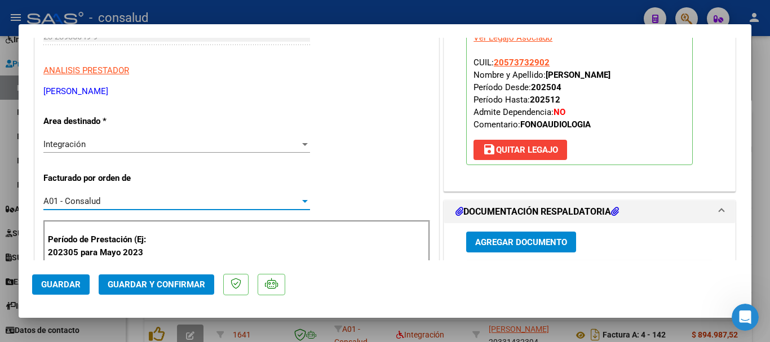
click at [196, 285] on span "Guardar y Confirmar" at bounding box center [157, 285] width 98 height 10
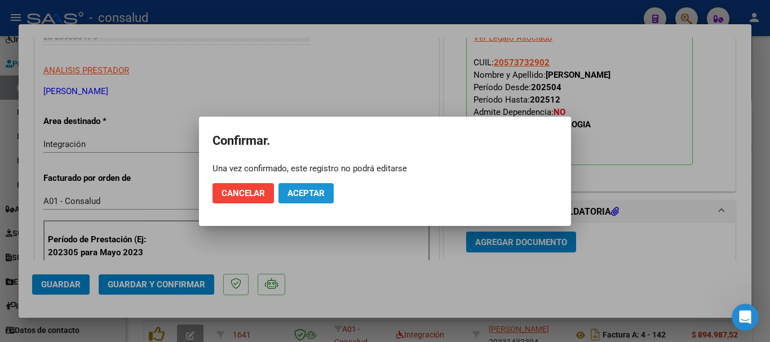
click at [315, 190] on span "Aceptar" at bounding box center [306, 193] width 37 height 10
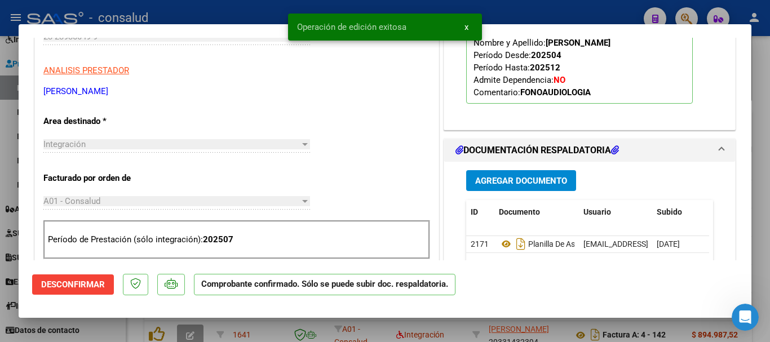
type input "$ 0,00"
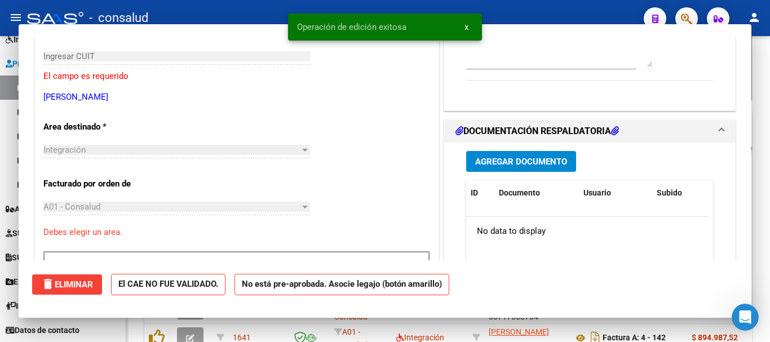
scroll to position [189, 0]
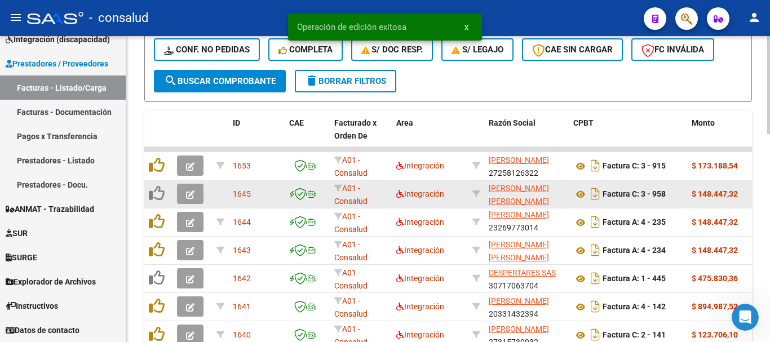
click at [199, 197] on button "button" at bounding box center [190, 194] width 27 height 20
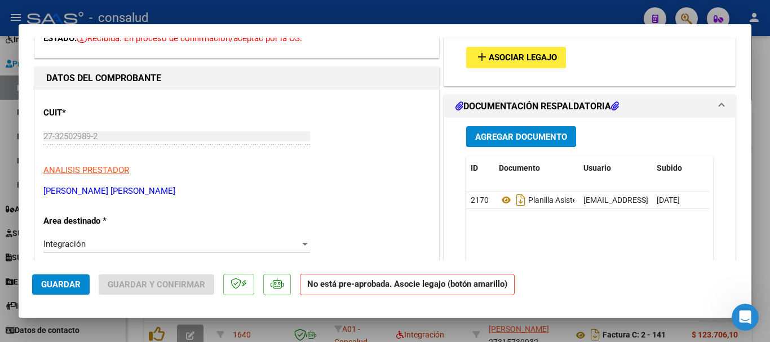
scroll to position [0, 0]
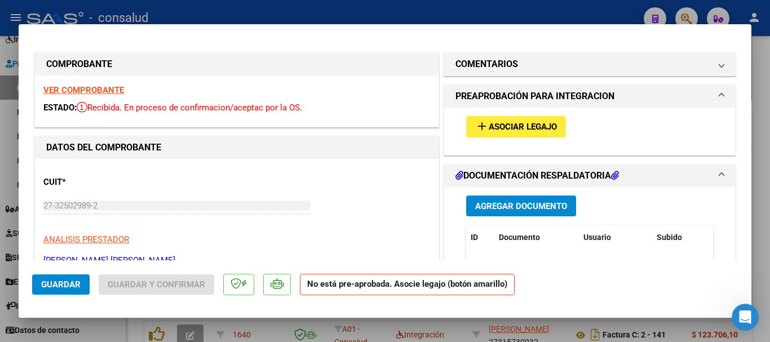
click at [107, 87] on strong "VER COMPROBANTE" at bounding box center [83, 90] width 81 height 10
click at [102, 91] on strong "VER COMPROBANTE" at bounding box center [83, 90] width 81 height 10
click at [530, 123] on span "Asociar Legajo" at bounding box center [523, 127] width 68 height 10
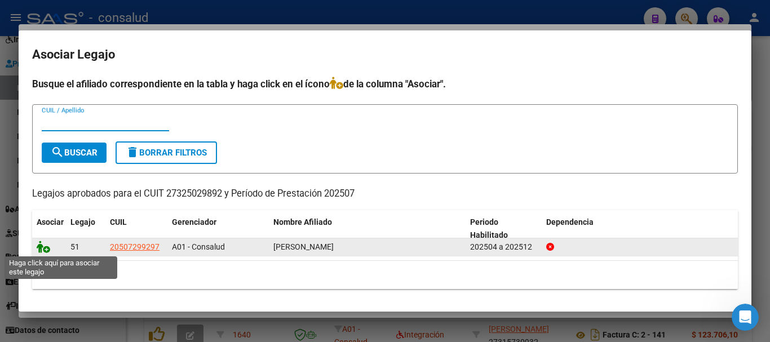
click at [45, 250] on icon at bounding box center [44, 247] width 14 height 12
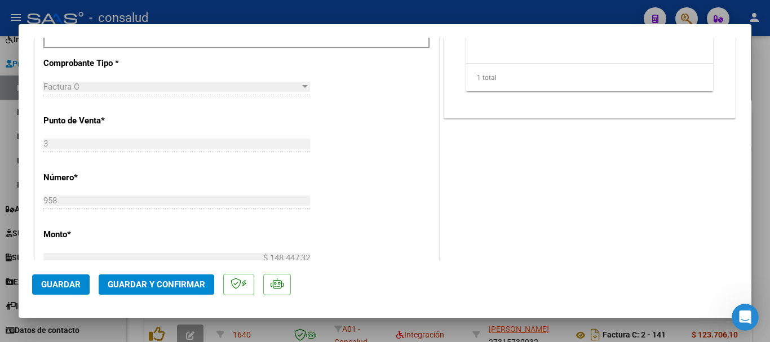
scroll to position [564, 0]
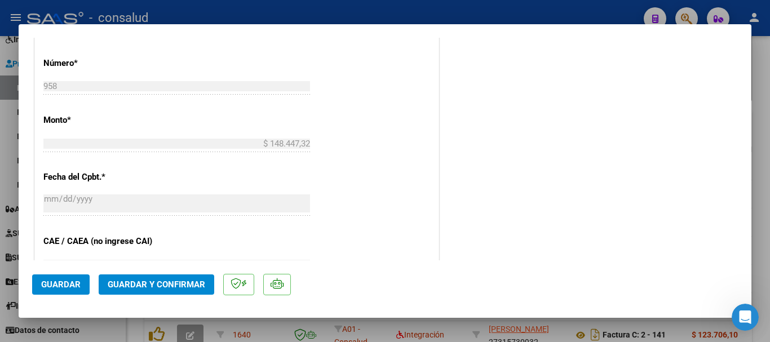
click at [198, 276] on button "Guardar y Confirmar" at bounding box center [157, 285] width 116 height 20
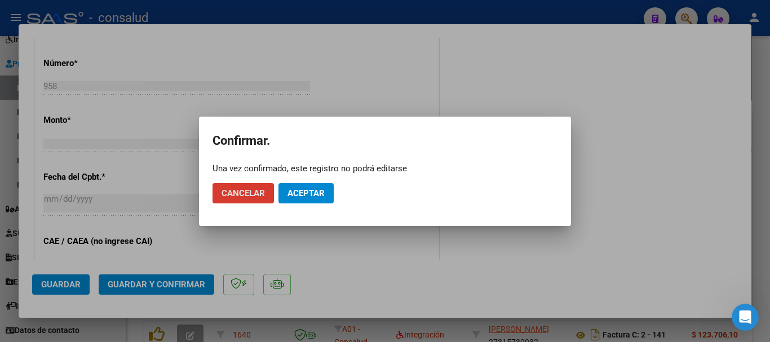
click at [327, 194] on button "Aceptar" at bounding box center [306, 193] width 55 height 20
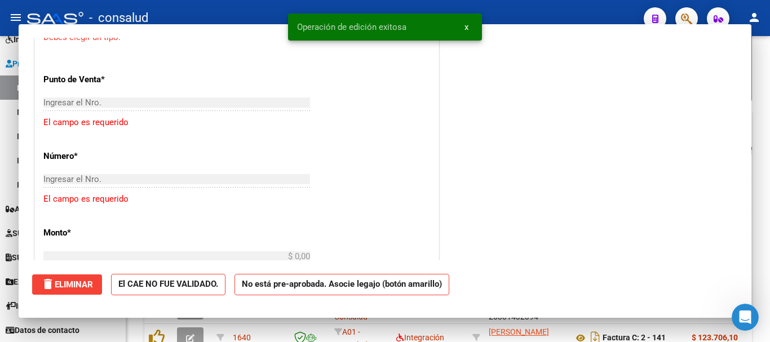
scroll to position [0, 0]
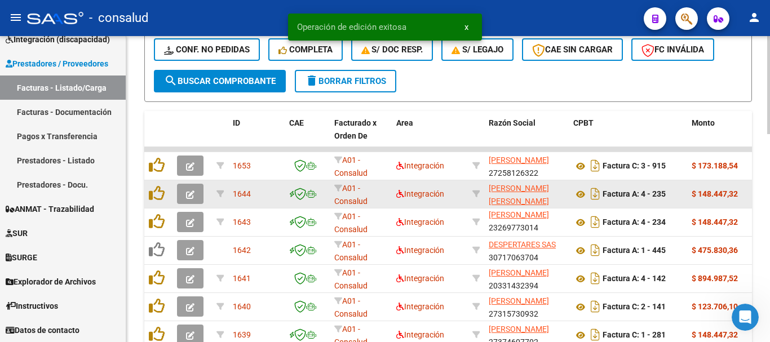
click at [190, 191] on icon "button" at bounding box center [190, 195] width 8 height 8
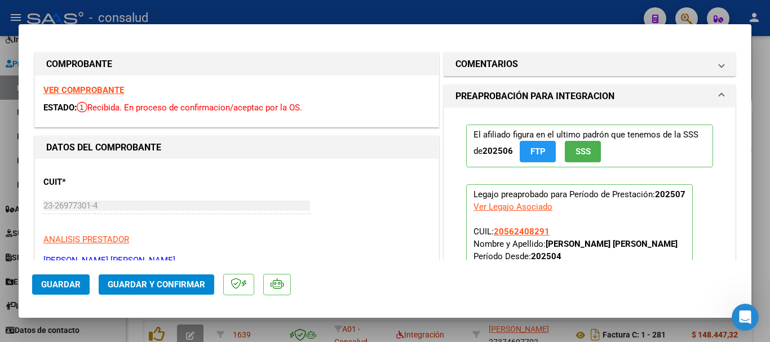
click at [60, 85] on strong "VER COMPROBANTE" at bounding box center [83, 90] width 81 height 10
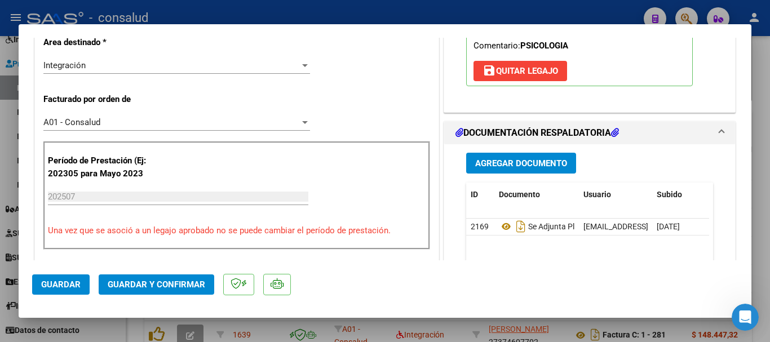
scroll to position [338, 0]
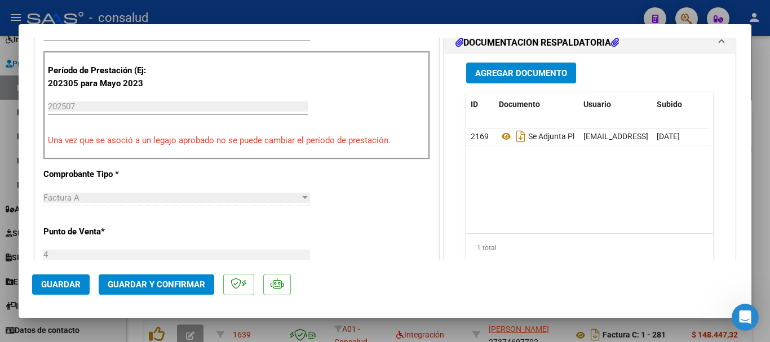
click at [144, 277] on button "Guardar y Confirmar" at bounding box center [157, 285] width 116 height 20
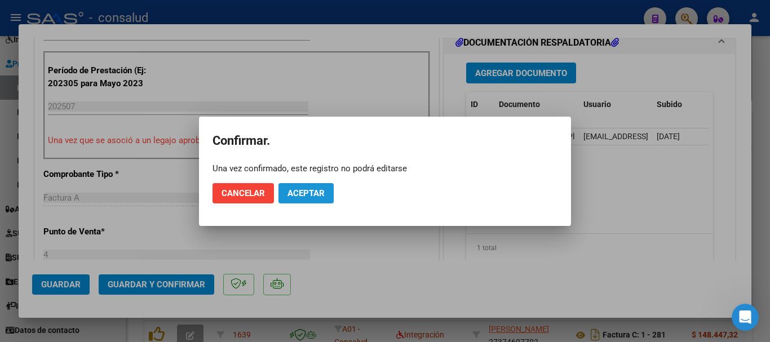
click at [319, 190] on span "Aceptar" at bounding box center [306, 193] width 37 height 10
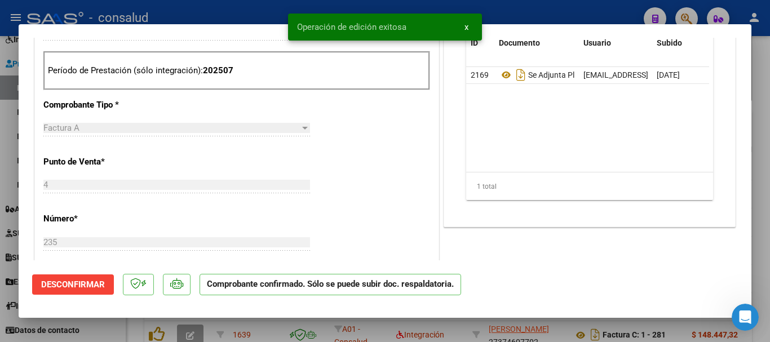
type input "$ 0,00"
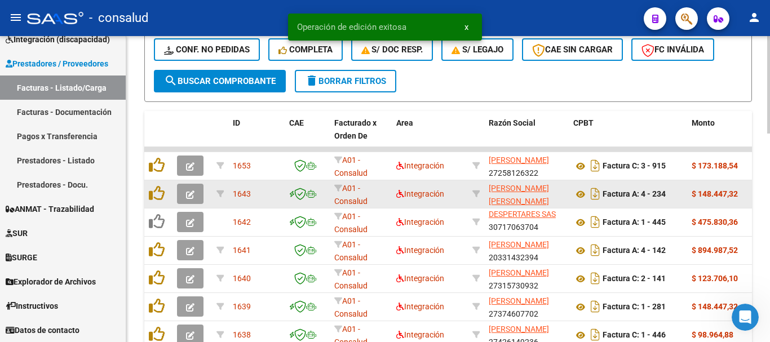
scroll to position [2, 0]
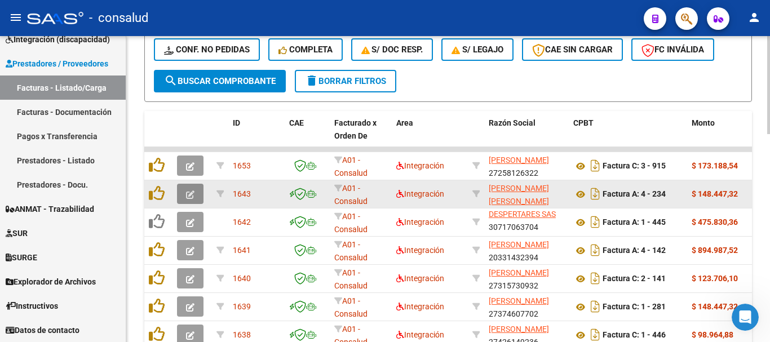
click at [188, 195] on icon "button" at bounding box center [190, 195] width 8 height 8
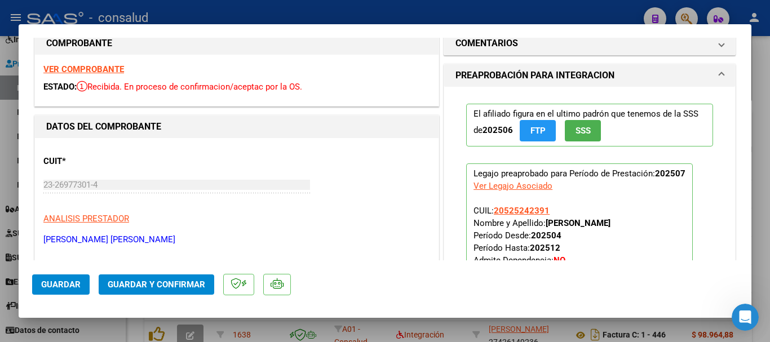
scroll to position [0, 0]
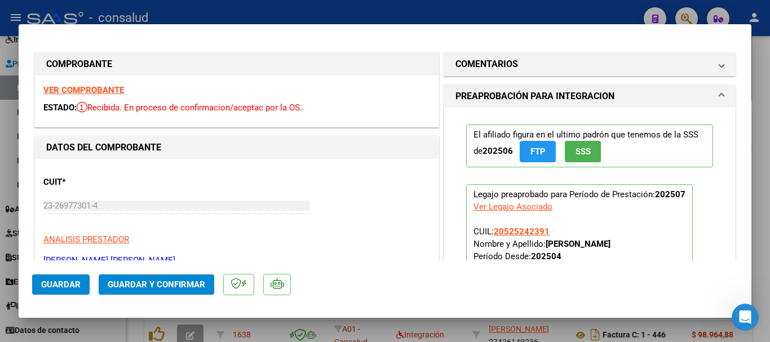
click at [111, 90] on strong "VER COMPROBANTE" at bounding box center [83, 90] width 81 height 10
click at [182, 290] on button "Guardar y Confirmar" at bounding box center [157, 285] width 116 height 20
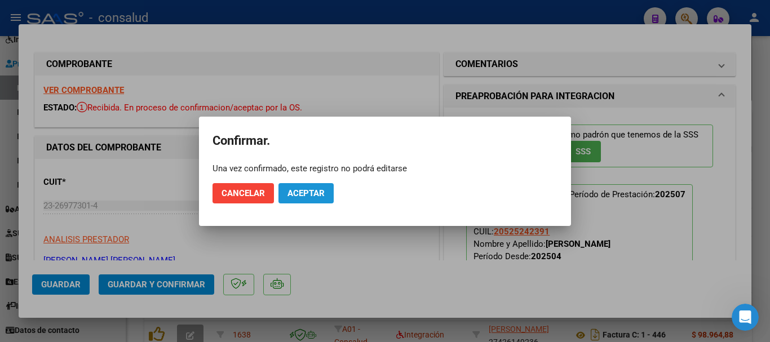
click at [325, 189] on button "Aceptar" at bounding box center [306, 193] width 55 height 20
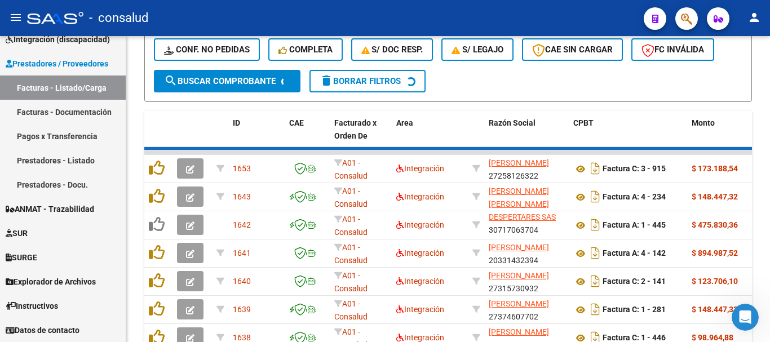
scroll to position [15, 0]
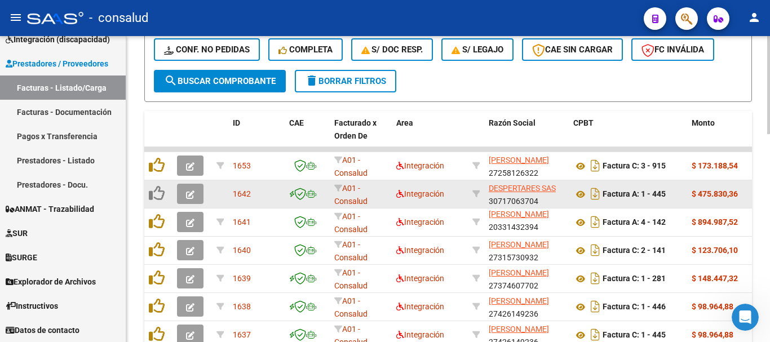
drag, startPoint x: 210, startPoint y: 183, endPoint x: 203, endPoint y: 183, distance: 7.4
click at [208, 183] on datatable-body-cell at bounding box center [192, 194] width 39 height 28
click at [194, 190] on span "button" at bounding box center [190, 194] width 8 height 10
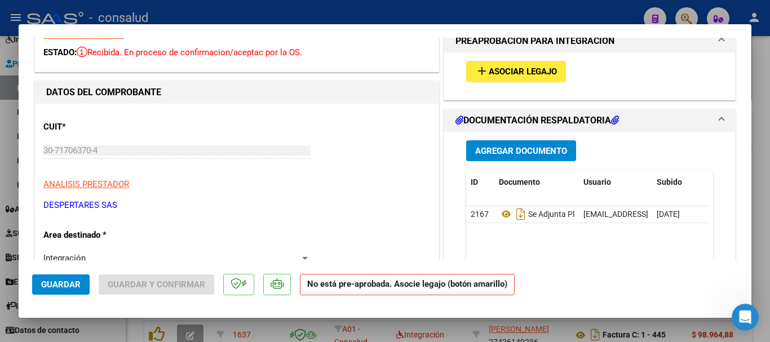
scroll to position [0, 0]
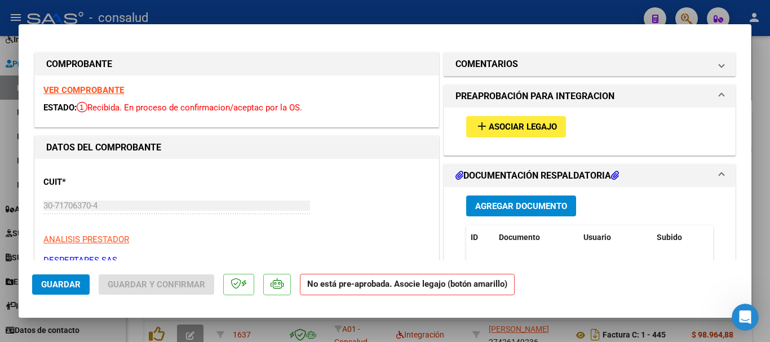
click at [90, 85] on div "VER COMPROBANTE ESTADO: Recibida. En proceso de confirmacion/aceptac por la OS." at bounding box center [237, 101] width 404 height 51
click at [91, 88] on strong "VER COMPROBANTE" at bounding box center [83, 90] width 81 height 10
click at [501, 127] on span "Asociar Legajo" at bounding box center [523, 127] width 68 height 10
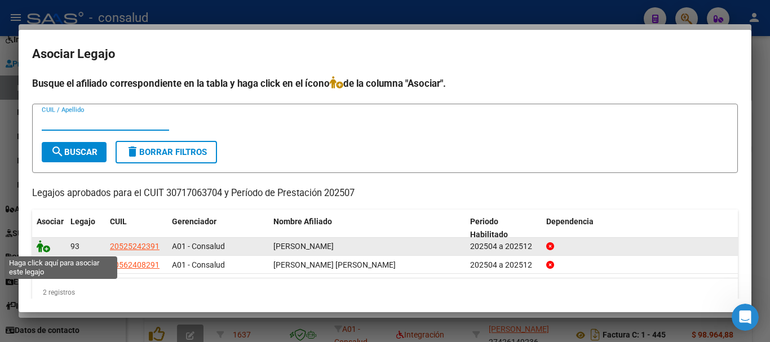
click at [45, 249] on icon at bounding box center [44, 246] width 14 height 12
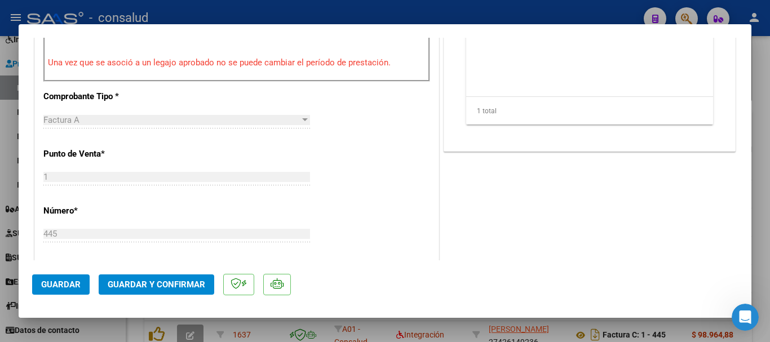
scroll to position [451, 0]
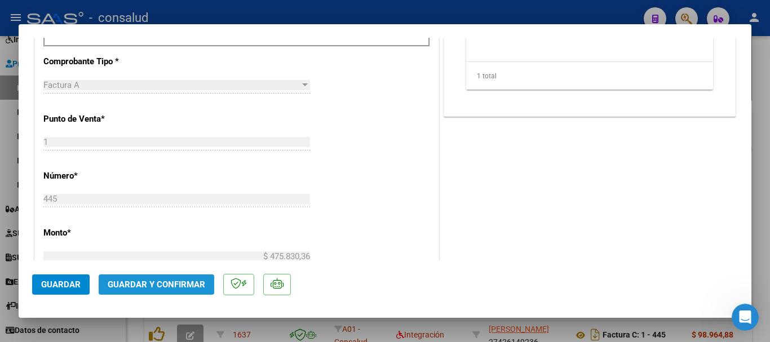
click at [168, 287] on span "Guardar y Confirmar" at bounding box center [157, 285] width 98 height 10
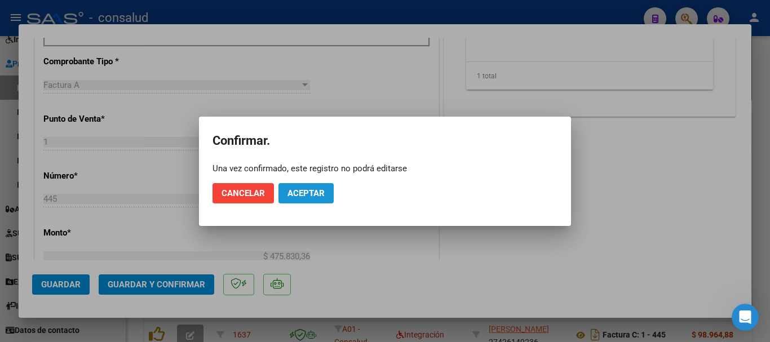
click at [323, 196] on span "Aceptar" at bounding box center [306, 193] width 37 height 10
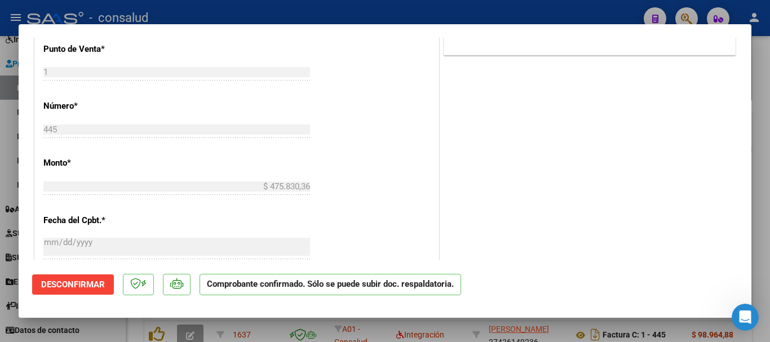
type input "$ 0,00"
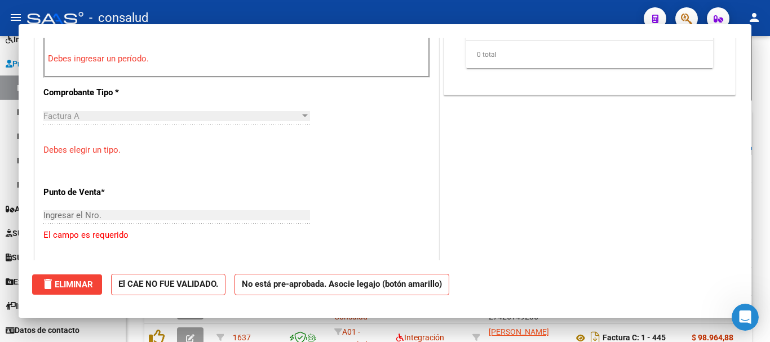
scroll to position [471, 0]
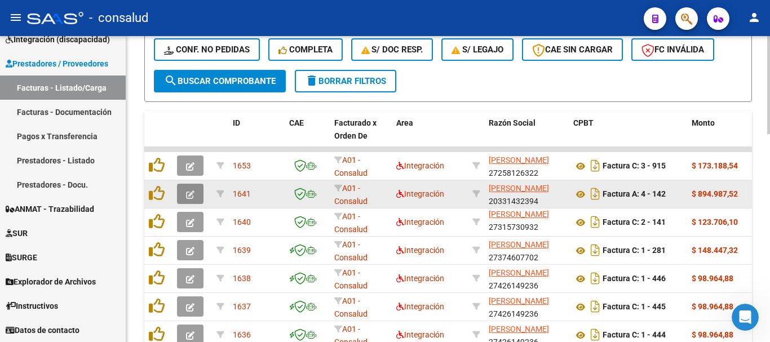
click at [184, 194] on button "button" at bounding box center [190, 194] width 27 height 20
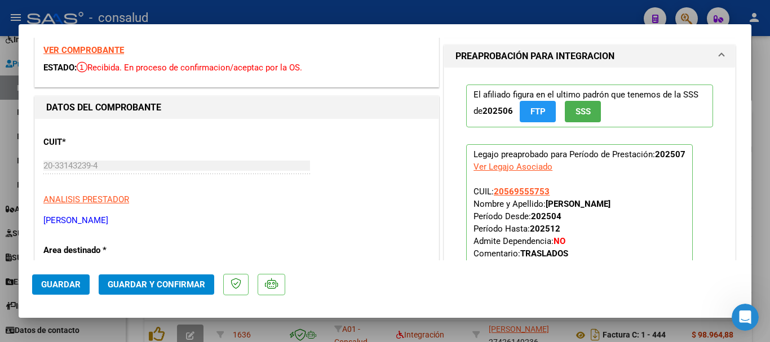
scroll to position [0, 0]
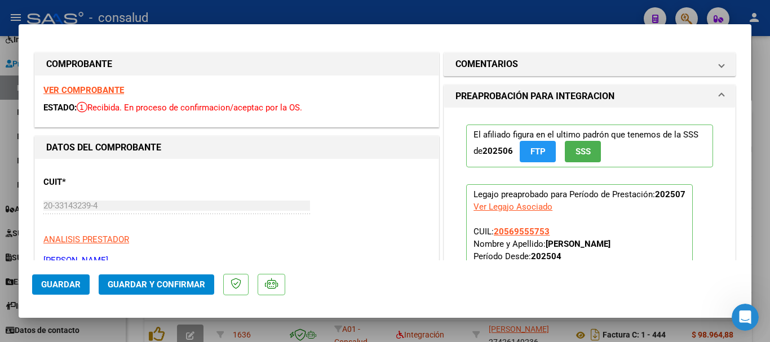
click at [82, 91] on strong "VER COMPROBANTE" at bounding box center [83, 90] width 81 height 10
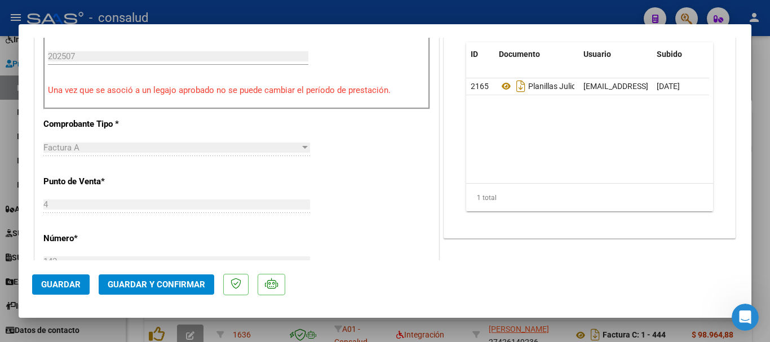
scroll to position [451, 0]
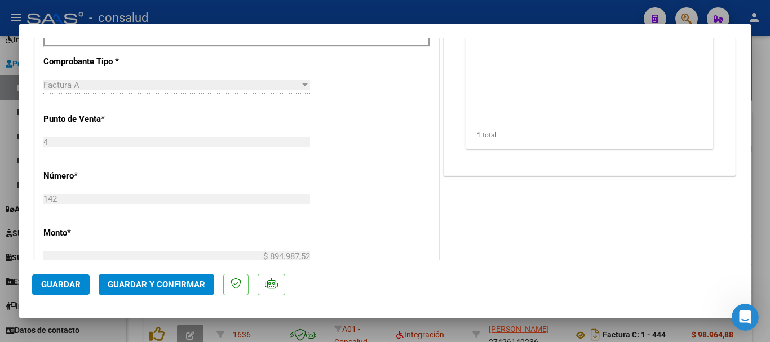
click at [183, 282] on span "Guardar y Confirmar" at bounding box center [157, 285] width 98 height 10
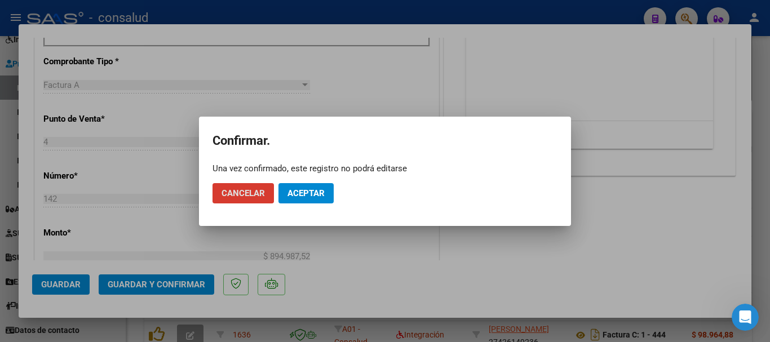
click at [312, 192] on span "Aceptar" at bounding box center [306, 193] width 37 height 10
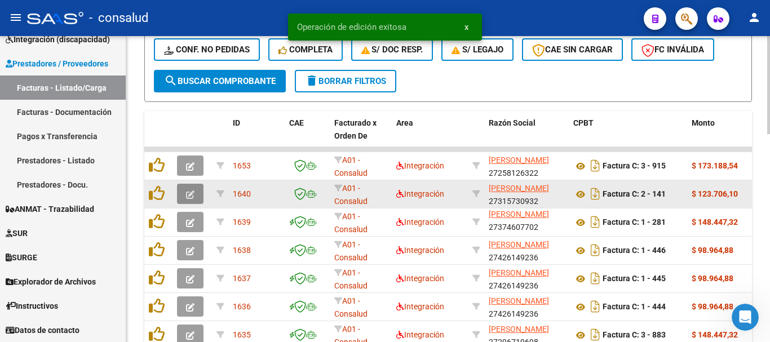
click at [193, 193] on icon "button" at bounding box center [190, 195] width 8 height 8
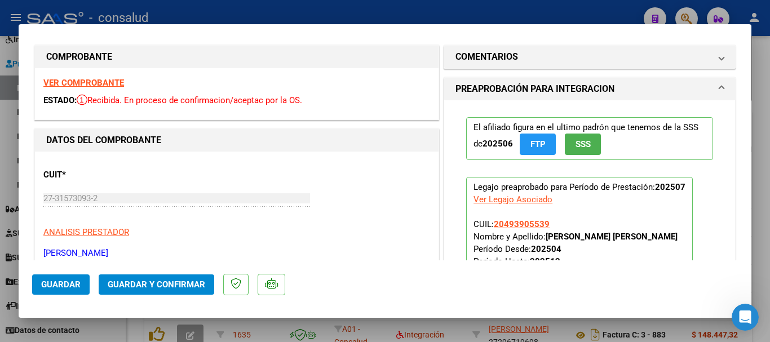
scroll to position [0, 0]
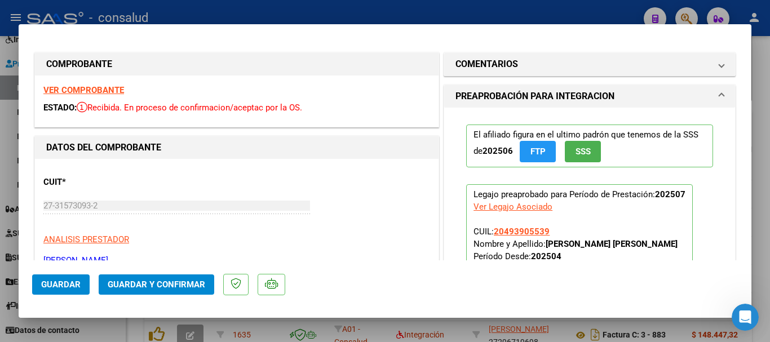
click at [49, 88] on strong "VER COMPROBANTE" at bounding box center [83, 90] width 81 height 10
type input "$ 0,00"
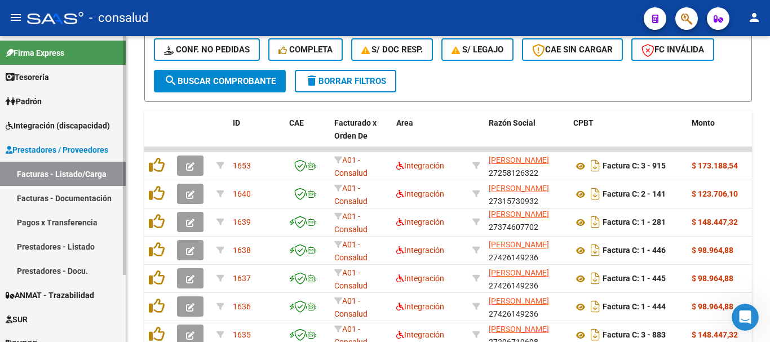
click at [76, 127] on span "Integración (discapacidad)" at bounding box center [58, 126] width 104 height 12
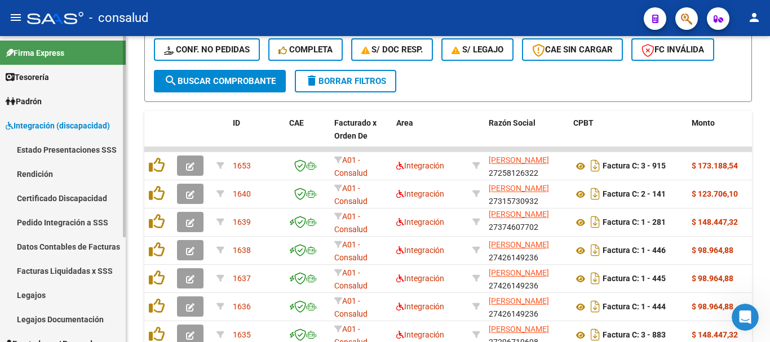
click at [78, 295] on link "Legajos" at bounding box center [63, 295] width 126 height 24
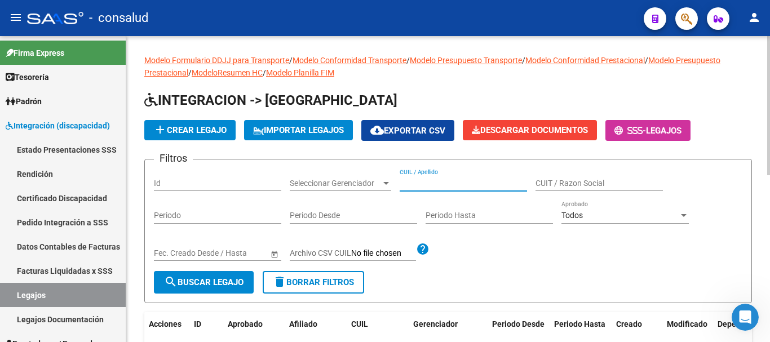
click at [438, 184] on input "CUIL / Apellido" at bounding box center [463, 184] width 127 height 10
type input "gimenez"
click at [201, 286] on span "search Buscar Legajo" at bounding box center [204, 282] width 80 height 10
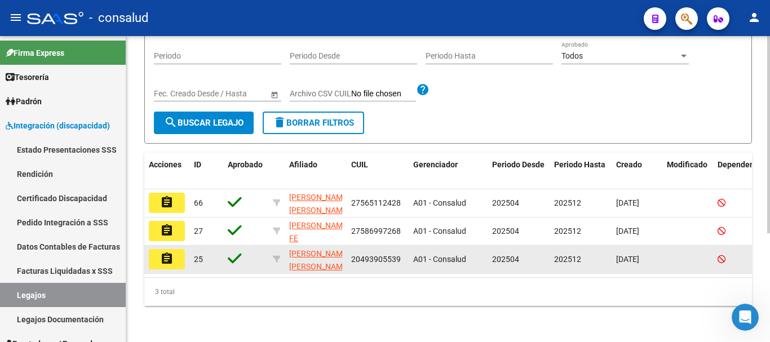
scroll to position [169, 0]
click at [169, 252] on mat-icon "assignment" at bounding box center [167, 259] width 14 height 14
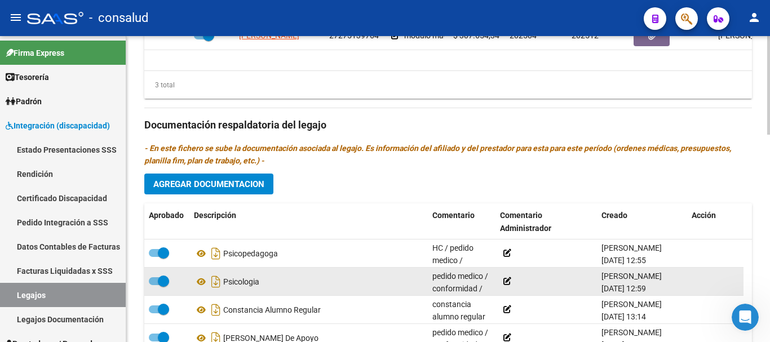
scroll to position [620, 0]
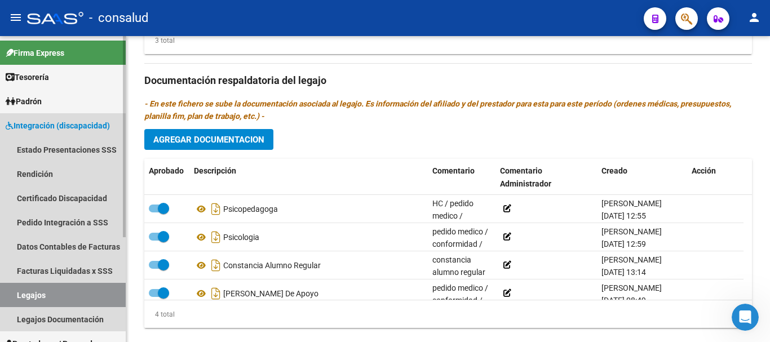
click at [63, 122] on span "Integración (discapacidad)" at bounding box center [58, 126] width 104 height 12
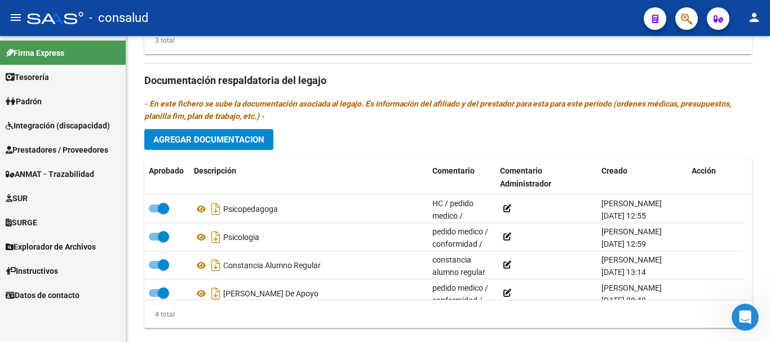
click at [80, 155] on span "Prestadores / Proveedores" at bounding box center [57, 150] width 103 height 12
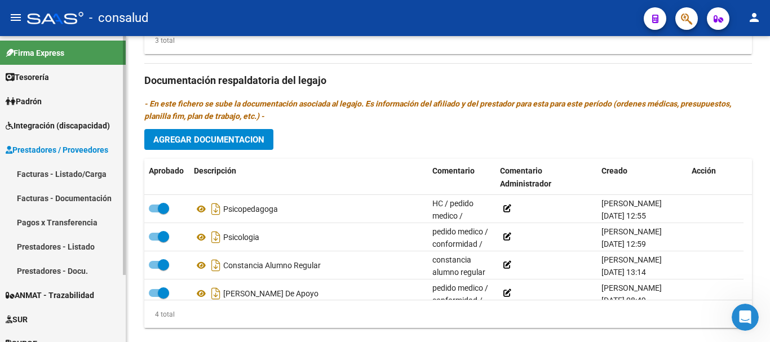
click at [80, 179] on link "Facturas - Listado/Carga" at bounding box center [63, 174] width 126 height 24
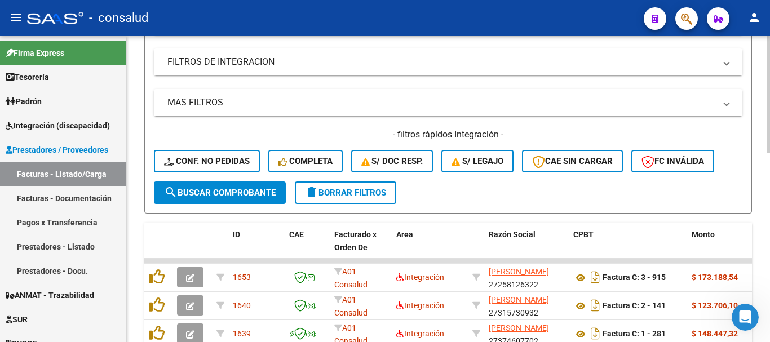
scroll to position [226, 0]
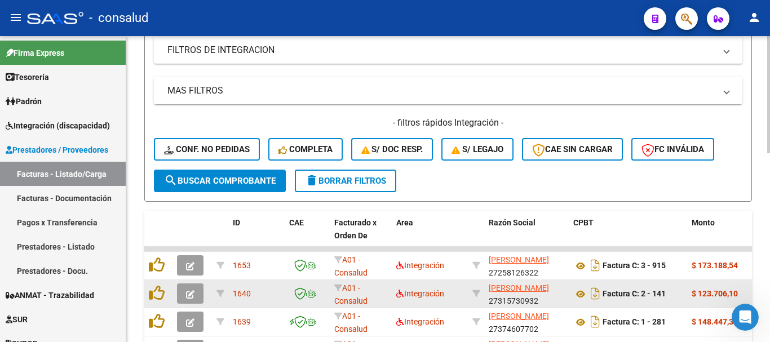
click at [191, 296] on icon "button" at bounding box center [190, 294] width 8 height 8
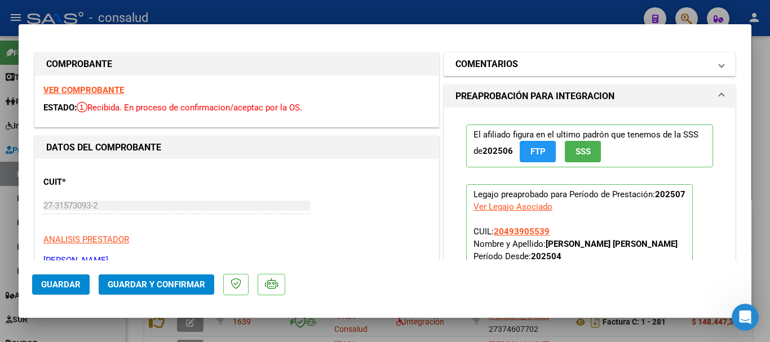
click at [558, 62] on mat-panel-title "COMENTARIOS" at bounding box center [583, 65] width 255 height 14
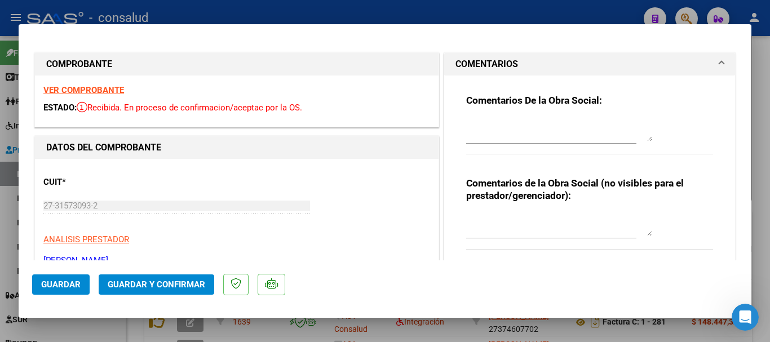
click at [513, 129] on textarea at bounding box center [559, 130] width 186 height 23
type textarea "e"
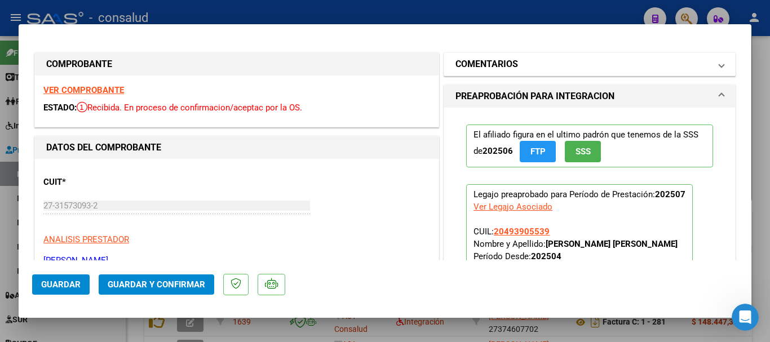
click at [528, 63] on mat-panel-title "COMENTARIOS" at bounding box center [583, 65] width 255 height 14
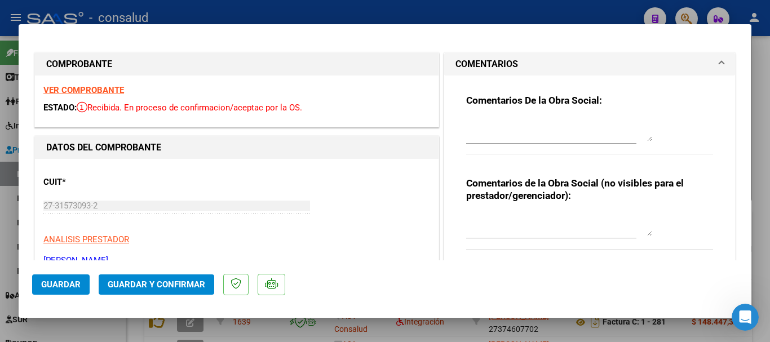
click at [507, 121] on textarea at bounding box center [559, 130] width 186 height 23
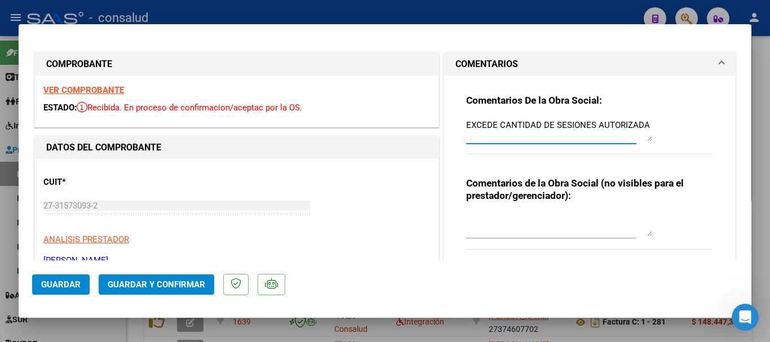
type textarea "EXCEDE CANTIDAD DE SESIONES AUTORIZADA"
click at [55, 285] on span "Guardar" at bounding box center [60, 285] width 39 height 10
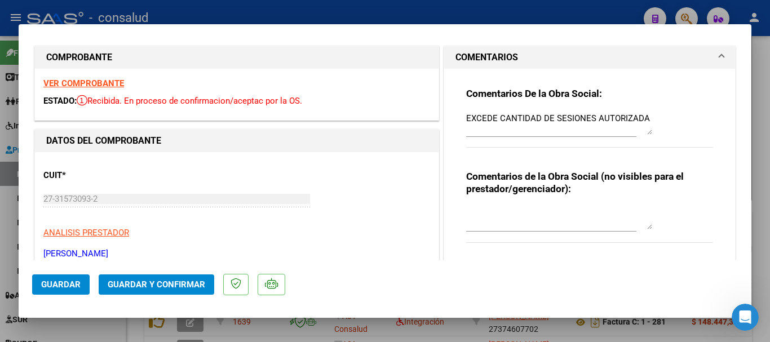
scroll to position [0, 0]
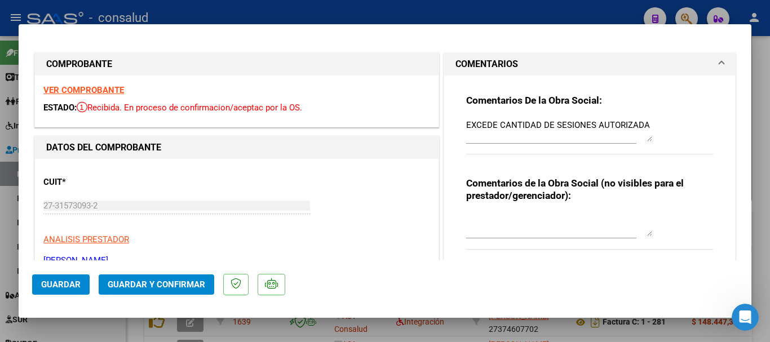
type input "$ 0,00"
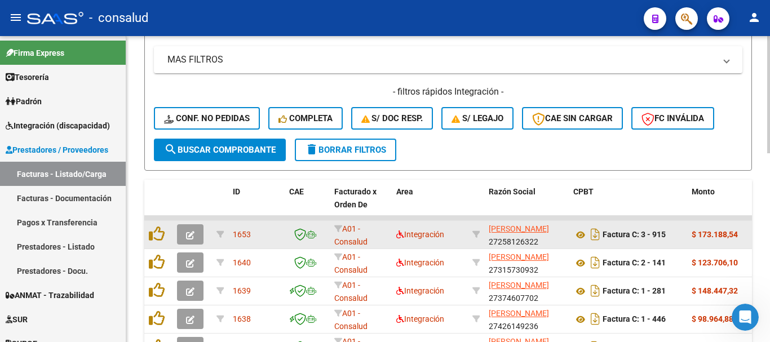
scroll to position [338, 0]
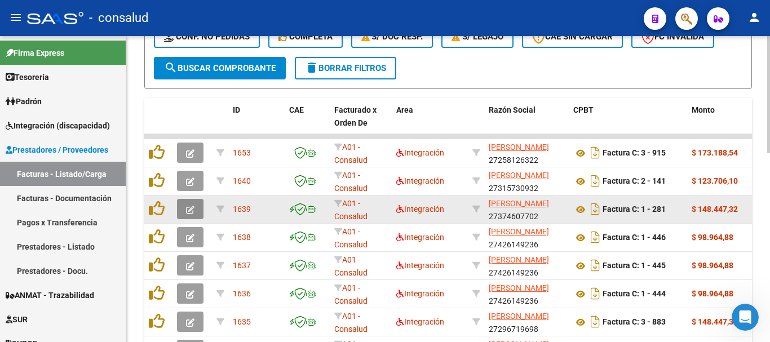
click at [188, 207] on icon "button" at bounding box center [190, 210] width 8 height 8
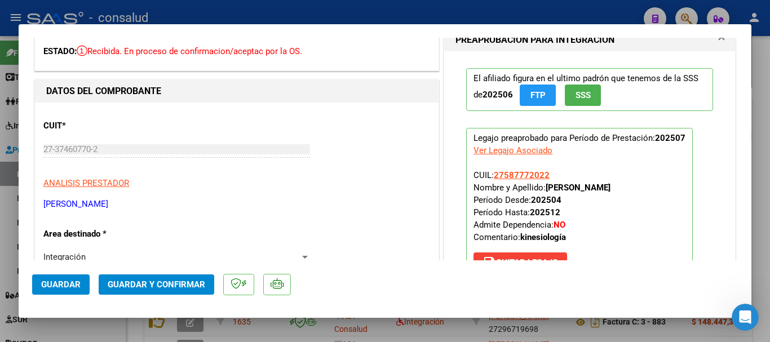
scroll to position [0, 0]
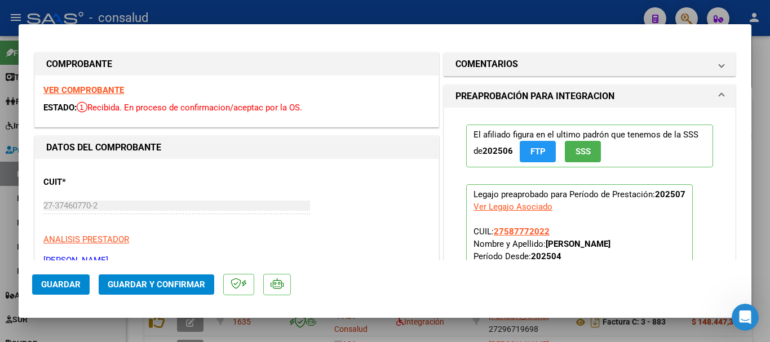
click at [99, 87] on strong "VER COMPROBANTE" at bounding box center [83, 90] width 81 height 10
click at [149, 290] on button "Guardar y Confirmar" at bounding box center [157, 285] width 116 height 20
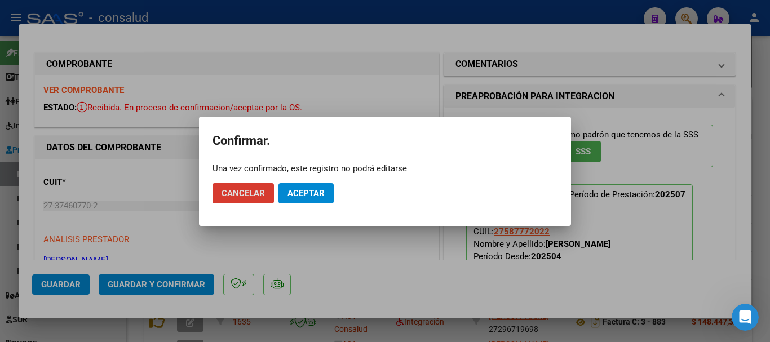
drag, startPoint x: 340, startPoint y: 183, endPoint x: 322, endPoint y: 188, distance: 18.7
click at [336, 184] on mat-dialog-actions "Cancelar Aceptar" at bounding box center [385, 193] width 345 height 38
click at [322, 188] on span "Aceptar" at bounding box center [306, 193] width 37 height 10
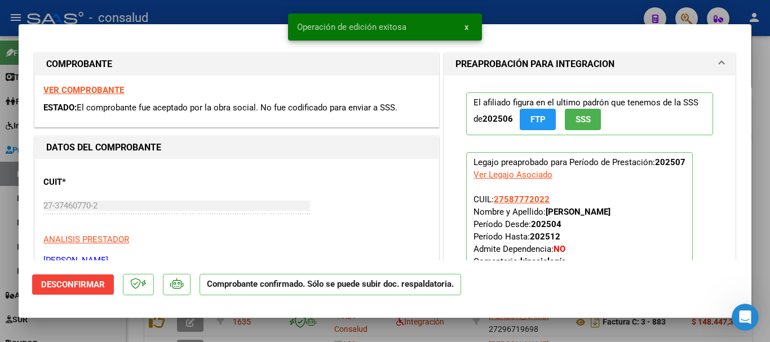
type input "$ 0,00"
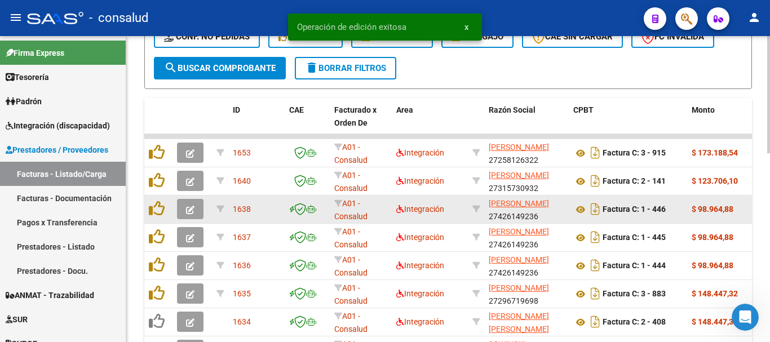
click at [192, 204] on button "button" at bounding box center [190, 209] width 27 height 20
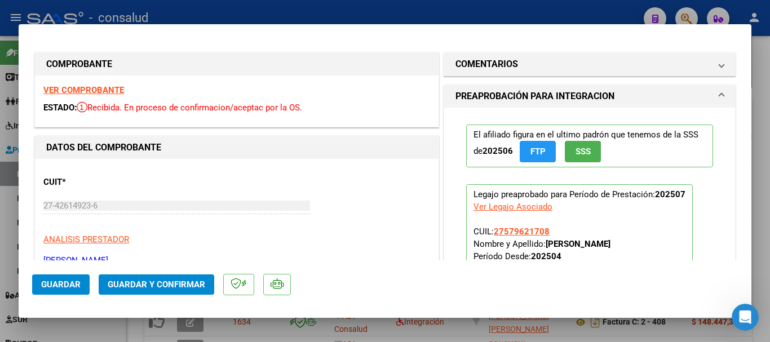
click at [77, 90] on strong "VER COMPROBANTE" at bounding box center [83, 90] width 81 height 10
click at [168, 288] on span "Guardar y Confirmar" at bounding box center [157, 285] width 98 height 10
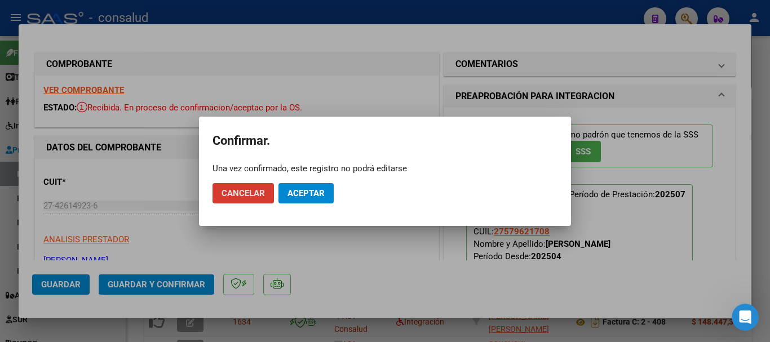
click at [294, 187] on button "Aceptar" at bounding box center [306, 193] width 55 height 20
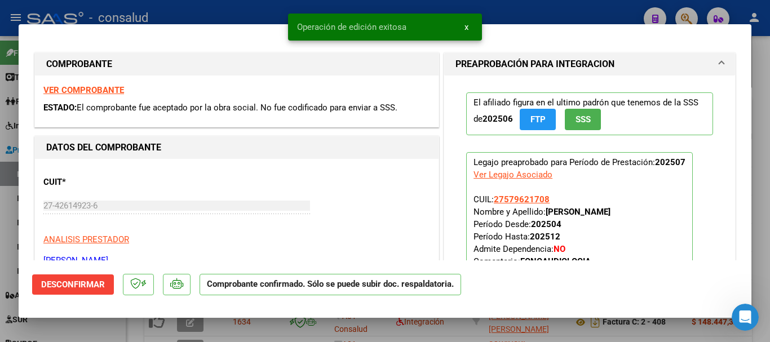
type input "$ 0,00"
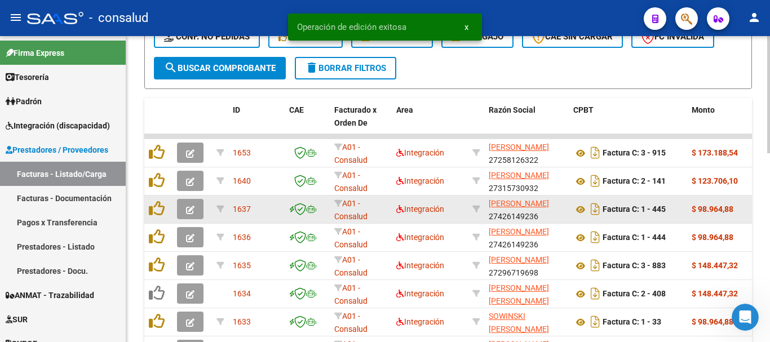
click at [186, 210] on icon "button" at bounding box center [190, 210] width 8 height 8
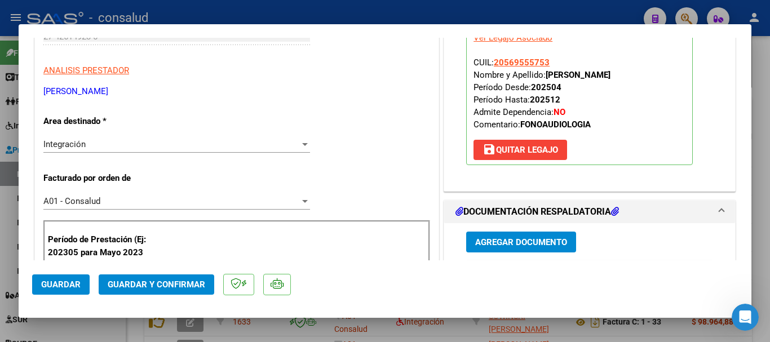
scroll to position [282, 0]
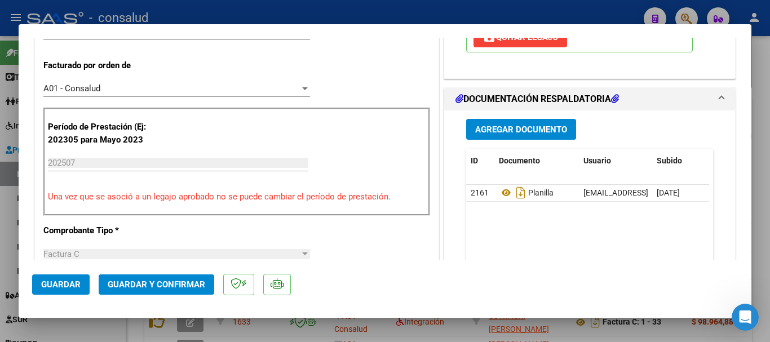
click at [175, 289] on span "Guardar y Confirmar" at bounding box center [157, 285] width 98 height 10
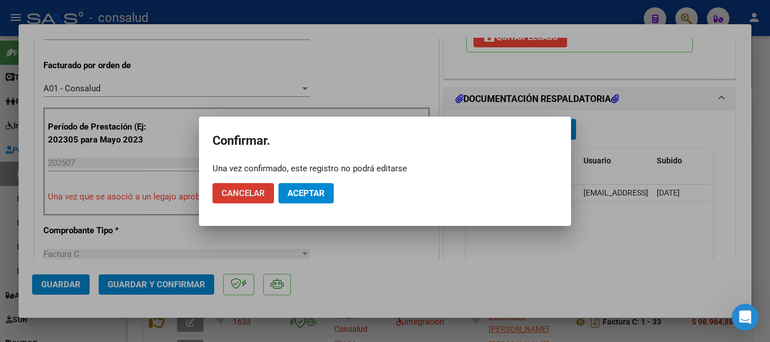
click at [299, 194] on span "Aceptar" at bounding box center [306, 193] width 37 height 10
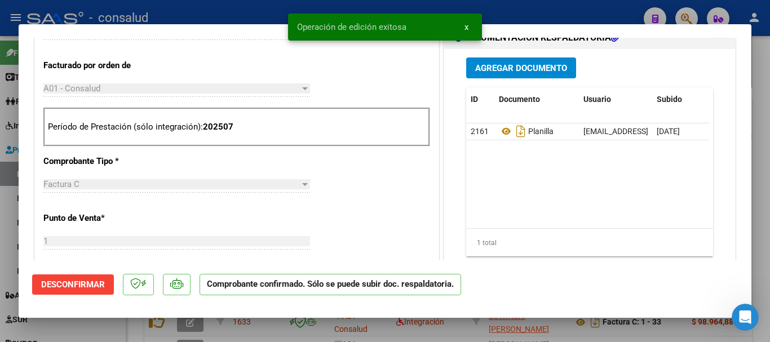
type input "$ 0,00"
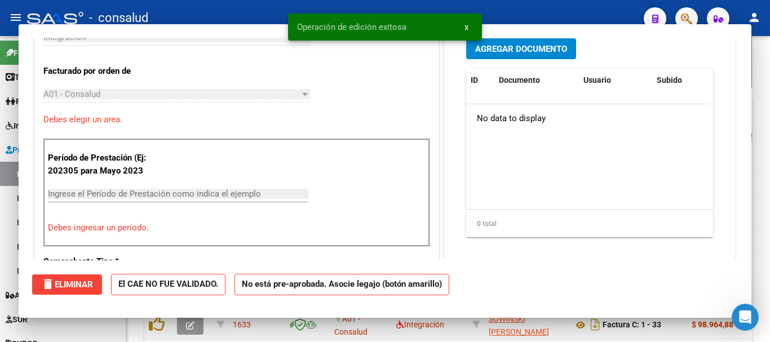
scroll to position [302, 0]
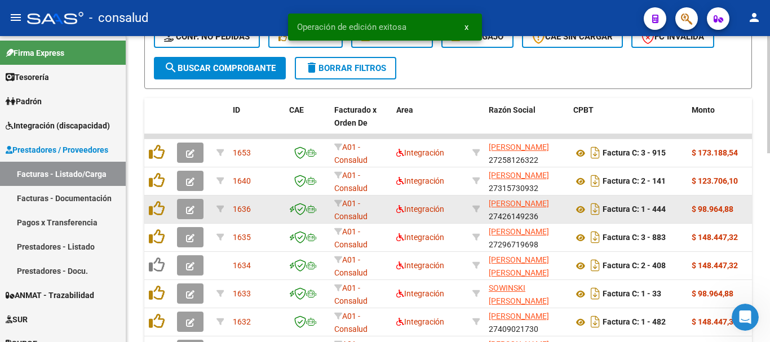
click at [187, 208] on icon "button" at bounding box center [190, 210] width 8 height 8
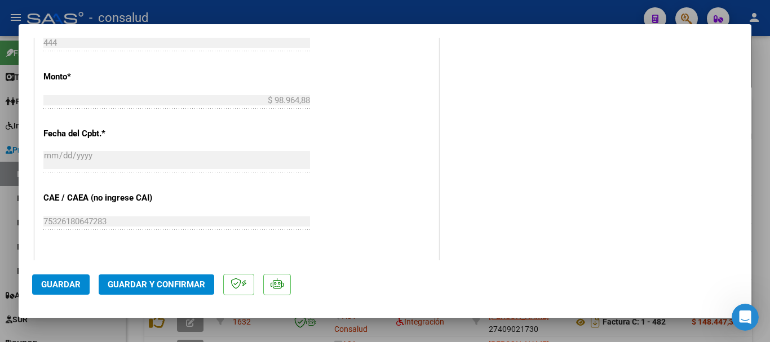
scroll to position [620, 0]
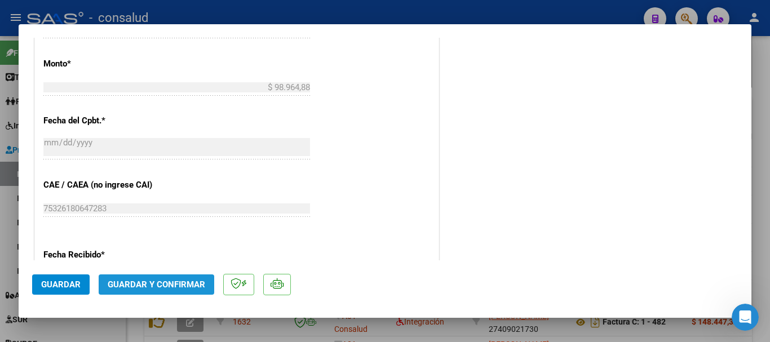
click at [151, 292] on button "Guardar y Confirmar" at bounding box center [157, 285] width 116 height 20
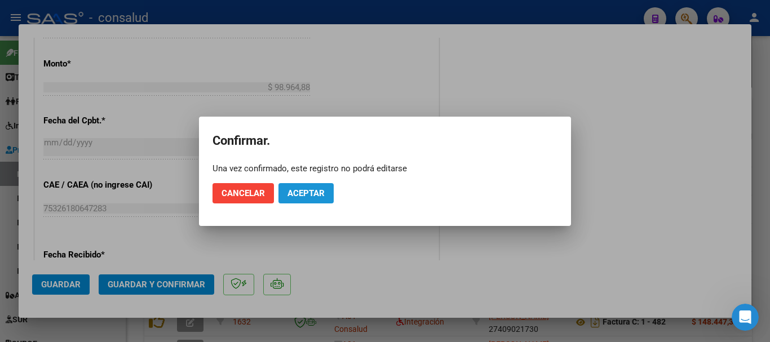
click at [292, 197] on span "Aceptar" at bounding box center [306, 193] width 37 height 10
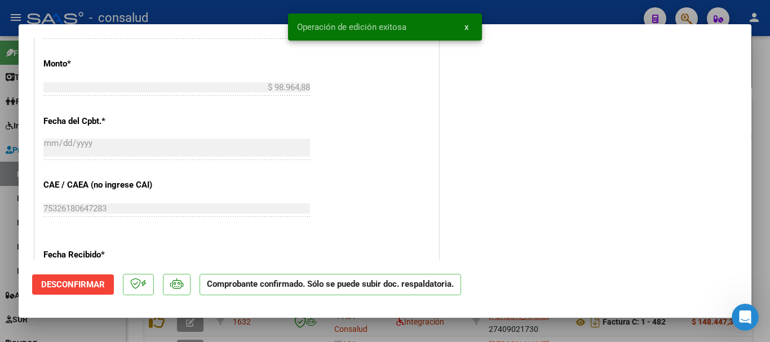
type input "$ 0,00"
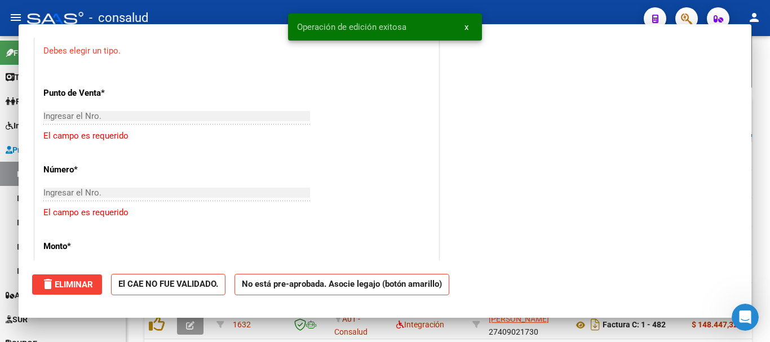
scroll to position [760, 0]
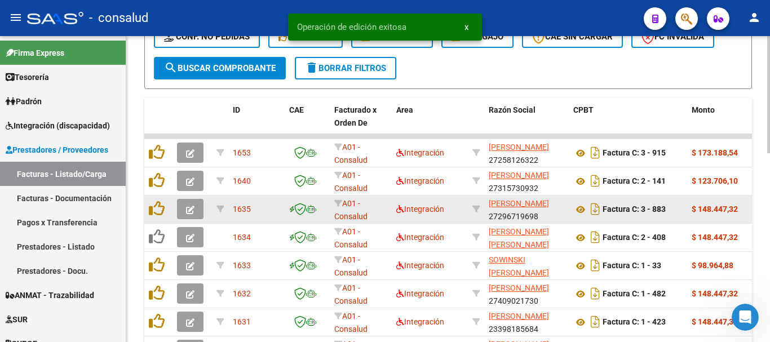
click at [190, 208] on icon "button" at bounding box center [190, 210] width 8 height 8
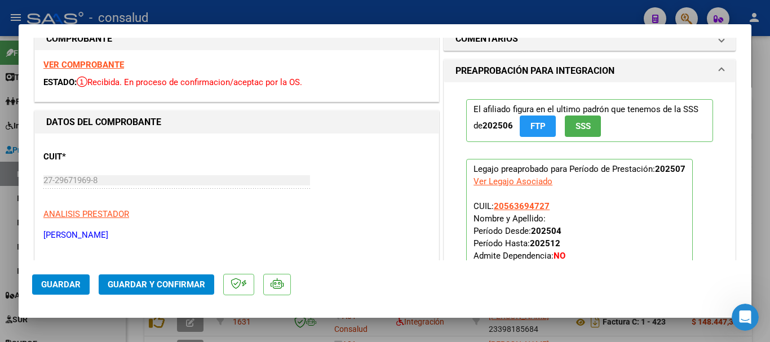
scroll to position [0, 0]
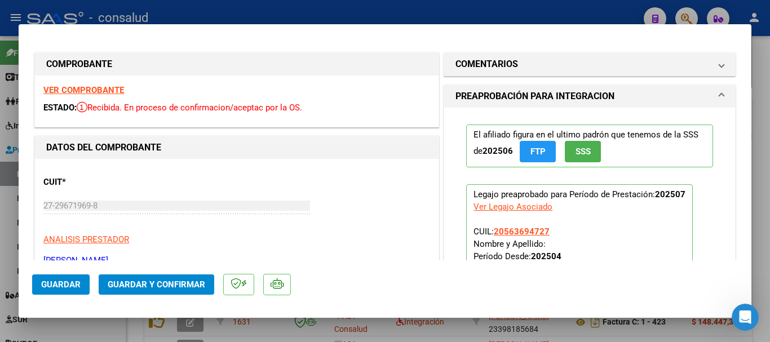
click at [101, 91] on strong "VER COMPROBANTE" at bounding box center [83, 90] width 81 height 10
click at [151, 288] on span "Guardar y Confirmar" at bounding box center [157, 285] width 98 height 10
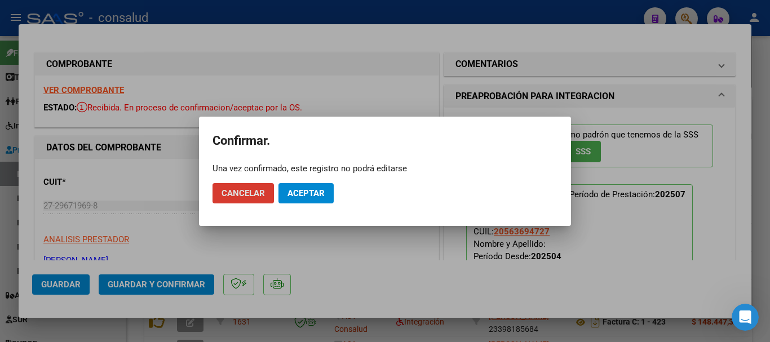
click at [311, 194] on span "Aceptar" at bounding box center [306, 193] width 37 height 10
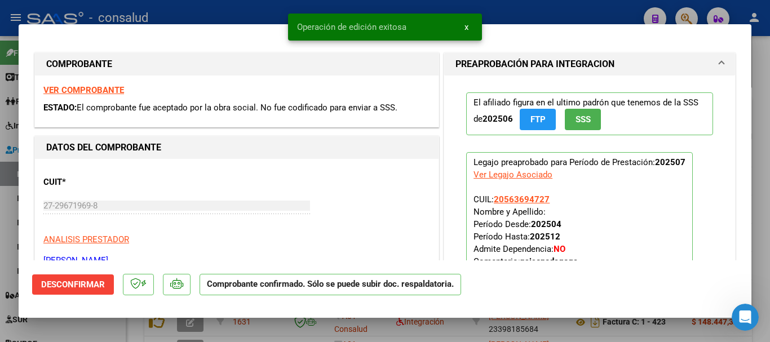
type input "$ 0,00"
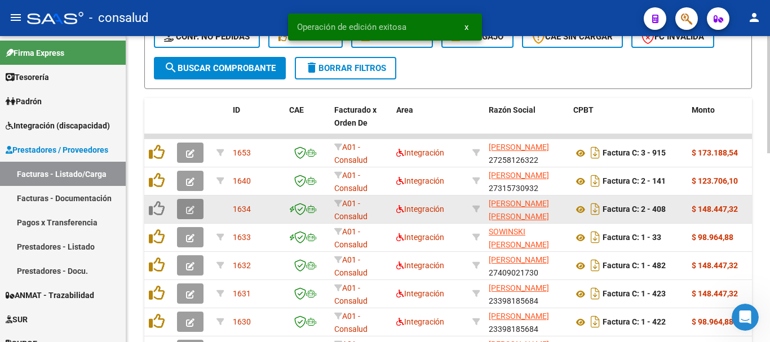
click at [195, 209] on button "button" at bounding box center [190, 209] width 27 height 20
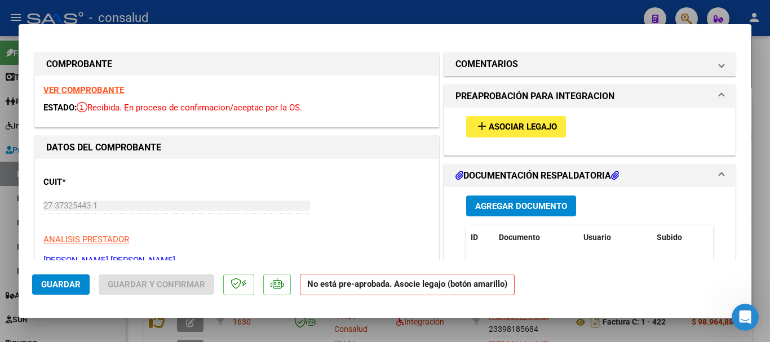
click at [87, 91] on strong "VER COMPROBANTE" at bounding box center [83, 90] width 81 height 10
click at [511, 131] on span "Asociar Legajo" at bounding box center [523, 127] width 68 height 10
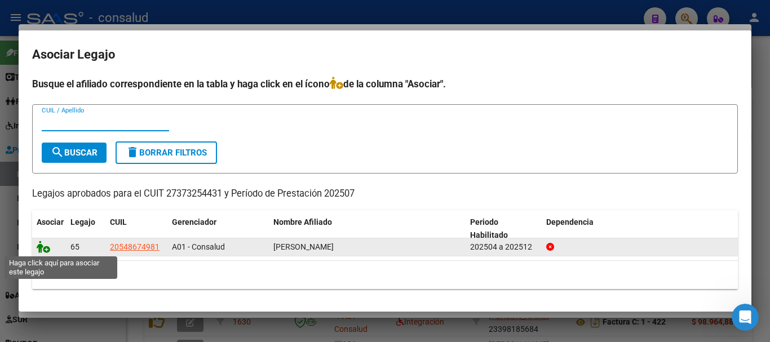
click at [47, 247] on icon at bounding box center [44, 247] width 14 height 12
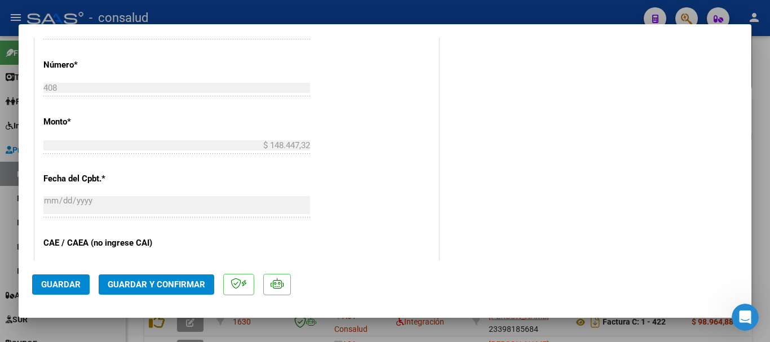
scroll to position [564, 0]
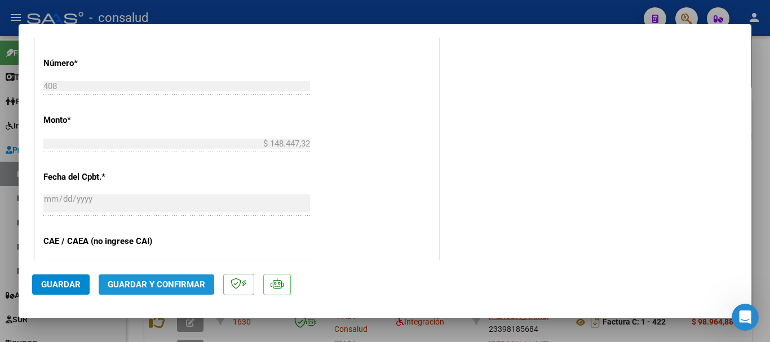
click at [110, 281] on span "Guardar y Confirmar" at bounding box center [157, 285] width 98 height 10
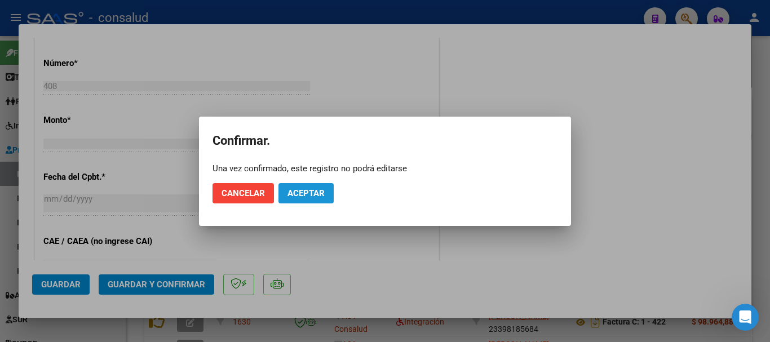
click at [302, 194] on span "Aceptar" at bounding box center [306, 193] width 37 height 10
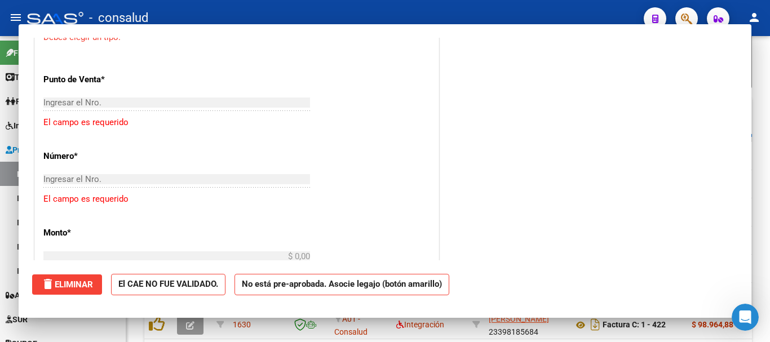
scroll to position [0, 0]
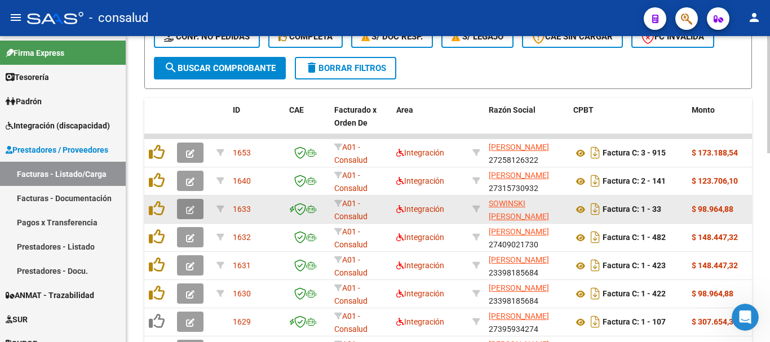
click at [188, 210] on icon "button" at bounding box center [190, 210] width 8 height 8
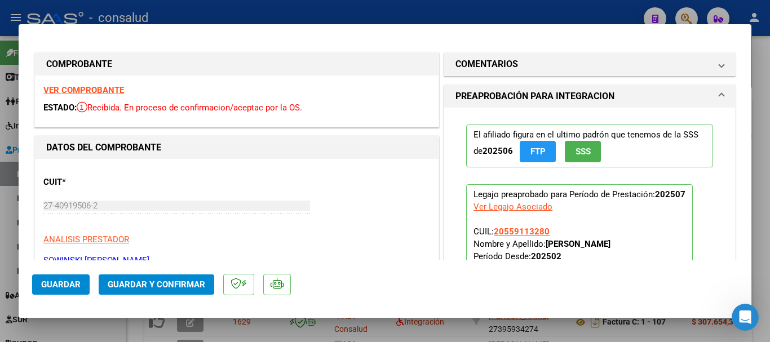
click at [76, 92] on strong "VER COMPROBANTE" at bounding box center [83, 90] width 81 height 10
click at [171, 287] on span "Guardar y Confirmar" at bounding box center [157, 285] width 98 height 10
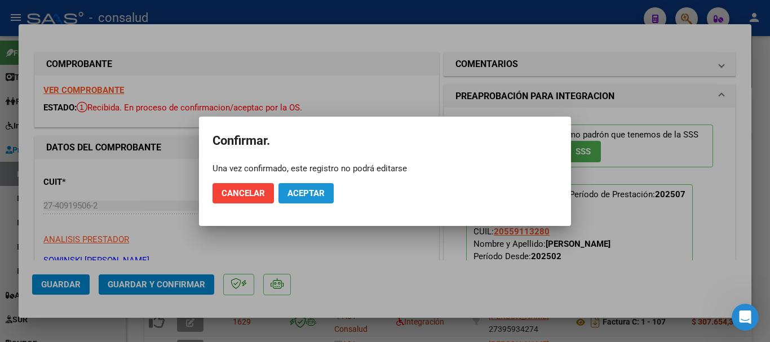
click at [325, 196] on button "Aceptar" at bounding box center [306, 193] width 55 height 20
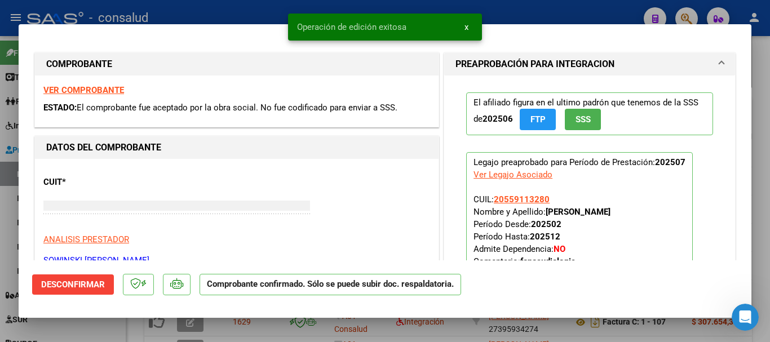
type input "$ 0,00"
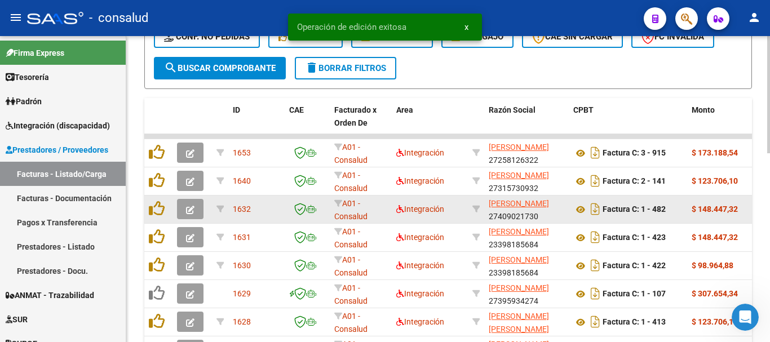
click at [193, 207] on icon "button" at bounding box center [190, 210] width 8 height 8
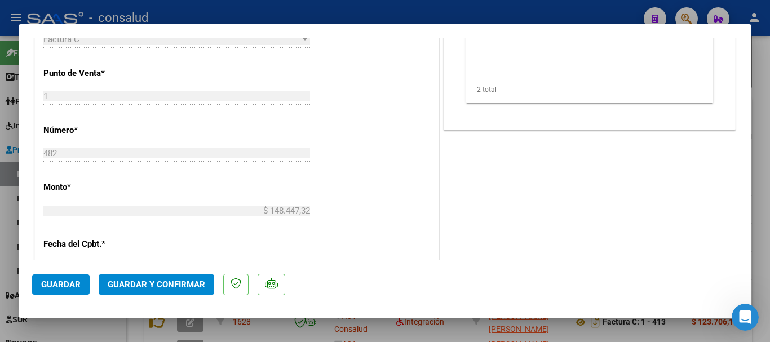
scroll to position [508, 0]
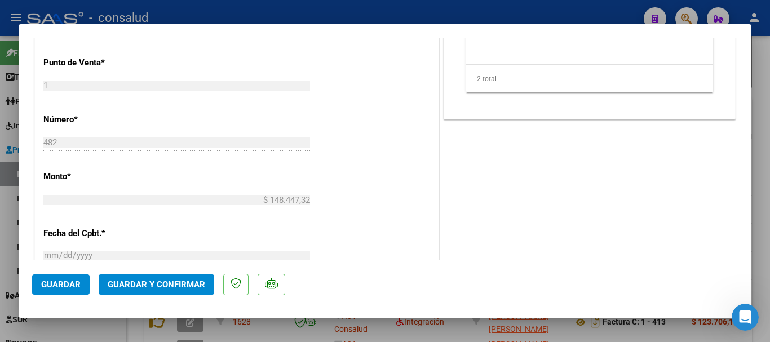
click at [158, 284] on span "Guardar y Confirmar" at bounding box center [157, 285] width 98 height 10
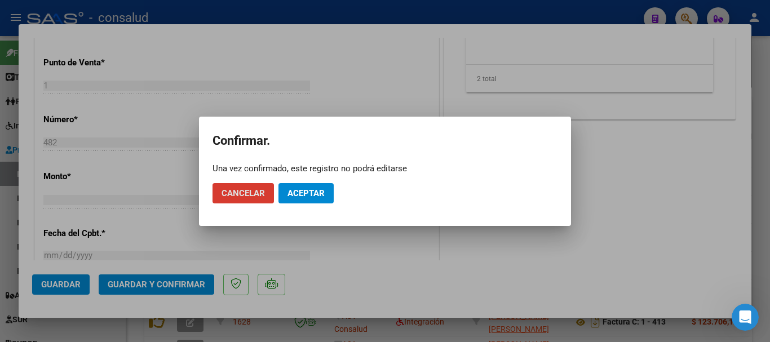
click at [296, 185] on button "Aceptar" at bounding box center [306, 193] width 55 height 20
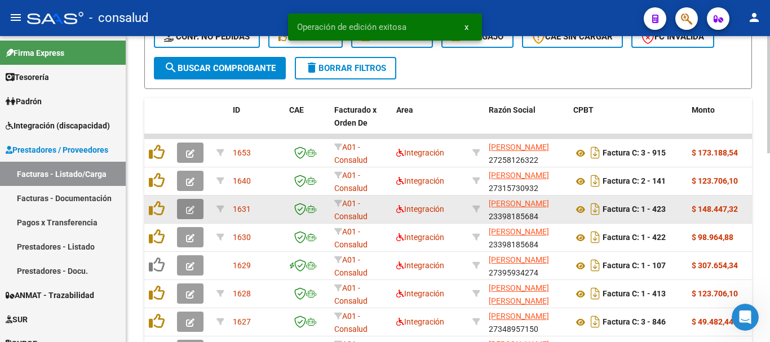
click at [195, 205] on button "button" at bounding box center [190, 209] width 27 height 20
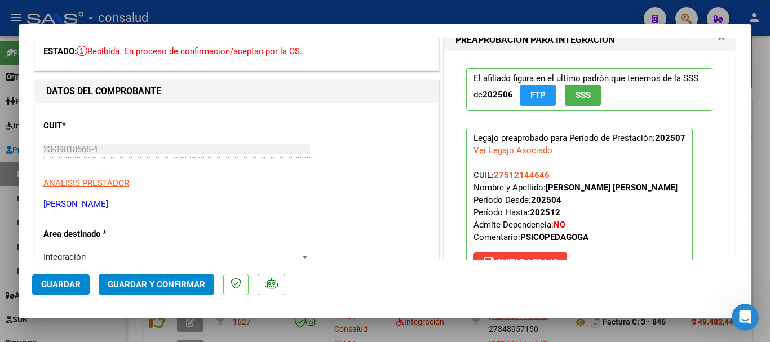
scroll to position [0, 0]
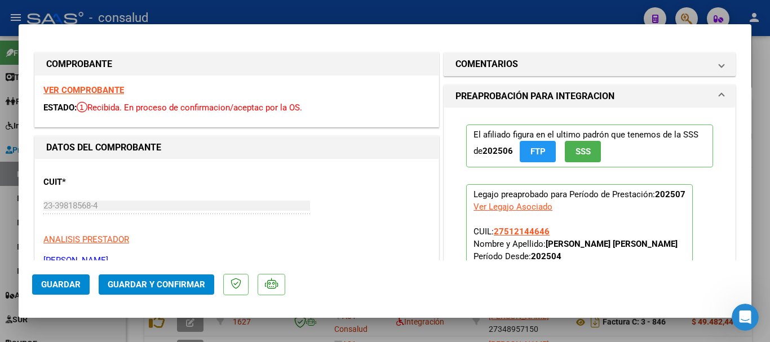
click at [135, 294] on button "Guardar y Confirmar" at bounding box center [157, 285] width 116 height 20
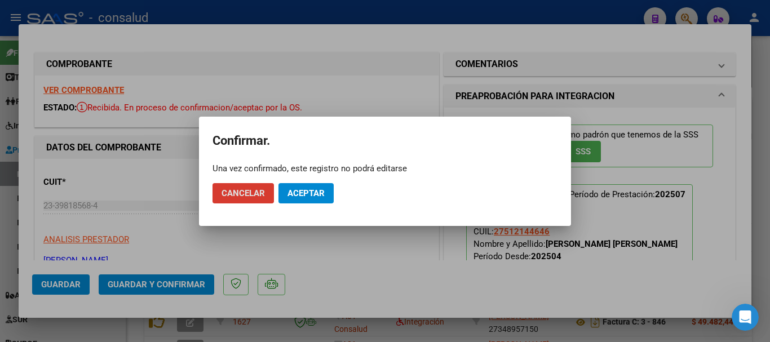
click at [324, 188] on span "Aceptar" at bounding box center [306, 193] width 37 height 10
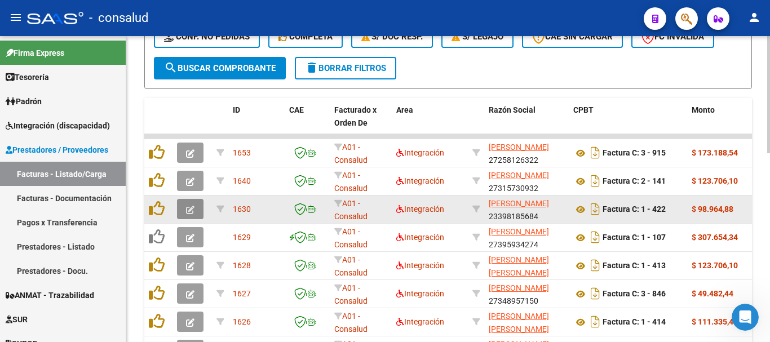
click at [178, 209] on button "button" at bounding box center [190, 209] width 27 height 20
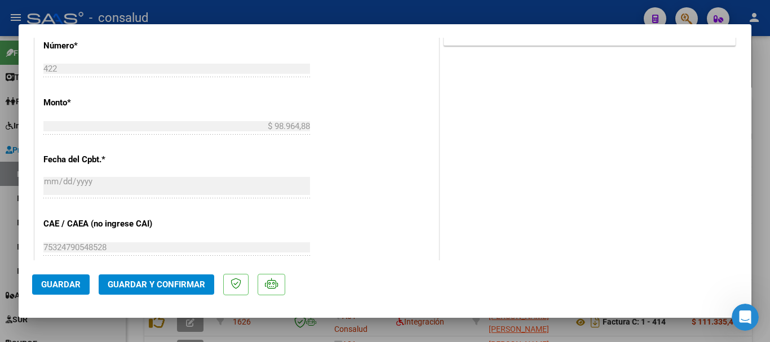
scroll to position [620, 0]
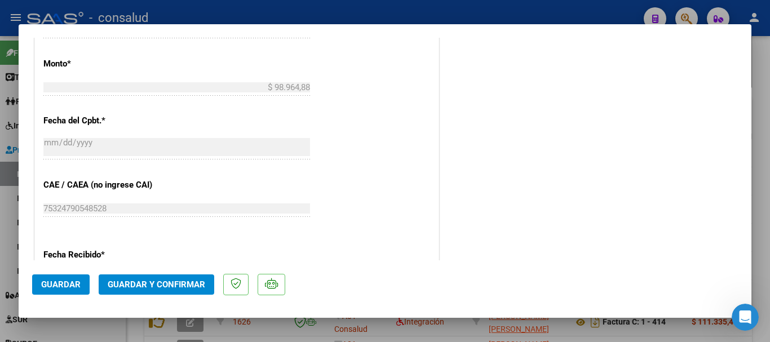
click at [157, 284] on span "Guardar y Confirmar" at bounding box center [157, 285] width 98 height 10
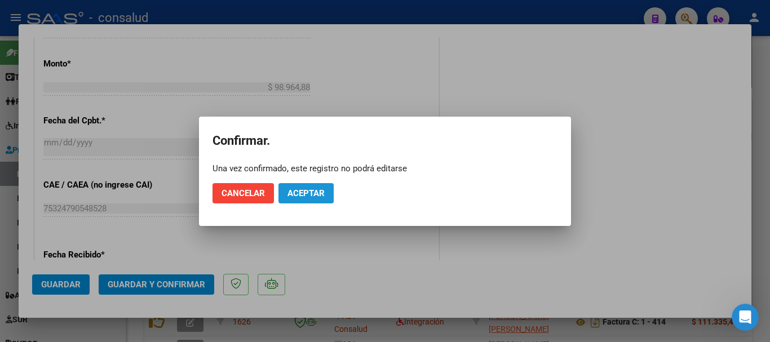
click at [312, 187] on button "Aceptar" at bounding box center [306, 193] width 55 height 20
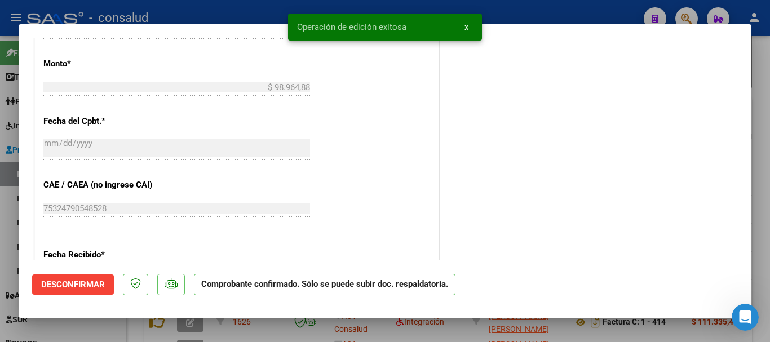
type input "$ 0,00"
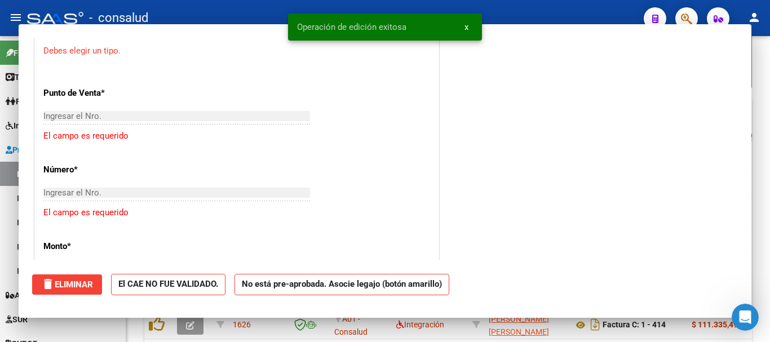
scroll to position [760, 0]
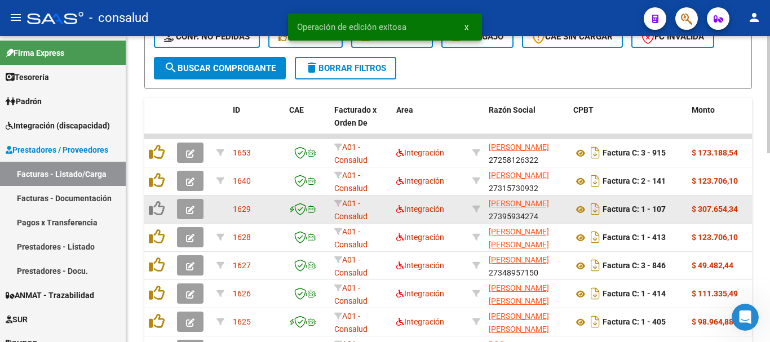
click at [177, 207] on datatable-body-cell at bounding box center [192, 210] width 39 height 28
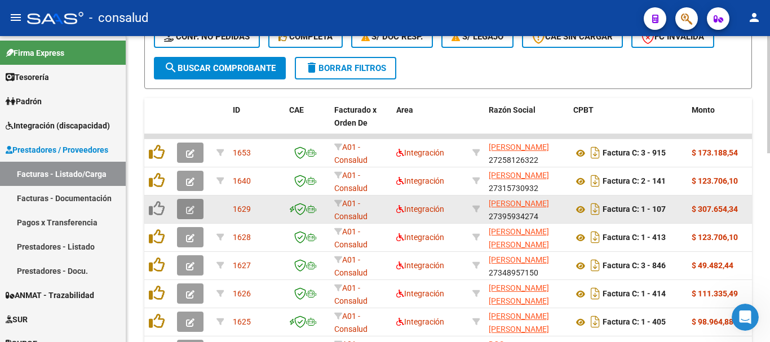
click at [182, 208] on button "button" at bounding box center [190, 209] width 27 height 20
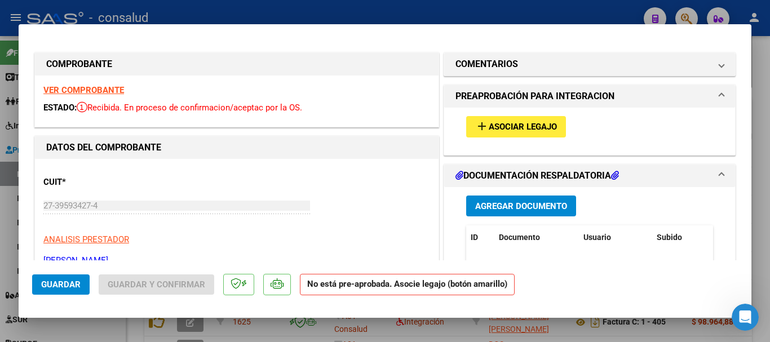
click at [525, 126] on span "Asociar Legajo" at bounding box center [523, 127] width 68 height 10
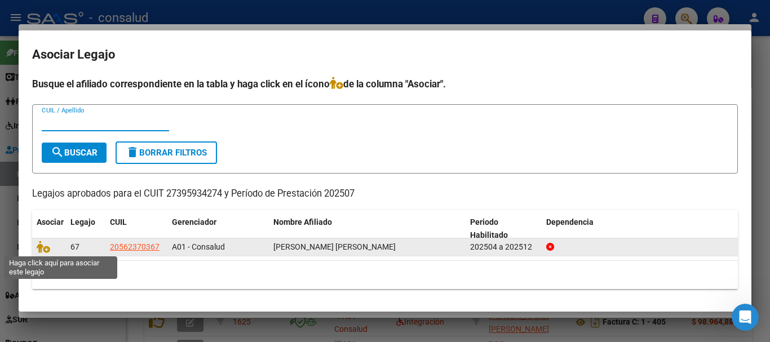
click at [51, 246] on span at bounding box center [45, 247] width 17 height 9
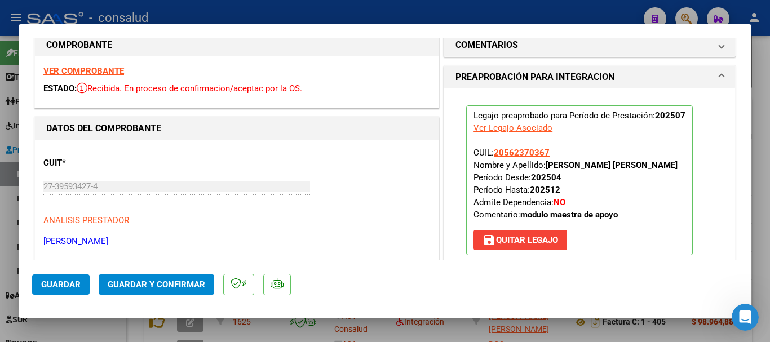
scroll to position [0, 0]
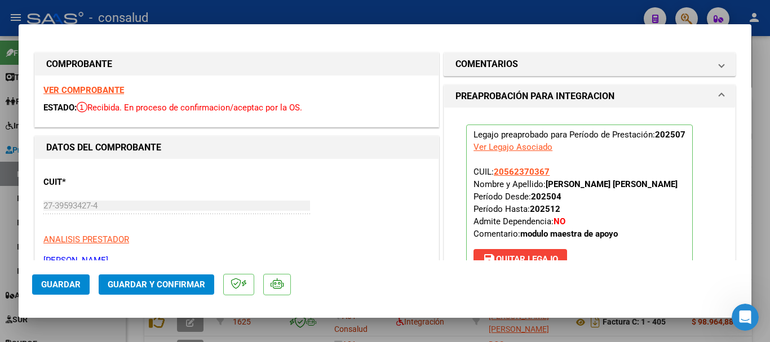
click at [61, 89] on strong "VER COMPROBANTE" at bounding box center [83, 90] width 81 height 10
click at [182, 288] on span "Guardar y Confirmar" at bounding box center [157, 285] width 98 height 10
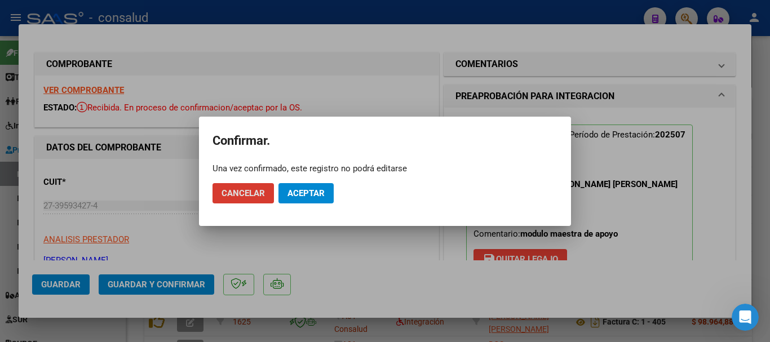
click at [306, 196] on span "Aceptar" at bounding box center [306, 193] width 37 height 10
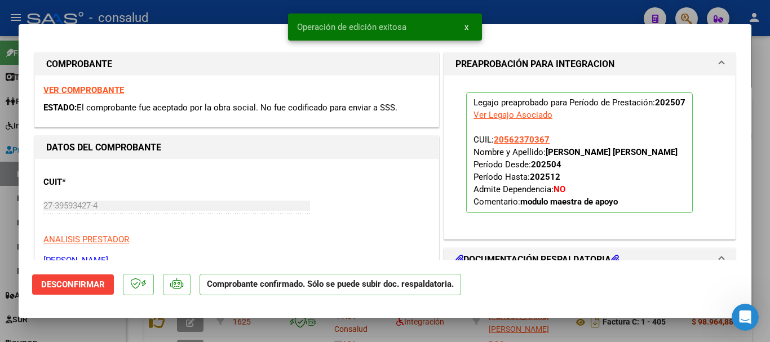
type input "$ 0,00"
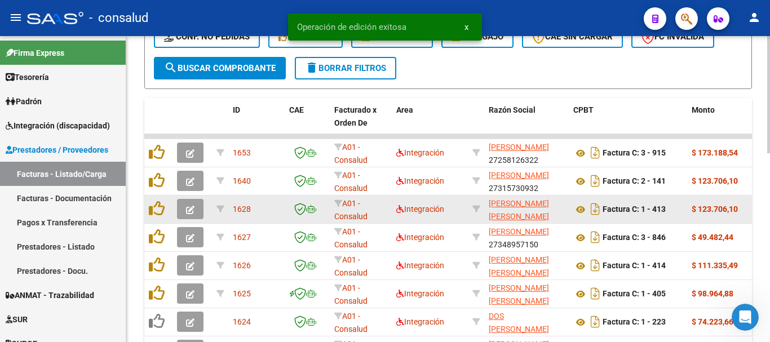
click at [187, 210] on icon "button" at bounding box center [190, 210] width 8 height 8
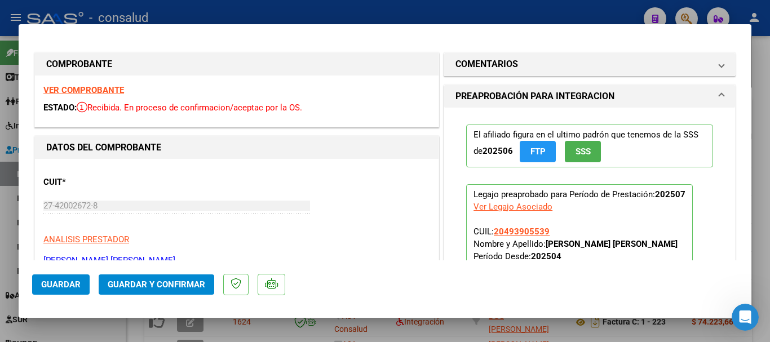
click at [77, 87] on strong "VER COMPROBANTE" at bounding box center [83, 90] width 81 height 10
type input "$ 0,00"
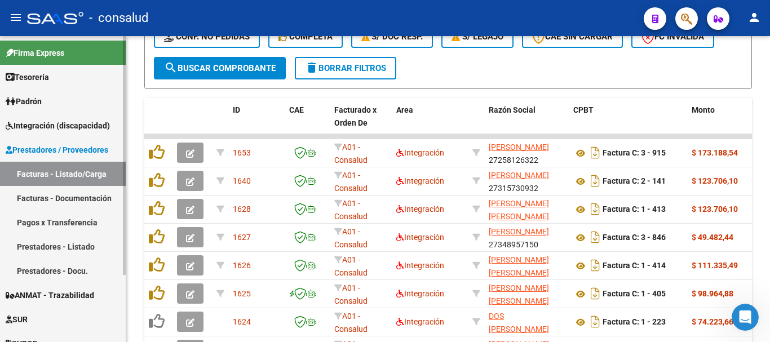
click at [52, 126] on span "Integración (discapacidad)" at bounding box center [58, 126] width 104 height 12
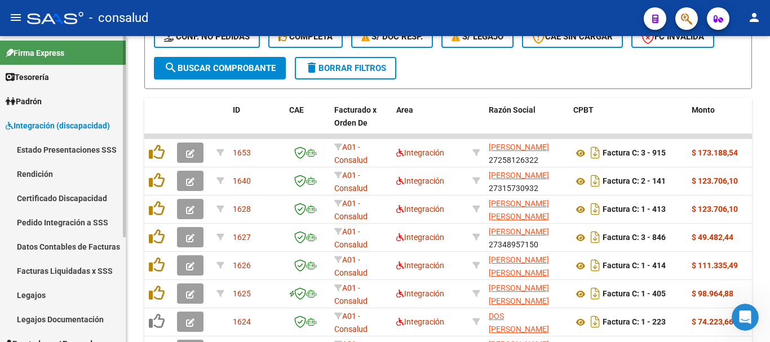
click at [58, 291] on link "Legajos" at bounding box center [63, 295] width 126 height 24
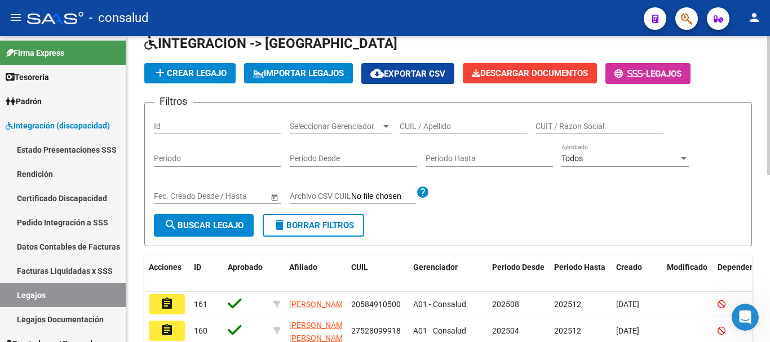
scroll to position [56, 0]
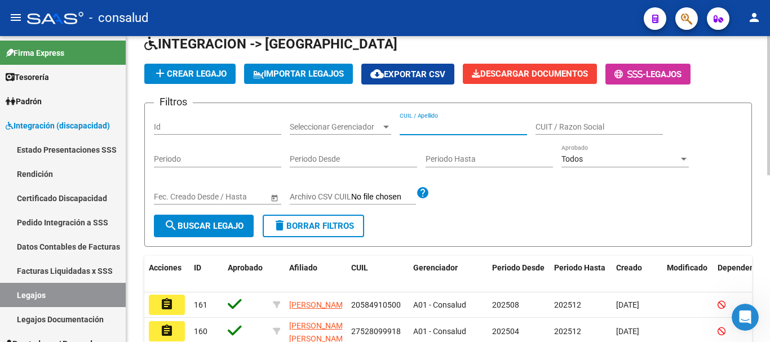
click at [468, 125] on input "CUIL / Apellido" at bounding box center [463, 127] width 127 height 10
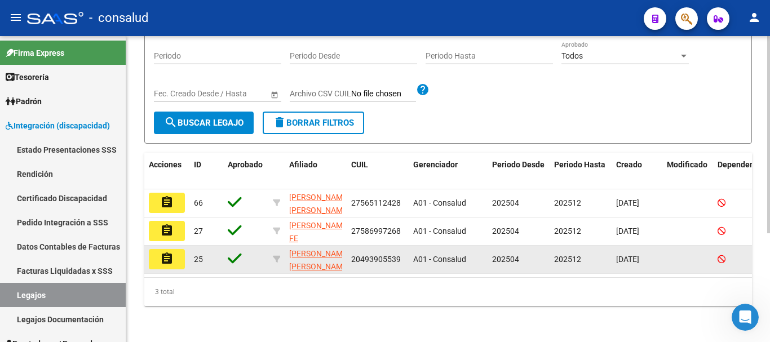
scroll to position [169, 0]
type input "GIMENEZ"
click at [170, 252] on mat-icon "assignment" at bounding box center [167, 259] width 14 height 14
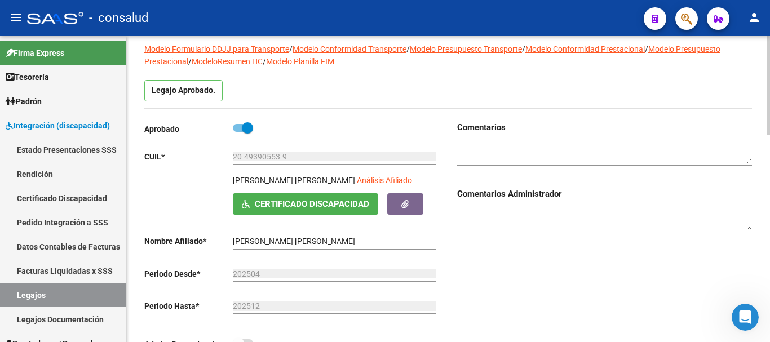
scroll to position [282, 0]
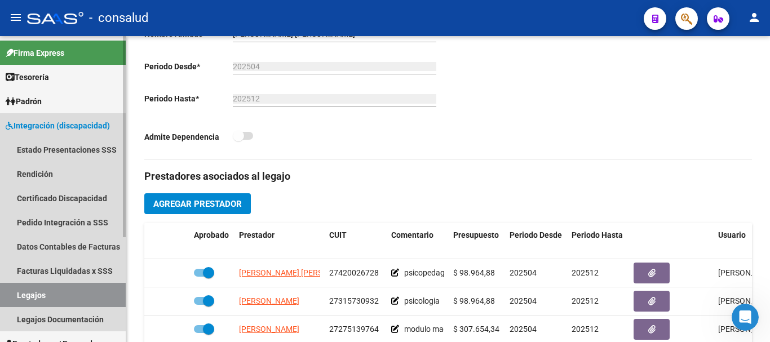
click at [70, 125] on span "Integración (discapacidad)" at bounding box center [58, 126] width 104 height 12
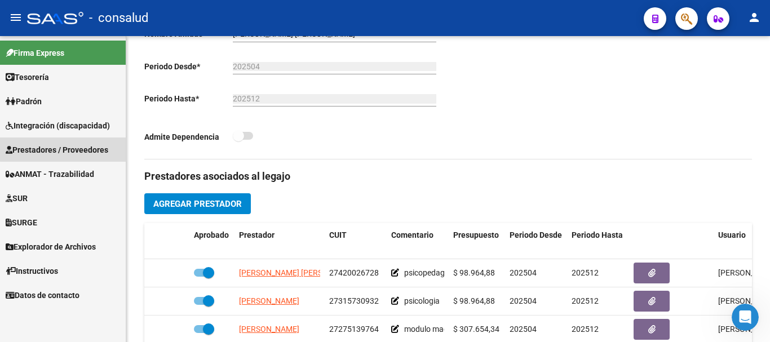
click at [76, 146] on span "Prestadores / Proveedores" at bounding box center [57, 150] width 103 height 12
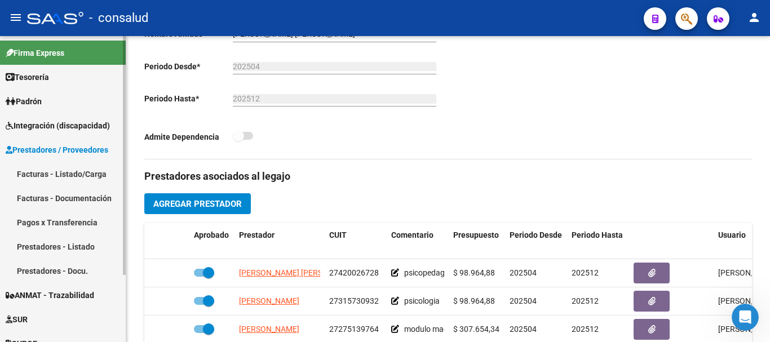
click at [71, 171] on link "Facturas - Listado/Carga" at bounding box center [63, 174] width 126 height 24
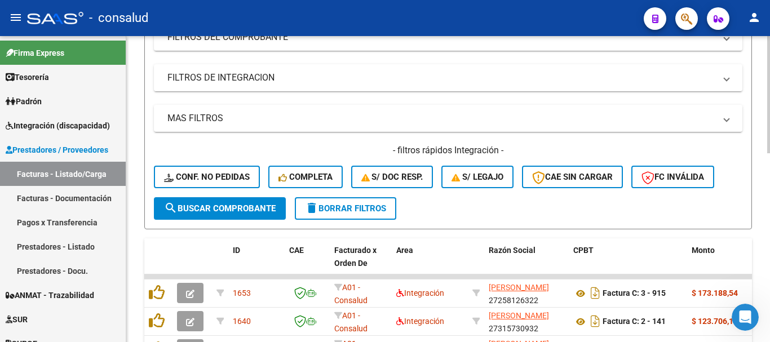
scroll to position [282, 0]
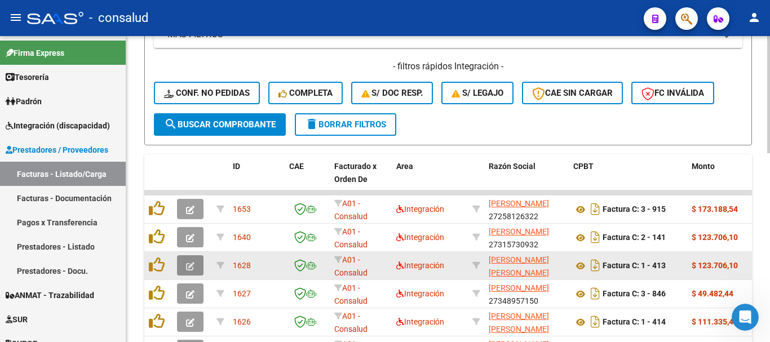
click at [194, 263] on icon "button" at bounding box center [190, 266] width 8 height 8
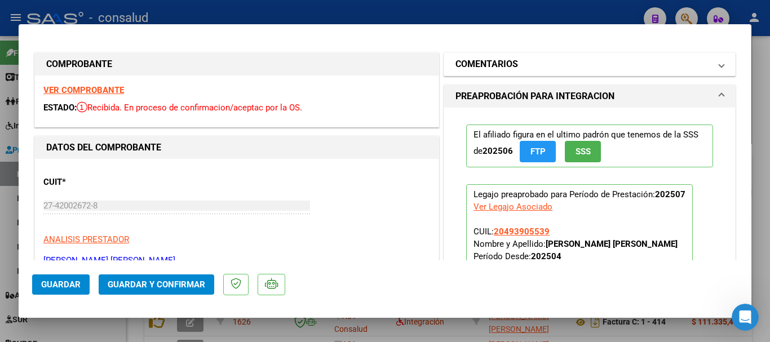
click at [592, 65] on mat-panel-title "COMENTARIOS" at bounding box center [583, 65] width 255 height 14
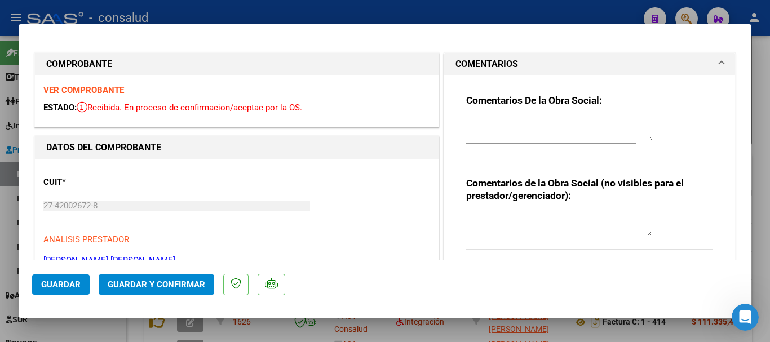
click at [500, 113] on div "Comentarios De la Obra Social:" at bounding box center [589, 130] width 247 height 73
click at [490, 130] on textarea at bounding box center [559, 130] width 186 height 23
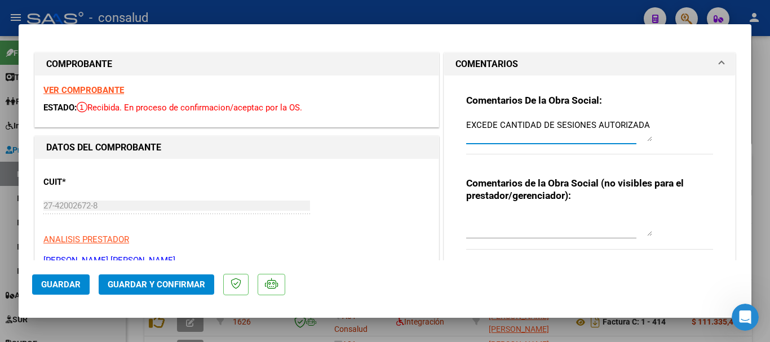
type textarea "EXCEDE CANTIDAD DE SESIONES AUTORIZADA"
click at [55, 276] on button "Guardar" at bounding box center [61, 285] width 58 height 20
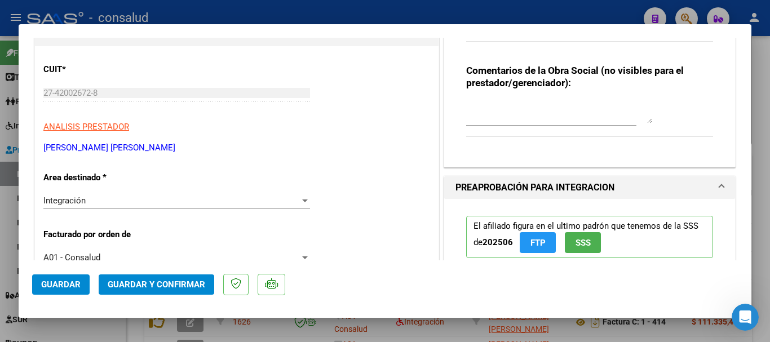
scroll to position [0, 0]
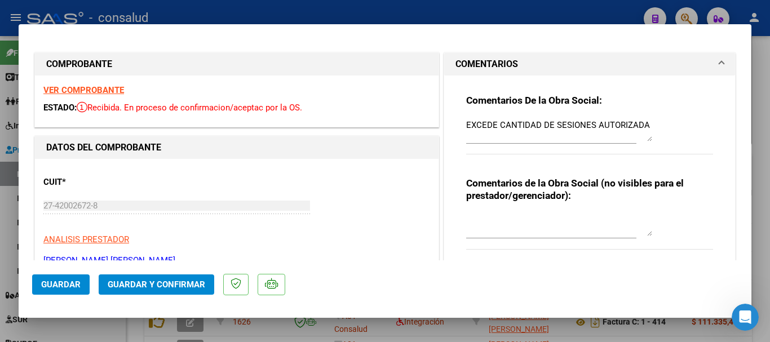
click at [67, 289] on span "Guardar" at bounding box center [60, 285] width 39 height 10
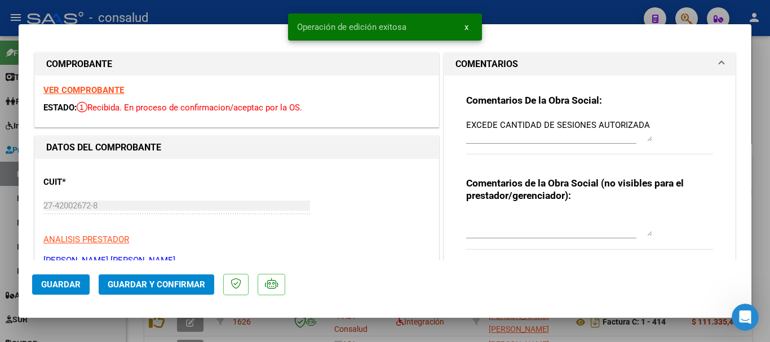
type input "$ 0,00"
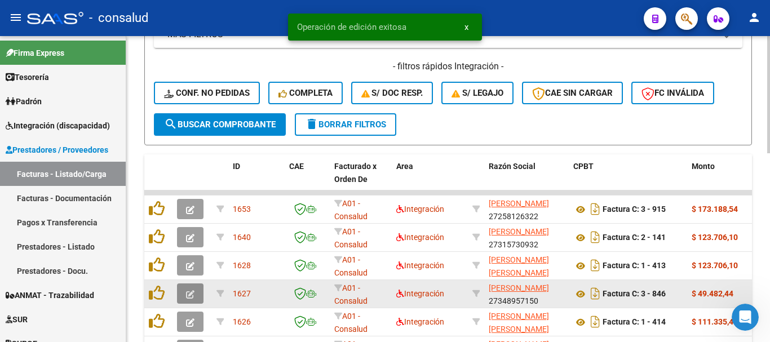
click at [193, 299] on span "button" at bounding box center [190, 294] width 8 height 10
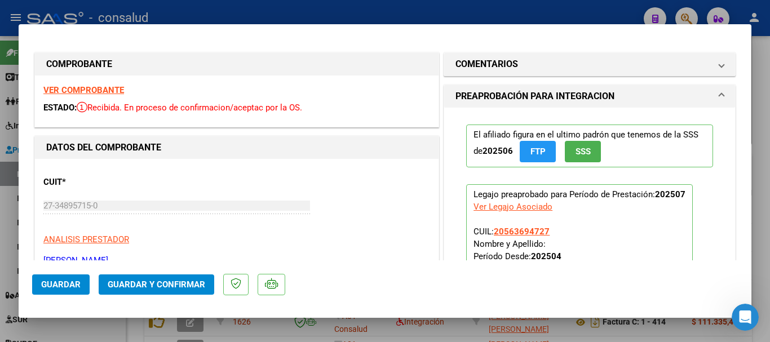
click at [70, 94] on strong "VER COMPROBANTE" at bounding box center [83, 90] width 81 height 10
click at [168, 281] on span "Guardar y Confirmar" at bounding box center [157, 285] width 98 height 10
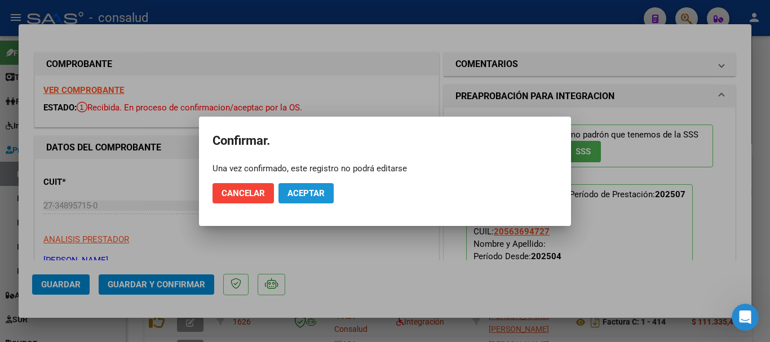
click at [314, 195] on span "Aceptar" at bounding box center [306, 193] width 37 height 10
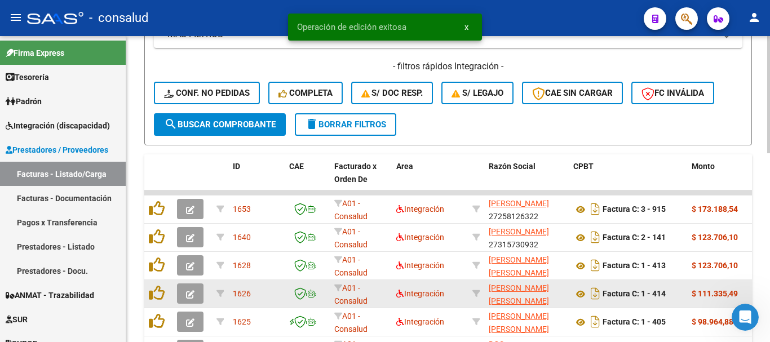
click at [187, 294] on icon "button" at bounding box center [190, 294] width 8 height 8
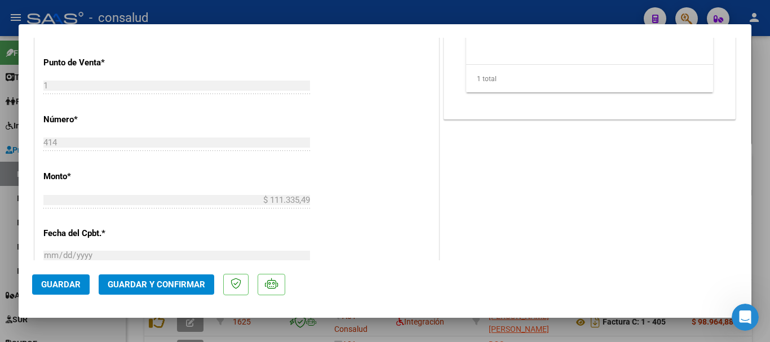
scroll to position [338, 0]
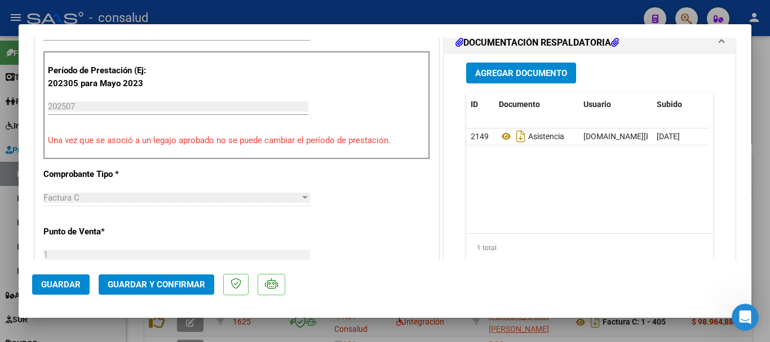
type input "$ 0,00"
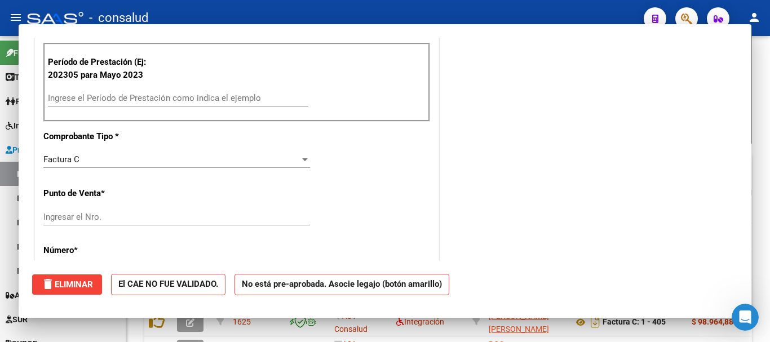
scroll to position [330, 0]
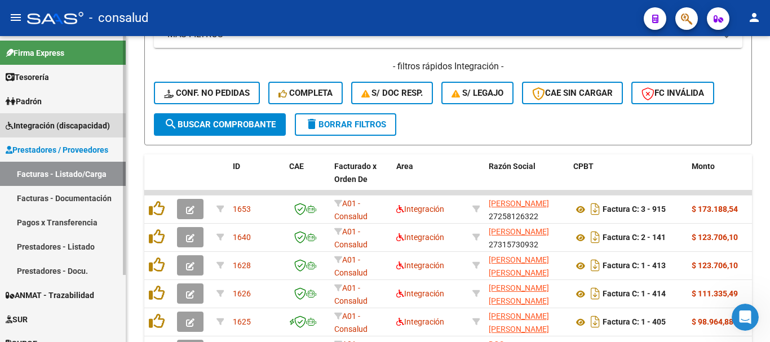
click at [66, 124] on span "Integración (discapacidad)" at bounding box center [58, 126] width 104 height 12
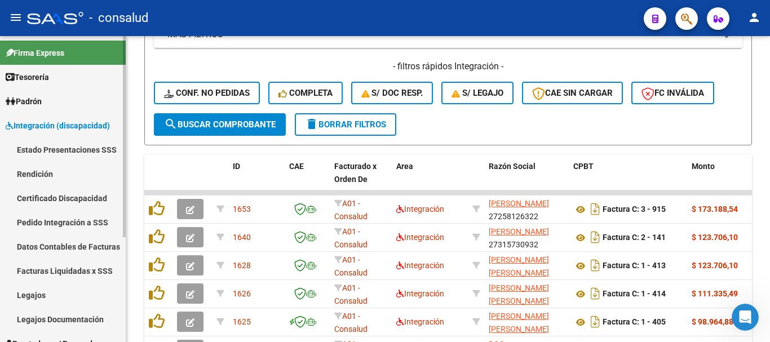
click at [64, 294] on link "Legajos" at bounding box center [63, 295] width 126 height 24
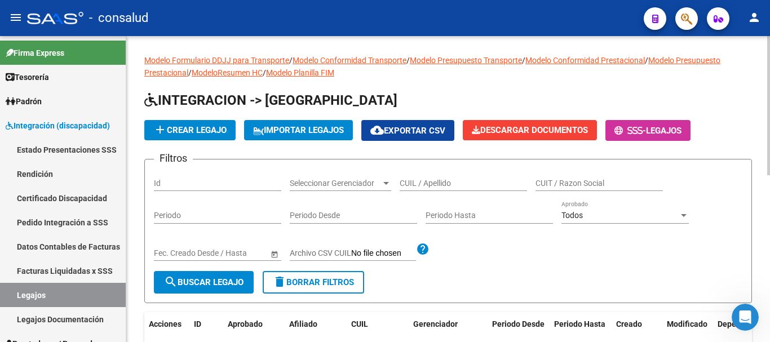
click at [447, 186] on input "CUIL / Apellido" at bounding box center [463, 184] width 127 height 10
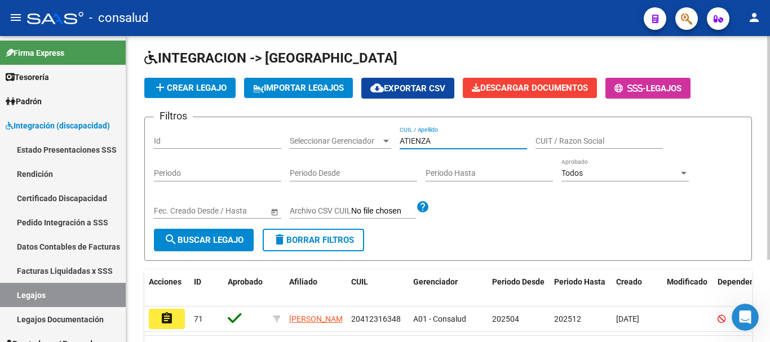
scroll to position [113, 0]
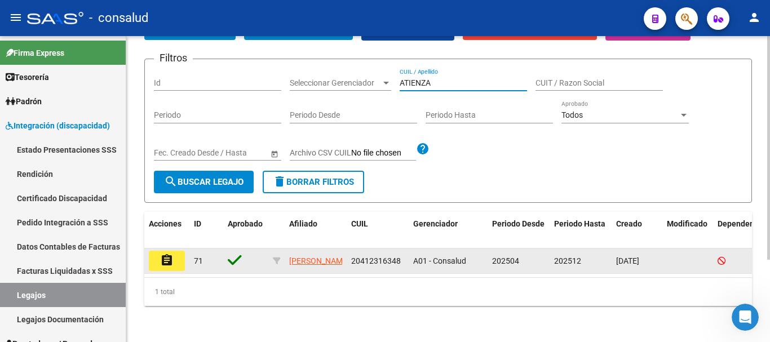
type input "ATIENZA"
click at [159, 251] on button "assignment" at bounding box center [167, 261] width 36 height 20
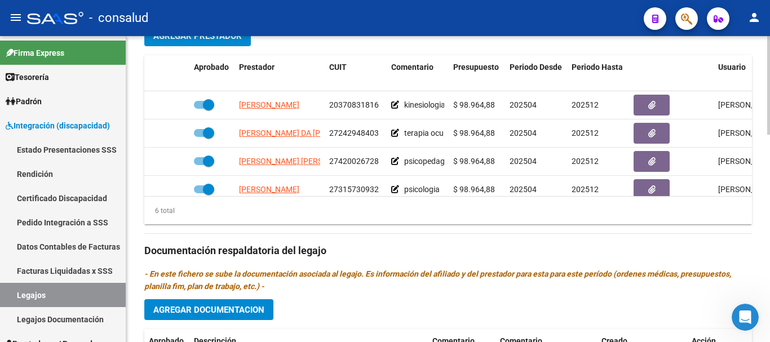
scroll to position [451, 0]
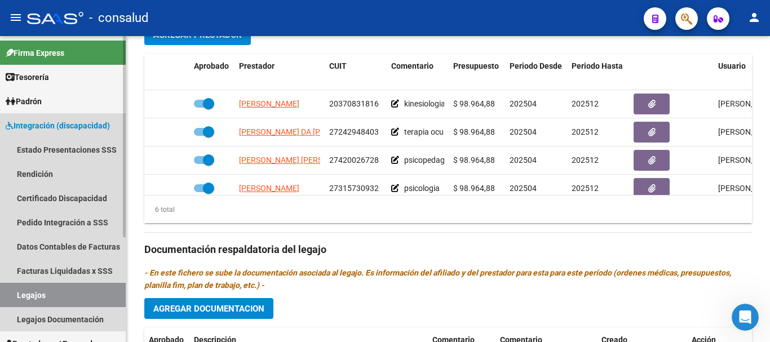
click at [69, 124] on span "Integración (discapacidad)" at bounding box center [58, 126] width 104 height 12
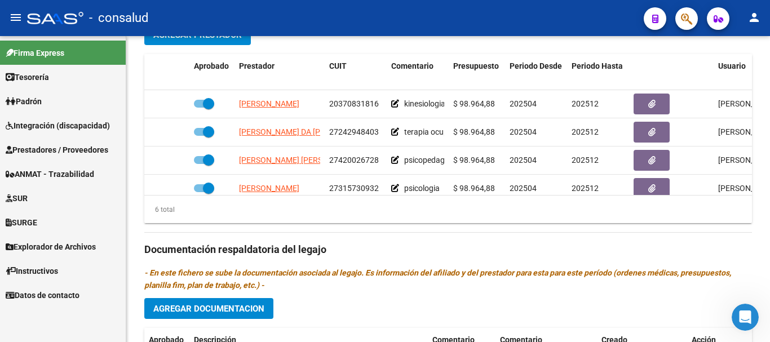
click at [67, 147] on span "Prestadores / Proveedores" at bounding box center [57, 150] width 103 height 12
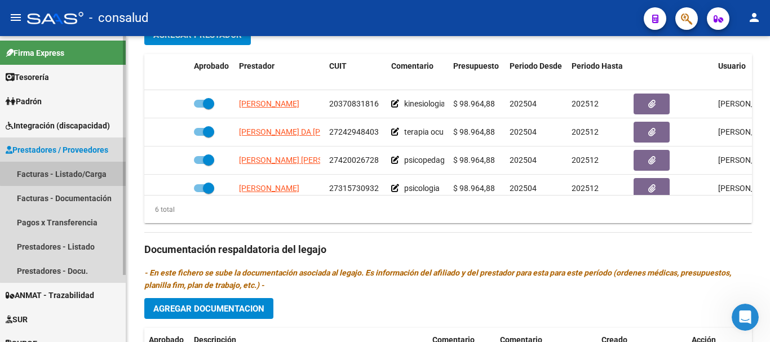
click at [71, 173] on link "Facturas - Listado/Carga" at bounding box center [63, 174] width 126 height 24
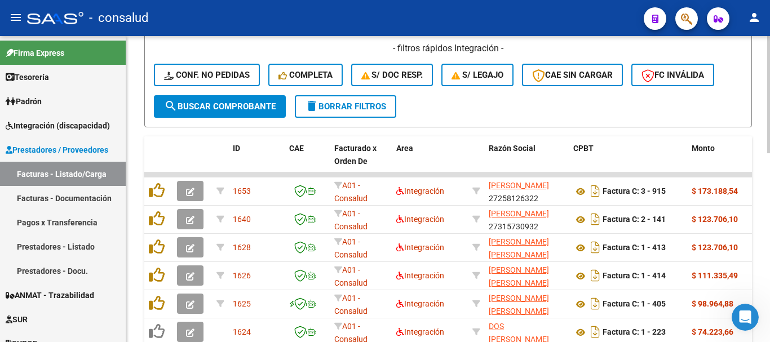
scroll to position [451, 0]
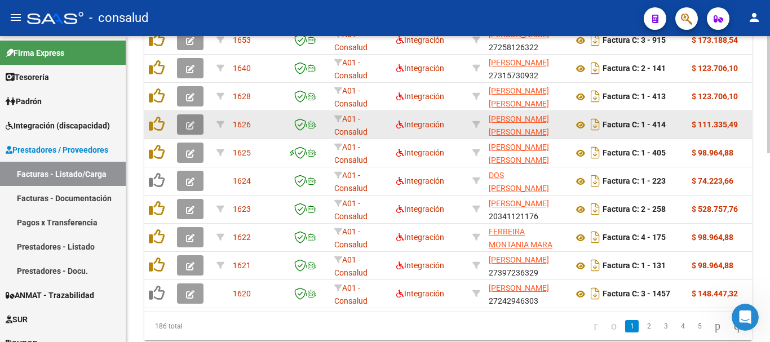
click at [180, 126] on button "button" at bounding box center [190, 124] width 27 height 20
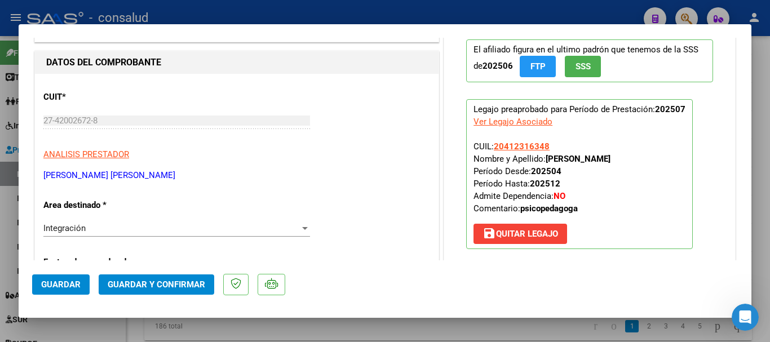
scroll to position [0, 0]
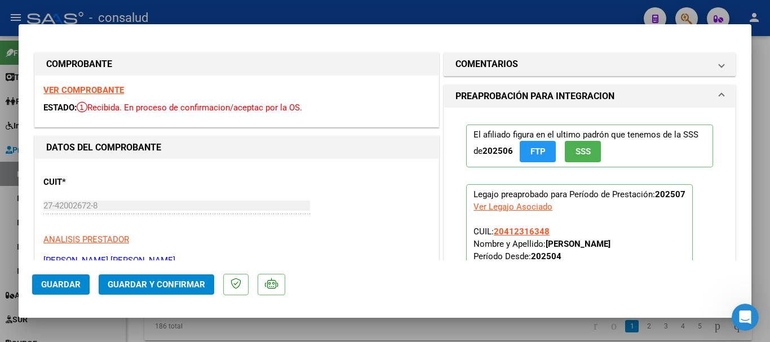
click at [64, 92] on strong "VER COMPROBANTE" at bounding box center [83, 90] width 81 height 10
click at [157, 280] on span "Guardar y Confirmar" at bounding box center [157, 285] width 98 height 10
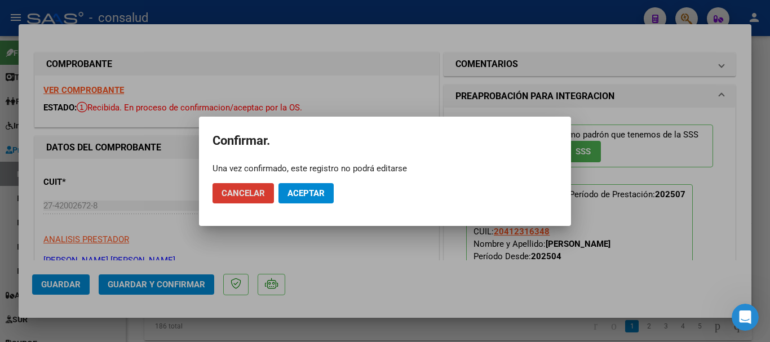
click at [305, 191] on span "Aceptar" at bounding box center [306, 193] width 37 height 10
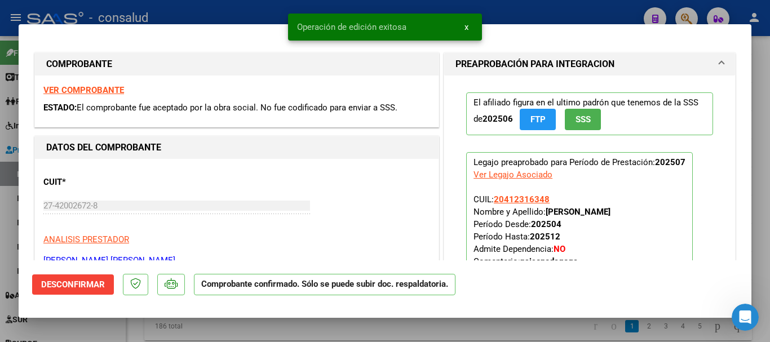
type input "$ 0,00"
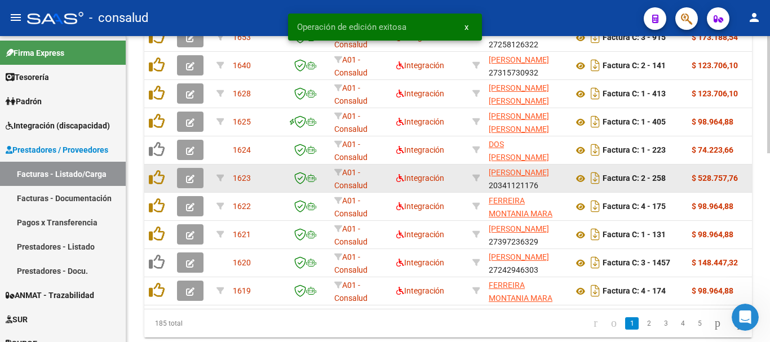
scroll to position [451, 0]
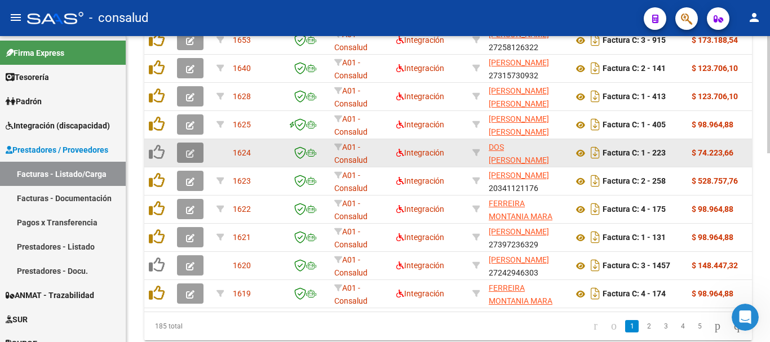
click at [178, 144] on button "button" at bounding box center [190, 153] width 27 height 20
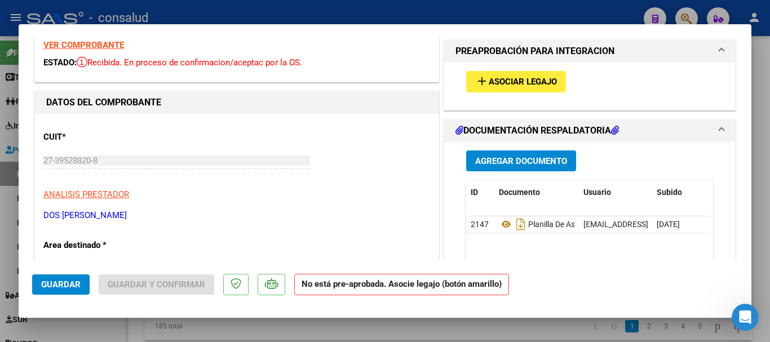
scroll to position [0, 0]
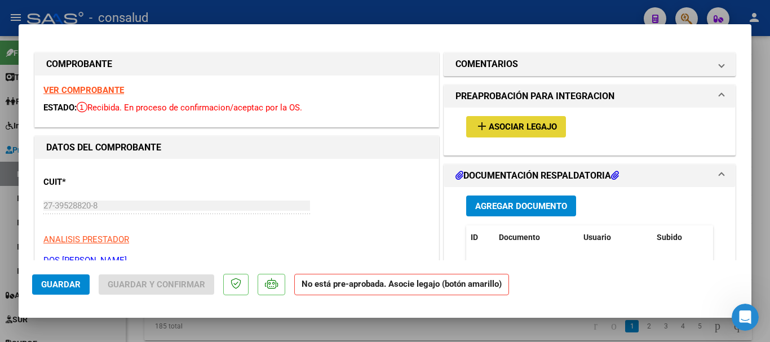
click at [489, 127] on span "Asociar Legajo" at bounding box center [523, 127] width 68 height 10
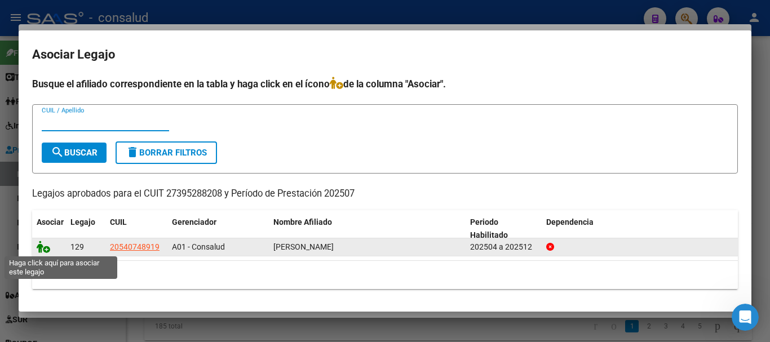
click at [46, 248] on icon at bounding box center [44, 247] width 14 height 12
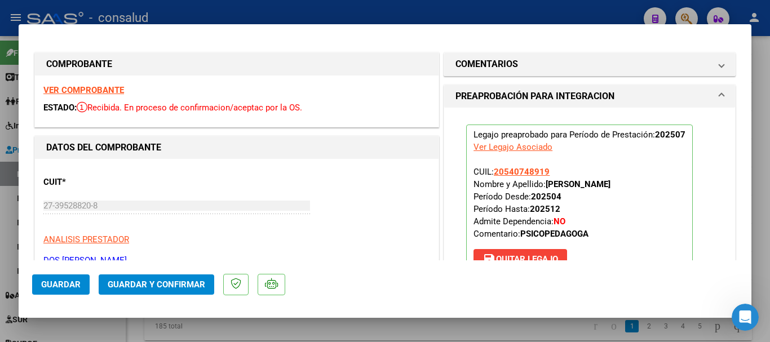
click at [37, 87] on div "VER COMPROBANTE ESTADO: Recibida. En proceso de confirmacion/aceptac por la OS." at bounding box center [237, 101] width 404 height 51
click at [42, 87] on div "VER COMPROBANTE ESTADO: Recibida. En proceso de confirmacion/aceptac por la OS." at bounding box center [237, 101] width 404 height 51
click at [43, 88] on strong "VER COMPROBANTE" at bounding box center [83, 90] width 81 height 10
click at [172, 280] on span "Guardar y Confirmar" at bounding box center [157, 285] width 98 height 10
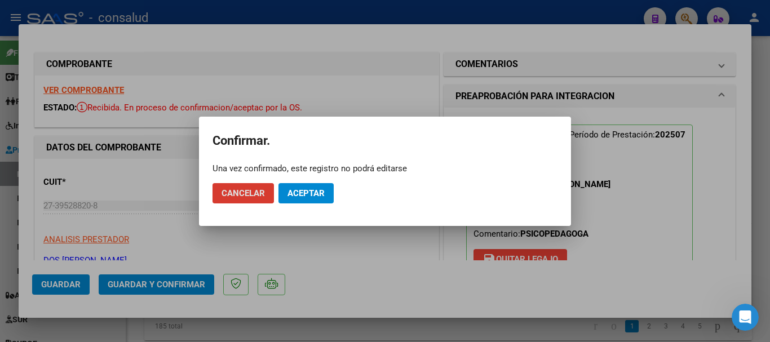
click at [288, 194] on span "Aceptar" at bounding box center [306, 193] width 37 height 10
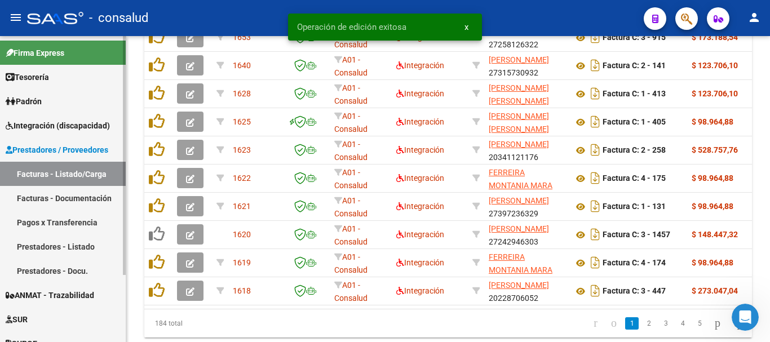
scroll to position [451, 0]
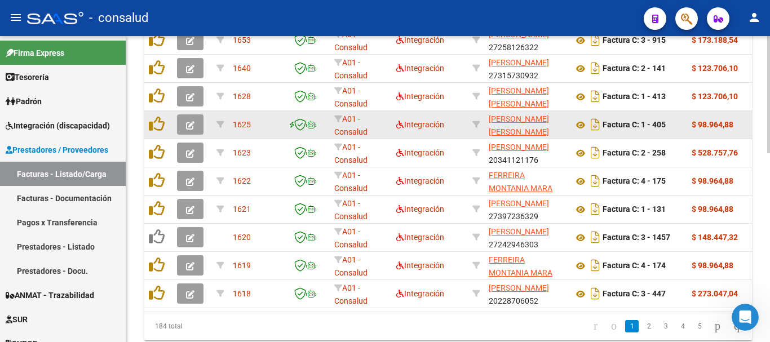
click at [191, 120] on span "button" at bounding box center [190, 125] width 8 height 10
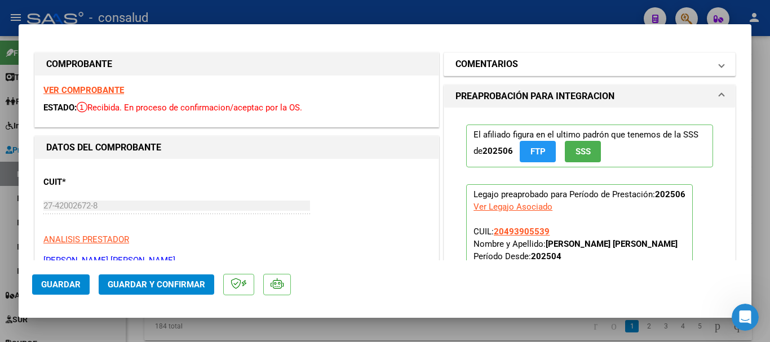
click at [481, 69] on h1 "COMENTARIOS" at bounding box center [487, 65] width 63 height 14
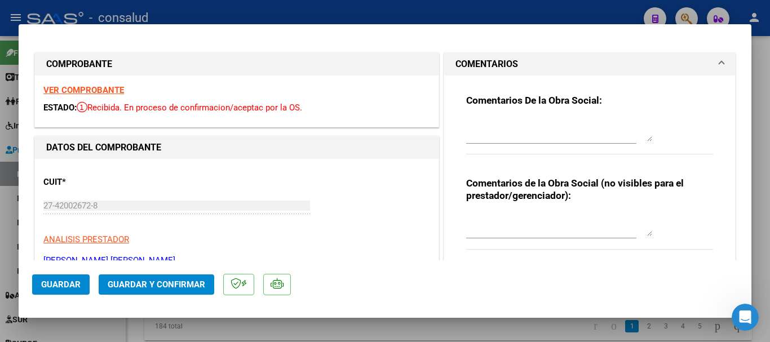
click at [482, 69] on h1 "COMENTARIOS" at bounding box center [487, 65] width 63 height 14
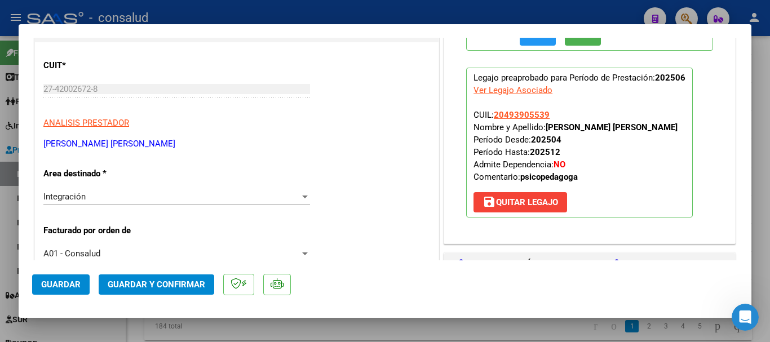
scroll to position [0, 0]
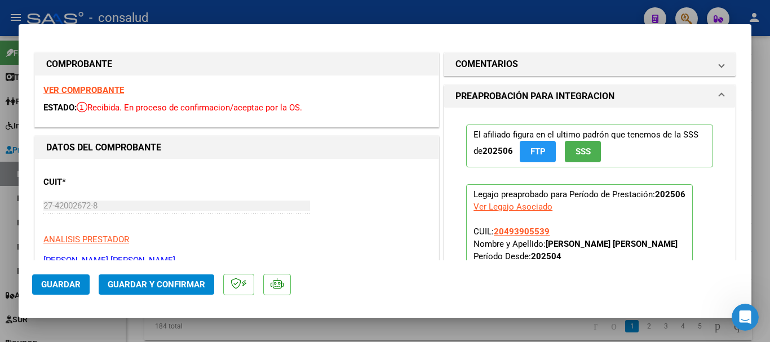
click at [97, 87] on strong "VER COMPROBANTE" at bounding box center [83, 90] width 81 height 10
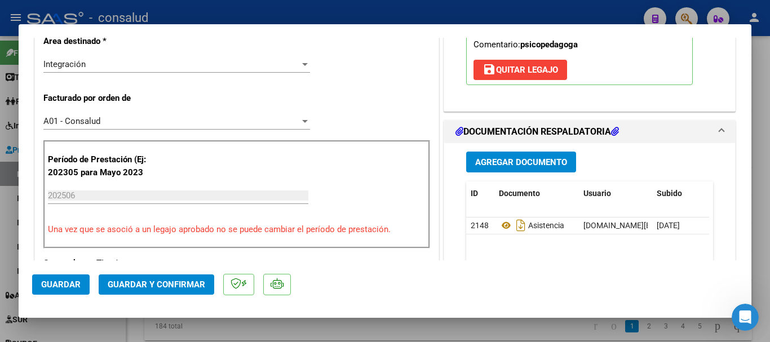
scroll to position [282, 0]
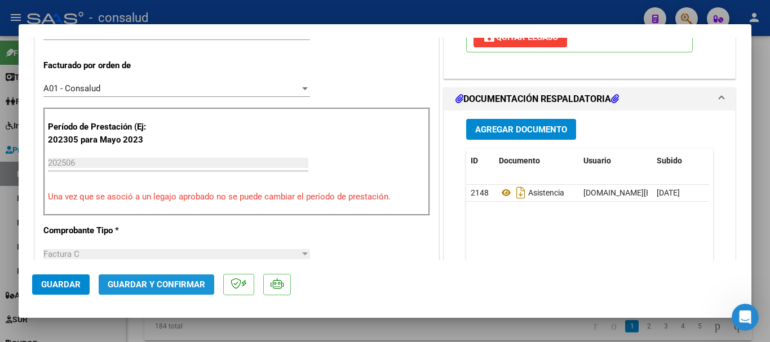
click at [164, 287] on span "Guardar y Confirmar" at bounding box center [157, 285] width 98 height 10
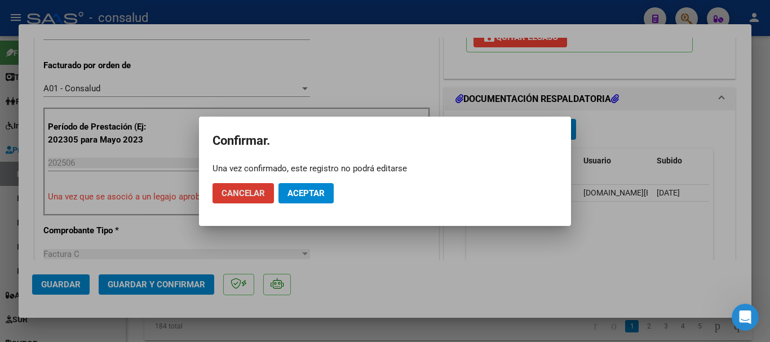
click at [287, 190] on button "Aceptar" at bounding box center [306, 193] width 55 height 20
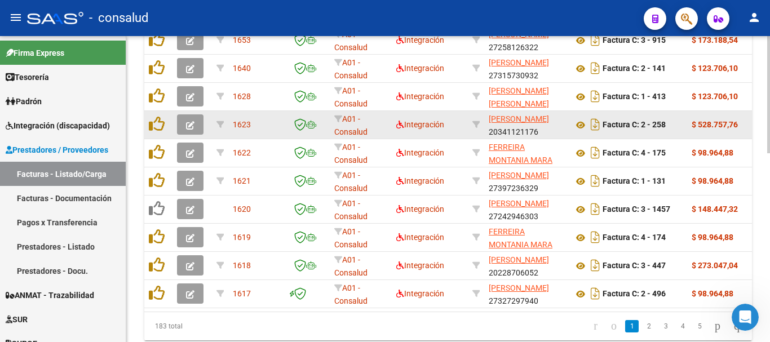
scroll to position [395, 0]
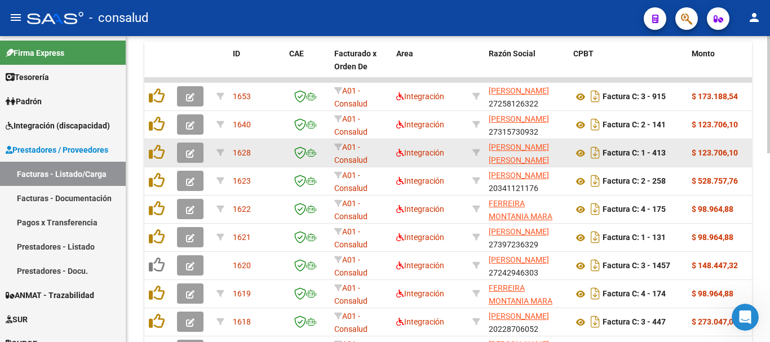
click at [193, 153] on icon "button" at bounding box center [190, 153] width 8 height 8
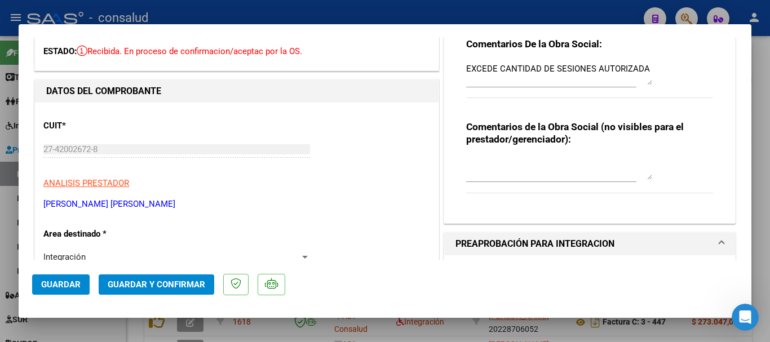
scroll to position [0, 0]
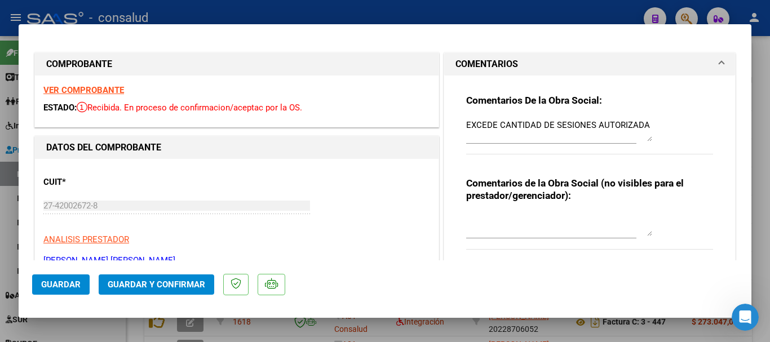
click at [93, 77] on div "VER COMPROBANTE ESTADO: Recibida. En proceso de confirmacion/aceptac por la OS." at bounding box center [237, 101] width 404 height 51
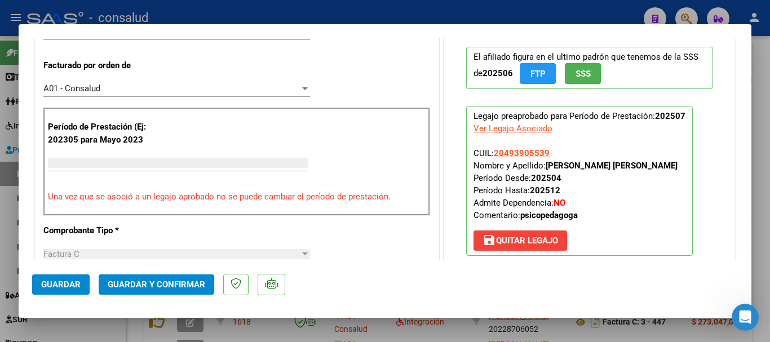
scroll to position [274, 0]
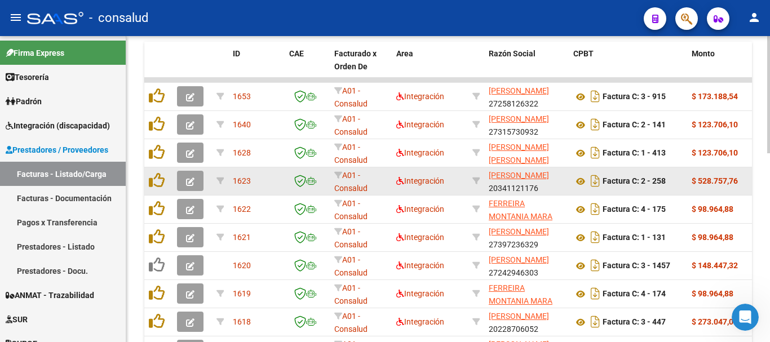
click at [178, 186] on button "button" at bounding box center [190, 181] width 27 height 20
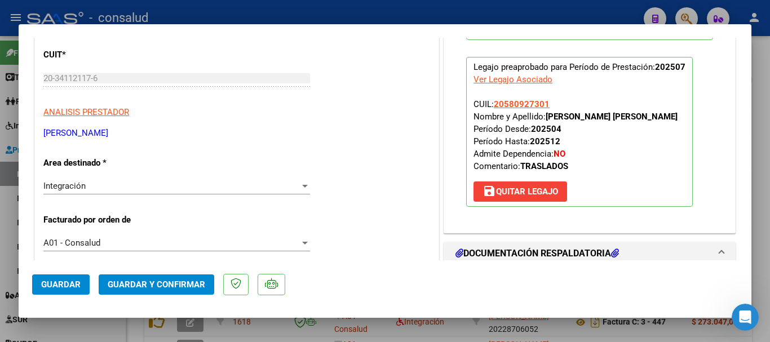
scroll to position [0, 0]
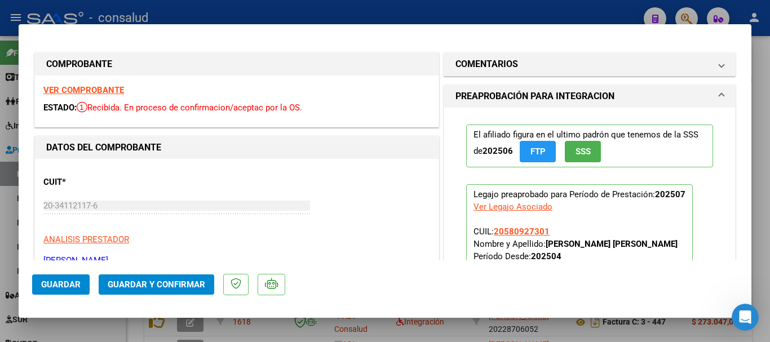
click at [52, 86] on strong "VER COMPROBANTE" at bounding box center [83, 90] width 81 height 10
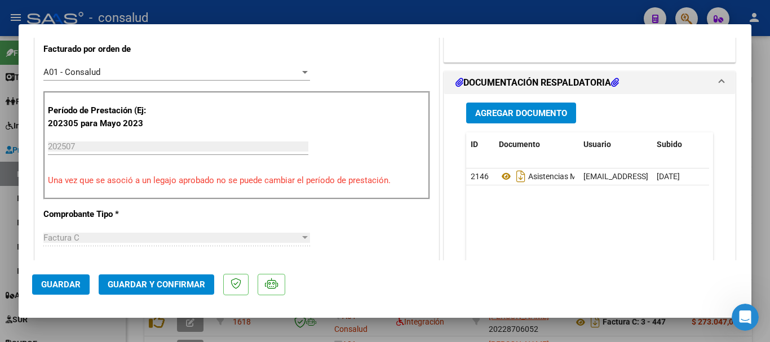
scroll to position [226, 0]
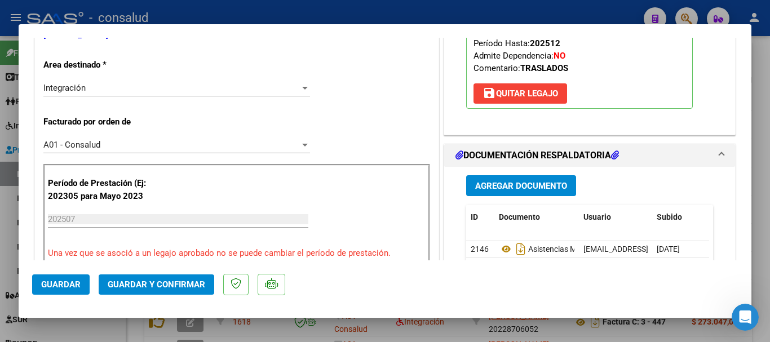
click at [156, 280] on span "Guardar y Confirmar" at bounding box center [157, 285] width 98 height 10
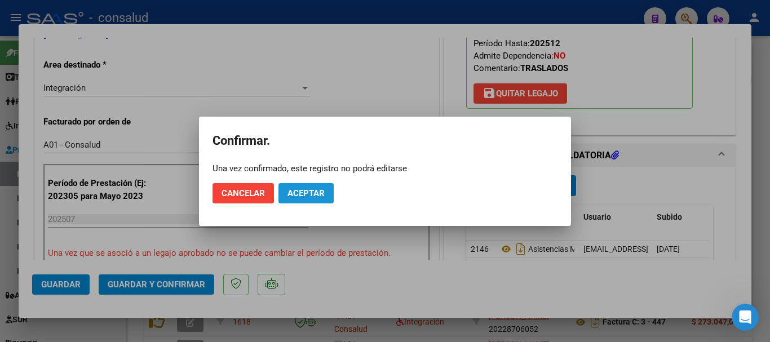
click at [298, 197] on span "Aceptar" at bounding box center [306, 193] width 37 height 10
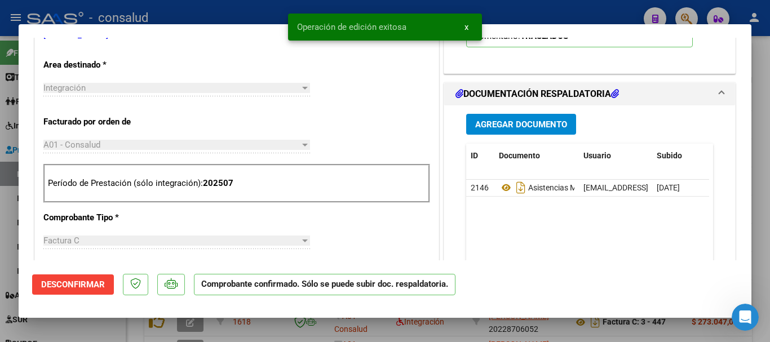
scroll to position [0, 0]
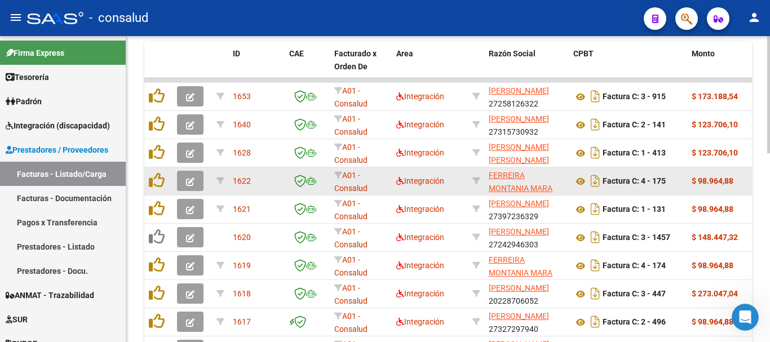
click at [187, 181] on icon "button" at bounding box center [190, 182] width 8 height 8
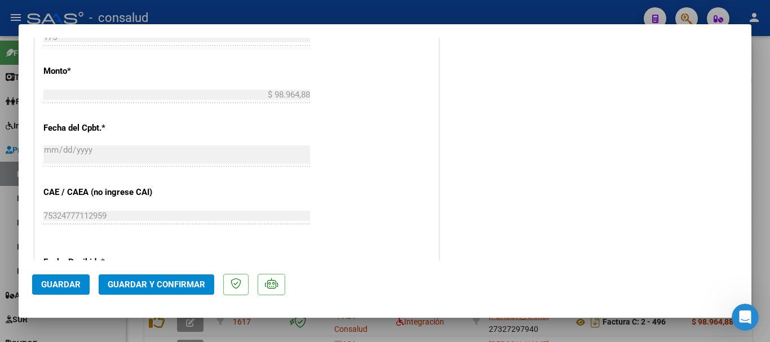
scroll to position [620, 0]
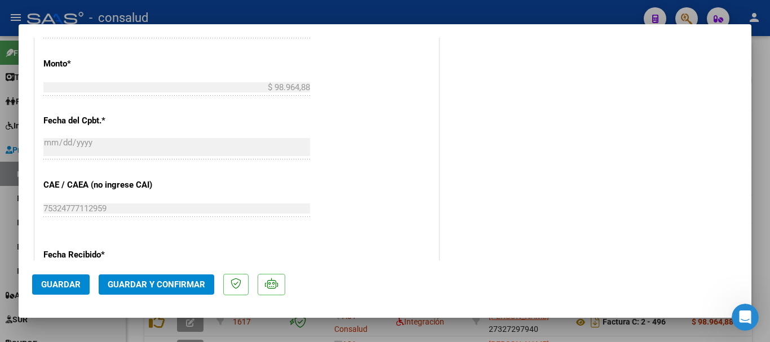
click at [159, 289] on span "Guardar y Confirmar" at bounding box center [157, 285] width 98 height 10
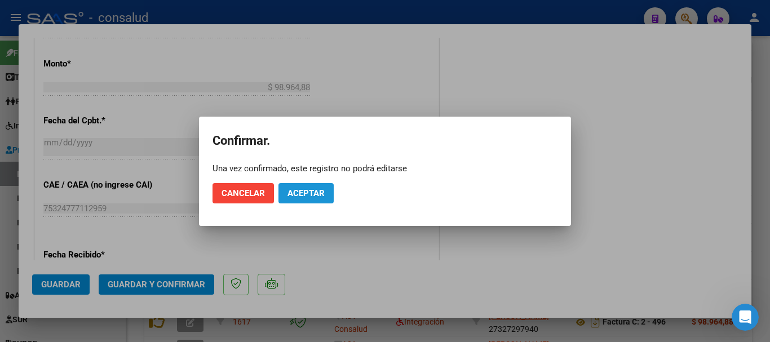
click at [300, 197] on span "Aceptar" at bounding box center [306, 193] width 37 height 10
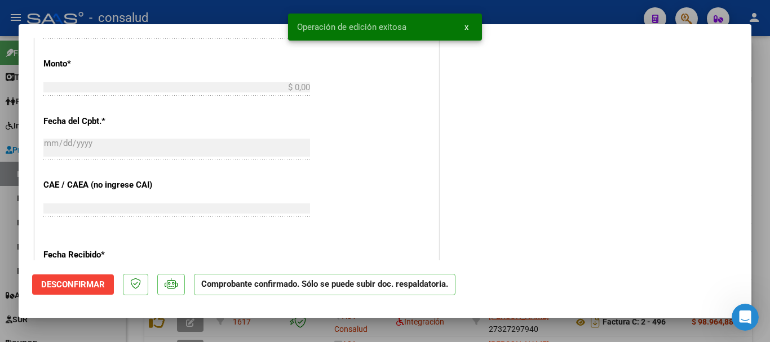
scroll to position [760, 0]
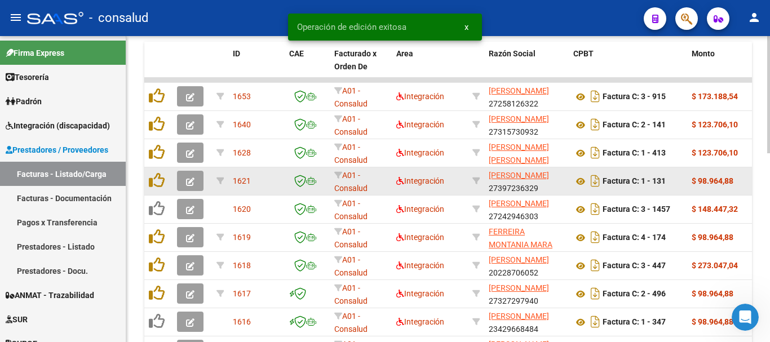
click at [182, 182] on button "button" at bounding box center [190, 181] width 27 height 20
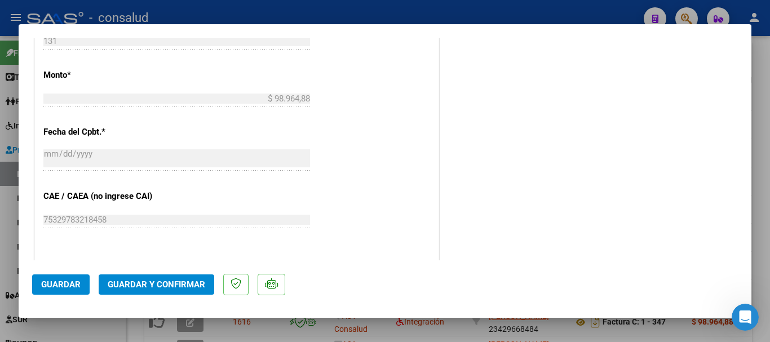
scroll to position [620, 0]
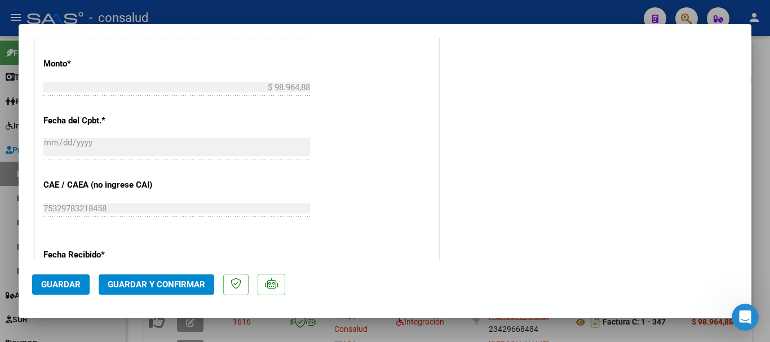
click at [159, 289] on span "Guardar y Confirmar" at bounding box center [157, 285] width 98 height 10
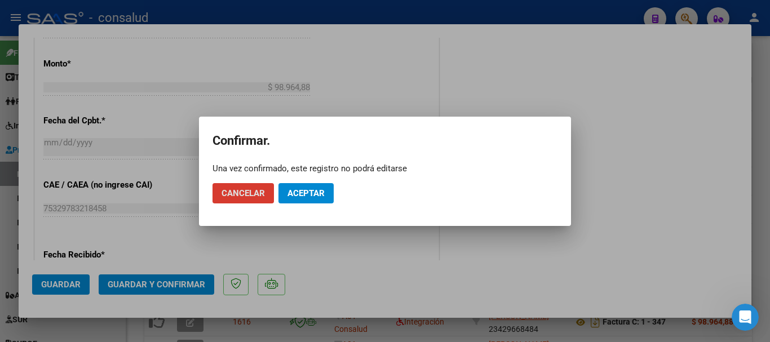
click at [297, 197] on span "Aceptar" at bounding box center [306, 193] width 37 height 10
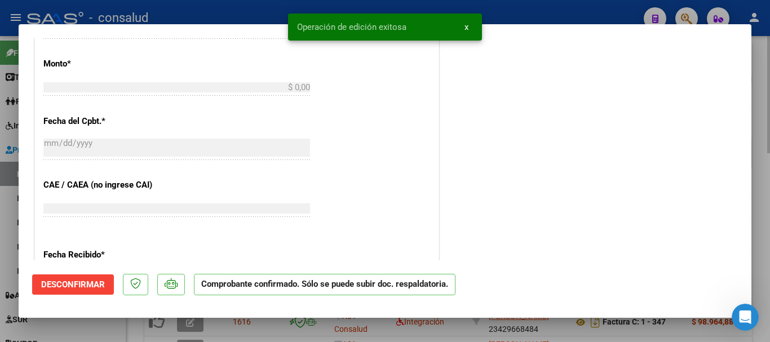
scroll to position [0, 0]
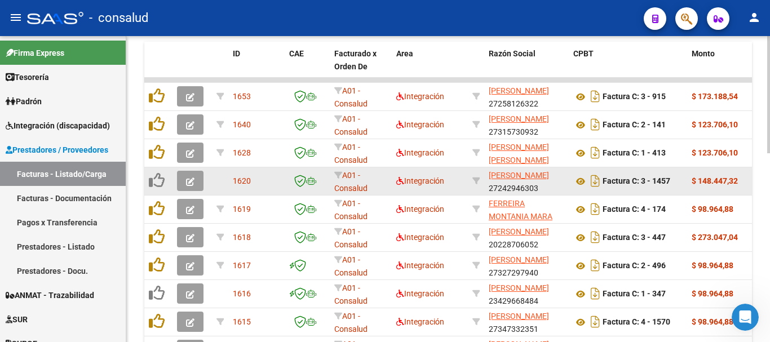
click at [194, 181] on icon "button" at bounding box center [190, 182] width 8 height 8
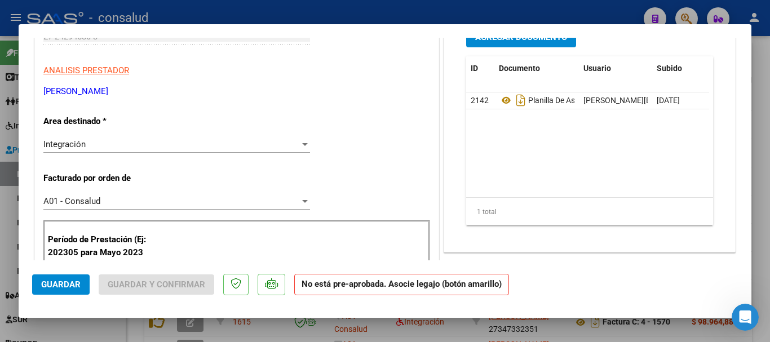
scroll to position [282, 0]
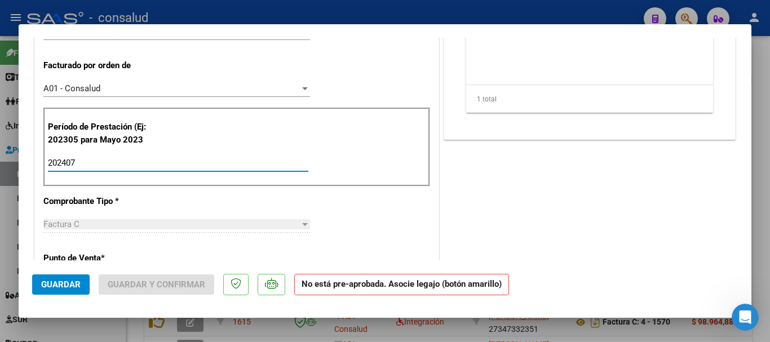
drag, startPoint x: 107, startPoint y: 160, endPoint x: 0, endPoint y: 160, distance: 106.6
click at [0, 160] on div "COMPROBANTE VER COMPROBANTE ESTADO: Recibida. En proceso de confirmacion/acepta…" at bounding box center [385, 171] width 770 height 342
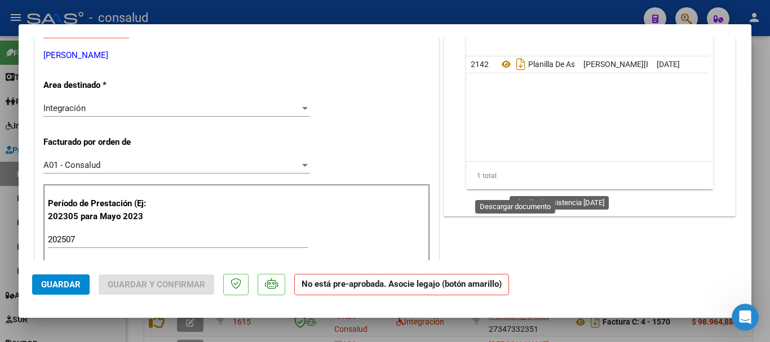
scroll to position [42, 0]
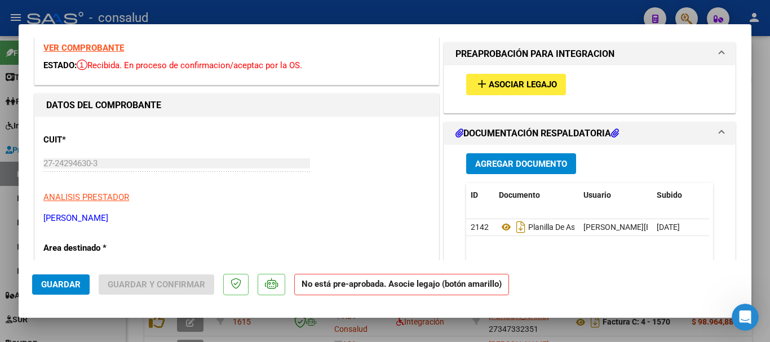
click at [530, 86] on span "Asociar Legajo" at bounding box center [523, 85] width 68 height 10
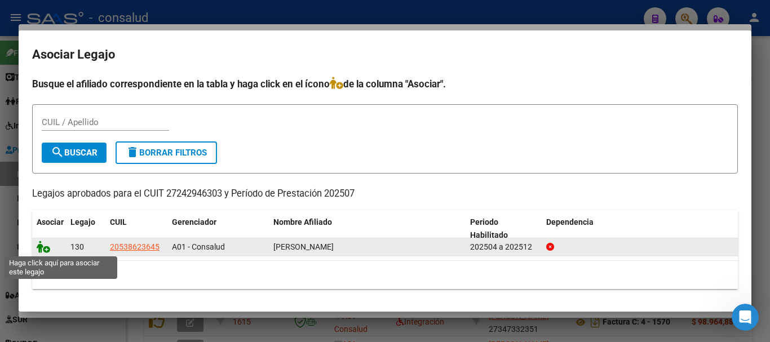
click at [48, 251] on span at bounding box center [45, 247] width 17 height 9
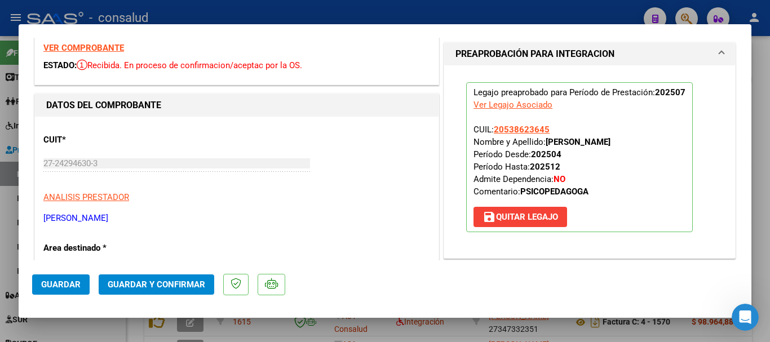
scroll to position [0, 0]
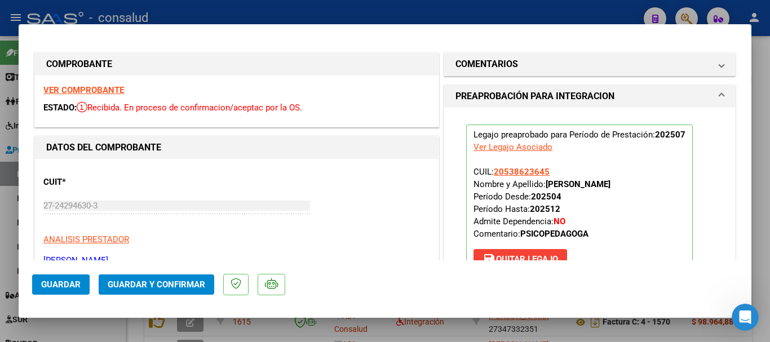
click at [99, 85] on strong "VER COMPROBANTE" at bounding box center [83, 90] width 81 height 10
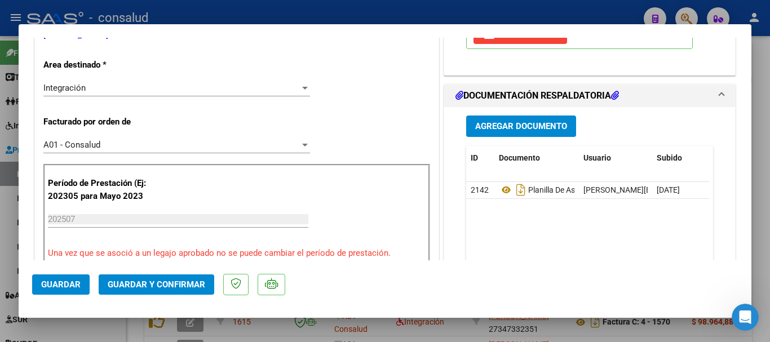
scroll to position [395, 0]
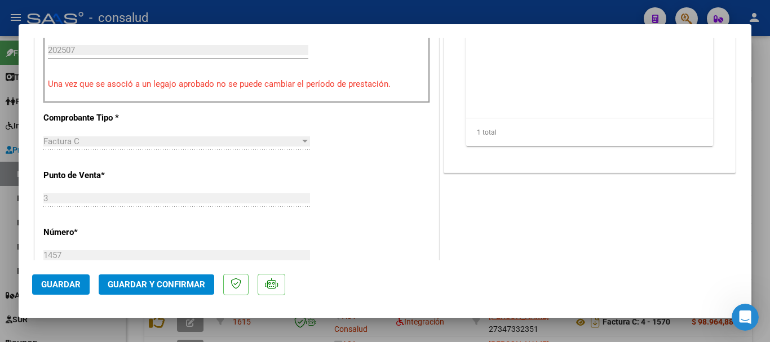
click at [151, 289] on span "Guardar y Confirmar" at bounding box center [157, 285] width 98 height 10
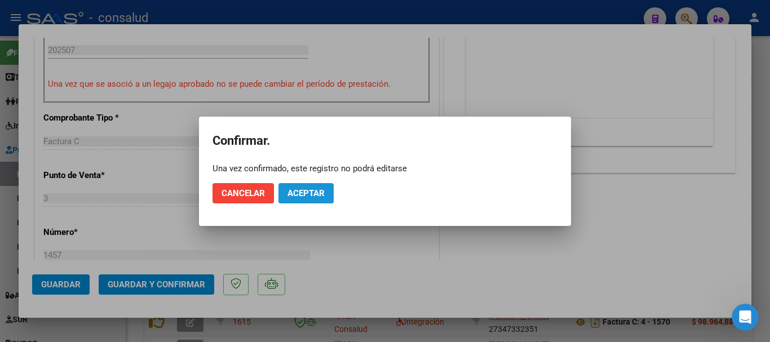
click at [309, 196] on span "Aceptar" at bounding box center [306, 193] width 37 height 10
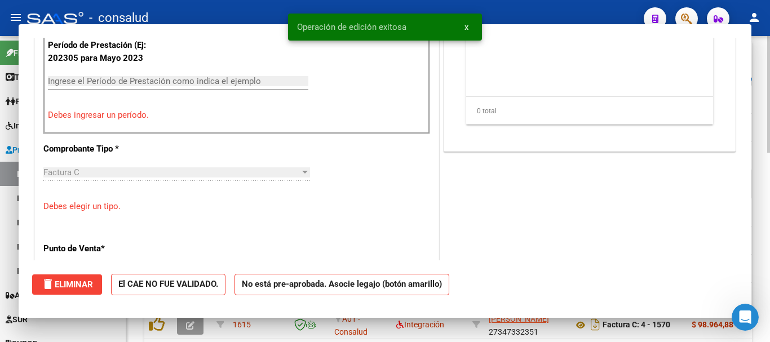
scroll to position [0, 0]
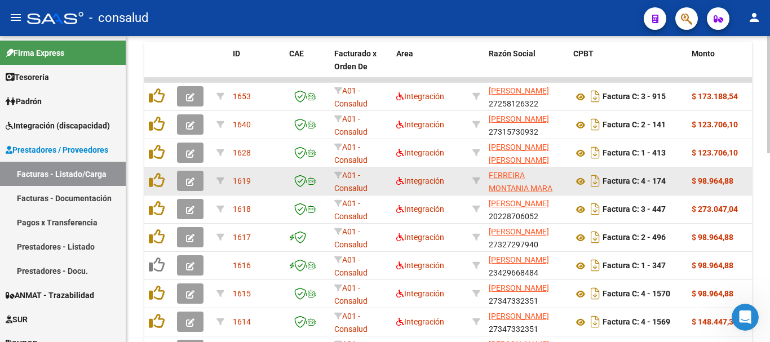
click at [188, 176] on span "button" at bounding box center [190, 181] width 8 height 10
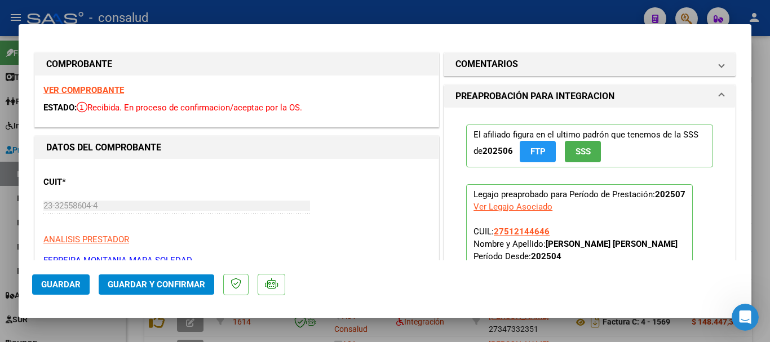
click at [89, 94] on strong "VER COMPROBANTE" at bounding box center [83, 90] width 81 height 10
click at [155, 283] on span "Guardar y Confirmar" at bounding box center [157, 285] width 98 height 10
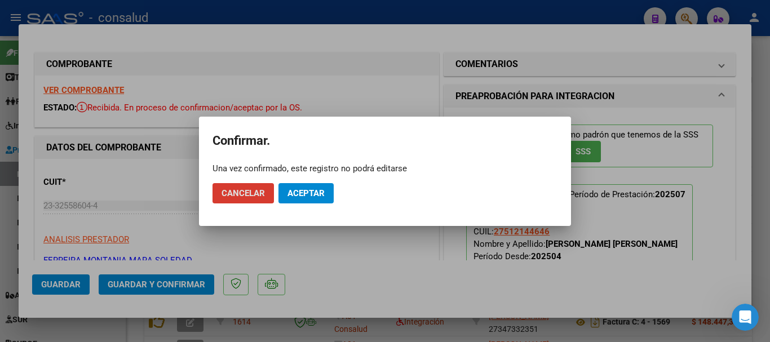
click at [309, 196] on span "Aceptar" at bounding box center [306, 193] width 37 height 10
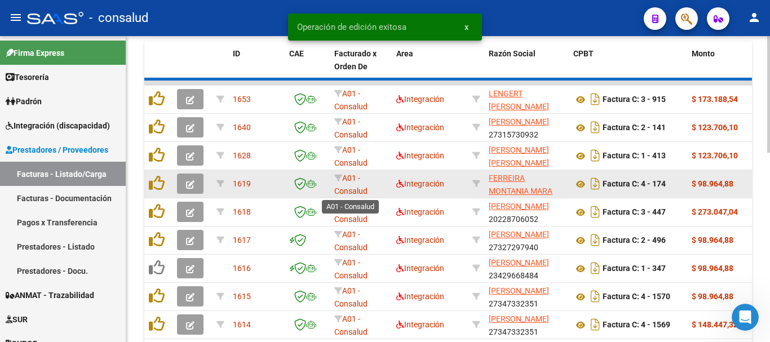
scroll to position [362, 0]
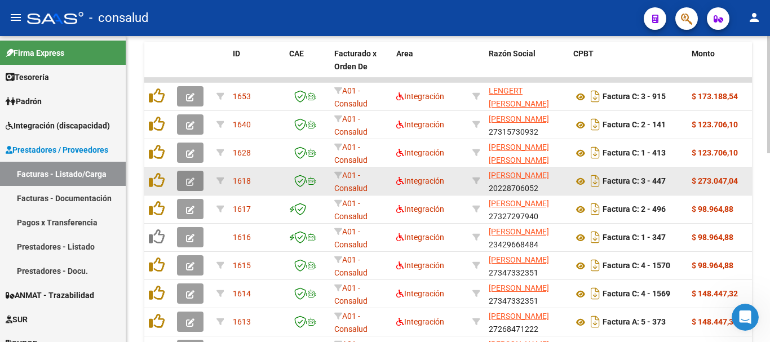
click at [193, 182] on icon "button" at bounding box center [190, 182] width 8 height 8
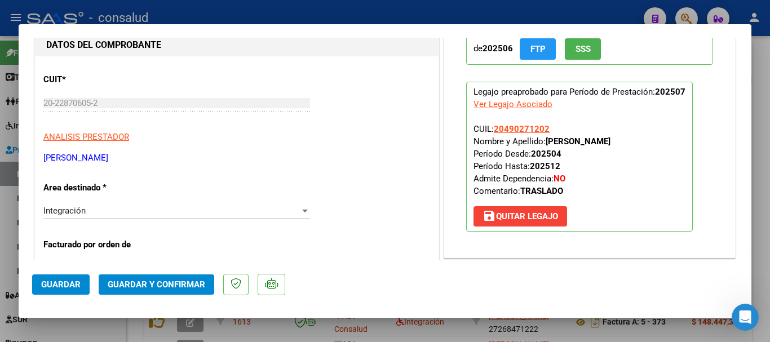
scroll to position [0, 0]
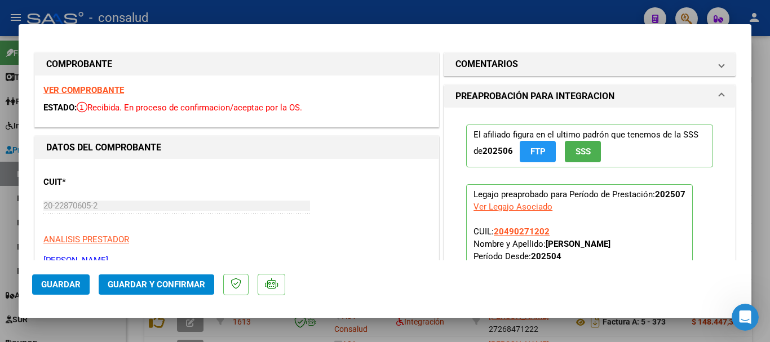
click at [73, 87] on strong "VER COMPROBANTE" at bounding box center [83, 90] width 81 height 10
click at [169, 282] on span "Guardar y Confirmar" at bounding box center [157, 285] width 98 height 10
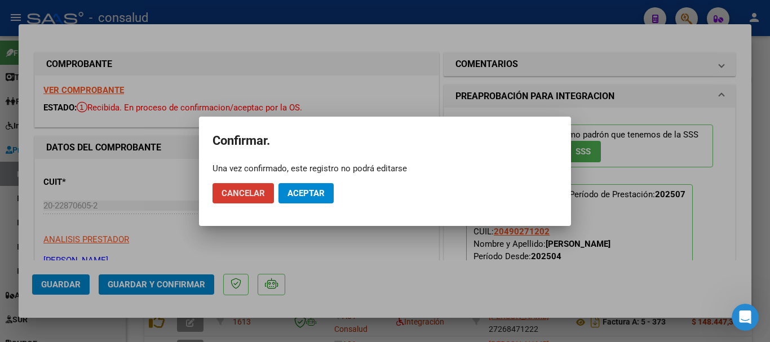
click at [300, 190] on span "Aceptar" at bounding box center [306, 193] width 37 height 10
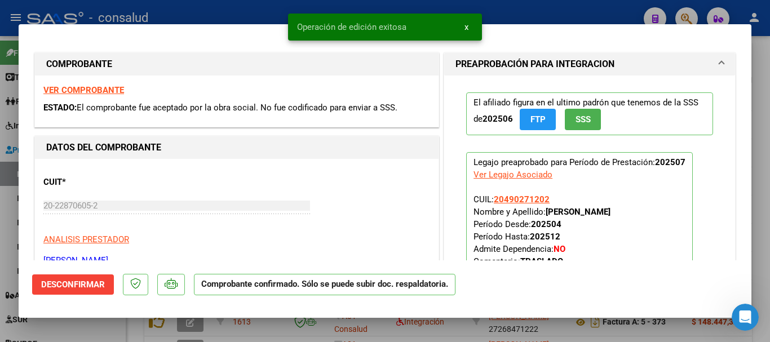
type input "$ 0,00"
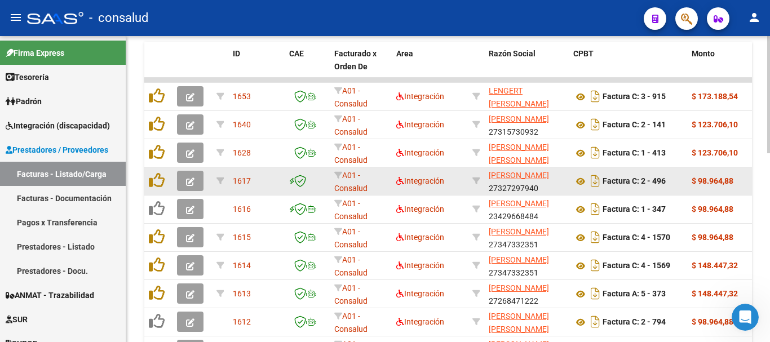
click at [188, 180] on icon "button" at bounding box center [190, 182] width 8 height 8
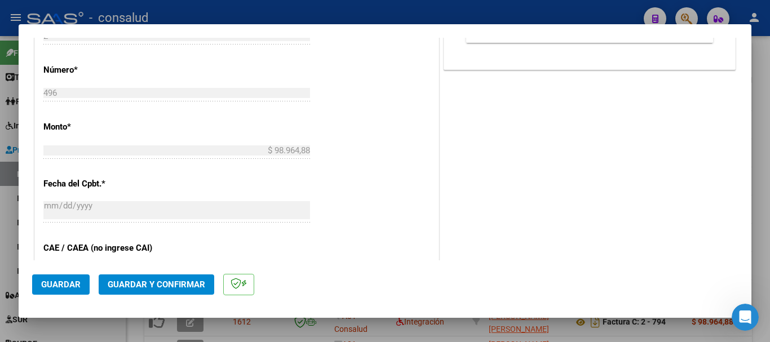
scroll to position [564, 0]
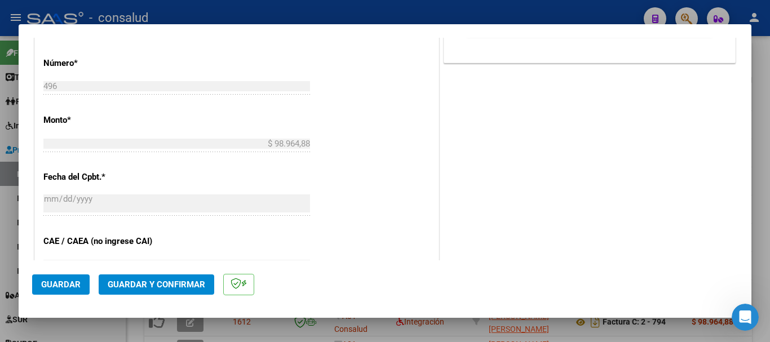
click at [144, 281] on span "Guardar y Confirmar" at bounding box center [157, 285] width 98 height 10
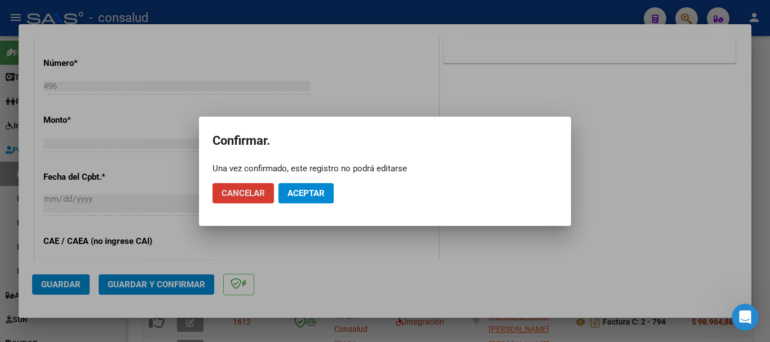
click at [329, 188] on button "Aceptar" at bounding box center [306, 193] width 55 height 20
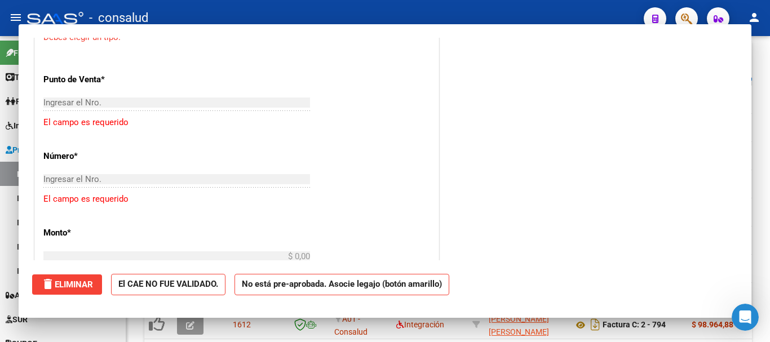
scroll to position [0, 0]
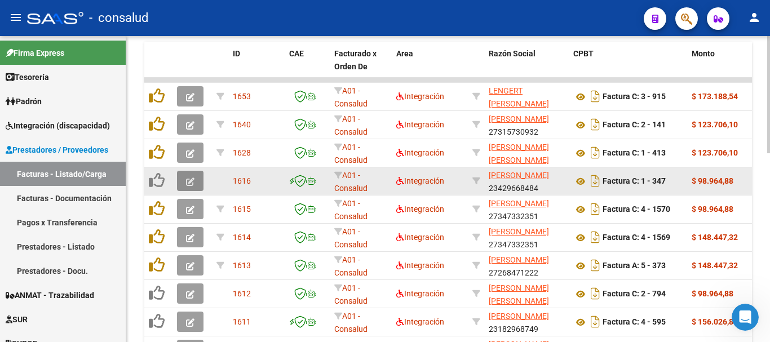
click at [192, 179] on icon "button" at bounding box center [190, 182] width 8 height 8
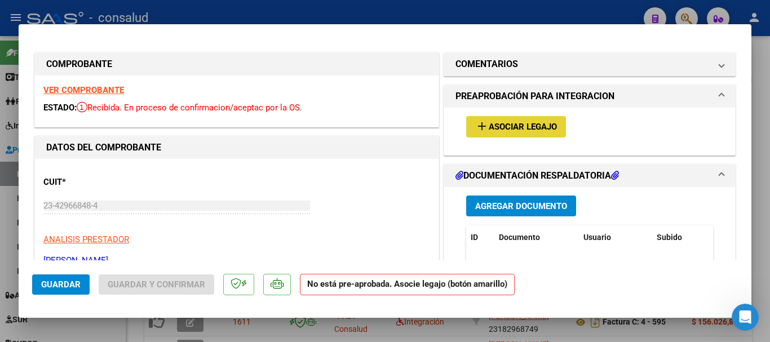
click at [504, 136] on button "add Asociar Legajo" at bounding box center [516, 126] width 100 height 21
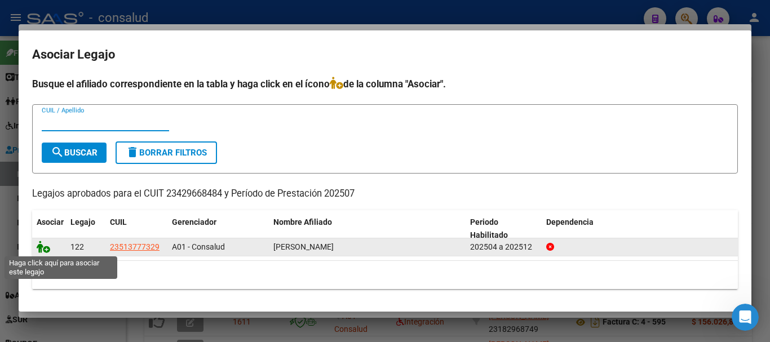
click at [40, 249] on icon at bounding box center [44, 247] width 14 height 12
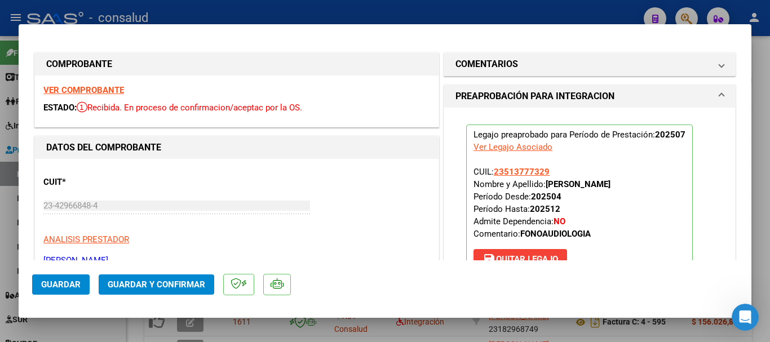
click at [102, 86] on strong "VER COMPROBANTE" at bounding box center [83, 90] width 81 height 10
click at [191, 283] on span "Guardar y Confirmar" at bounding box center [157, 285] width 98 height 10
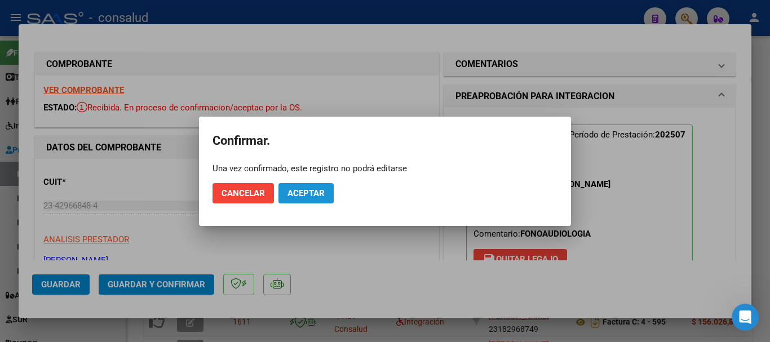
click at [315, 192] on span "Aceptar" at bounding box center [306, 193] width 37 height 10
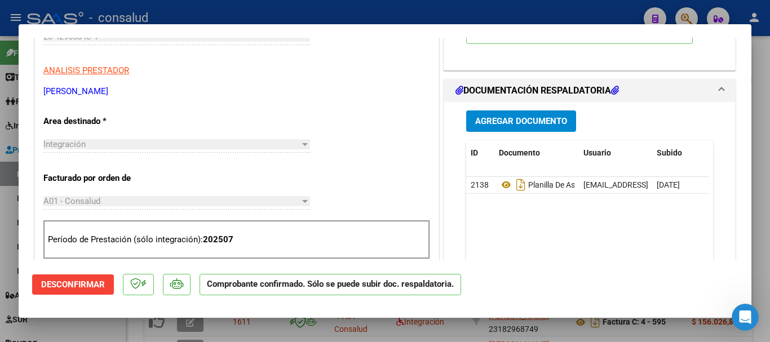
scroll to position [282, 0]
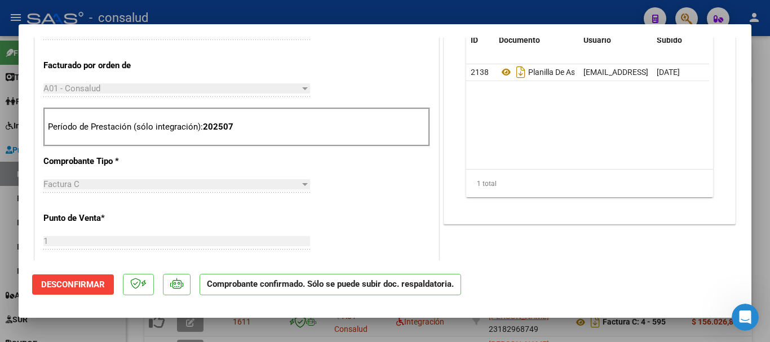
type input "$ 0,00"
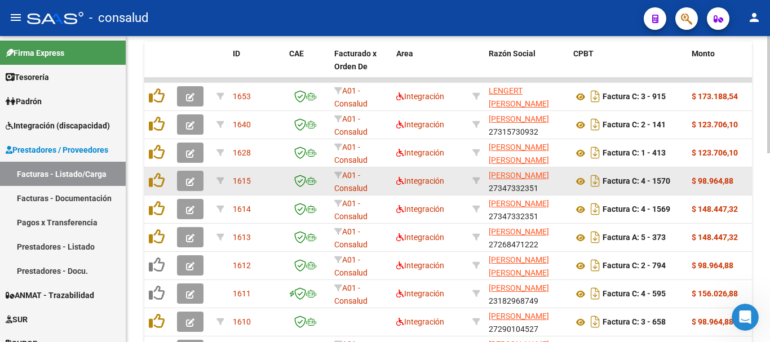
click at [188, 180] on icon "button" at bounding box center [190, 182] width 8 height 8
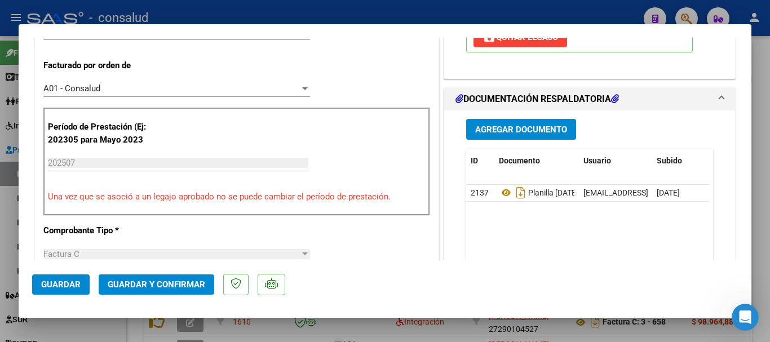
scroll to position [113, 0]
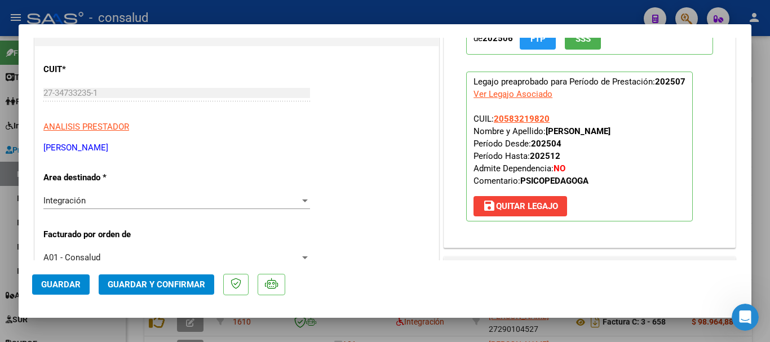
click at [182, 284] on span "Guardar y Confirmar" at bounding box center [157, 285] width 98 height 10
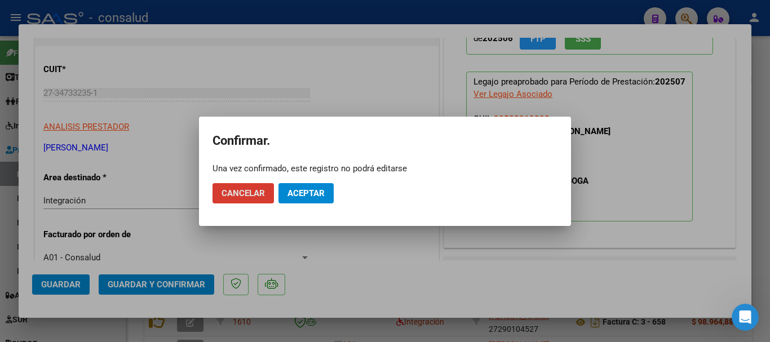
click at [307, 192] on span "Aceptar" at bounding box center [306, 193] width 37 height 10
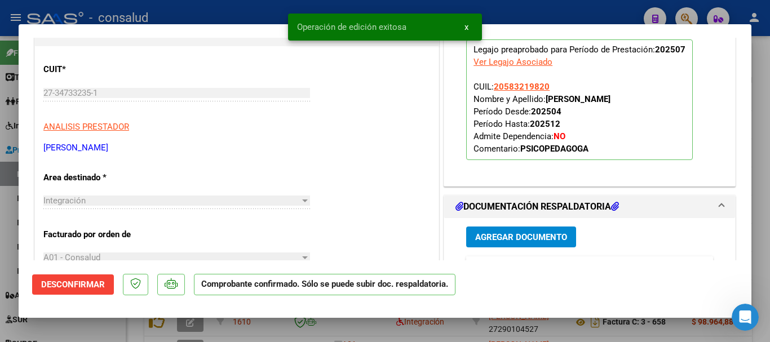
type input "$ 0,00"
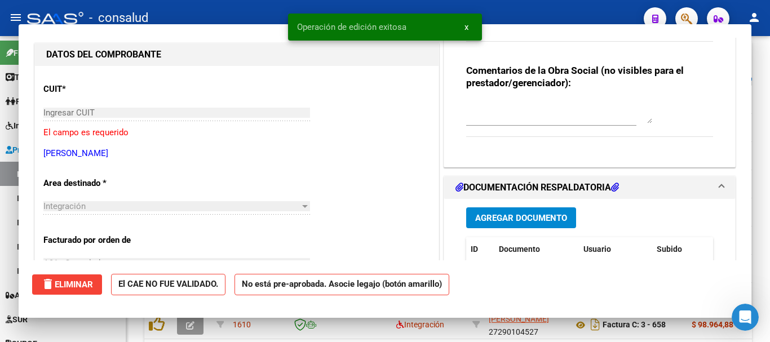
scroll to position [0, 0]
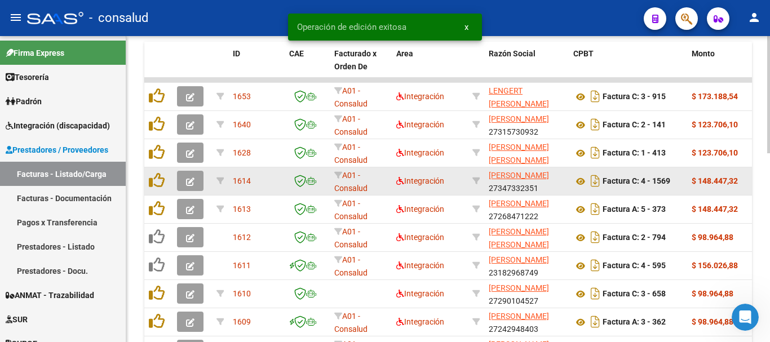
click at [197, 181] on button "button" at bounding box center [190, 181] width 27 height 20
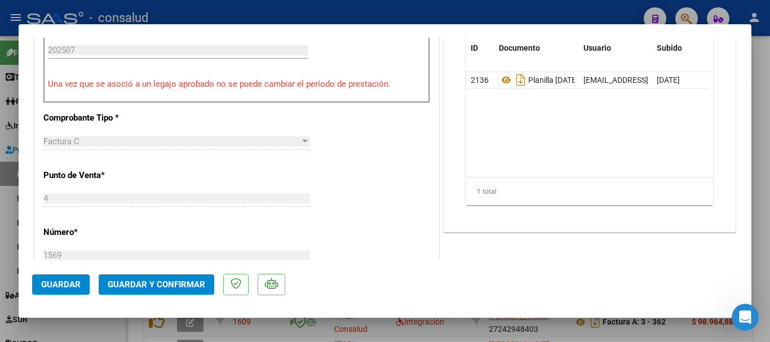
scroll to position [338, 0]
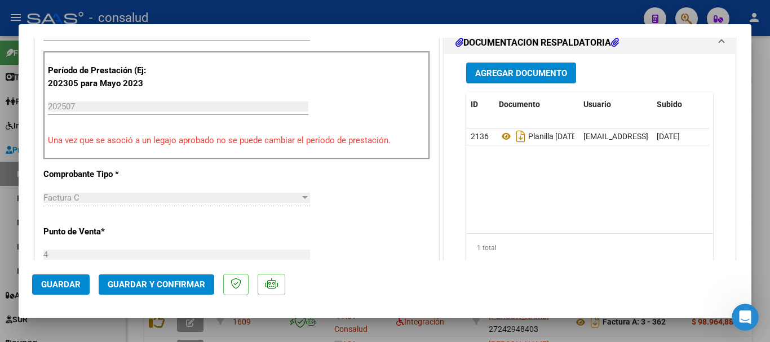
click at [156, 282] on span "Guardar y Confirmar" at bounding box center [157, 285] width 98 height 10
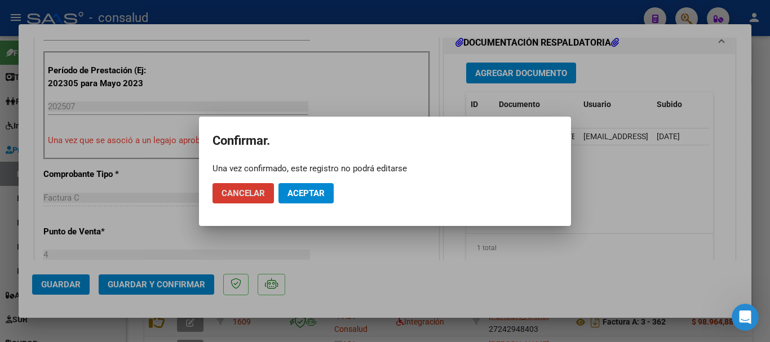
click at [307, 197] on span "Aceptar" at bounding box center [306, 193] width 37 height 10
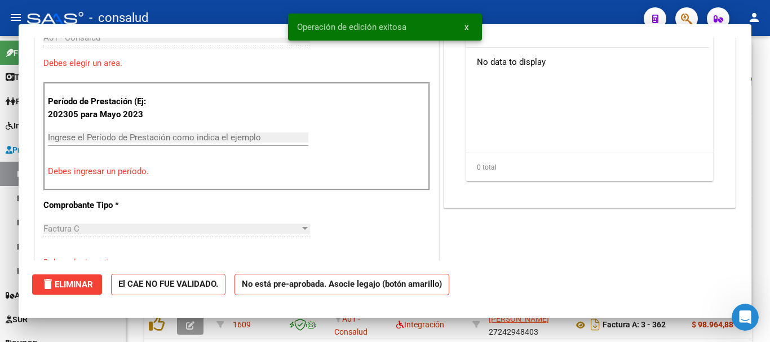
scroll to position [0, 0]
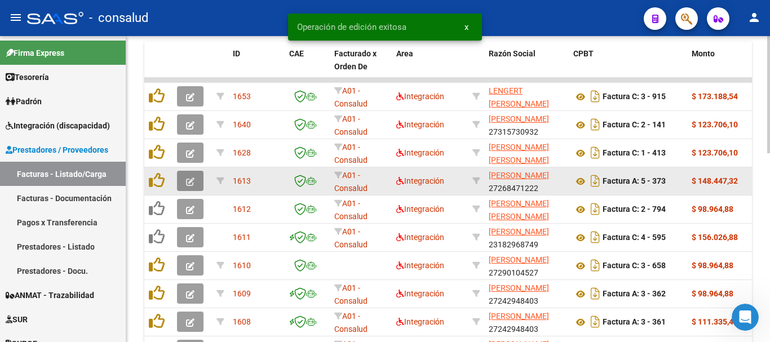
click at [184, 180] on button "button" at bounding box center [190, 181] width 27 height 20
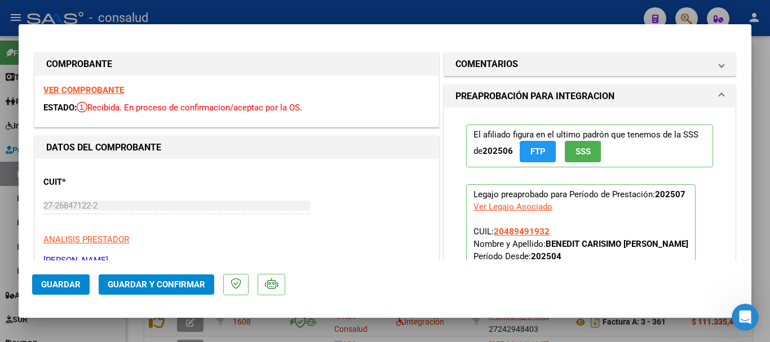
click at [93, 86] on strong "VER COMPROBANTE" at bounding box center [83, 90] width 81 height 10
click at [171, 280] on span "Guardar y Confirmar" at bounding box center [157, 285] width 98 height 10
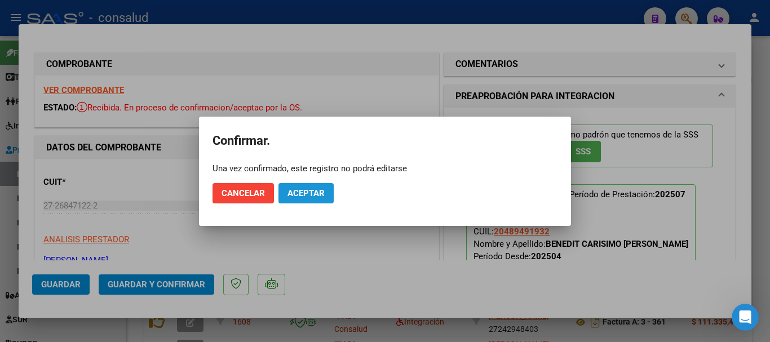
click at [305, 193] on span "Aceptar" at bounding box center [306, 193] width 37 height 10
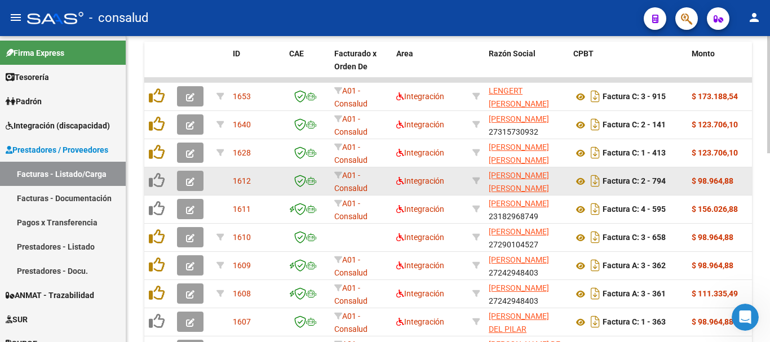
click at [179, 179] on button "button" at bounding box center [190, 181] width 27 height 20
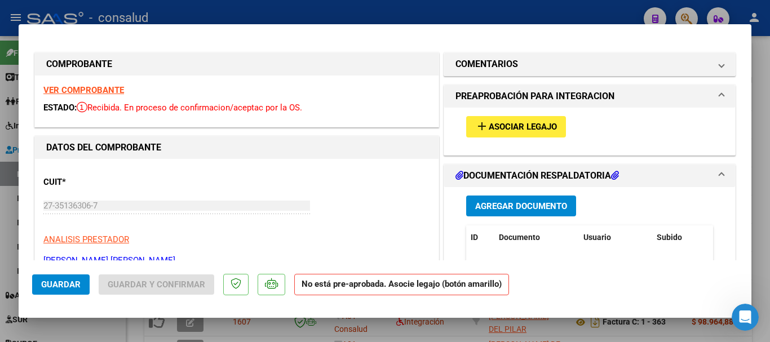
click at [549, 127] on span "Asociar Legajo" at bounding box center [523, 127] width 68 height 10
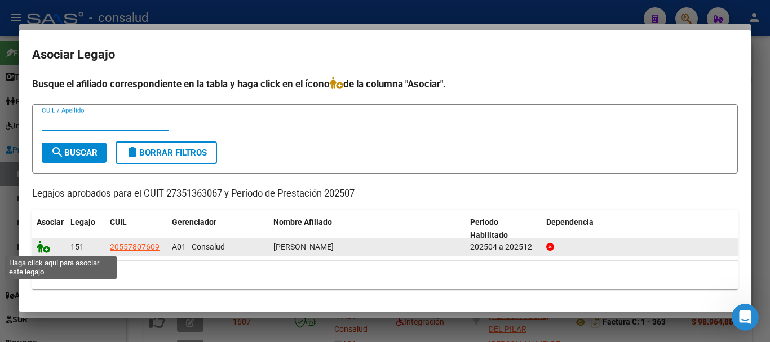
click at [41, 246] on icon at bounding box center [44, 247] width 14 height 12
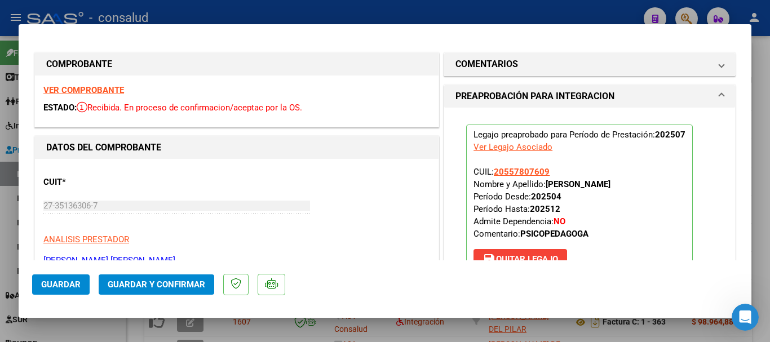
click at [99, 92] on strong "VER COMPROBANTE" at bounding box center [83, 90] width 81 height 10
click at [196, 288] on span "Guardar y Confirmar" at bounding box center [157, 285] width 98 height 10
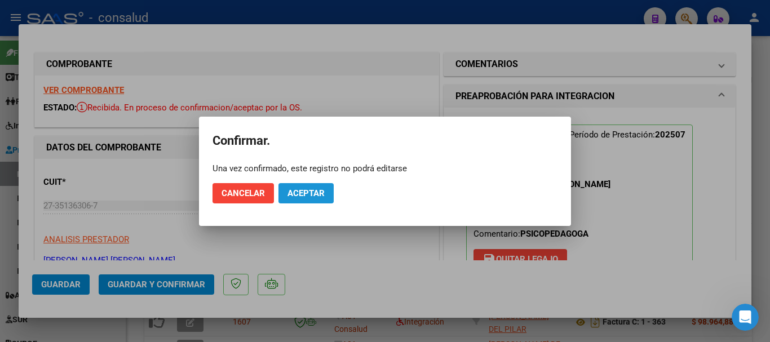
click at [310, 191] on span "Aceptar" at bounding box center [306, 193] width 37 height 10
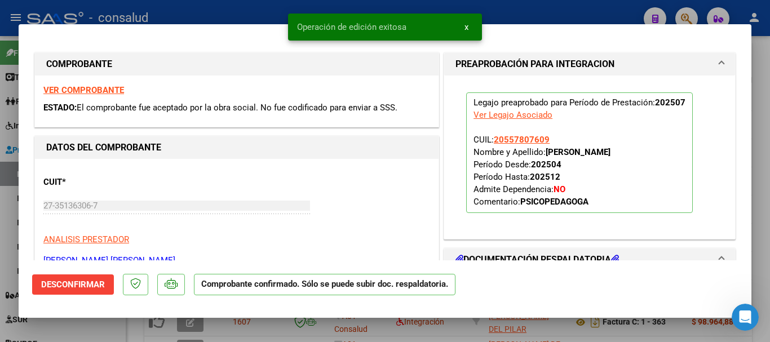
type input "$ 0,00"
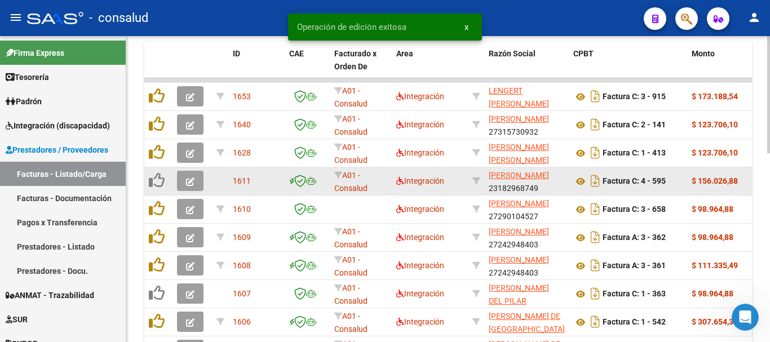
click at [183, 174] on button "button" at bounding box center [190, 181] width 27 height 20
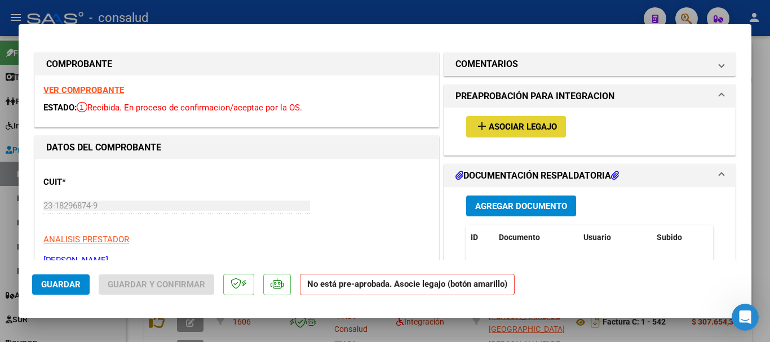
click at [475, 126] on mat-icon "add" at bounding box center [482, 127] width 14 height 14
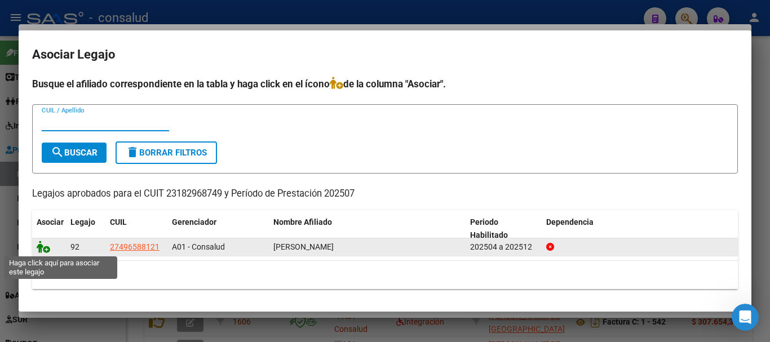
click at [41, 249] on icon at bounding box center [44, 247] width 14 height 12
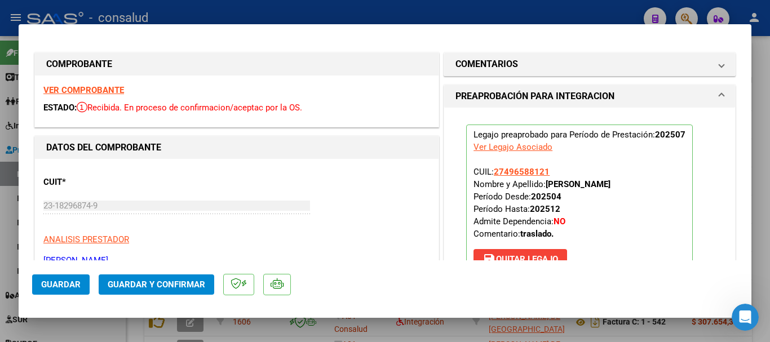
click at [102, 87] on strong "VER COMPROBANTE" at bounding box center [83, 90] width 81 height 10
click at [121, 90] on strong "VER COMPROBANTE" at bounding box center [83, 90] width 81 height 10
click at [146, 282] on span "Guardar y Confirmar" at bounding box center [157, 285] width 98 height 10
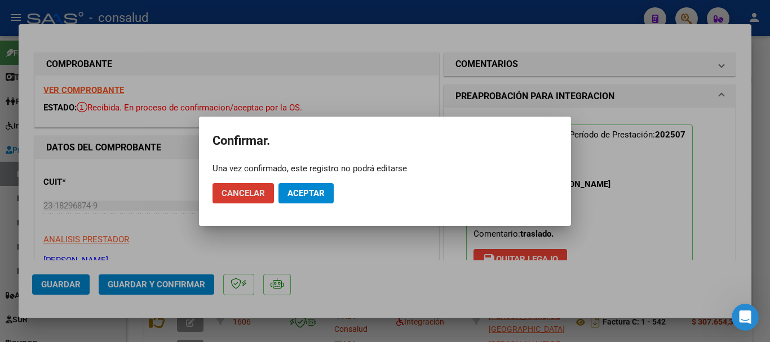
click at [315, 196] on span "Aceptar" at bounding box center [306, 193] width 37 height 10
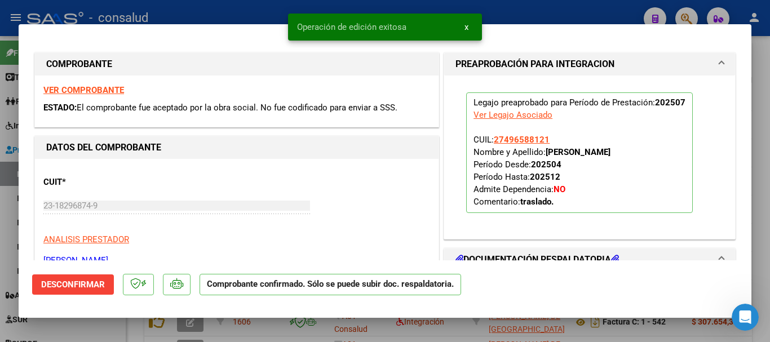
type input "$ 0,00"
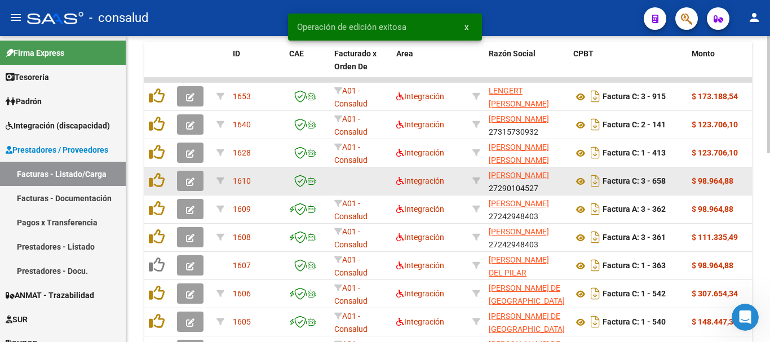
click at [177, 182] on button "button" at bounding box center [190, 181] width 27 height 20
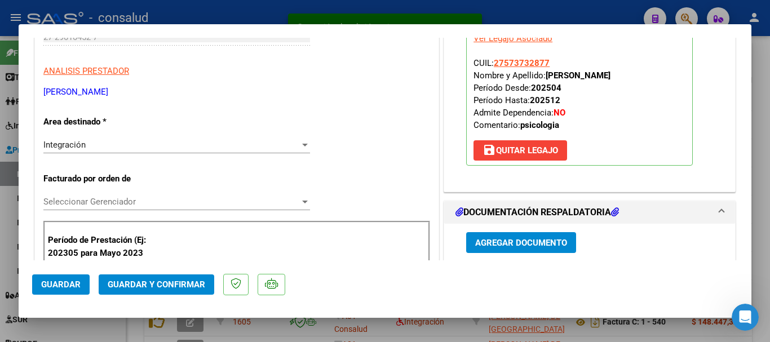
scroll to position [169, 0]
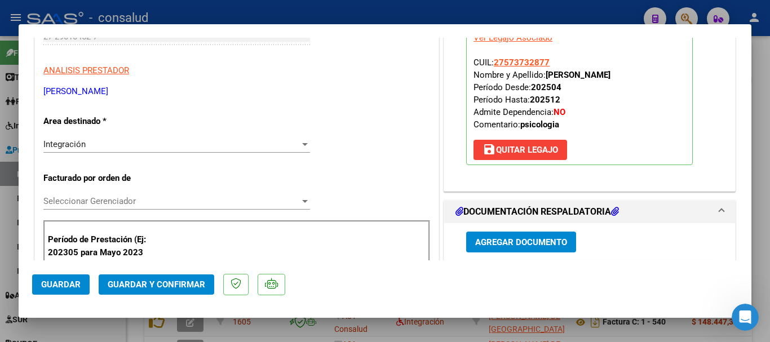
click at [196, 197] on span "Seleccionar Gerenciador" at bounding box center [171, 201] width 257 height 10
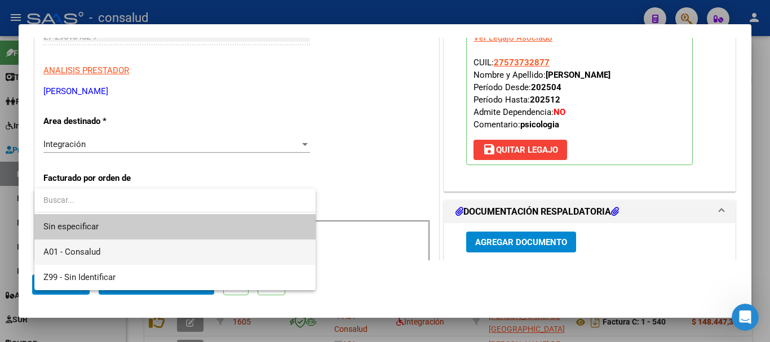
click at [192, 243] on span "A01 - Consalud" at bounding box center [174, 252] width 263 height 25
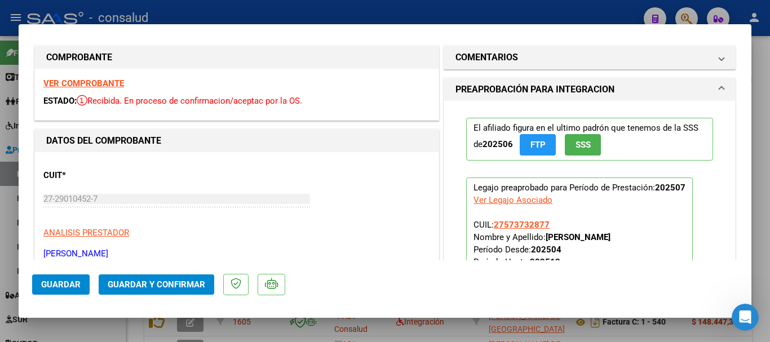
scroll to position [0, 0]
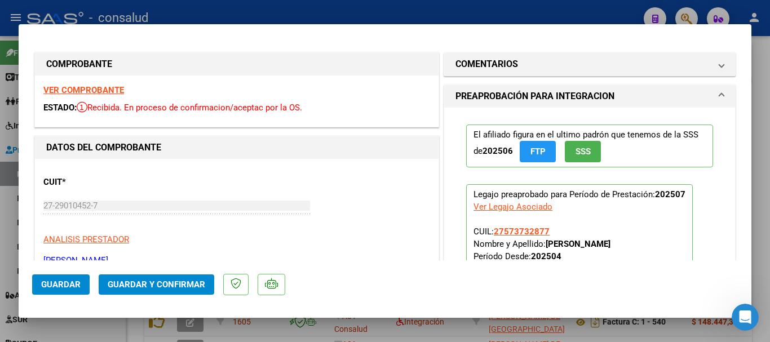
click at [80, 91] on strong "VER COMPROBANTE" at bounding box center [83, 90] width 81 height 10
click at [191, 284] on span "Guardar y Confirmar" at bounding box center [157, 285] width 98 height 10
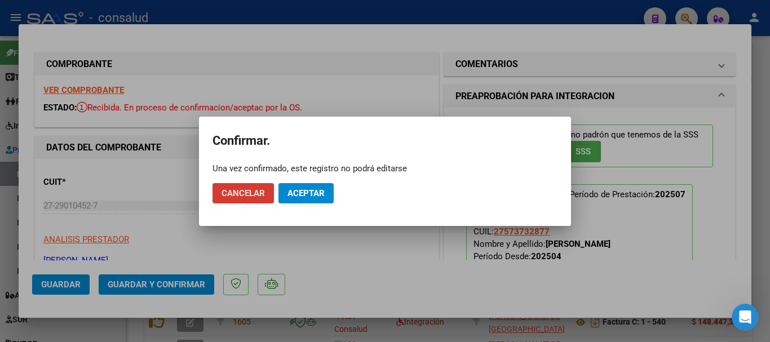
click at [298, 192] on span "Aceptar" at bounding box center [306, 193] width 37 height 10
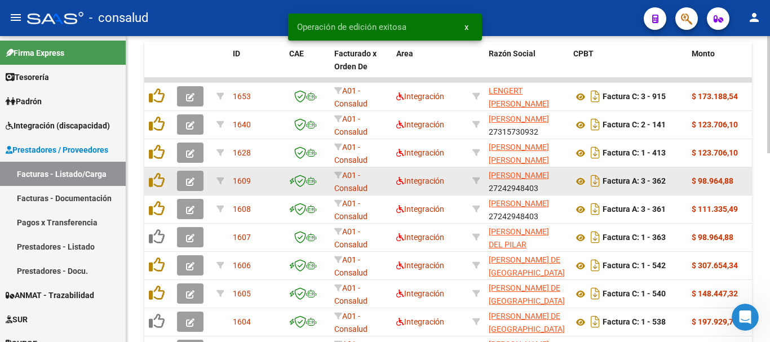
click at [201, 180] on button "button" at bounding box center [190, 181] width 27 height 20
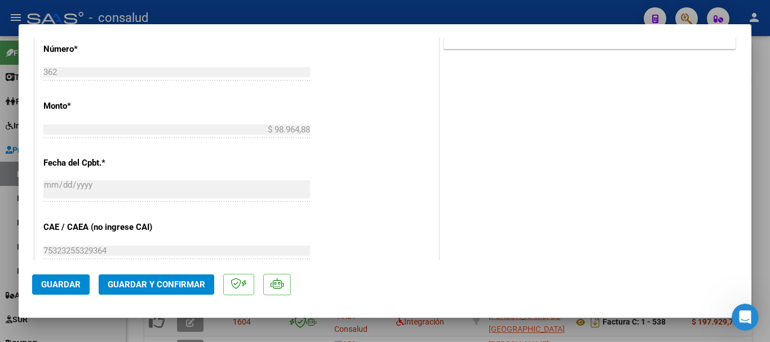
scroll to position [564, 0]
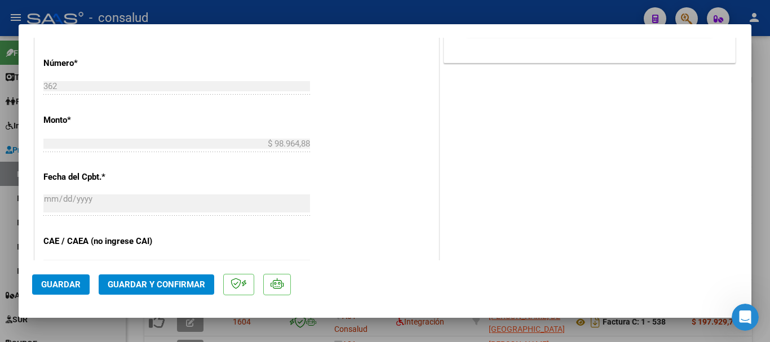
click at [164, 284] on span "Guardar y Confirmar" at bounding box center [157, 285] width 98 height 10
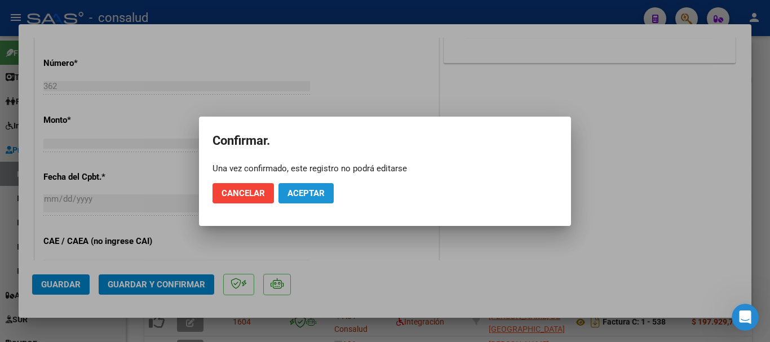
click at [313, 197] on span "Aceptar" at bounding box center [306, 193] width 37 height 10
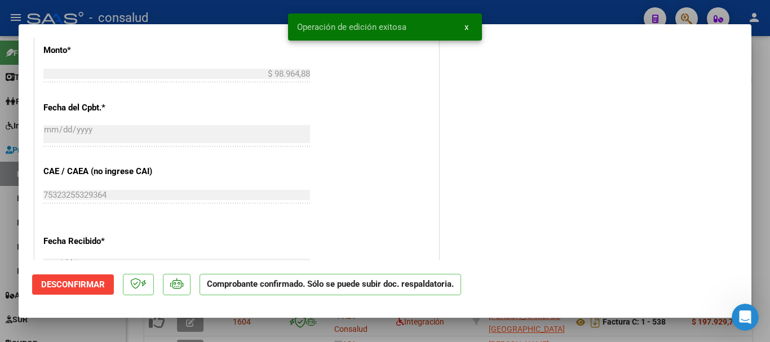
type input "$ 0,00"
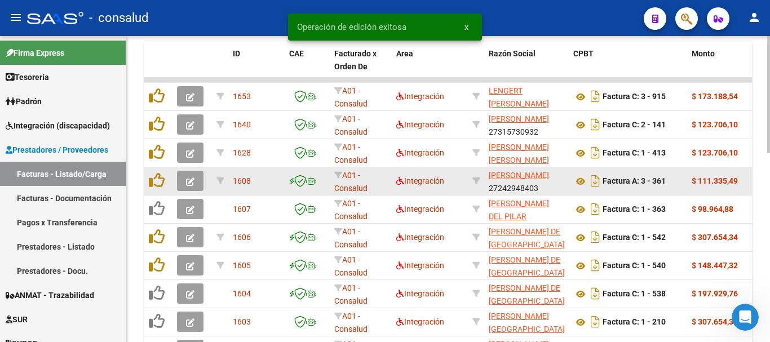
click at [191, 183] on icon "button" at bounding box center [190, 182] width 8 height 8
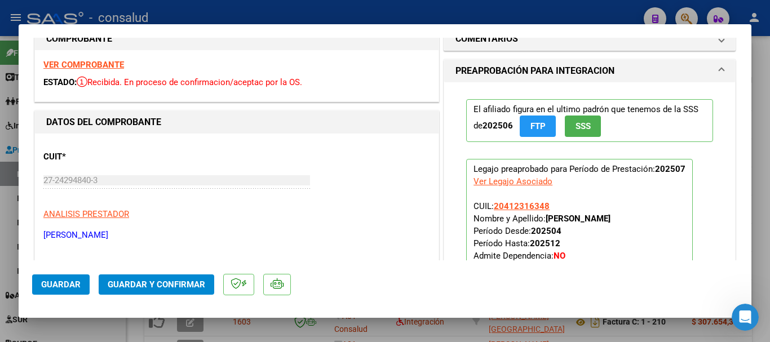
scroll to position [0, 0]
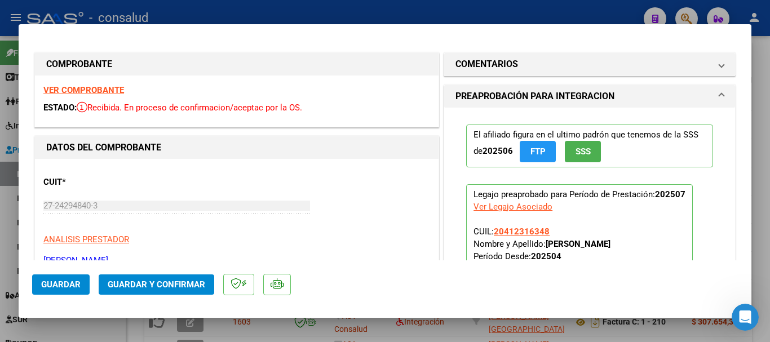
click at [94, 89] on strong "VER COMPROBANTE" at bounding box center [83, 90] width 81 height 10
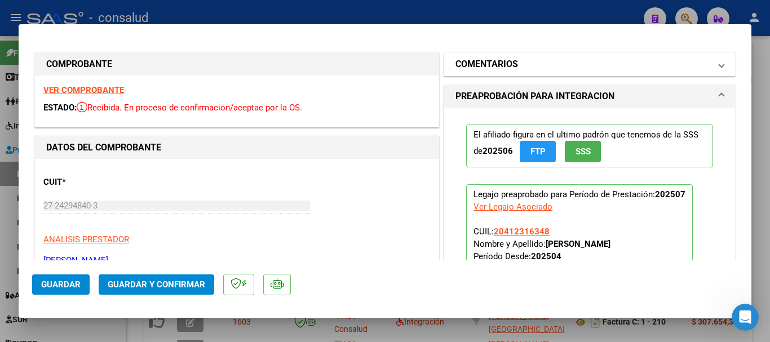
click at [554, 67] on mat-panel-title "COMENTARIOS" at bounding box center [583, 65] width 255 height 14
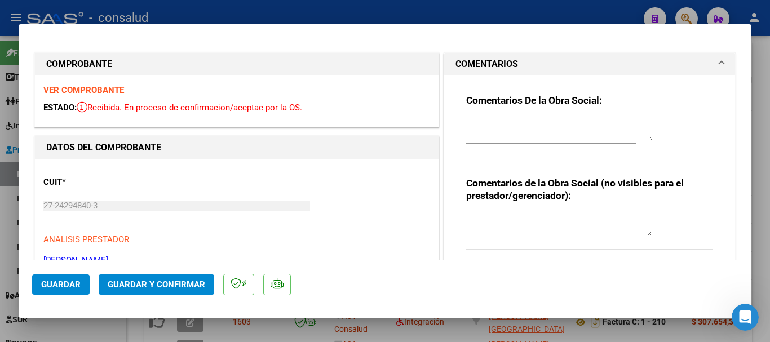
click at [536, 118] on div at bounding box center [559, 130] width 186 height 27
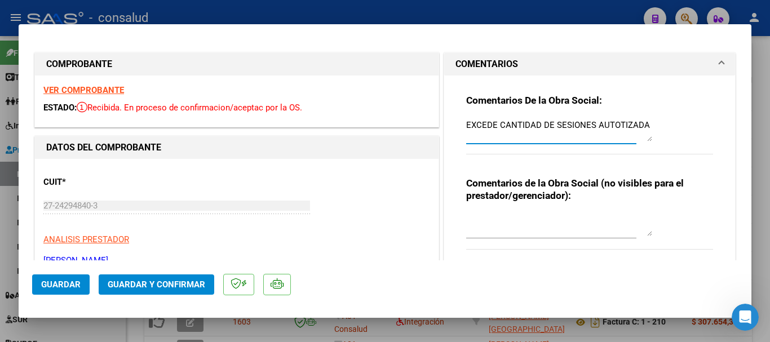
click at [618, 125] on textarea "EXCEDE CANTIDAD DE SESIONES AUTOTIZADA" at bounding box center [559, 130] width 186 height 23
type textarea "EXCEDE CANTIDAD DE SESIONES AUTORIZADA"
click at [49, 282] on span "Guardar" at bounding box center [60, 285] width 39 height 10
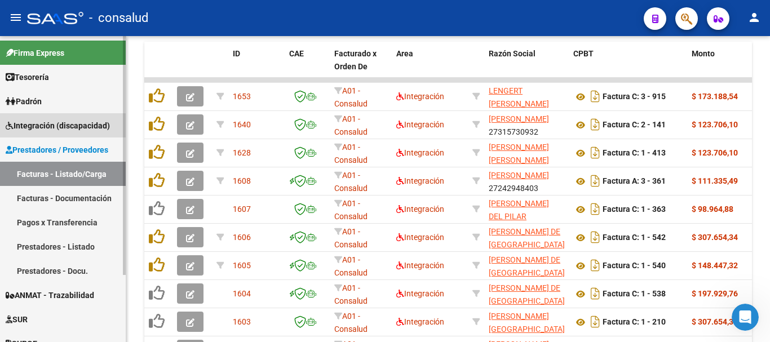
click at [52, 126] on span "Integración (discapacidad)" at bounding box center [58, 126] width 104 height 12
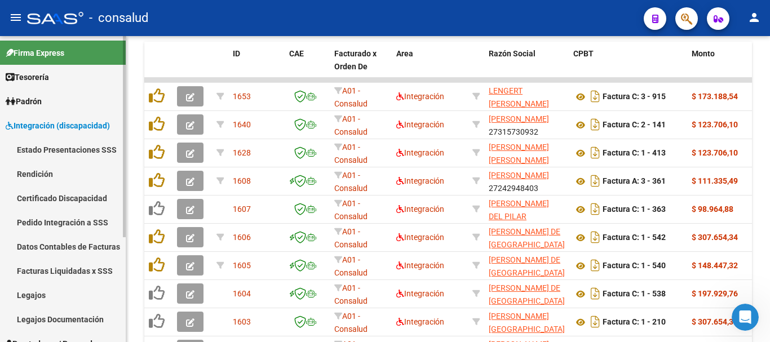
click at [43, 296] on link "Legajos" at bounding box center [63, 295] width 126 height 24
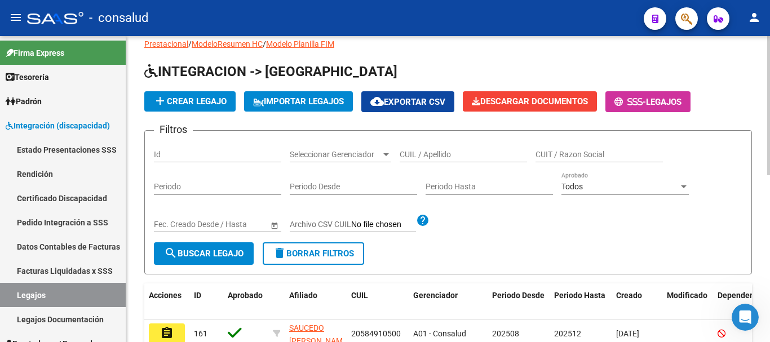
scroll to position [28, 0]
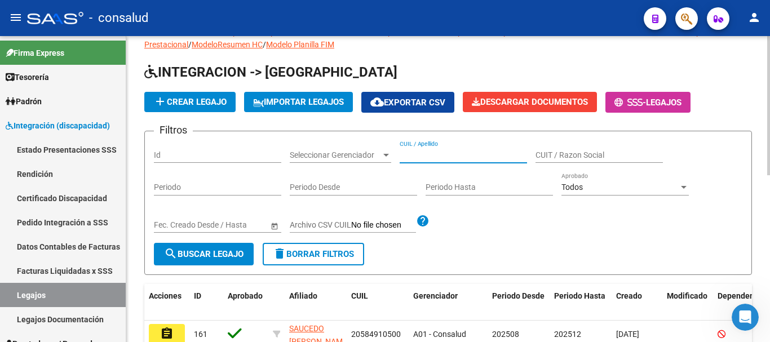
click at [457, 151] on input "CUIL / Apellido" at bounding box center [463, 156] width 127 height 10
type input "ATIENZA"
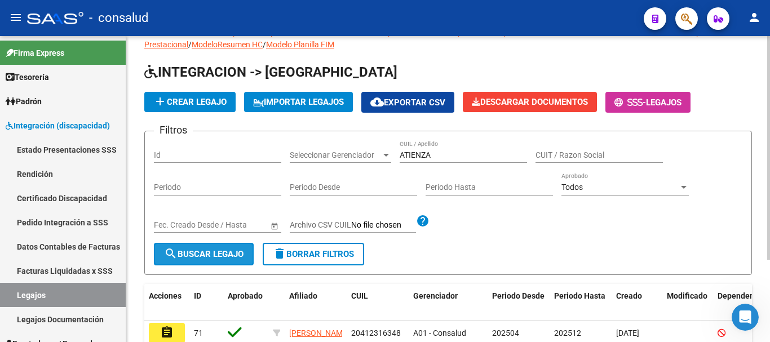
click at [222, 256] on span "search Buscar Legajo" at bounding box center [204, 254] width 80 height 10
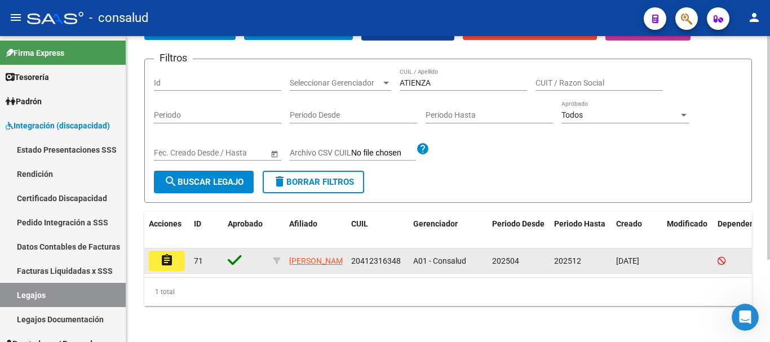
scroll to position [113, 0]
click at [174, 253] on button "assignment" at bounding box center [167, 261] width 36 height 20
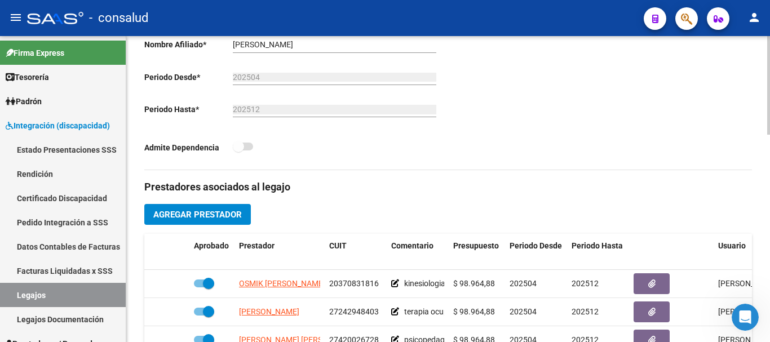
scroll to position [451, 0]
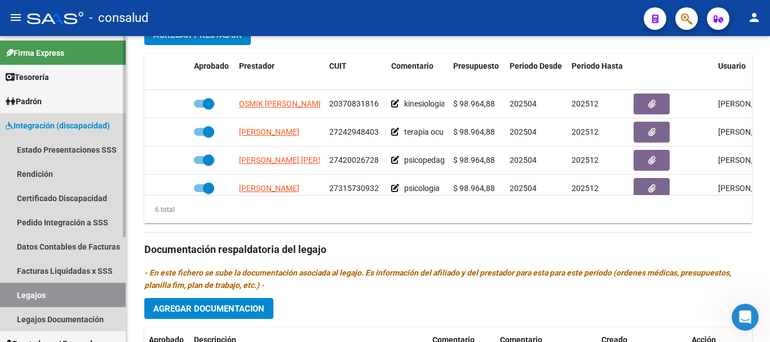
click at [21, 127] on span "Integración (discapacidad)" at bounding box center [58, 126] width 104 height 12
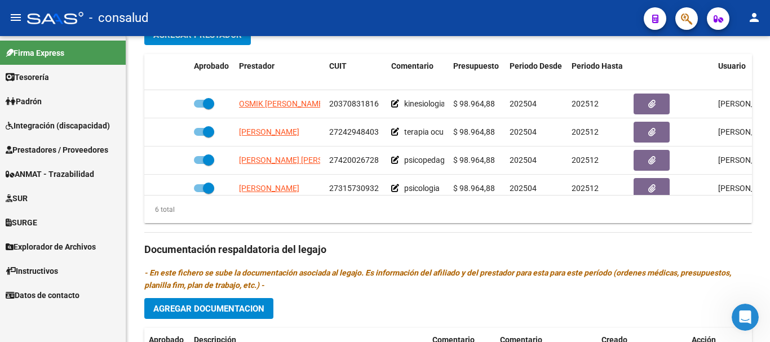
click at [49, 147] on span "Prestadores / Proveedores" at bounding box center [57, 150] width 103 height 12
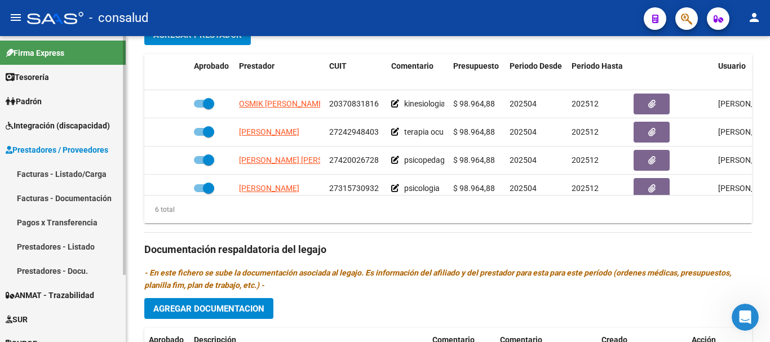
click at [55, 177] on link "Facturas - Listado/Carga" at bounding box center [63, 174] width 126 height 24
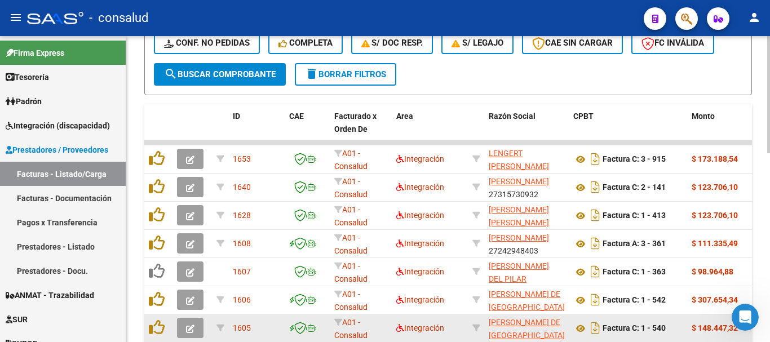
scroll to position [382, 0]
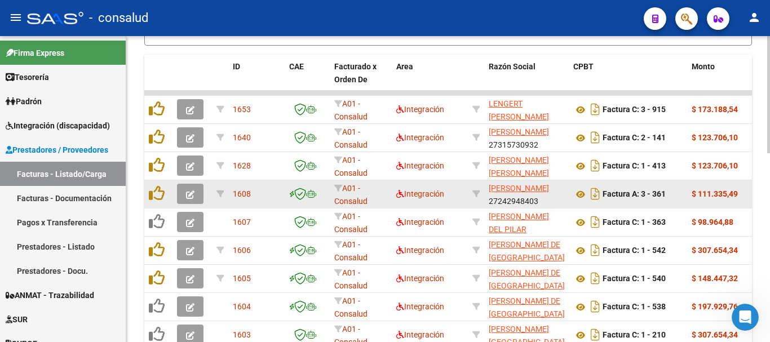
click at [180, 195] on button "button" at bounding box center [190, 194] width 27 height 20
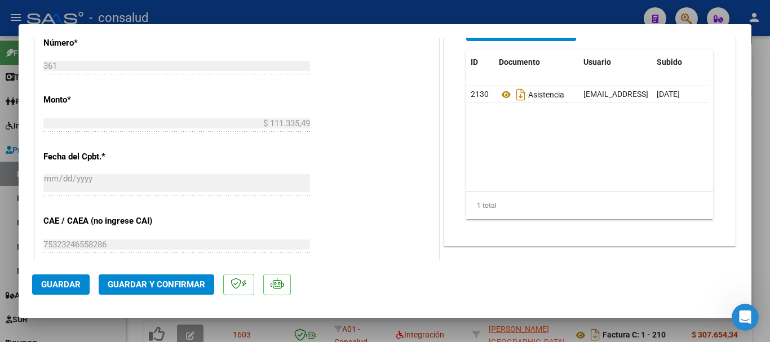
scroll to position [472, 0]
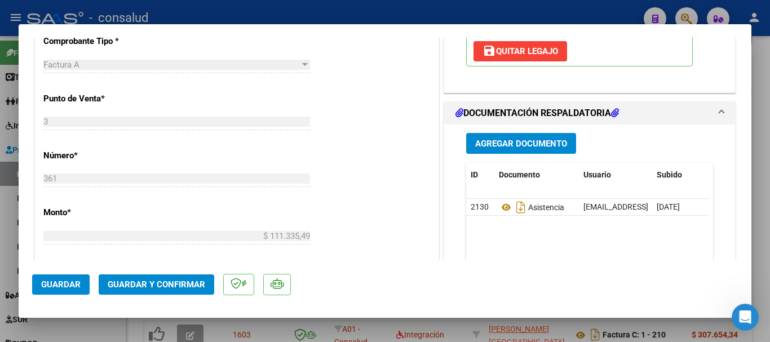
type input "$ 0,00"
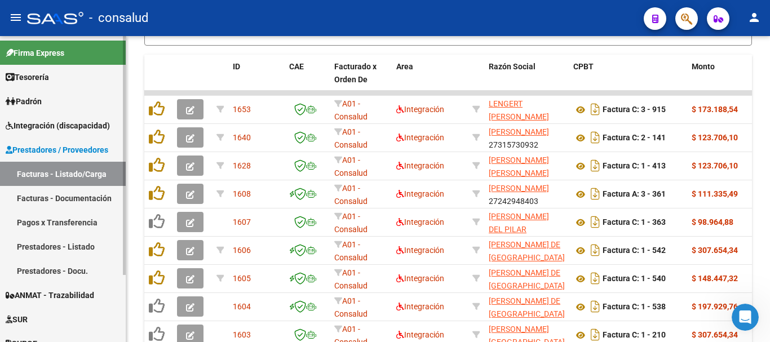
click at [48, 124] on span "Integración (discapacidad)" at bounding box center [58, 126] width 104 height 12
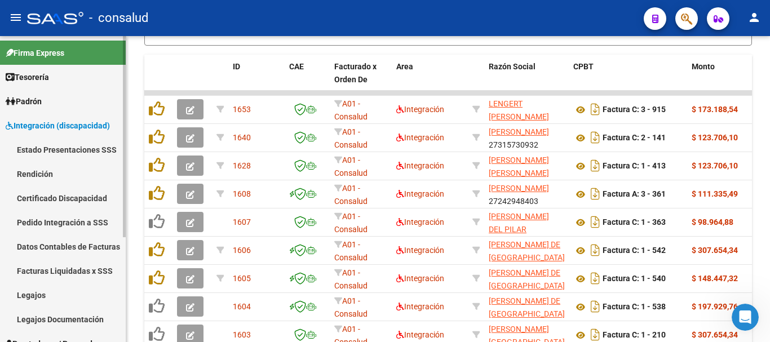
click at [50, 298] on link "Legajos" at bounding box center [63, 295] width 126 height 24
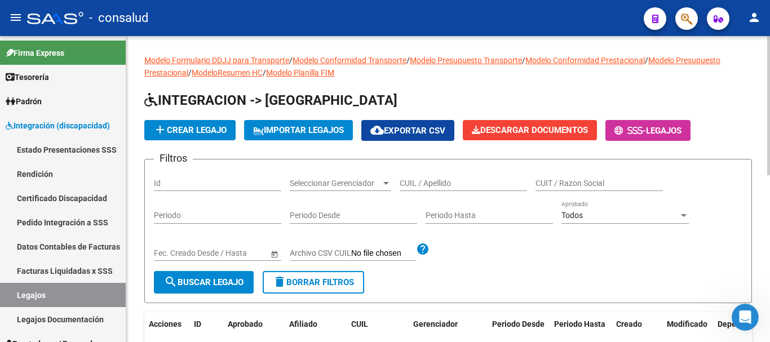
click at [444, 186] on input "CUIL / Apellido" at bounding box center [463, 184] width 127 height 10
type input "atienza"
click at [239, 284] on span "search Buscar Legajo" at bounding box center [204, 282] width 80 height 10
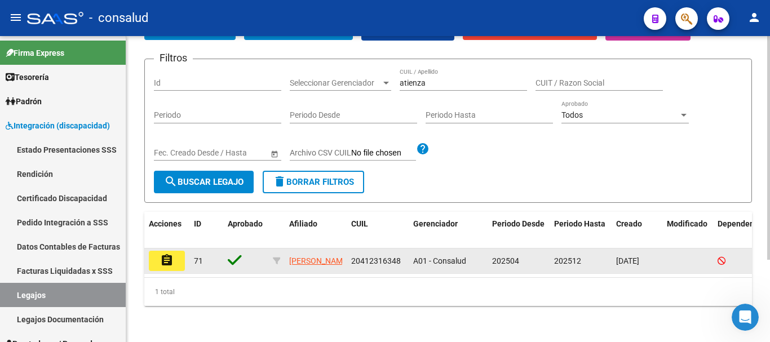
scroll to position [113, 0]
click at [160, 251] on button "assignment" at bounding box center [167, 261] width 36 height 20
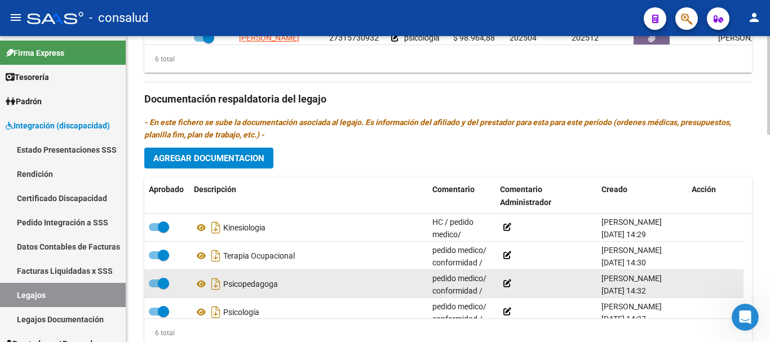
scroll to position [644, 0]
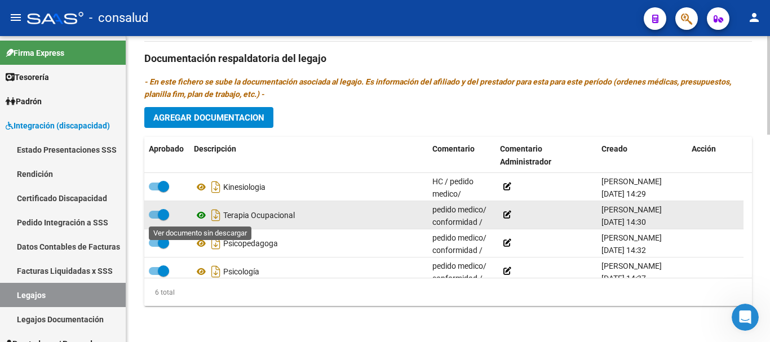
click at [199, 215] on icon at bounding box center [201, 216] width 15 height 14
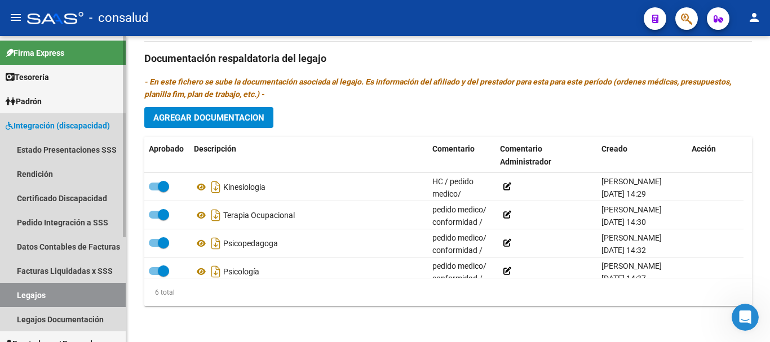
click at [77, 130] on span "Integración (discapacidad)" at bounding box center [58, 126] width 104 height 12
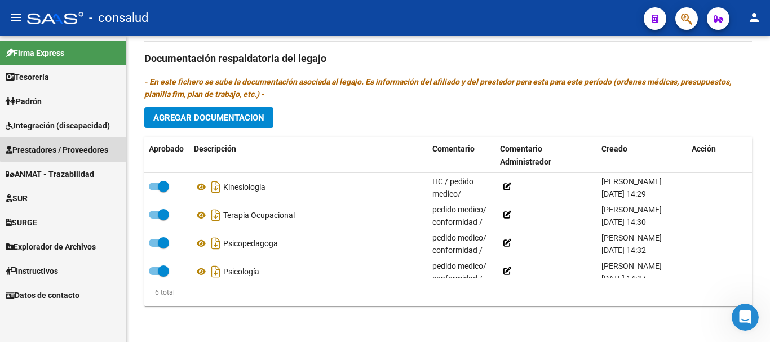
click at [65, 144] on span "Prestadores / Proveedores" at bounding box center [57, 150] width 103 height 12
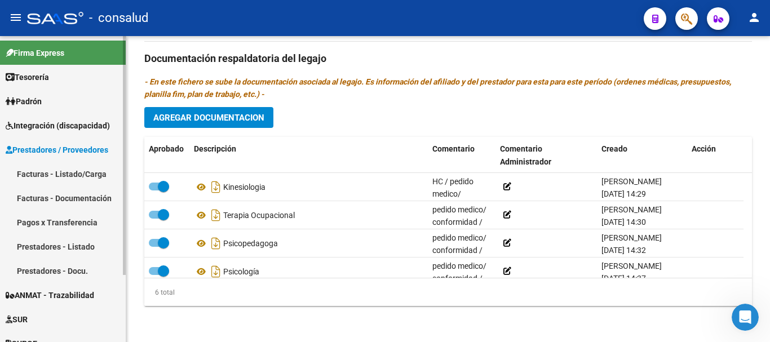
click at [69, 174] on link "Facturas - Listado/Carga" at bounding box center [63, 174] width 126 height 24
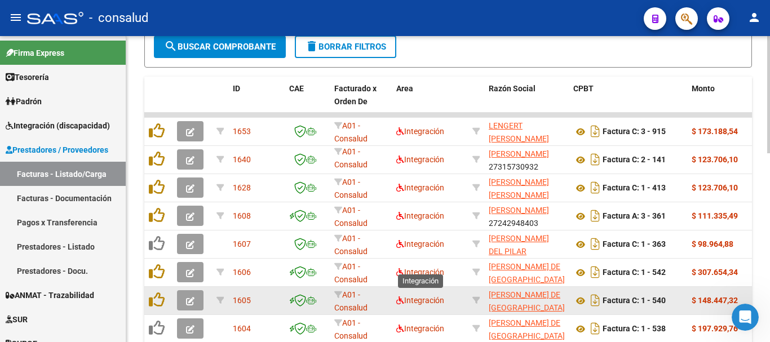
scroll to position [395, 0]
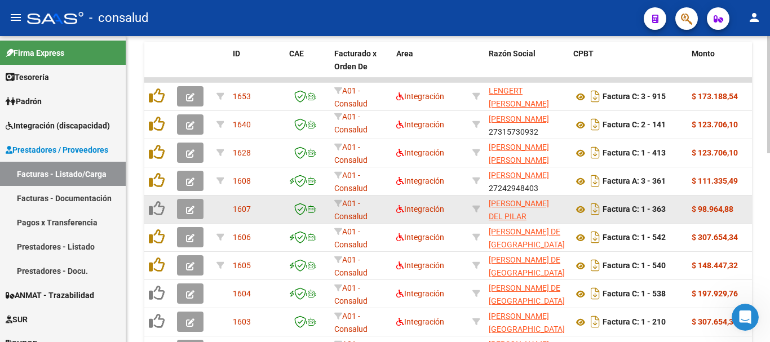
click at [197, 212] on button "button" at bounding box center [190, 209] width 27 height 20
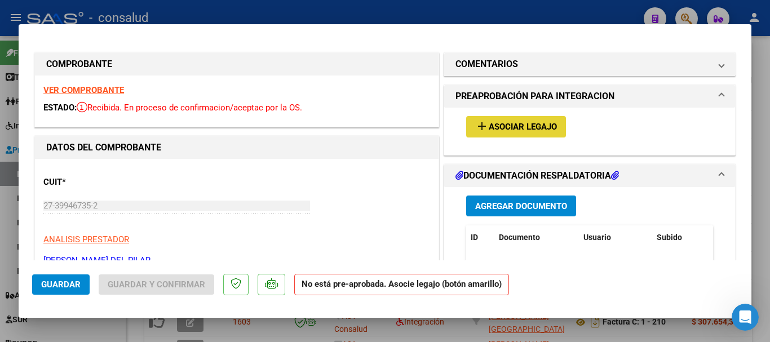
click at [530, 127] on span "Asociar Legajo" at bounding box center [523, 127] width 68 height 10
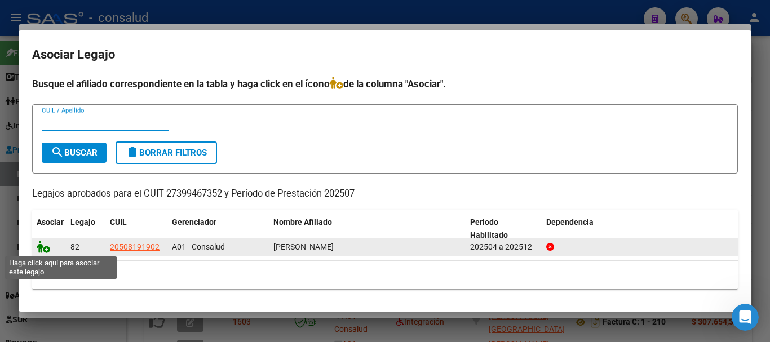
click at [49, 248] on span at bounding box center [45, 247] width 17 height 9
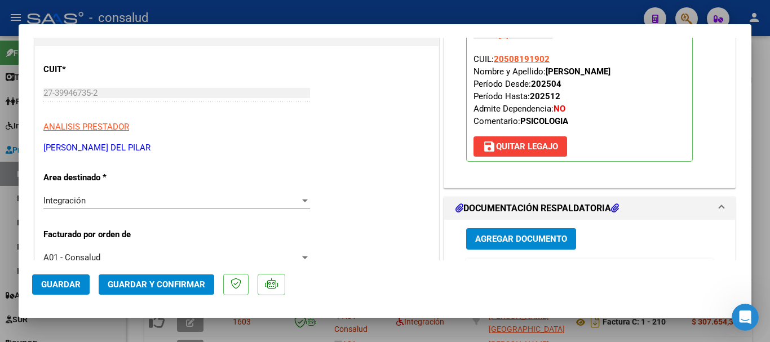
scroll to position [0, 0]
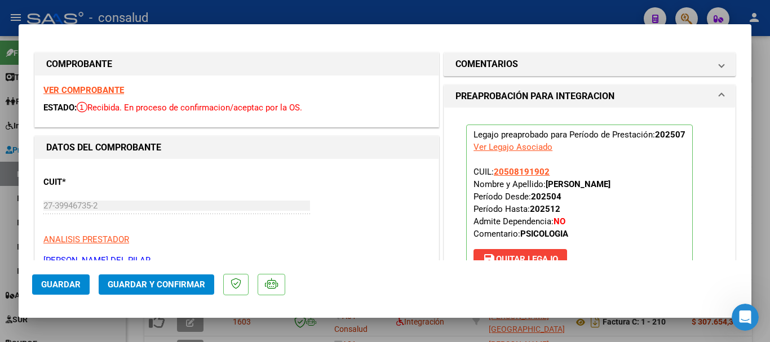
click at [99, 91] on strong "VER COMPROBANTE" at bounding box center [83, 90] width 81 height 10
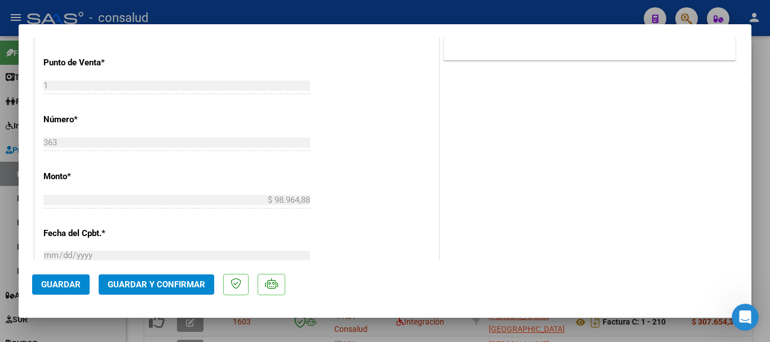
scroll to position [564, 0]
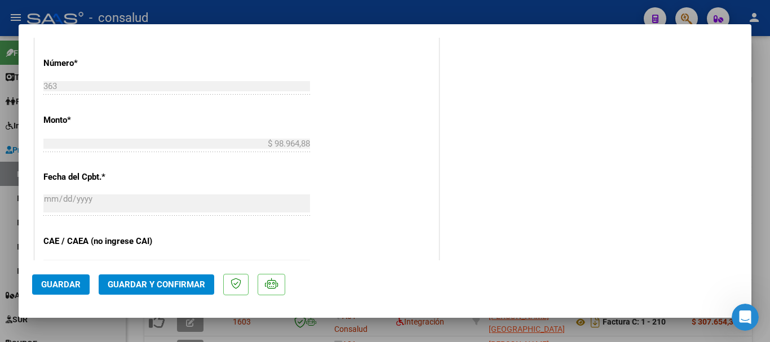
click at [180, 277] on button "Guardar y Confirmar" at bounding box center [157, 285] width 116 height 20
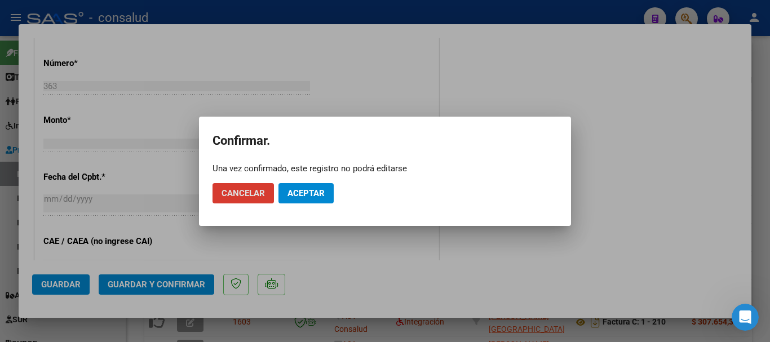
click at [312, 182] on mat-dialog-actions "Cancelar Aceptar" at bounding box center [385, 193] width 345 height 38
click at [309, 188] on span "Aceptar" at bounding box center [306, 193] width 37 height 10
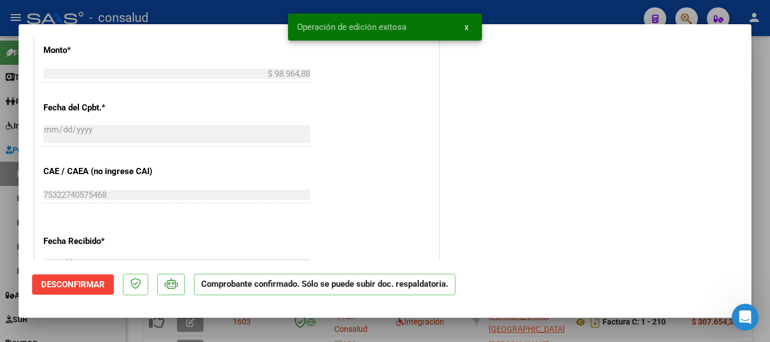
type input "$ 0,00"
